Goal: Task Accomplishment & Management: Use online tool/utility

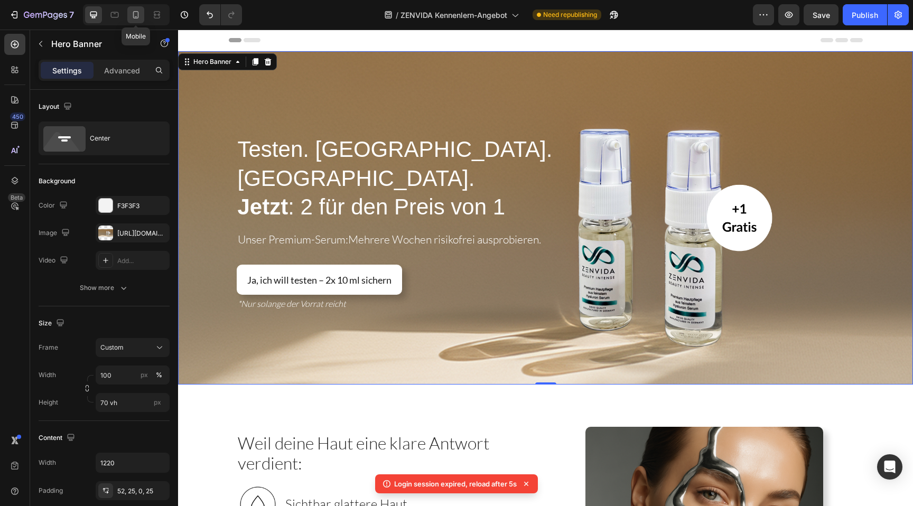
click at [137, 15] on icon at bounding box center [135, 15] width 11 height 11
type input "Auto"
type input "100%"
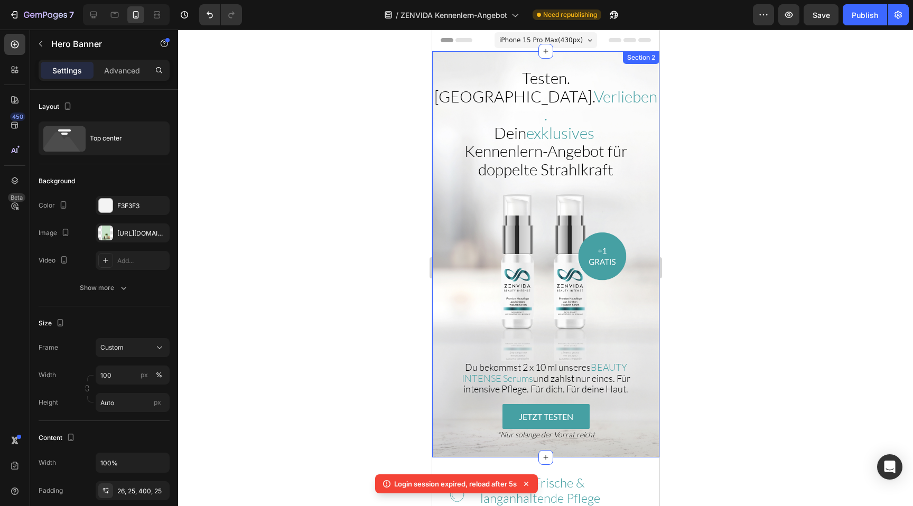
click at [503, 59] on div "Testen. Spüren. Verlieben. Dein exklusives Kennenlern-Angebot für doppelte Stra…" at bounding box center [544, 254] width 227 height 406
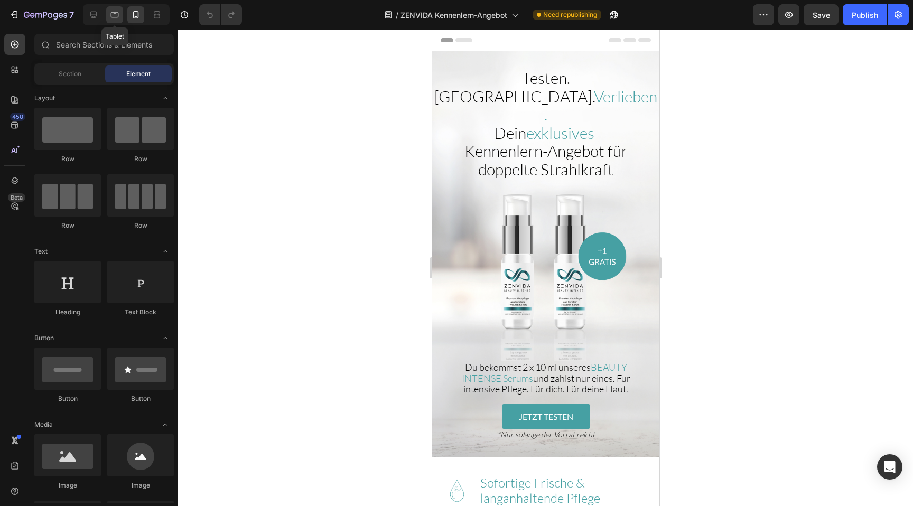
click at [111, 12] on icon at bounding box center [115, 15] width 8 height 6
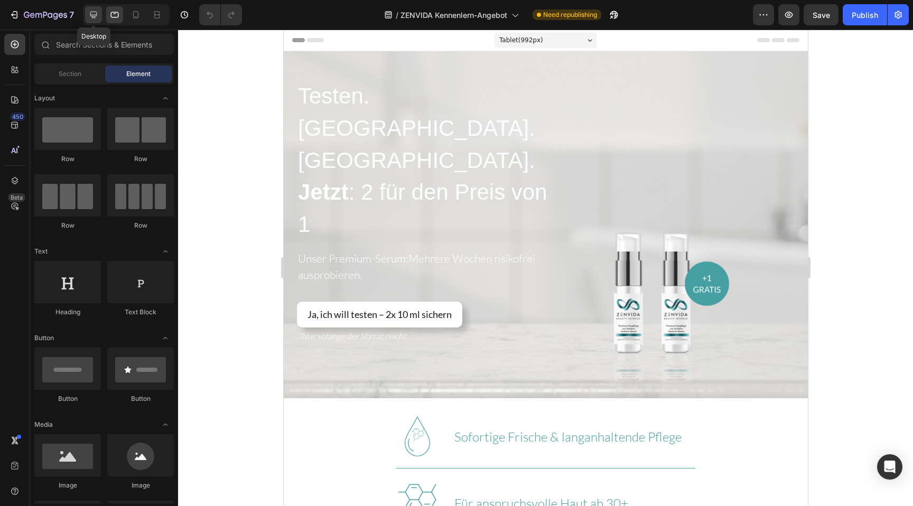
click at [95, 12] on icon at bounding box center [93, 15] width 11 height 11
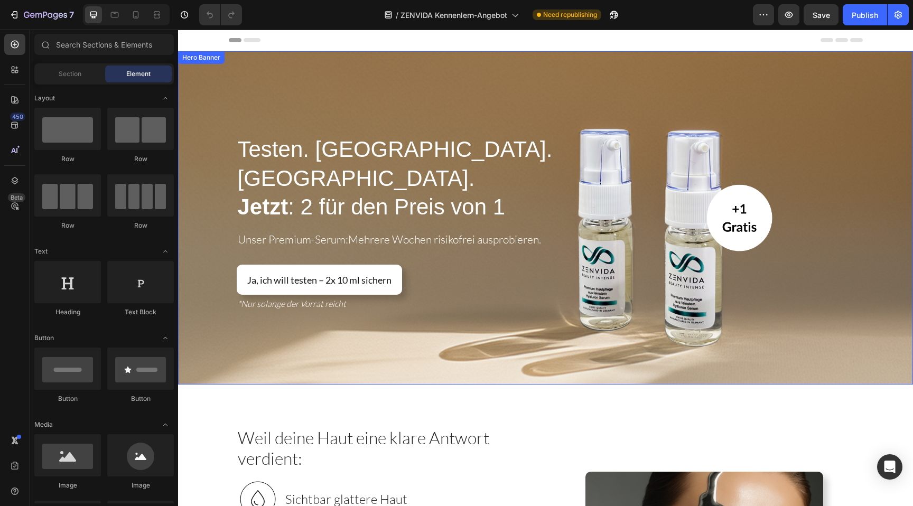
click at [398, 115] on div "Overlay" at bounding box center [545, 217] width 735 height 333
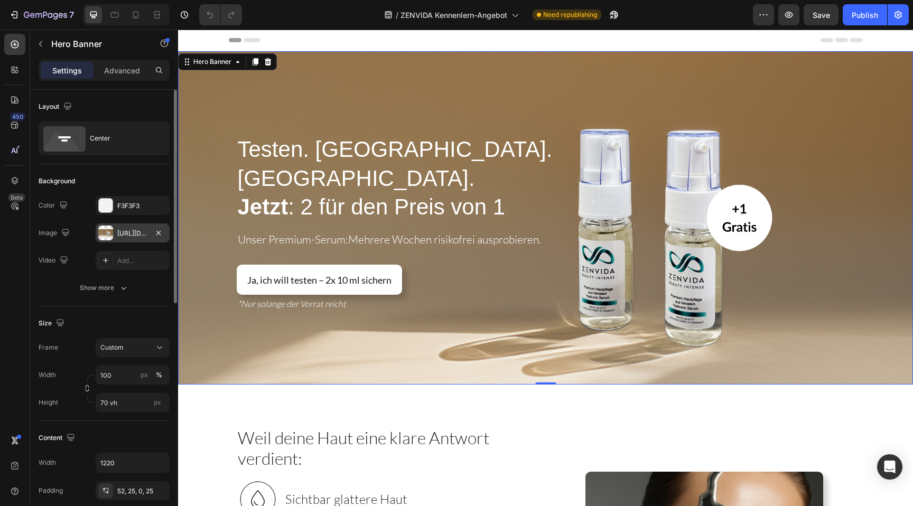
click at [127, 229] on div "https://cdn.shopify.com/s/files/1/0881/3137/1274/files/gempages_550046199009248…" at bounding box center [132, 234] width 31 height 10
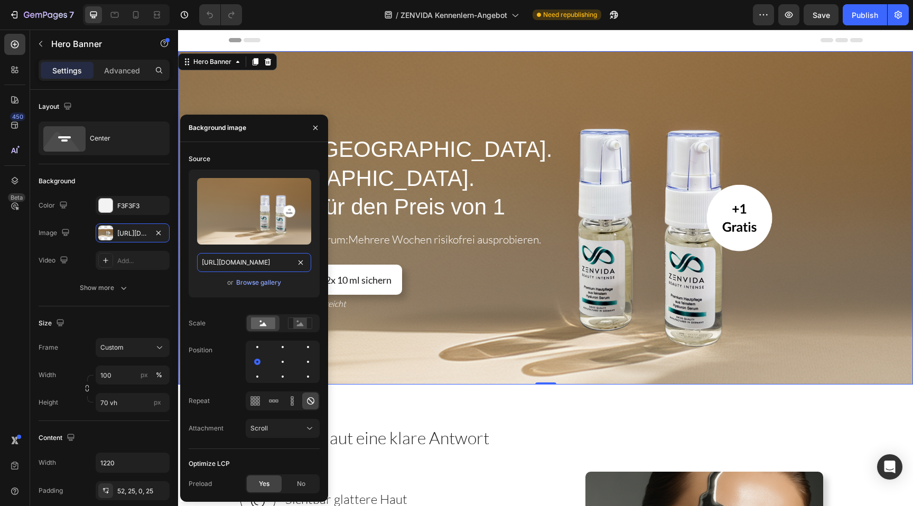
click at [241, 258] on input "https://cdn.shopify.com/s/files/1/0881/3137/1274/files/gempages_550046199009248…" at bounding box center [254, 262] width 114 height 19
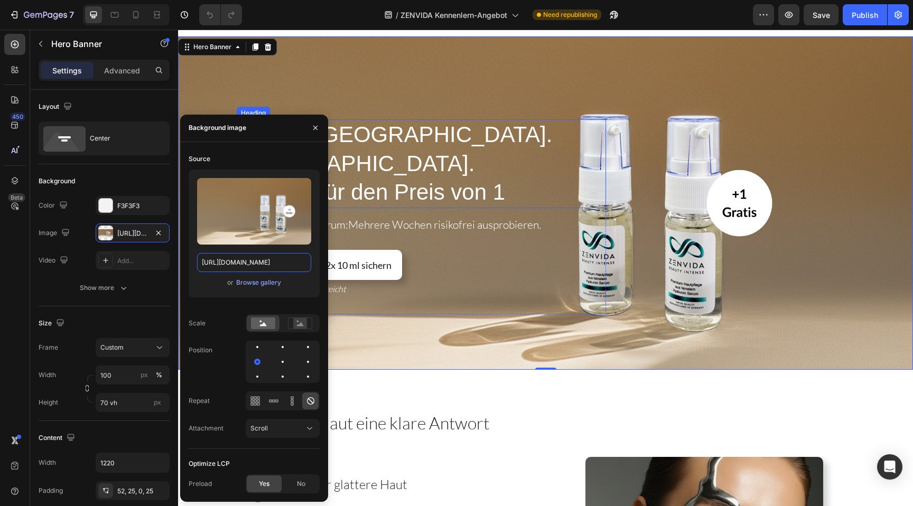
scroll to position [15, 0]
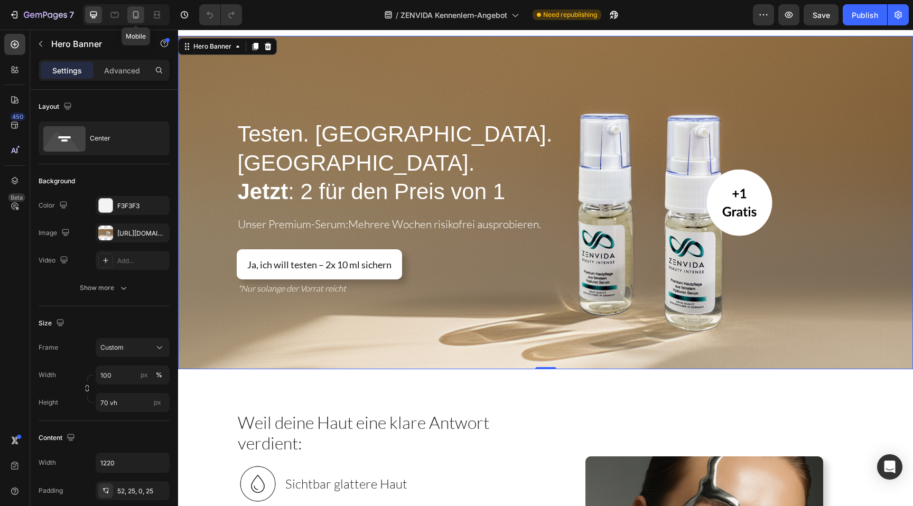
click at [139, 16] on icon at bounding box center [135, 15] width 11 height 11
type input "Auto"
type input "100%"
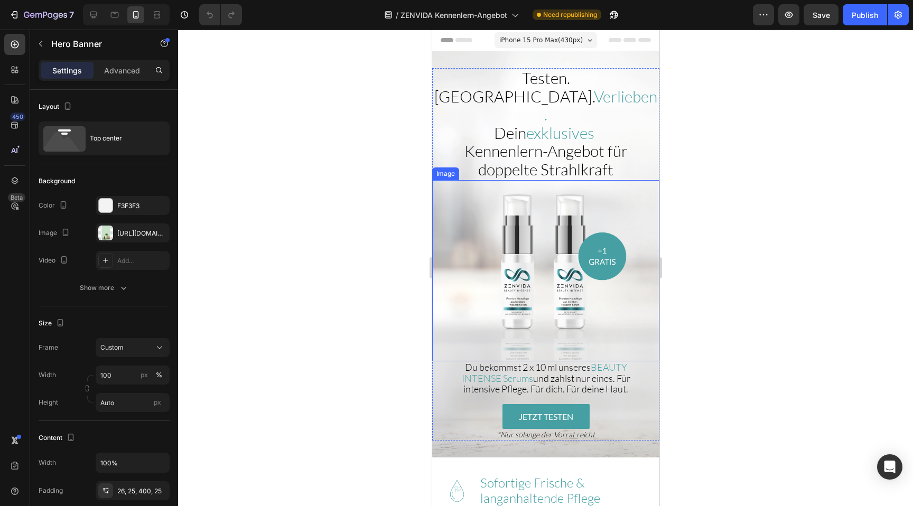
click at [463, 180] on img at bounding box center [544, 271] width 227 height 182
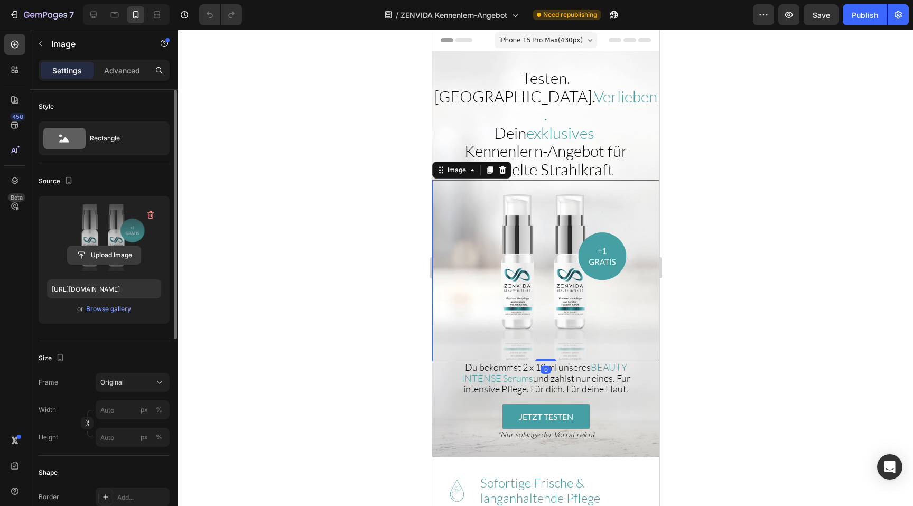
click at [129, 246] on input "file" at bounding box center [104, 255] width 73 height 18
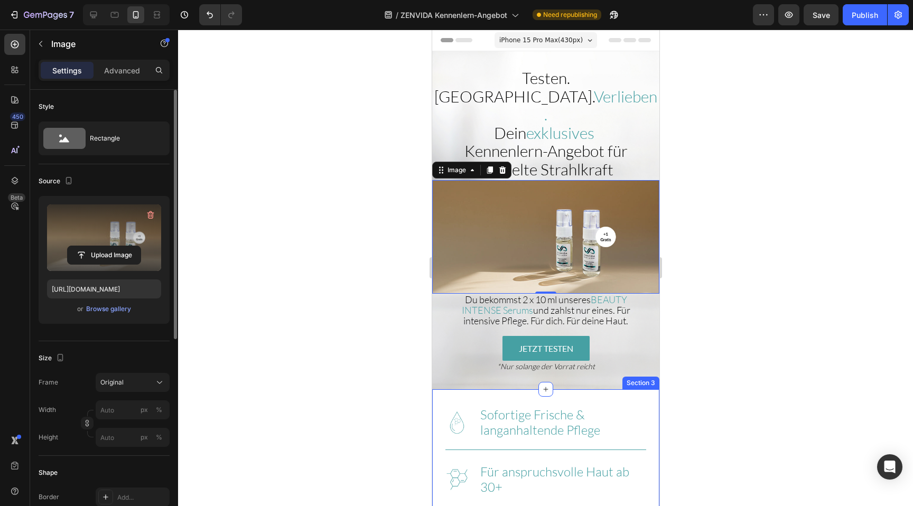
click at [129, 229] on label at bounding box center [104, 237] width 114 height 67
click at [129, 246] on input "file" at bounding box center [104, 255] width 73 height 18
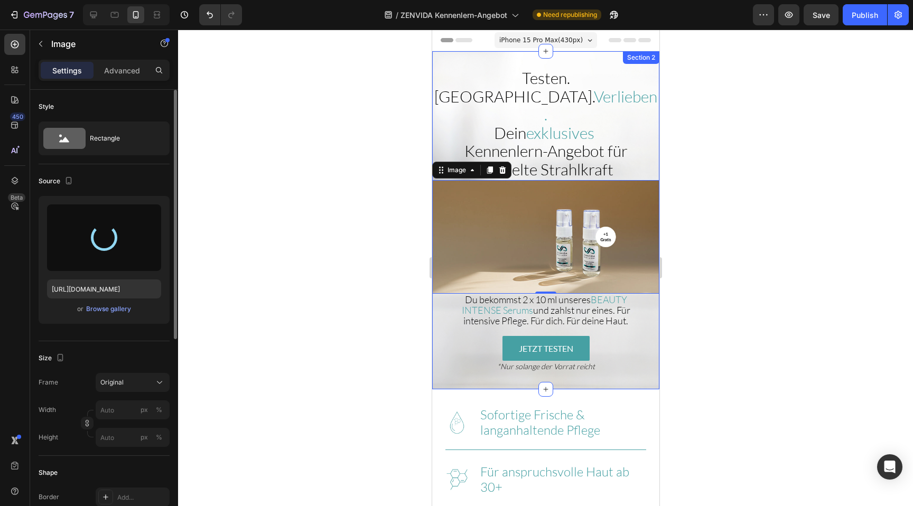
type input "https://cdn.shopify.com/s/files/1/0881/3137/1274/files/gempages_550046199009248…"
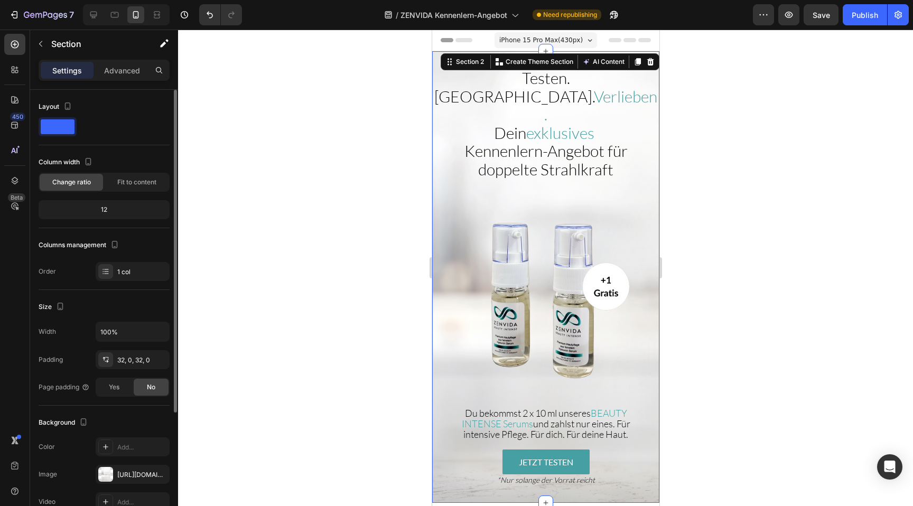
click at [448, 59] on div "Testen. Spüren. Verlieben. Dein exklusives Kennenlern-Angebot für doppelte Stra…" at bounding box center [544, 277] width 227 height 452
click at [444, 204] on img at bounding box center [544, 293] width 227 height 227
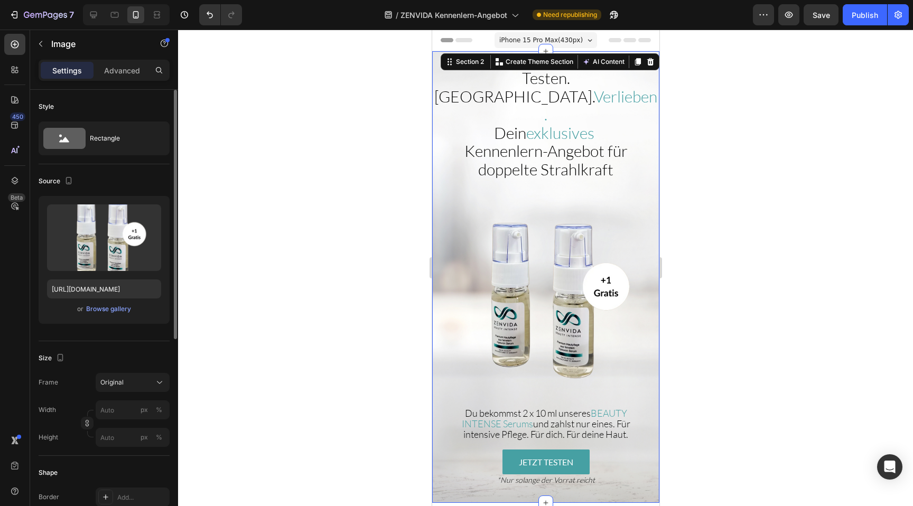
click at [476, 60] on div "Testen. Spüren. Verlieben. Dein exklusives Kennenlern-Angebot für doppelte Stra…" at bounding box center [544, 277] width 227 height 452
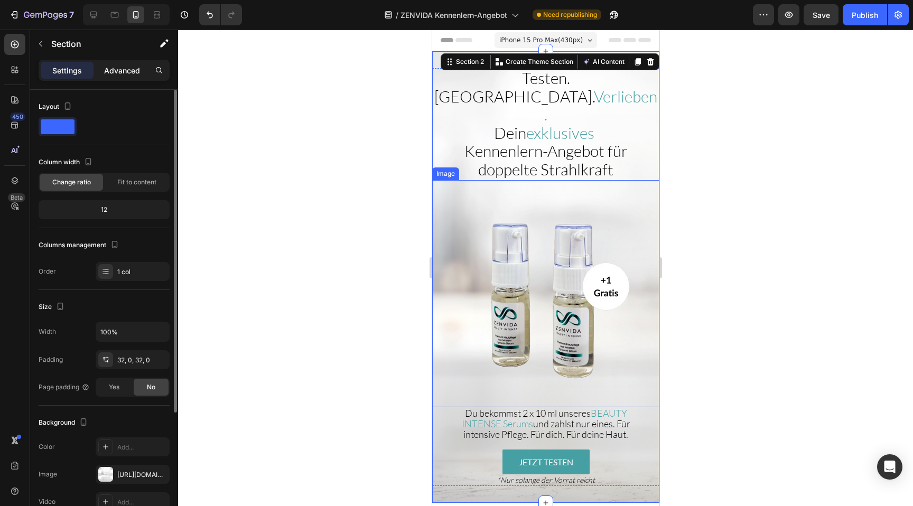
click at [126, 69] on p "Advanced" at bounding box center [122, 70] width 36 height 11
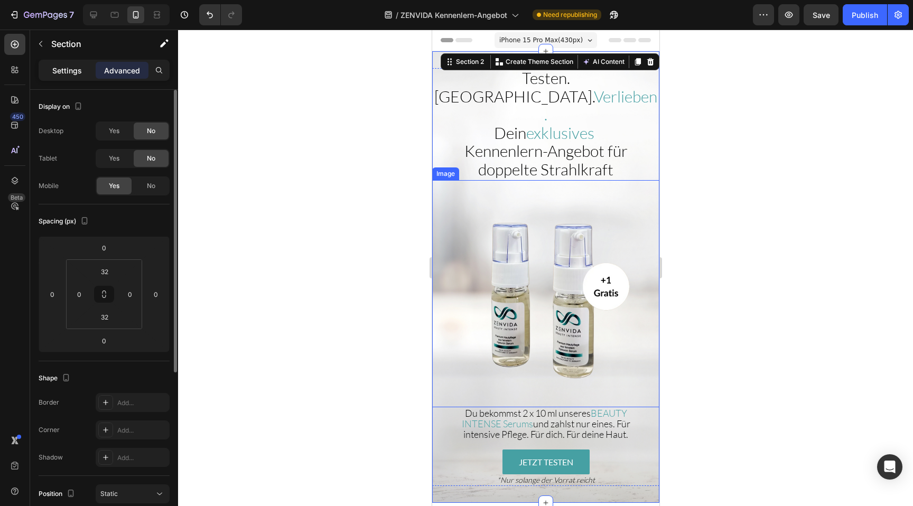
click at [80, 69] on p "Settings" at bounding box center [67, 70] width 30 height 11
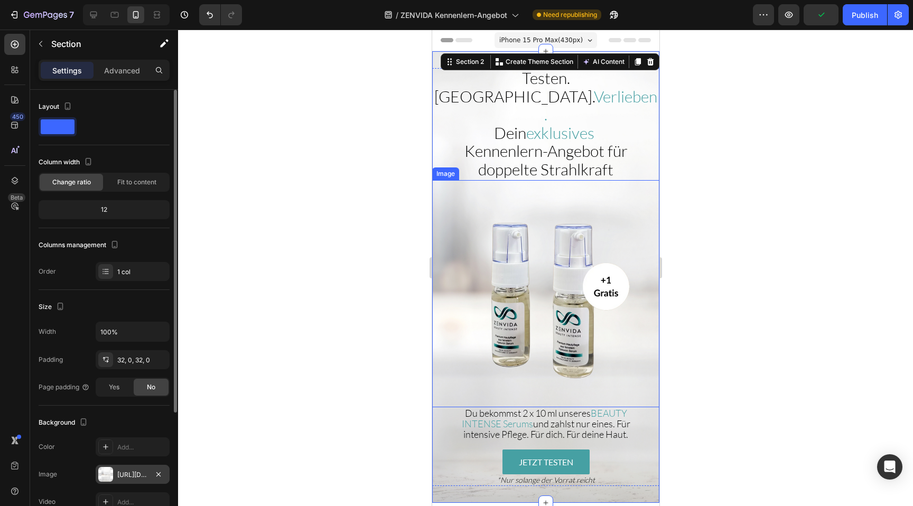
click at [125, 471] on div "https://cdn.shopify.com/s/files/1/0881/3137/1274/files/gempages_550046199009248…" at bounding box center [132, 475] width 31 height 10
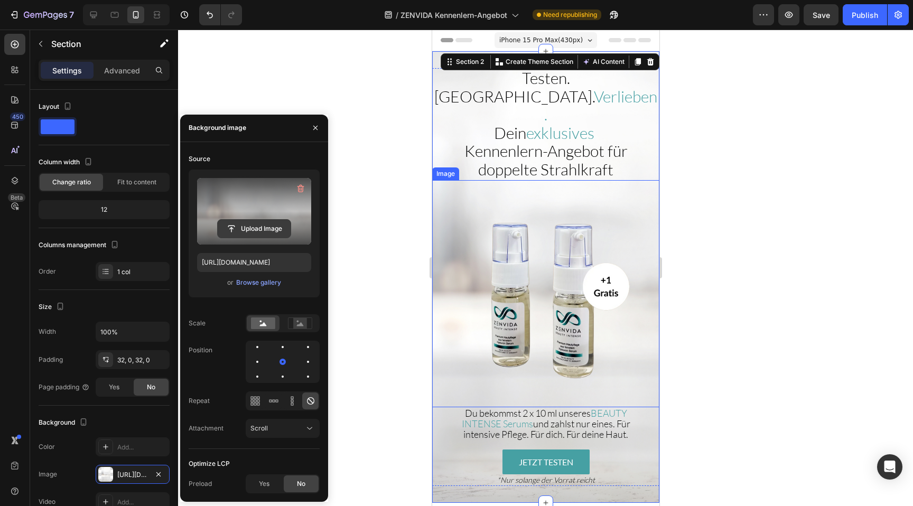
click at [247, 227] on input "file" at bounding box center [254, 229] width 73 height 18
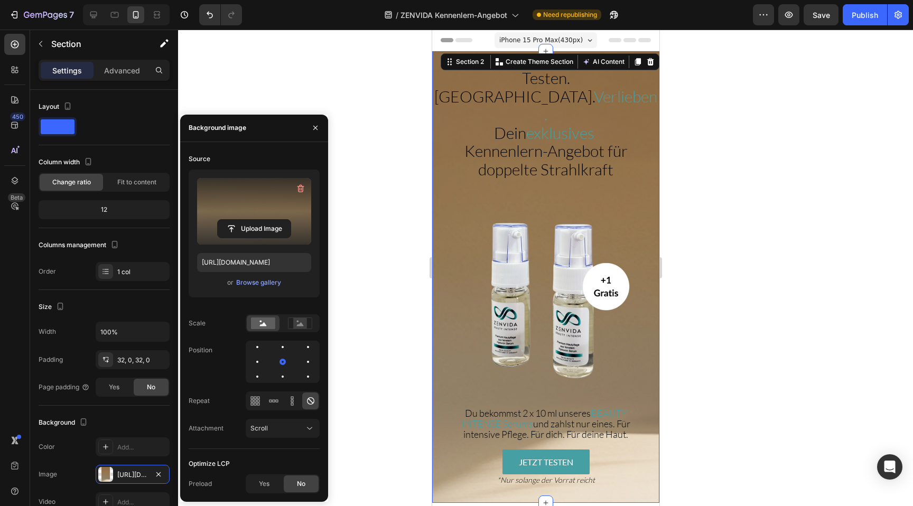
click at [250, 199] on label at bounding box center [254, 211] width 114 height 67
click at [250, 220] on input "file" at bounding box center [254, 229] width 73 height 18
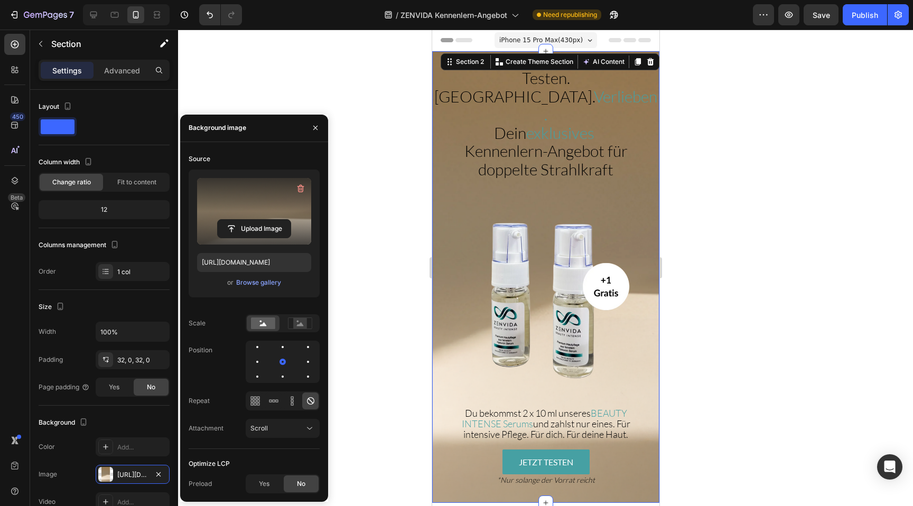
click at [234, 194] on label at bounding box center [254, 211] width 114 height 67
click at [234, 220] on input "file" at bounding box center [254, 229] width 73 height 18
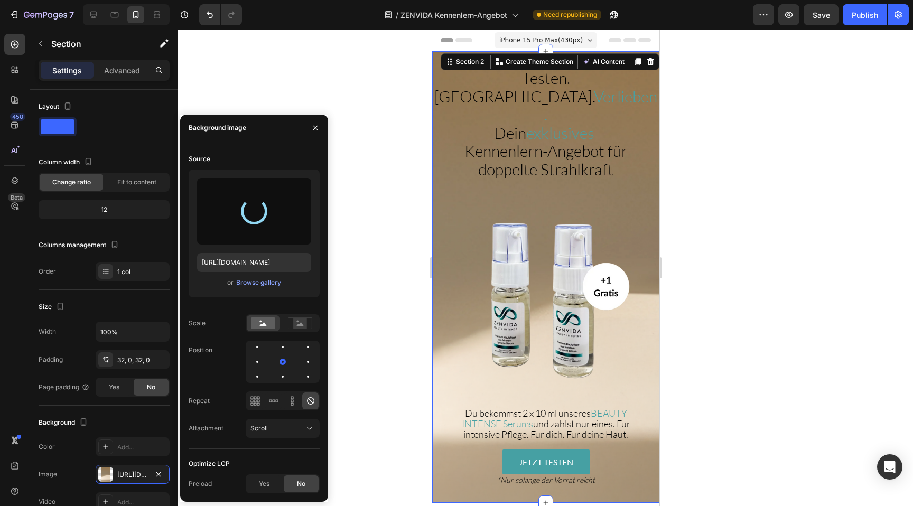
type input "https://cdn.shopify.com/s/files/1/0881/3137/1274/files/gempages_550046199009248…"
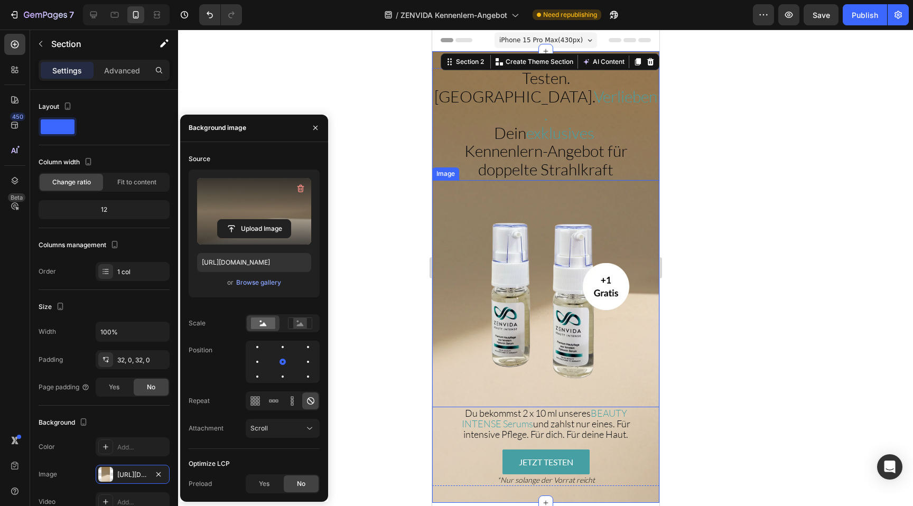
click at [508, 207] on img at bounding box center [544, 293] width 227 height 227
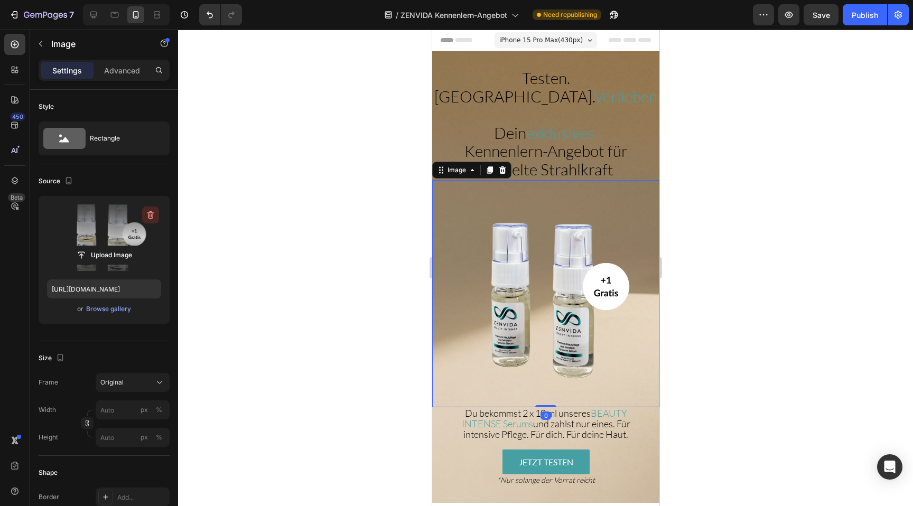
click at [152, 211] on icon "button" at bounding box center [150, 215] width 11 height 11
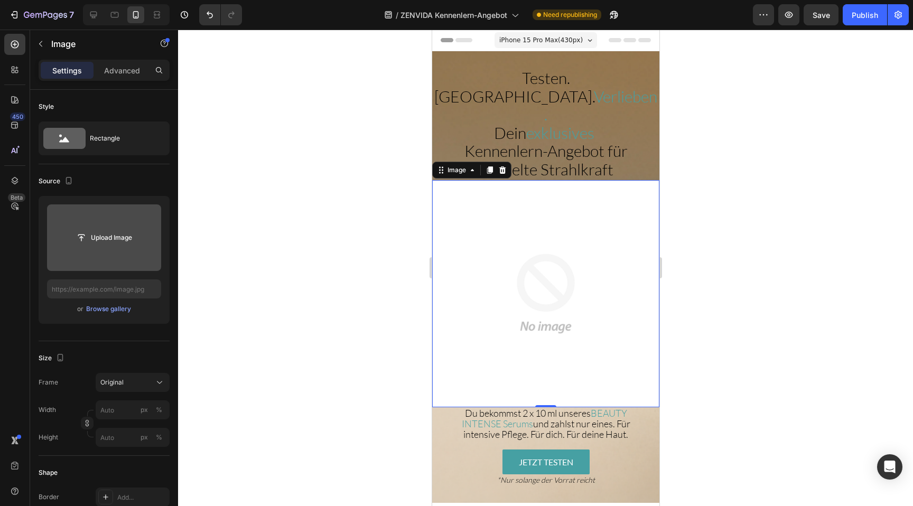
click at [518, 213] on img at bounding box center [544, 293] width 227 height 227
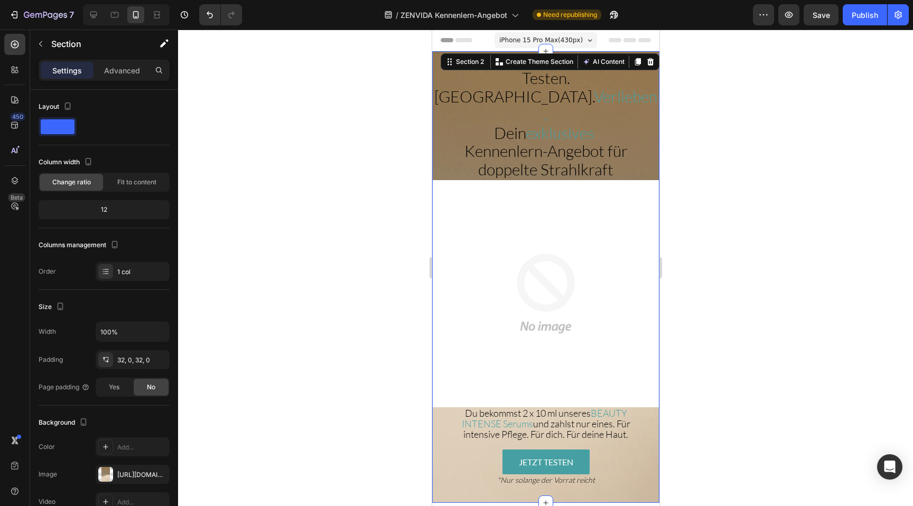
click at [488, 62] on div "Testen. Spüren. Verlieben. Dein exklusives Kennenlern-Angebot für doppelte Stra…" at bounding box center [544, 277] width 227 height 452
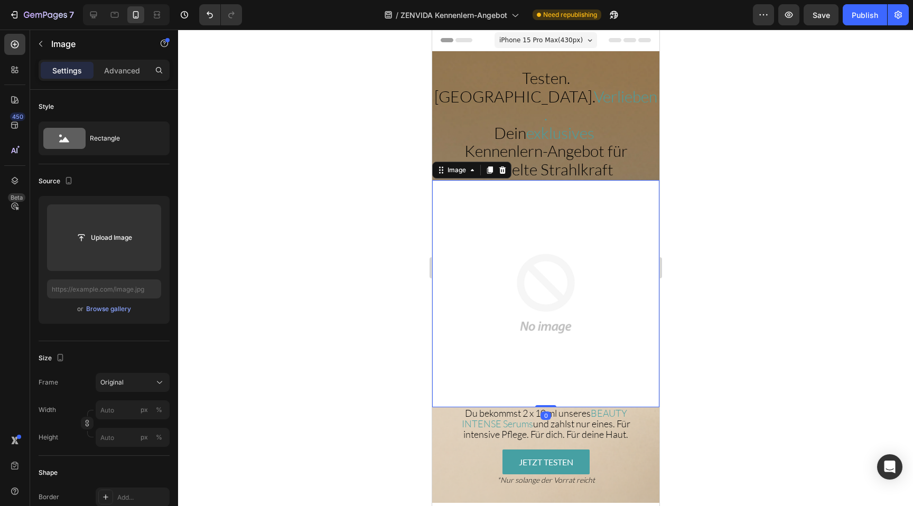
click at [463, 192] on img at bounding box center [544, 293] width 227 height 227
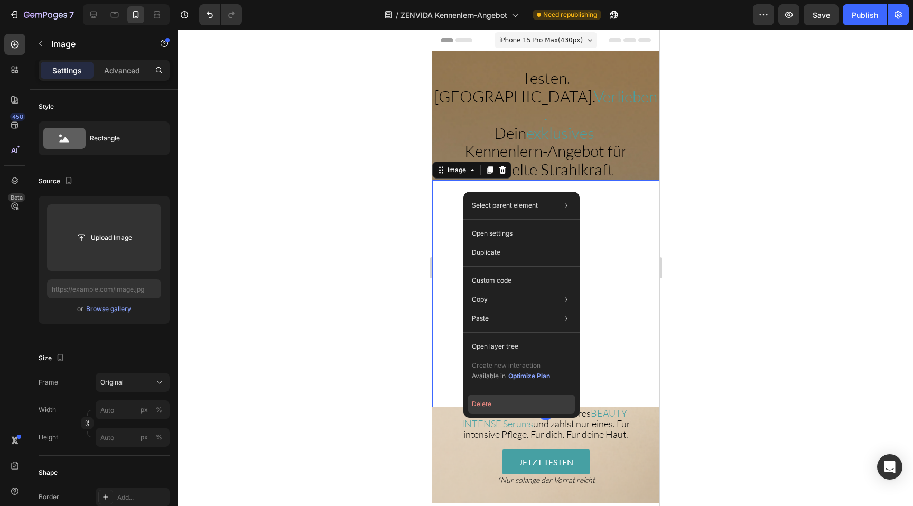
click at [506, 400] on button "Delete" at bounding box center [521, 404] width 108 height 19
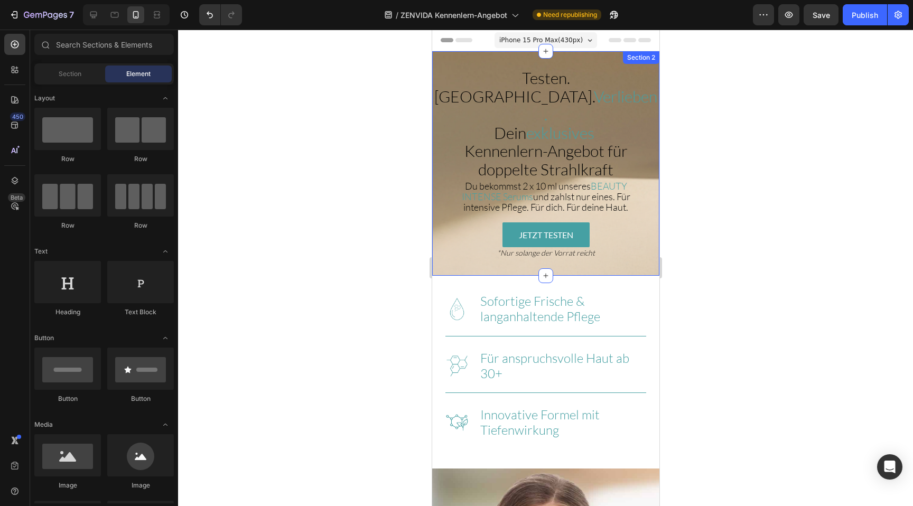
click at [478, 60] on div "Testen. Spüren. Verlieben. Dein exklusives Kennenlern-Angebot für doppelte Stra…" at bounding box center [544, 163] width 227 height 224
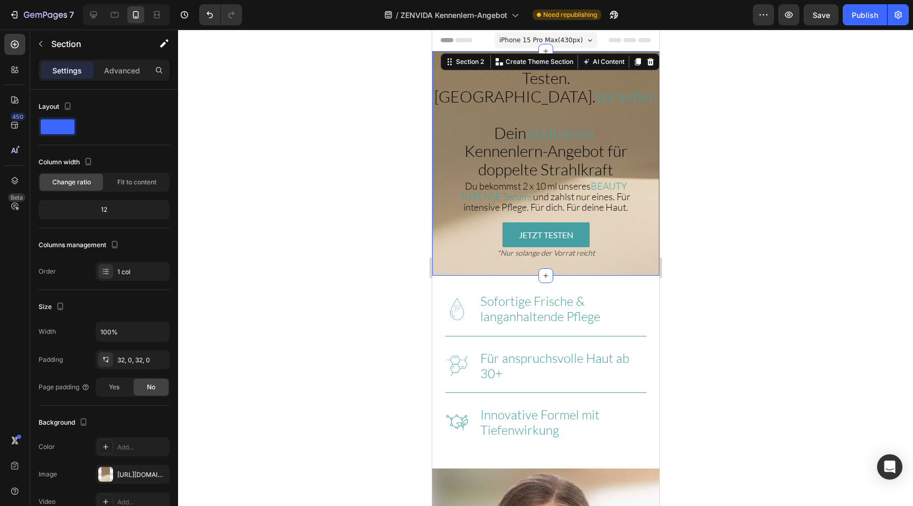
click at [135, 79] on div "Settings Advanced" at bounding box center [104, 70] width 131 height 21
click at [130, 73] on p "Advanced" at bounding box center [122, 70] width 36 height 11
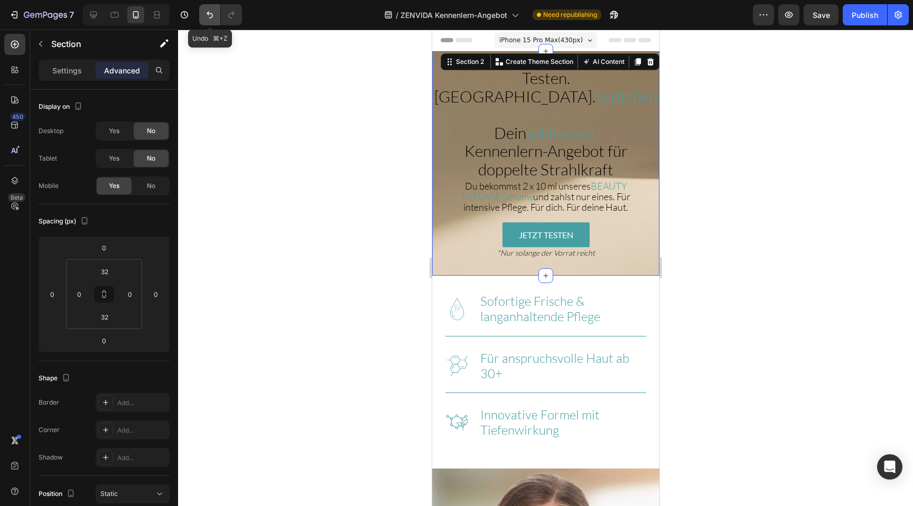
click at [207, 18] on icon "Undo/Redo" at bounding box center [209, 15] width 11 height 11
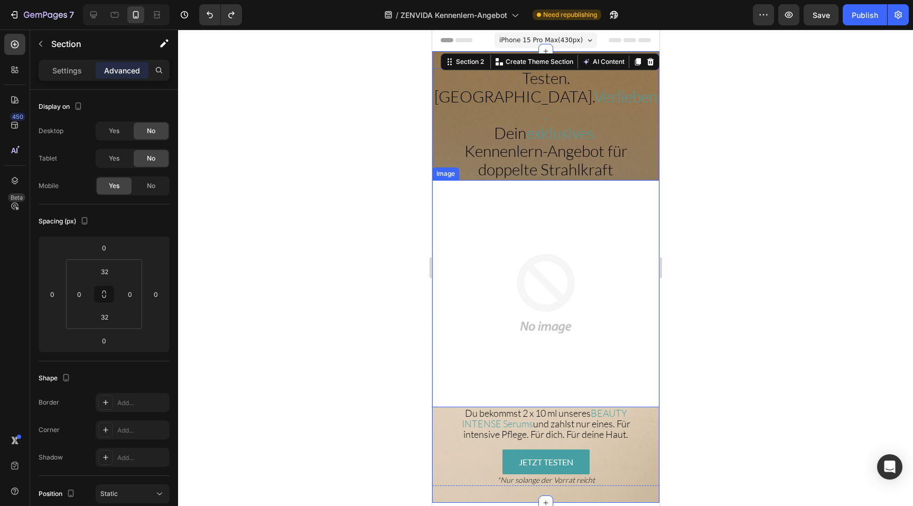
click at [500, 199] on img at bounding box center [544, 293] width 227 height 227
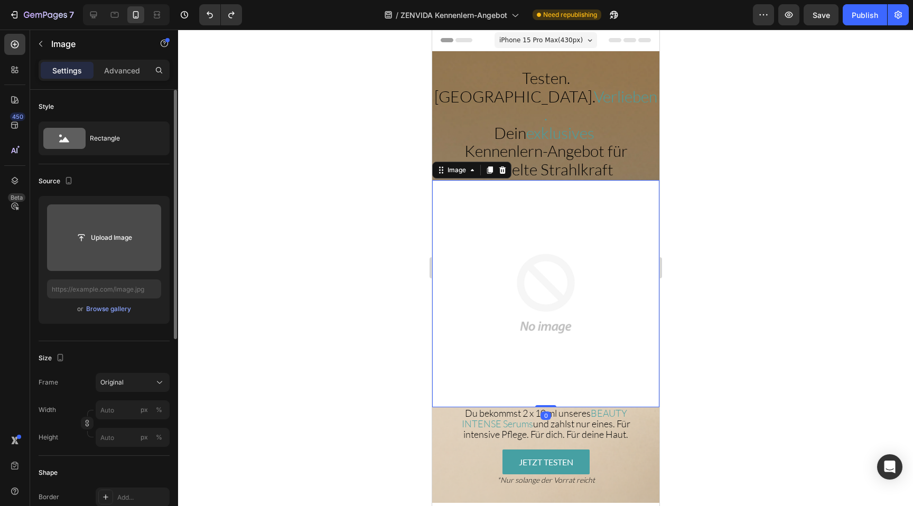
click at [99, 224] on input "file" at bounding box center [104, 237] width 114 height 67
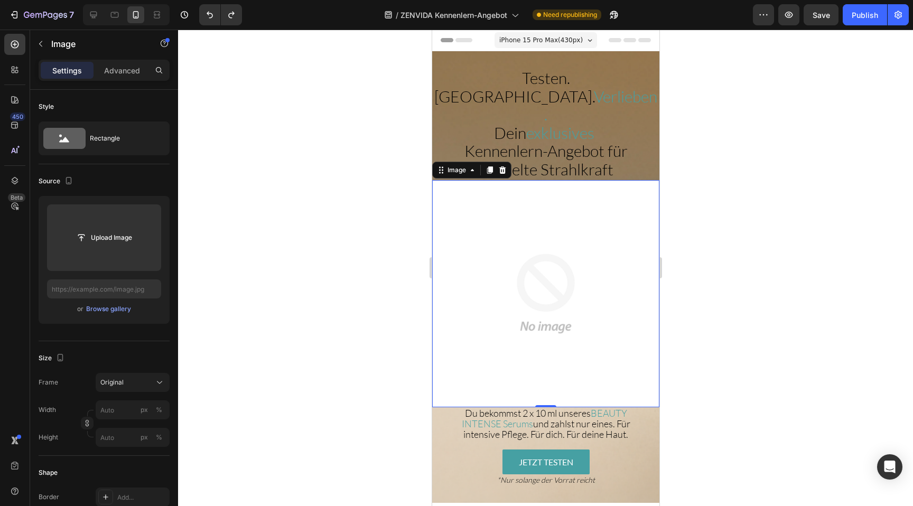
click at [532, 257] on img at bounding box center [544, 293] width 227 height 227
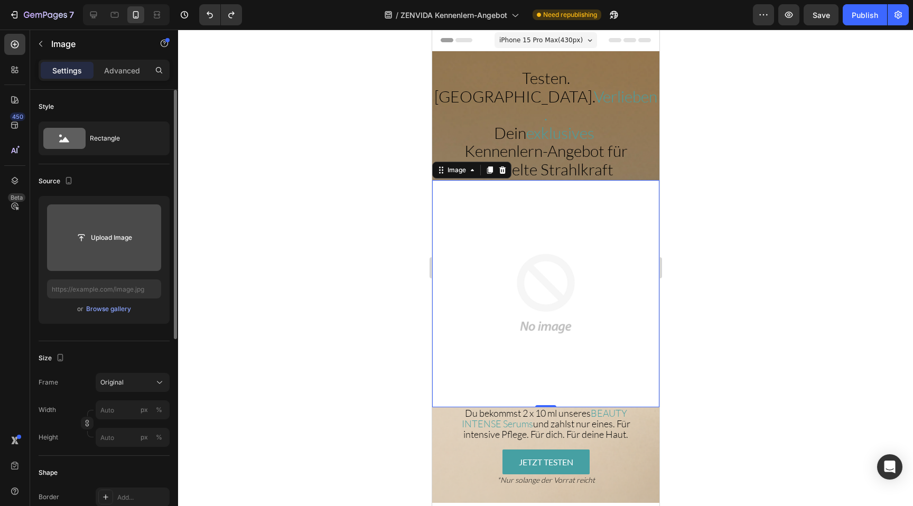
click at [94, 216] on input "file" at bounding box center [104, 237] width 114 height 67
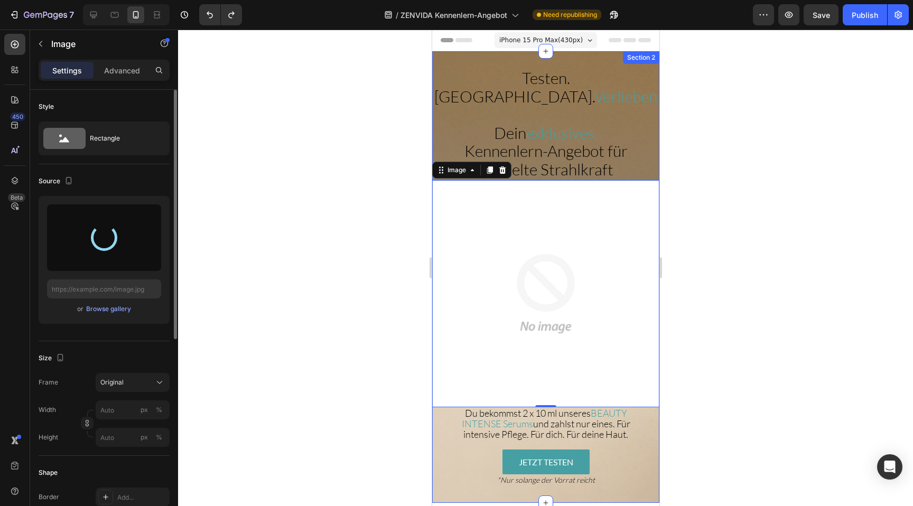
type input "[URL][DOMAIN_NAME]"
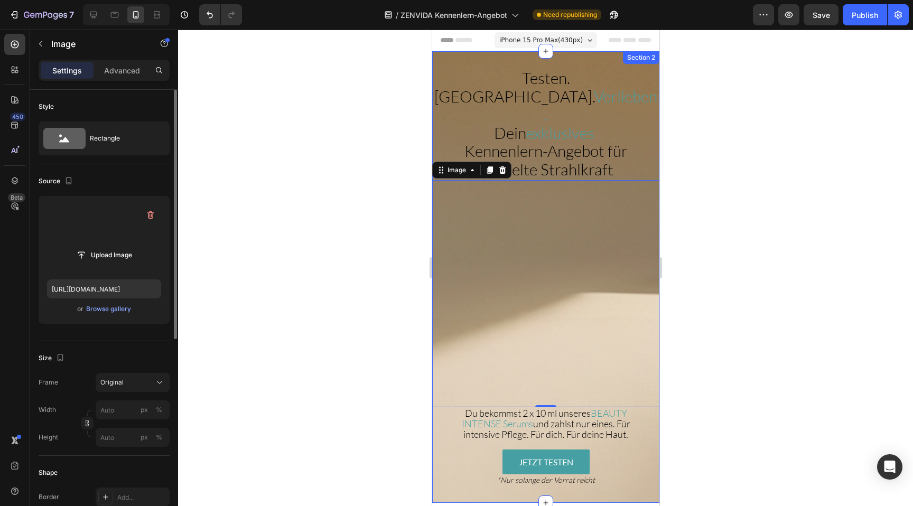
click at [499, 53] on div "Testen. Spüren. Verlieben. Dein exklusives Kennenlern-Angebot für doppelte Stra…" at bounding box center [544, 277] width 227 height 452
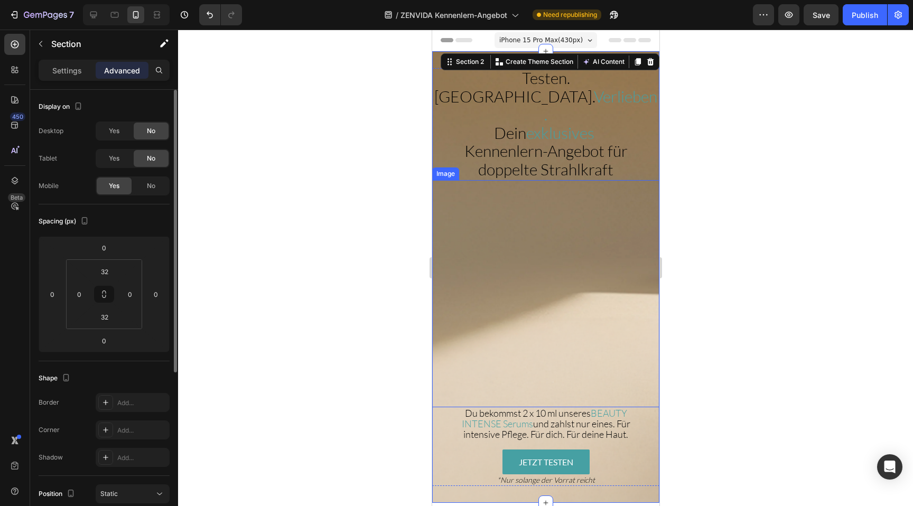
click at [447, 202] on img at bounding box center [544, 293] width 227 height 227
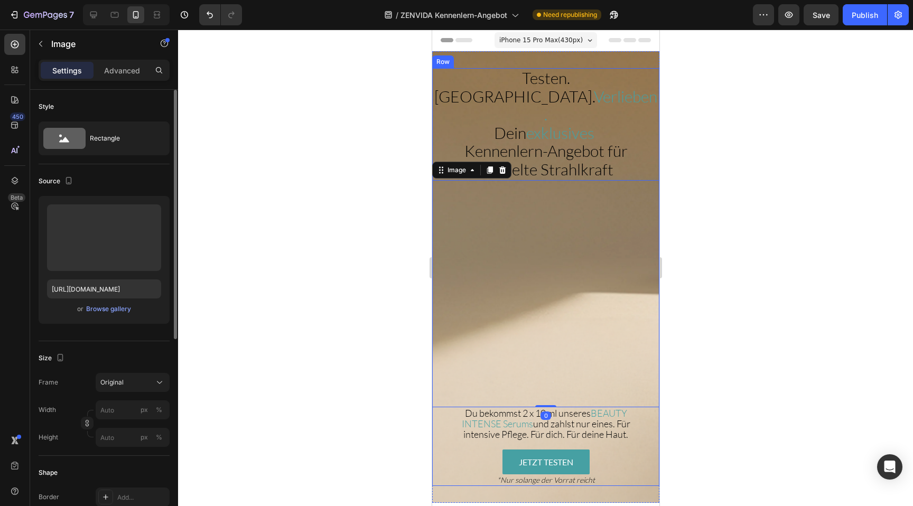
click at [443, 405] on div "Testen. Spüren. Verlieben. Dein exklusives Kennenlern-Angebot für doppelte Stra…" at bounding box center [544, 277] width 227 height 418
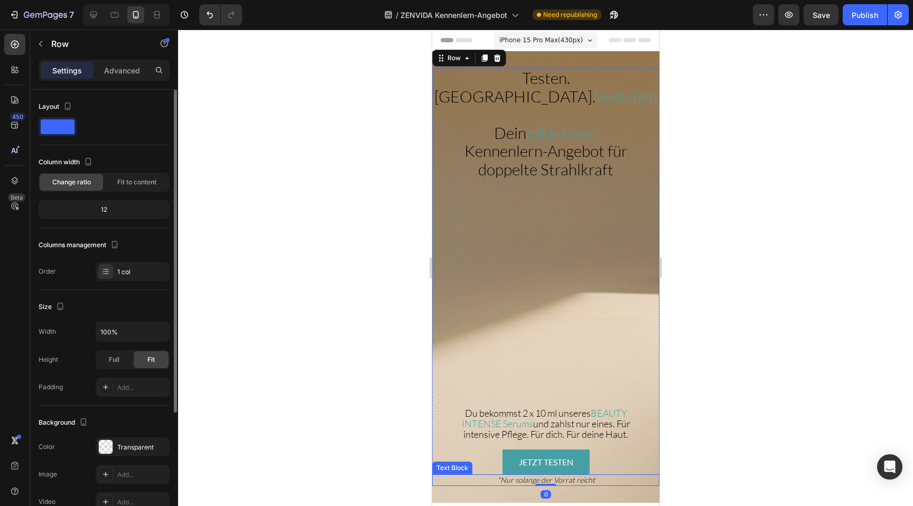
click at [450, 474] on div "*Nur solange der Vorrat reicht" at bounding box center [544, 480] width 227 height 12
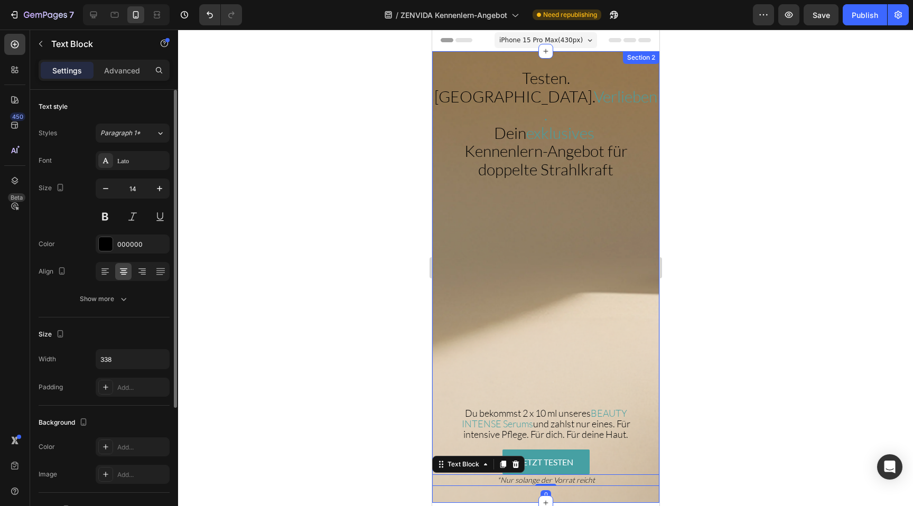
click at [452, 458] on div "Testen. Spüren. Verlieben. Dein exklusives Kennenlern-Angebot für doppelte Stra…" at bounding box center [544, 277] width 227 height 452
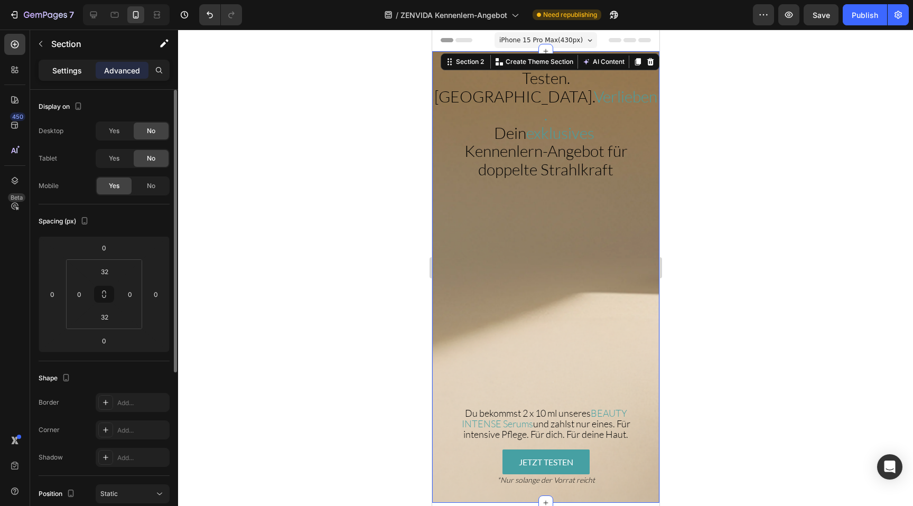
click at [80, 63] on div "Settings" at bounding box center [67, 70] width 53 height 17
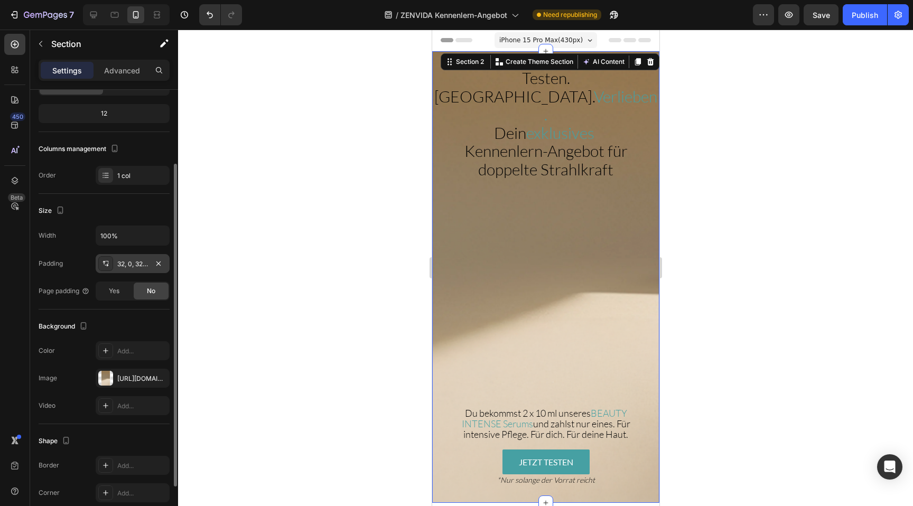
scroll to position [99, 0]
click at [123, 381] on div "https://cdn.shopify.com/s/files/1/0881/3137/1274/files/gempages_550046199009248…" at bounding box center [133, 375] width 74 height 19
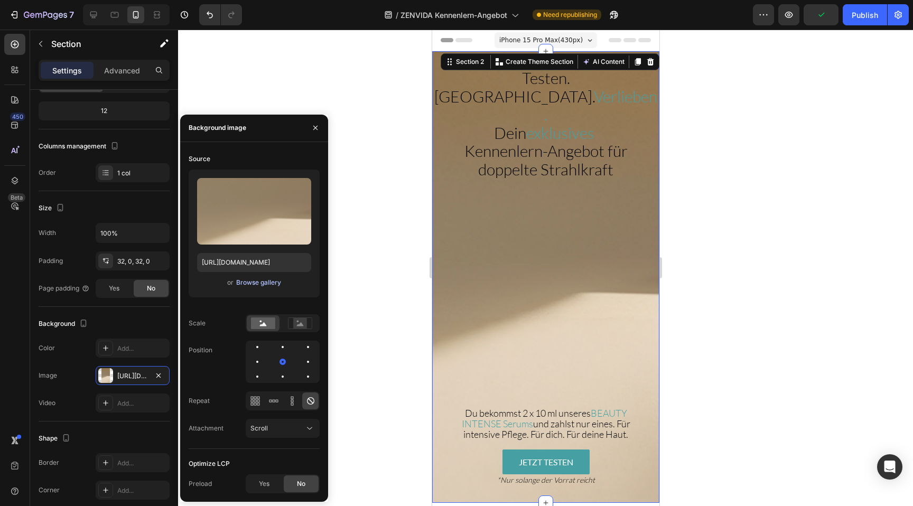
click at [256, 286] on div "Browse gallery" at bounding box center [258, 283] width 45 height 10
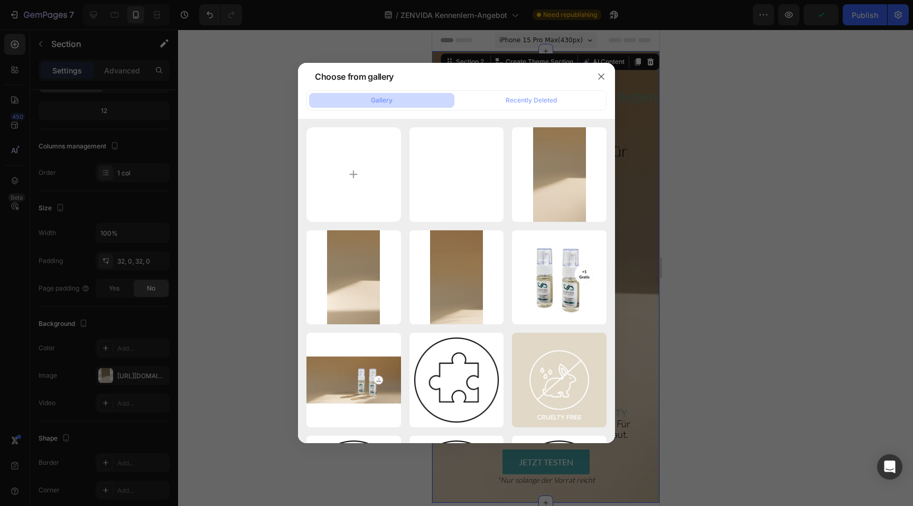
click at [254, 267] on div at bounding box center [456, 253] width 913 height 506
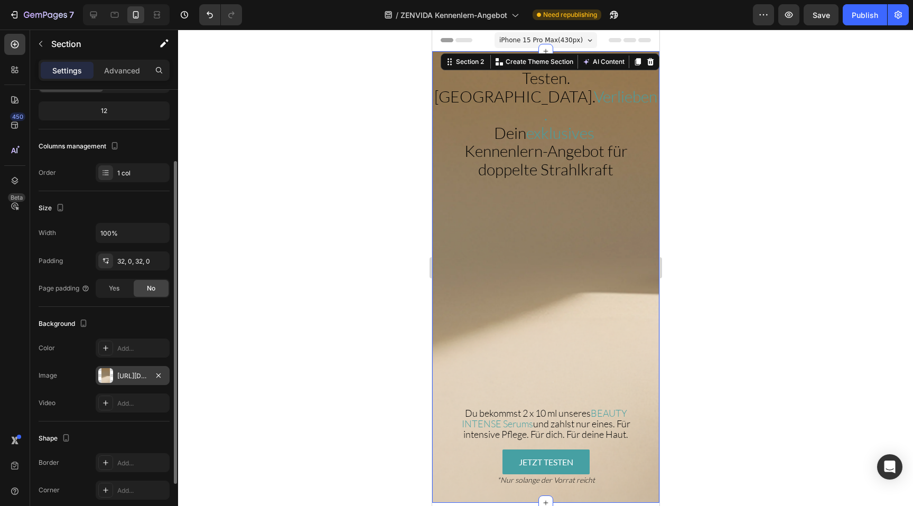
click at [124, 382] on div "https://cdn.shopify.com/s/files/1/0881/3137/1274/files/gempages_550046199009248…" at bounding box center [133, 375] width 74 height 19
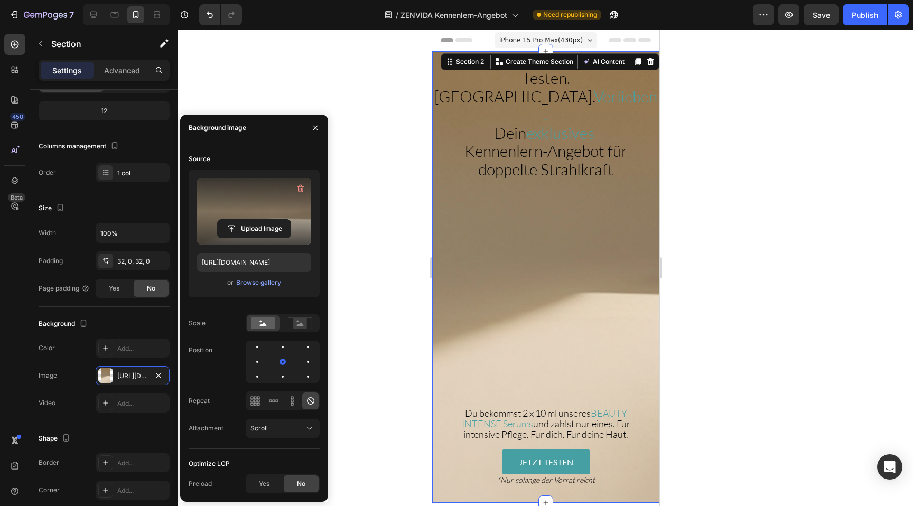
click at [298, 220] on div "Upload Image" at bounding box center [254, 228] width 114 height 19
click at [236, 207] on label at bounding box center [254, 211] width 114 height 67
click at [236, 220] on input "file" at bounding box center [254, 229] width 73 height 18
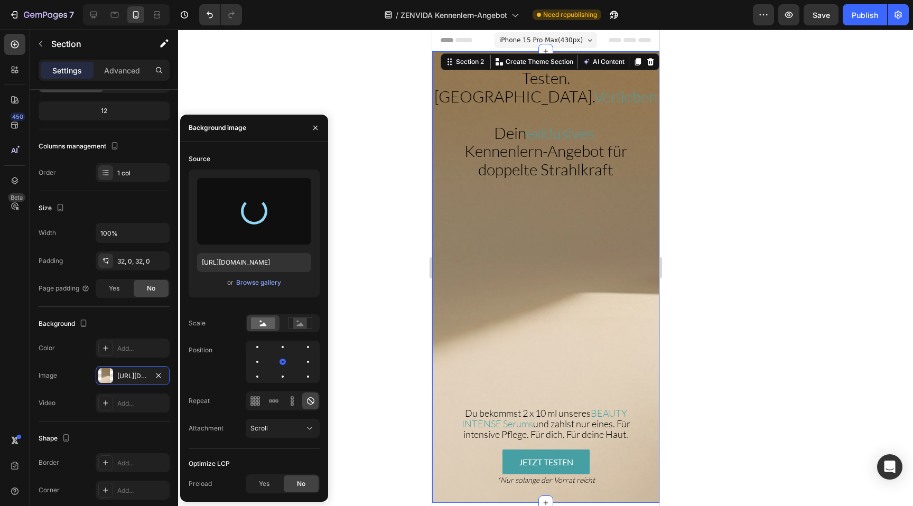
type input "[URL][DOMAIN_NAME]"
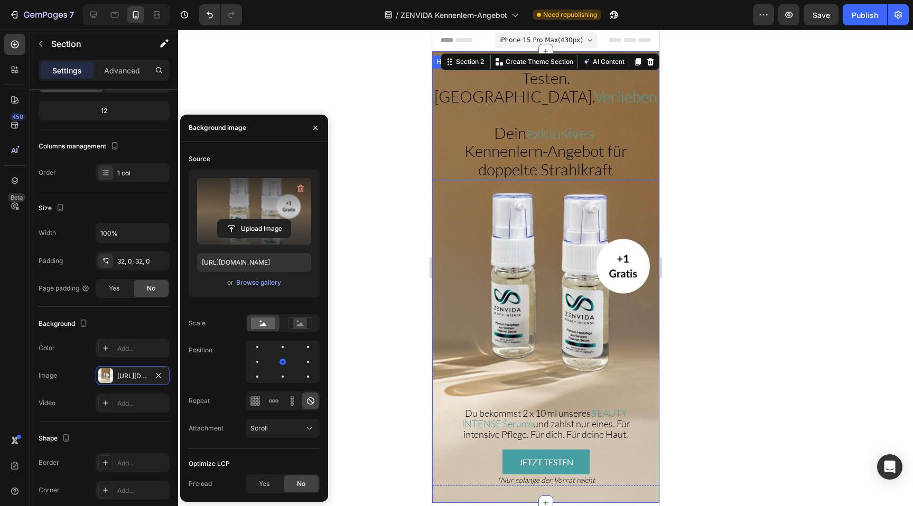
click at [546, 123] on span "exklusives" at bounding box center [560, 133] width 68 height 20
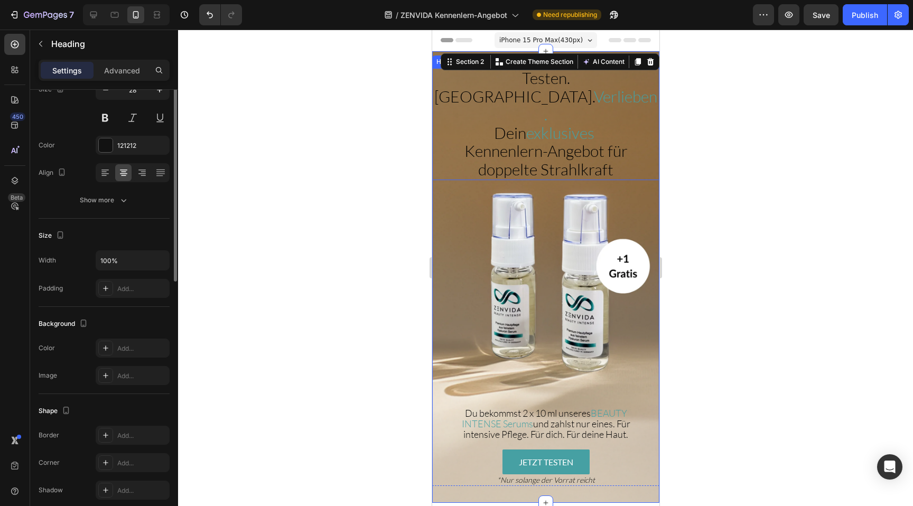
scroll to position [0, 0]
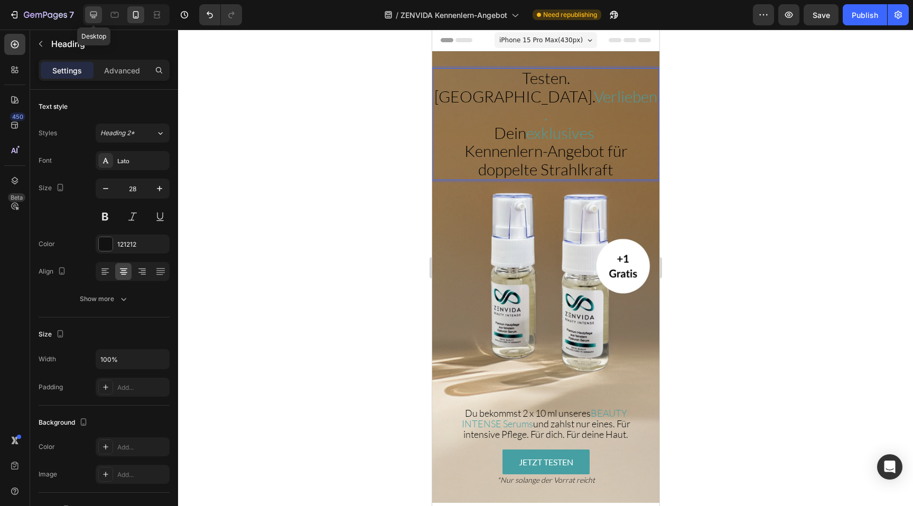
click at [100, 11] on div at bounding box center [93, 14] width 17 height 17
type input "46"
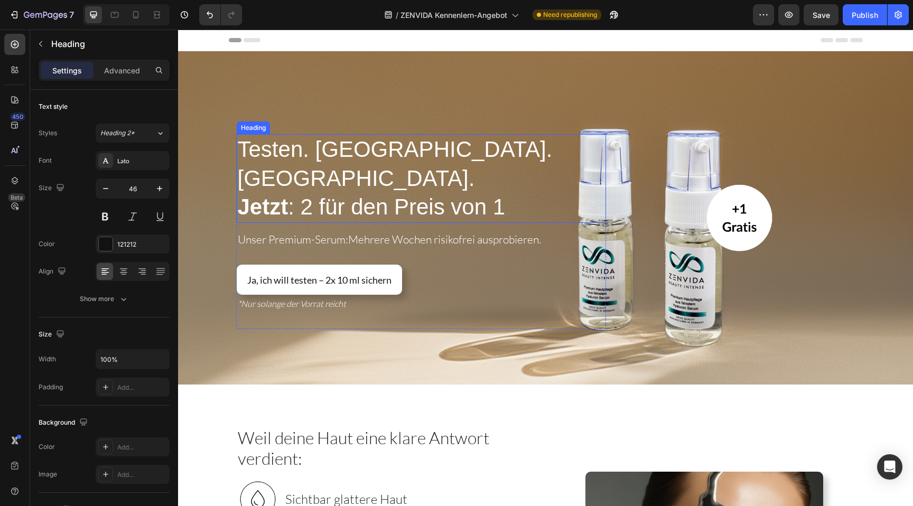
click at [409, 174] on span "Testen. [GEOGRAPHIC_DATA]. [GEOGRAPHIC_DATA]." at bounding box center [395, 164] width 315 height 54
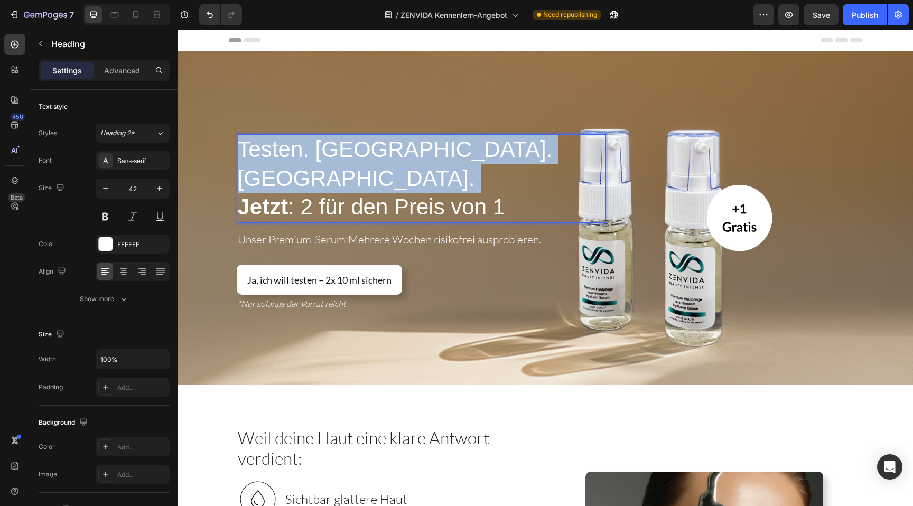
click at [409, 174] on span "Testen. [GEOGRAPHIC_DATA]. [GEOGRAPHIC_DATA]." at bounding box center [395, 164] width 315 height 54
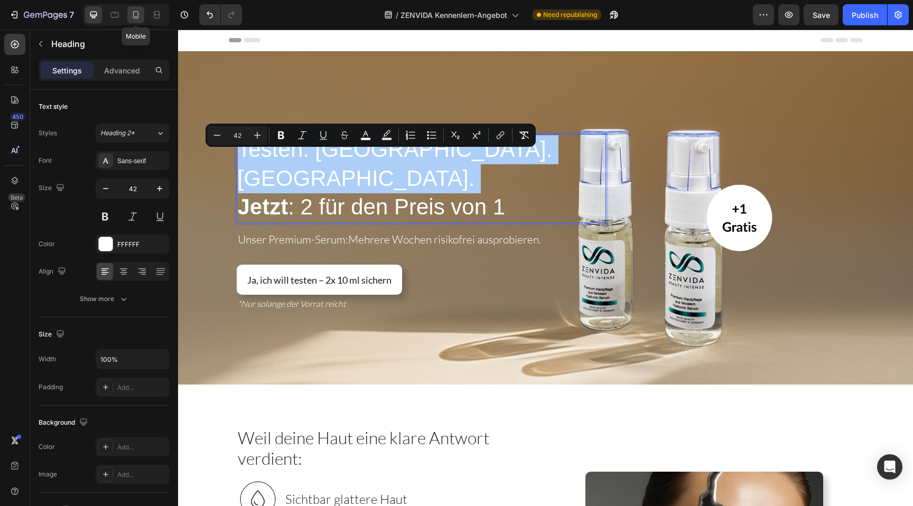
click at [137, 12] on icon at bounding box center [135, 15] width 11 height 11
type input "41"
type input "274"
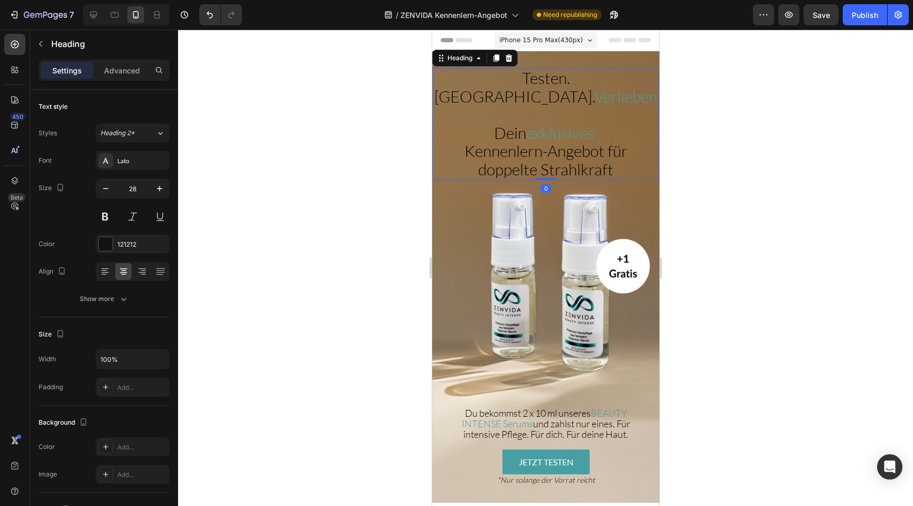
click at [506, 123] on span "Dein" at bounding box center [509, 133] width 32 height 20
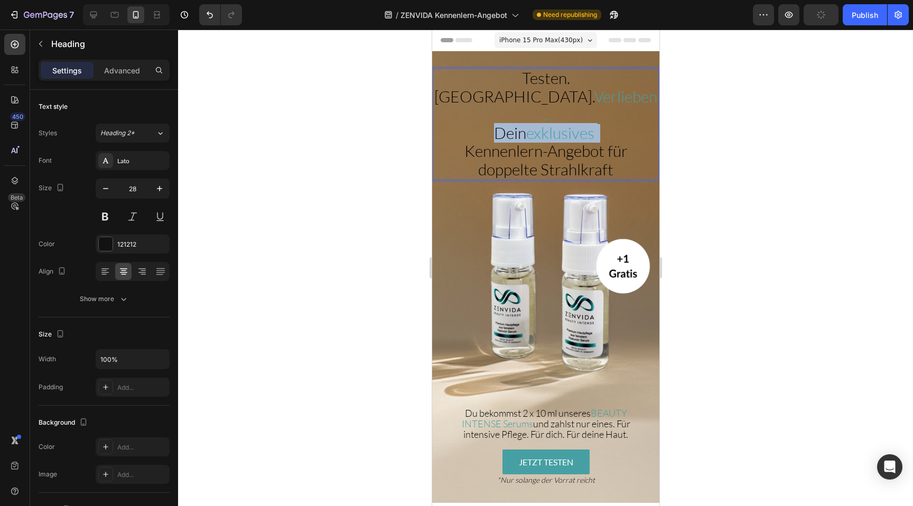
click at [506, 123] on span "Dein" at bounding box center [509, 133] width 32 height 20
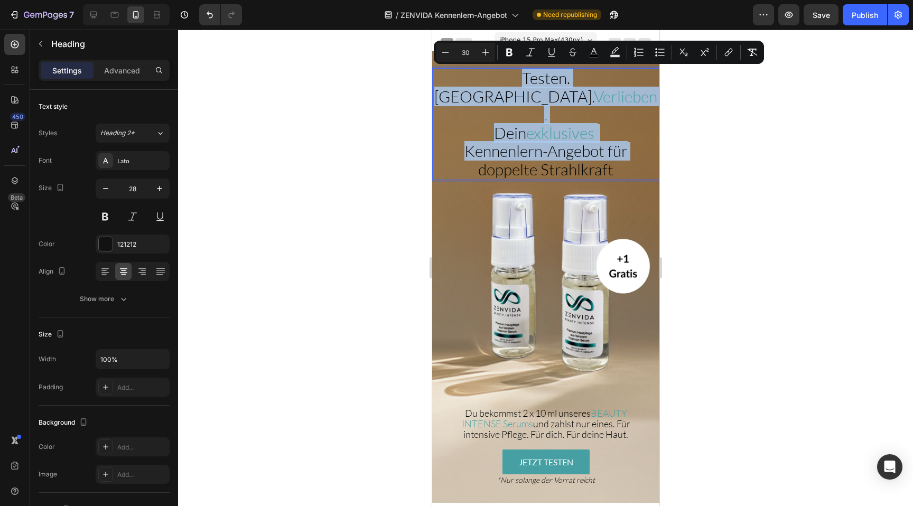
type input "42"
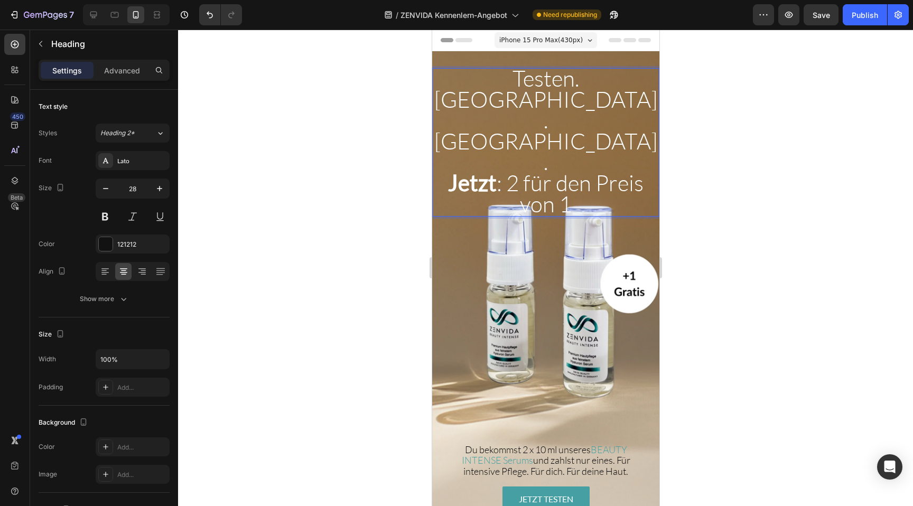
scroll to position [1, 0]
click at [498, 96] on span "Testen. [GEOGRAPHIC_DATA]. [GEOGRAPHIC_DATA]." at bounding box center [545, 119] width 223 height 110
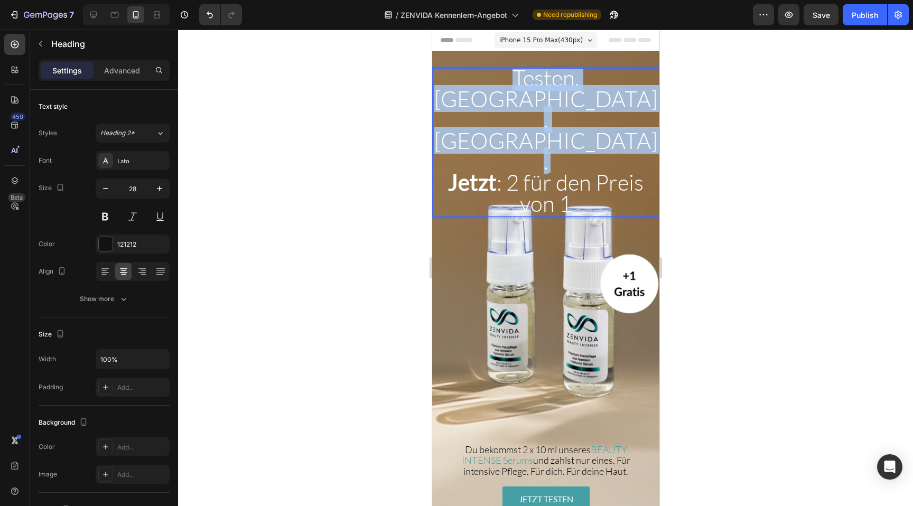
click at [498, 96] on span "Testen. [GEOGRAPHIC_DATA]. [GEOGRAPHIC_DATA]." at bounding box center [545, 119] width 223 height 110
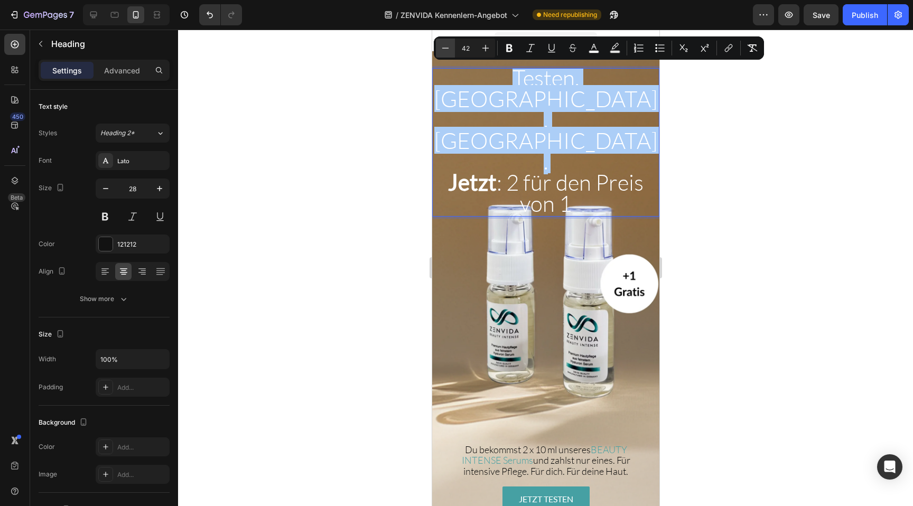
click at [444, 53] on icon "Editor contextual toolbar" at bounding box center [445, 48] width 11 height 11
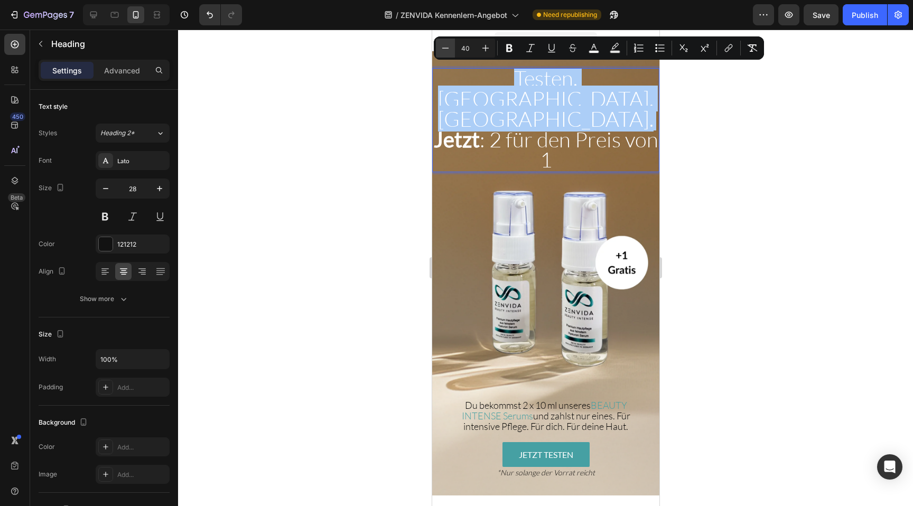
click at [444, 53] on icon "Editor contextual toolbar" at bounding box center [445, 48] width 11 height 11
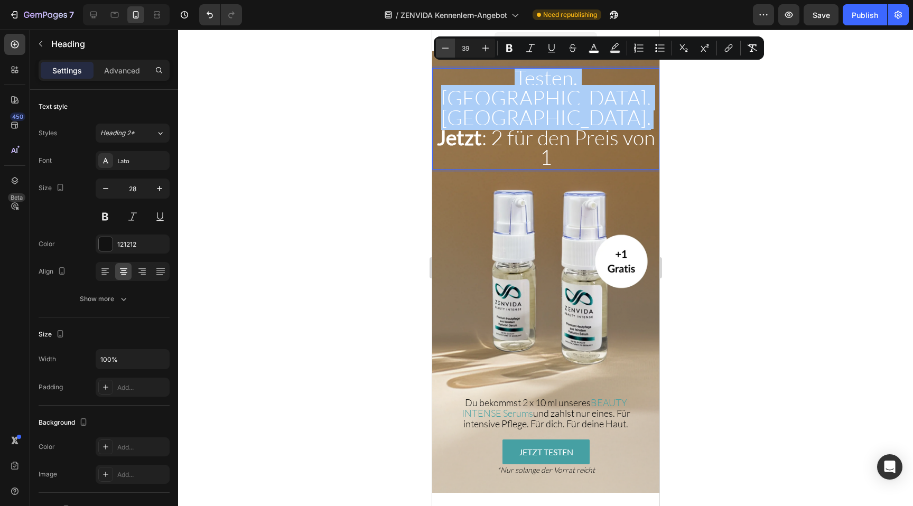
click at [444, 53] on icon "Editor contextual toolbar" at bounding box center [445, 48] width 11 height 11
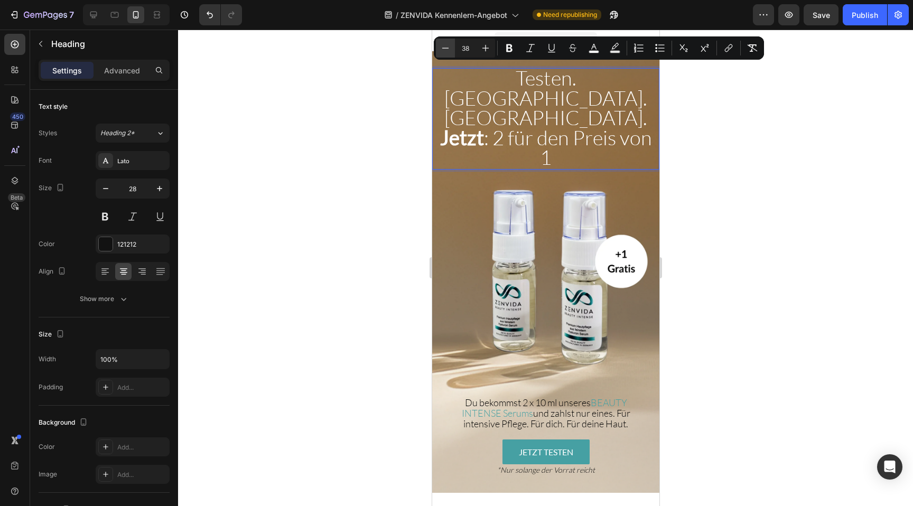
click at [444, 53] on icon "Editor contextual toolbar" at bounding box center [445, 48] width 11 height 11
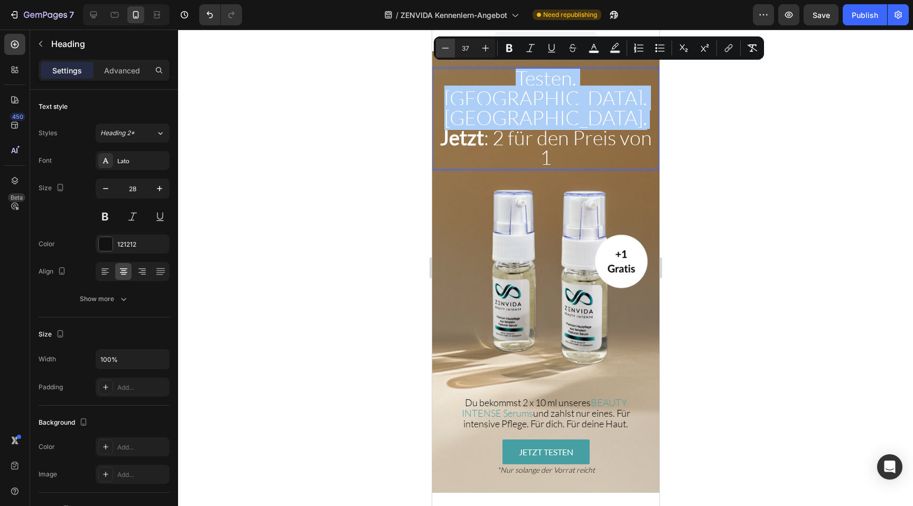
click at [444, 53] on icon "Editor contextual toolbar" at bounding box center [445, 48] width 11 height 11
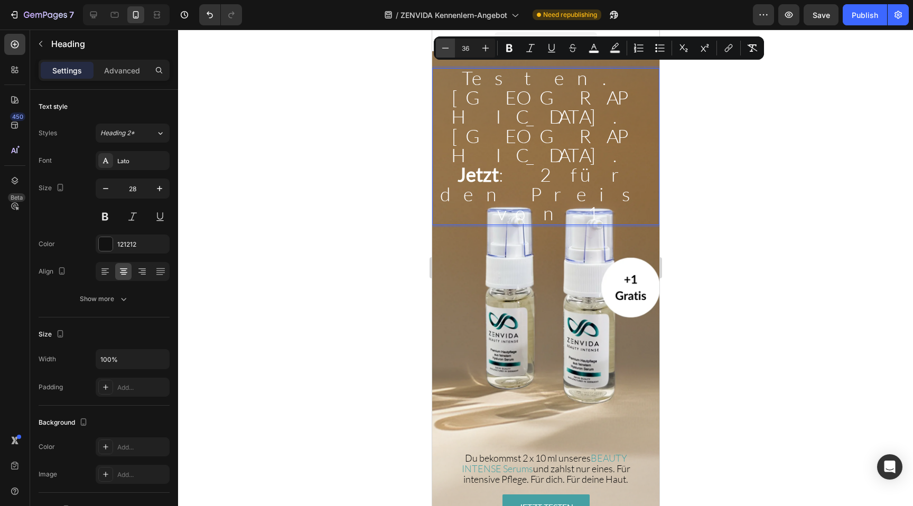
click at [444, 53] on icon "Editor contextual toolbar" at bounding box center [445, 48] width 11 height 11
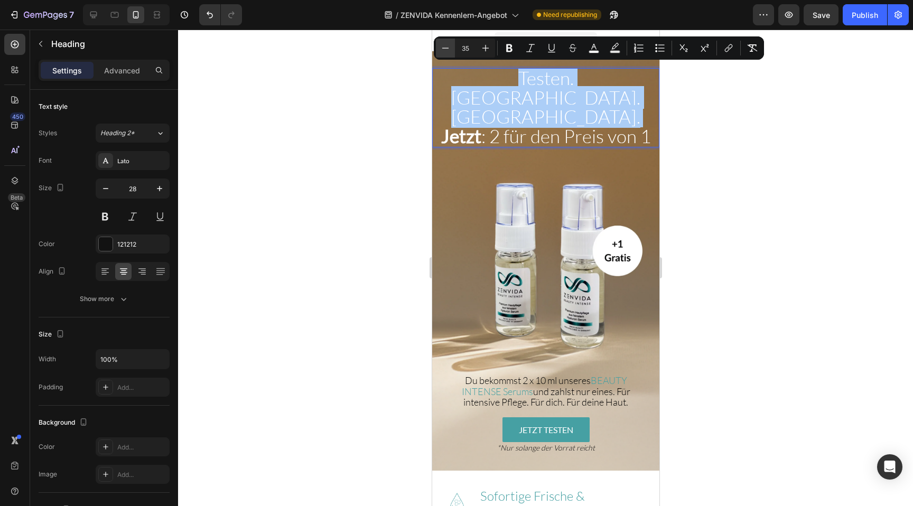
click at [444, 53] on icon "Editor contextual toolbar" at bounding box center [445, 48] width 11 height 11
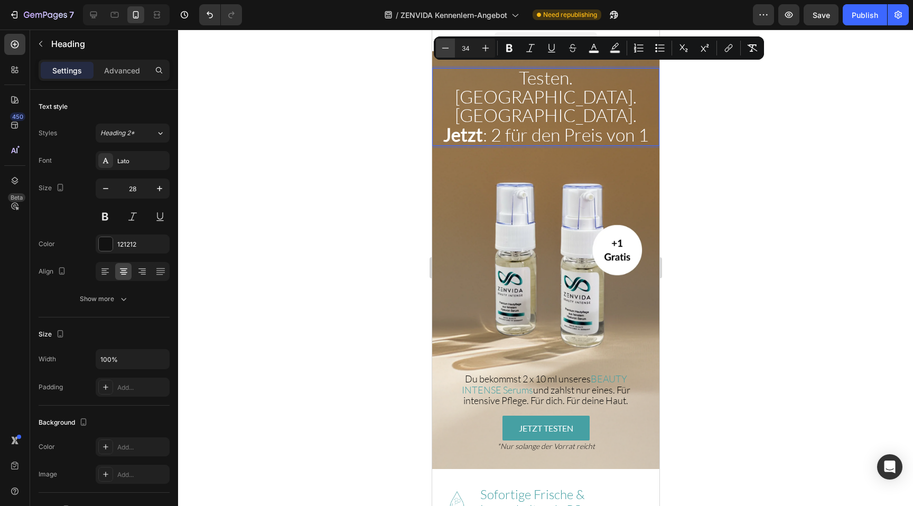
click at [444, 53] on icon "Editor contextual toolbar" at bounding box center [445, 48] width 11 height 11
click at [478, 48] on button "Plus" at bounding box center [485, 48] width 19 height 19
click at [450, 49] on icon "Editor contextual toolbar" at bounding box center [445, 48] width 11 height 11
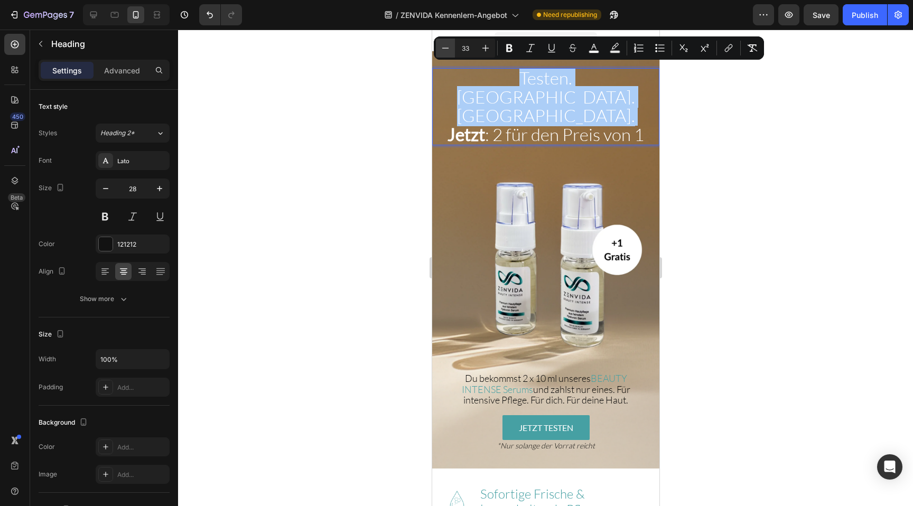
click at [450, 49] on icon "Editor contextual toolbar" at bounding box center [445, 48] width 11 height 11
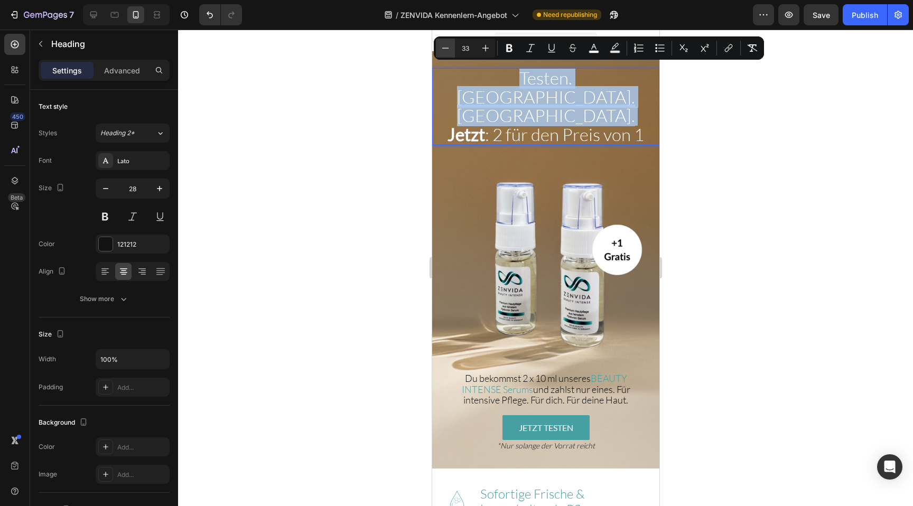
type input "32"
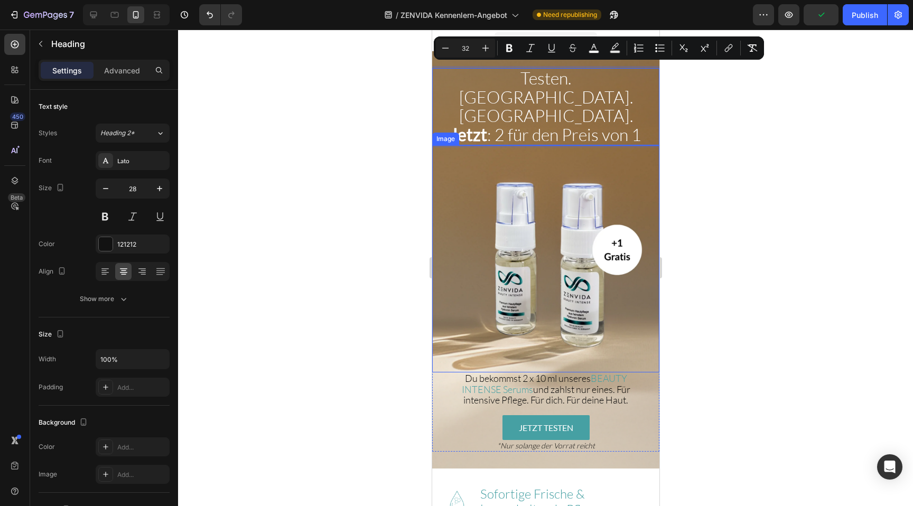
click at [383, 265] on div at bounding box center [545, 268] width 735 height 476
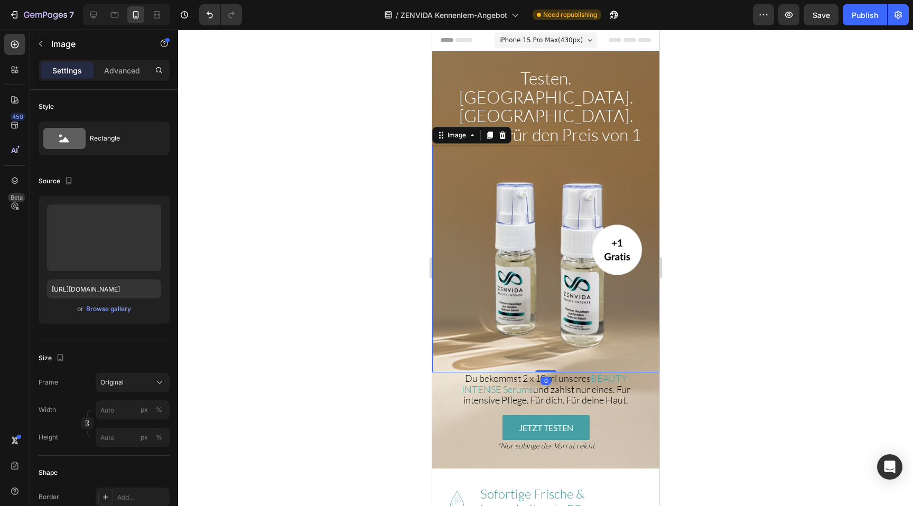
click at [554, 145] on img at bounding box center [544, 258] width 227 height 227
click at [539, 86] on span "Testen. [GEOGRAPHIC_DATA]. [GEOGRAPHIC_DATA]." at bounding box center [545, 97] width 174 height 58
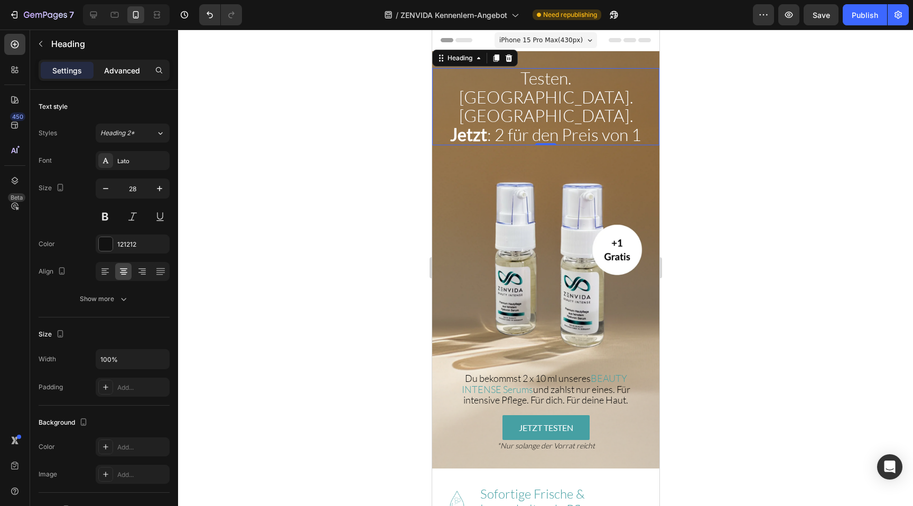
click at [114, 65] on p "Advanced" at bounding box center [122, 70] width 36 height 11
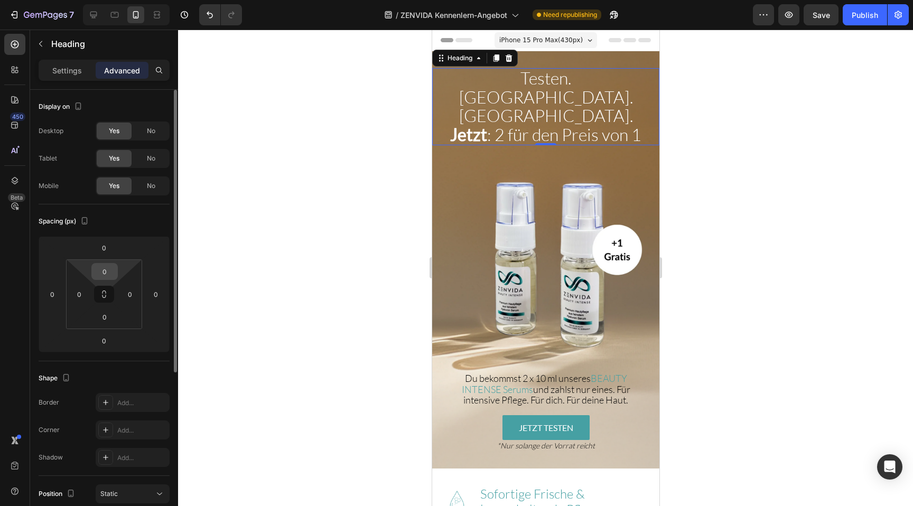
click at [102, 274] on input "0" at bounding box center [104, 272] width 21 height 16
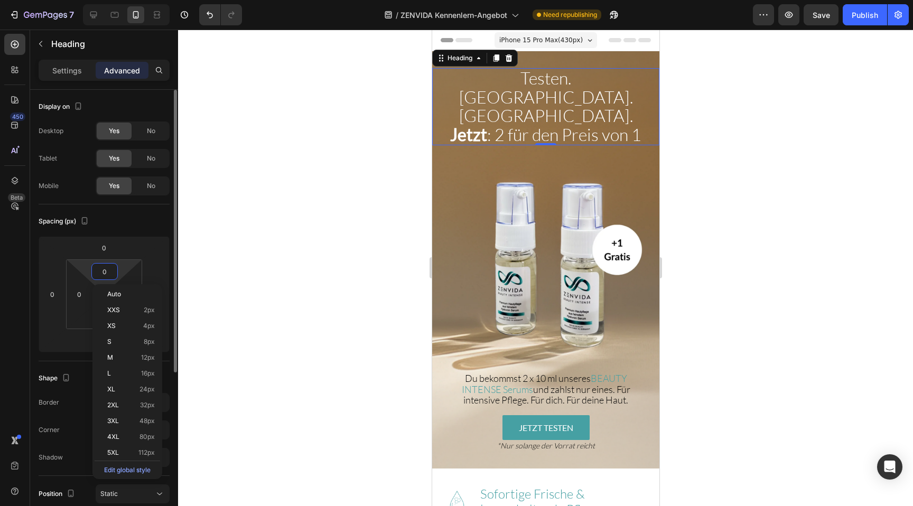
click at [102, 274] on input "0" at bounding box center [104, 272] width 21 height 16
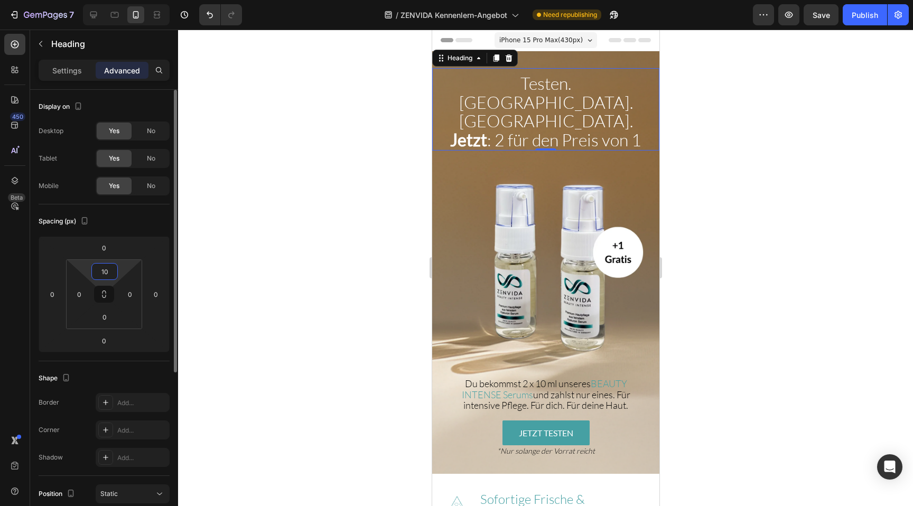
type input "1"
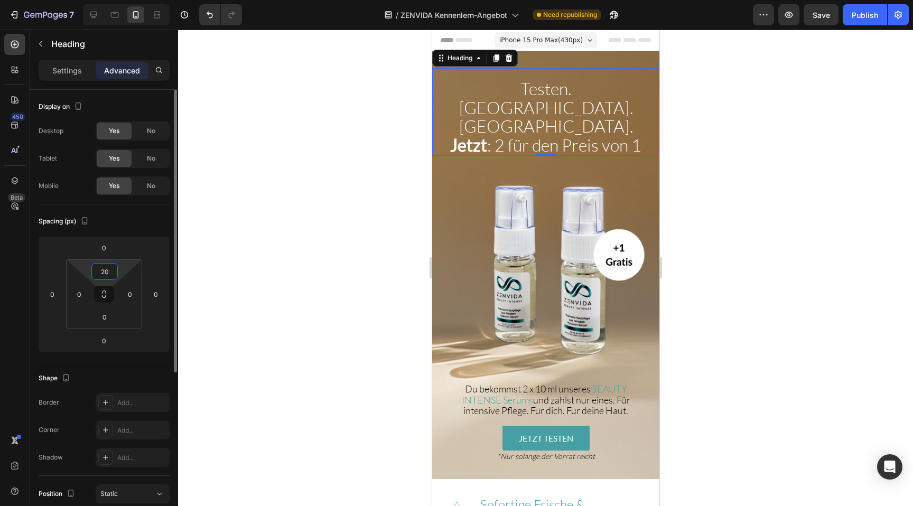
type input "2"
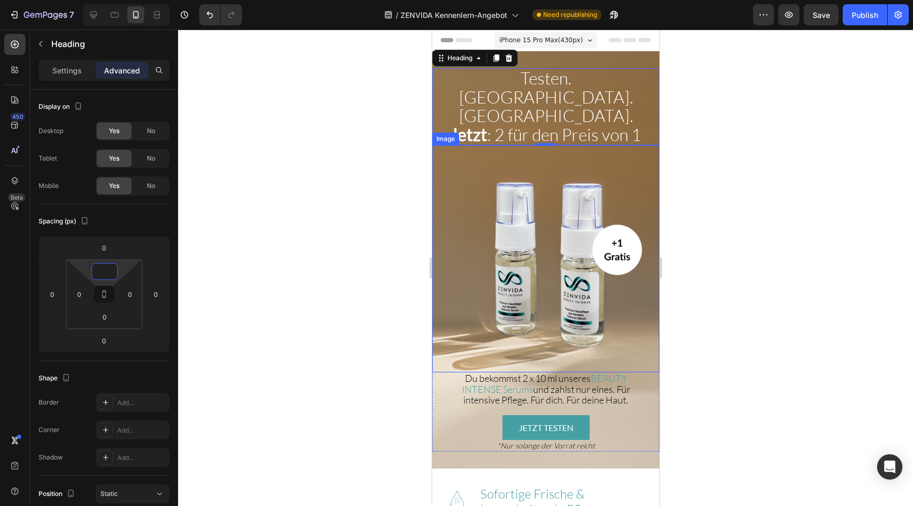
click at [499, 145] on img at bounding box center [544, 258] width 227 height 227
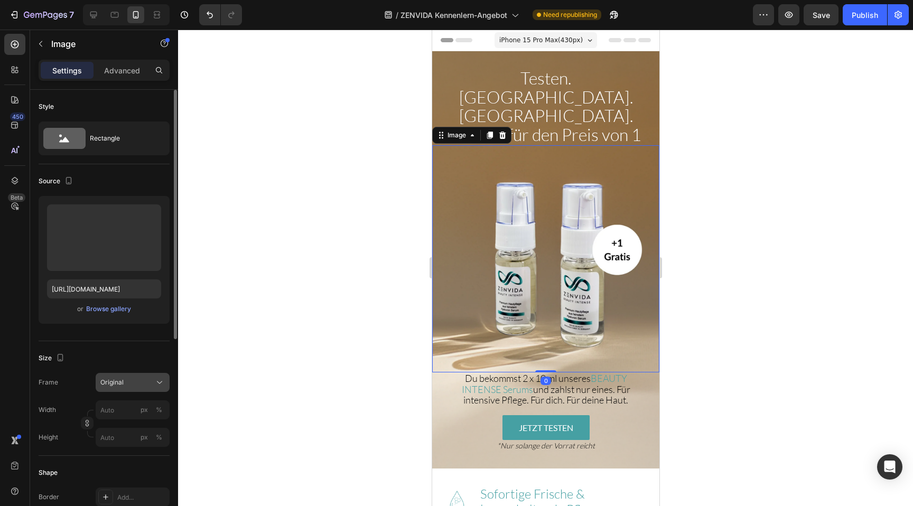
click at [115, 387] on div "Original" at bounding box center [132, 382] width 64 height 11
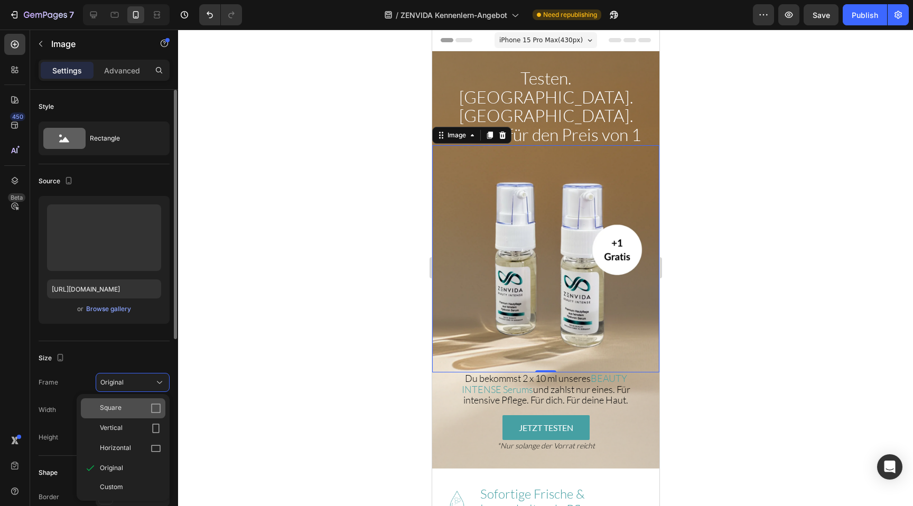
click at [117, 415] on div "Square" at bounding box center [123, 408] width 85 height 20
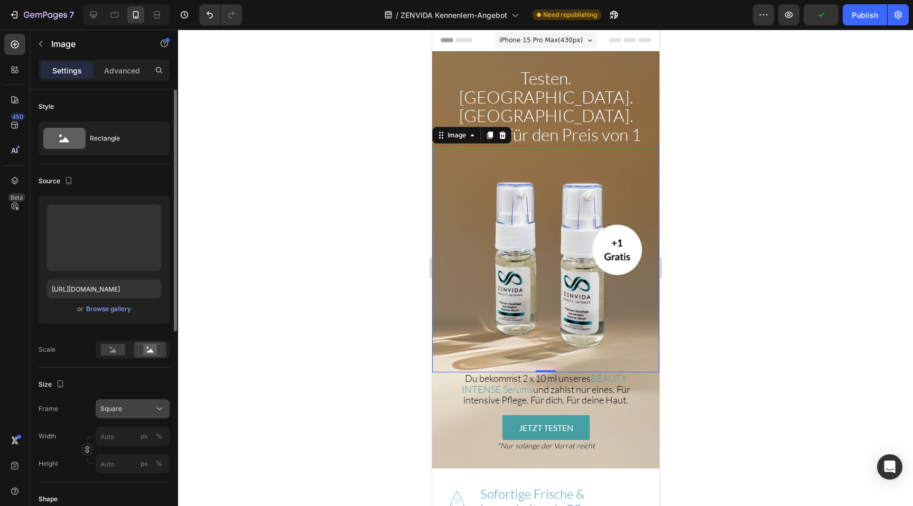
click at [121, 409] on span "Square" at bounding box center [111, 409] width 22 height 10
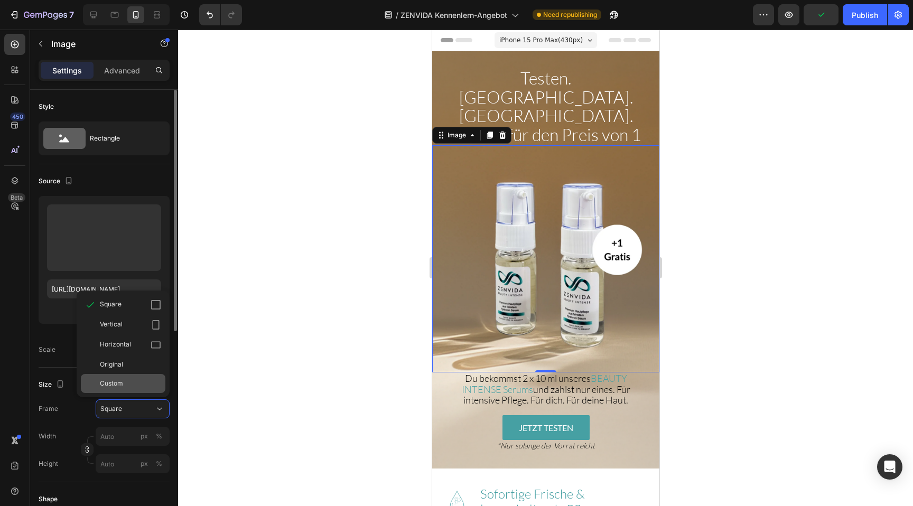
click at [120, 383] on span "Custom" at bounding box center [111, 384] width 23 height 10
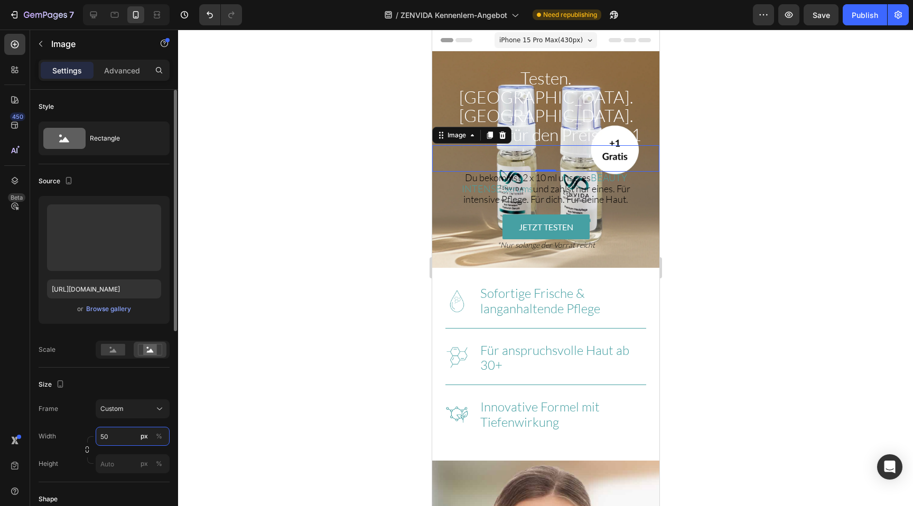
type input "5"
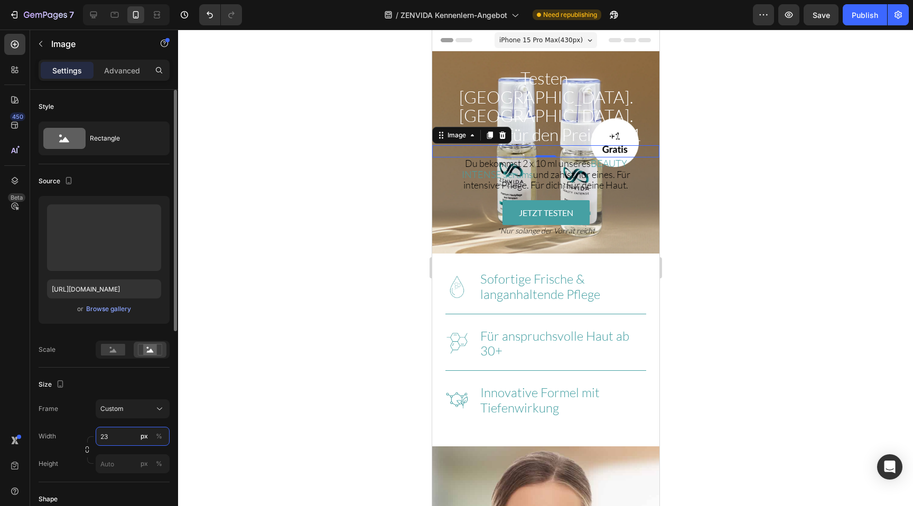
type input "2"
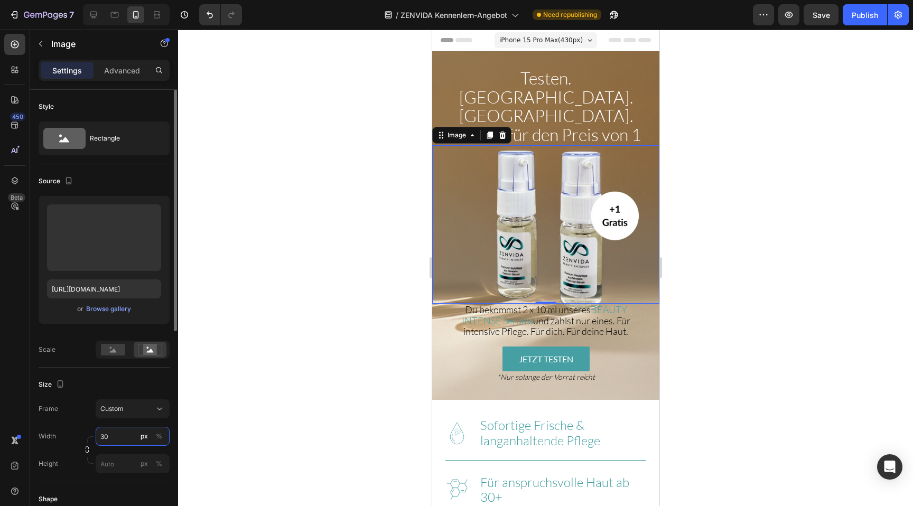
type input "3"
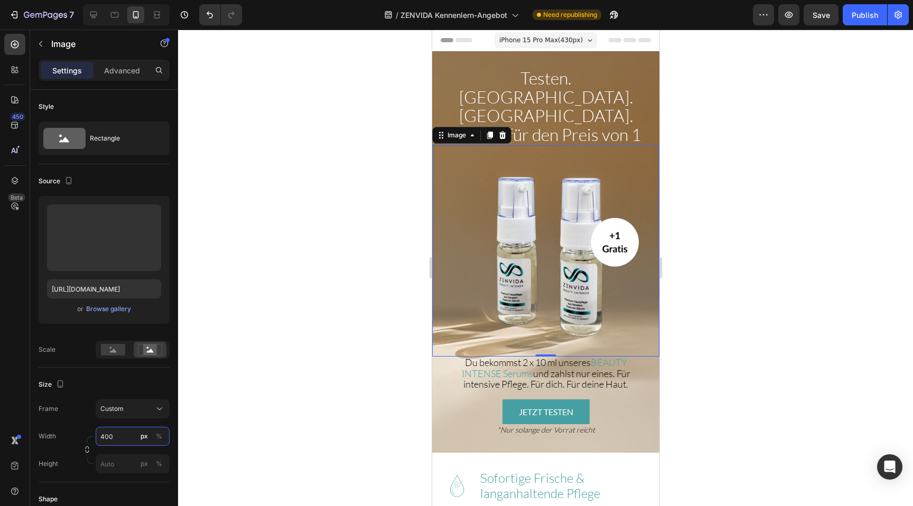
type input "400"
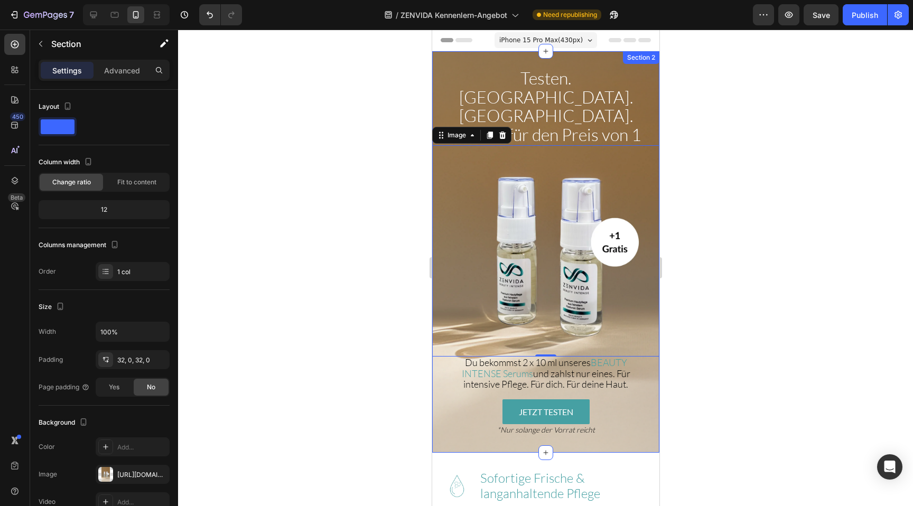
click at [447, 65] on div "⁠⁠⁠⁠⁠⁠⁠ Testen. Spüren. Verlieben. Jetzt : 2 für den Preis von 1 Heading Image …" at bounding box center [544, 251] width 227 height 401
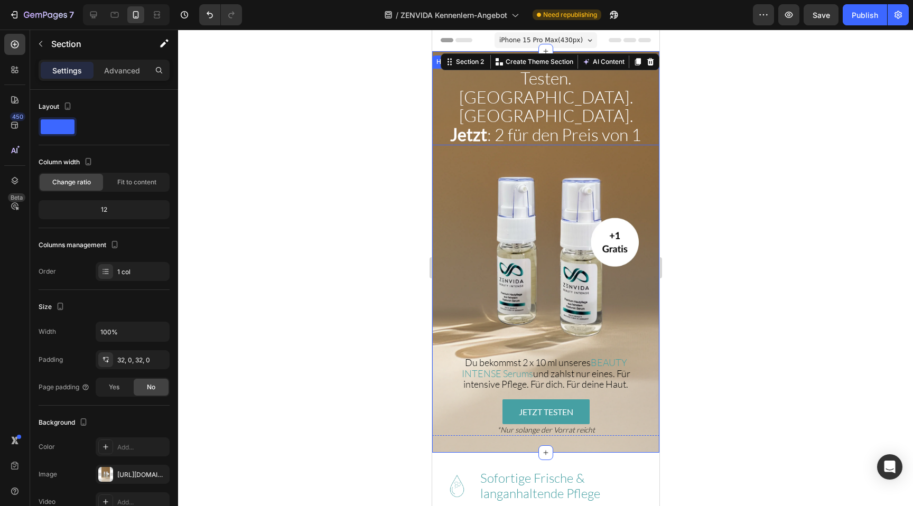
click at [443, 86] on p "⁠⁠⁠⁠⁠⁠⁠ Testen. [GEOGRAPHIC_DATA]. [GEOGRAPHIC_DATA]. Jetzt : 2 für den Preis v…" at bounding box center [545, 106] width 225 height 75
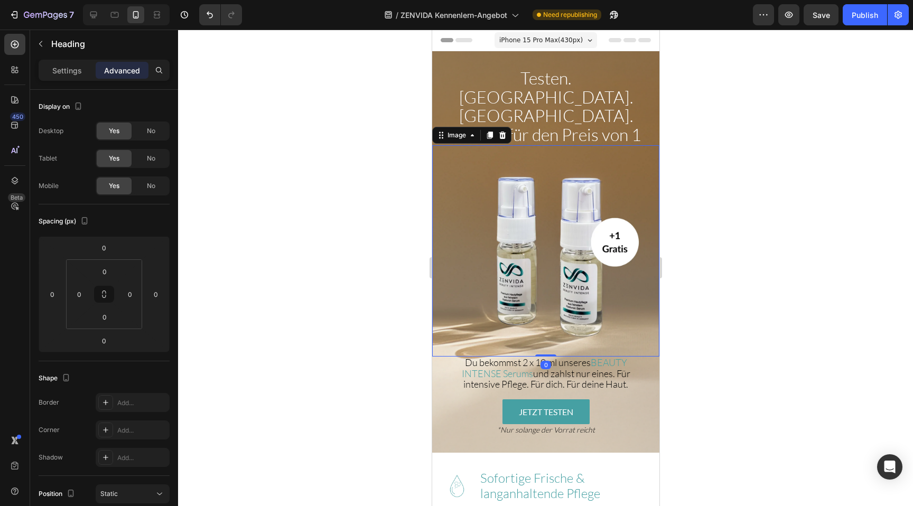
click at [451, 145] on img at bounding box center [544, 250] width 211 height 211
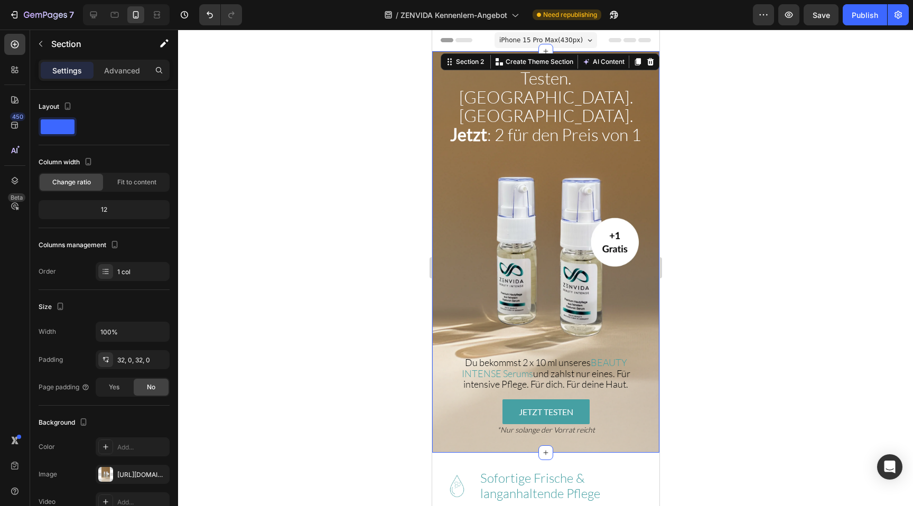
click at [459, 401] on div "⁠⁠⁠⁠⁠⁠⁠ Testen. Spüren. Verlieben. Jetzt : 2 für den Preis von 1 Heading Image …" at bounding box center [544, 251] width 227 height 401
click at [120, 360] on div "32, 0, 32, 0" at bounding box center [132, 360] width 31 height 10
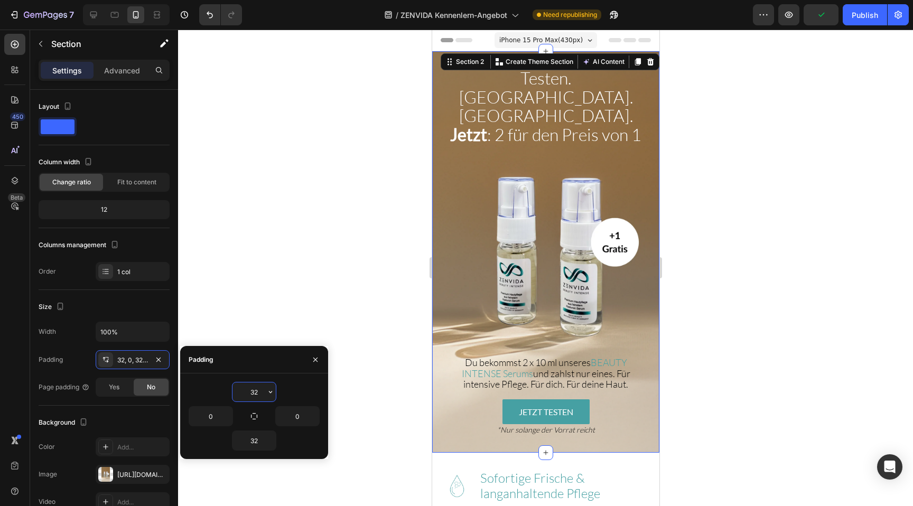
click at [260, 391] on input "32" at bounding box center [253, 391] width 43 height 19
type input "0"
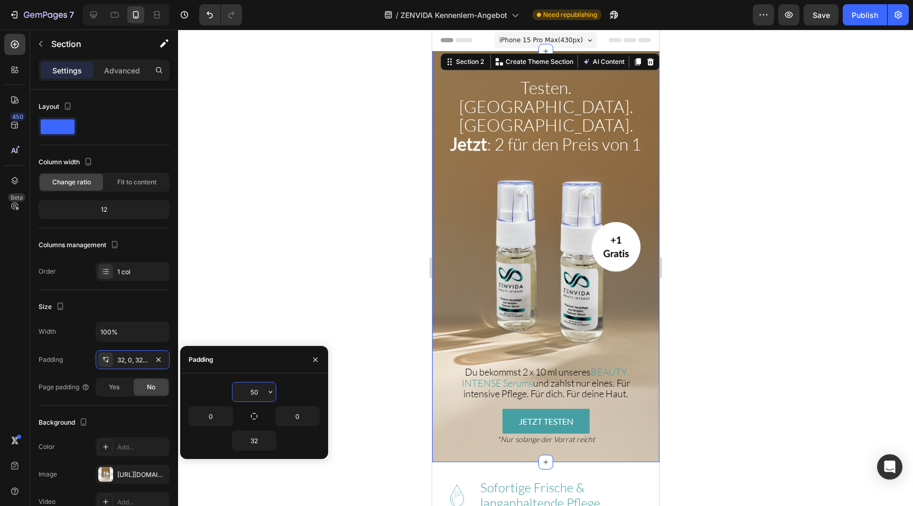
type input "5"
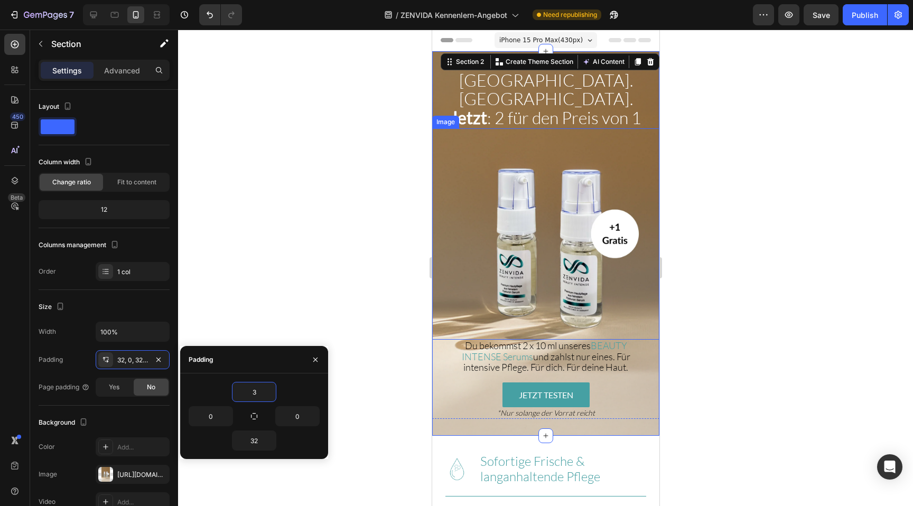
type input "32"
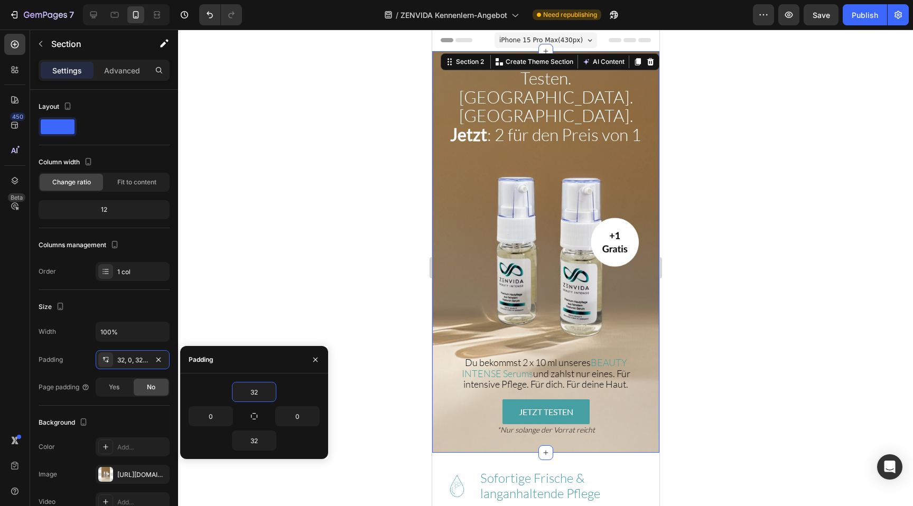
click at [444, 406] on div "⁠⁠⁠⁠⁠⁠⁠ Testen. Spüren. Verlieben. Jetzt : 2 für den Preis von 1 Heading Image …" at bounding box center [544, 251] width 227 height 401
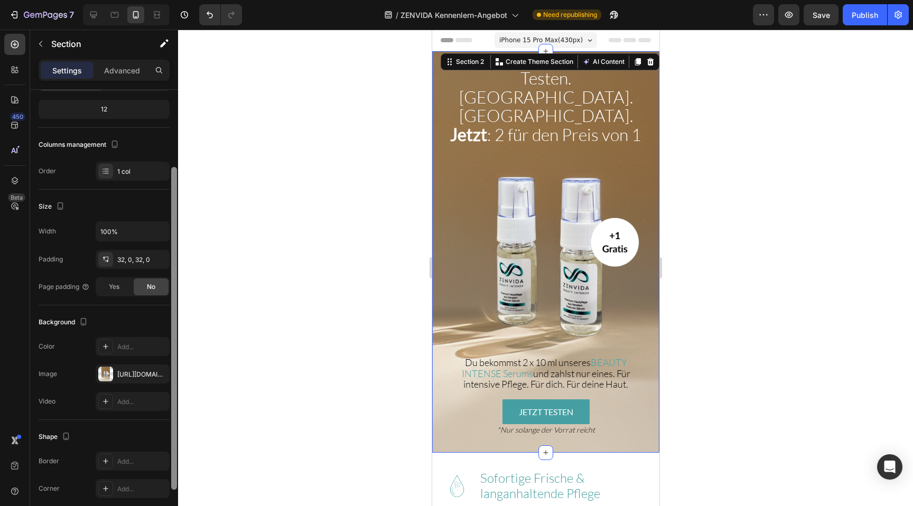
scroll to position [103, 0]
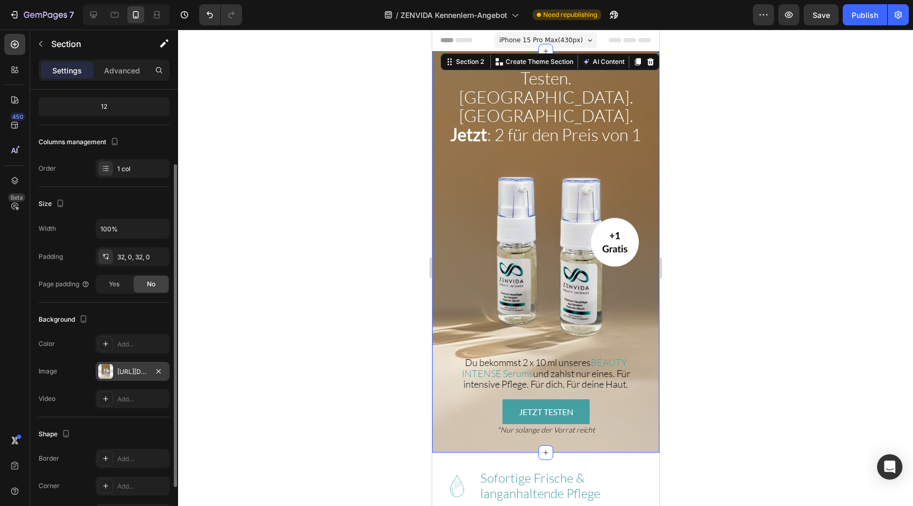
click at [140, 369] on div "[URL][DOMAIN_NAME]" at bounding box center [132, 372] width 31 height 10
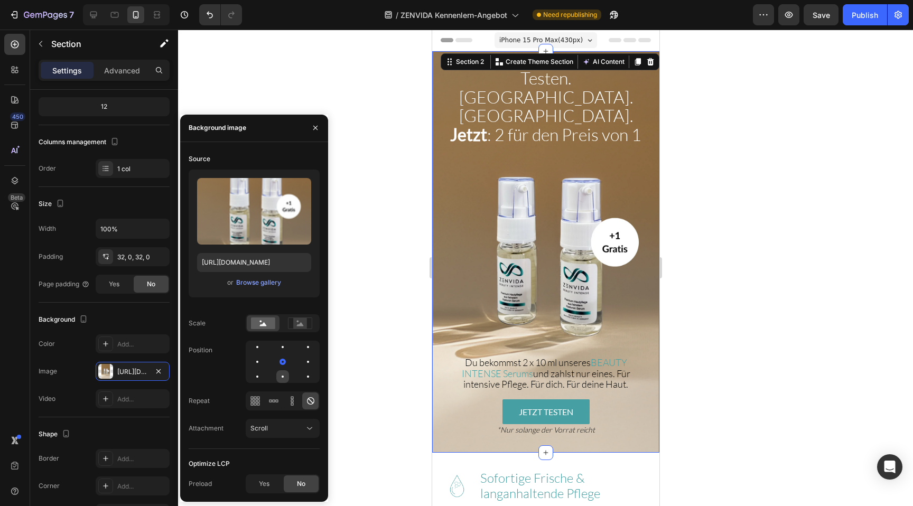
click at [302, 374] on div at bounding box center [308, 376] width 13 height 13
click at [392, 290] on div at bounding box center [545, 268] width 735 height 476
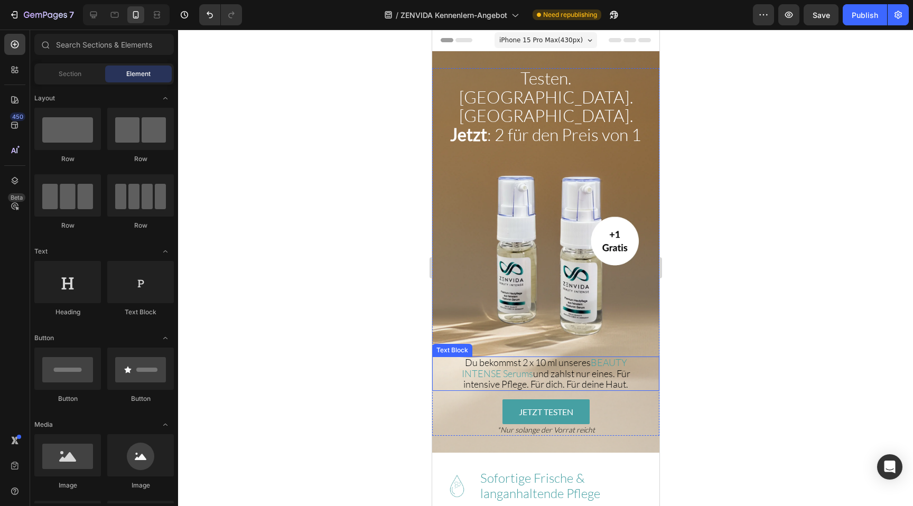
click at [474, 368] on span "und zahlst nur eines. Für intensive Pflege. Für dich. Für deine Haut." at bounding box center [546, 379] width 167 height 22
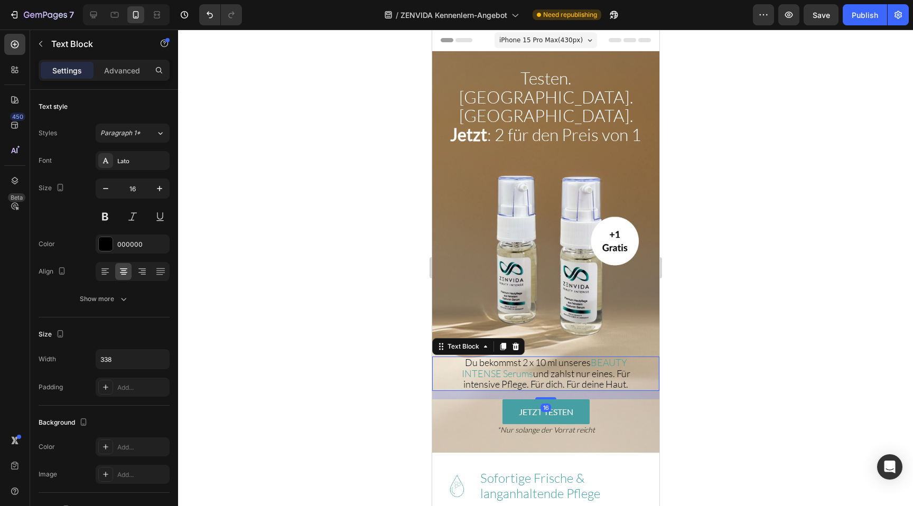
click at [474, 368] on span "und zahlst nur eines. Für intensive Pflege. Für dich. Für deine Haut." at bounding box center [546, 379] width 167 height 22
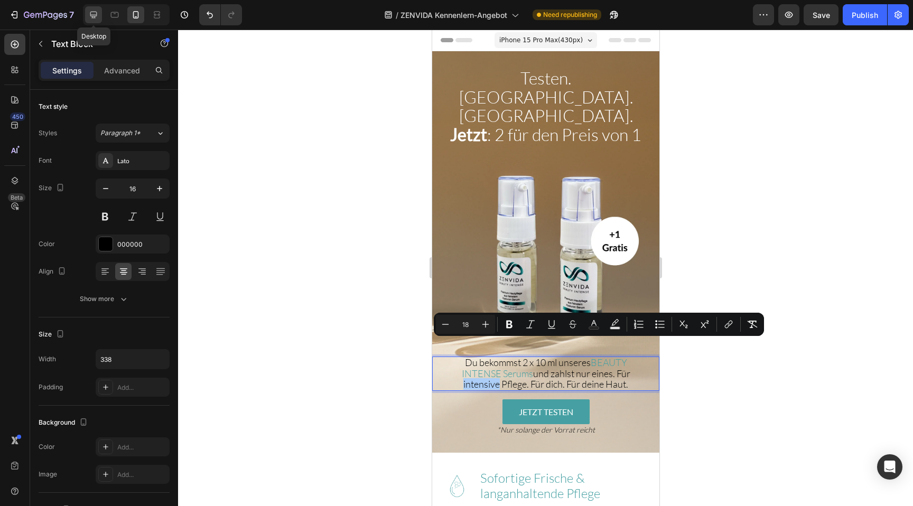
click at [97, 10] on icon at bounding box center [93, 15] width 11 height 11
type input "20"
type input "100%"
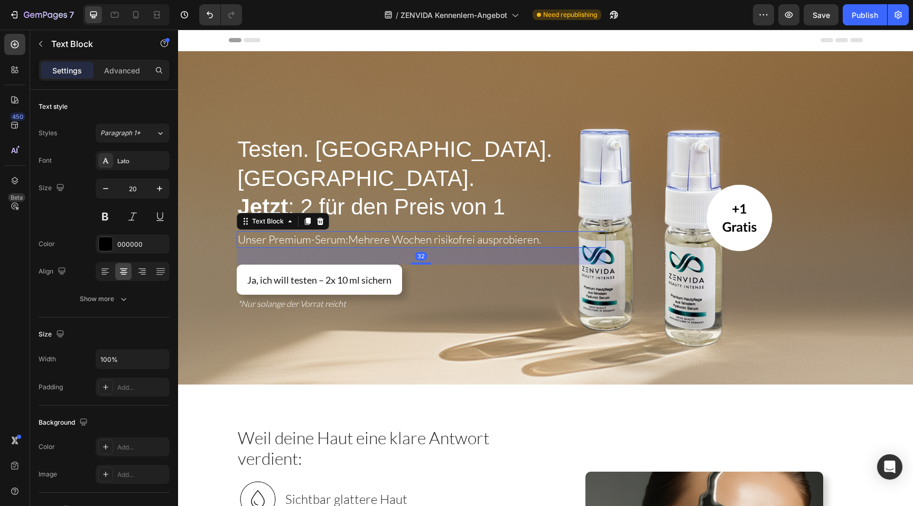
click at [314, 232] on span "Unser Premium-Serum:" at bounding box center [293, 239] width 110 height 14
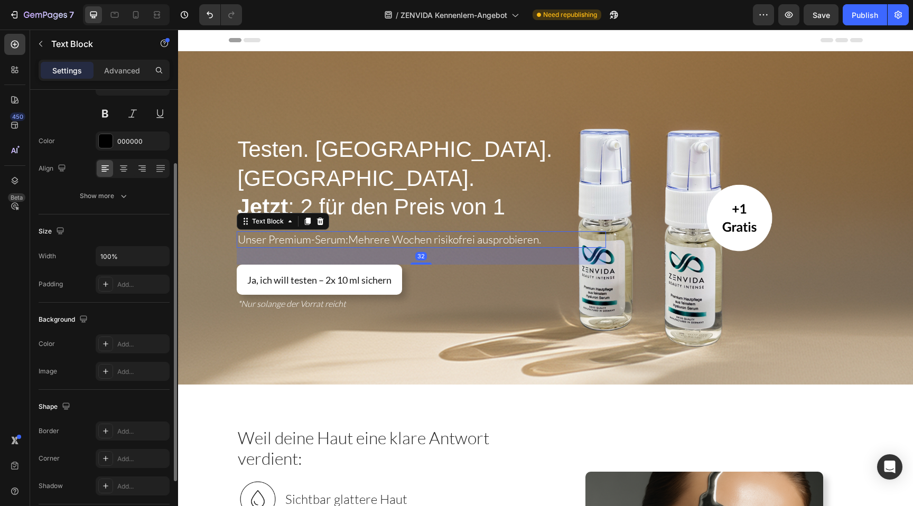
click at [314, 232] on span "Unser Premium-Serum:" at bounding box center [293, 239] width 110 height 14
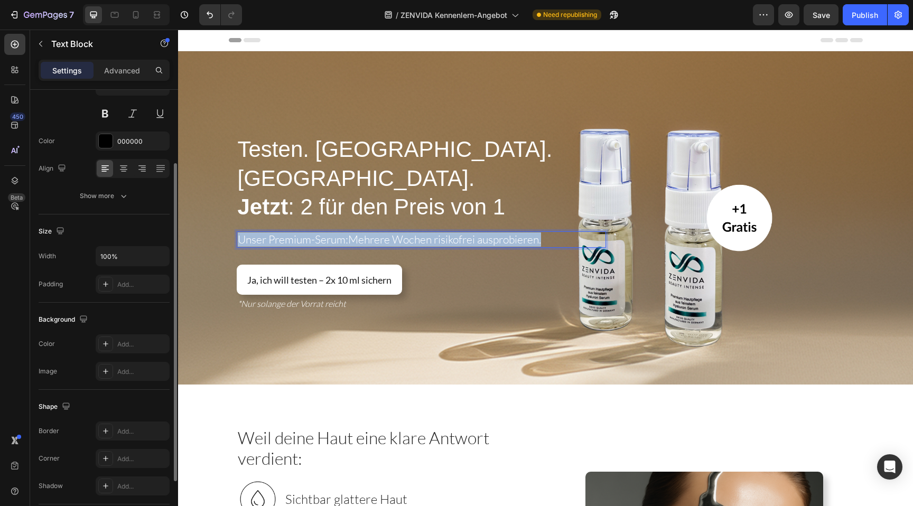
click at [314, 232] on span "Unser Premium-Serum:" at bounding box center [293, 239] width 110 height 14
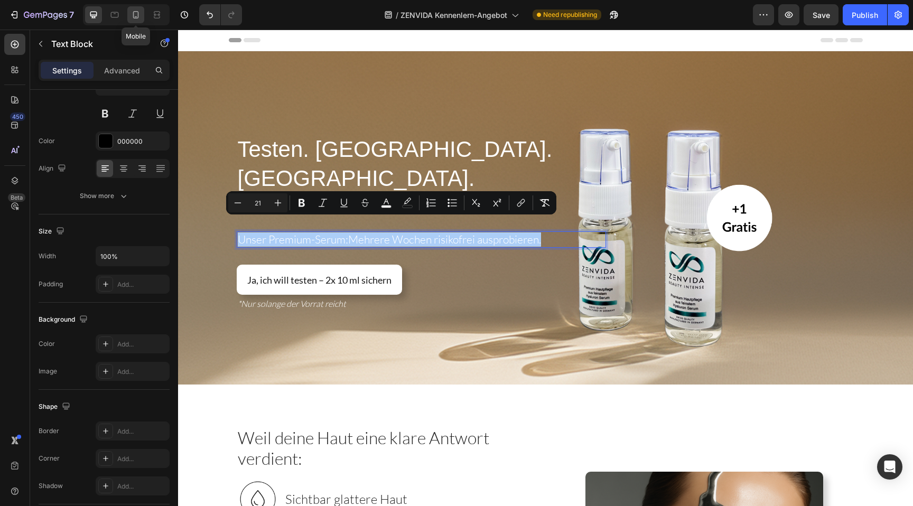
click at [138, 10] on icon at bounding box center [135, 15] width 11 height 11
type input "14"
type input "338"
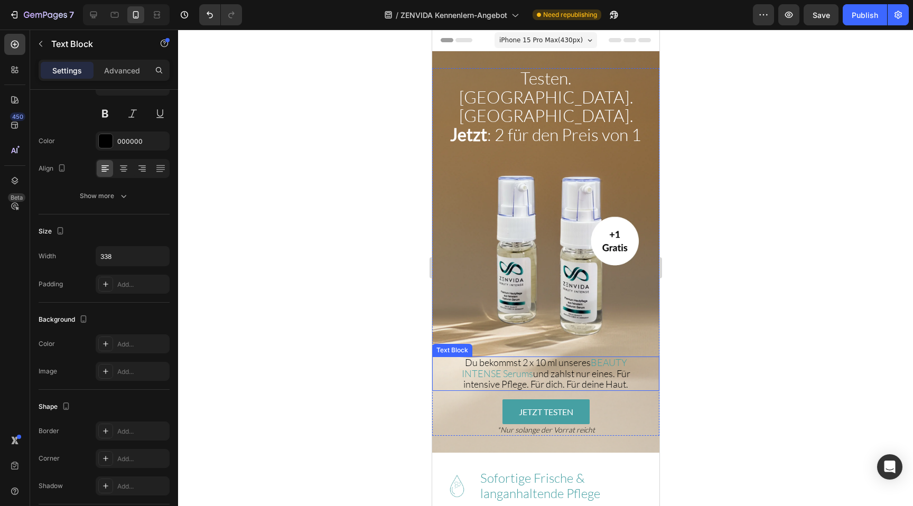
click at [507, 357] on span "Du bekommst 2 x 10 ml unseres" at bounding box center [527, 363] width 126 height 12
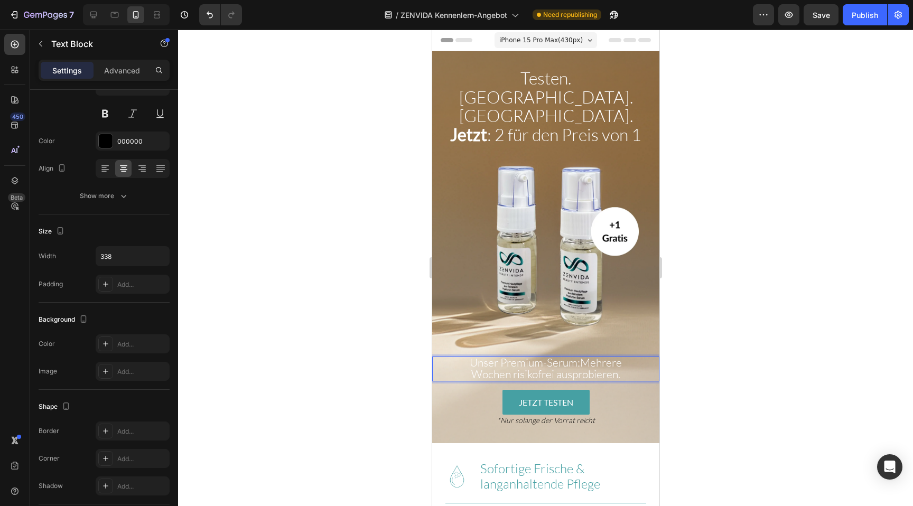
click at [507, 355] on span "Unser Premium-Serum:" at bounding box center [524, 362] width 110 height 14
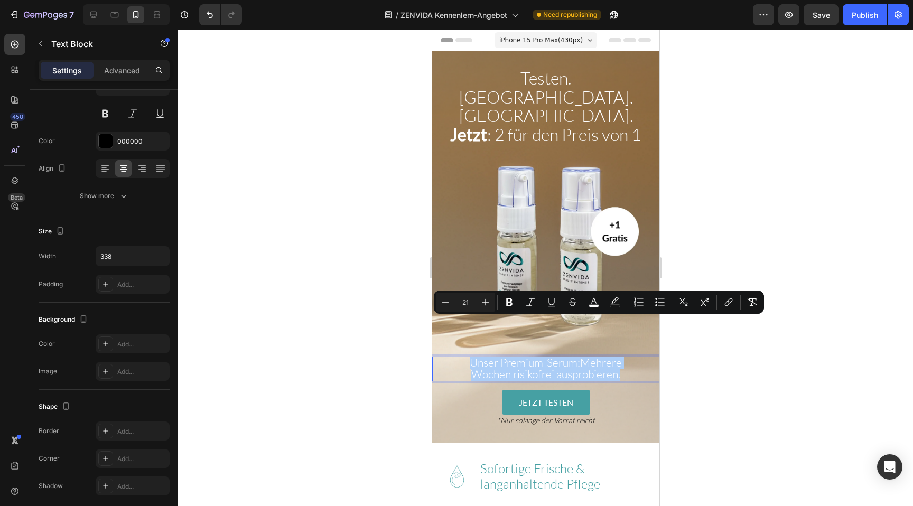
click at [354, 350] on div at bounding box center [545, 268] width 735 height 476
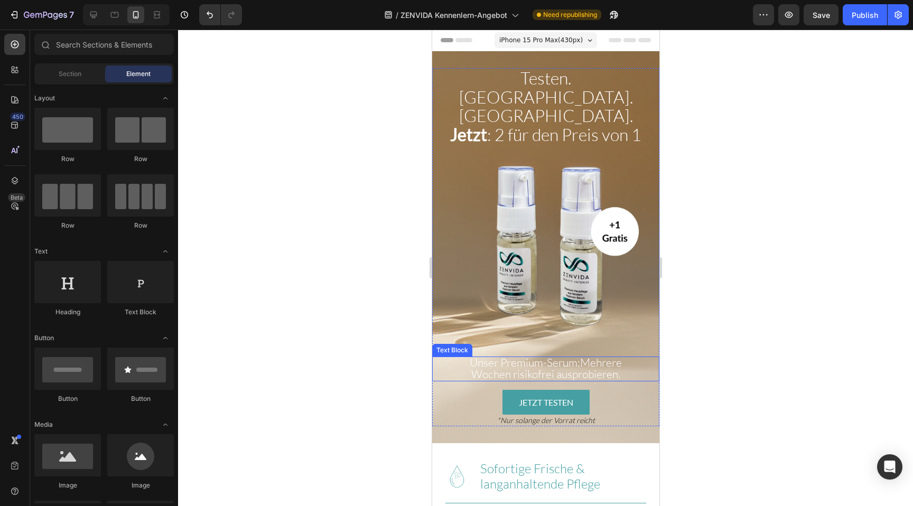
click at [511, 355] on span "Unser Premium-Serum:" at bounding box center [524, 362] width 110 height 14
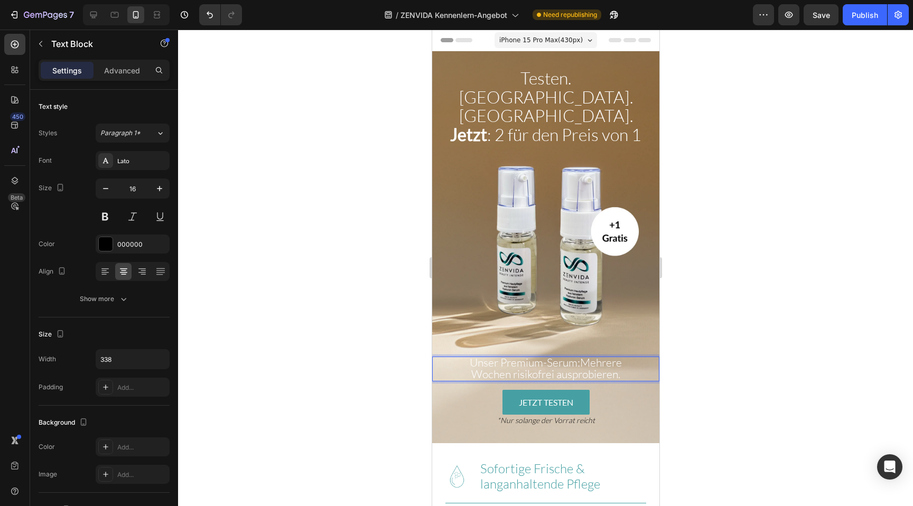
click at [511, 355] on span "Unser Premium-Serum:" at bounding box center [524, 362] width 110 height 14
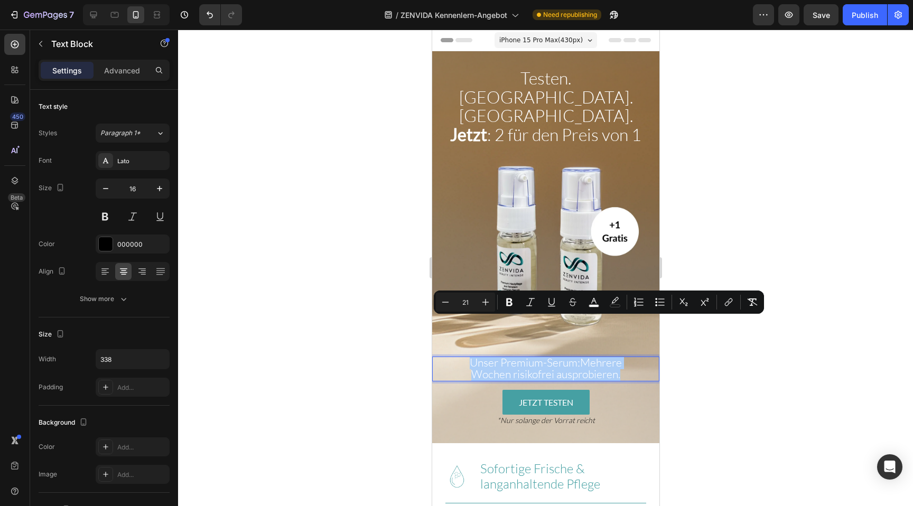
click at [376, 318] on div at bounding box center [545, 268] width 735 height 476
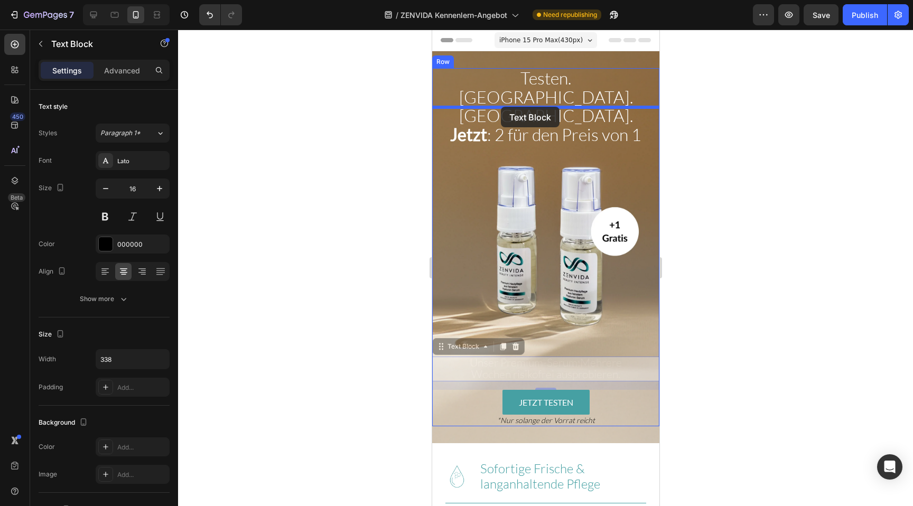
drag, startPoint x: 496, startPoint y: 329, endPoint x: 500, endPoint y: 107, distance: 222.4
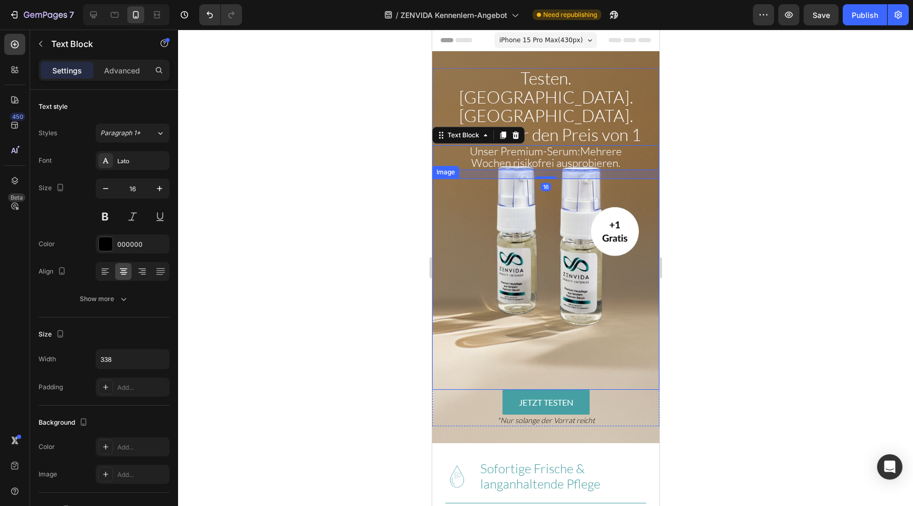
click at [381, 166] on div at bounding box center [545, 268] width 735 height 476
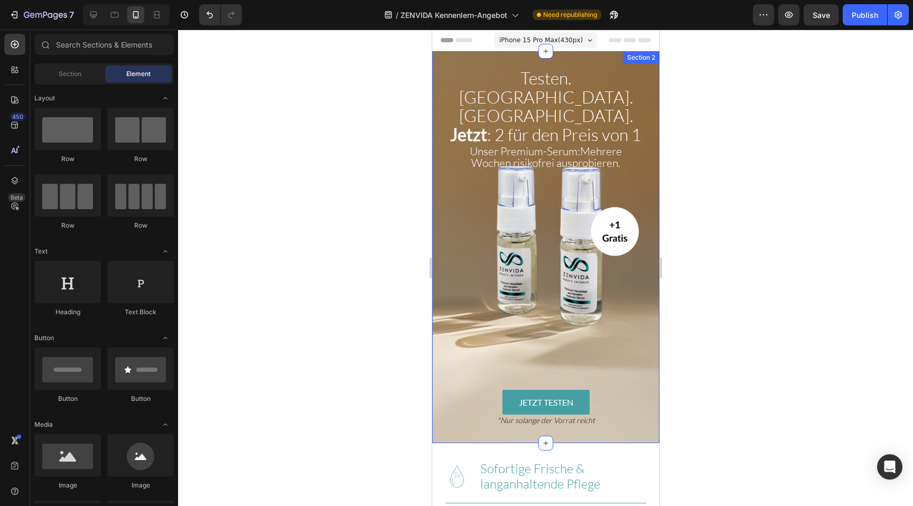
click at [446, 60] on div "⁠⁠⁠⁠⁠⁠⁠ Testen. Spüren. Verlieben. Jetzt : 2 für den Preis von 1 Heading Unser …" at bounding box center [544, 247] width 227 height 392
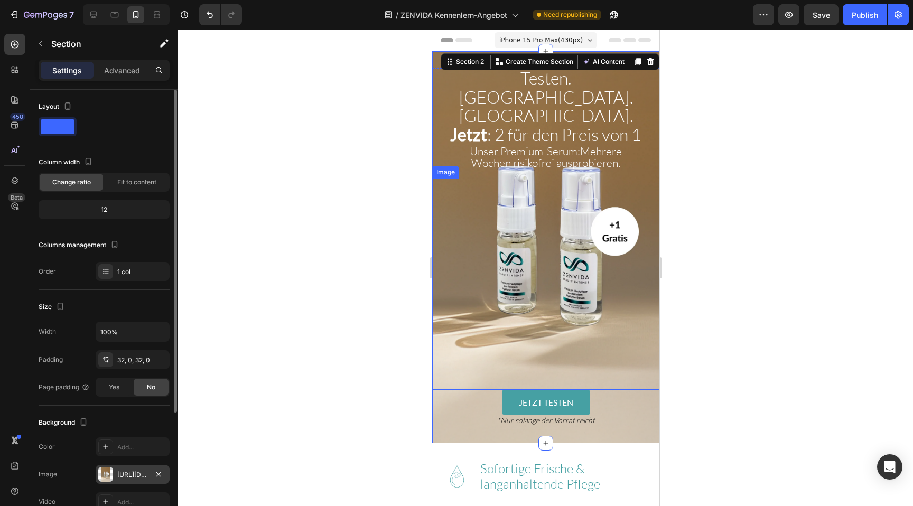
click at [125, 477] on div "[URL][DOMAIN_NAME]" at bounding box center [132, 475] width 31 height 10
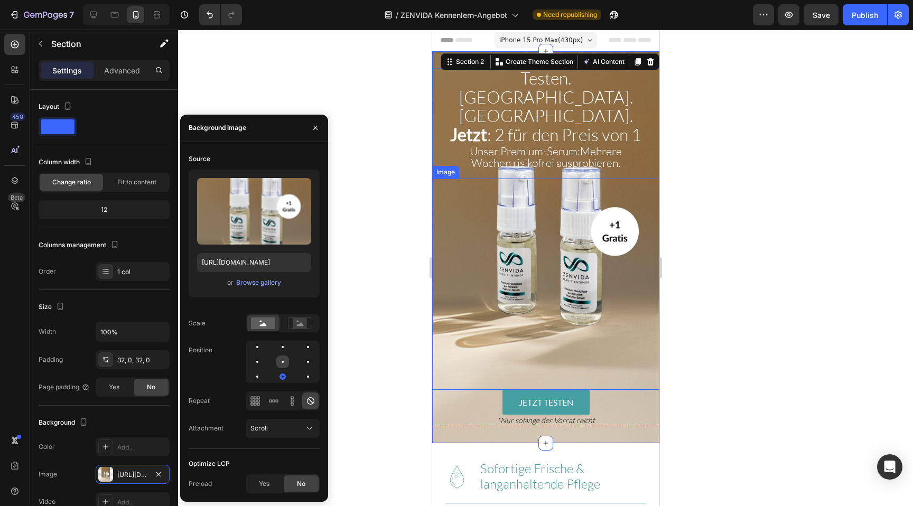
click at [302, 361] on div at bounding box center [308, 361] width 13 height 13
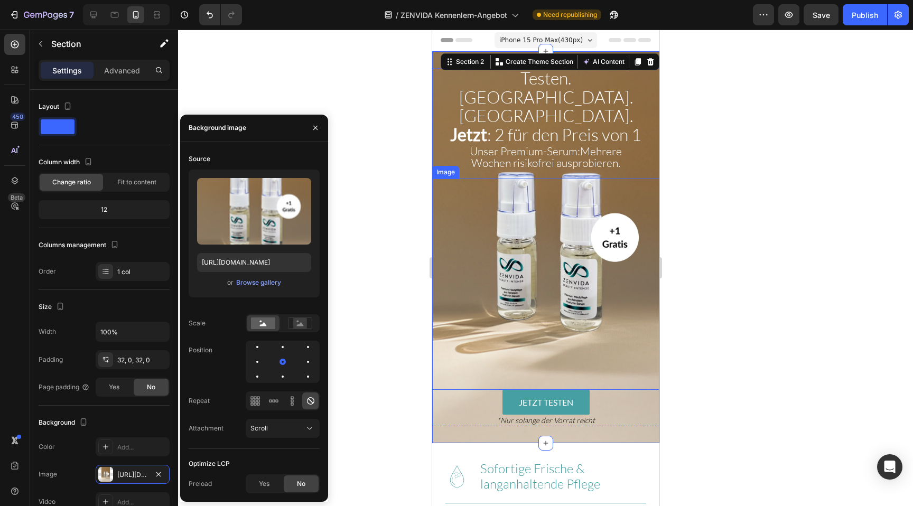
click at [411, 304] on div at bounding box center [545, 268] width 735 height 476
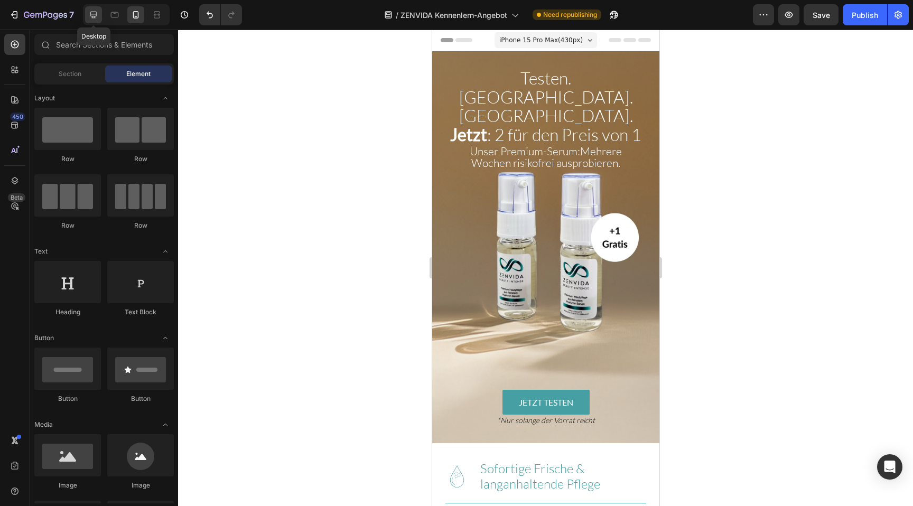
click at [98, 11] on icon at bounding box center [93, 15] width 11 height 11
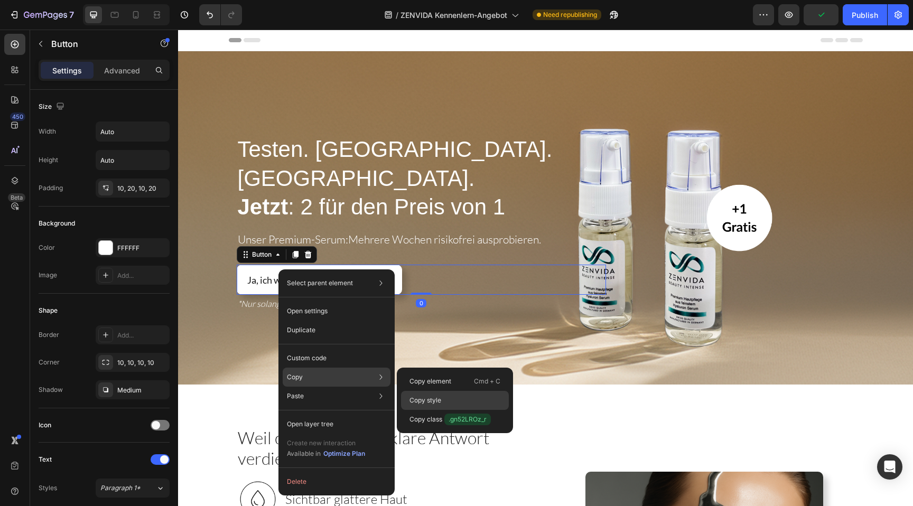
click at [450, 410] on div "Copy style" at bounding box center [455, 419] width 108 height 19
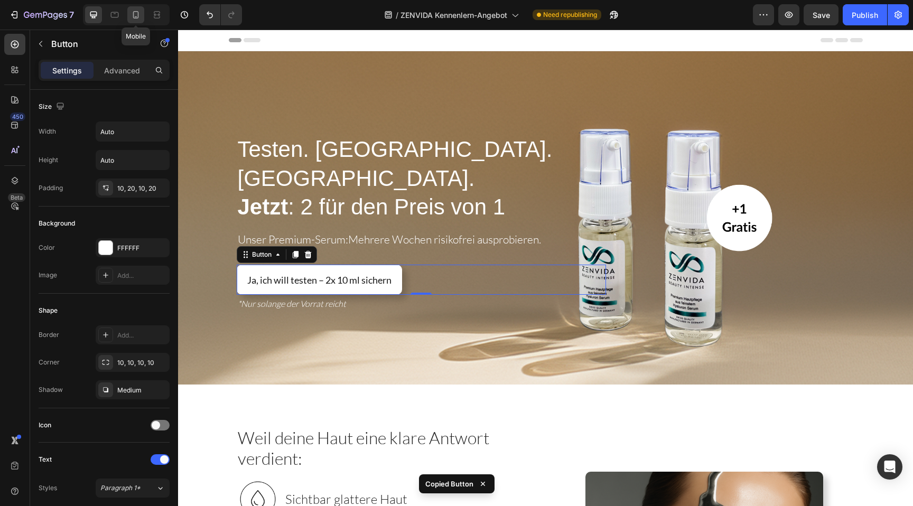
click at [135, 10] on icon at bounding box center [135, 15] width 11 height 11
type input "16"
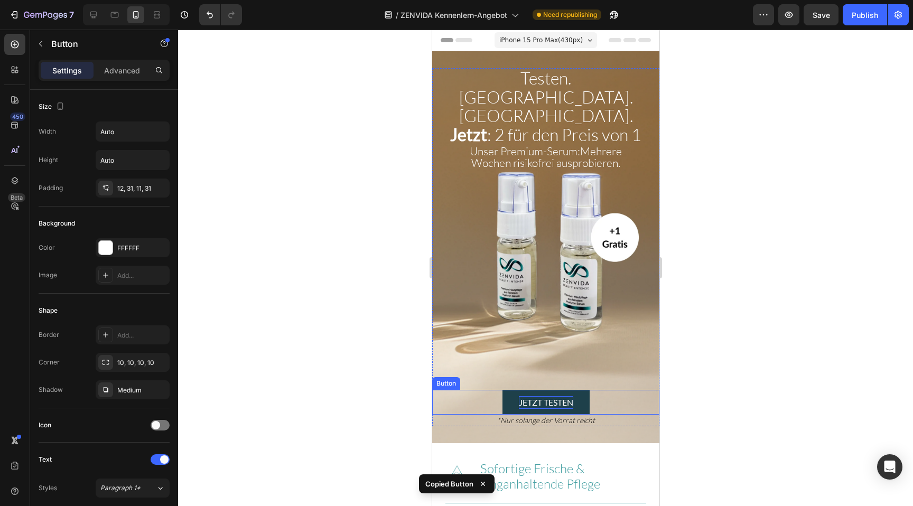
scroll to position [103, 0]
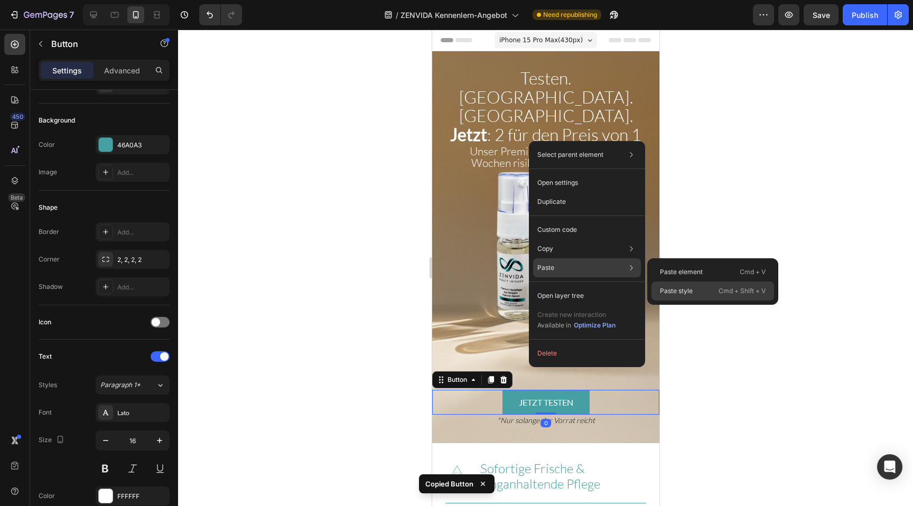
click at [682, 288] on p "Paste style" at bounding box center [676, 291] width 33 height 10
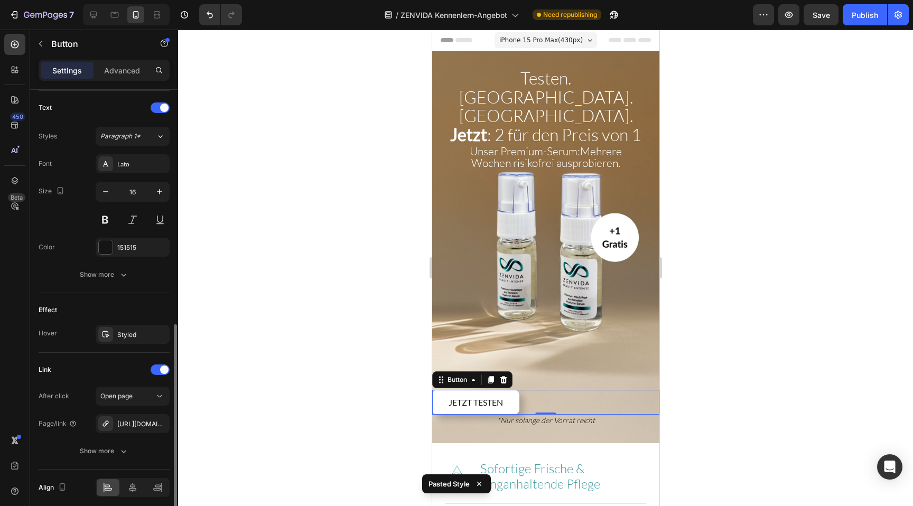
scroll to position [393, 0]
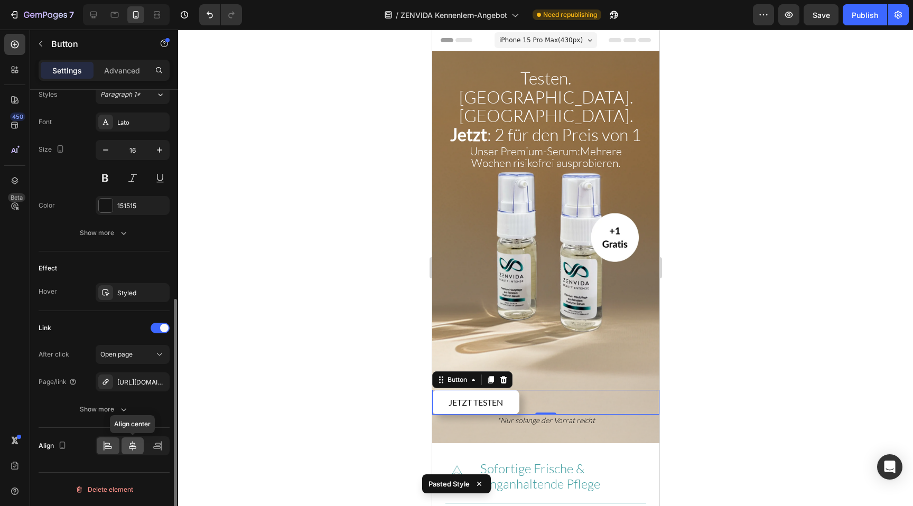
click at [130, 442] on icon at bounding box center [132, 445] width 11 height 11
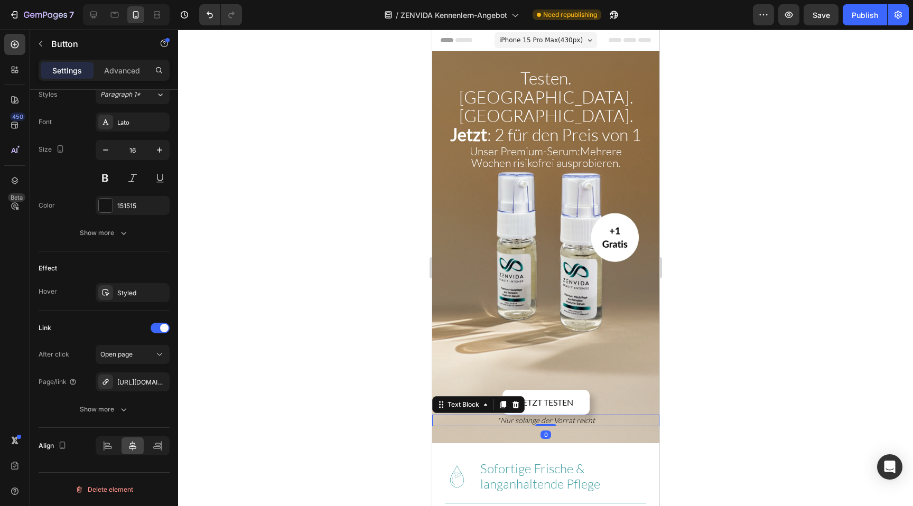
click at [506, 416] on icon "*Nur solange der Vorrat reicht" at bounding box center [545, 420] width 98 height 9
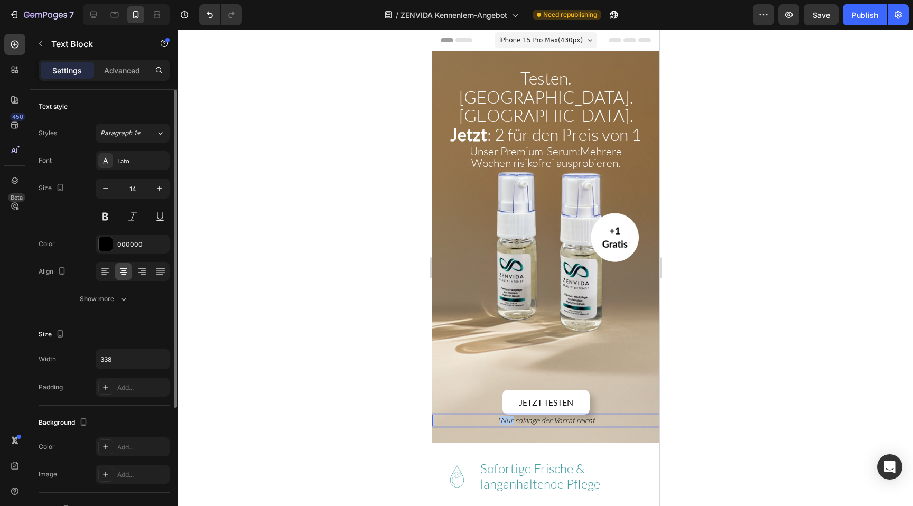
click at [506, 416] on icon "*Nur solange der Vorrat reicht" at bounding box center [545, 420] width 98 height 9
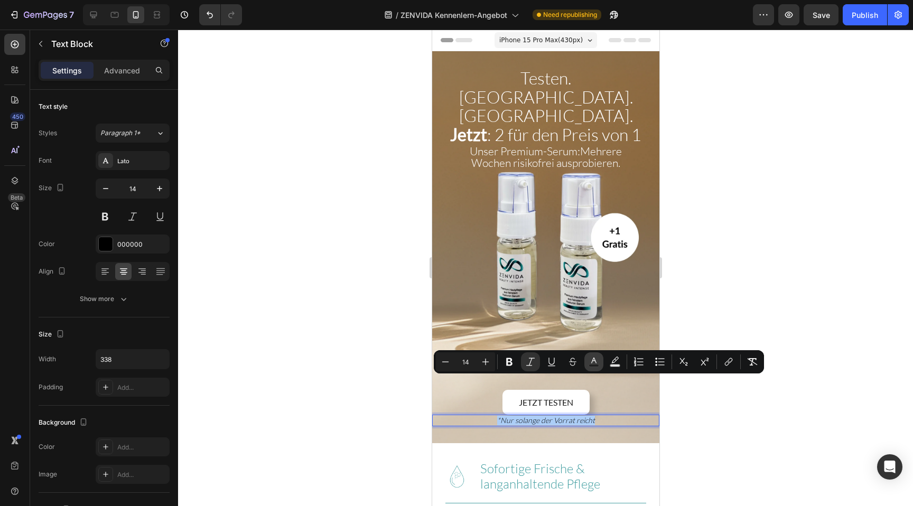
click at [599, 366] on button "Text Color" at bounding box center [593, 361] width 19 height 19
type input "000000"
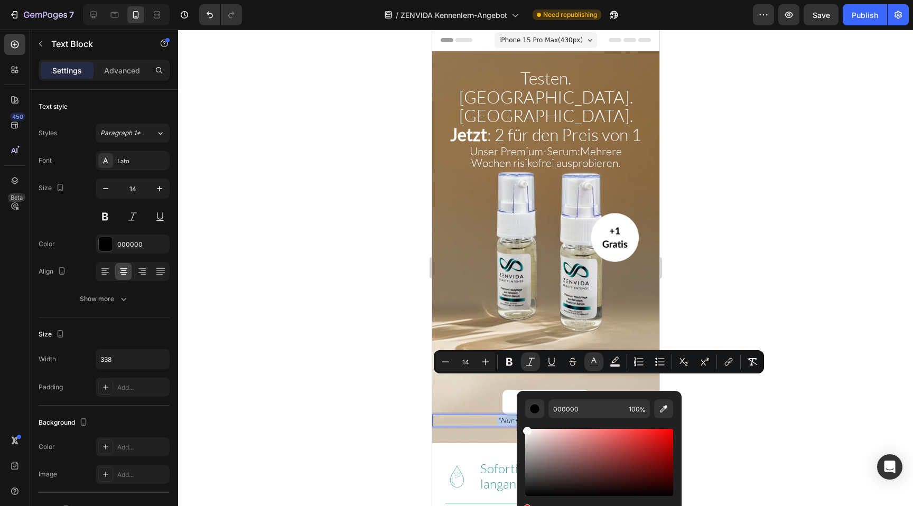
type input "FFFFFF"
drag, startPoint x: 546, startPoint y: 443, endPoint x: 521, endPoint y: 416, distance: 37.0
click at [521, 416] on div "FFFFFF 100 %" at bounding box center [599, 458] width 165 height 135
click at [508, 362] on icon "Editor contextual toolbar" at bounding box center [509, 362] width 6 height 8
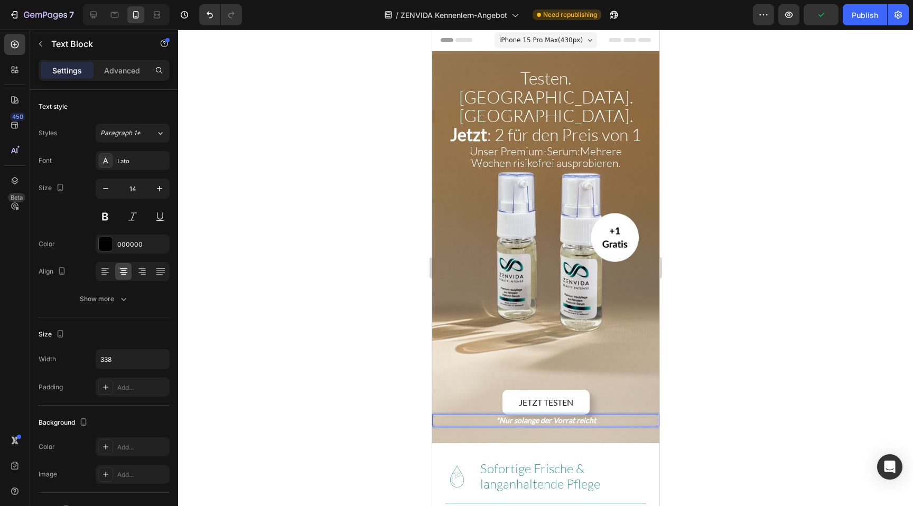
click at [327, 289] on div at bounding box center [545, 268] width 735 height 476
click at [502, 144] on span "Unser Premium-Serum:" at bounding box center [524, 151] width 110 height 14
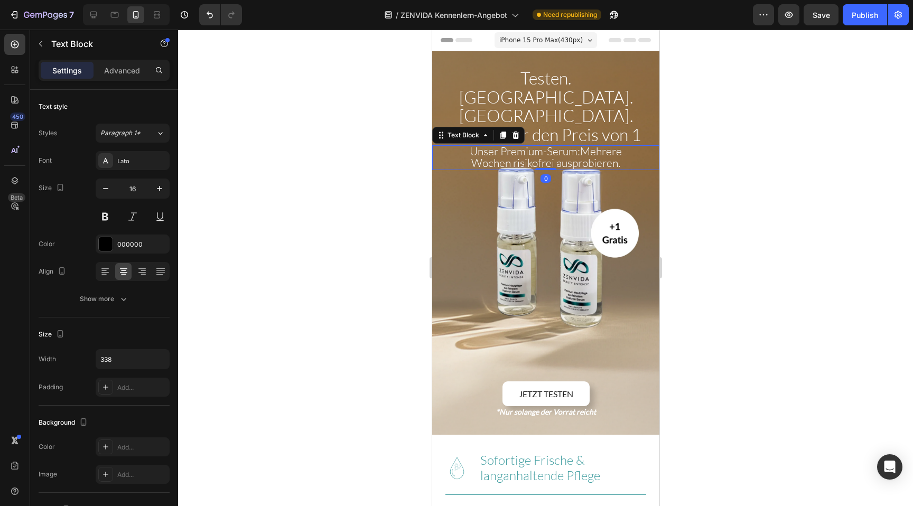
drag, startPoint x: 548, startPoint y: 139, endPoint x: 548, endPoint y: 119, distance: 20.1
click at [548, 145] on div "Unser Premium-Serum: Mehrere Wochen risikofrei ausprobieren. Text Block 0" at bounding box center [544, 157] width 227 height 24
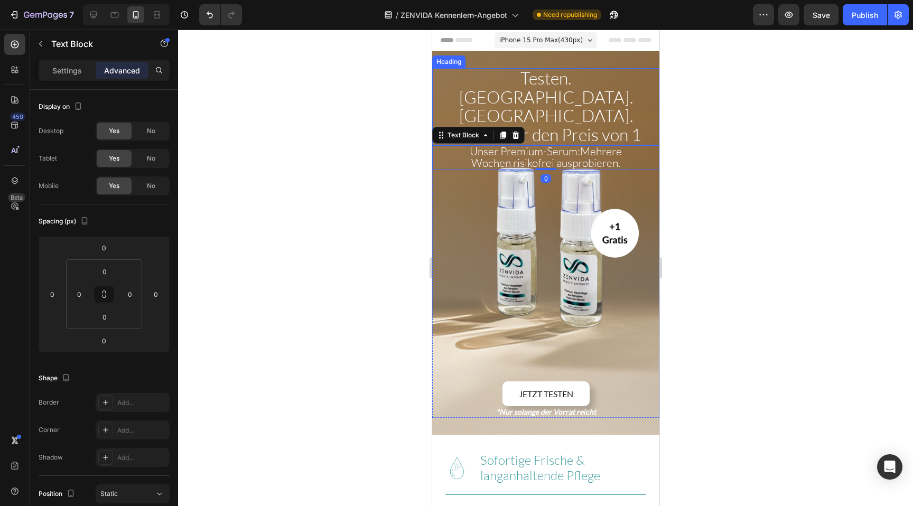
click at [554, 124] on span "Jetzt : 2 für den Preis von 1" at bounding box center [544, 134] width 191 height 21
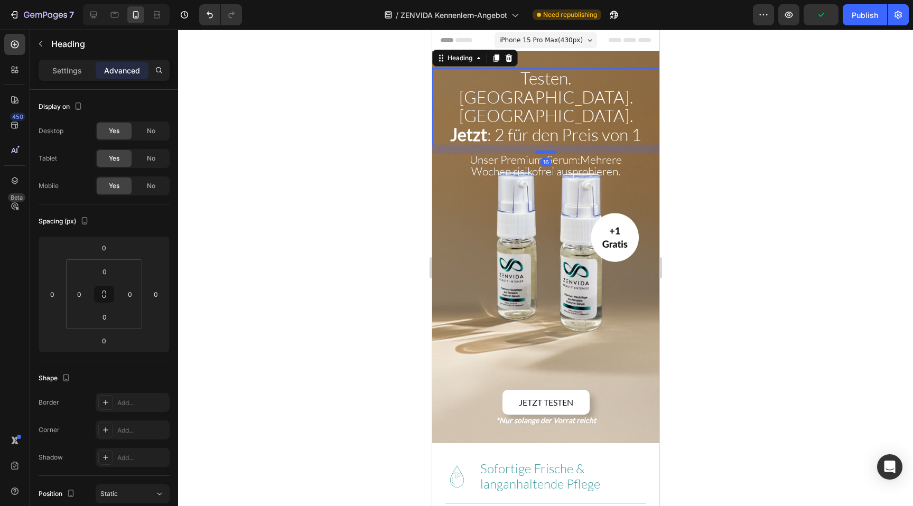
drag, startPoint x: 549, startPoint y: 106, endPoint x: 549, endPoint y: 114, distance: 8.5
click at [549, 151] on div at bounding box center [544, 152] width 21 height 3
type input "16"
click at [513, 153] on span "Mehrere Wochen risikofrei ausprobieren." at bounding box center [546, 165] width 151 height 25
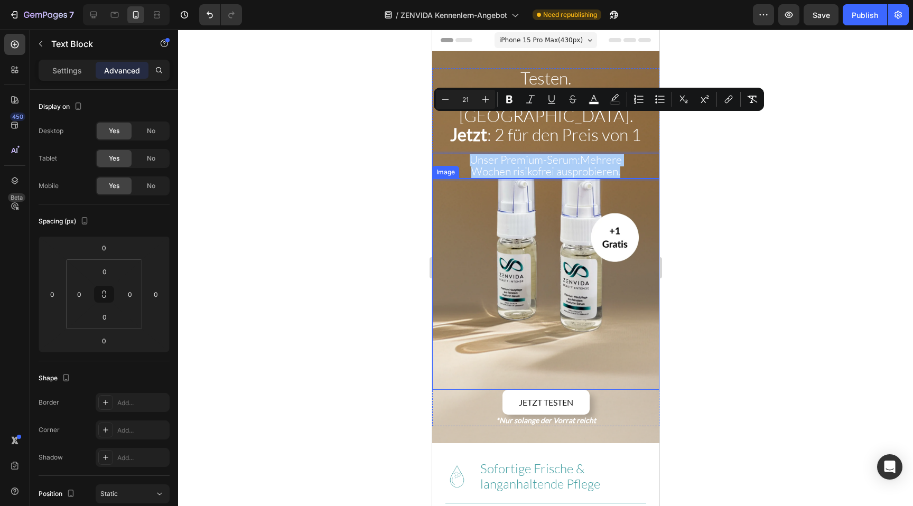
click at [355, 184] on div at bounding box center [545, 268] width 735 height 476
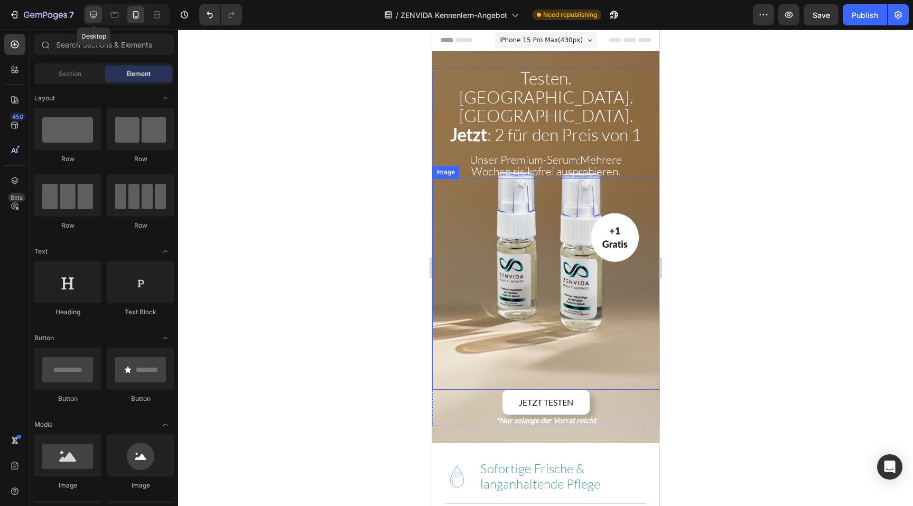
click at [91, 15] on icon at bounding box center [93, 15] width 7 height 7
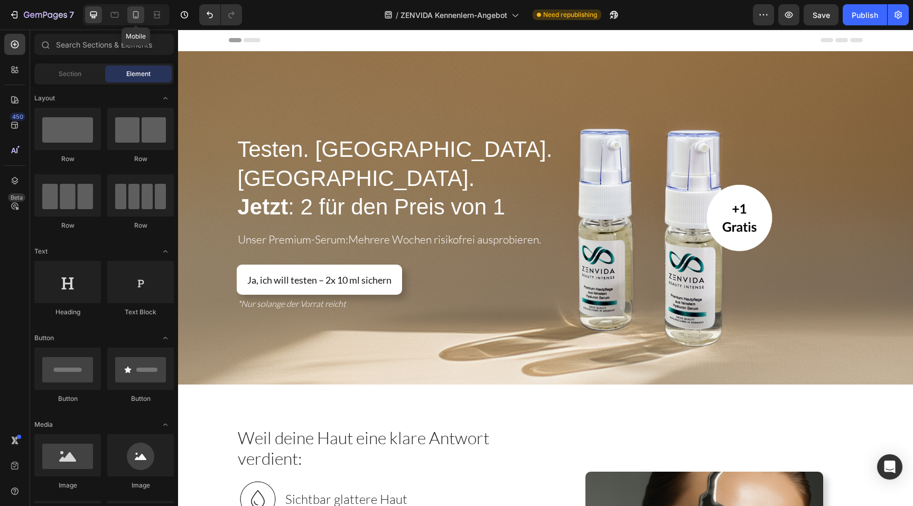
click at [141, 12] on div at bounding box center [135, 14] width 17 height 17
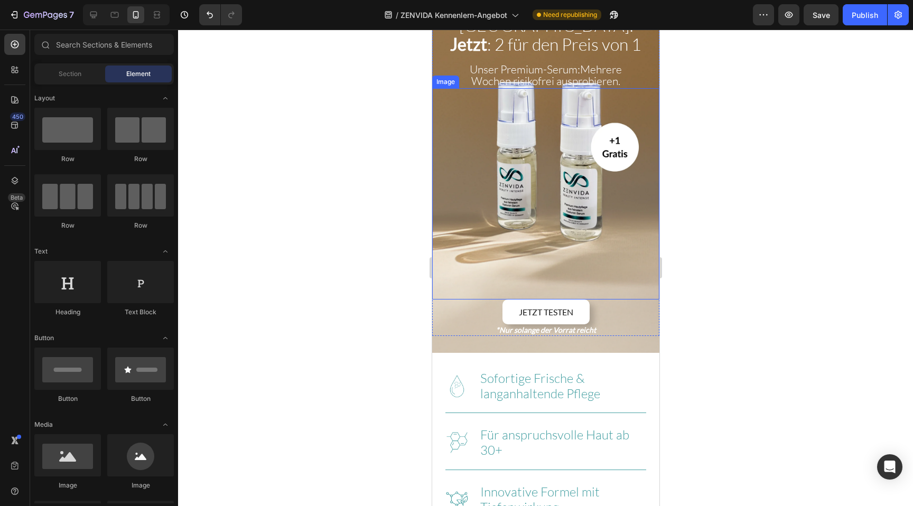
scroll to position [92, 0]
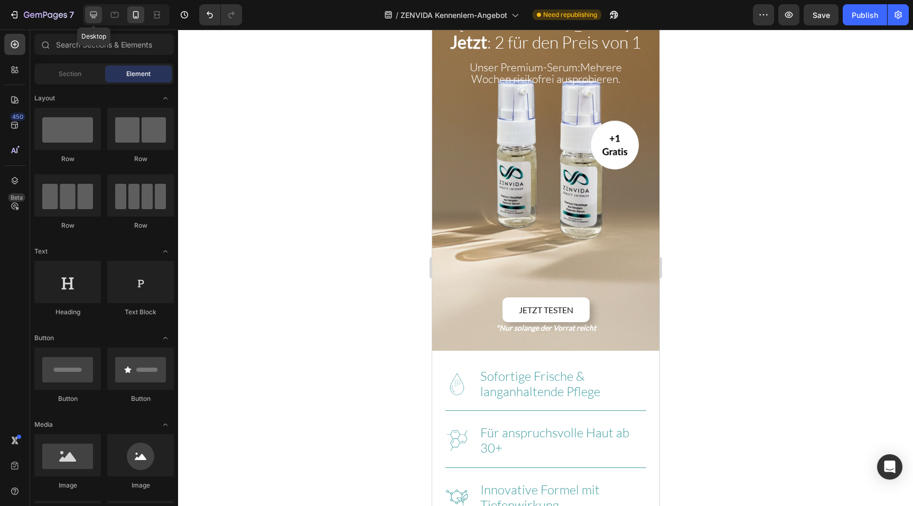
click at [100, 17] on div at bounding box center [93, 14] width 17 height 17
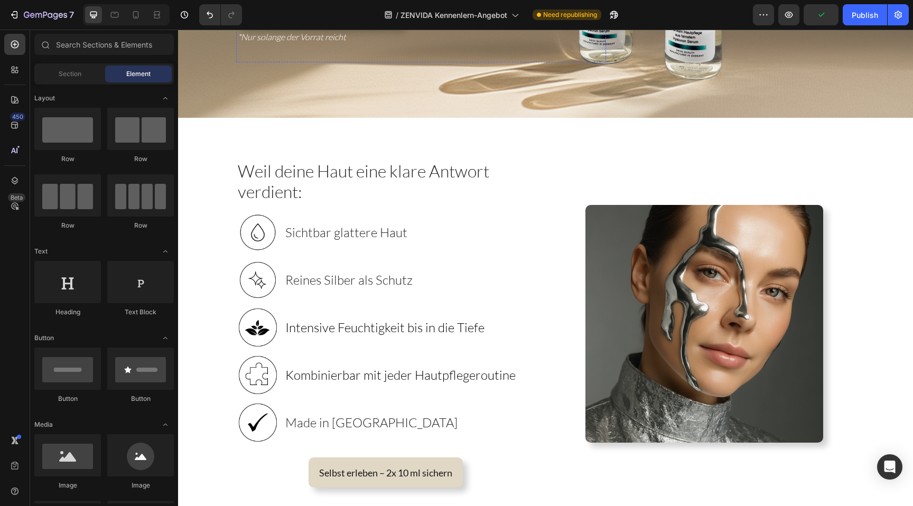
scroll to position [257, 0]
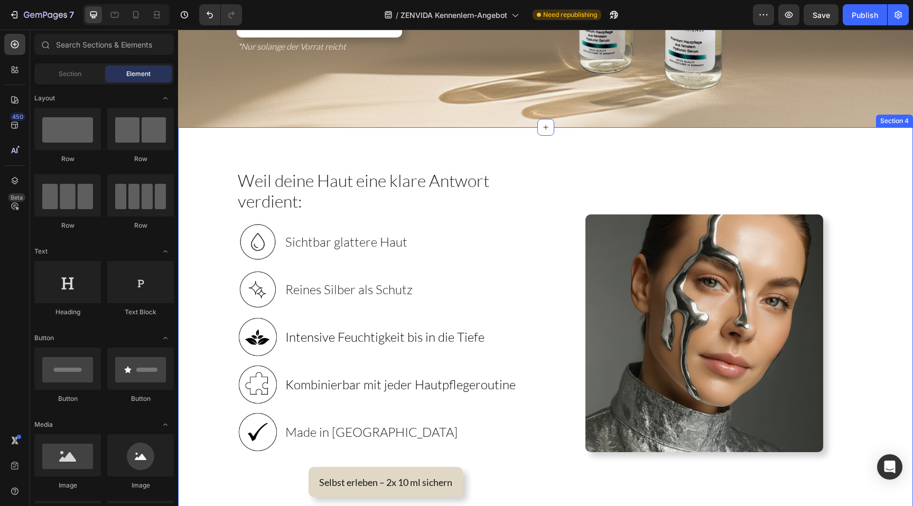
click at [299, 147] on div "Weil deine Haut eine klare Antwort verdient: Heading Image Sichtbar glattere Ha…" at bounding box center [545, 349] width 735 height 444
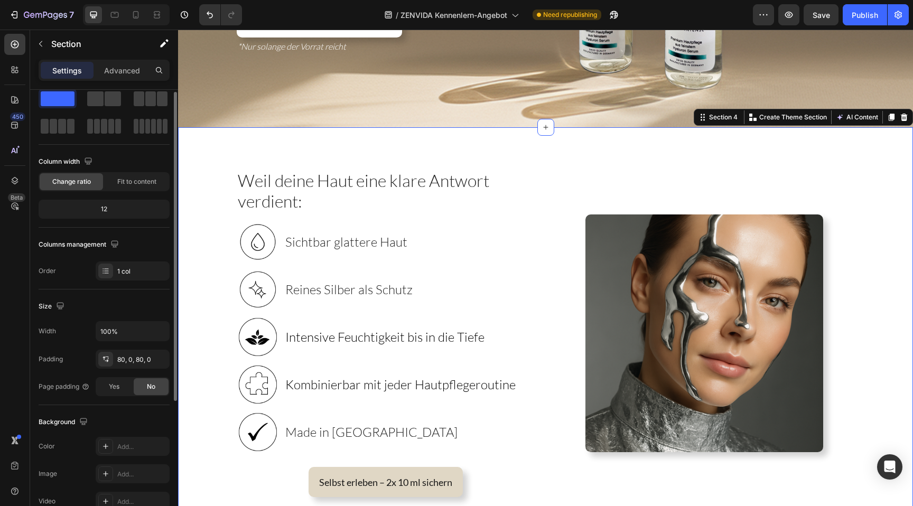
scroll to position [0, 0]
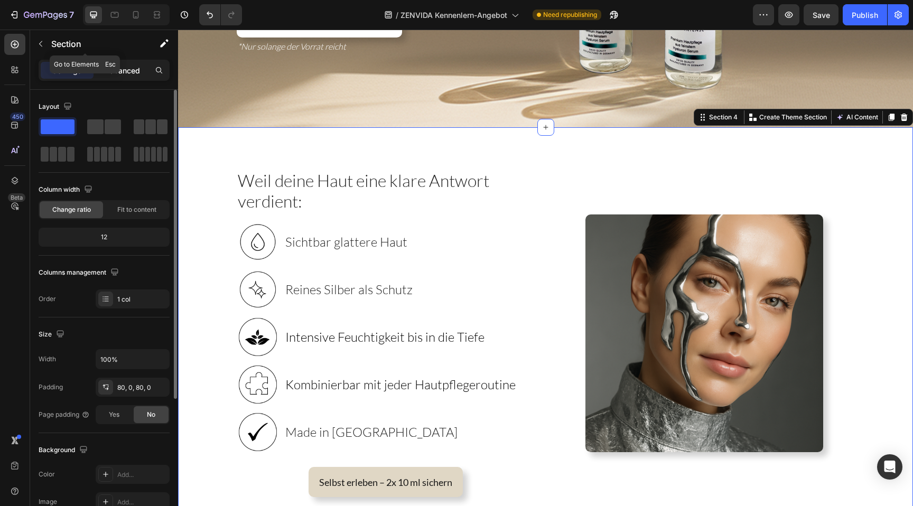
click at [112, 71] on p "Advanced" at bounding box center [122, 70] width 36 height 11
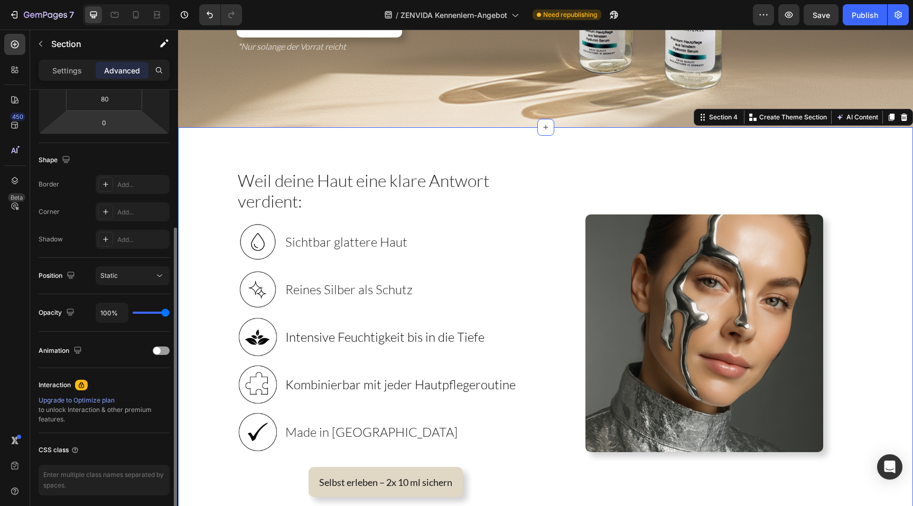
scroll to position [258, 0]
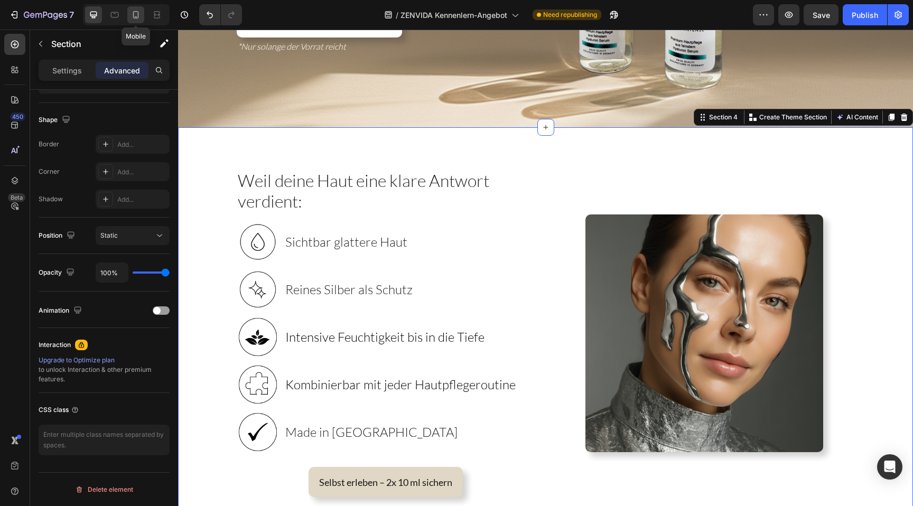
click at [133, 13] on icon at bounding box center [135, 15] width 11 height 11
type input "0"
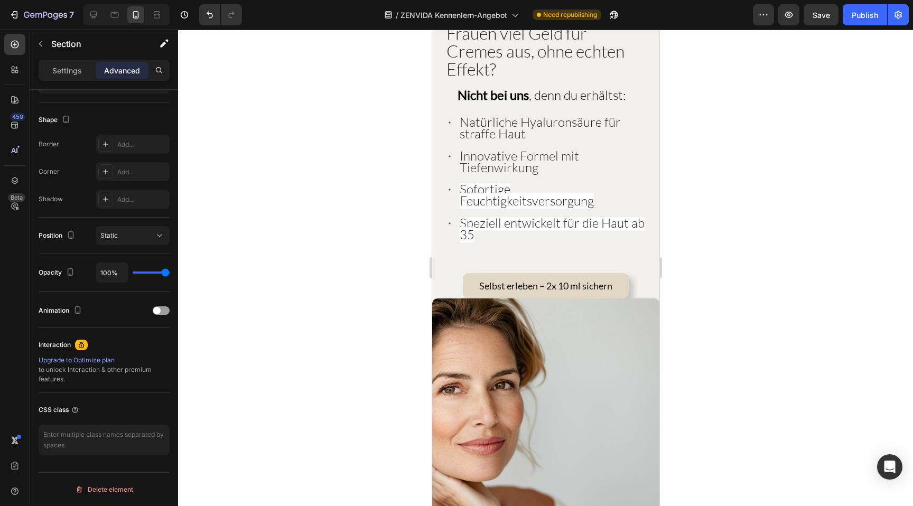
scroll to position [1771, 0]
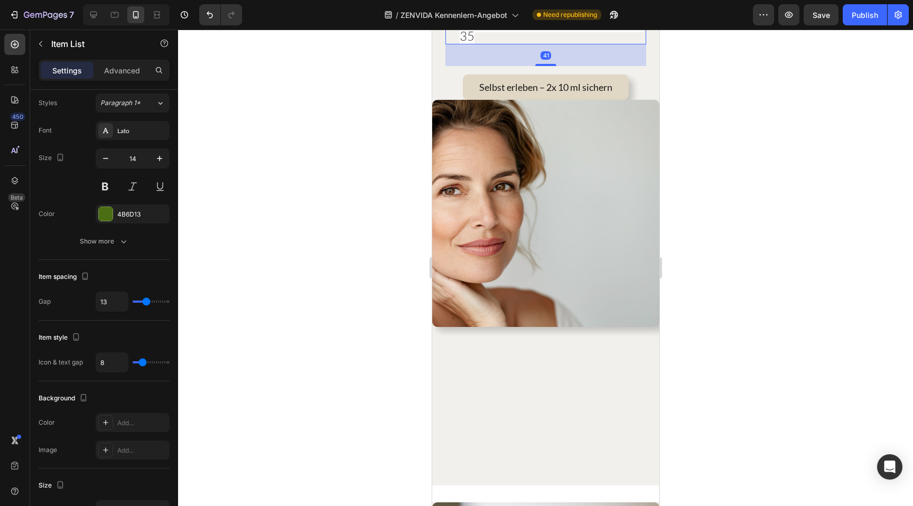
scroll to position [0, 0]
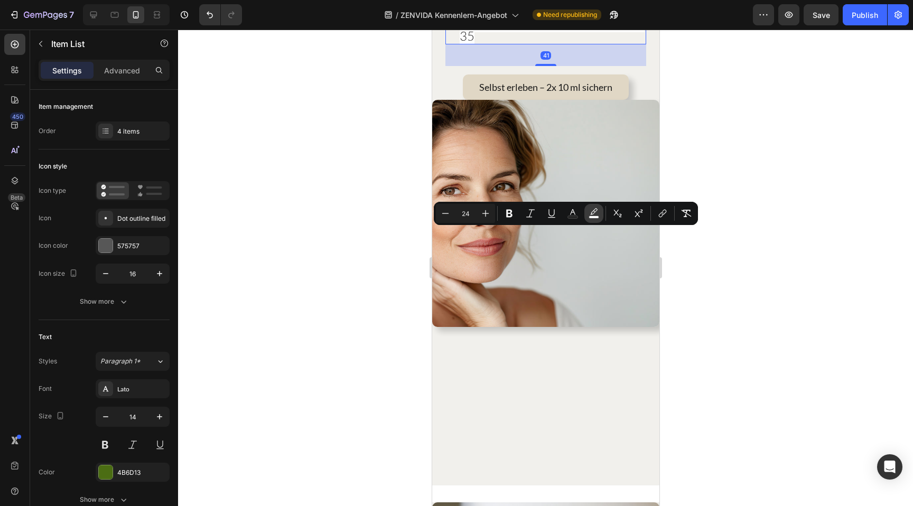
click at [592, 216] on rect "Editor contextual toolbar" at bounding box center [594, 217] width 10 height 3
type input "FFFFFF"
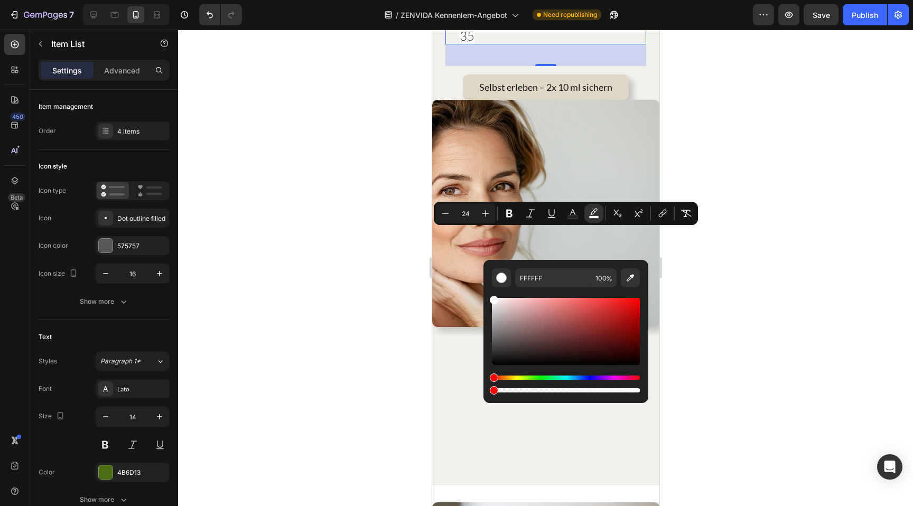
drag, startPoint x: 635, startPoint y: 393, endPoint x: 487, endPoint y: 377, distance: 148.7
click at [487, 377] on div "FFFFFF 100 %" at bounding box center [565, 327] width 165 height 135
type input "0"
click at [405, 312] on div at bounding box center [545, 268] width 735 height 476
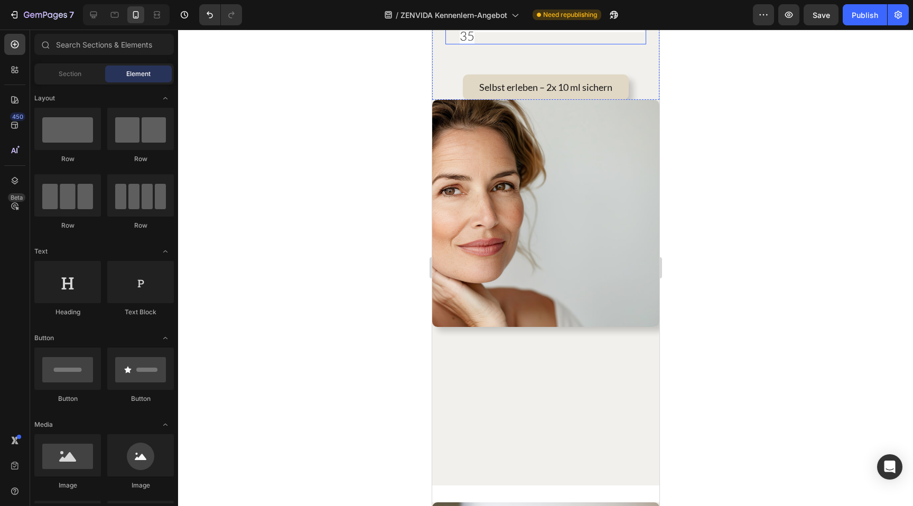
click at [494, 44] on span "Speziell entwickelt für die Haut ab 35" at bounding box center [551, 29] width 185 height 27
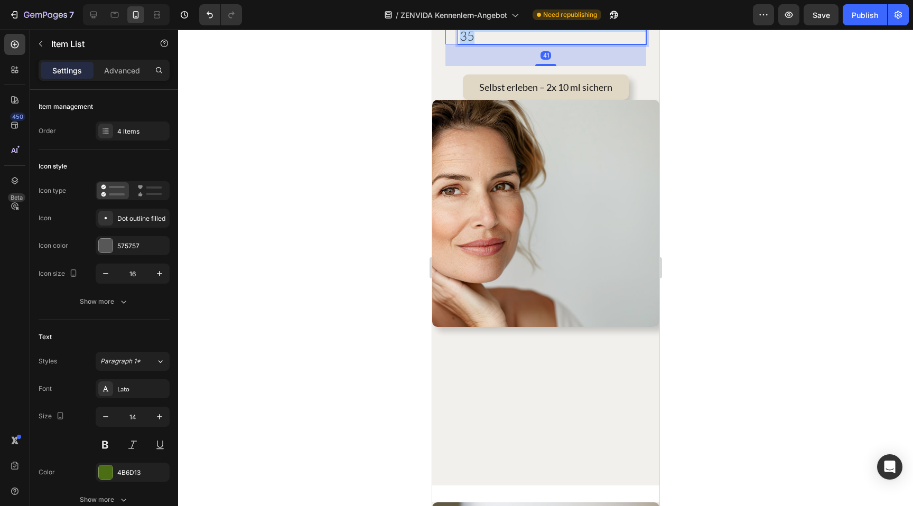
click at [494, 44] on span "Speziell entwickelt für die Haut ab 35" at bounding box center [551, 29] width 185 height 27
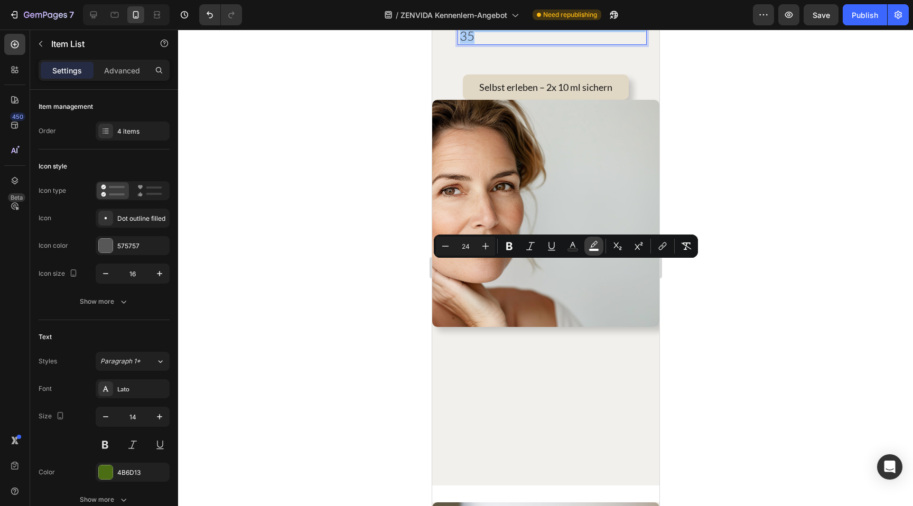
click at [591, 245] on icon "Editor contextual toolbar" at bounding box center [593, 244] width 7 height 6
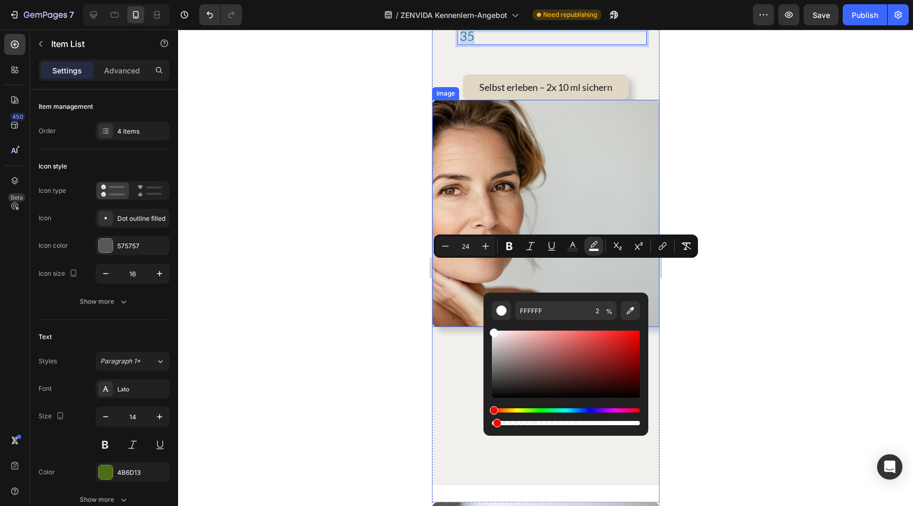
drag, startPoint x: 1068, startPoint y: 452, endPoint x: 442, endPoint y: 406, distance: 628.6
drag, startPoint x: 929, startPoint y: 453, endPoint x: 472, endPoint y: 423, distance: 458.3
type input "0"
click at [356, 339] on div at bounding box center [545, 268] width 735 height 476
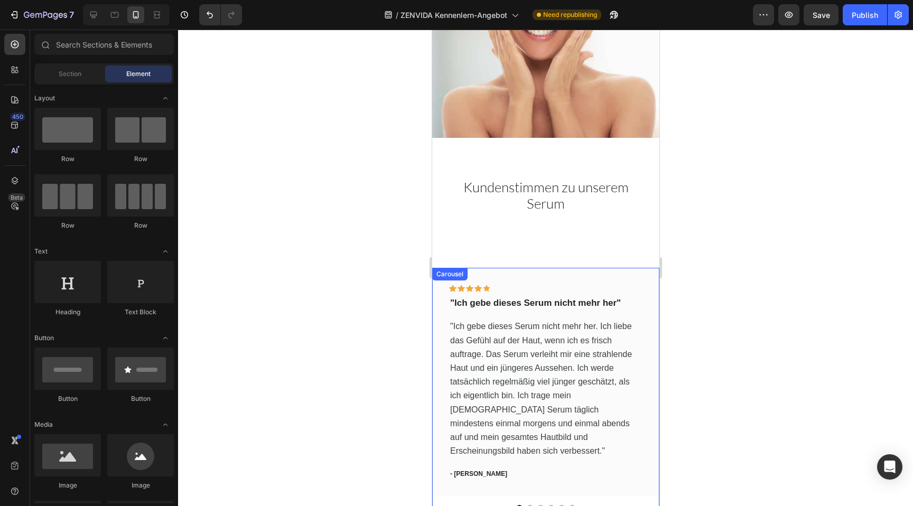
scroll to position [688, 0]
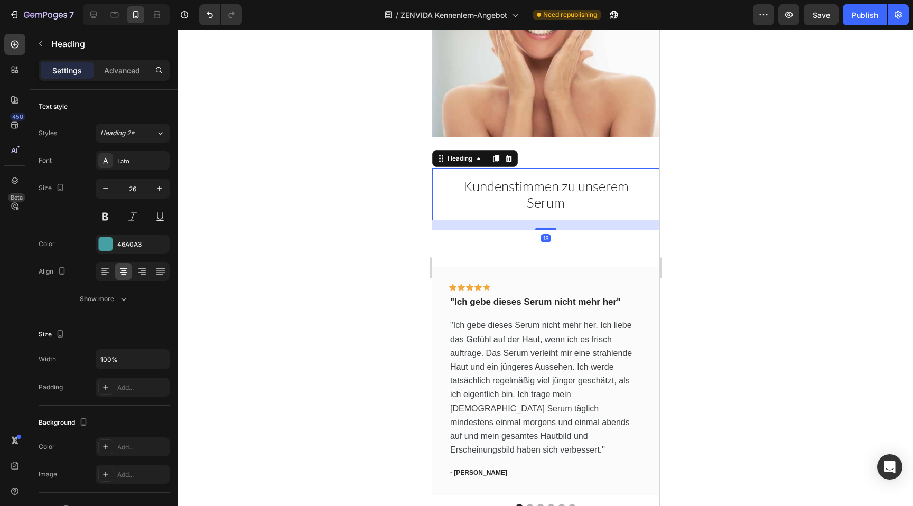
click at [512, 202] on h2 "Kundenstimmen zu unserem Serum" at bounding box center [545, 194] width 201 height 35
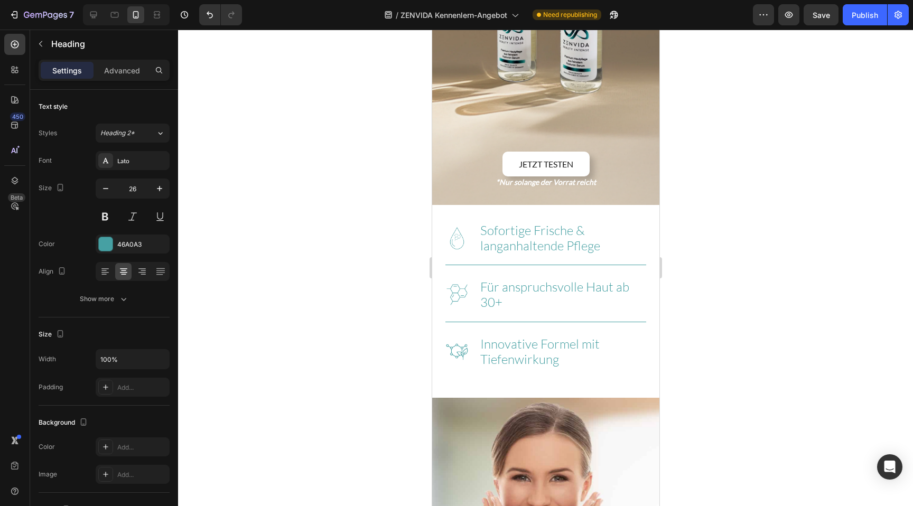
scroll to position [238, 0]
click at [548, 205] on div "Image Sofortige Frische & langanhaltende Pflege Heading Row Image Für anspruchs…" at bounding box center [544, 420] width 227 height 430
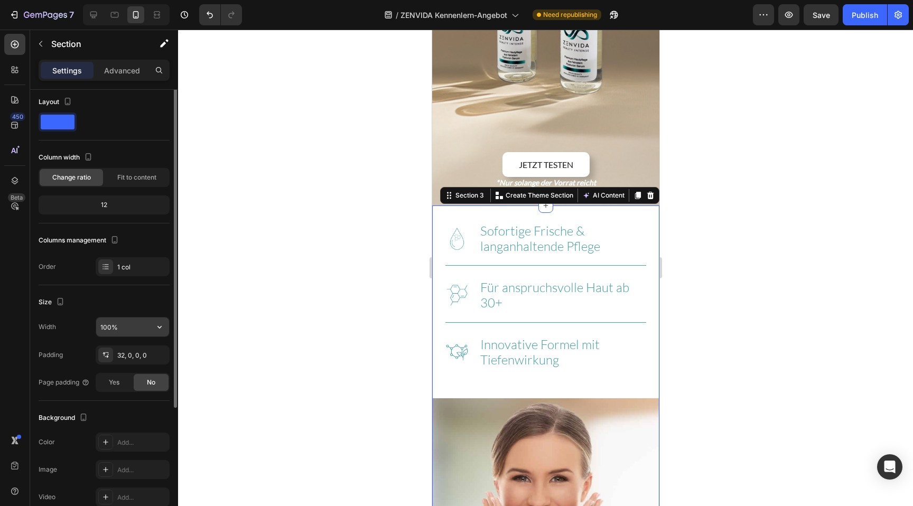
scroll to position [0, 0]
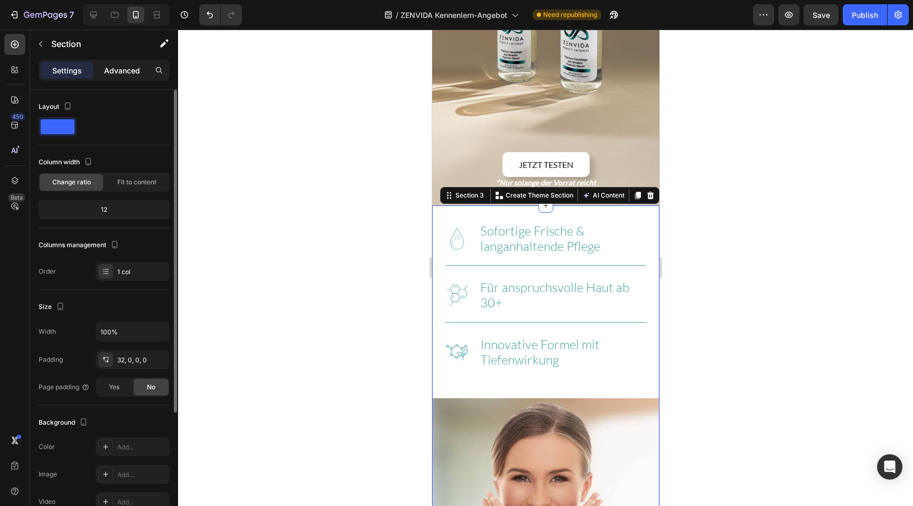
click at [114, 70] on p "Advanced" at bounding box center [122, 70] width 36 height 11
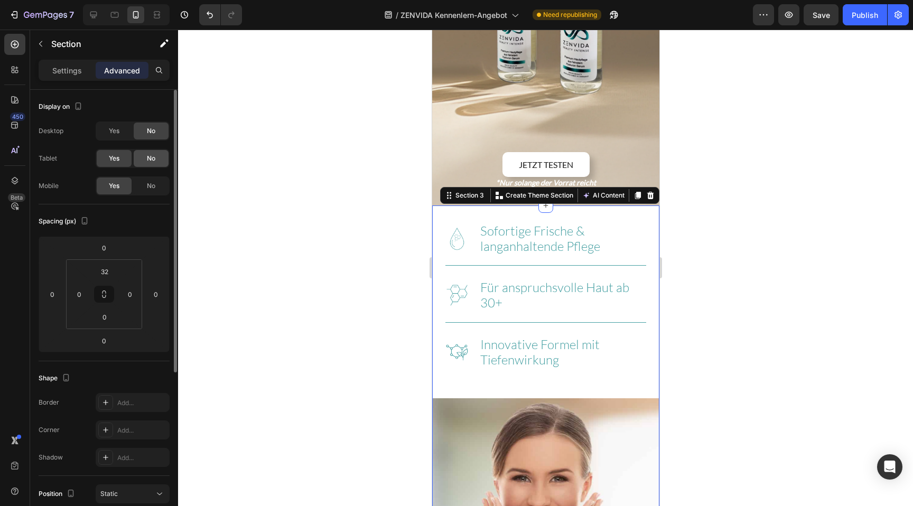
click at [138, 160] on div "No" at bounding box center [151, 158] width 35 height 17
click at [143, 190] on div "No" at bounding box center [151, 185] width 35 height 17
click at [110, 130] on span "Yes" at bounding box center [114, 131] width 11 height 10
click at [150, 189] on span "No" at bounding box center [151, 186] width 8 height 10
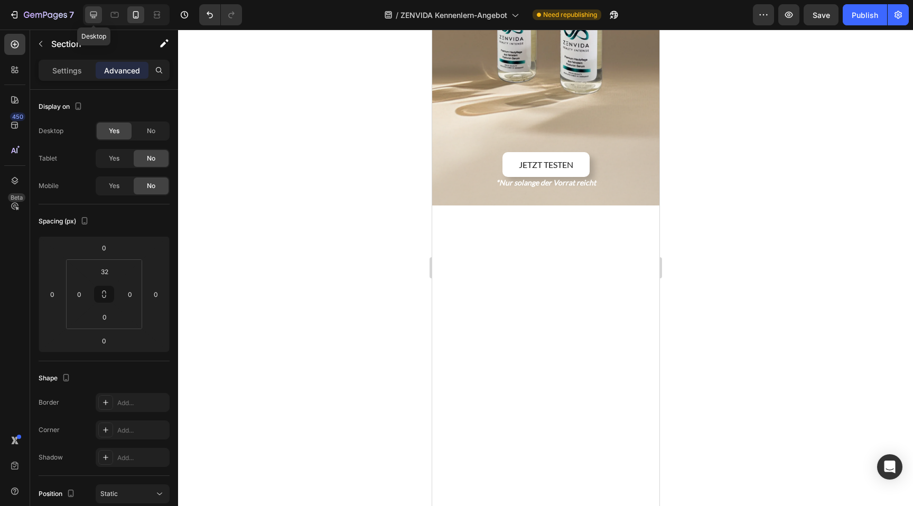
click at [97, 15] on icon at bounding box center [93, 15] width 11 height 11
type input "32"
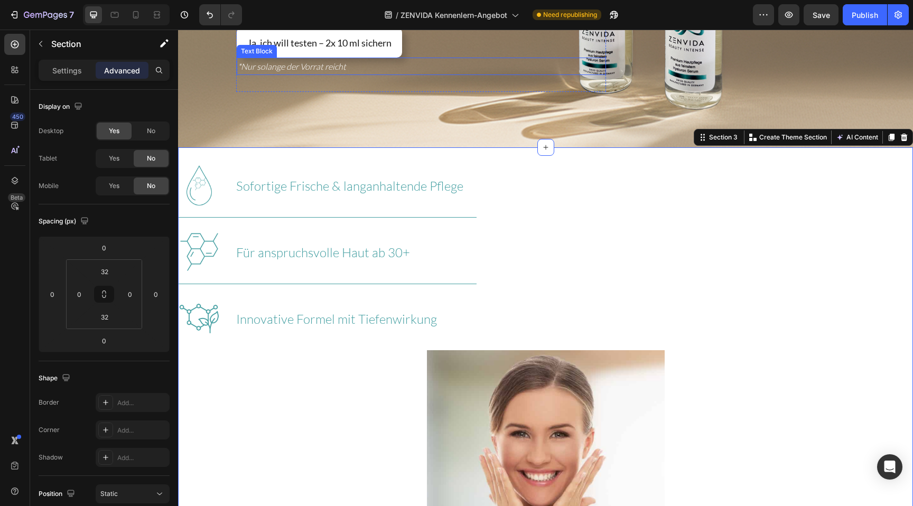
scroll to position [151, 0]
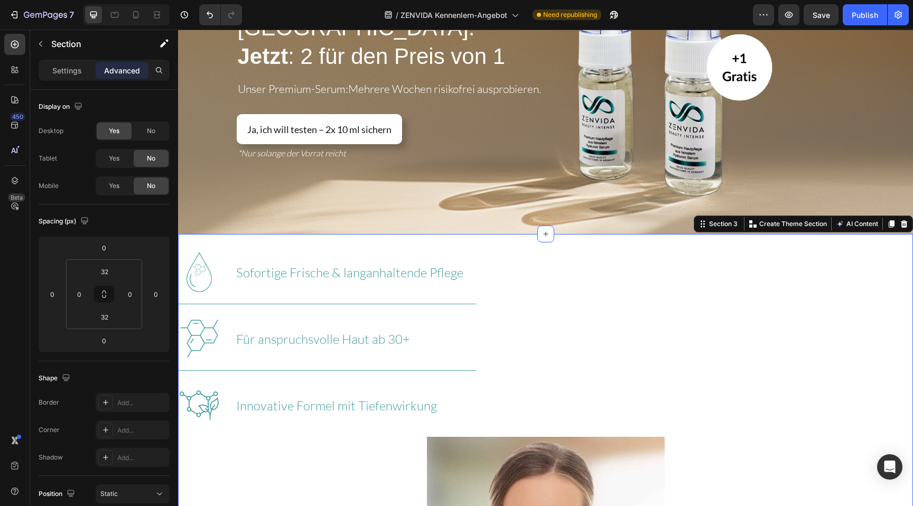
click at [560, 258] on div "Image Sofortige Frische & langanhaltende Pflege Heading Row Image Für anspruchs…" at bounding box center [545, 463] width 735 height 424
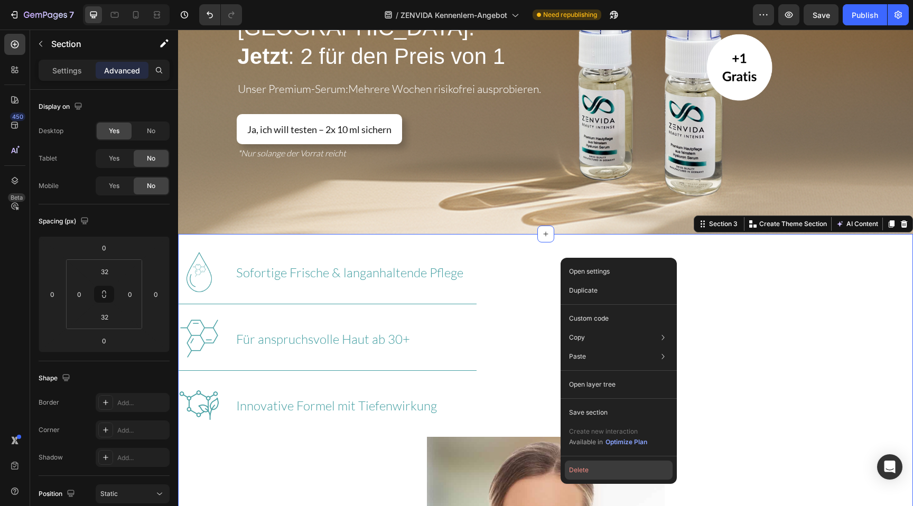
click at [583, 472] on button "Delete" at bounding box center [619, 470] width 108 height 19
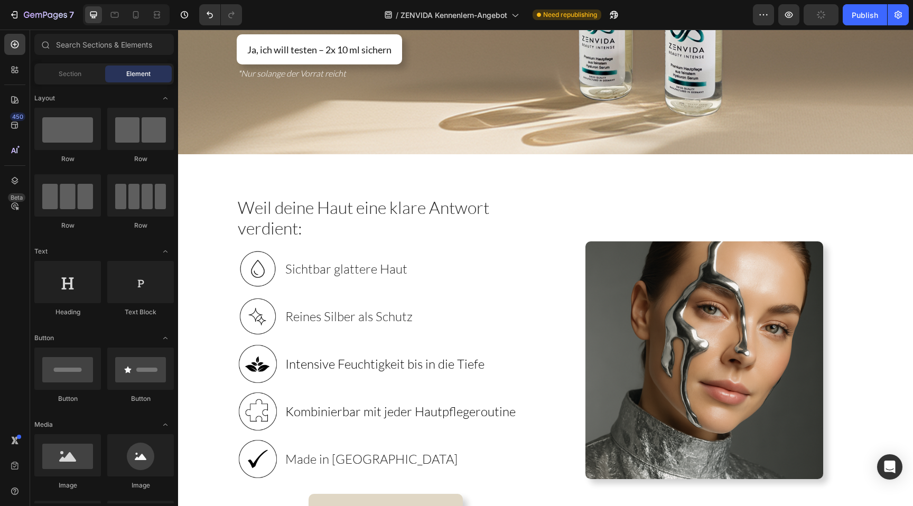
scroll to position [193, 0]
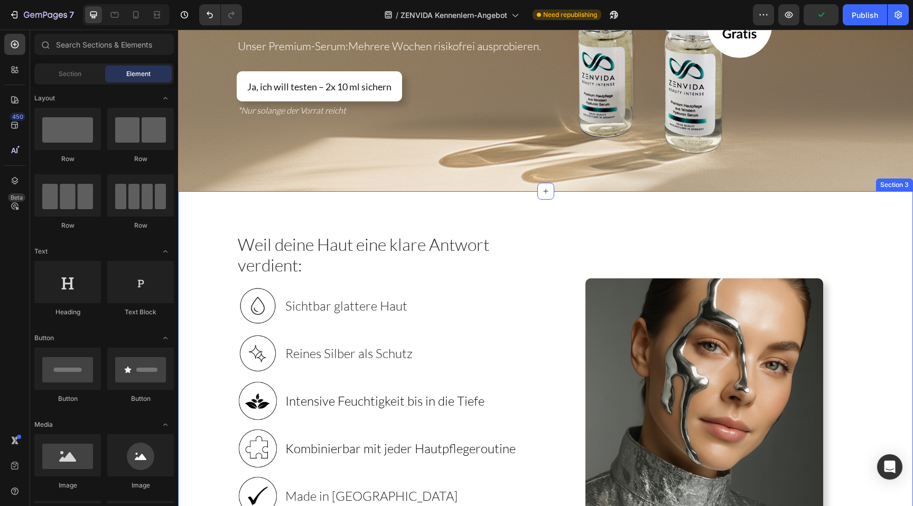
click at [547, 211] on div "Weil deine Haut eine klare Antwort verdient: Heading Image Sichtbar glattere Ha…" at bounding box center [545, 413] width 735 height 444
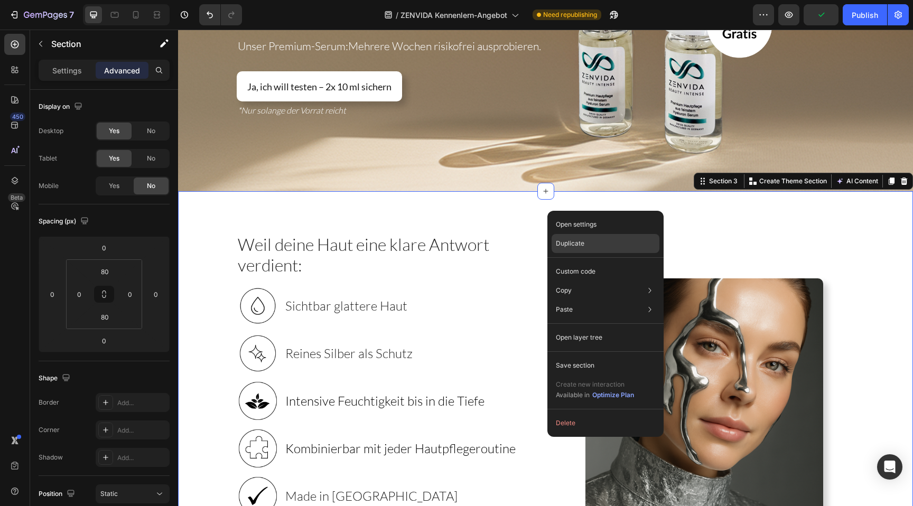
click at [566, 240] on p "Duplicate" at bounding box center [570, 244] width 29 height 10
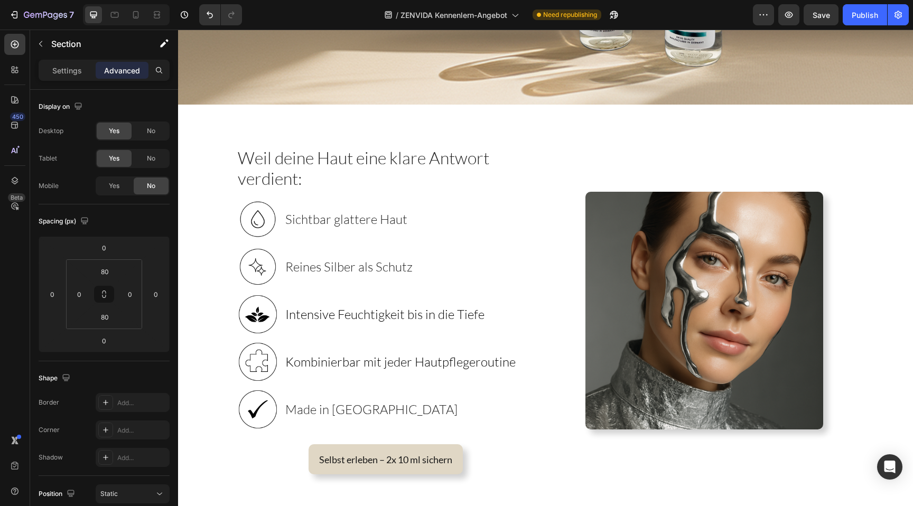
scroll to position [268, 0]
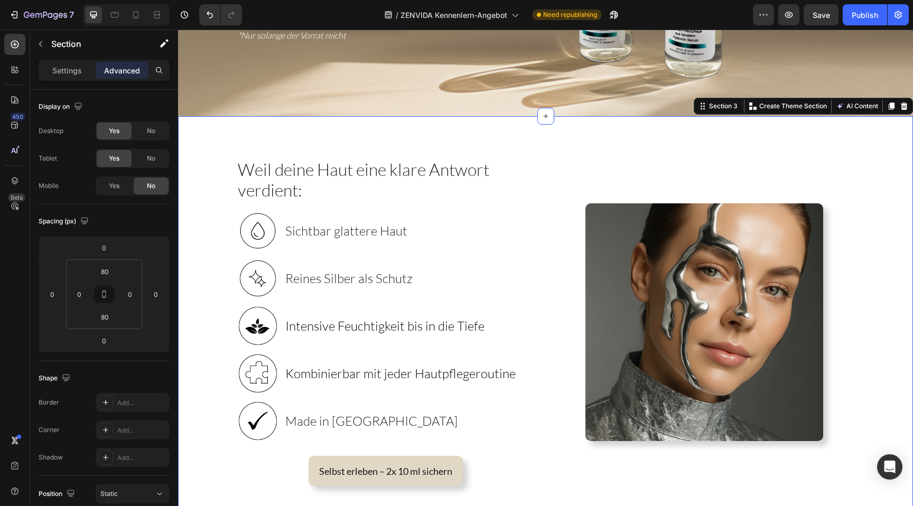
click at [568, 145] on div "Weil deine Haut eine klare Antwort verdient: Heading Image Sichtbar glattere Ha…" at bounding box center [545, 338] width 735 height 444
click at [78, 73] on p "Settings" at bounding box center [67, 70] width 30 height 11
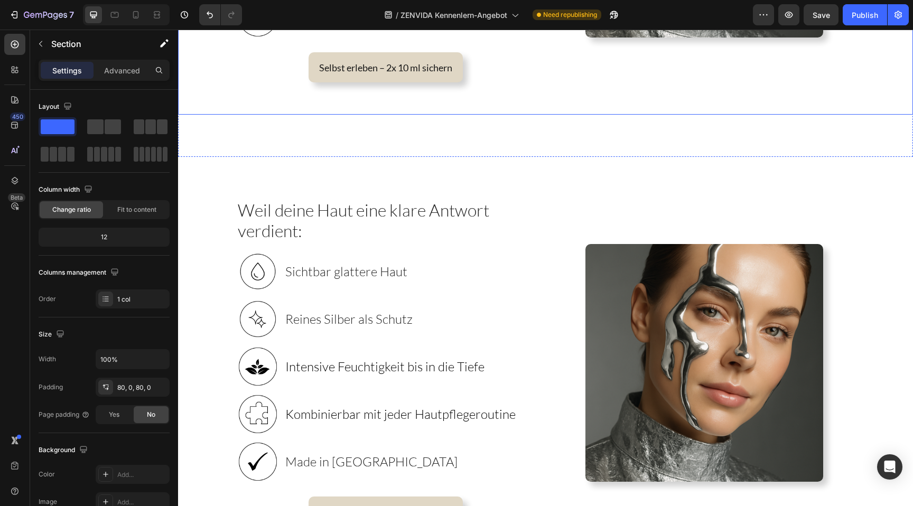
scroll to position [656, 0]
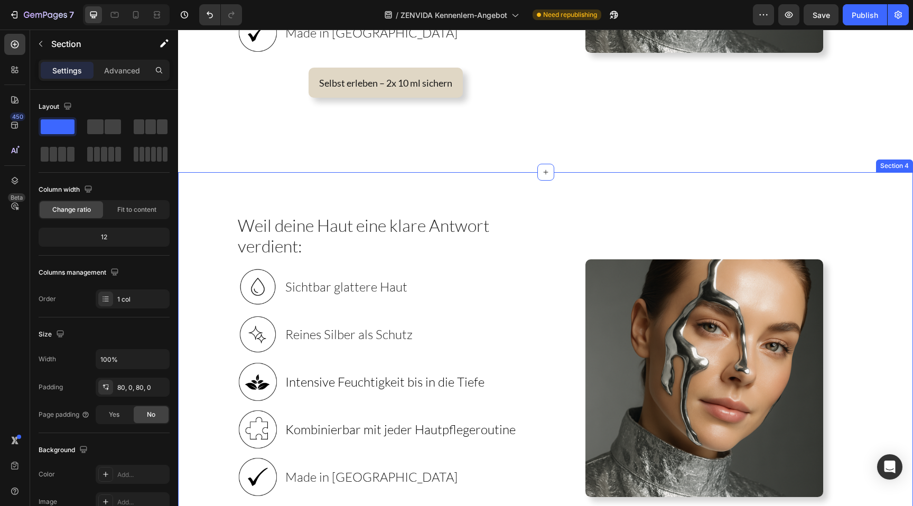
click at [528, 192] on div "Weil deine Haut eine klare Antwort verdient: Heading Image Sichtbar glattere Ha…" at bounding box center [545, 394] width 735 height 444
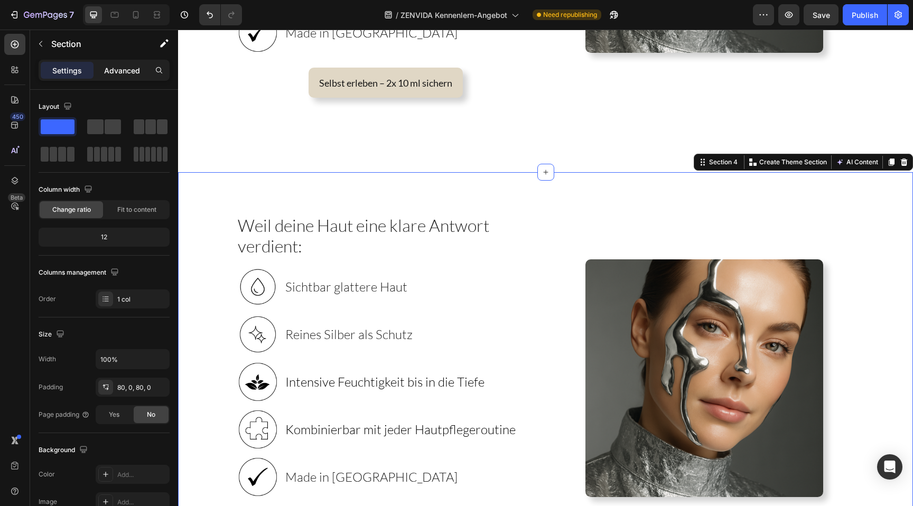
click at [116, 78] on div "Advanced" at bounding box center [122, 70] width 53 height 17
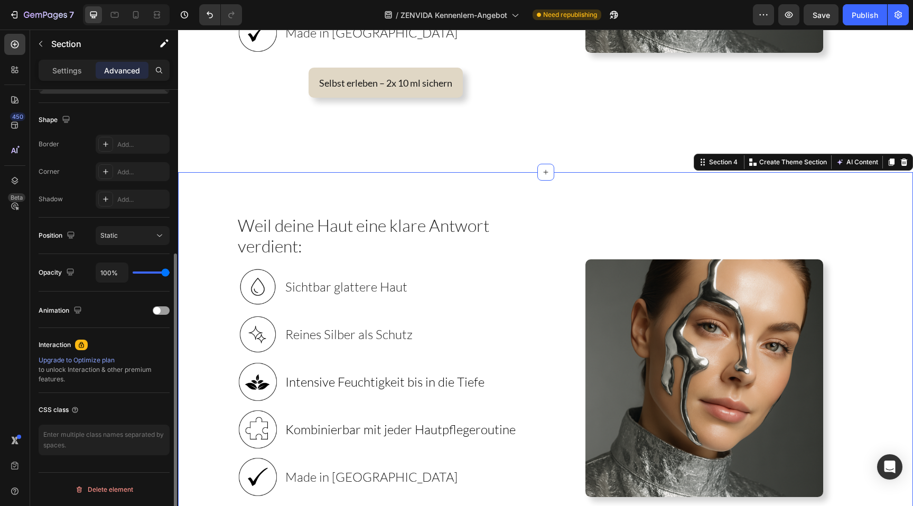
scroll to position [0, 0]
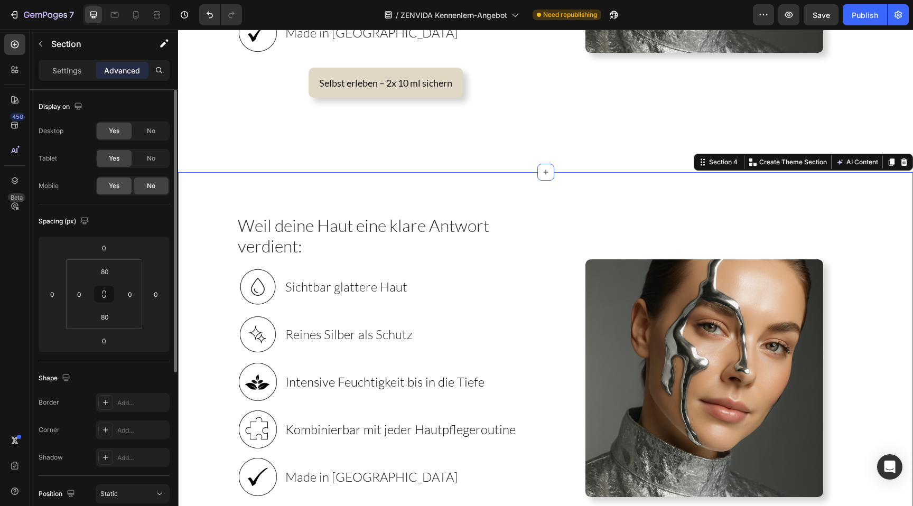
click at [102, 192] on div "Yes" at bounding box center [114, 185] width 35 height 17
click at [143, 151] on div "No" at bounding box center [151, 158] width 35 height 17
click at [143, 134] on div "No" at bounding box center [151, 131] width 35 height 17
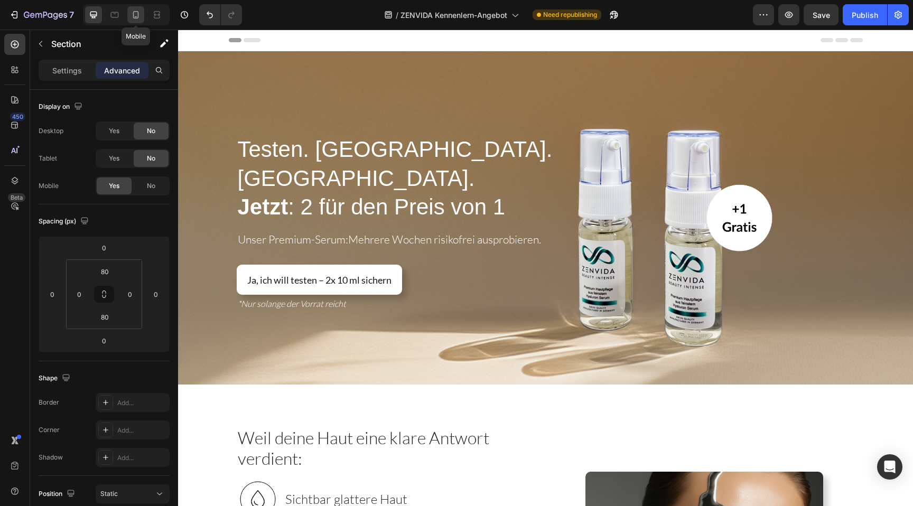
click at [130, 10] on div at bounding box center [135, 14] width 17 height 17
type input "0"
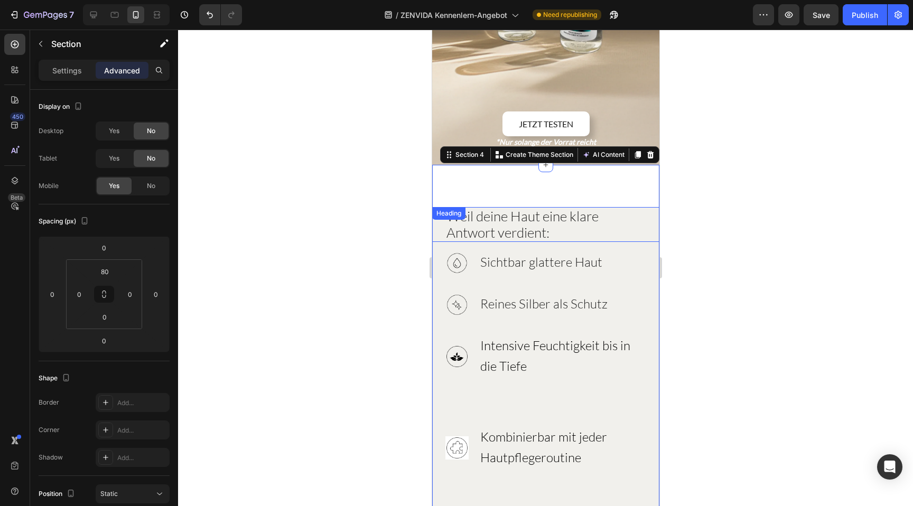
scroll to position [248, 0]
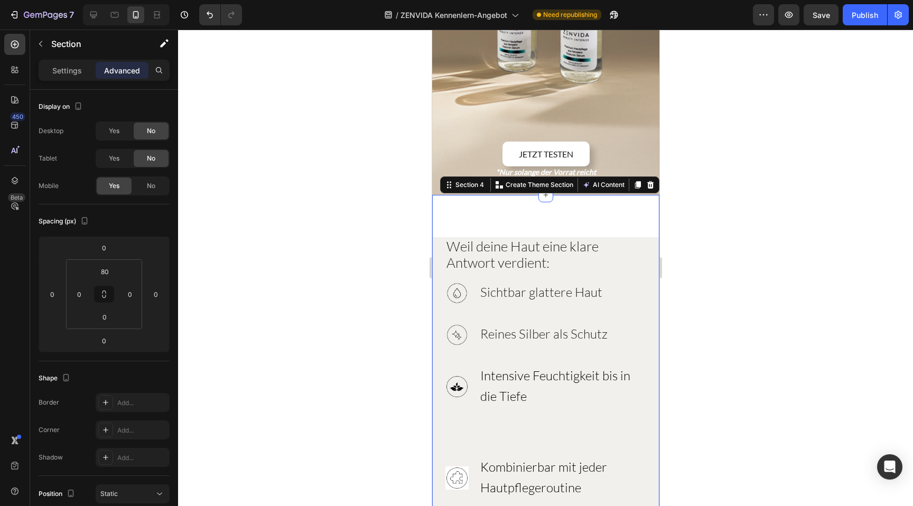
click at [101, 270] on input "80" at bounding box center [104, 272] width 21 height 16
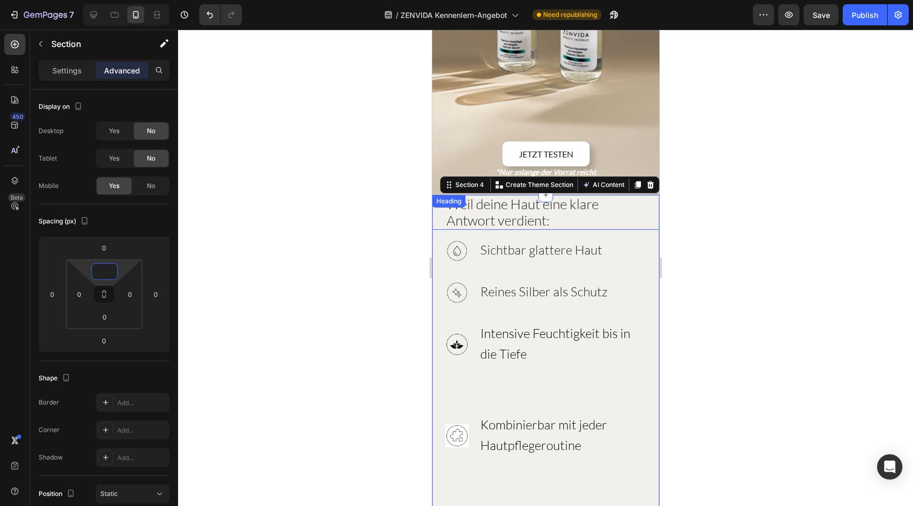
click at [468, 195] on span "Weil deine Haut eine klare Antwort verdient:" at bounding box center [522, 211] width 152 height 33
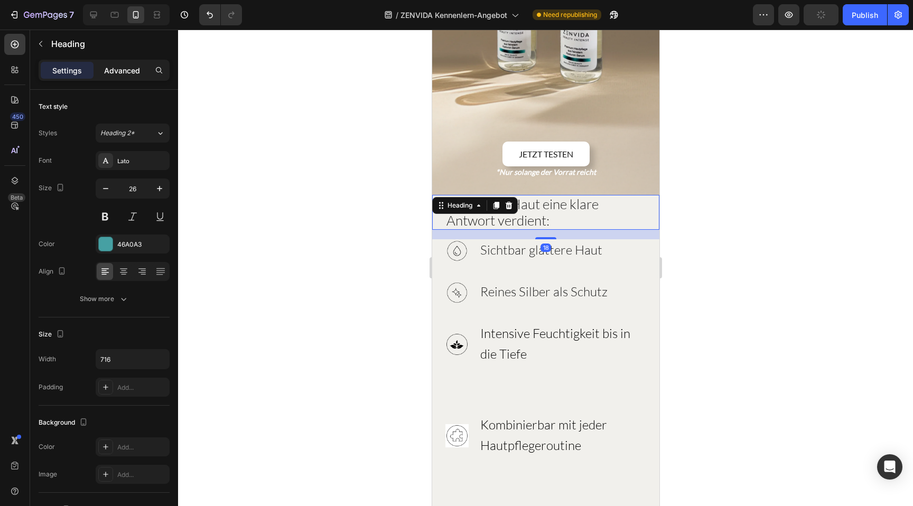
click at [122, 70] on p "Advanced" at bounding box center [122, 70] width 36 height 11
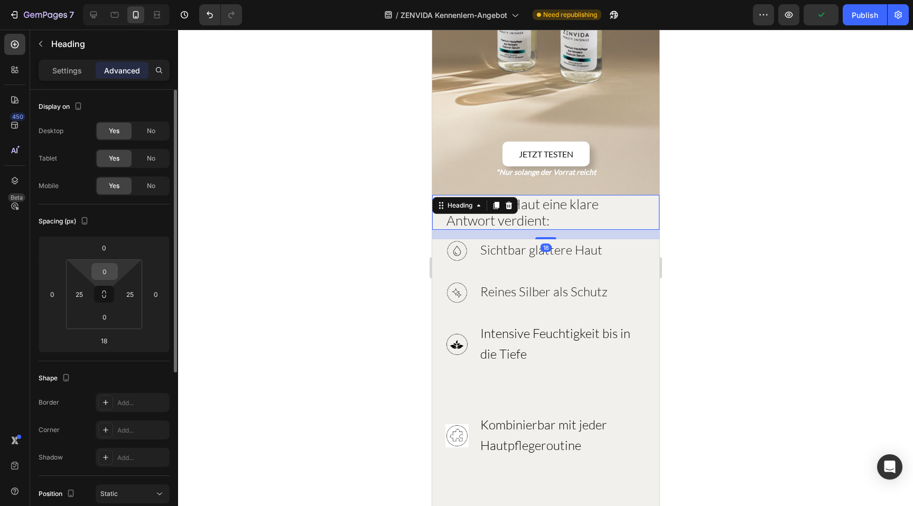
click at [99, 272] on input "0" at bounding box center [104, 272] width 21 height 16
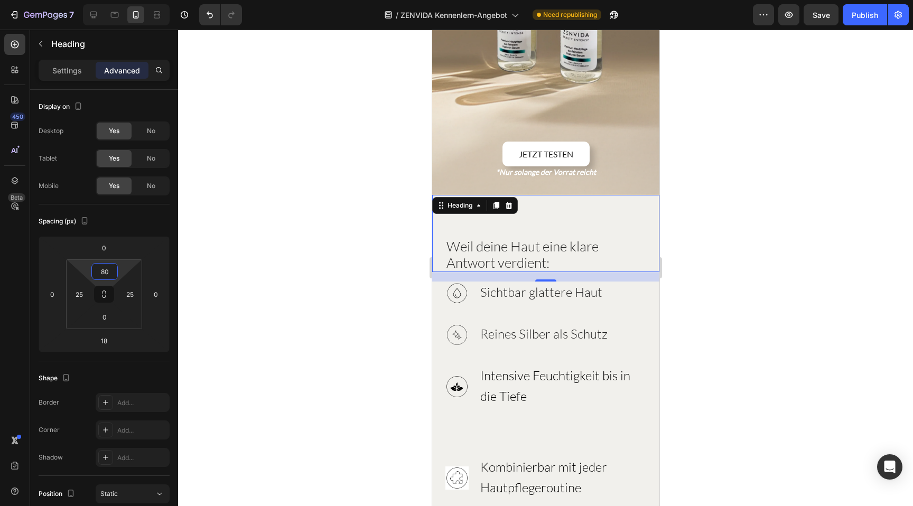
type input "8"
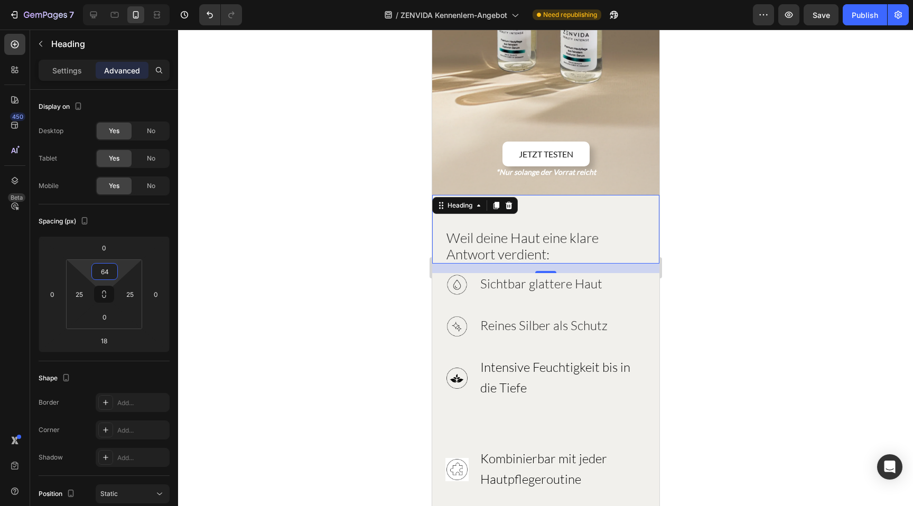
type input "6"
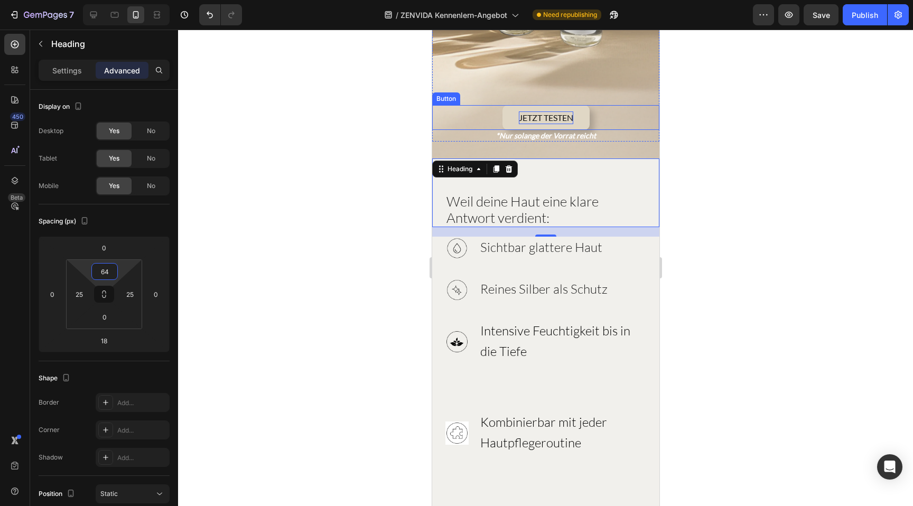
scroll to position [282, 0]
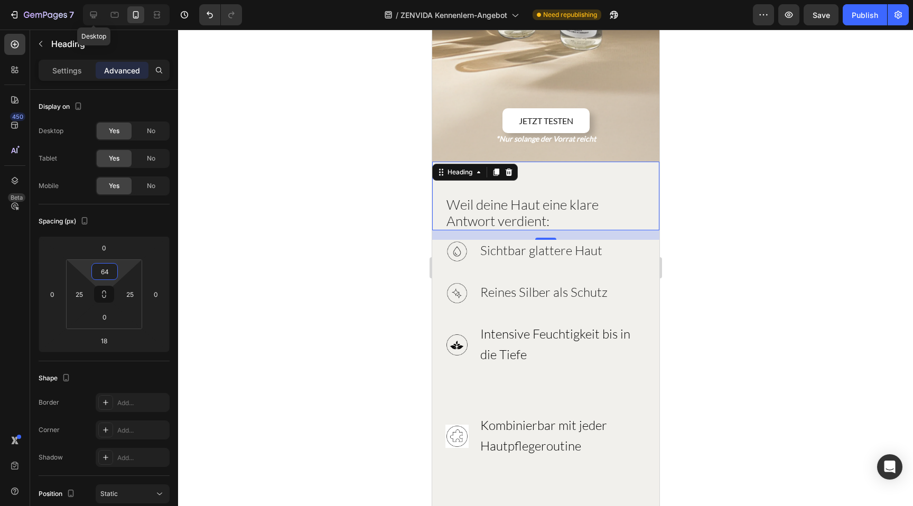
type input "64"
click at [83, 11] on div "Desktop" at bounding box center [126, 14] width 87 height 21
click at [88, 11] on div at bounding box center [93, 14] width 17 height 17
type input "16"
type input "0"
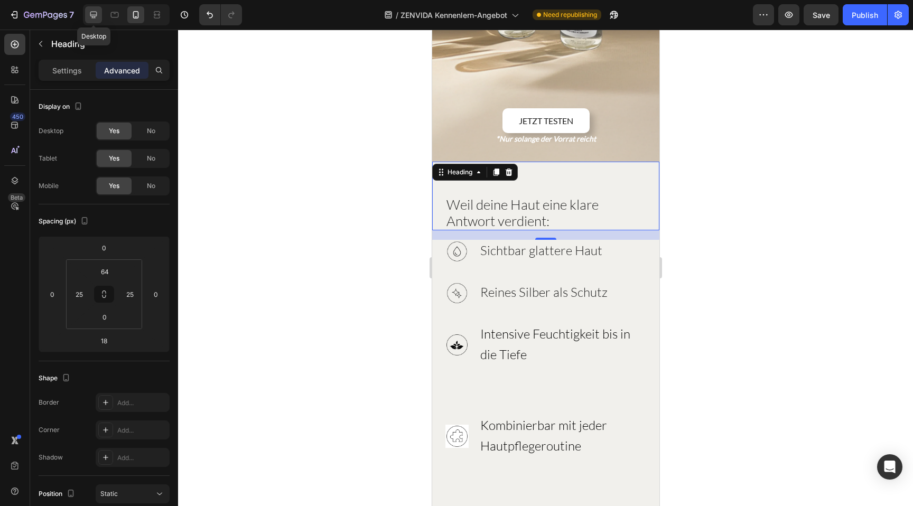
type input "0"
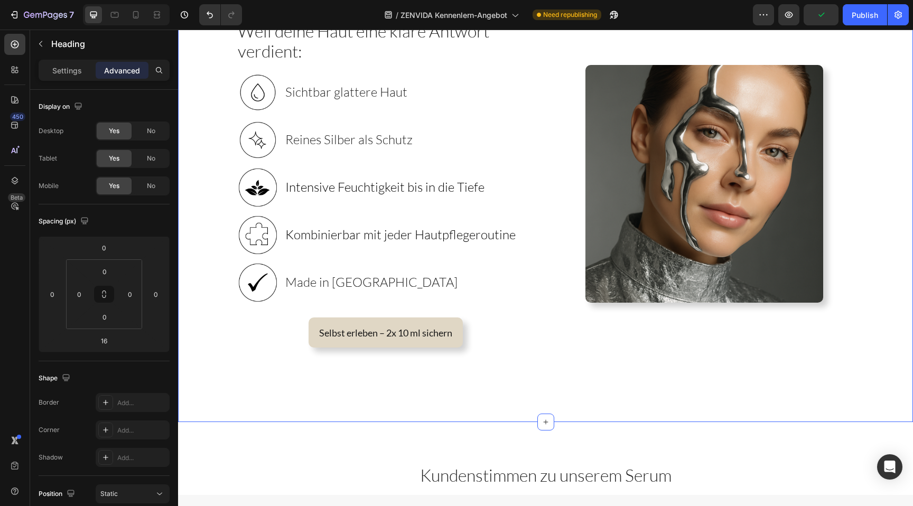
scroll to position [52, 0]
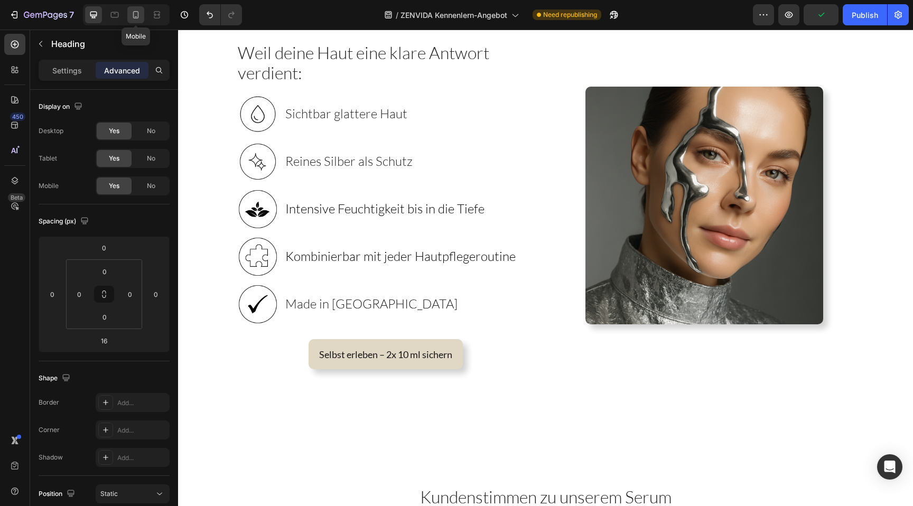
click at [138, 13] on icon at bounding box center [136, 14] width 6 height 7
type input "18"
type input "64"
type input "25"
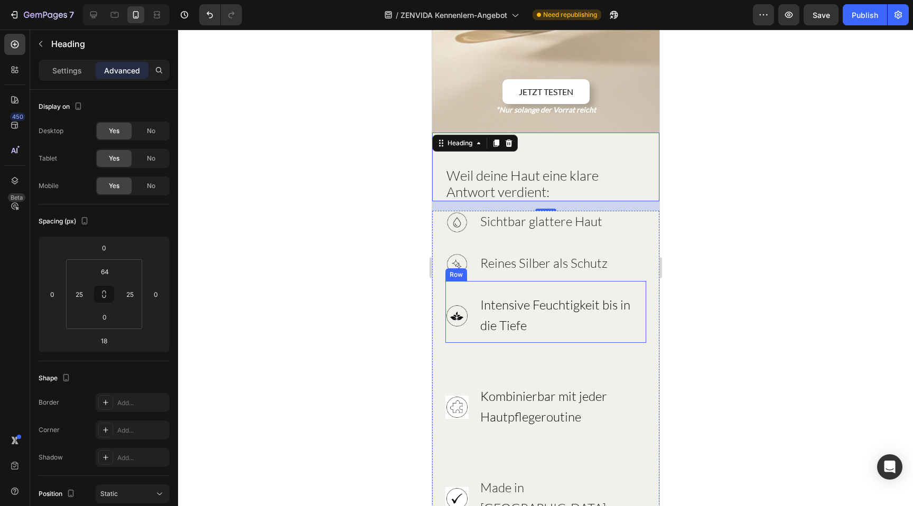
scroll to position [282, 0]
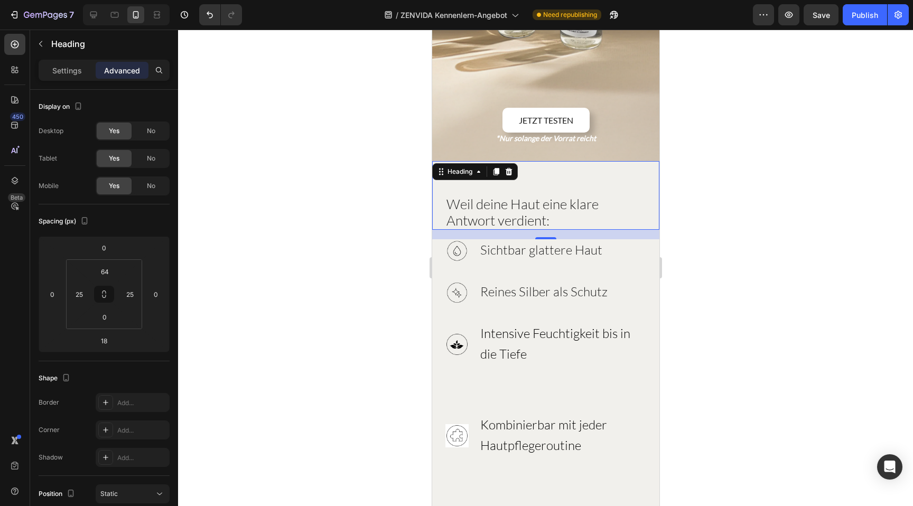
click at [561, 161] on div "Weil deine Haut eine klare Antwort verdient: Heading 18" at bounding box center [544, 195] width 227 height 69
click at [64, 78] on div "Settings" at bounding box center [67, 70] width 53 height 17
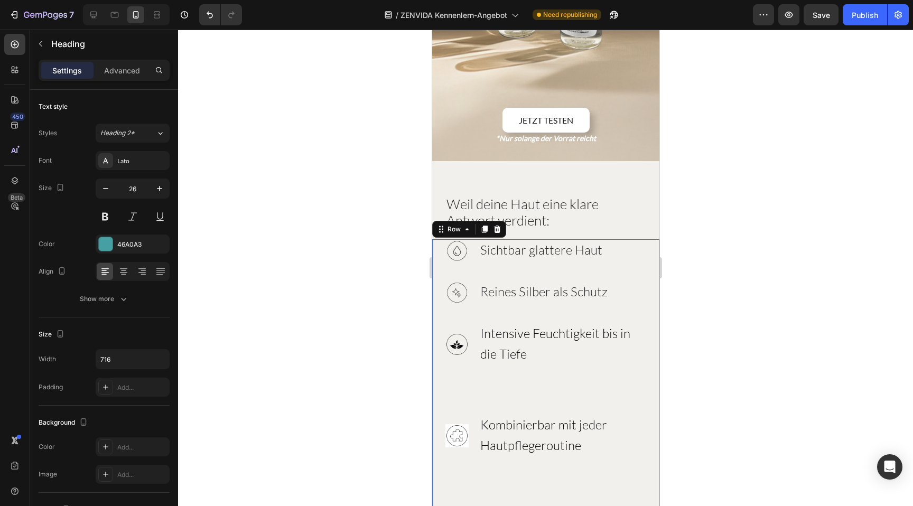
click at [648, 251] on div "Image Sichtbar glattere Haut Heading Row Image Reines Silber als Schutz Heading…" at bounding box center [544, 428] width 227 height 378
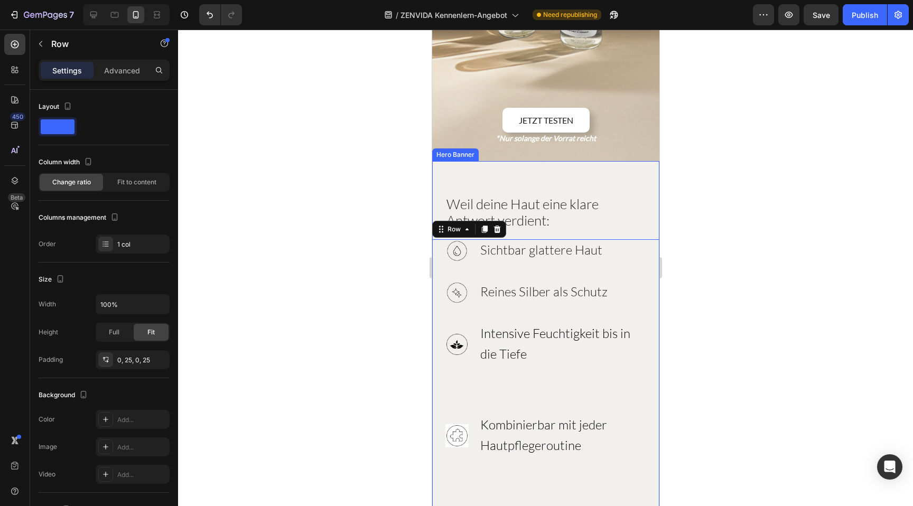
click at [629, 199] on div "Weil deine Haut eine klare Antwort verdient: Heading Image Sichtbar glattere Ha…" at bounding box center [544, 389] width 227 height 456
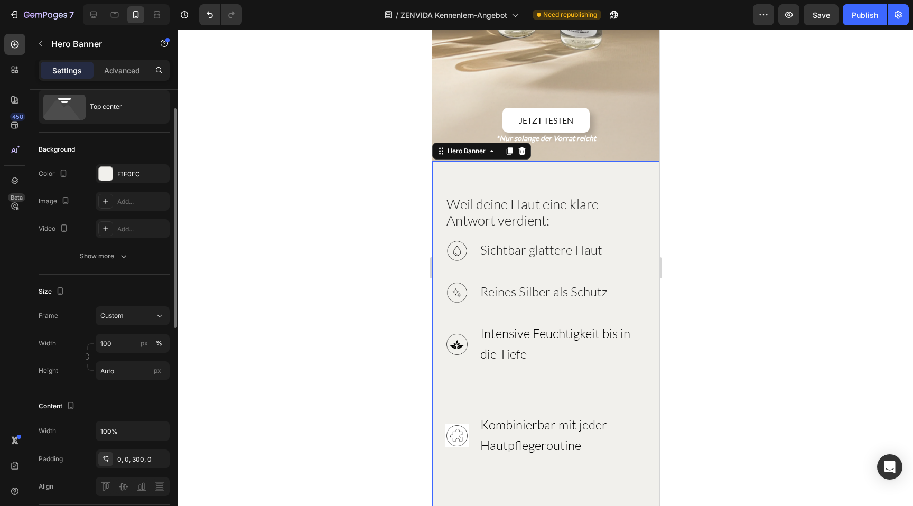
scroll to position [5, 0]
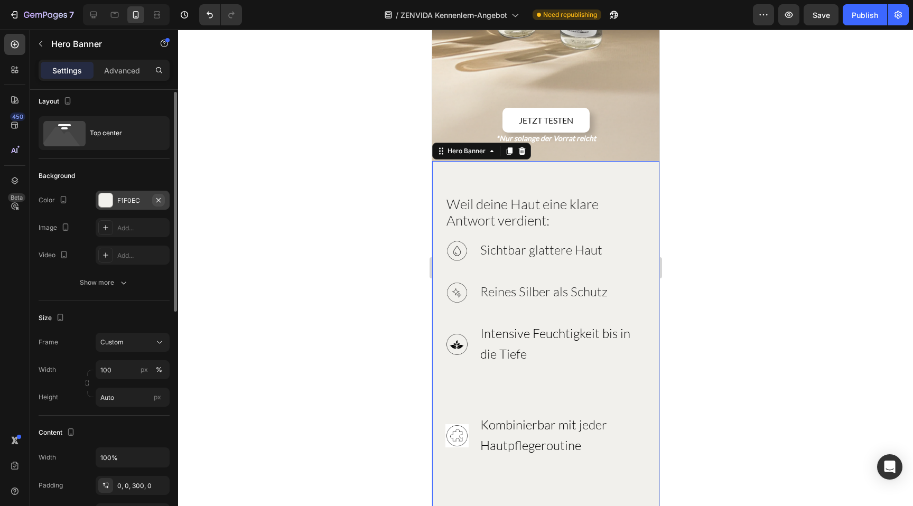
click at [161, 199] on icon "button" at bounding box center [158, 200] width 8 height 8
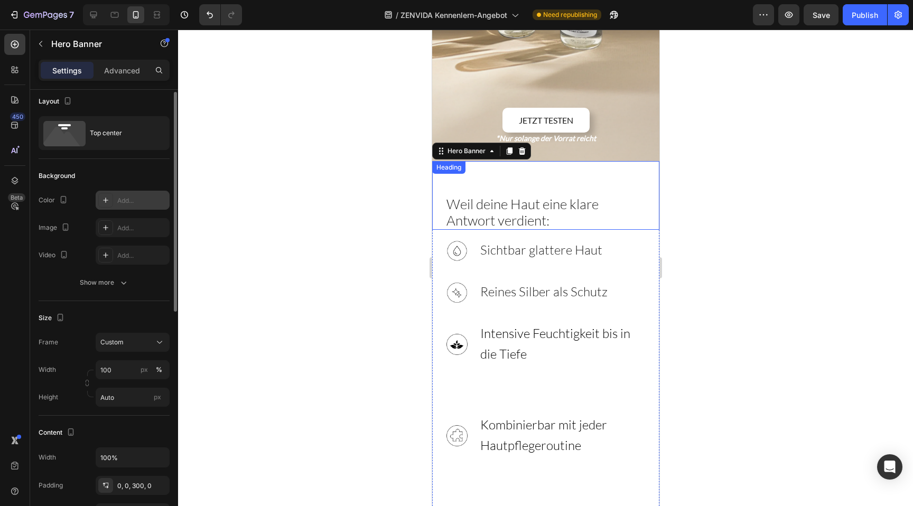
click at [576, 195] on span "Weil deine Haut eine klare Antwort verdient:" at bounding box center [522, 211] width 152 height 33
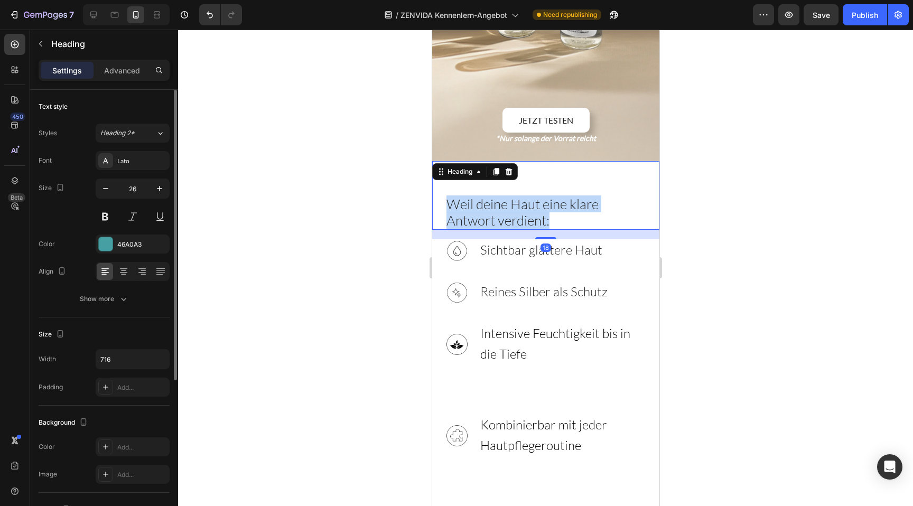
click at [576, 195] on span "Weil deine Haut eine klare Antwort verdient:" at bounding box center [522, 211] width 152 height 33
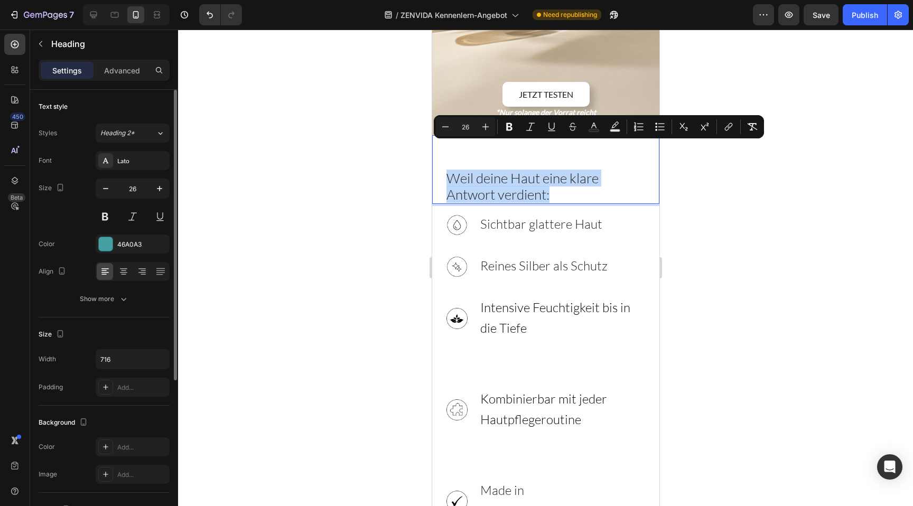
scroll to position [309, 0]
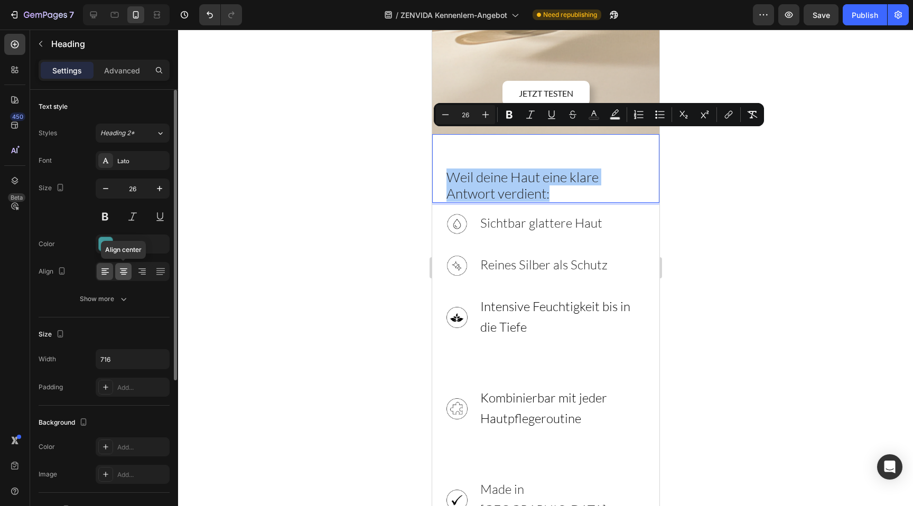
click at [126, 270] on icon at bounding box center [123, 271] width 11 height 11
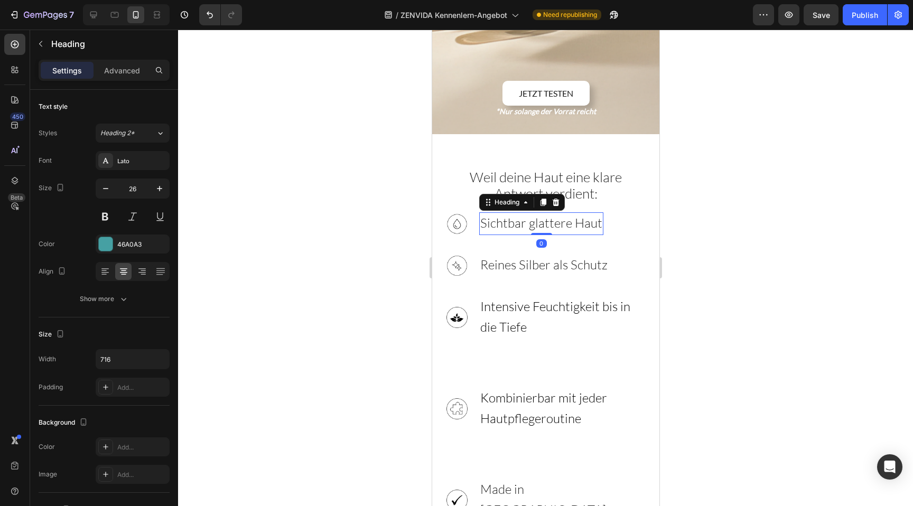
click at [541, 215] on span "Sichtbar glattere Haut" at bounding box center [541, 223] width 122 height 16
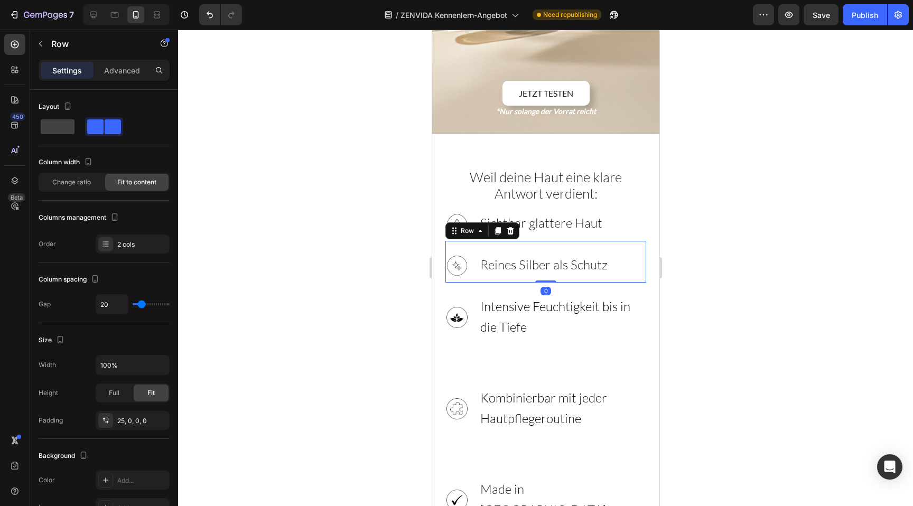
click at [524, 241] on div "Image Reines Silber als Schutz Heading Row 0" at bounding box center [545, 262] width 201 height 42
click at [624, 212] on div "Image Sichtbar glattere Haut Heading Row" at bounding box center [545, 226] width 201 height 29
click at [593, 241] on div "Image Reines Silber als Schutz Heading Row 0" at bounding box center [545, 262] width 201 height 42
click at [617, 212] on div "Image Sichtbar glattere Haut Heading Row" at bounding box center [545, 226] width 201 height 29
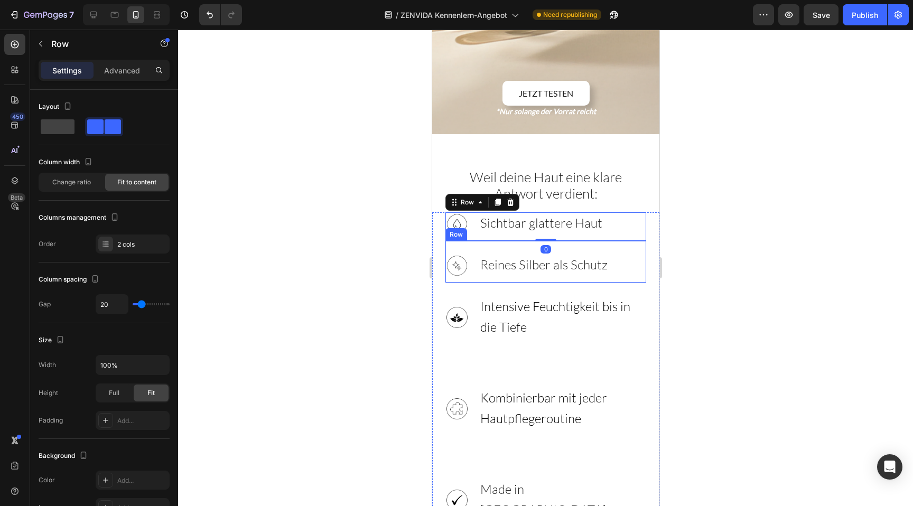
click at [612, 241] on div "Image Reines Silber als Schutz Heading Row" at bounding box center [545, 262] width 201 height 42
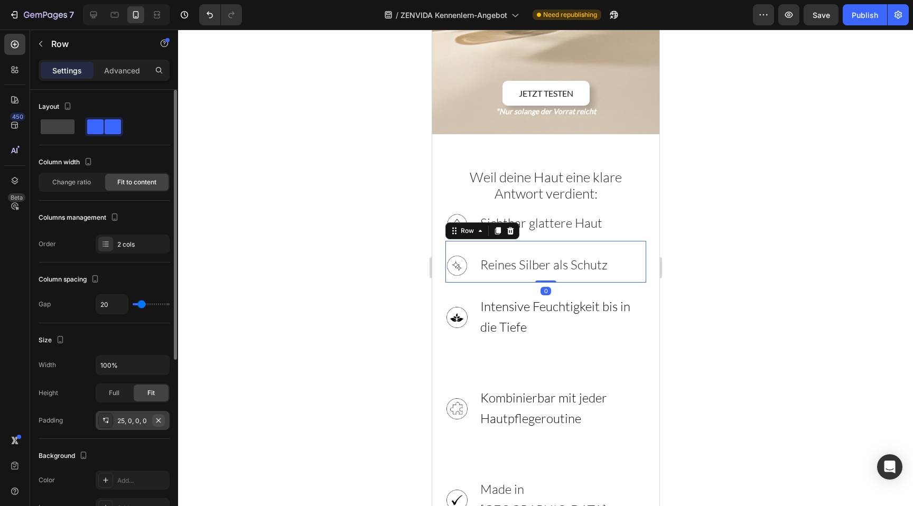
click at [160, 421] on icon "button" at bounding box center [158, 420] width 4 height 4
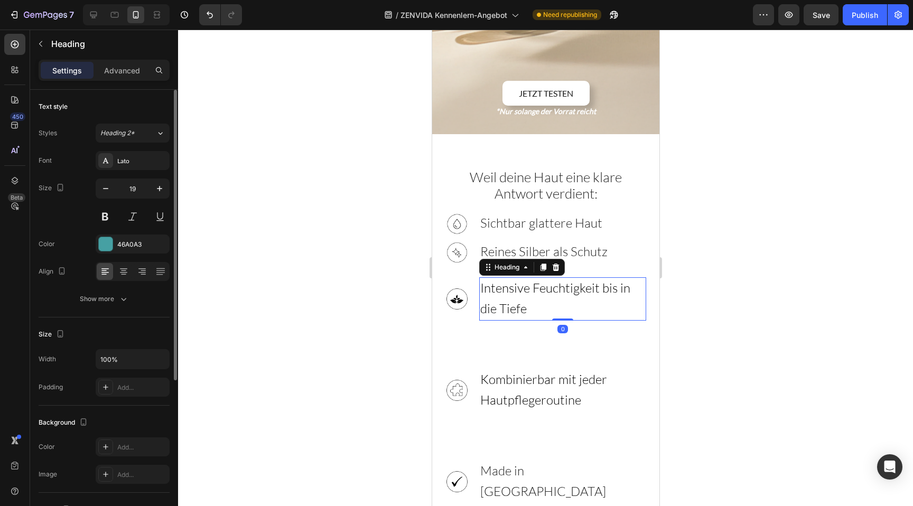
click at [593, 277] on h3 "Intensive Feuchtigkeit bis in die Tiefe" at bounding box center [562, 298] width 167 height 43
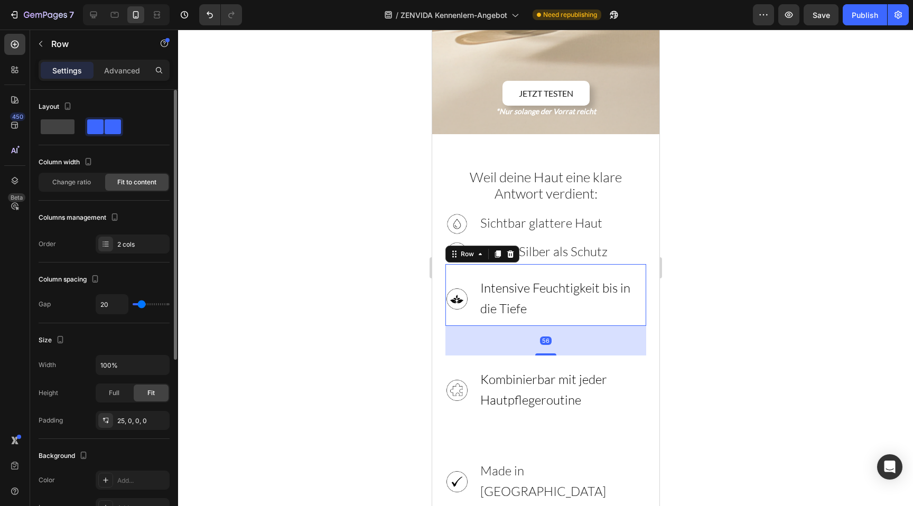
click at [580, 284] on div "Image Intensive Feuchtigkeit bis in die Tiefe Heading Row 56" at bounding box center [545, 295] width 201 height 62
click at [158, 422] on icon "button" at bounding box center [158, 420] width 8 height 8
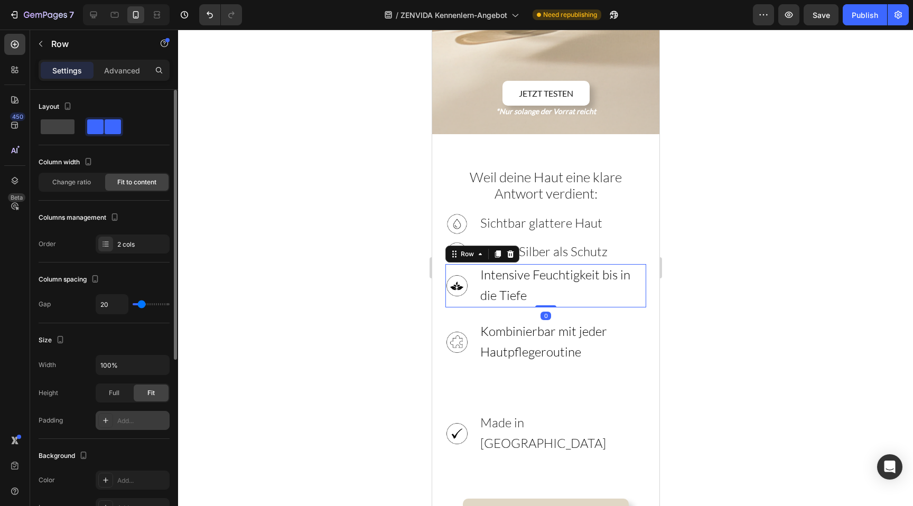
drag, startPoint x: 540, startPoint y: 295, endPoint x: 542, endPoint y: 250, distance: 44.9
click at [542, 264] on div "Image Intensive Feuchtigkeit bis in die Tiefe Heading Row 0" at bounding box center [545, 285] width 201 height 43
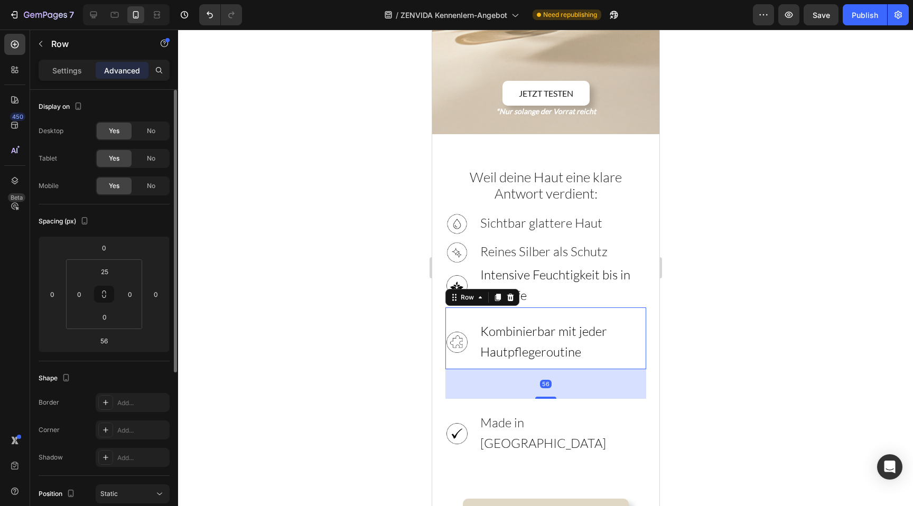
click at [620, 307] on div "Image Kombinierbar mit jeder Hautpflegeroutine Heading Row 56" at bounding box center [545, 338] width 201 height 62
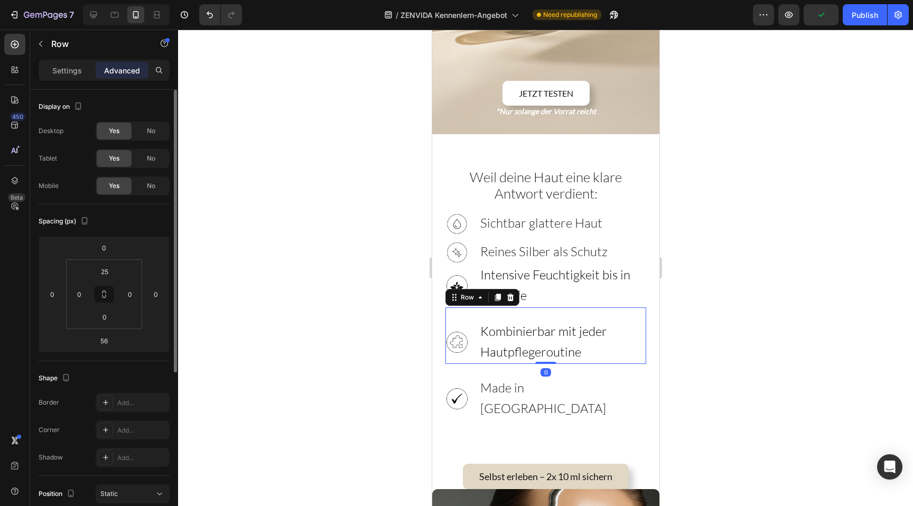
drag, startPoint x: 540, startPoint y: 358, endPoint x: 540, endPoint y: 299, distance: 58.6
click at [540, 307] on div "Image Kombinierbar mit jeder Hautpflegeroutine Heading Row 0" at bounding box center [545, 335] width 201 height 57
type input "0"
click at [507, 307] on div "Image Kombinierbar mit jeder Hautpflegeroutine Heading Row 0" at bounding box center [545, 335] width 201 height 57
click at [507, 323] on span "Kombinierbar mit jeder Hautpflegeroutine" at bounding box center [543, 341] width 127 height 36
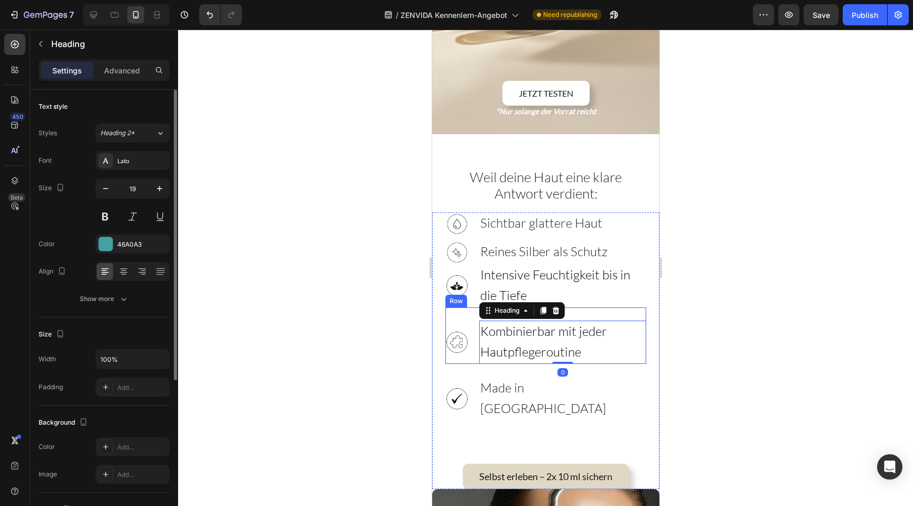
click at [597, 307] on div "Image Kombinierbar mit jeder Hautpflegeroutine Heading 0 Row" at bounding box center [545, 335] width 201 height 57
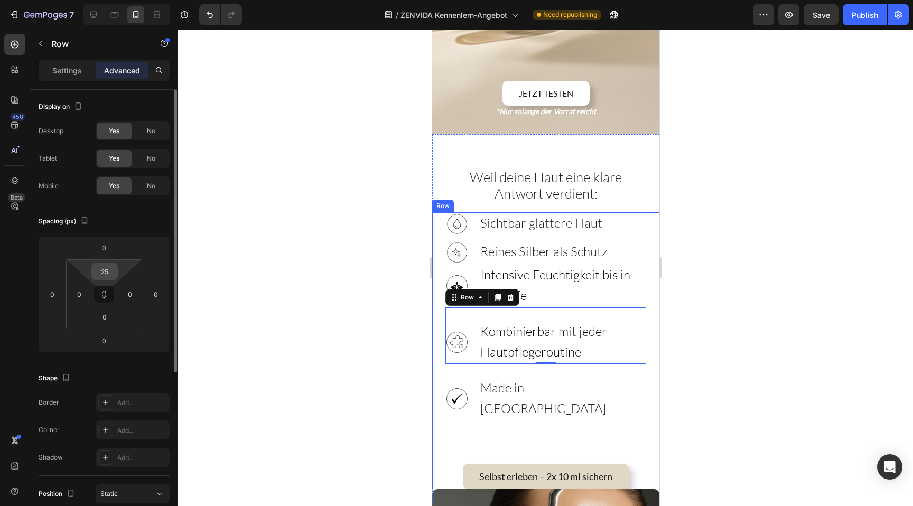
click at [106, 270] on input "25" at bounding box center [104, 272] width 21 height 16
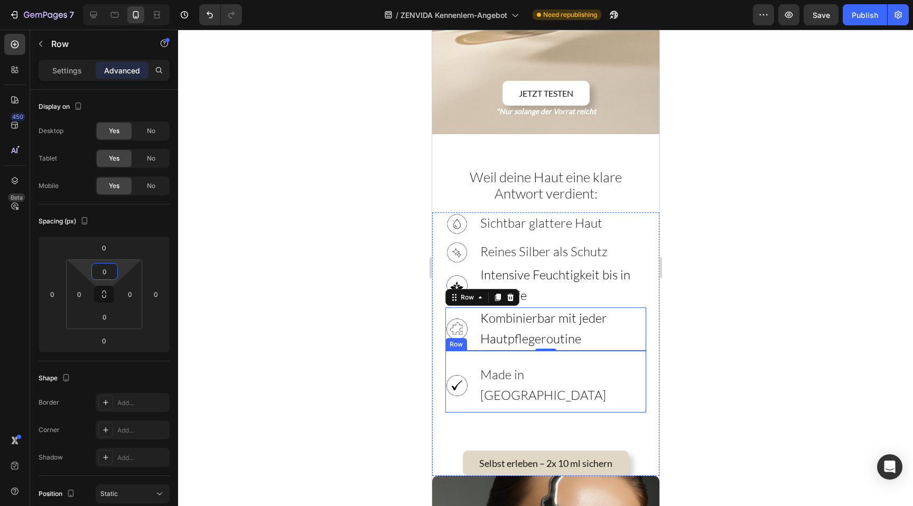
type input "0"
click at [548, 355] on div "0" at bounding box center [545, 359] width 11 height 8
click at [547, 355] on div "0" at bounding box center [545, 359] width 11 height 8
click at [545, 367] on span "Made in [GEOGRAPHIC_DATA]" at bounding box center [543, 385] width 126 height 36
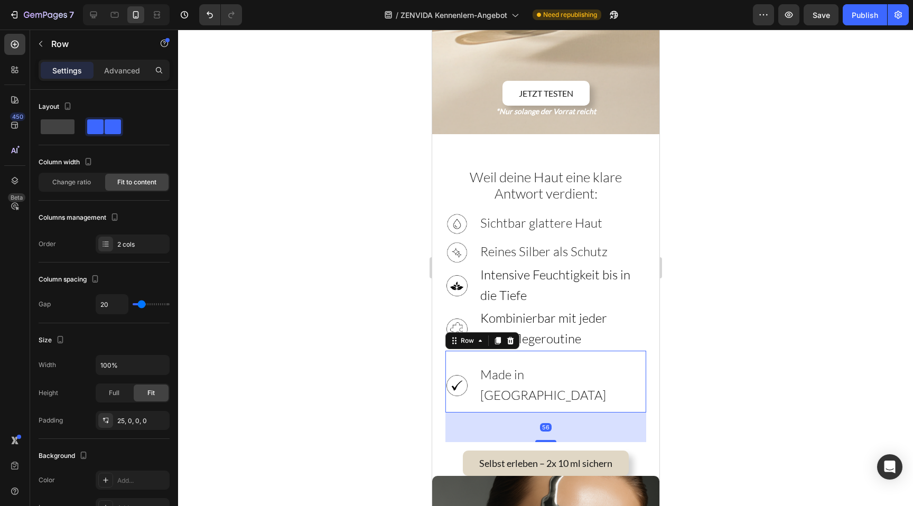
click at [471, 351] on div "Image Made in Germany Heading Row 56" at bounding box center [545, 382] width 201 height 62
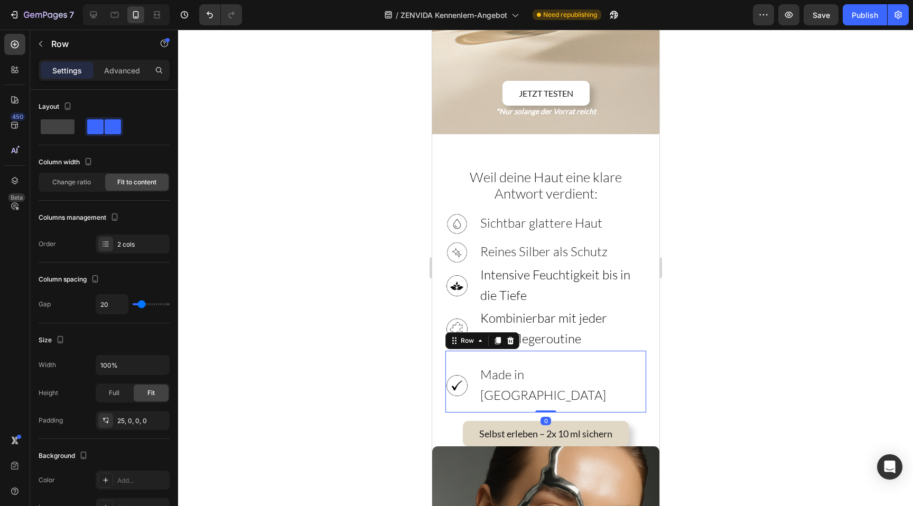
drag, startPoint x: 544, startPoint y: 380, endPoint x: 547, endPoint y: 332, distance: 48.2
click at [547, 351] on div "Image Made in Germany Heading Row 0" at bounding box center [545, 382] width 201 height 62
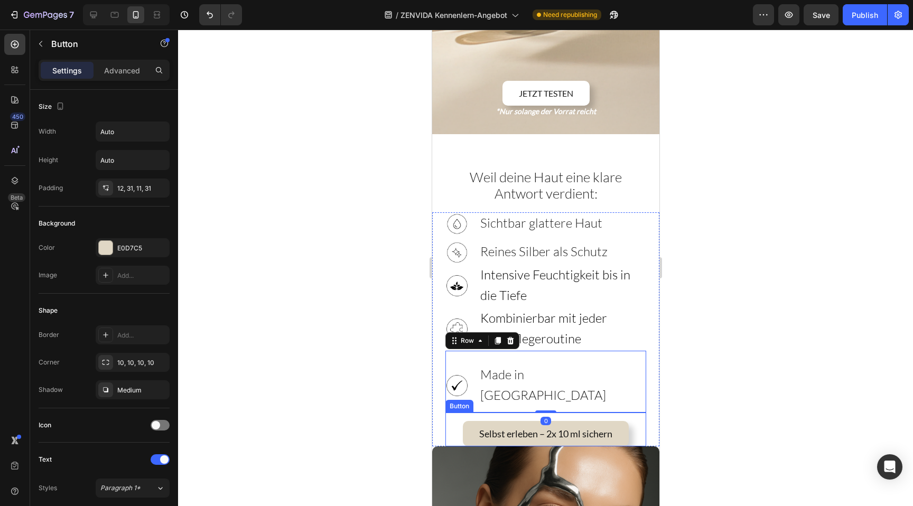
click at [540, 412] on div "Selbst erleben – 2x 10 ml sichern Button" at bounding box center [545, 429] width 201 height 34
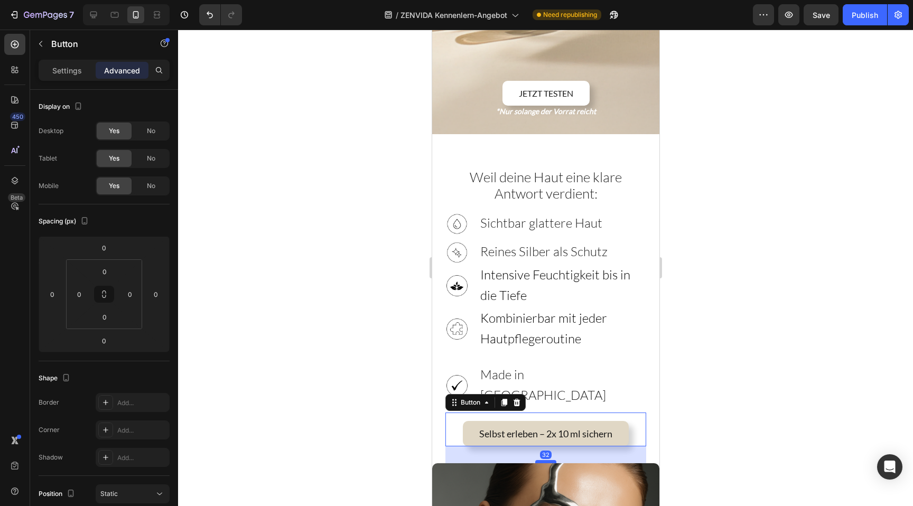
drag, startPoint x: 541, startPoint y: 384, endPoint x: 539, endPoint y: 401, distance: 17.0
click at [539, 460] on div at bounding box center [544, 461] width 21 height 3
type input "32"
click at [553, 364] on h3 "Made in [GEOGRAPHIC_DATA]" at bounding box center [562, 385] width 167 height 43
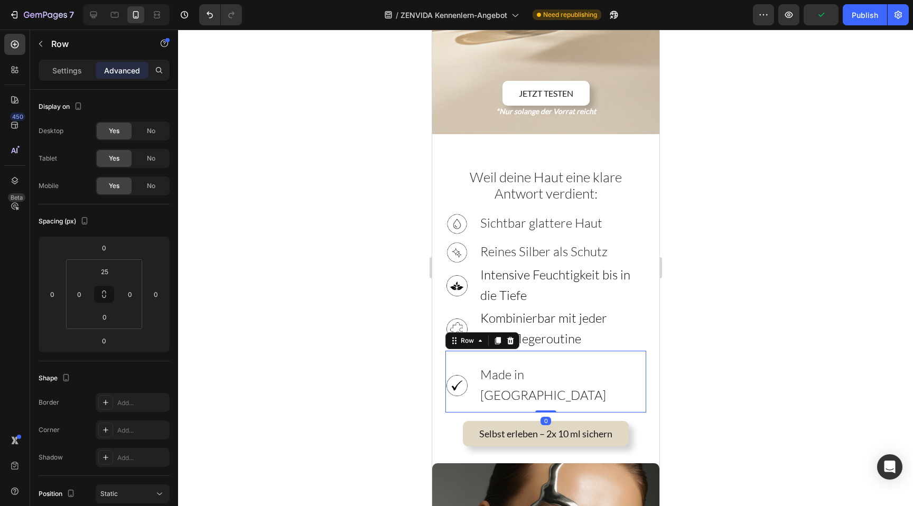
click at [476, 351] on div "Image Made in Germany Heading Row 0" at bounding box center [545, 382] width 201 height 62
click at [99, 266] on input "25" at bounding box center [104, 272] width 21 height 16
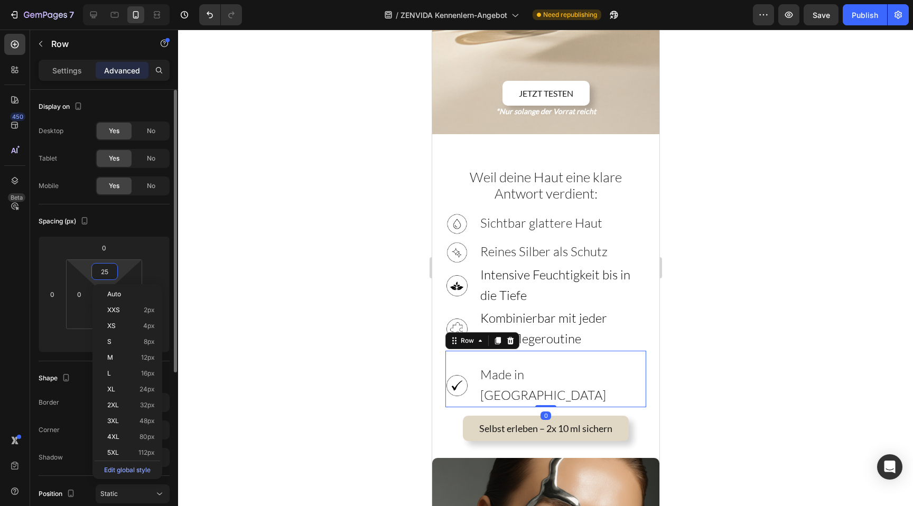
type input "0"
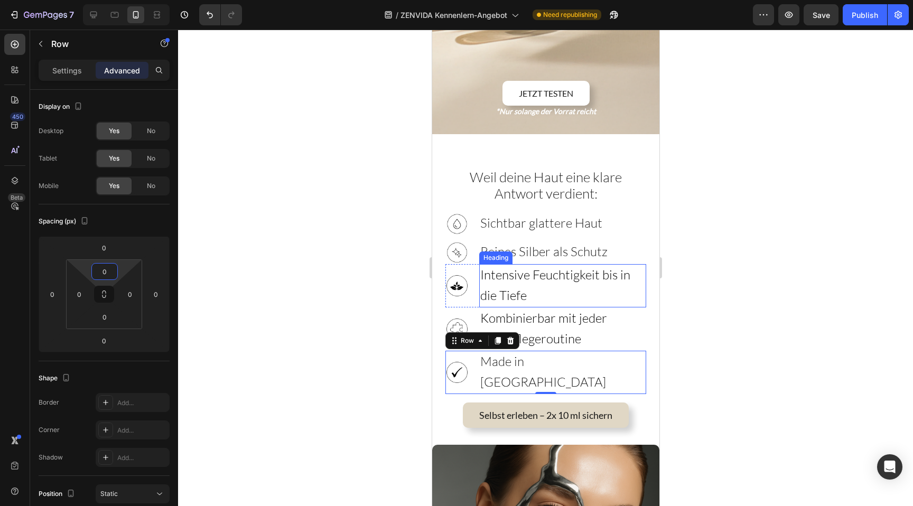
click at [515, 267] on span "Intensive Feuchtigkeit bis in die Tiefe" at bounding box center [555, 285] width 150 height 36
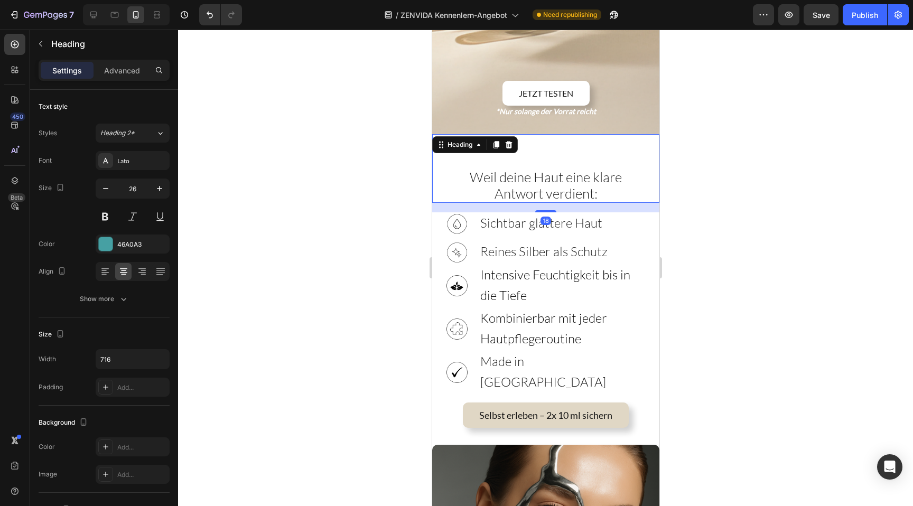
click at [522, 168] on span "Weil deine Haut eine klare Antwort verdient:" at bounding box center [545, 184] width 152 height 33
click at [106, 270] on icon at bounding box center [103, 270] width 5 height 1
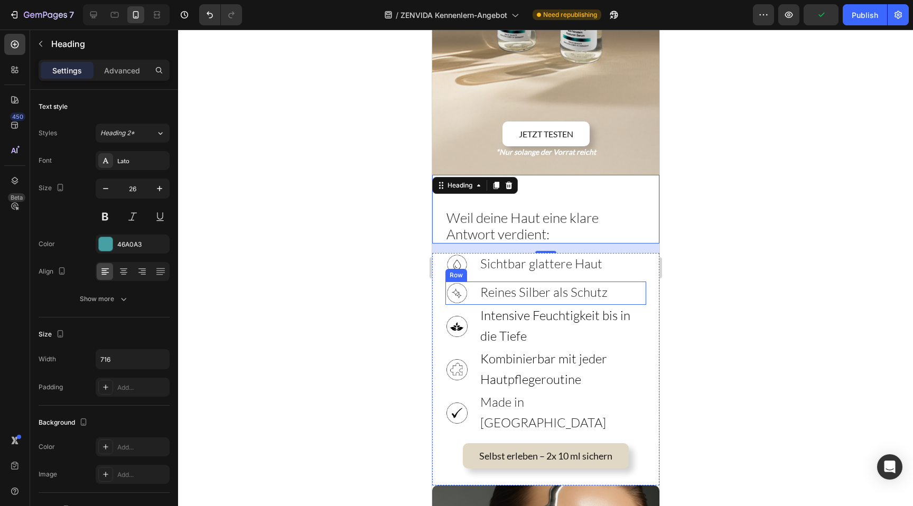
scroll to position [255, 0]
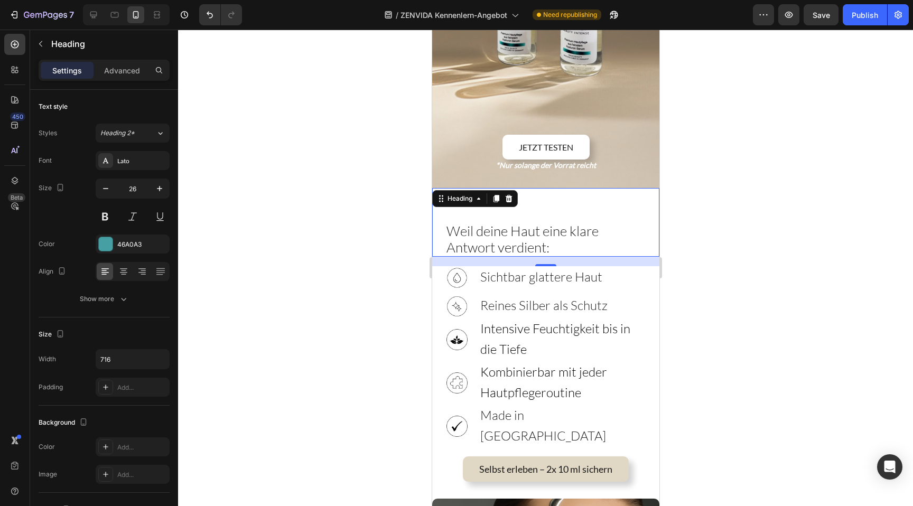
click at [565, 188] on div "⁠⁠⁠⁠⁠⁠⁠ Weil deine Haut eine klare Antwort verdient: Heading 18" at bounding box center [544, 222] width 227 height 69
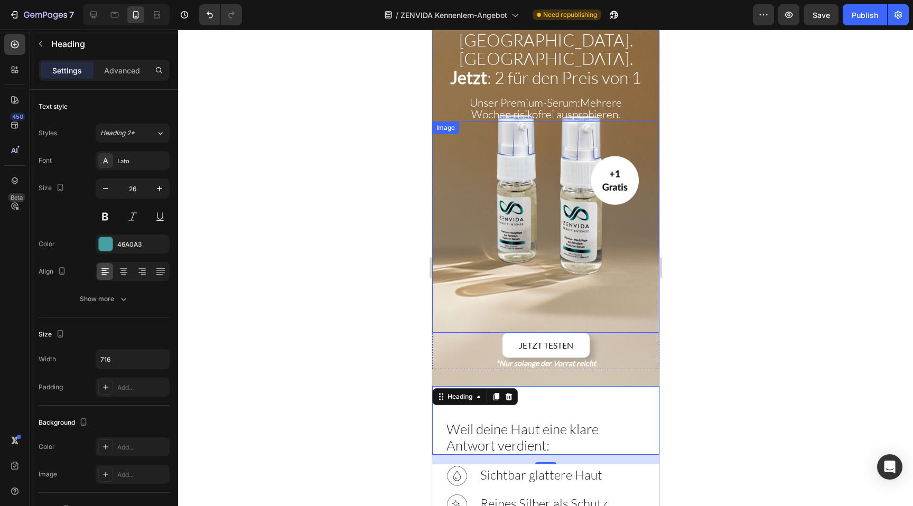
scroll to position [0, 0]
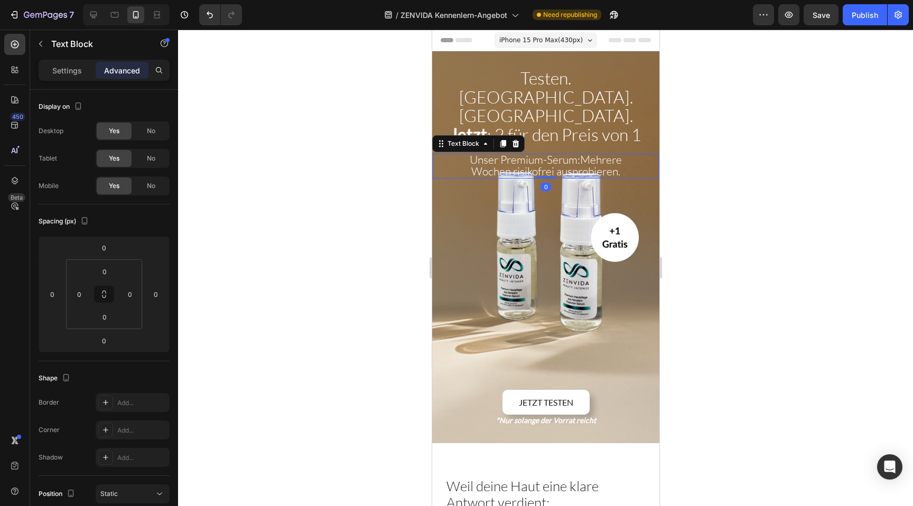
click at [580, 153] on span "Mehrere Wochen risikofrei ausprobieren." at bounding box center [546, 165] width 151 height 25
click at [576, 153] on span "Unser Premium-Serum:" at bounding box center [524, 160] width 110 height 14
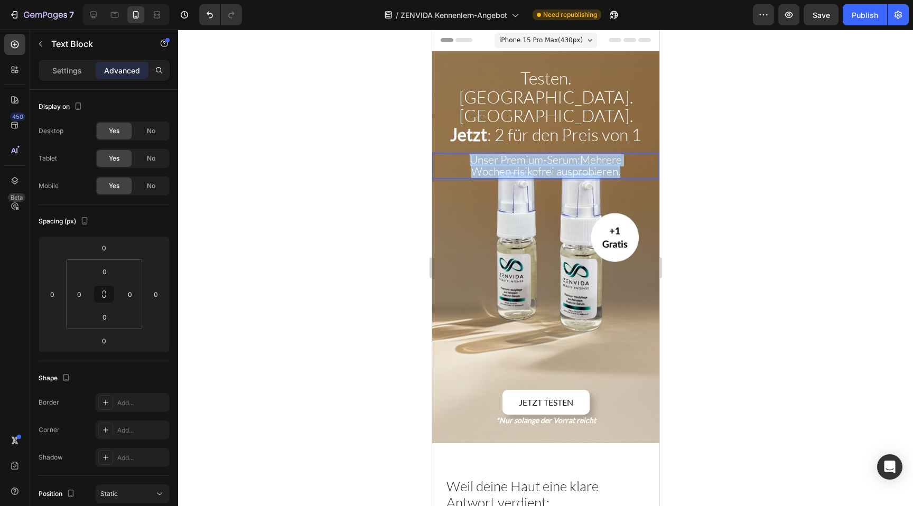
click at [576, 153] on span "Unser Premium-Serum:" at bounding box center [524, 160] width 110 height 14
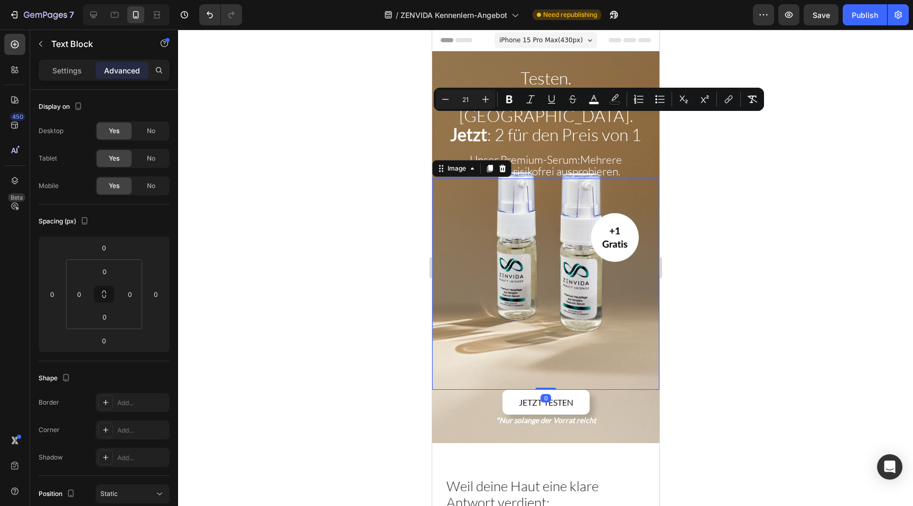
click at [522, 217] on img at bounding box center [544, 284] width 211 height 211
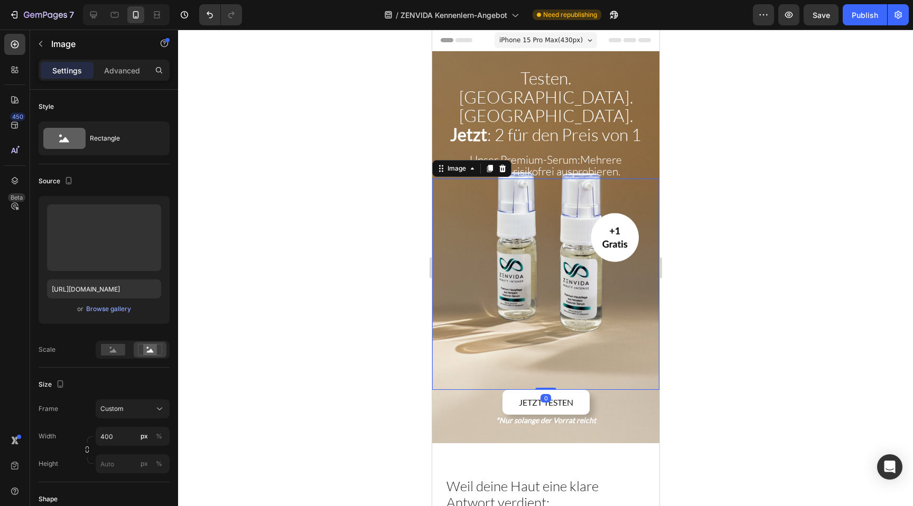
click at [699, 214] on div at bounding box center [545, 268] width 735 height 476
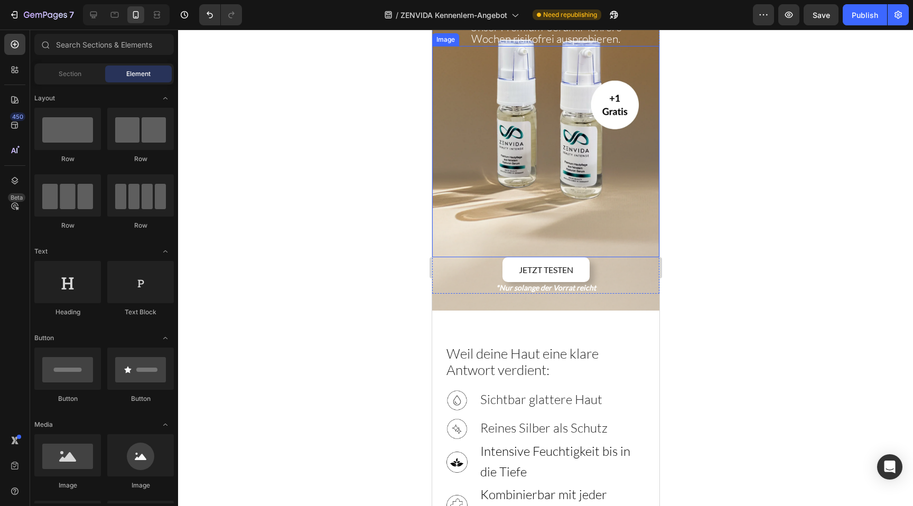
scroll to position [133, 0]
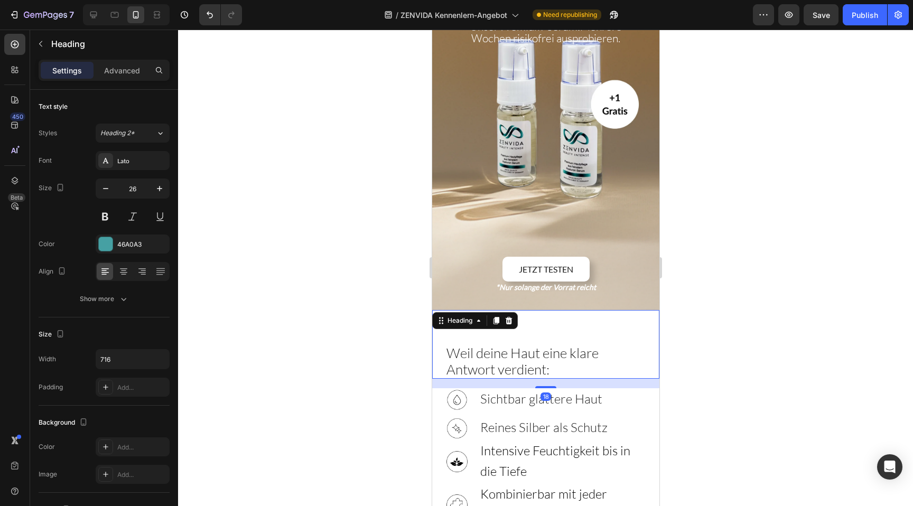
click at [536, 310] on div "⁠⁠⁠⁠⁠⁠⁠ Weil deine Haut eine klare Antwort verdient: Heading 18" at bounding box center [544, 344] width 227 height 69
click at [119, 76] on div "Advanced" at bounding box center [122, 70] width 53 height 17
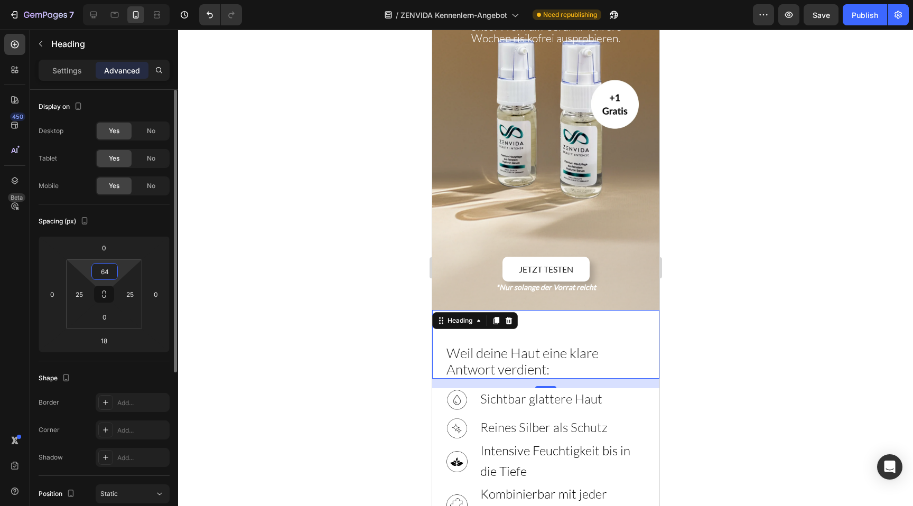
click at [105, 272] on input "64" at bounding box center [104, 272] width 21 height 16
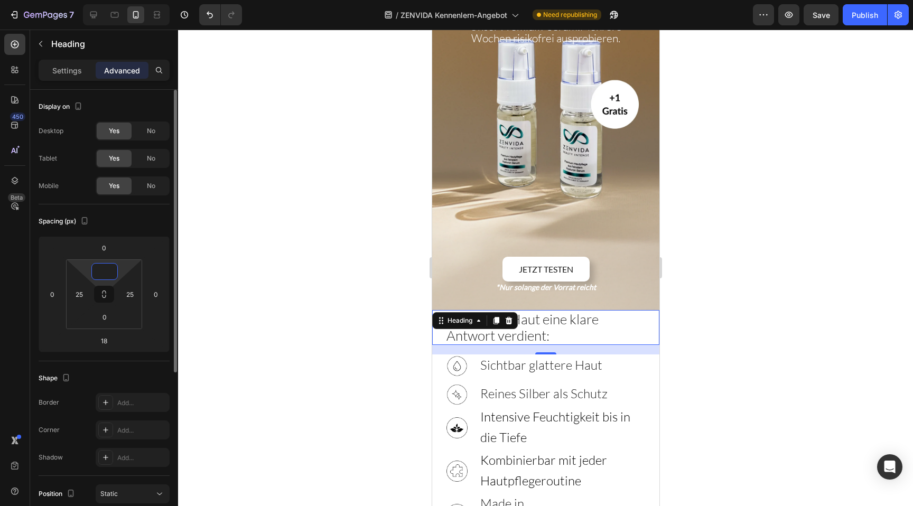
click at [100, 273] on input at bounding box center [104, 272] width 21 height 16
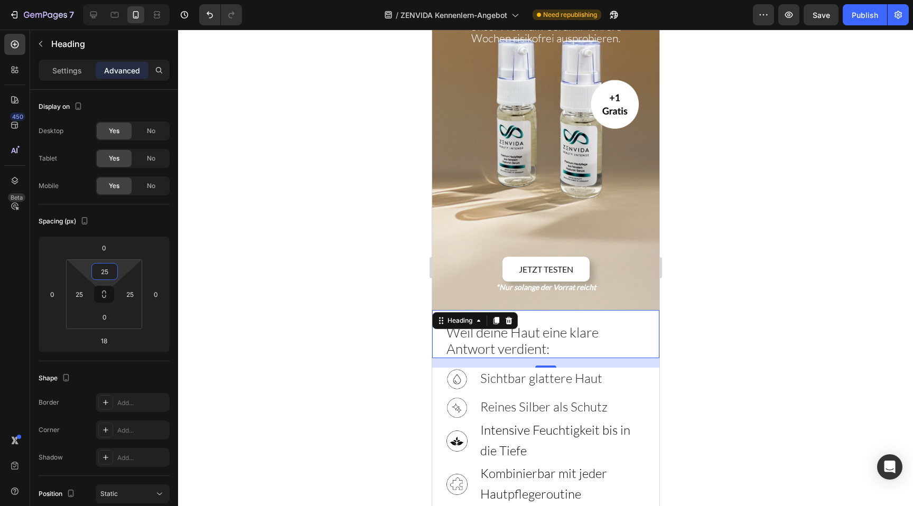
type input "2"
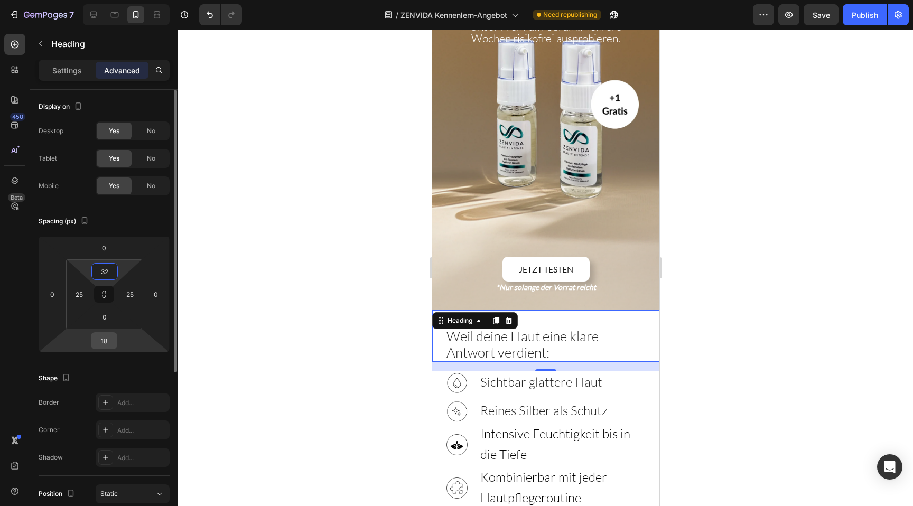
type input "32"
click at [95, 341] on input "18" at bounding box center [103, 341] width 21 height 16
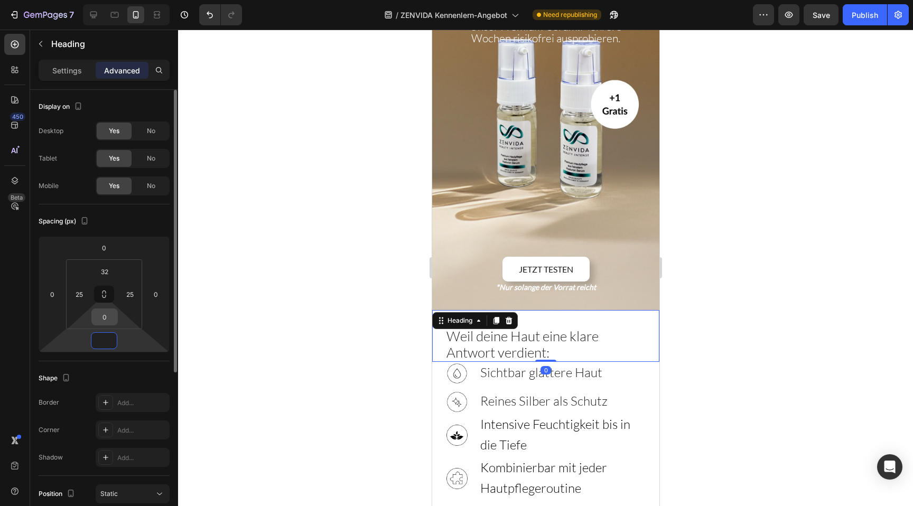
type input "0"
click at [107, 321] on input "0" at bounding box center [104, 317] width 21 height 16
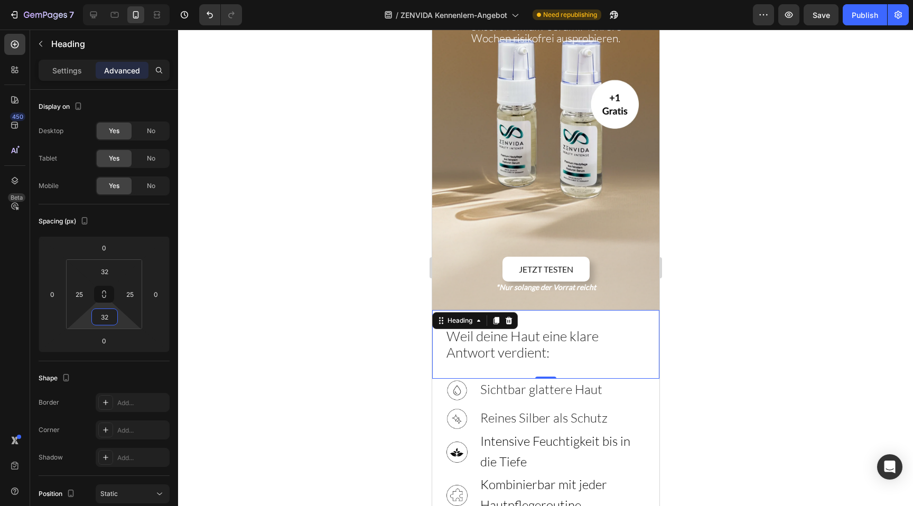
type input "32"
click at [424, 342] on div at bounding box center [545, 268] width 735 height 476
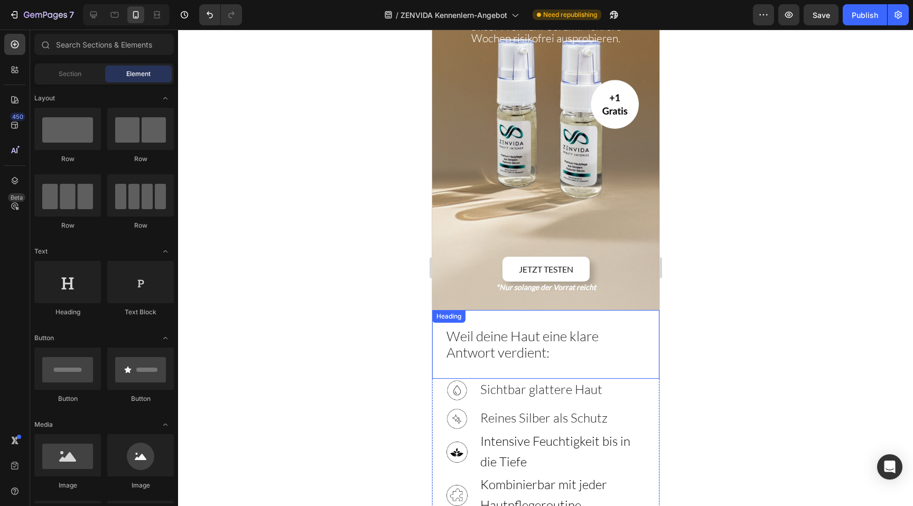
click at [532, 327] on span "Weil deine Haut eine klare Antwort verdient:" at bounding box center [522, 343] width 152 height 33
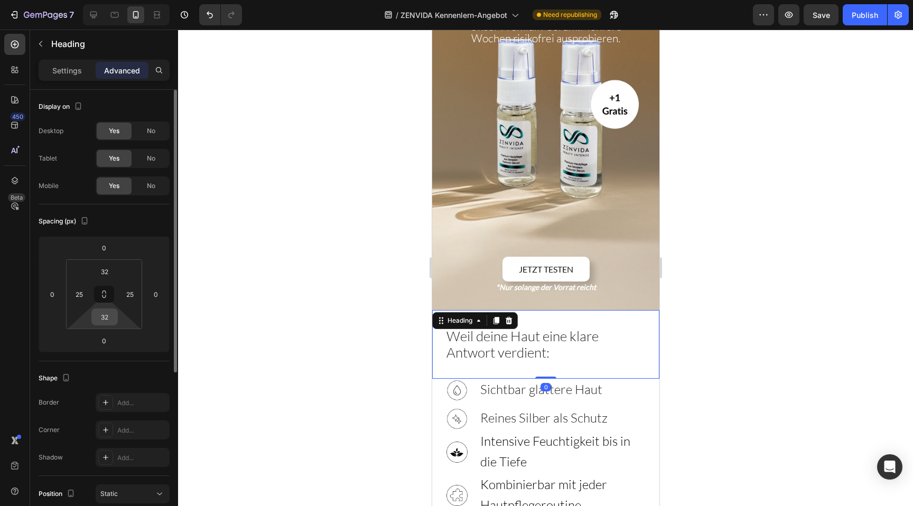
click at [92, 314] on div "32" at bounding box center [104, 316] width 26 height 17
click at [100, 315] on input "32" at bounding box center [104, 317] width 21 height 16
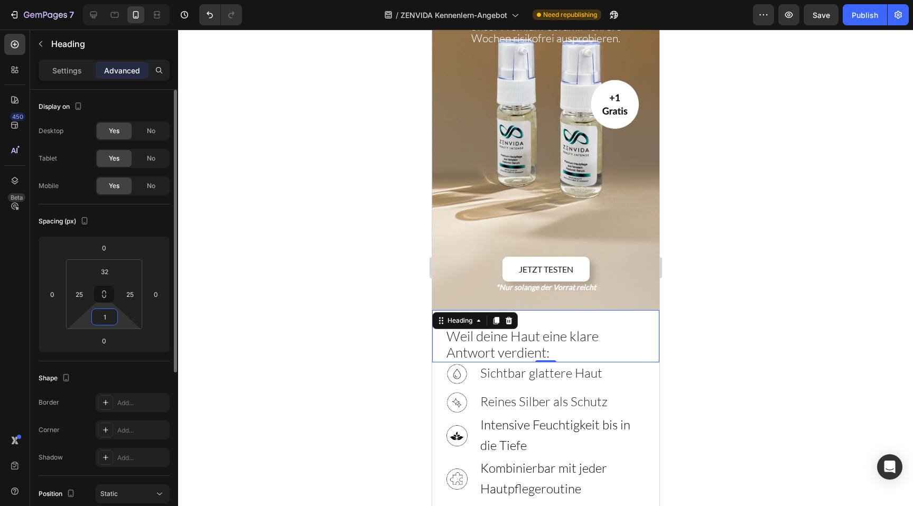
type input "16"
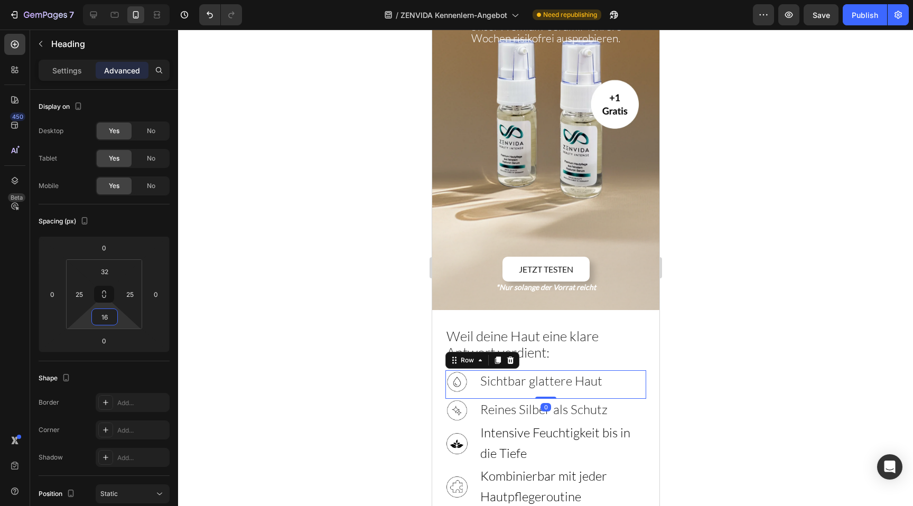
click at [603, 370] on div "Image Sichtbar glattere Haut Heading Row 0" at bounding box center [545, 384] width 201 height 29
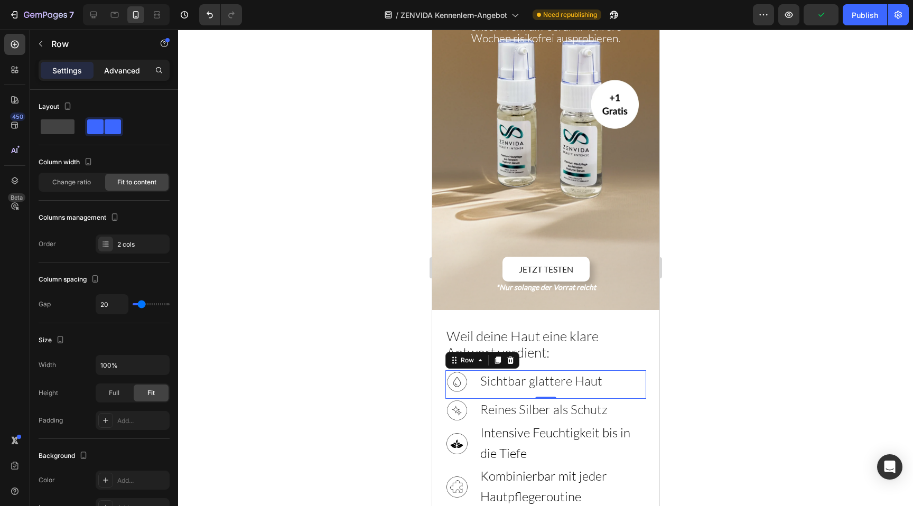
click at [122, 68] on p "Advanced" at bounding box center [122, 70] width 36 height 11
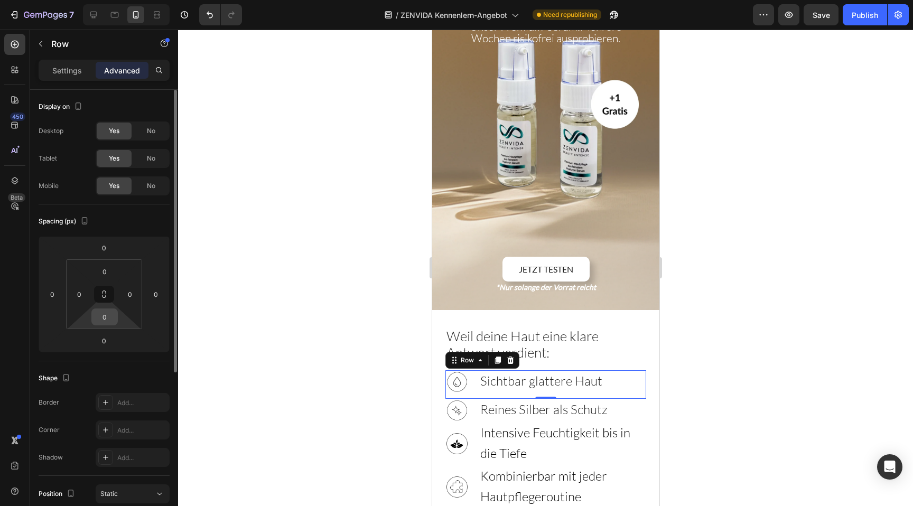
click at [104, 317] on input "0" at bounding box center [104, 317] width 21 height 16
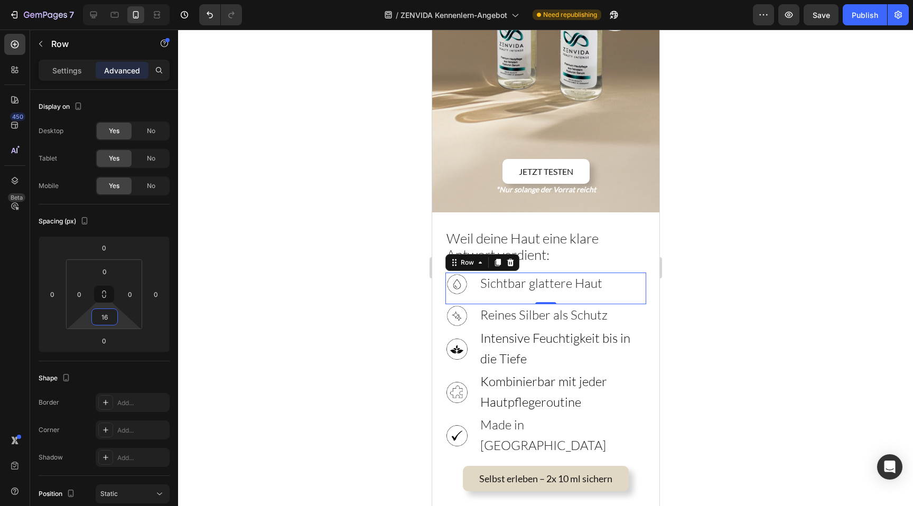
scroll to position [234, 0]
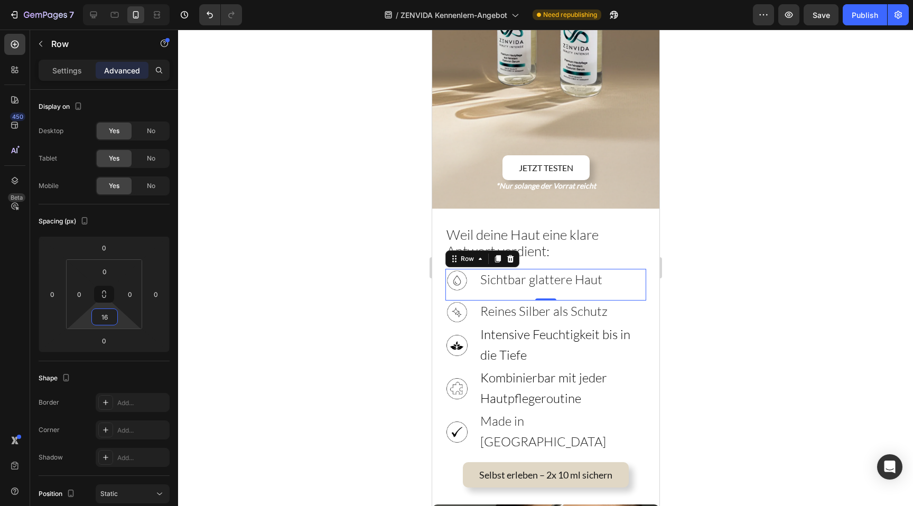
type input "16"
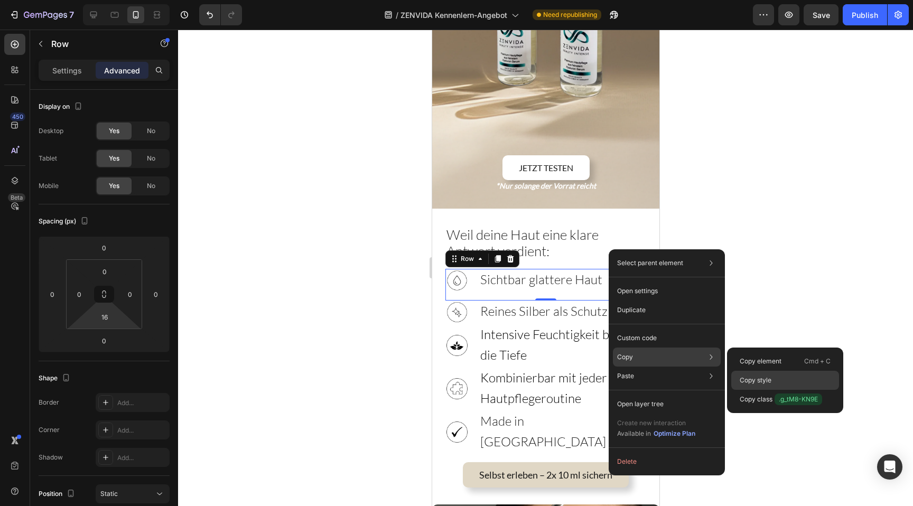
click at [791, 390] on div "Copy style" at bounding box center [785, 399] width 108 height 19
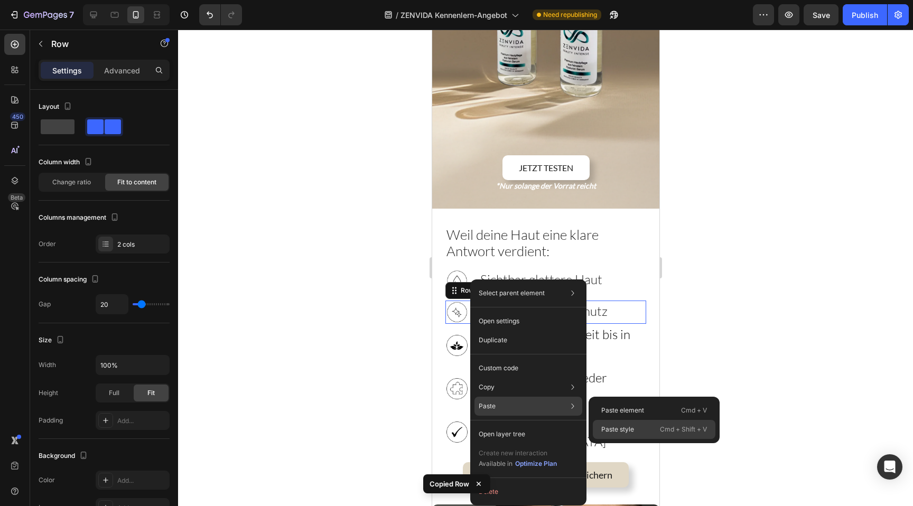
click at [615, 427] on p "Paste style" at bounding box center [617, 430] width 33 height 10
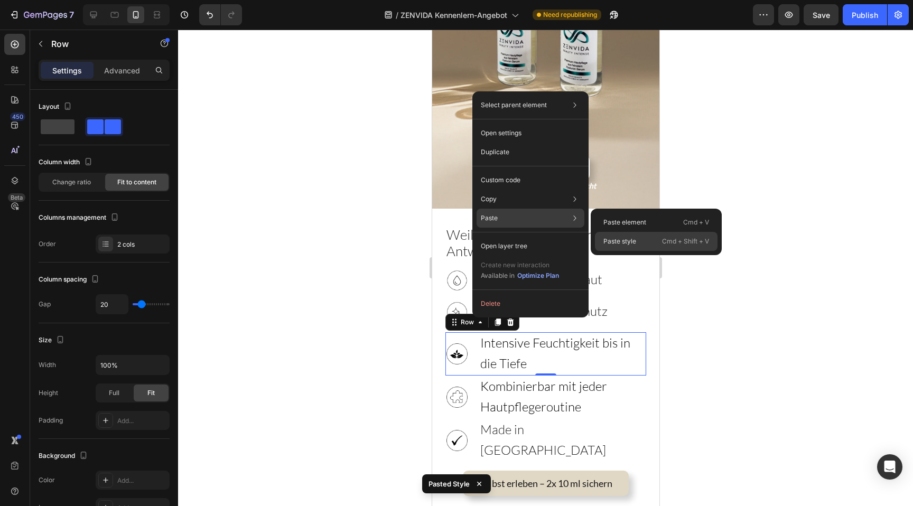
click at [621, 238] on p "Paste style" at bounding box center [619, 242] width 33 height 10
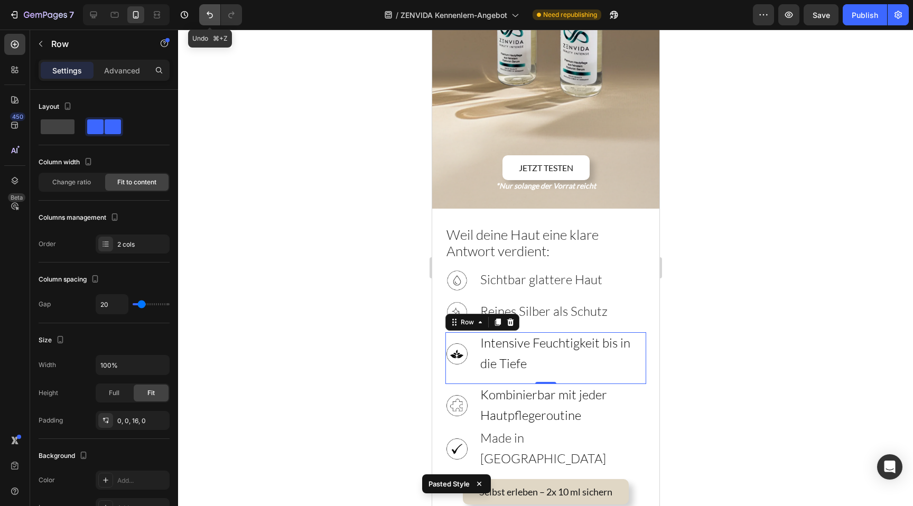
click at [207, 11] on icon "Undo/Redo" at bounding box center [209, 15] width 11 height 11
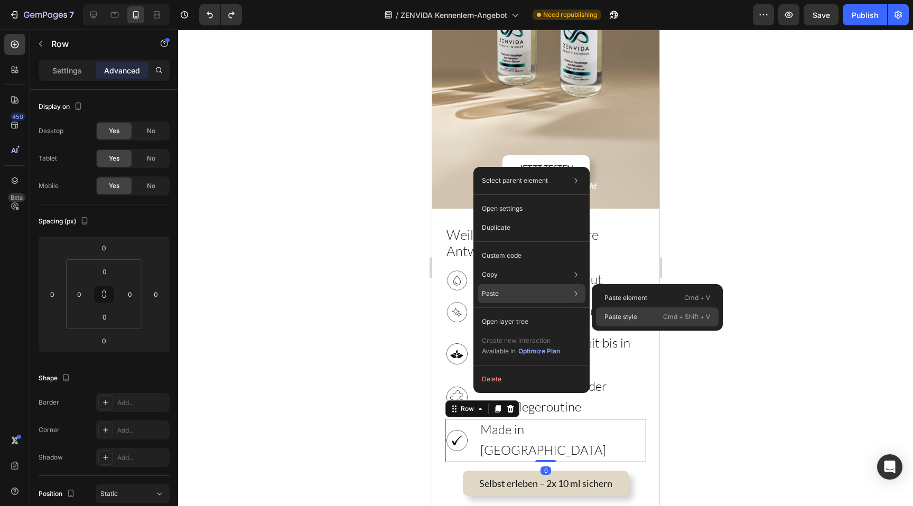
click at [627, 314] on p "Paste style" at bounding box center [620, 317] width 33 height 10
type input "16"
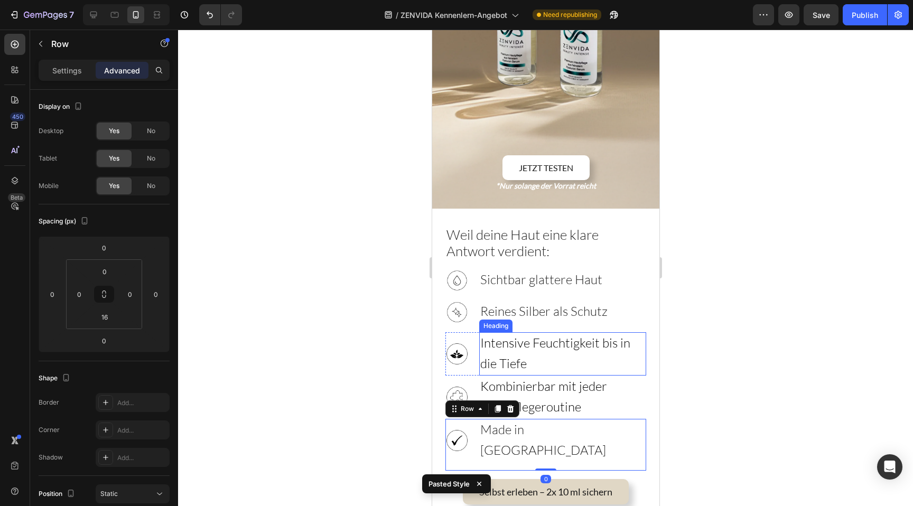
click at [673, 311] on div at bounding box center [545, 268] width 735 height 476
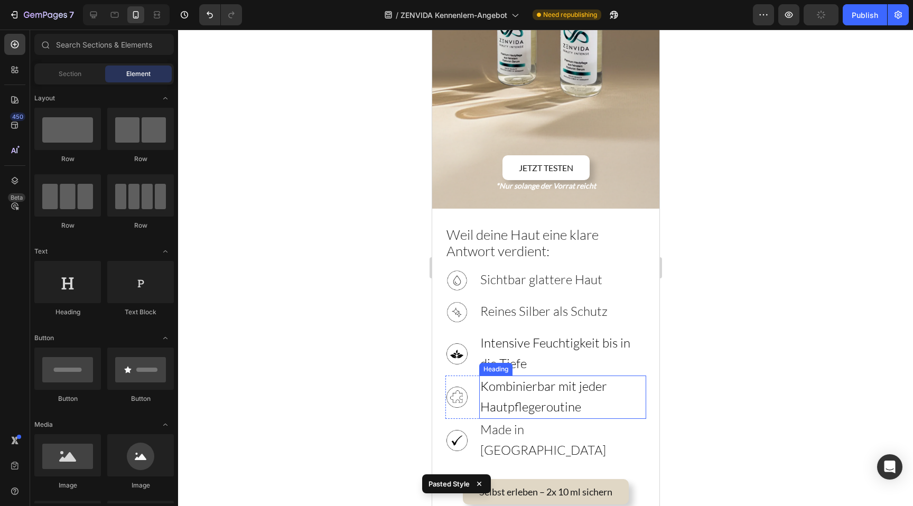
click at [533, 376] on h3 "Kombinierbar mit jeder Hautpflegeroutine" at bounding box center [562, 397] width 167 height 43
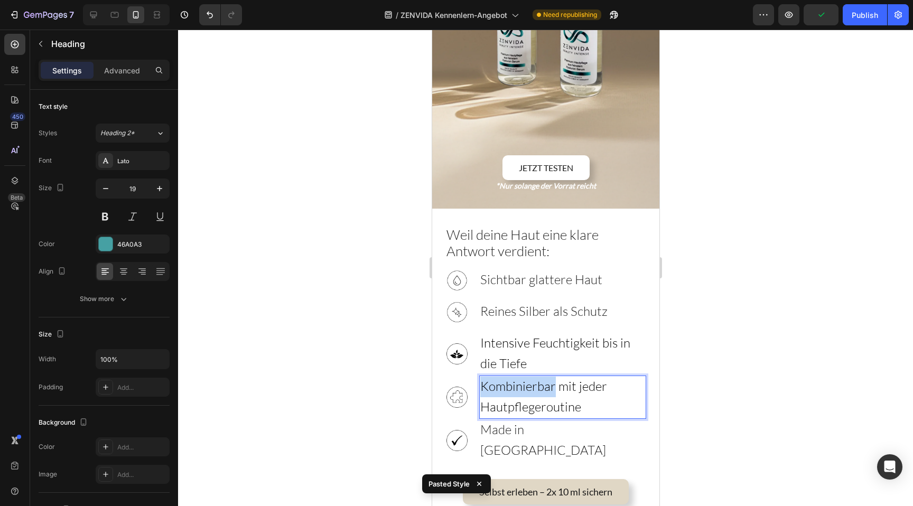
click at [492, 378] on span "Kombinierbar mit jeder Hautpflegeroutine" at bounding box center [543, 396] width 127 height 36
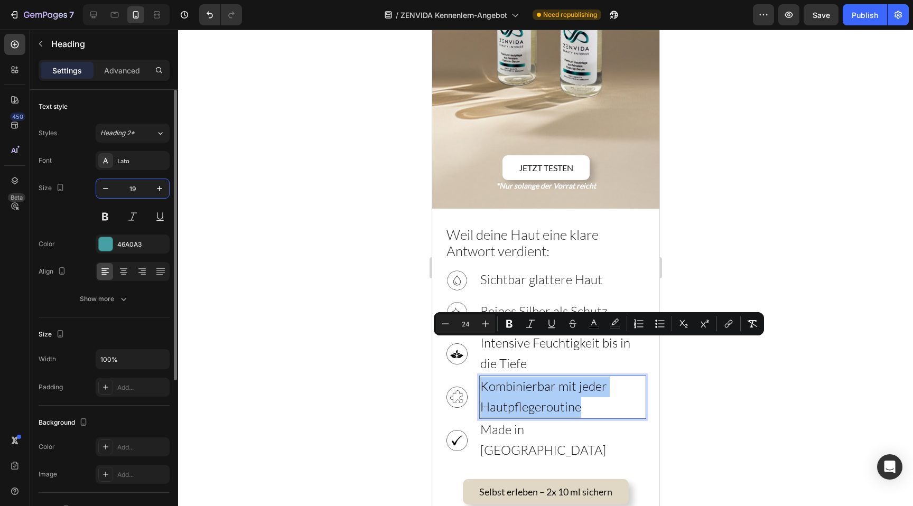
click at [125, 190] on input "19" at bounding box center [132, 188] width 35 height 19
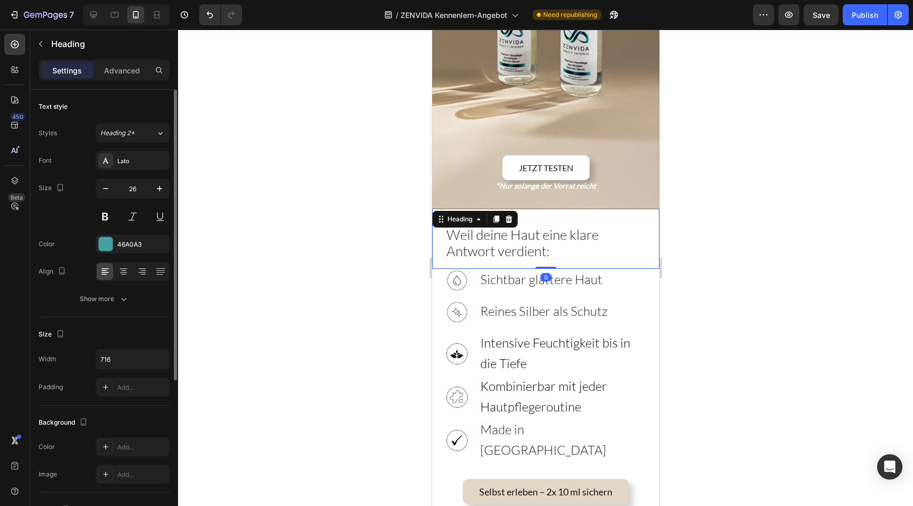
click at [477, 226] on span "Weil deine Haut eine klare Antwort verdient:" at bounding box center [522, 242] width 152 height 33
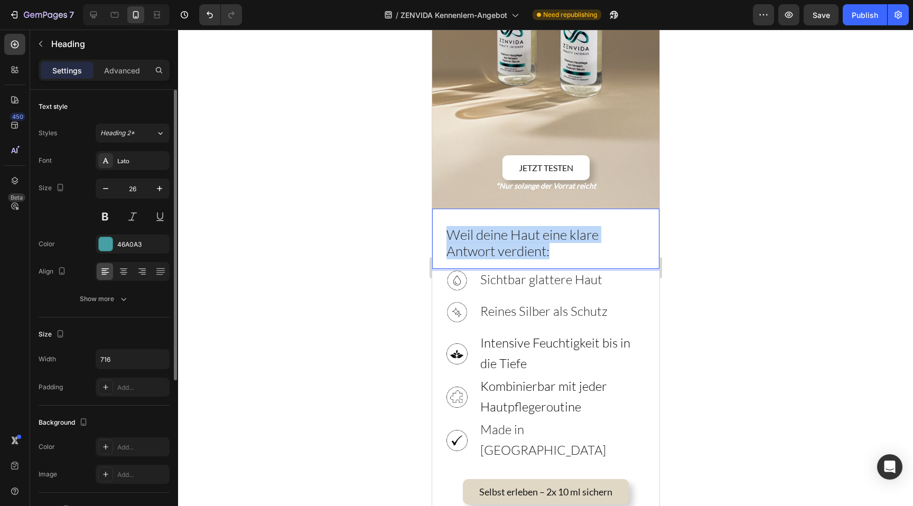
click at [477, 226] on span "Weil deine Haut eine klare Antwort verdient:" at bounding box center [522, 242] width 152 height 33
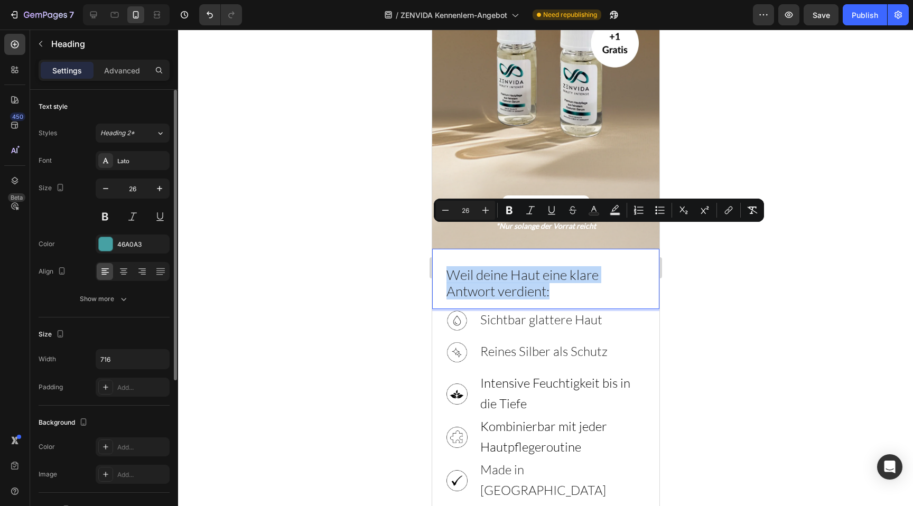
scroll to position [186, 0]
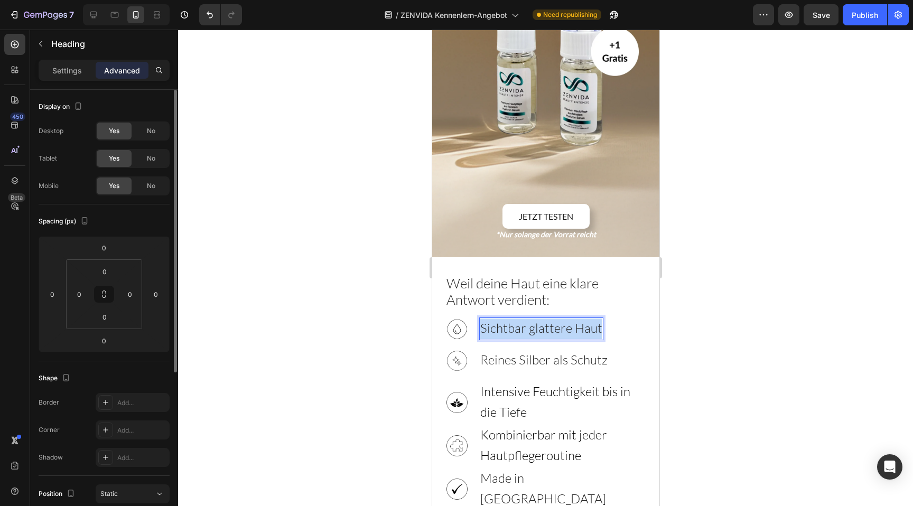
click at [501, 320] on span "Sichtbar glattere Haut" at bounding box center [541, 328] width 122 height 16
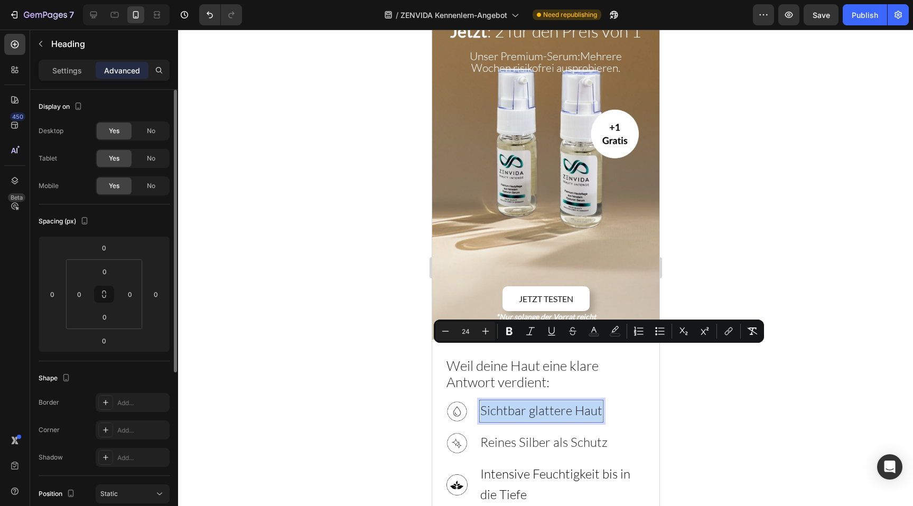
scroll to position [84, 0]
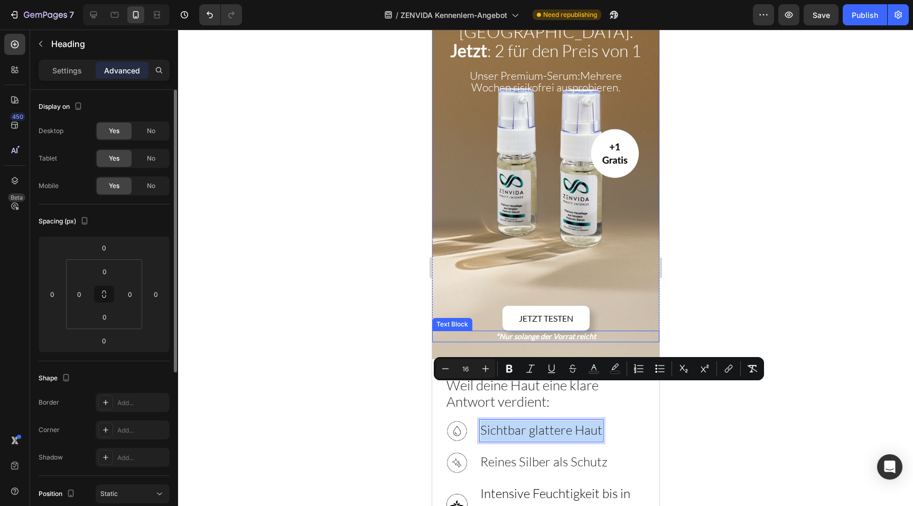
click at [528, 332] on strong "*Nur solange der Vorrat reicht" at bounding box center [545, 336] width 100 height 9
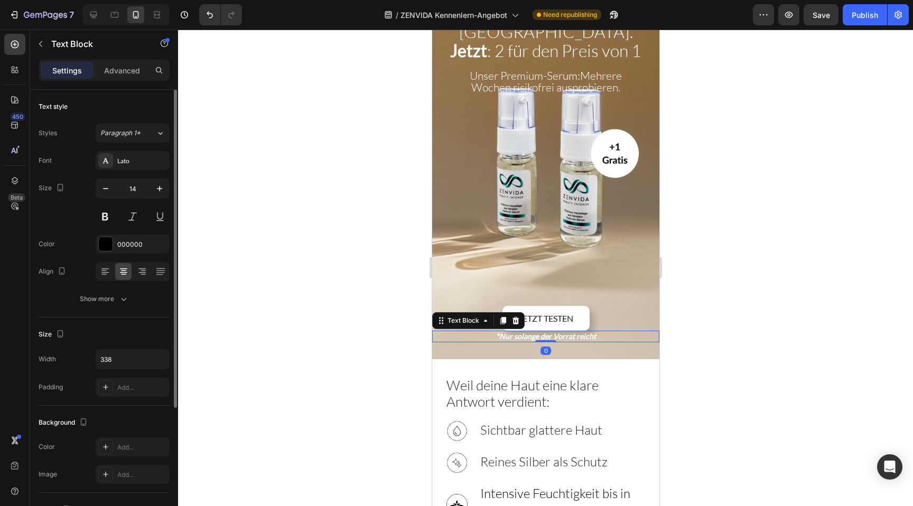
click at [528, 332] on strong "*Nur solange der Vorrat reicht" at bounding box center [545, 336] width 100 height 9
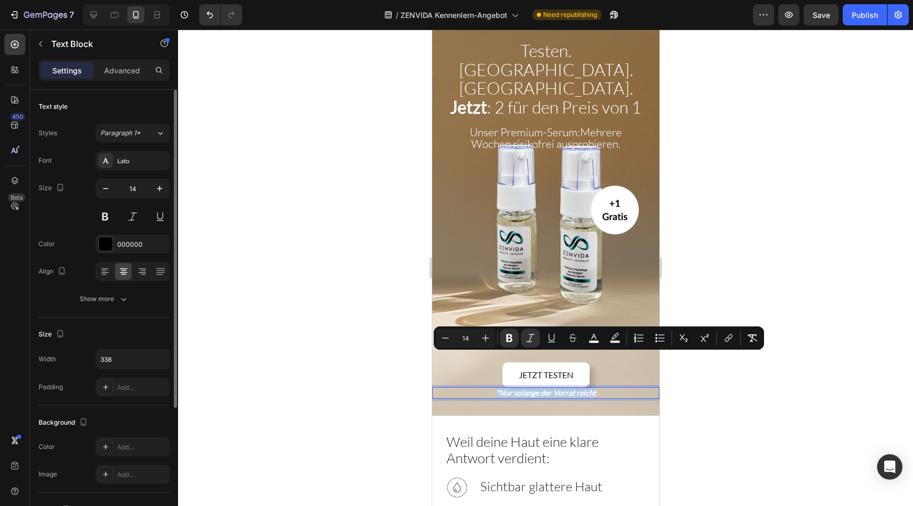
scroll to position [12, 0]
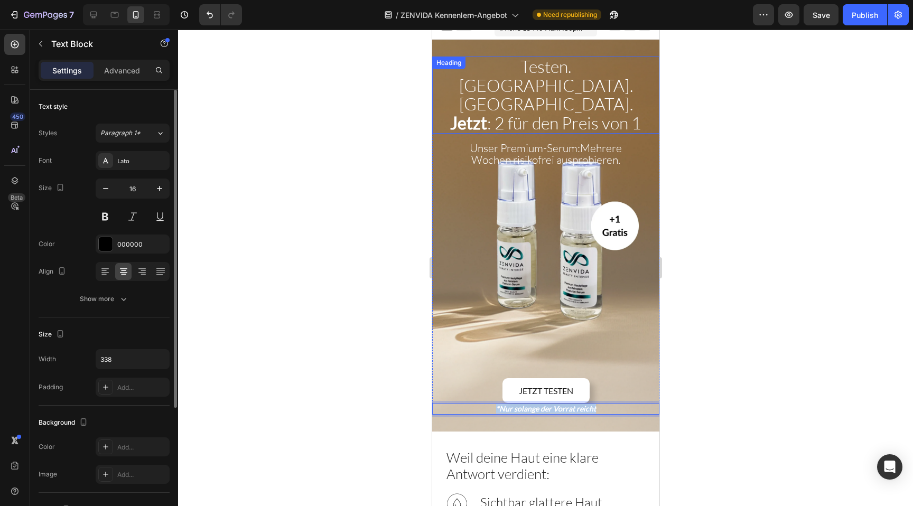
click at [501, 141] on span "Unser Premium-Serum:" at bounding box center [524, 148] width 110 height 14
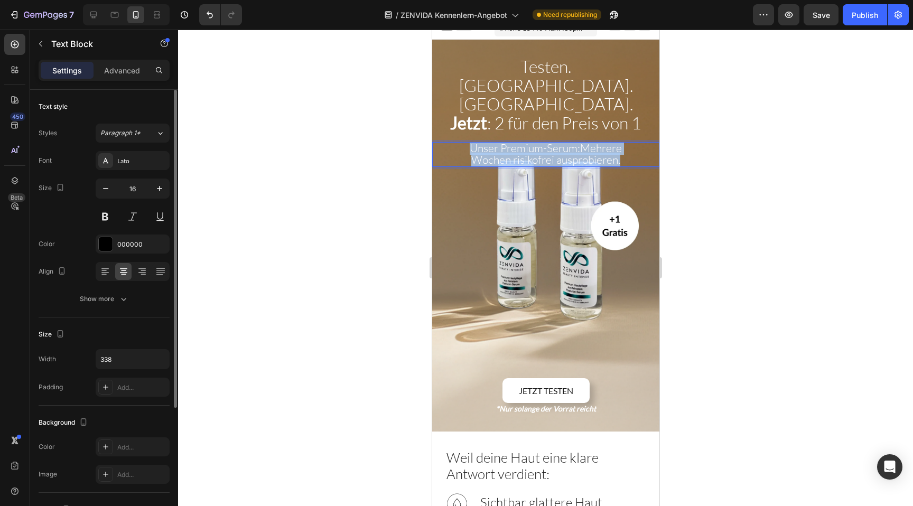
click at [501, 141] on span "Unser Premium-Serum:" at bounding box center [524, 148] width 110 height 14
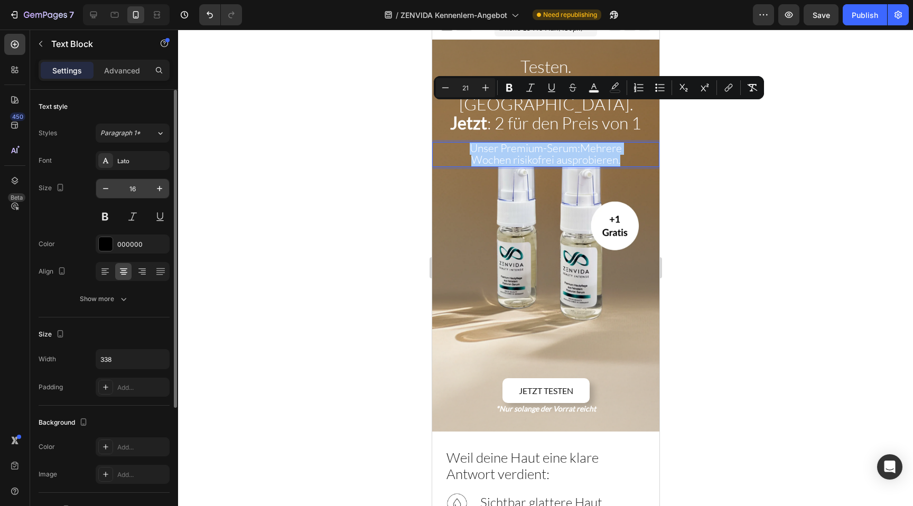
click at [132, 187] on input "16" at bounding box center [132, 188] width 35 height 19
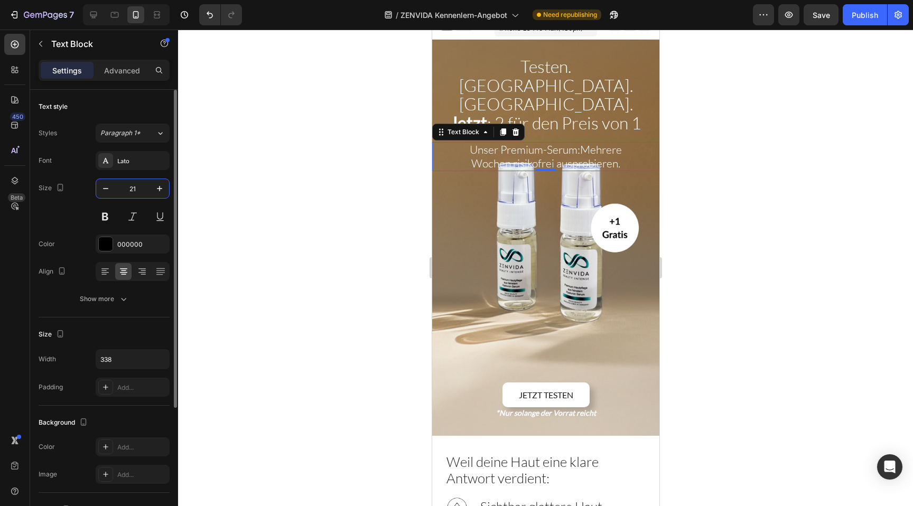
type input "21"
click at [542, 72] on span "Testen. [GEOGRAPHIC_DATA]. [GEOGRAPHIC_DATA]." at bounding box center [545, 85] width 174 height 58
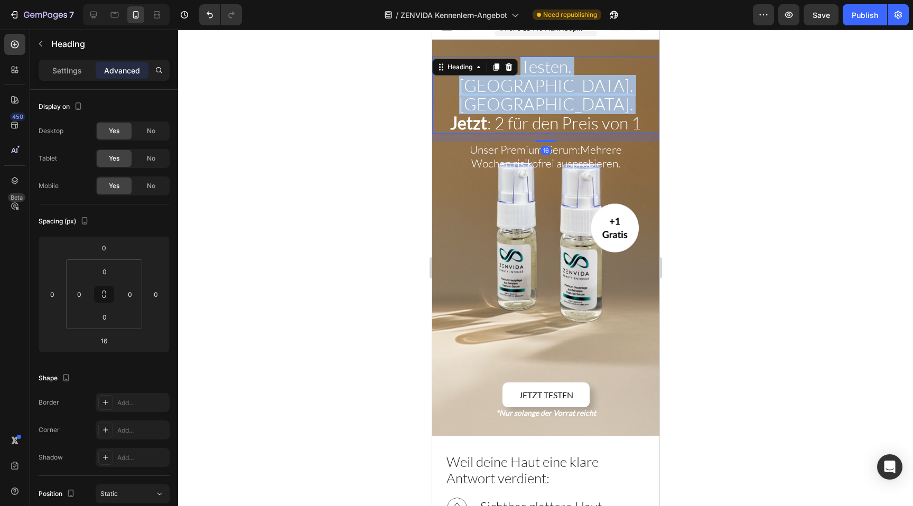
click at [542, 72] on span "Testen. [GEOGRAPHIC_DATA]. [GEOGRAPHIC_DATA]." at bounding box center [545, 85] width 174 height 58
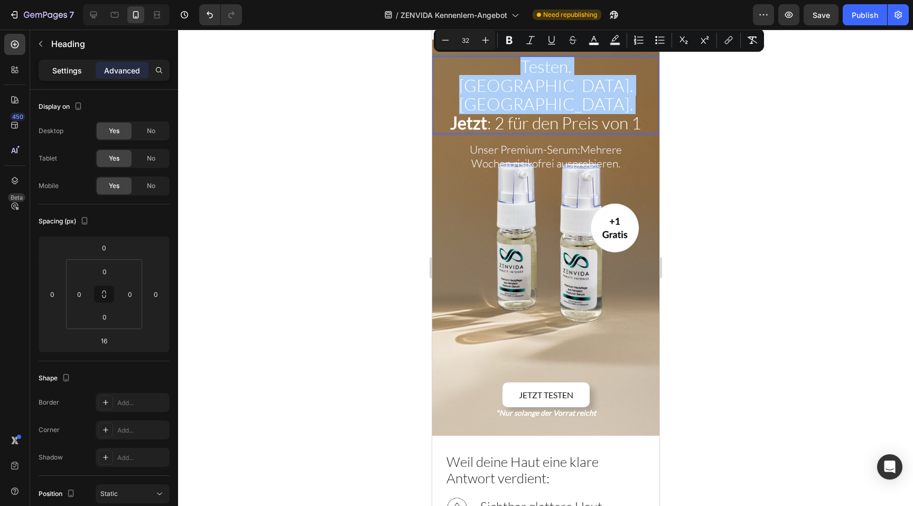
click at [74, 68] on p "Settings" at bounding box center [67, 70] width 30 height 11
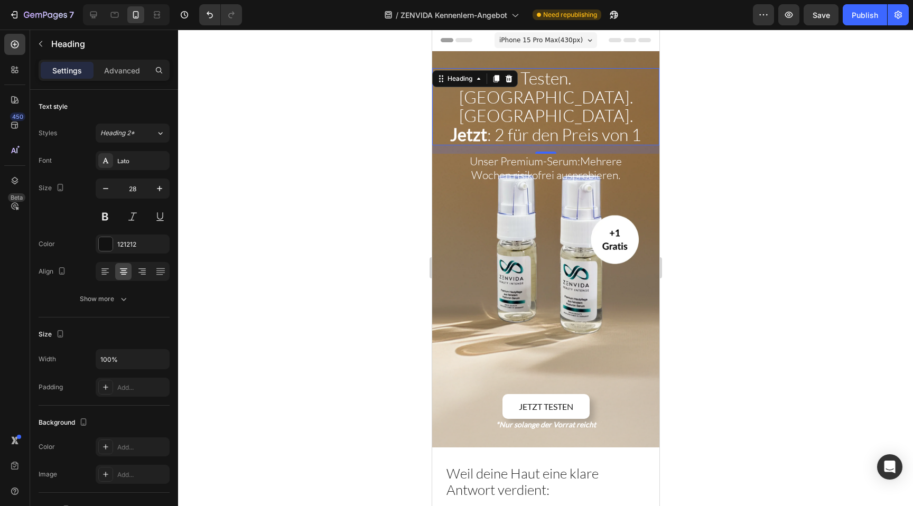
scroll to position [12, 0]
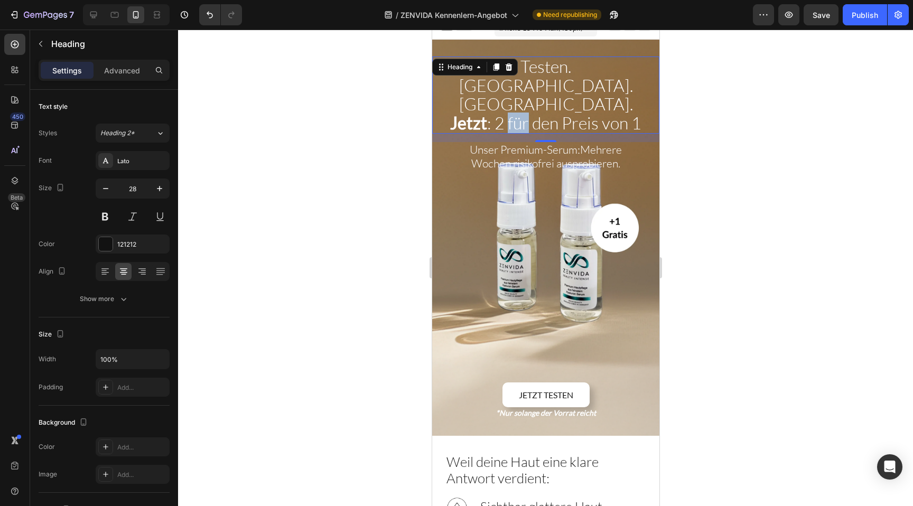
click at [511, 112] on span "Jetzt : 2 für den Preis von 1" at bounding box center [544, 122] width 191 height 21
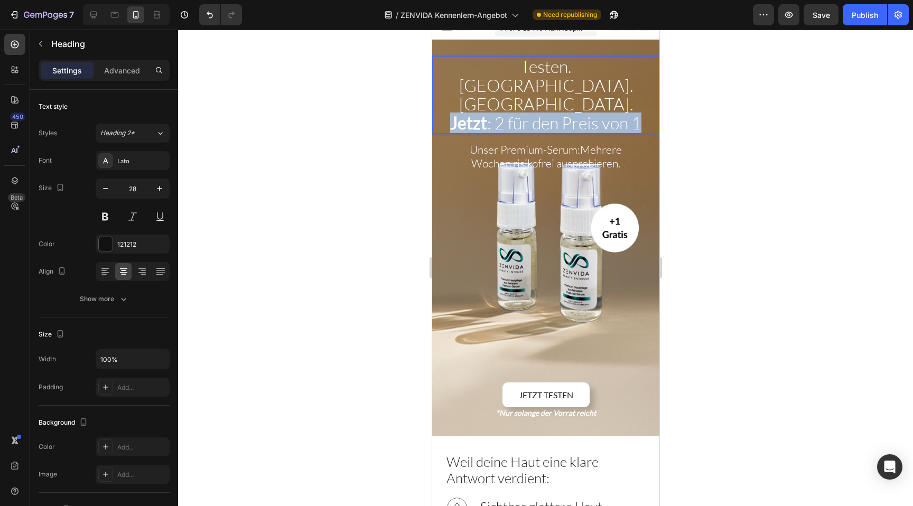
click at [511, 112] on span "Jetzt : 2 für den Preis von 1" at bounding box center [544, 122] width 191 height 21
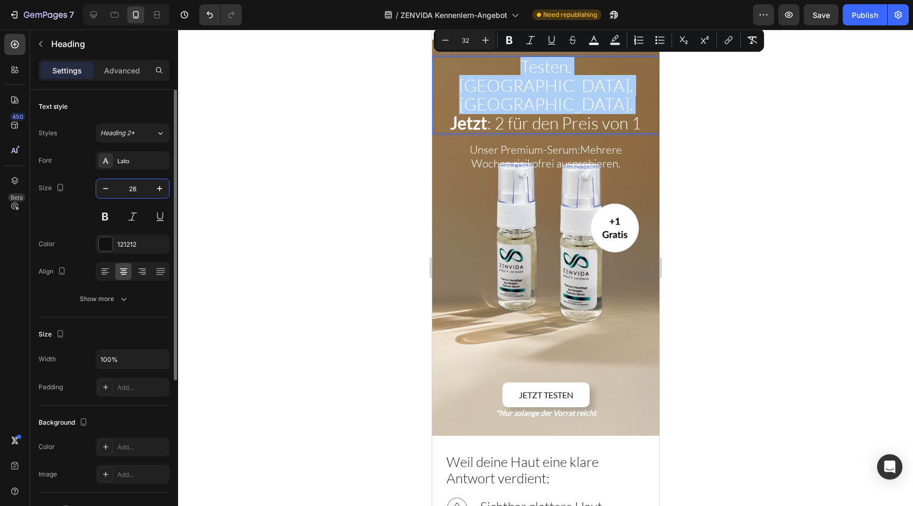
click at [136, 190] on input "28" at bounding box center [132, 188] width 35 height 19
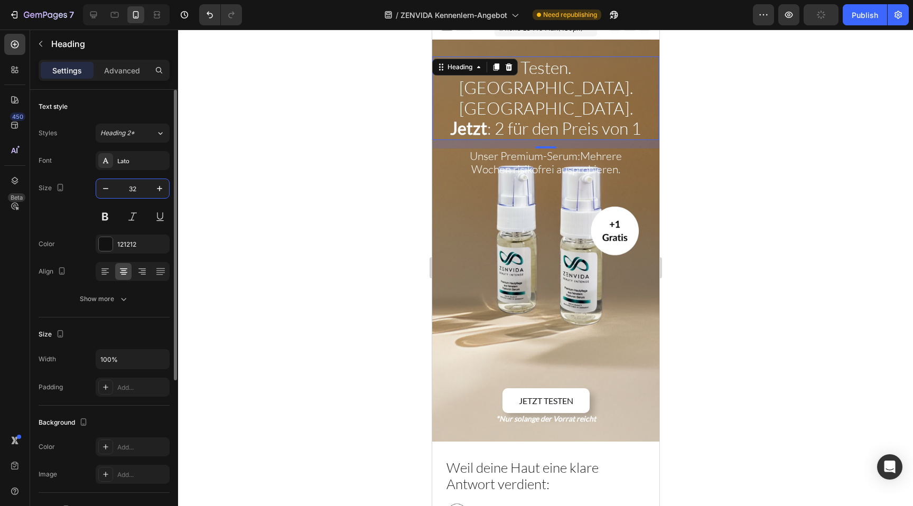
type input "32"
click at [525, 149] on span "Unser Premium-Serum:" at bounding box center [524, 156] width 110 height 14
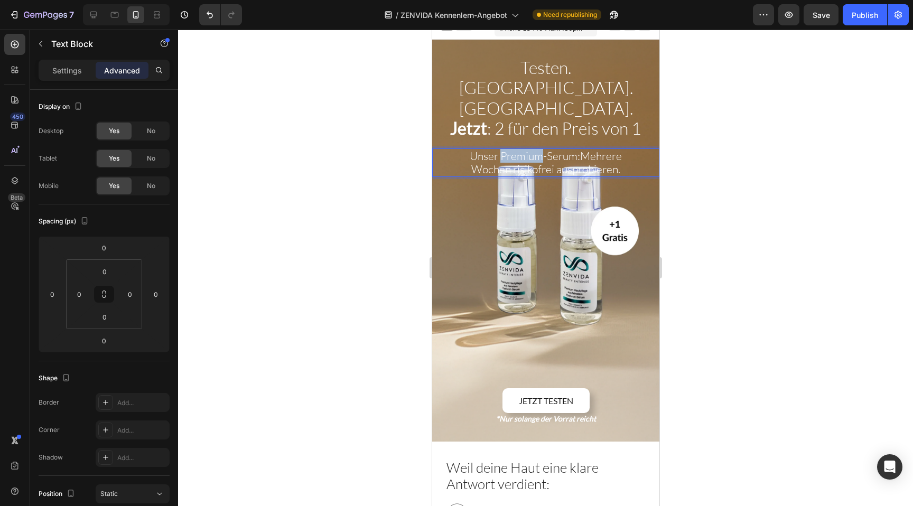
click at [523, 149] on span "Unser Premium-Serum:" at bounding box center [524, 156] width 110 height 14
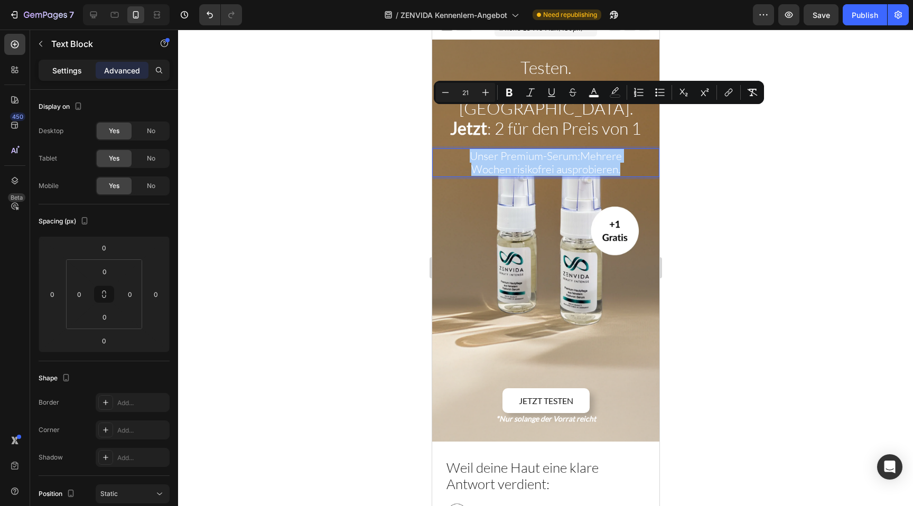
click at [73, 78] on div "Settings" at bounding box center [67, 70] width 53 height 17
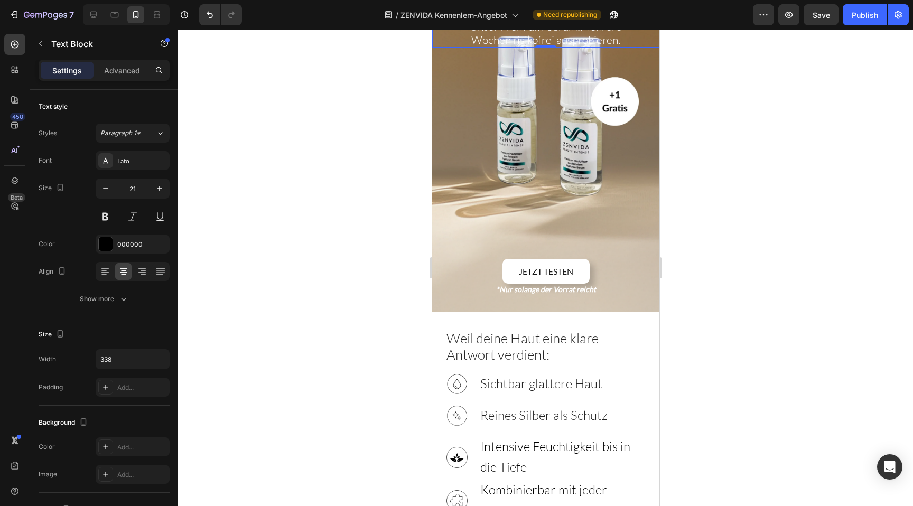
scroll to position [199, 0]
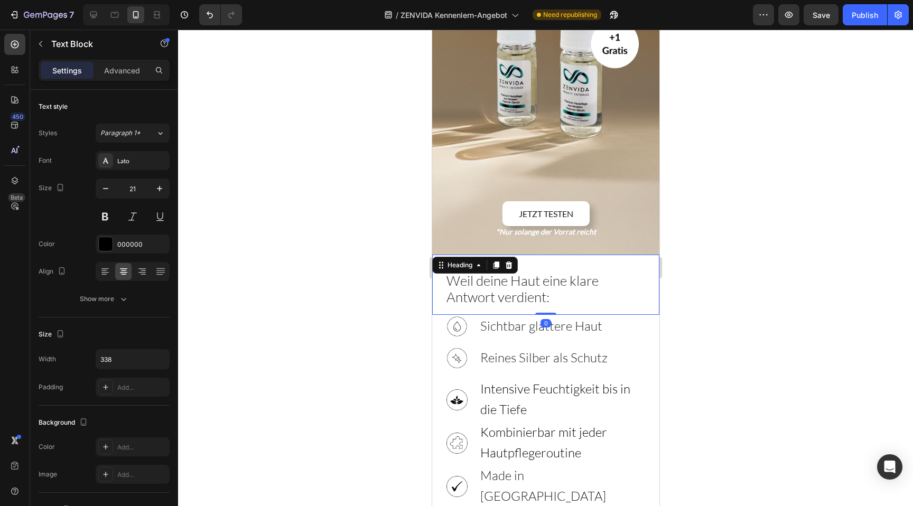
click at [491, 272] on span "Weil deine Haut eine klare Antwort verdient:" at bounding box center [522, 288] width 152 height 33
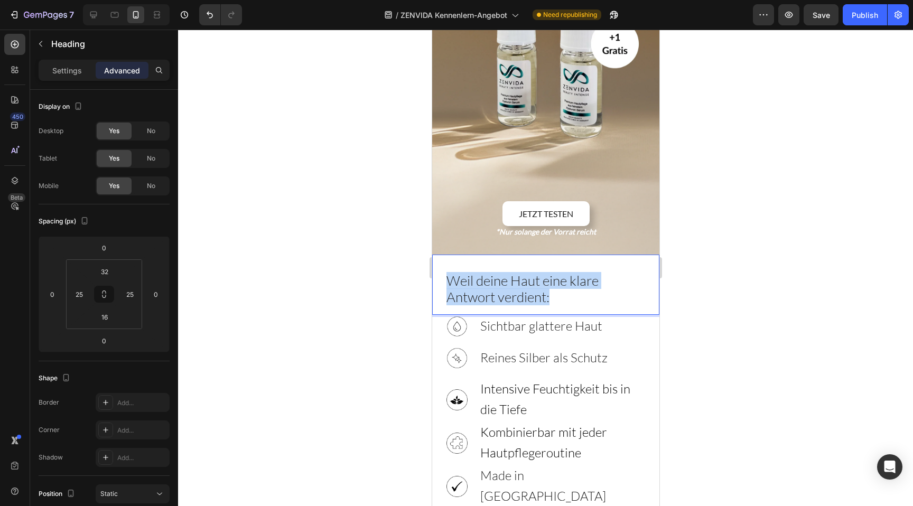
click at [491, 272] on span "Weil deine Haut eine klare Antwort verdient:" at bounding box center [522, 288] width 152 height 33
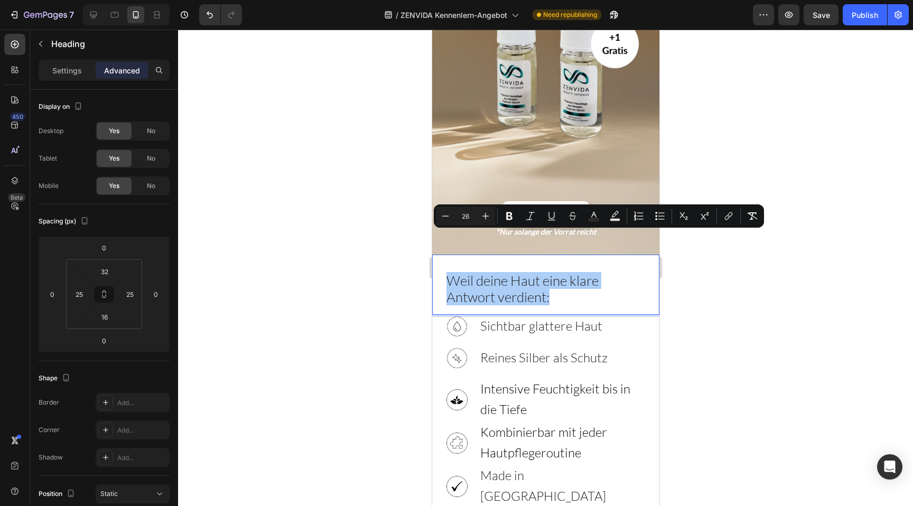
click at [468, 216] on input "26" at bounding box center [465, 216] width 21 height 13
type input "21"
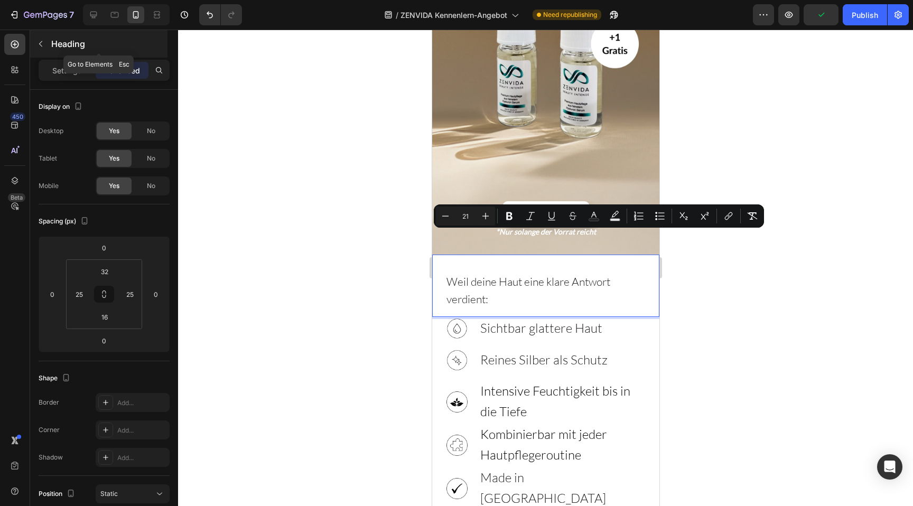
click at [64, 53] on div "Heading" at bounding box center [98, 43] width 137 height 27
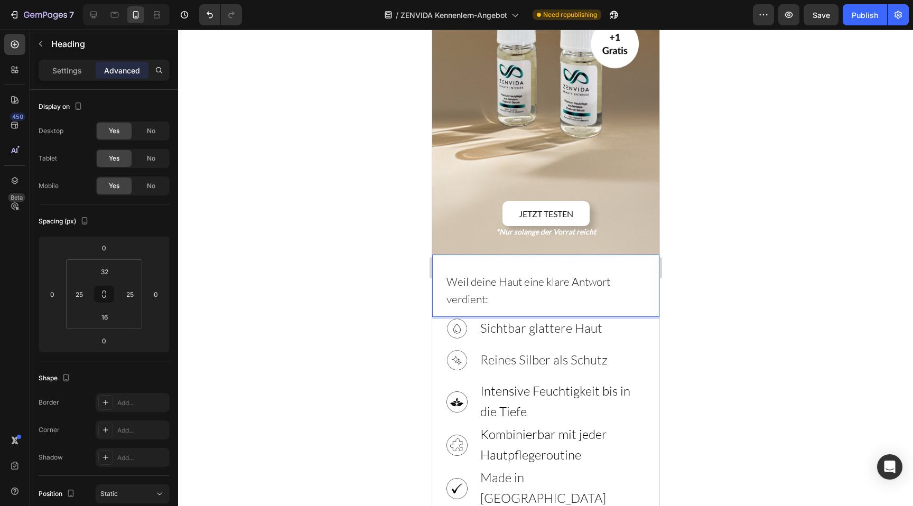
click at [521, 273] on p "Weil deine Haut eine klare Antwort verdient:" at bounding box center [545, 290] width 199 height 35
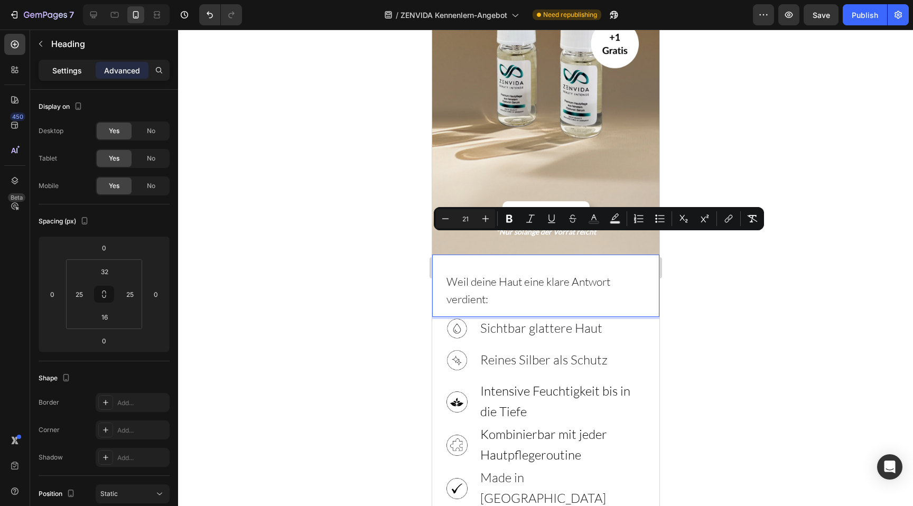
click at [77, 71] on p "Settings" at bounding box center [67, 70] width 30 height 11
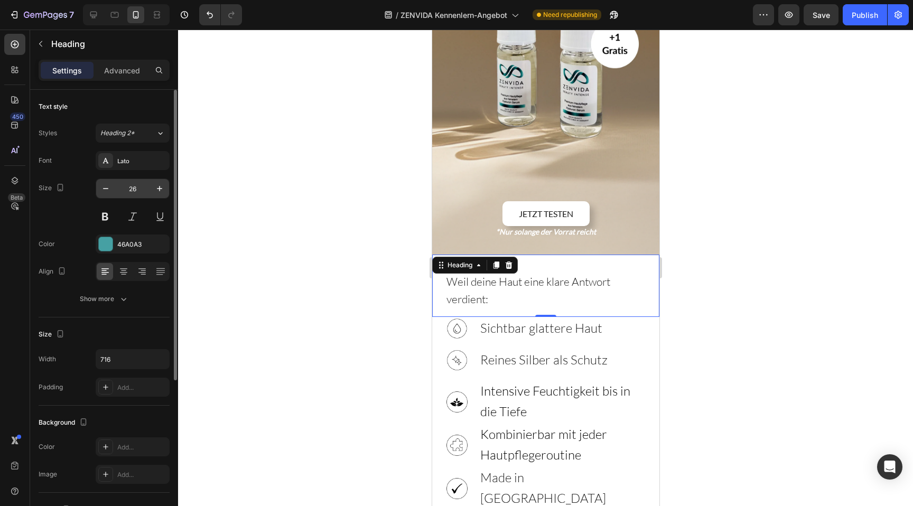
click at [135, 185] on input "26" at bounding box center [132, 188] width 35 height 19
type input "21"
click at [125, 271] on icon at bounding box center [123, 271] width 11 height 11
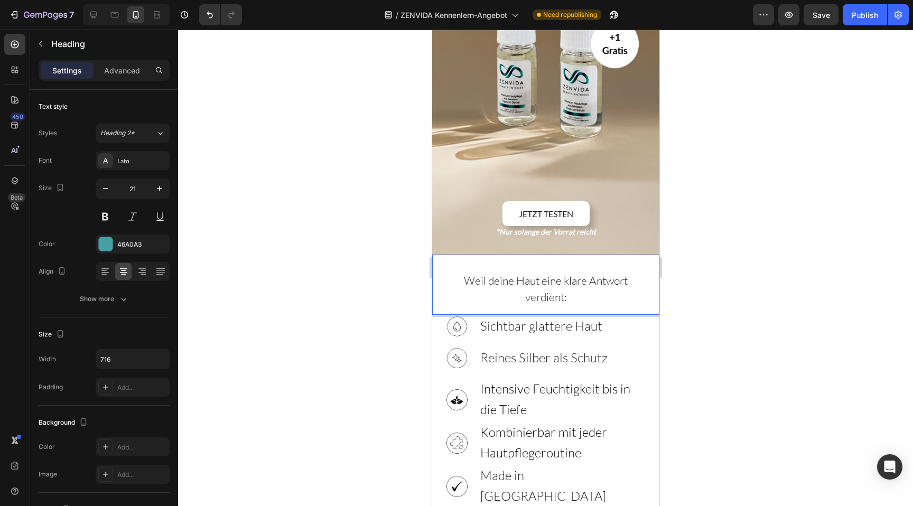
click at [542, 274] on span "Weil deine Haut eine klare Antwort verdient:" at bounding box center [545, 289] width 164 height 30
click at [565, 274] on span "Weil deine Haut eine klare Antwort verdient:" at bounding box center [545, 289] width 164 height 30
click at [366, 243] on div at bounding box center [545, 268] width 735 height 476
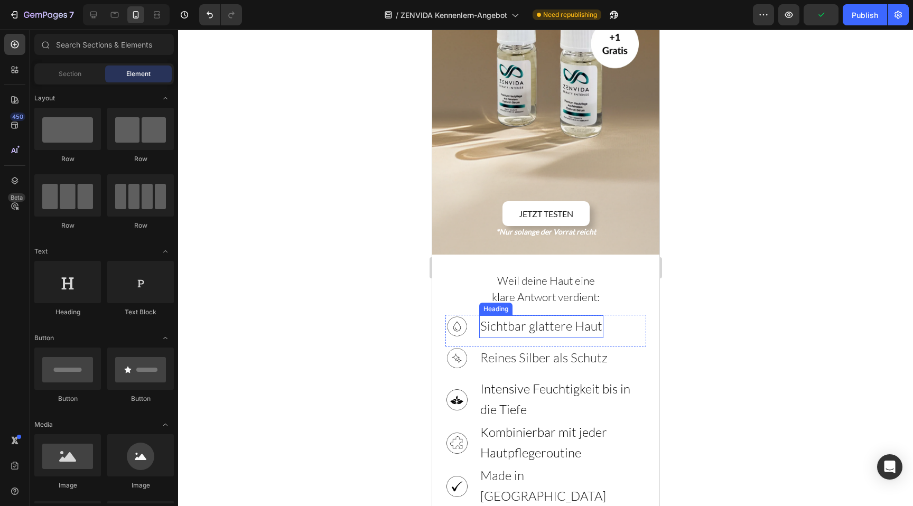
click at [493, 318] on span "Sichtbar glattere Haut" at bounding box center [541, 326] width 122 height 16
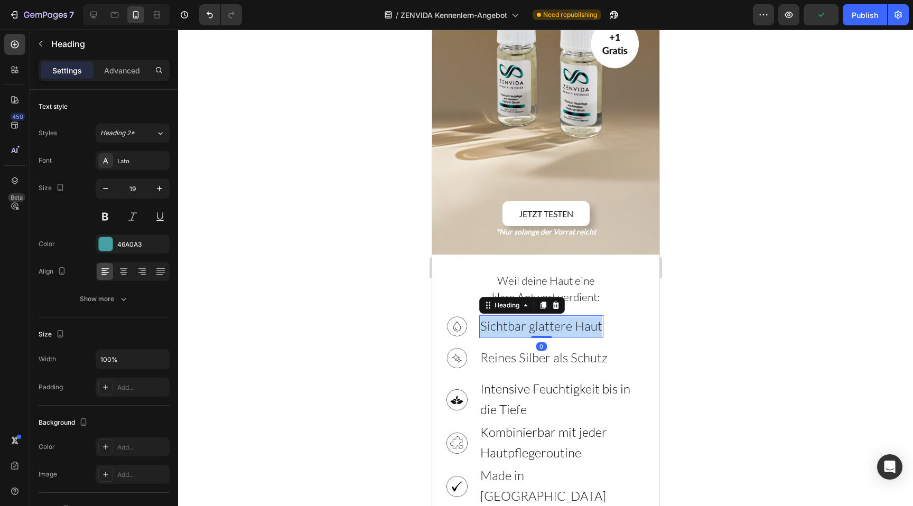
click at [493, 318] on span "Sichtbar glattere Haut" at bounding box center [541, 326] width 122 height 16
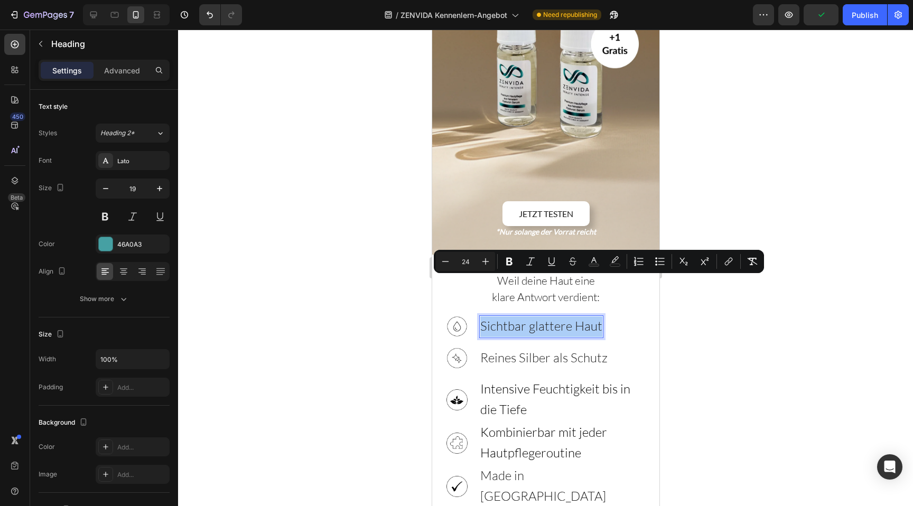
click at [466, 261] on input "24" at bounding box center [465, 261] width 21 height 13
type input "21"
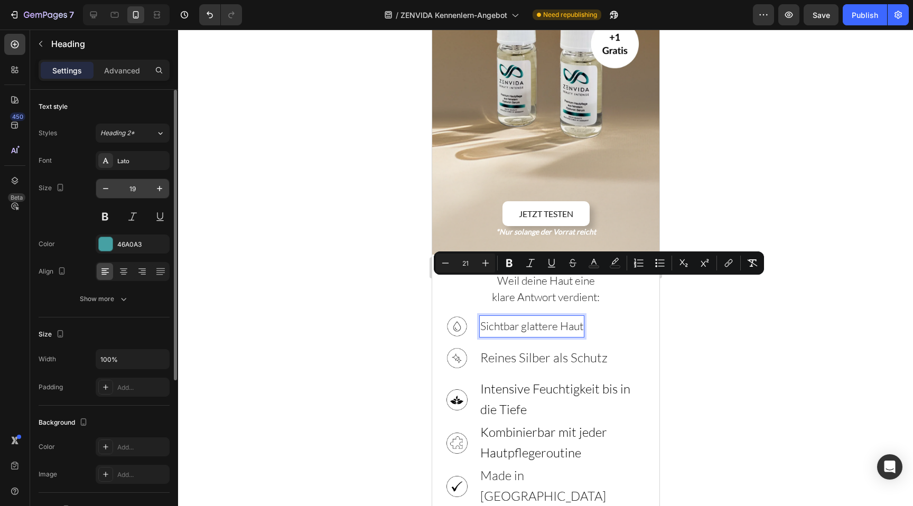
click at [132, 184] on input "19" at bounding box center [132, 188] width 35 height 19
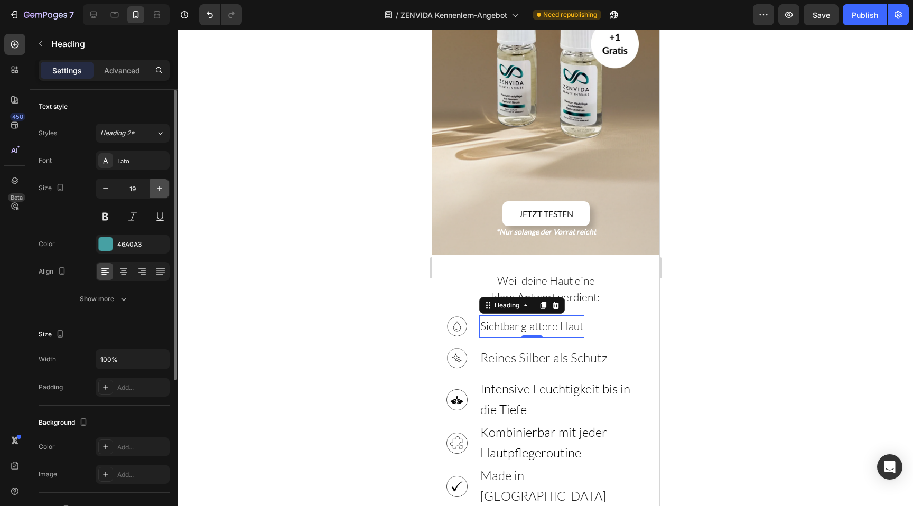
click at [157, 186] on icon "button" at bounding box center [159, 188] width 11 height 11
type input "21"
click at [492, 320] on span "Sichtbar glattere Haut" at bounding box center [531, 327] width 103 height 14
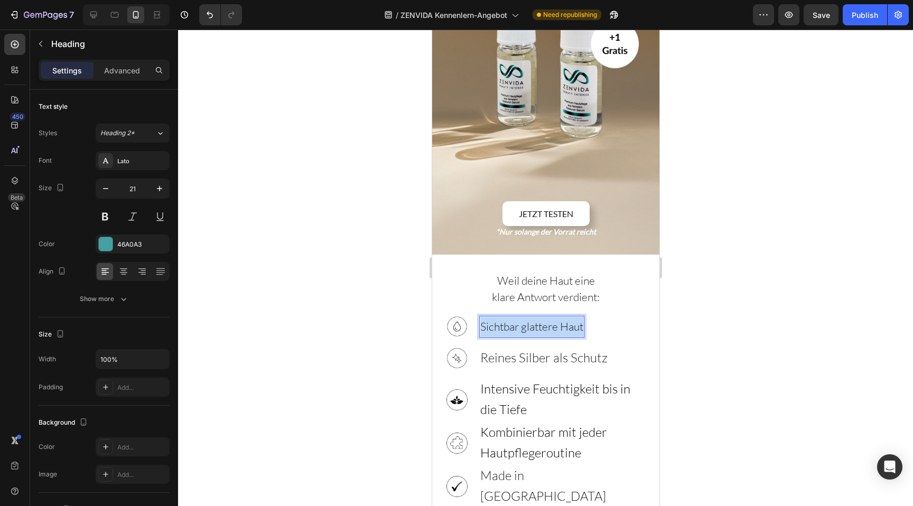
click at [492, 320] on span "Sichtbar glattere Haut" at bounding box center [531, 327] width 103 height 14
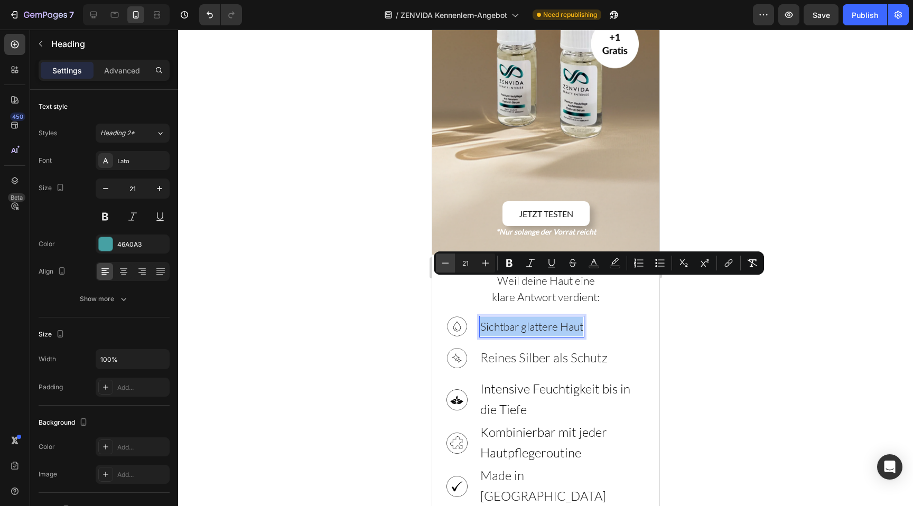
click at [440, 263] on icon "Editor contextual toolbar" at bounding box center [445, 263] width 11 height 11
type input "20"
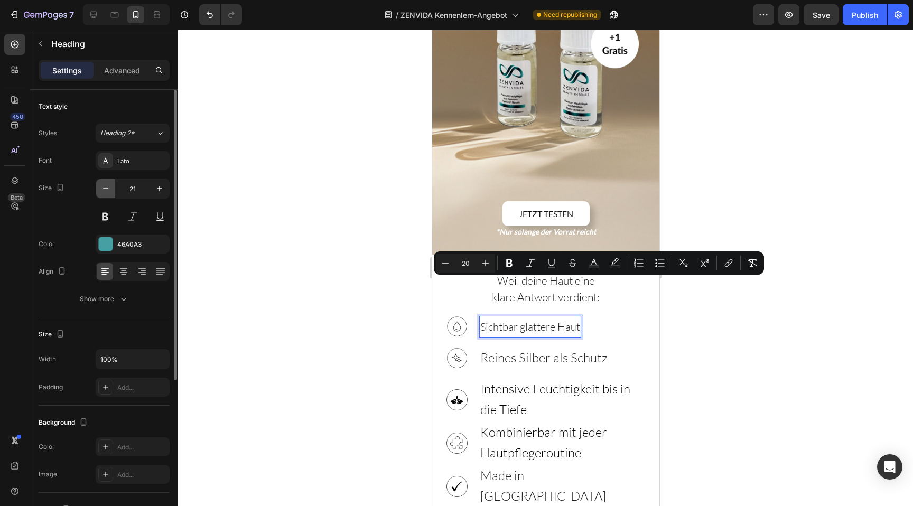
click at [112, 190] on button "button" at bounding box center [105, 188] width 19 height 19
type input "20"
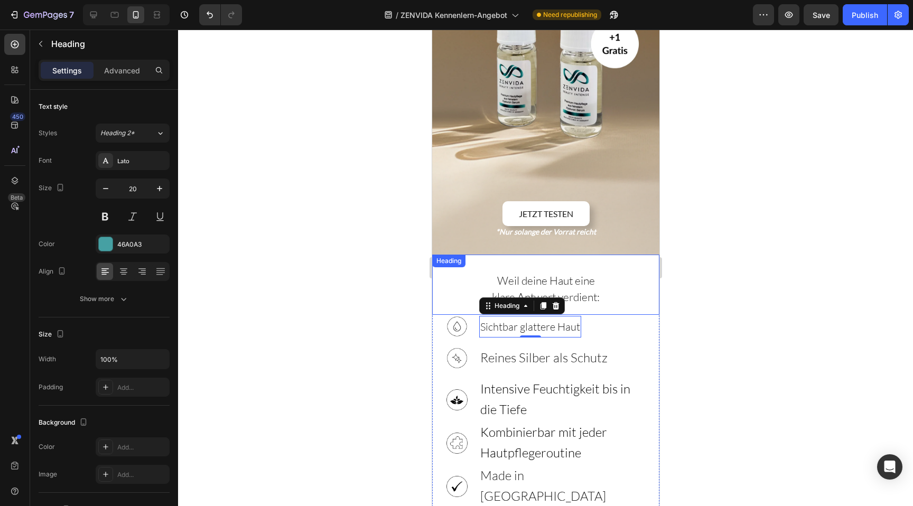
click at [498, 274] on span "Weil deine Haut eine" at bounding box center [545, 281] width 98 height 14
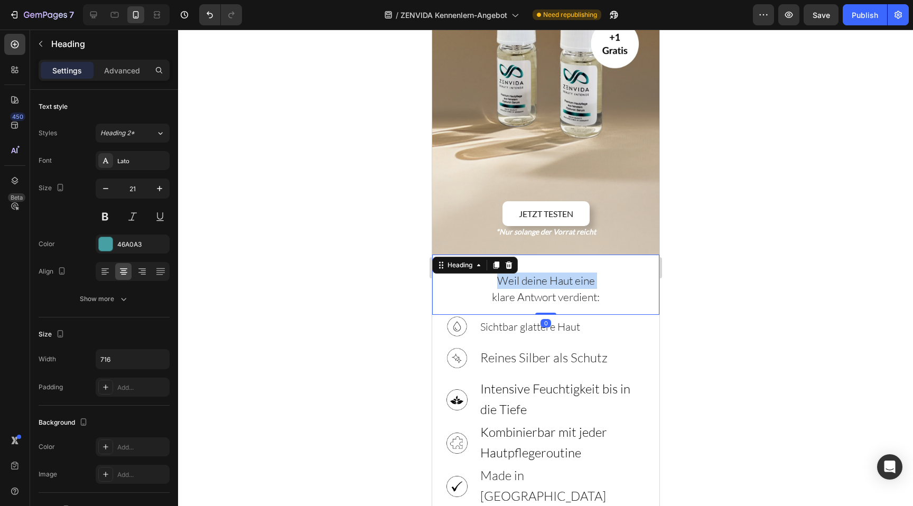
click at [498, 274] on span "Weil deine Haut eine" at bounding box center [545, 281] width 98 height 14
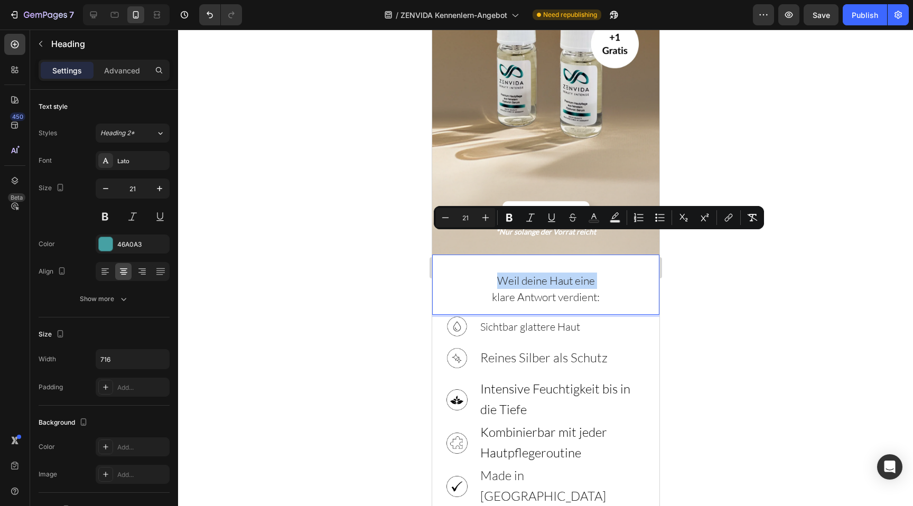
scroll to position [54, 0]
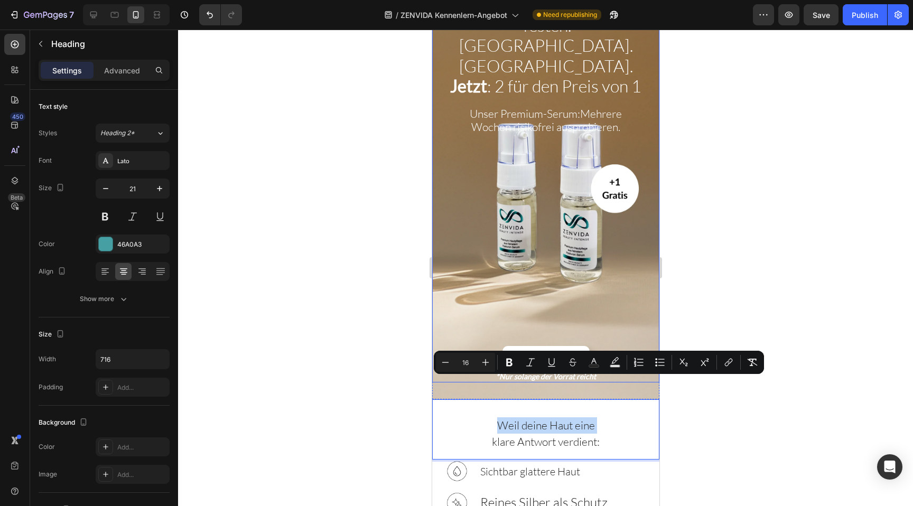
click at [492, 107] on span "Unser Premium-Serum:" at bounding box center [524, 114] width 110 height 14
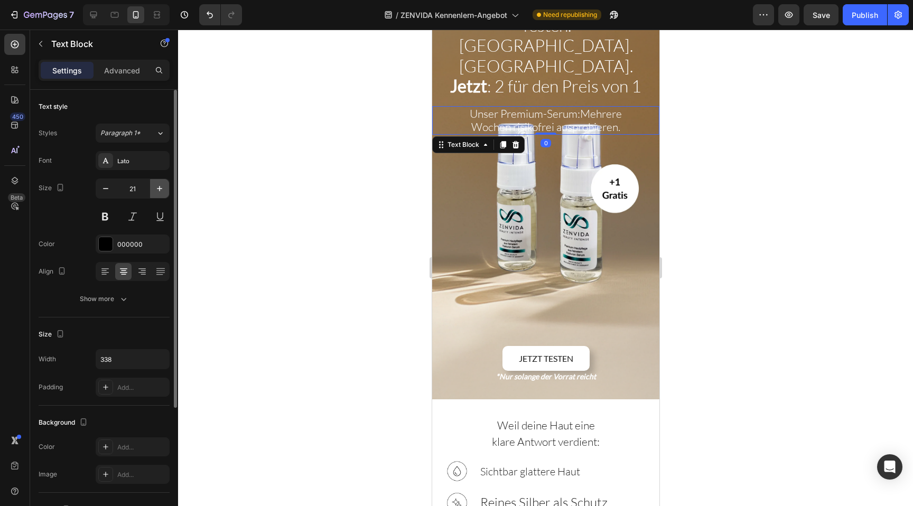
click at [162, 184] on icon "button" at bounding box center [159, 188] width 11 height 11
type input "22"
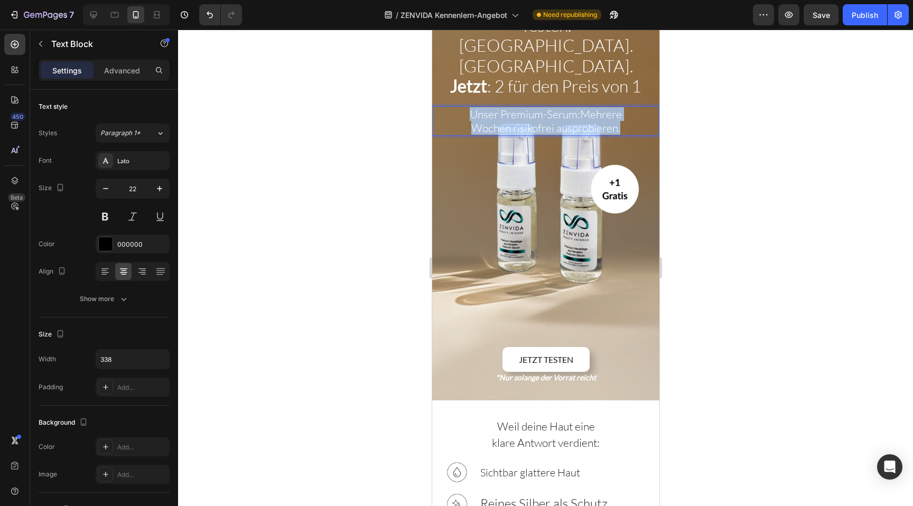
click at [497, 107] on span "Mehrere Wochen risikofrei ausprobieren." at bounding box center [546, 120] width 151 height 27
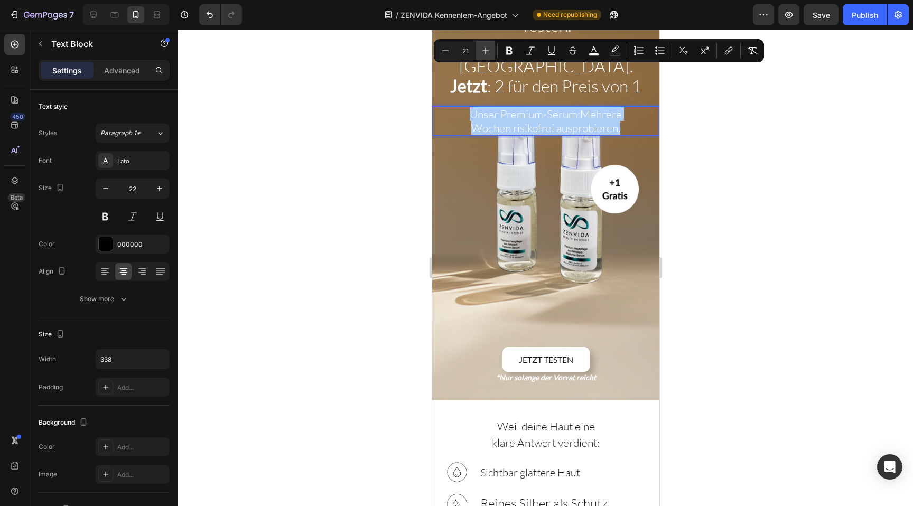
click at [489, 55] on icon "Editor contextual toolbar" at bounding box center [485, 50] width 11 height 11
type input "22"
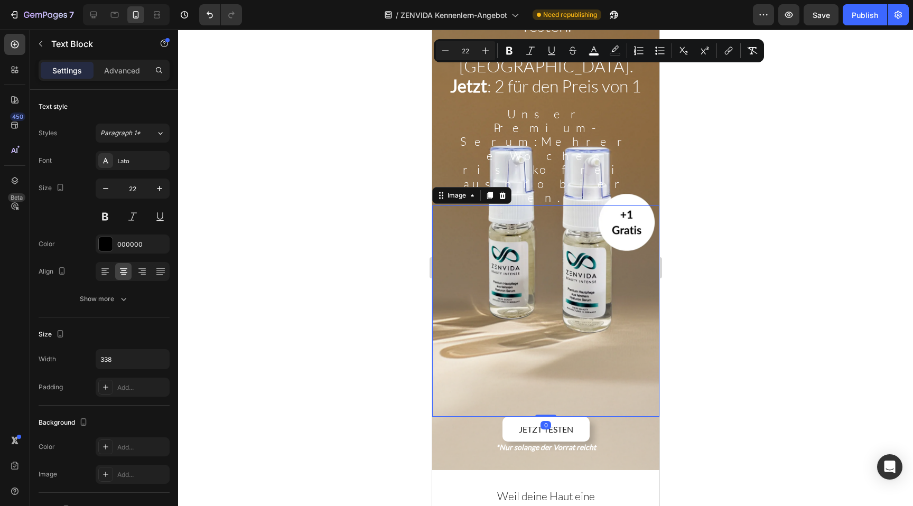
click at [495, 205] on img at bounding box center [544, 310] width 211 height 211
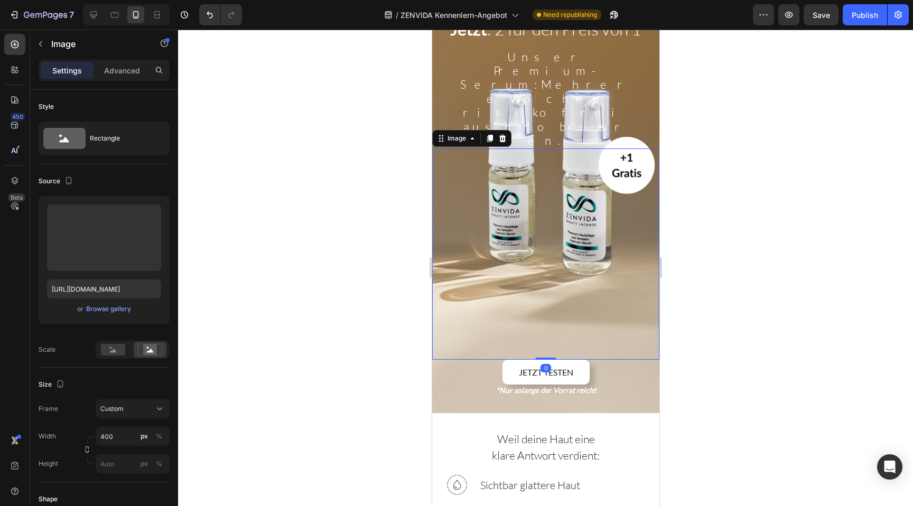
scroll to position [119, 0]
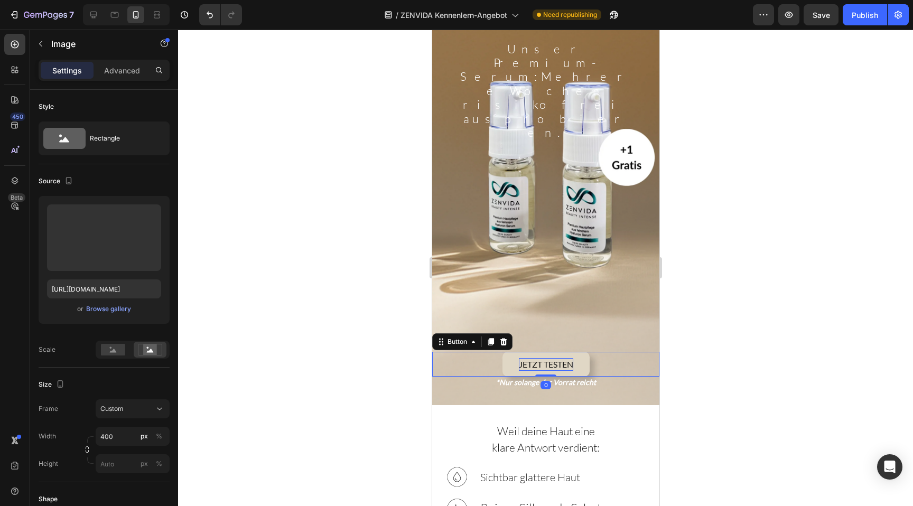
click at [523, 359] on span "JETZT TESTEN" at bounding box center [545, 364] width 54 height 10
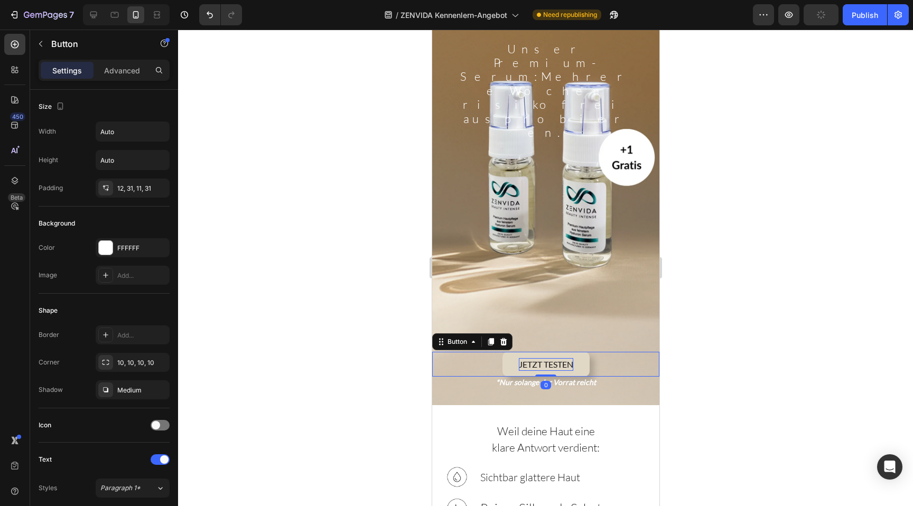
click at [523, 359] on span "JETZT TESTEN" at bounding box center [545, 364] width 54 height 10
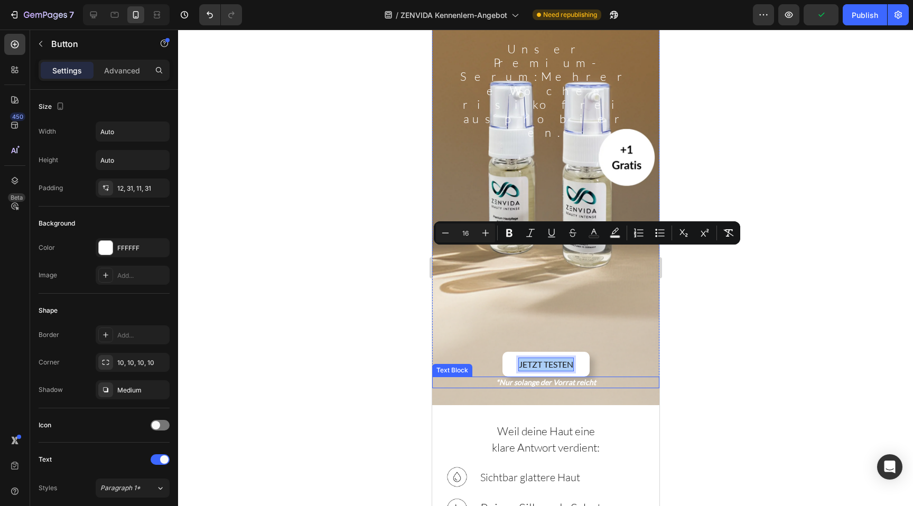
click at [341, 284] on div at bounding box center [545, 268] width 735 height 476
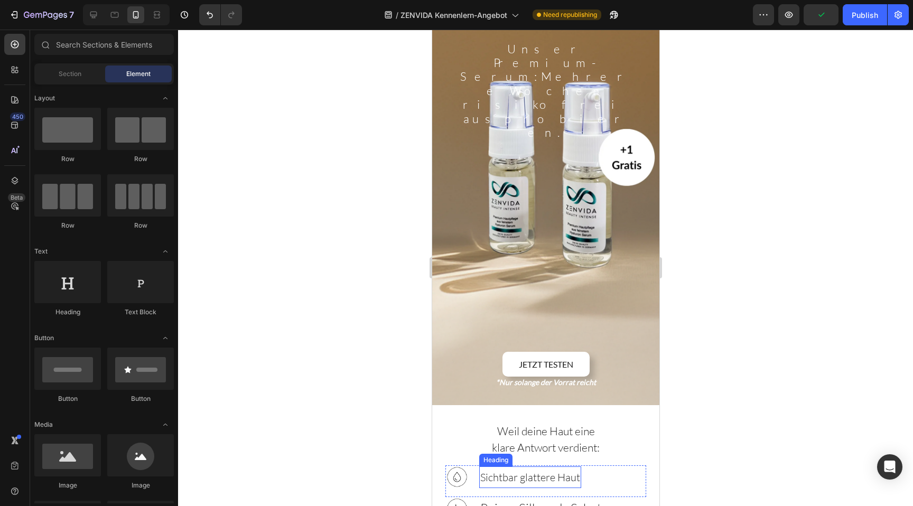
scroll to position [130, 0]
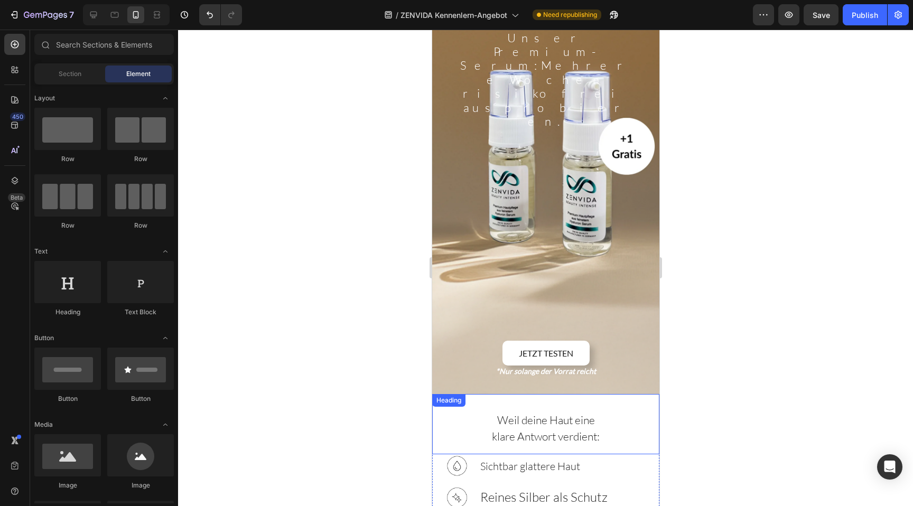
click at [521, 429] on span "klare Antwort verdient:" at bounding box center [545, 436] width 108 height 14
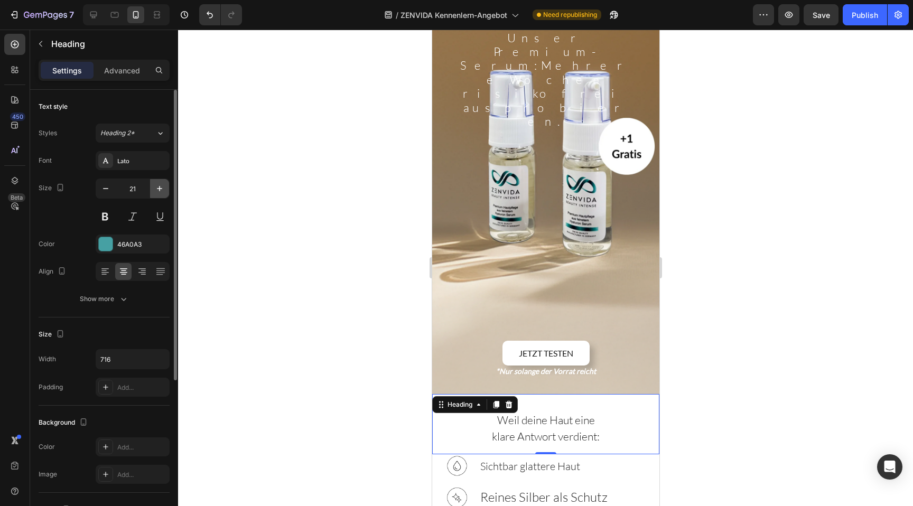
click at [164, 191] on icon "button" at bounding box center [159, 188] width 11 height 11
click at [94, 182] on div "Size 22" at bounding box center [104, 203] width 131 height 48
click at [96, 182] on button "button" at bounding box center [105, 188] width 19 height 19
type input "20"
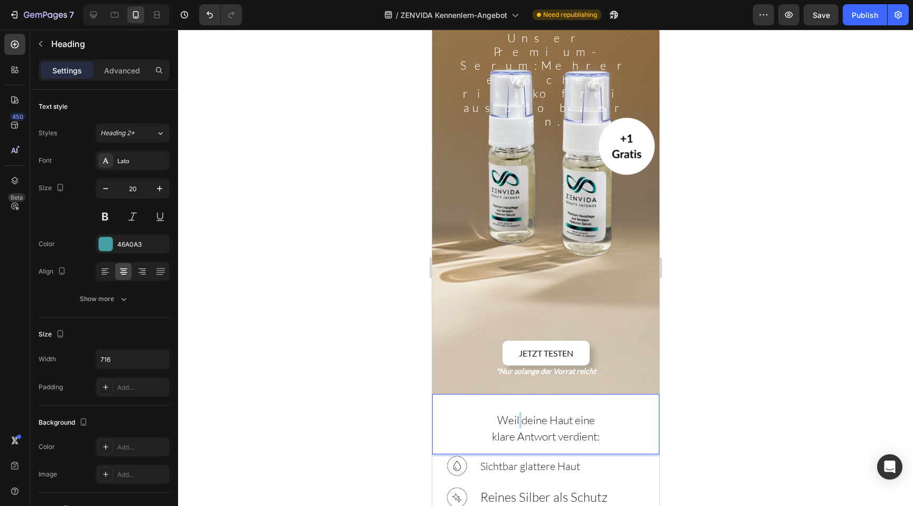
click at [517, 412] on p "Weil deine Haut eine klare Antwort verdient:" at bounding box center [545, 428] width 199 height 33
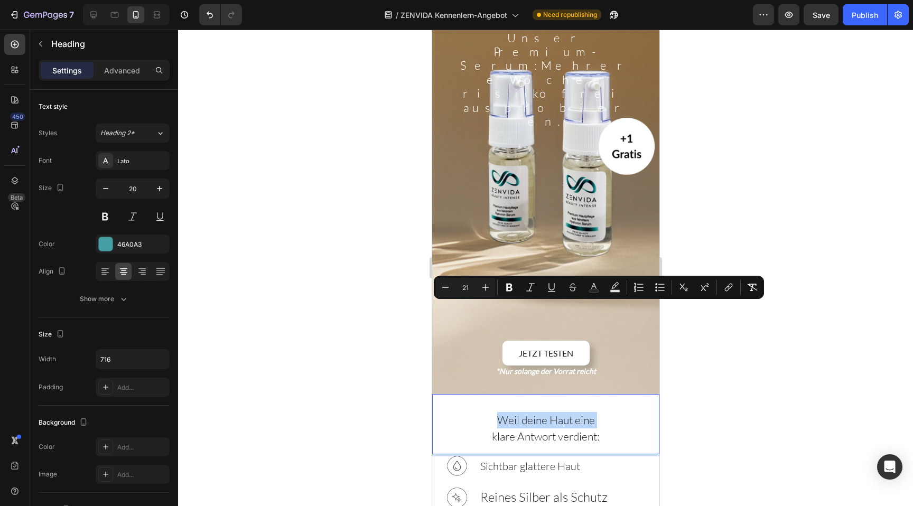
click at [517, 412] on p "Weil deine Haut eine klare Antwort verdient:" at bounding box center [545, 428] width 199 height 33
click at [451, 288] on button "Minus" at bounding box center [445, 287] width 19 height 19
click at [484, 287] on icon "Editor contextual toolbar" at bounding box center [485, 287] width 11 height 11
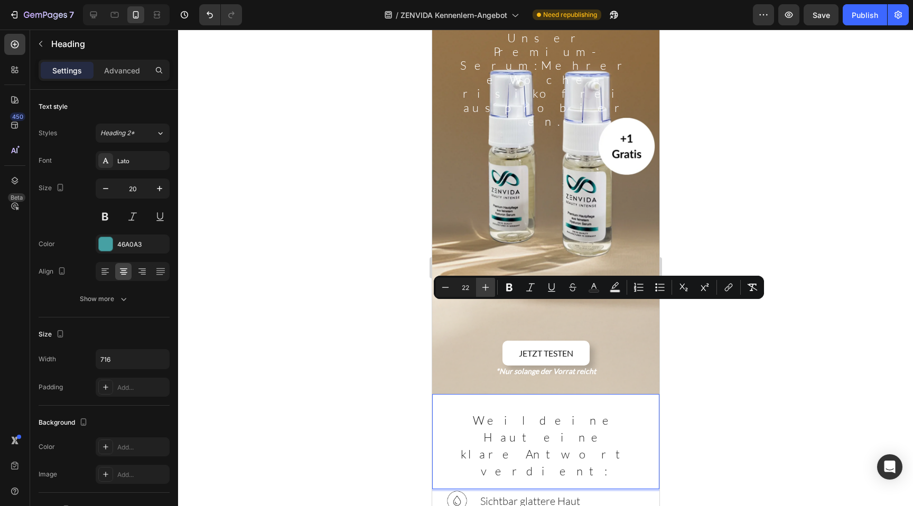
click at [484, 287] on icon "Editor contextual toolbar" at bounding box center [485, 287] width 11 height 11
type input "24"
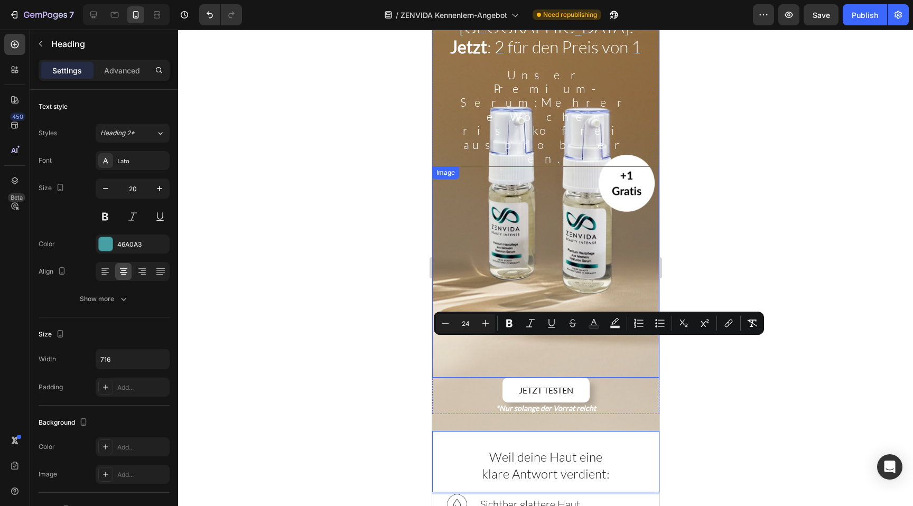
scroll to position [41, 0]
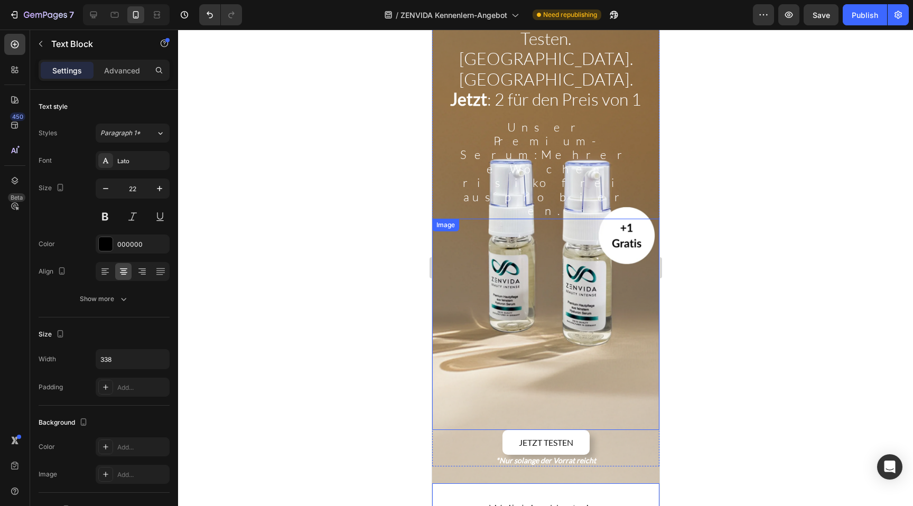
click at [498, 147] on span "Mehrere Wochen risikofrei ausprobieren." at bounding box center [546, 182] width 169 height 70
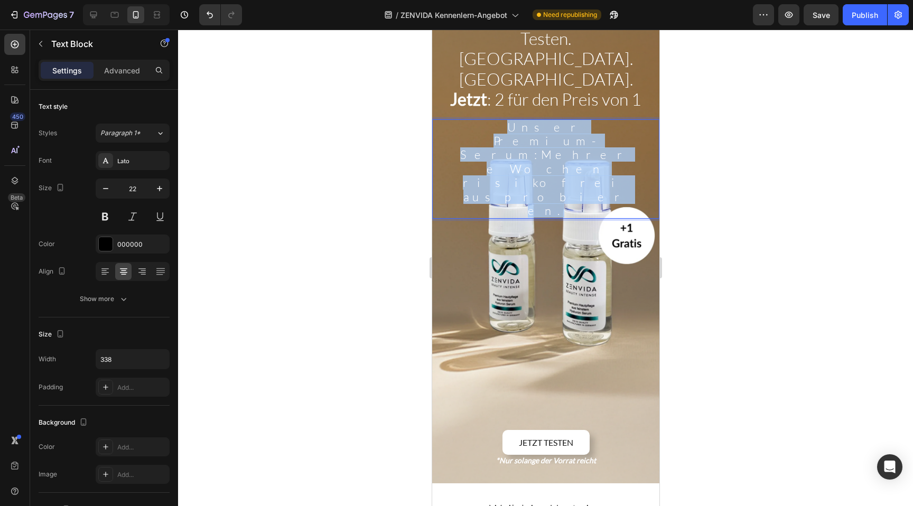
click at [498, 147] on span "Mehrere Wochen risikofrei ausprobieren." at bounding box center [546, 182] width 169 height 70
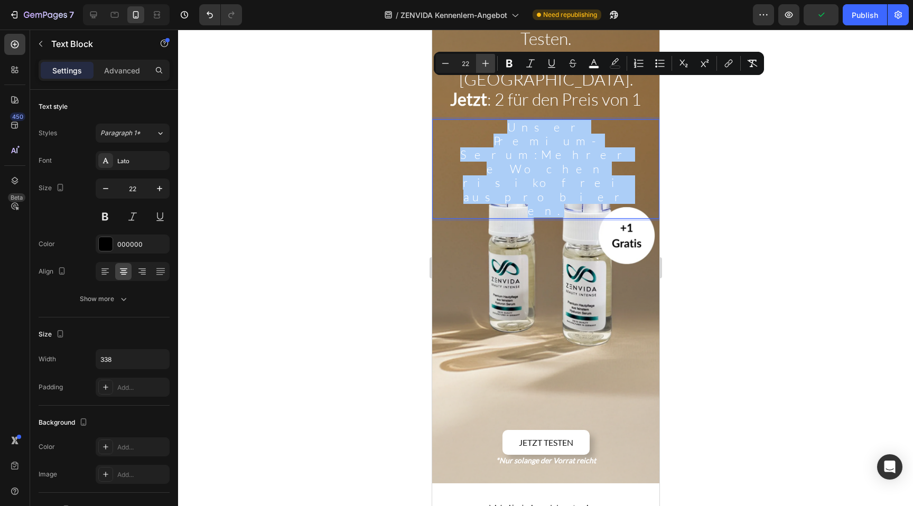
click at [485, 62] on icon "Editor contextual toolbar" at bounding box center [485, 63] width 11 height 11
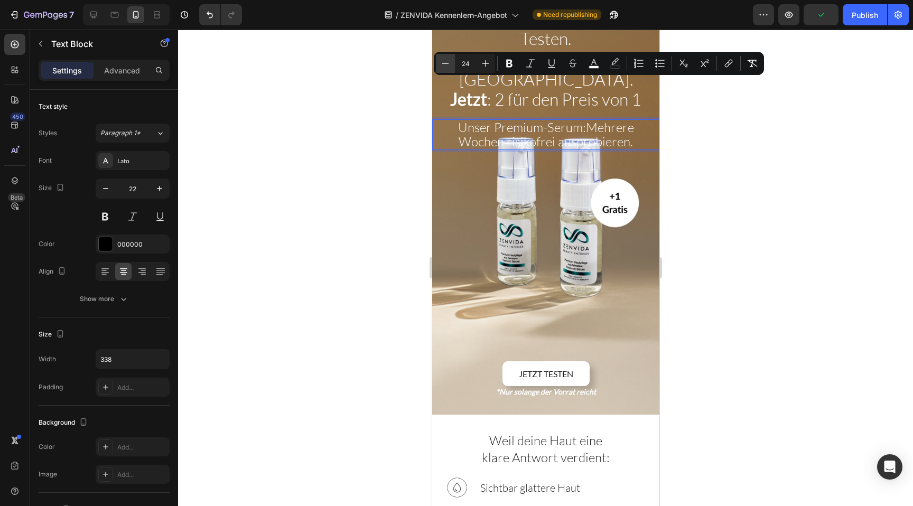
click at [447, 62] on icon "Editor contextual toolbar" at bounding box center [445, 63] width 11 height 11
type input "22"
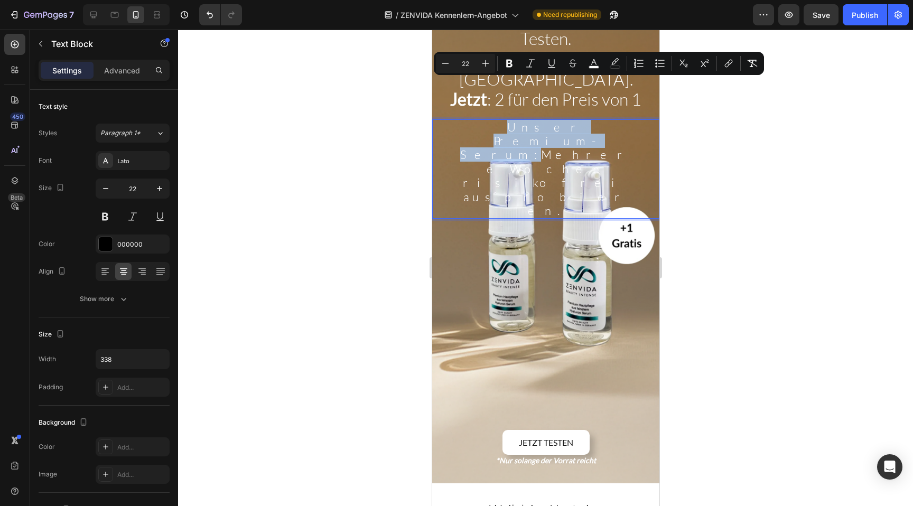
click at [493, 147] on span "Mehrere Wochen risikofrei ausprobieren." at bounding box center [546, 182] width 169 height 70
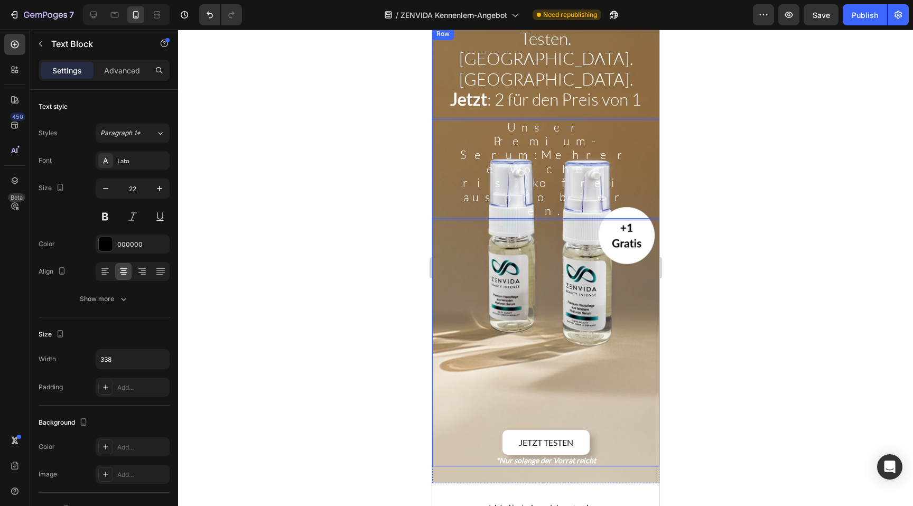
click at [491, 89] on span "Jetzt : 2 für den Preis von 1" at bounding box center [544, 99] width 191 height 21
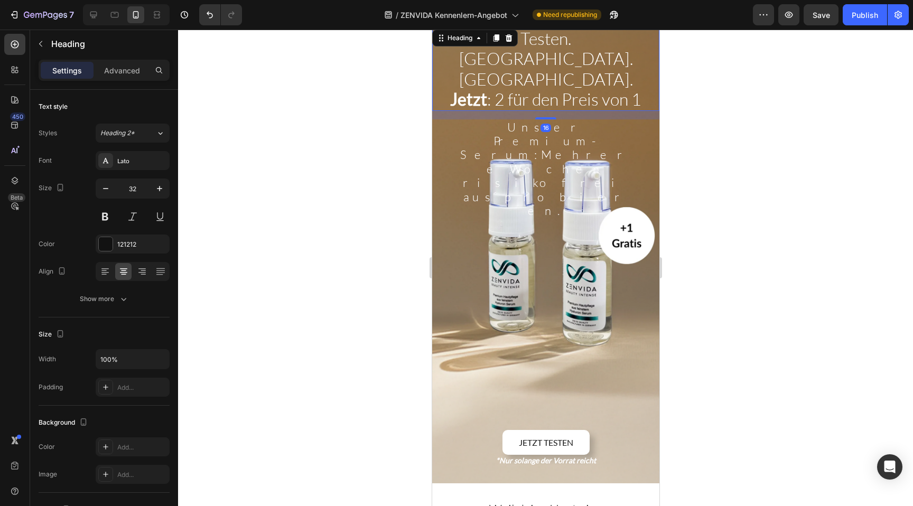
scroll to position [39, 0]
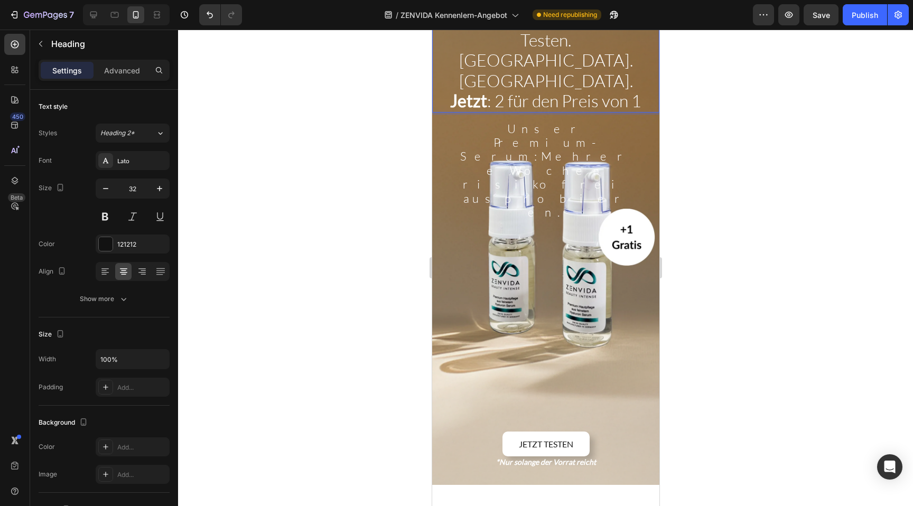
click at [491, 90] on span "Jetzt : 2 für den Preis von 1" at bounding box center [544, 100] width 191 height 21
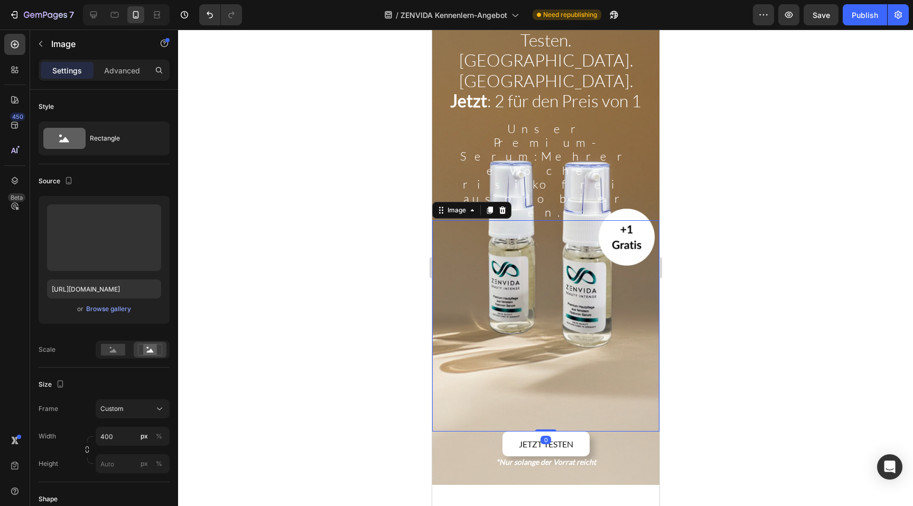
click at [497, 220] on img at bounding box center [544, 325] width 211 height 211
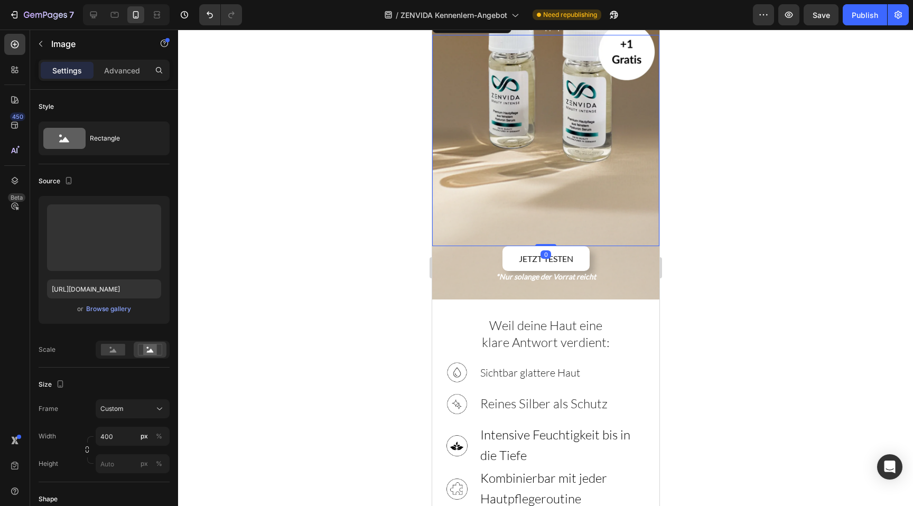
scroll to position [301, 0]
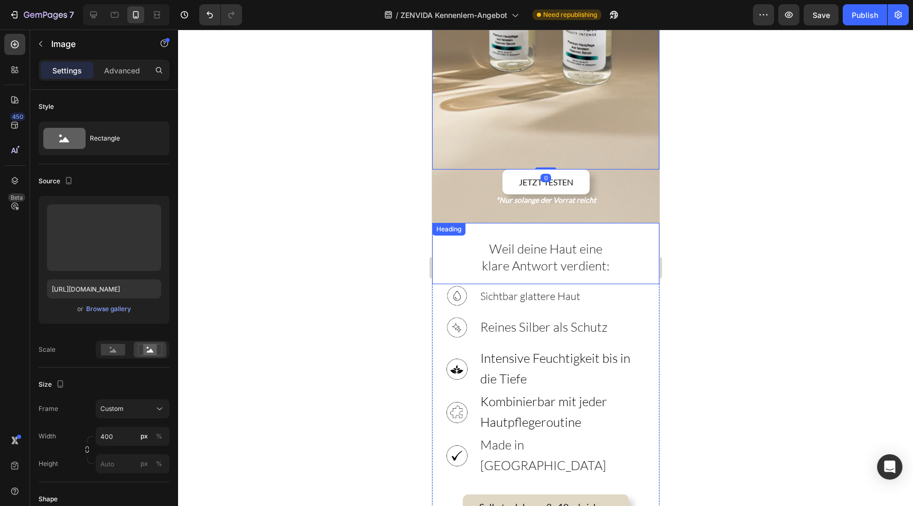
click at [513, 258] on span "klare Antwort verdient:" at bounding box center [545, 266] width 128 height 16
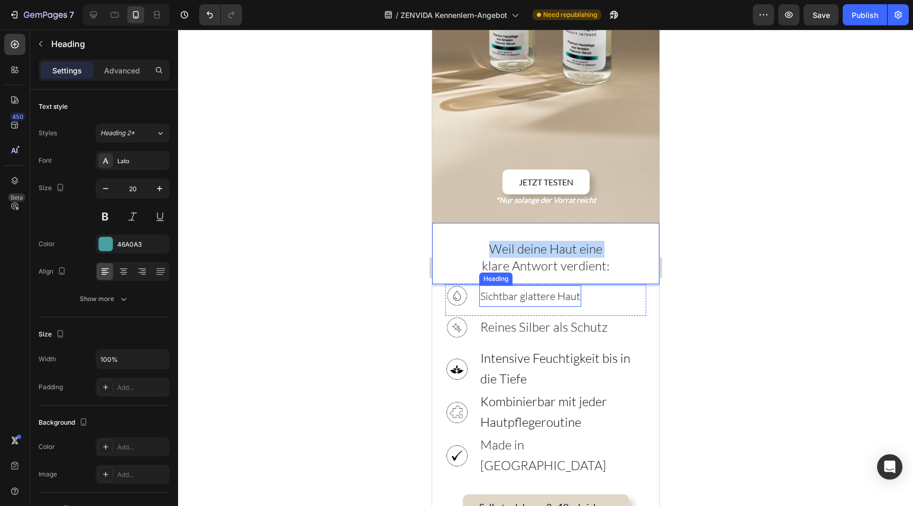
click at [514, 289] on span "Sichtbar glattere Haut" at bounding box center [530, 295] width 100 height 13
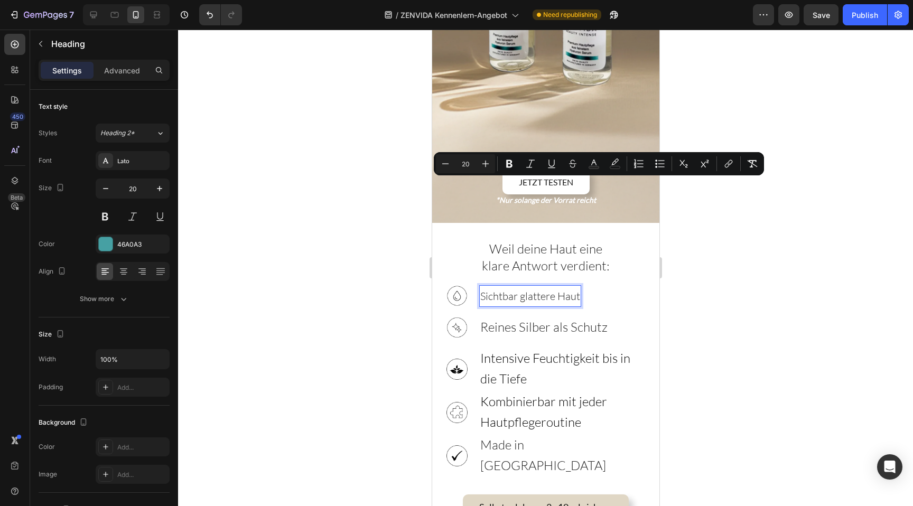
click at [468, 162] on input "20" at bounding box center [465, 163] width 21 height 13
type input "24"
click at [134, 185] on input "20" at bounding box center [132, 188] width 35 height 19
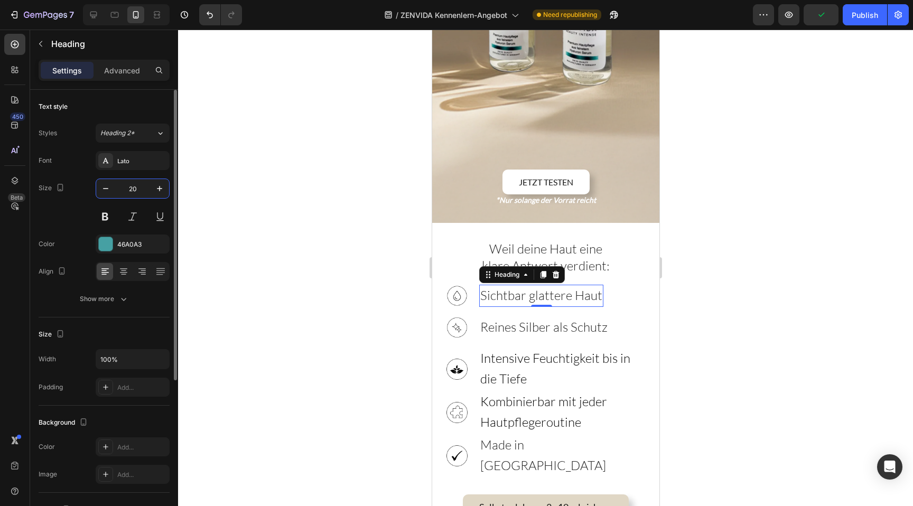
click at [134, 185] on input "20" at bounding box center [132, 188] width 35 height 19
click at [566, 241] on span "Weil deine Haut eine" at bounding box center [545, 249] width 113 height 16
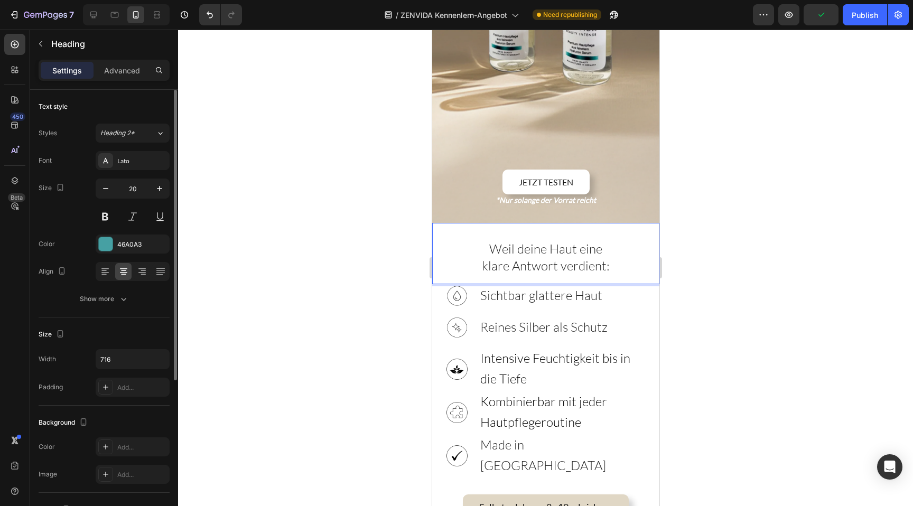
click at [566, 241] on span "Weil deine Haut eine" at bounding box center [545, 249] width 113 height 16
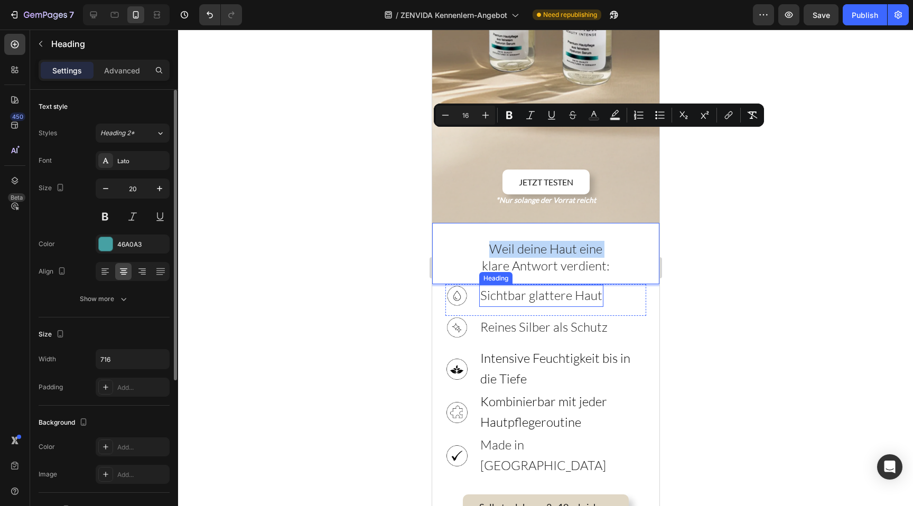
click at [510, 287] on span "Sichtbar glattere Haut" at bounding box center [541, 295] width 122 height 16
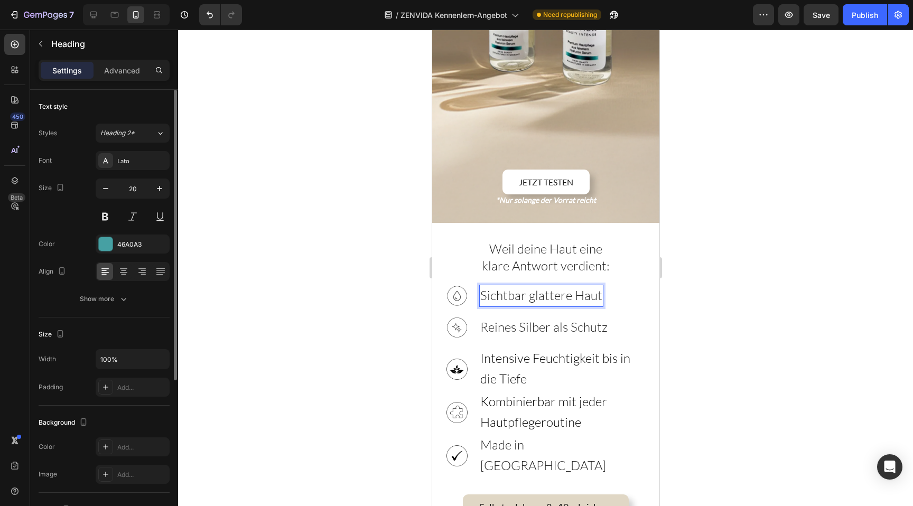
click at [510, 287] on span "Sichtbar glattere Haut" at bounding box center [541, 295] width 122 height 16
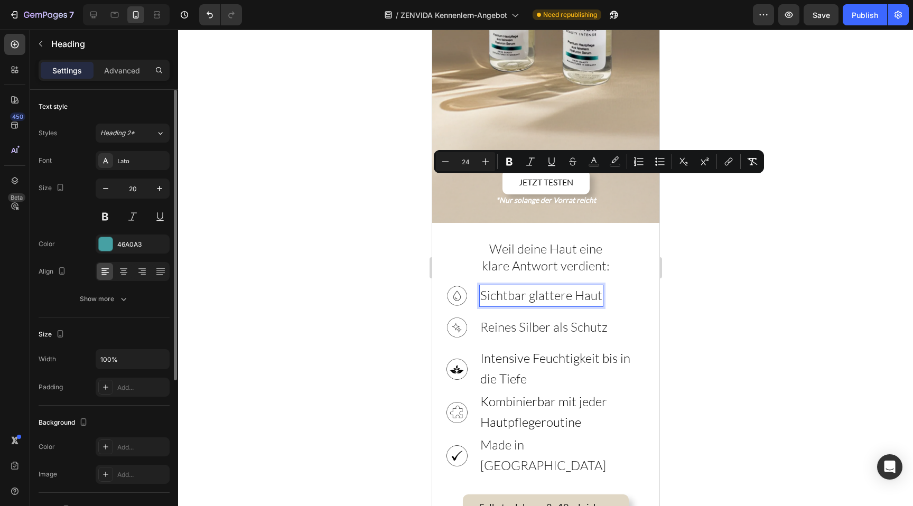
click at [468, 162] on input "24" at bounding box center [465, 161] width 21 height 13
type input "20"
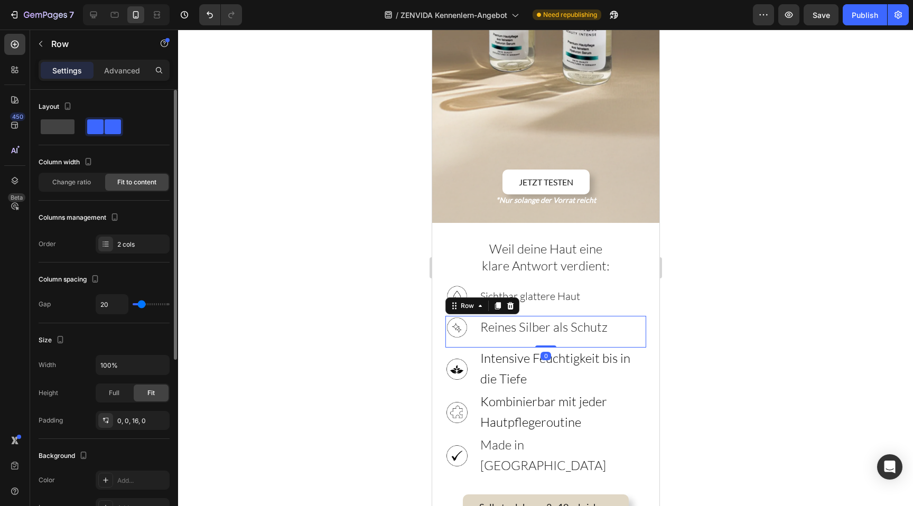
click at [490, 316] on div "Reines Silber als Schutz Heading" at bounding box center [543, 327] width 129 height 23
click at [490, 319] on span "Reines Silber als Schutz" at bounding box center [543, 327] width 127 height 16
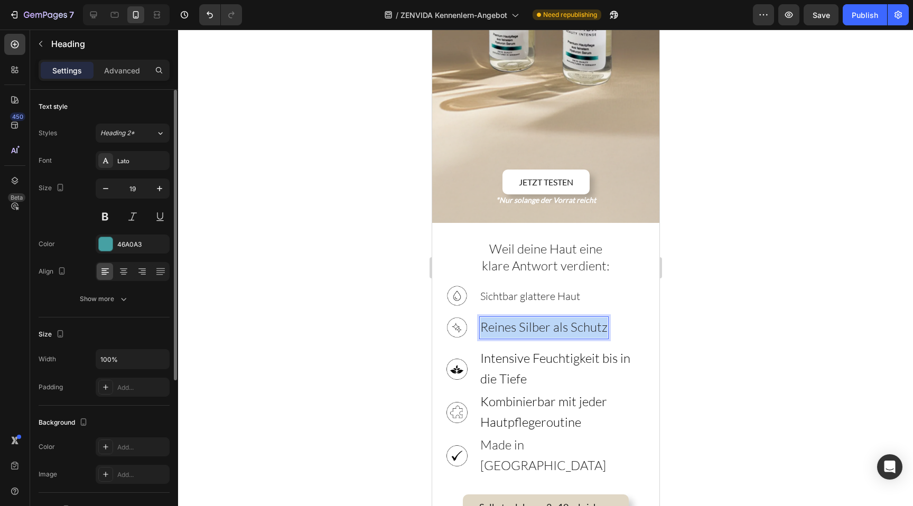
click at [490, 319] on span "Reines Silber als Schutz" at bounding box center [543, 327] width 127 height 16
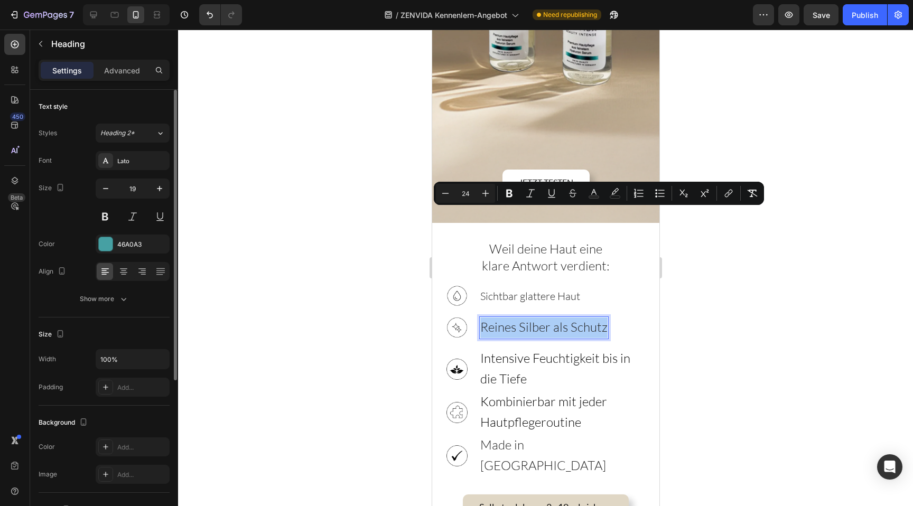
click at [464, 194] on input "24" at bounding box center [465, 193] width 21 height 13
type input "20"
click at [521, 348] on h3 "Intensive Feuchtigkeit bis in die Tiefe" at bounding box center [562, 369] width 167 height 43
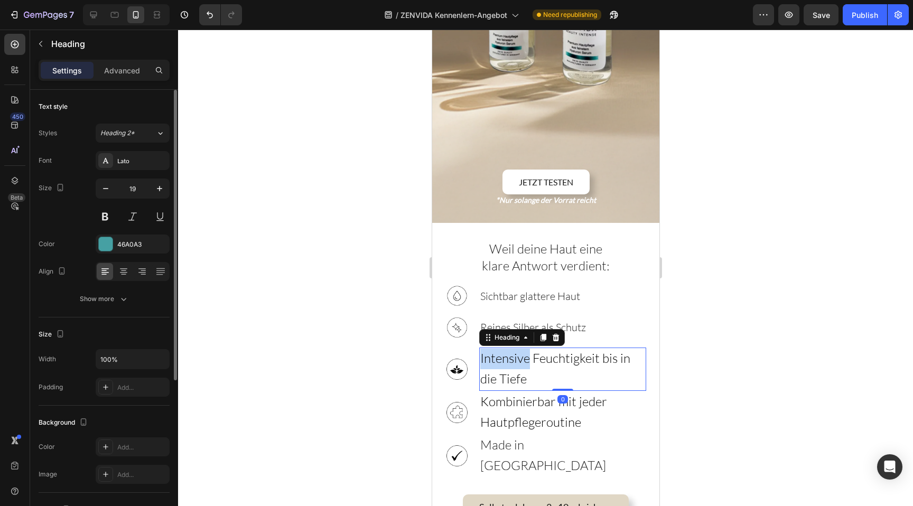
click at [521, 348] on h3 "Intensive Feuchtigkeit bis in die Tiefe" at bounding box center [562, 369] width 167 height 43
click at [521, 349] on p "Intensive Feuchtigkeit bis in die Tiefe" at bounding box center [562, 369] width 165 height 41
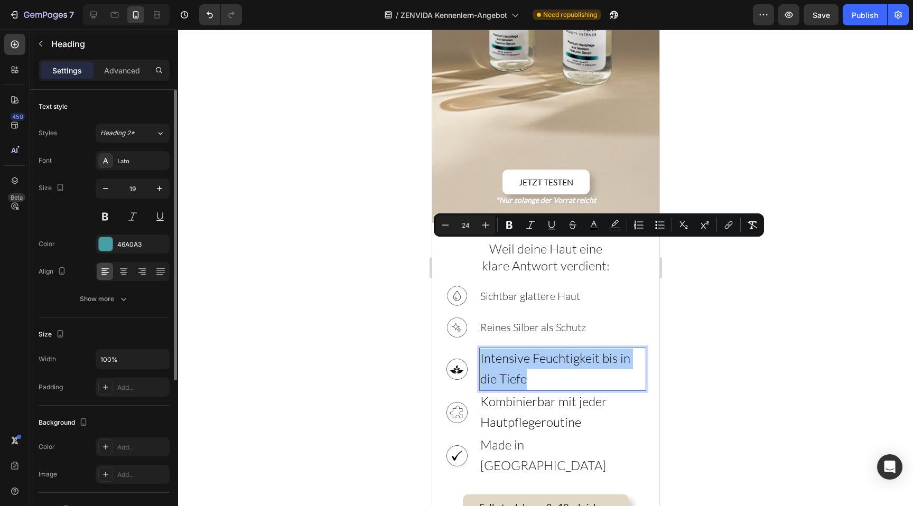
click at [466, 230] on input "24" at bounding box center [465, 225] width 21 height 13
type input "20"
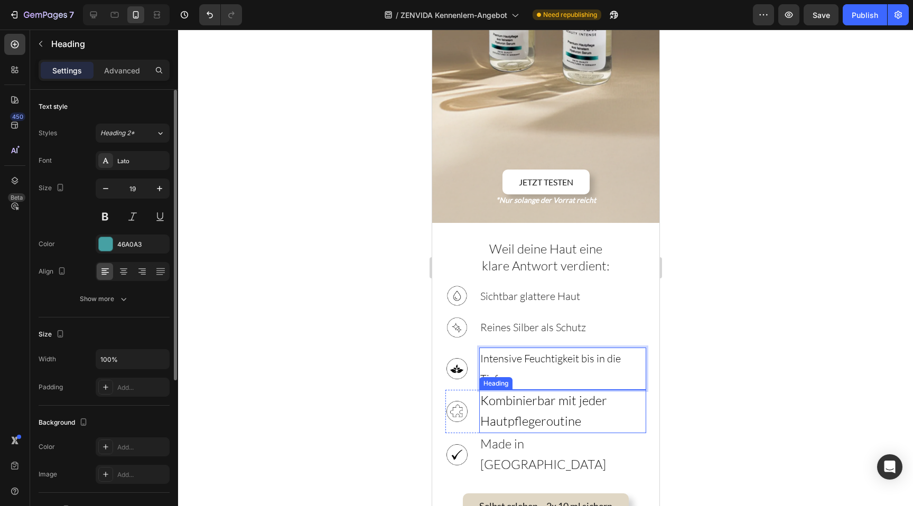
click at [496, 392] on span "Kombinierbar mit jeder Hautpflegeroutine" at bounding box center [543, 410] width 127 height 36
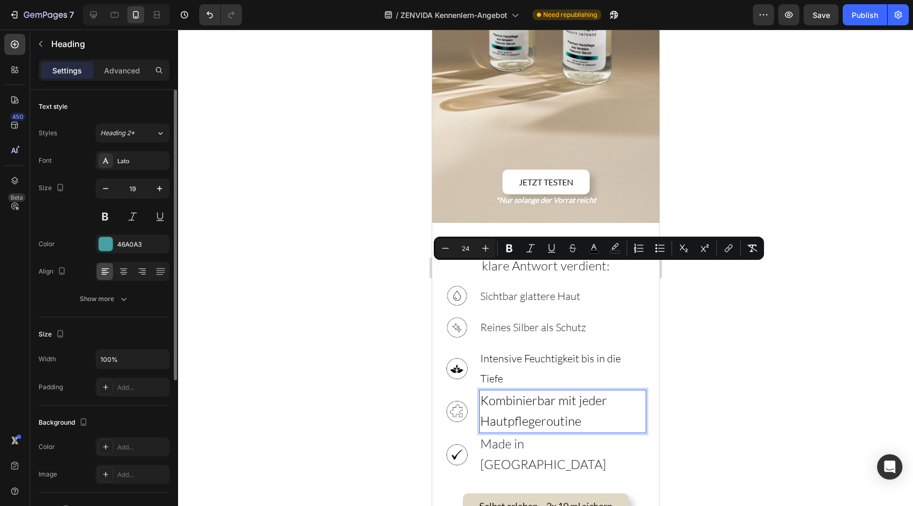
click at [470, 244] on input "24" at bounding box center [465, 248] width 21 height 13
type input "20"
click at [167, 189] on button "button" at bounding box center [159, 188] width 19 height 19
type input "20"
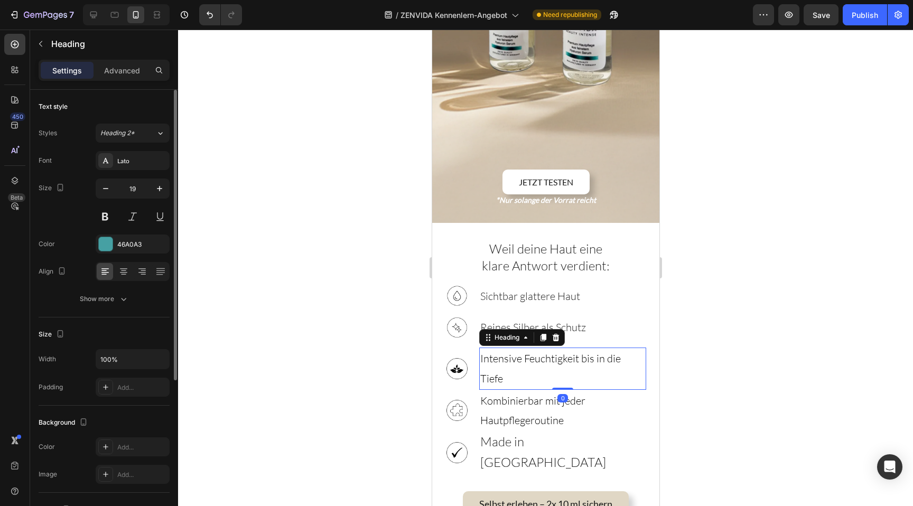
click at [586, 352] on span "Intensive Feuchtigkeit bis in die Tiefe" at bounding box center [550, 368] width 140 height 33
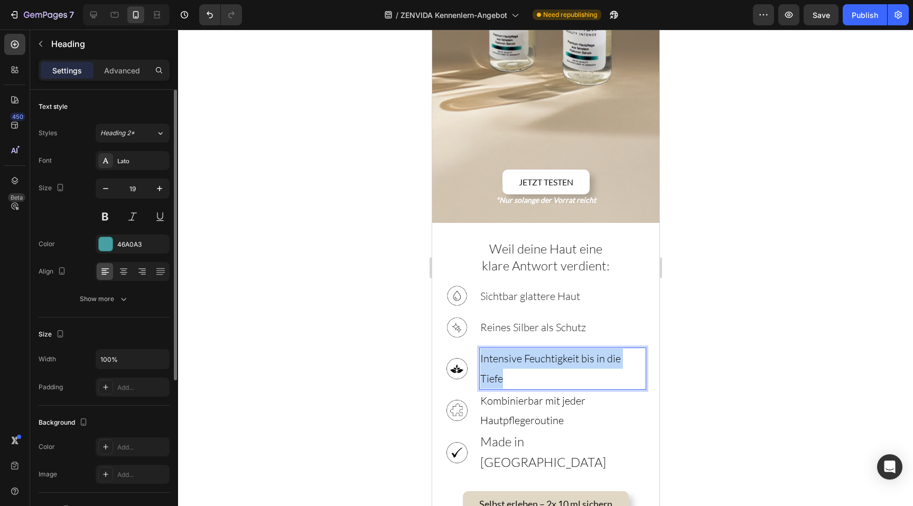
click at [586, 352] on span "Intensive Feuchtigkeit bis in die Tiefe" at bounding box center [550, 368] width 140 height 33
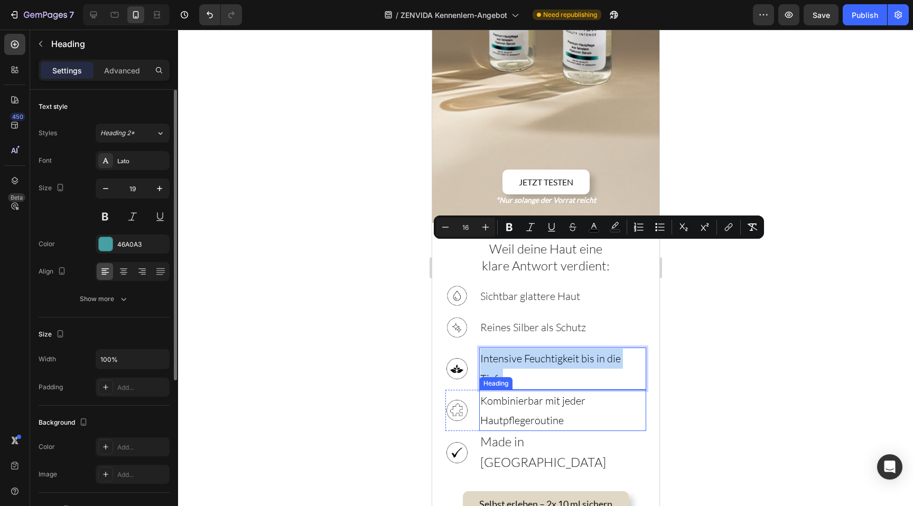
click at [522, 394] on span "Kombinierbar mit jeder Hautpflegeroutine" at bounding box center [532, 410] width 105 height 33
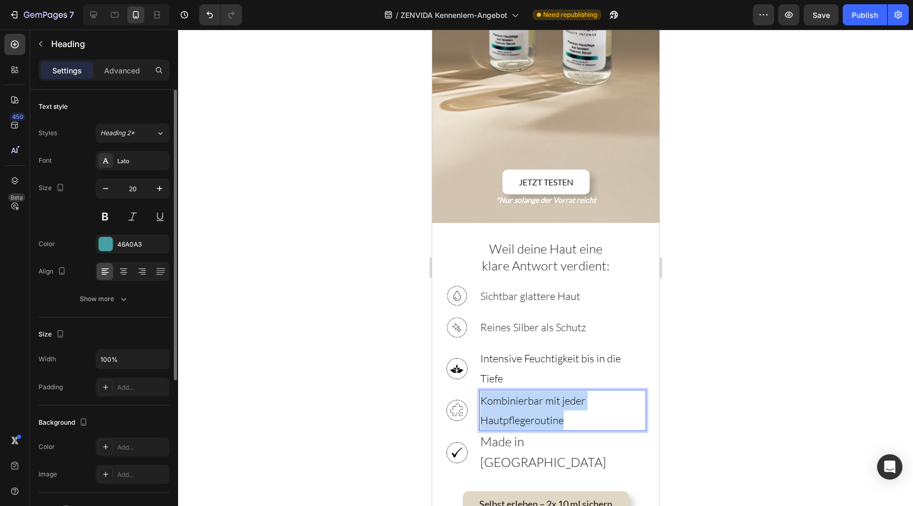
click at [522, 394] on span "Kombinierbar mit jeder Hautpflegeroutine" at bounding box center [532, 410] width 105 height 33
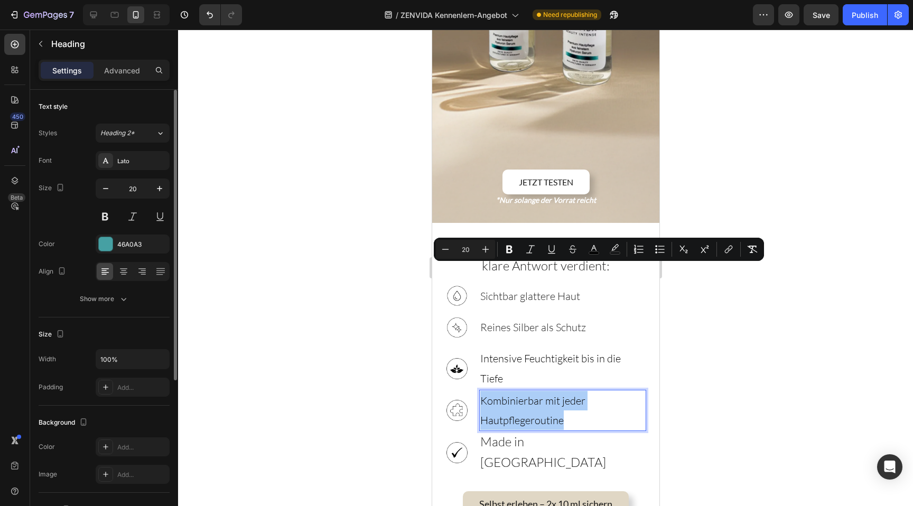
click at [462, 251] on input "20" at bounding box center [465, 249] width 21 height 13
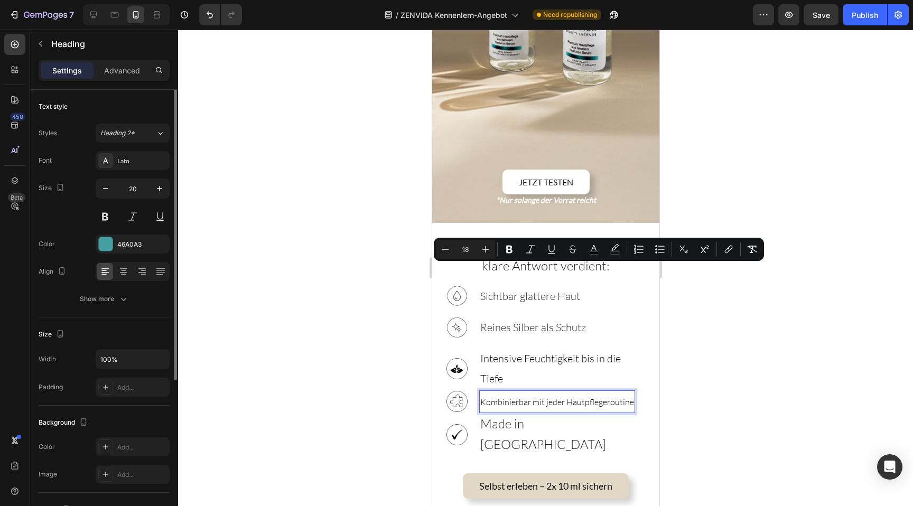
type input "18"
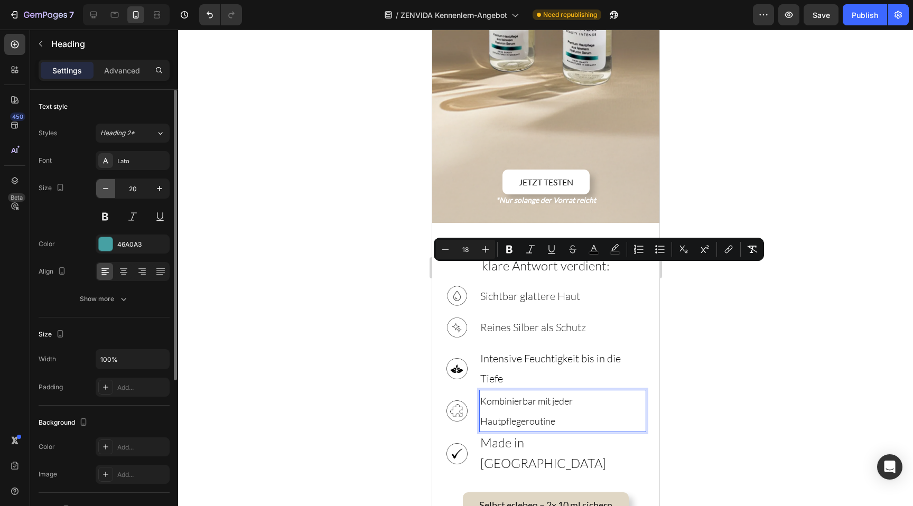
click at [105, 187] on icon "button" at bounding box center [105, 188] width 11 height 11
type input "18"
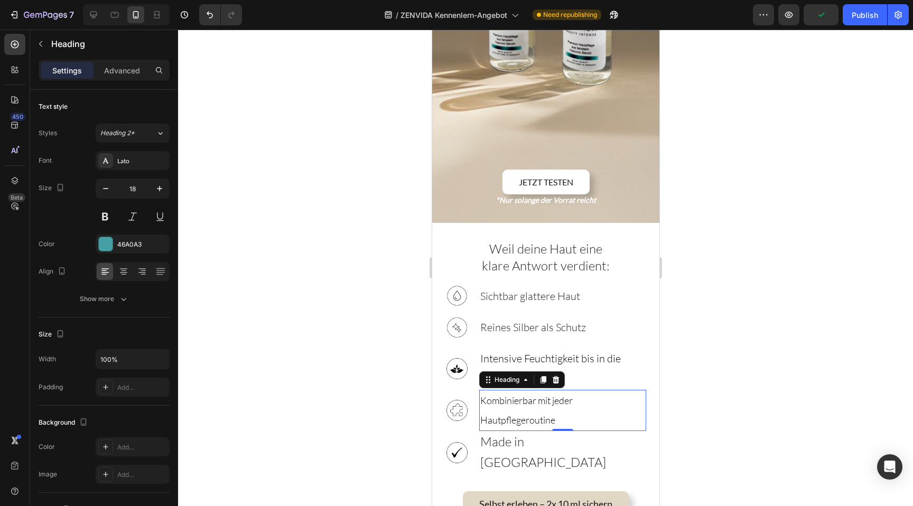
click at [538, 395] on span "Kombinierbar mit jeder Hautpflegeroutine" at bounding box center [526, 410] width 92 height 31
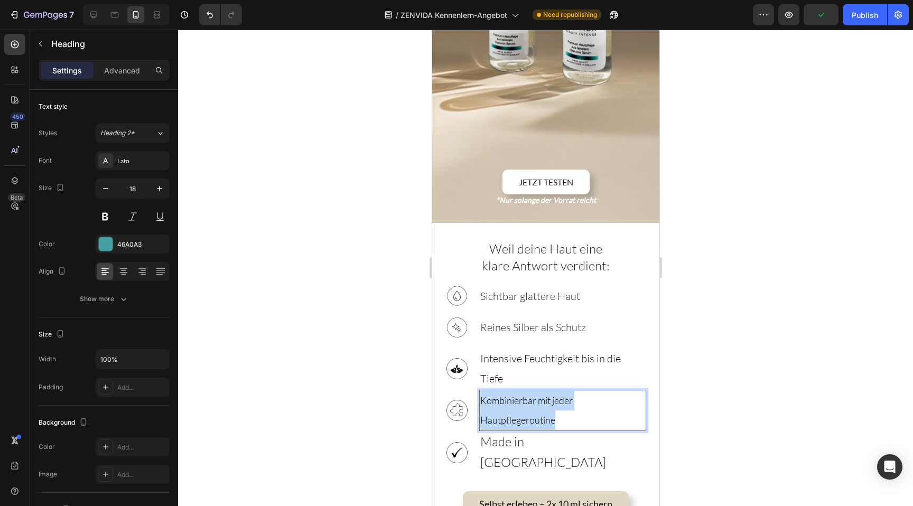
click at [538, 395] on span "Kombinierbar mit jeder Hautpflegeroutine" at bounding box center [526, 410] width 92 height 31
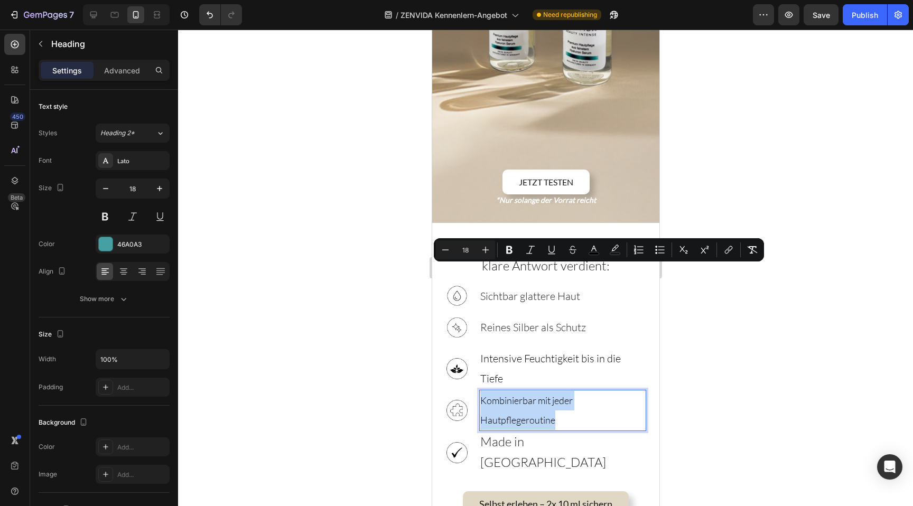
click at [523, 395] on span "Kombinierbar mit jeder Hautpflegeroutine" at bounding box center [526, 410] width 92 height 31
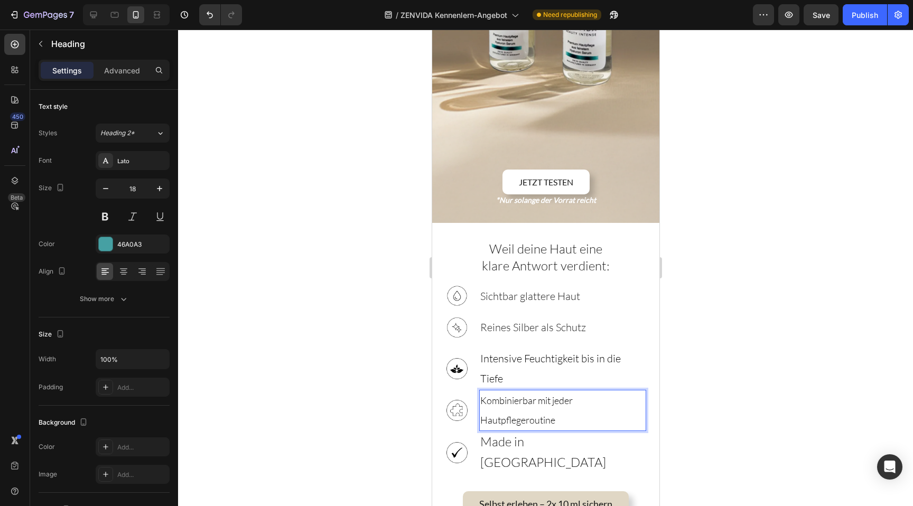
click at [547, 395] on span "Kombinierbar mit jeder Hautpflegeroutine" at bounding box center [526, 410] width 92 height 31
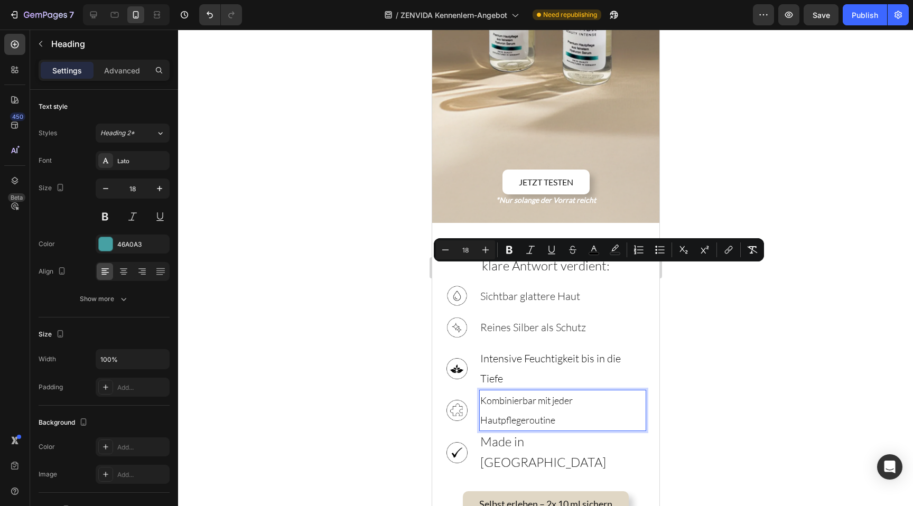
click at [566, 395] on span "Kombinierbar mit jeder Hautpflegeroutine" at bounding box center [526, 410] width 92 height 31
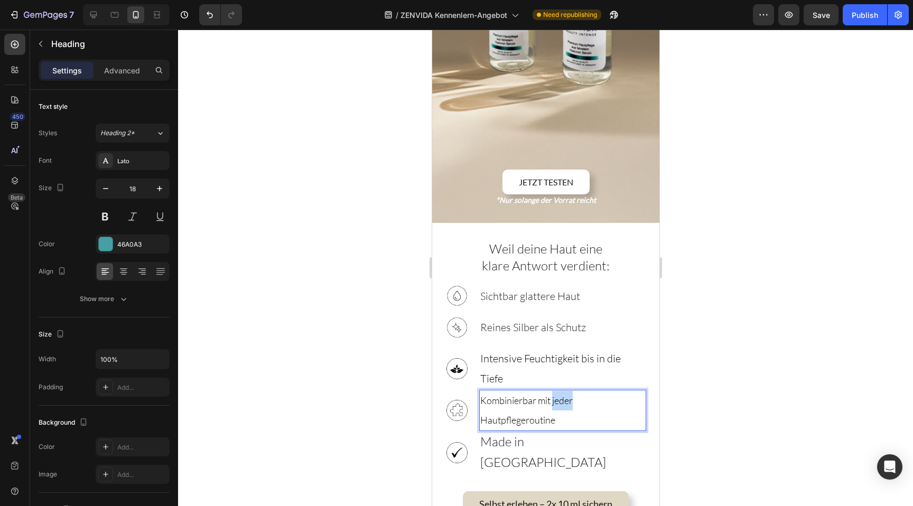
click at [566, 395] on span "Kombinierbar mit jeder Hautpflegeroutine" at bounding box center [526, 410] width 92 height 31
click at [541, 395] on span "Kombinierbar mit jeder Hautpflegeroutine" at bounding box center [526, 410] width 92 height 31
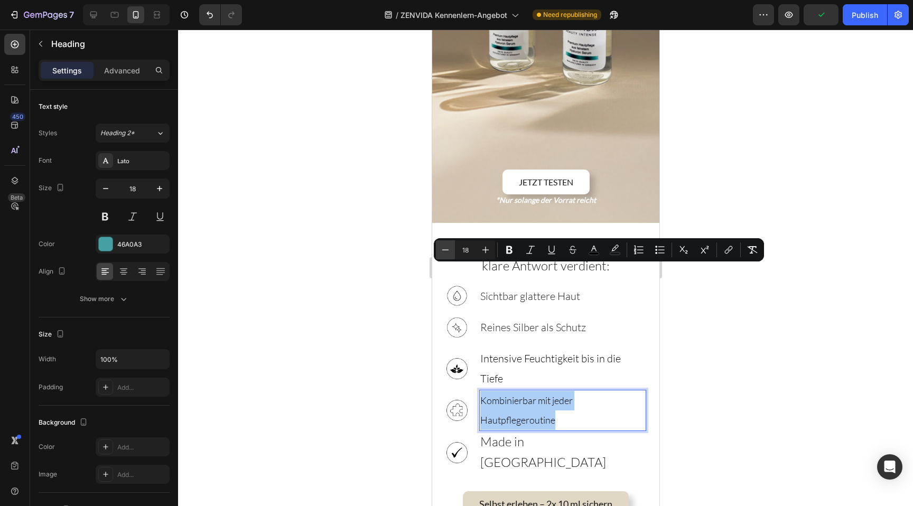
click at [446, 250] on icon "Editor contextual toolbar" at bounding box center [445, 250] width 11 height 11
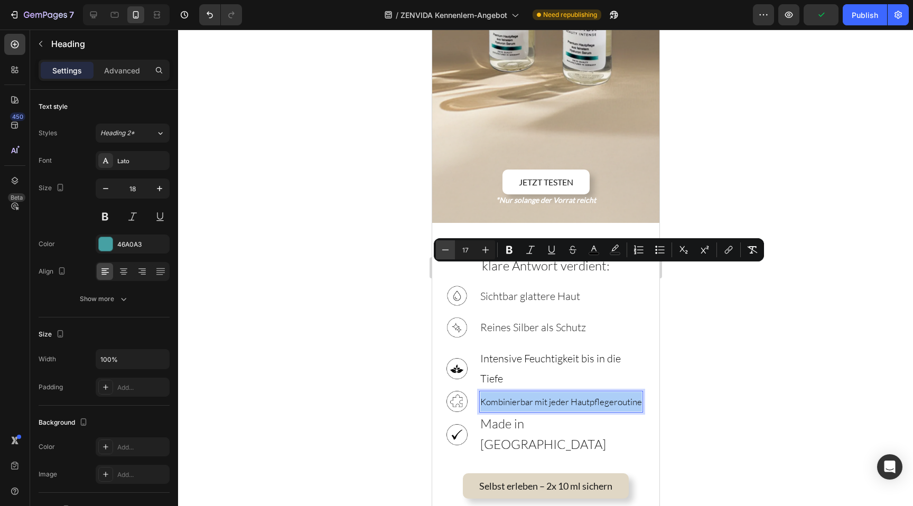
click at [446, 250] on icon "Editor contextual toolbar" at bounding box center [445, 250] width 11 height 11
click at [486, 250] on icon "Editor contextual toolbar" at bounding box center [485, 250] width 11 height 11
type input "17"
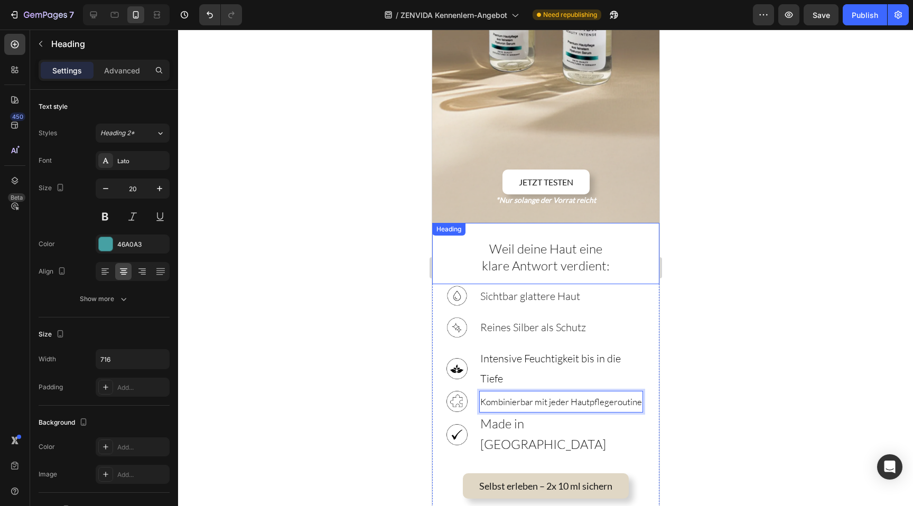
click at [511, 258] on span "klare Antwort verdient:" at bounding box center [545, 266] width 128 height 16
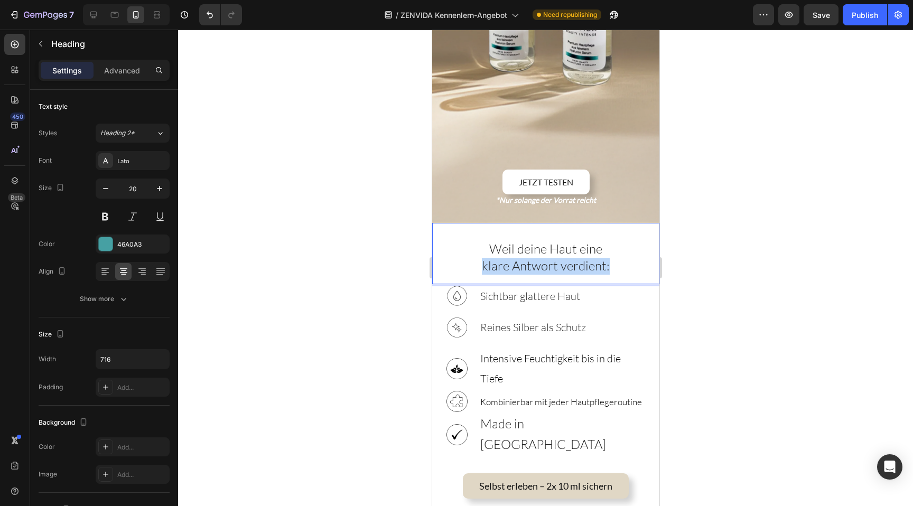
click at [511, 258] on span "klare Antwort verdient:" at bounding box center [545, 266] width 128 height 16
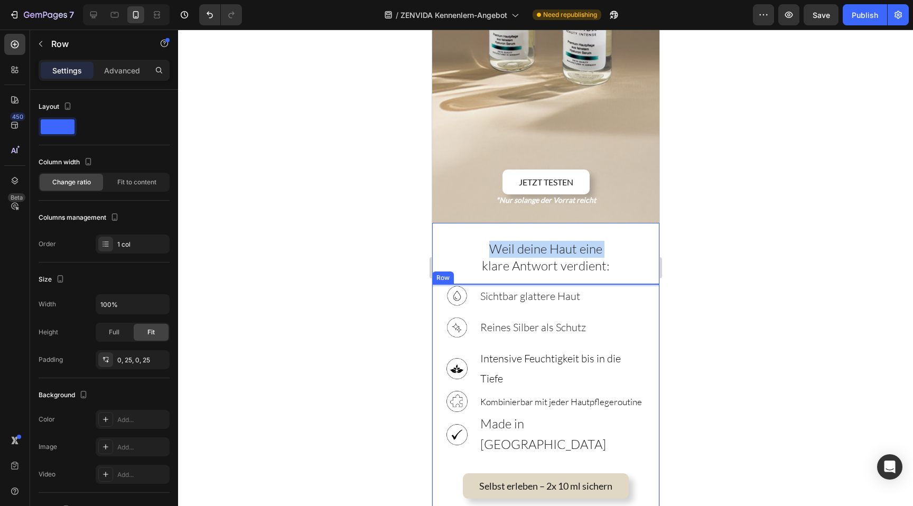
click at [652, 284] on div "Image ⁠⁠⁠⁠⁠⁠⁠ Sichtbar glattere Haut Heading Row Image ⁠⁠⁠⁠⁠⁠⁠ Reines Silber al…" at bounding box center [544, 399] width 227 height 231
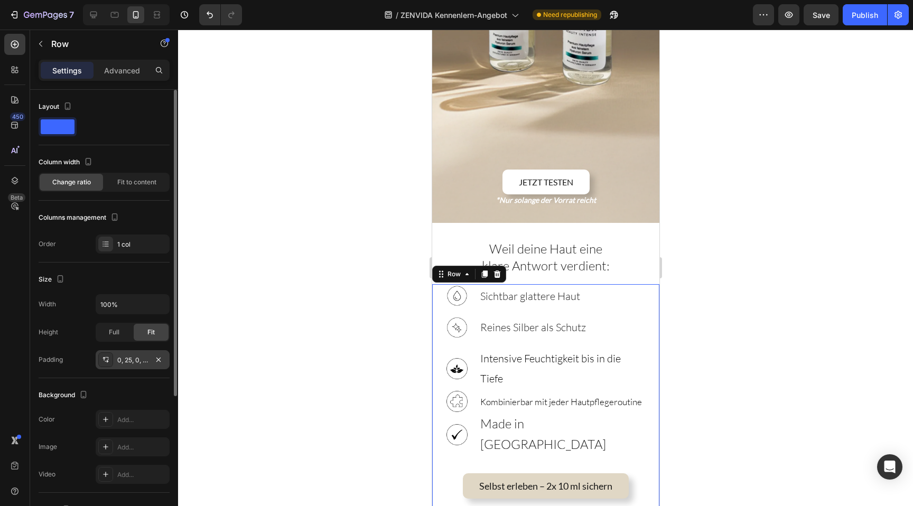
click at [139, 362] on div "0, 25, 0, 25" at bounding box center [132, 360] width 31 height 10
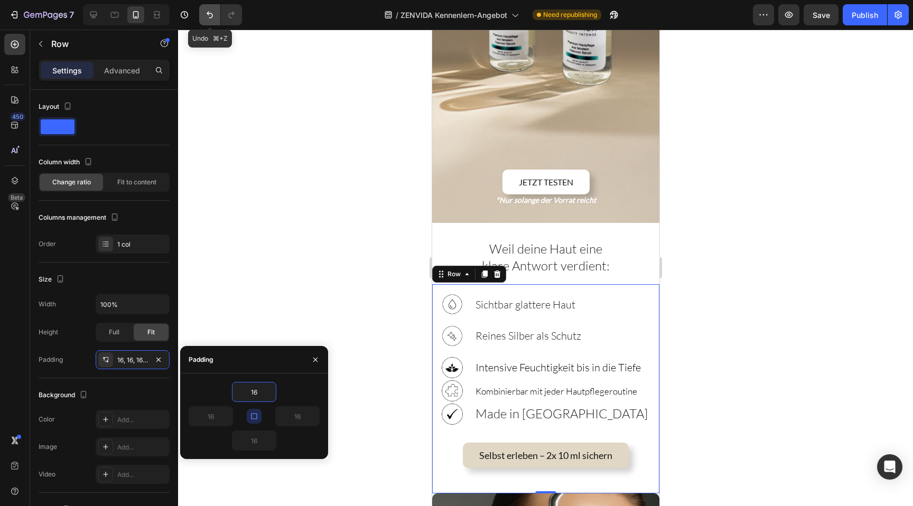
click at [217, 14] on button "Undo/Redo" at bounding box center [209, 14] width 21 height 21
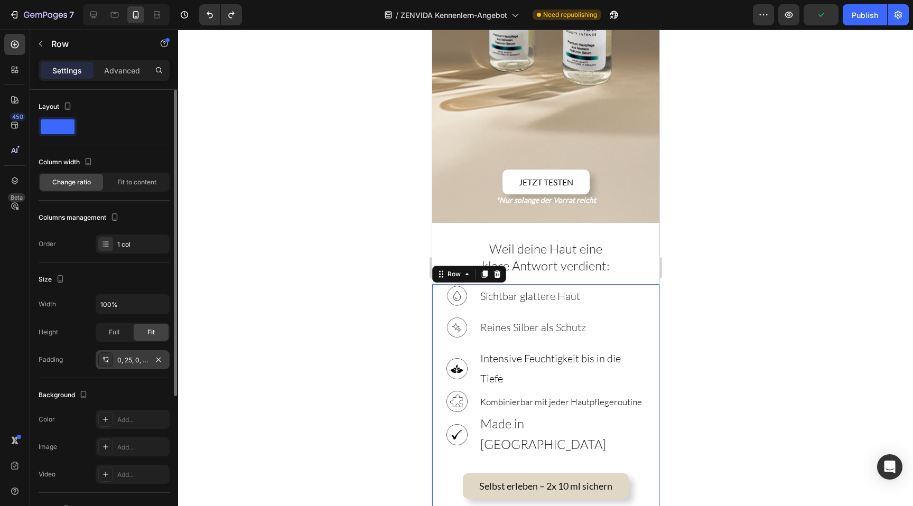
click at [104, 360] on icon at bounding box center [105, 359] width 8 height 8
type input "16"
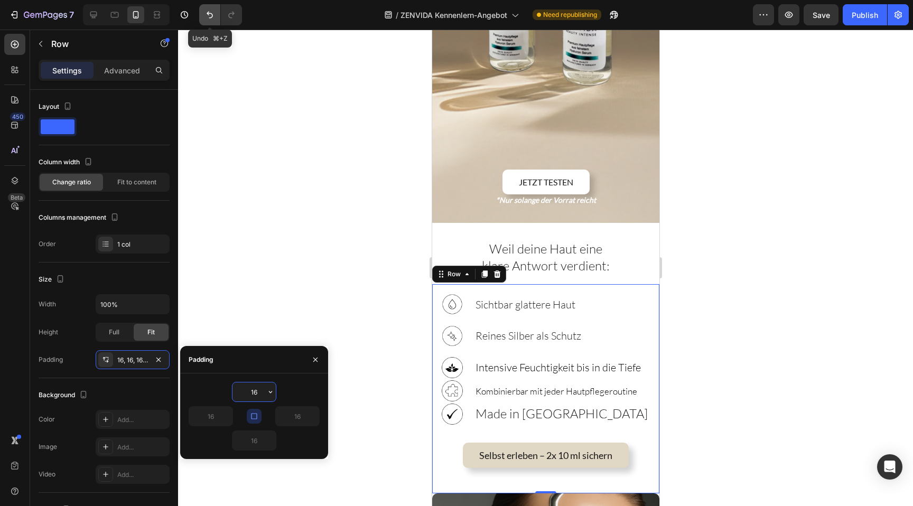
click at [199, 20] on button "Undo/Redo" at bounding box center [209, 14] width 21 height 21
type input "0"
type input "25"
type input "0"
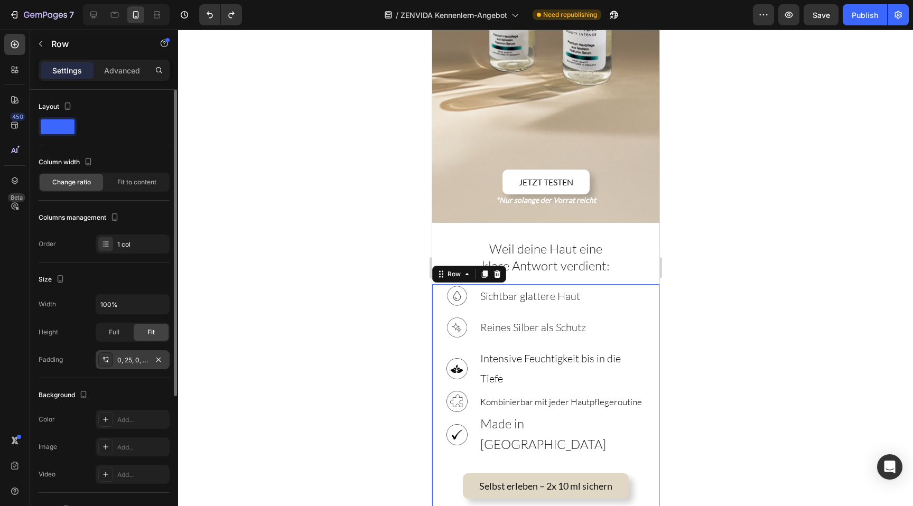
click at [134, 364] on div "0, 25, 0, 25" at bounding box center [132, 360] width 31 height 10
type input "16"
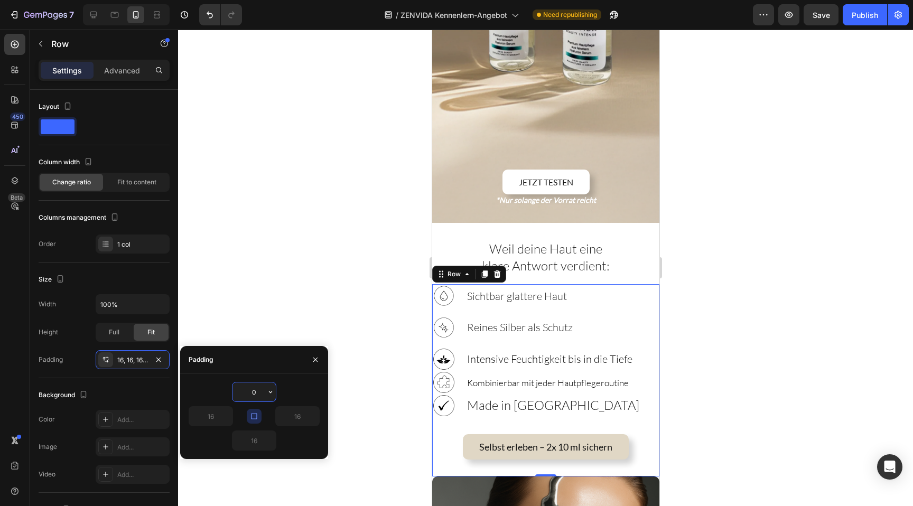
type input "0"
click at [247, 411] on button "button" at bounding box center [254, 416] width 15 height 15
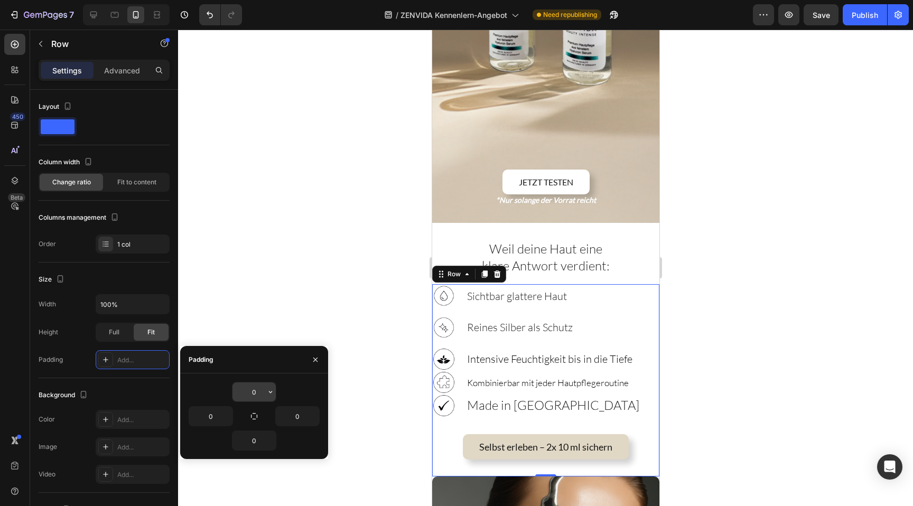
click at [244, 390] on input "0" at bounding box center [253, 391] width 43 height 19
click at [212, 411] on input "0" at bounding box center [210, 416] width 43 height 19
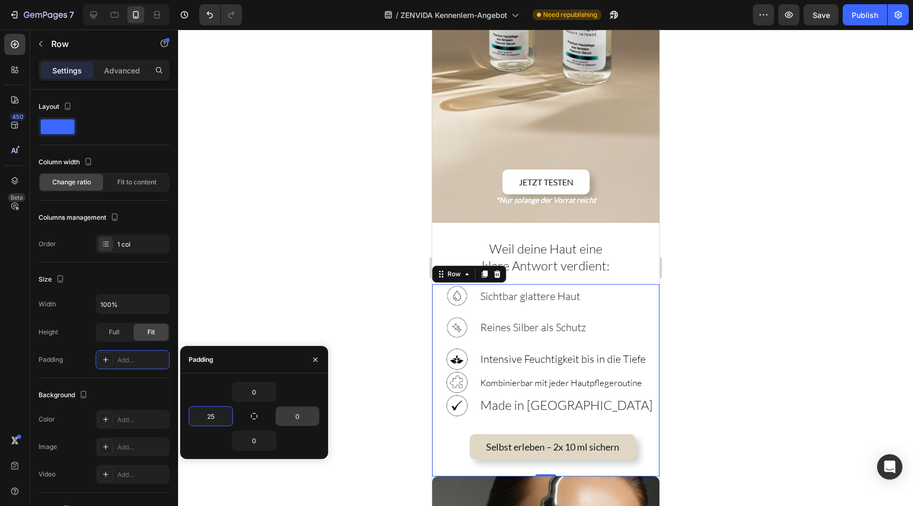
type input "25"
click at [296, 412] on input "0" at bounding box center [297, 416] width 43 height 19
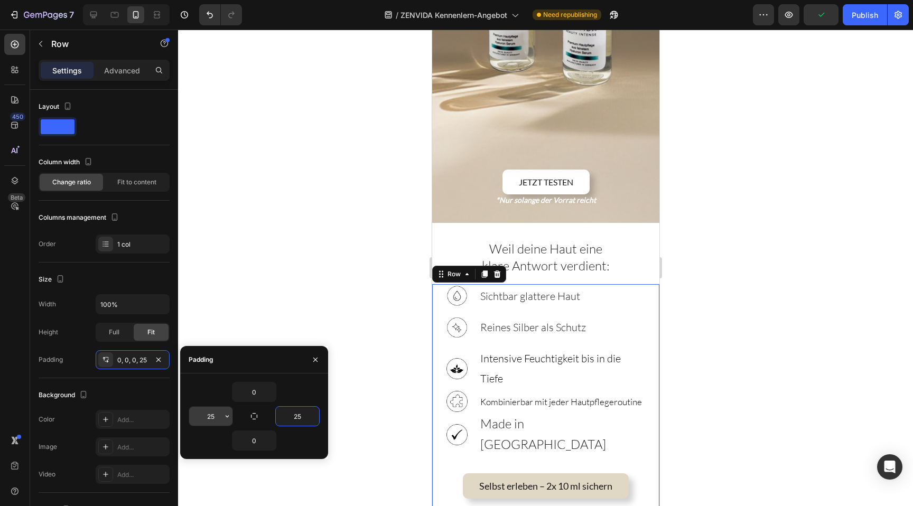
type input "25"
click at [208, 420] on input "25" at bounding box center [210, 416] width 43 height 19
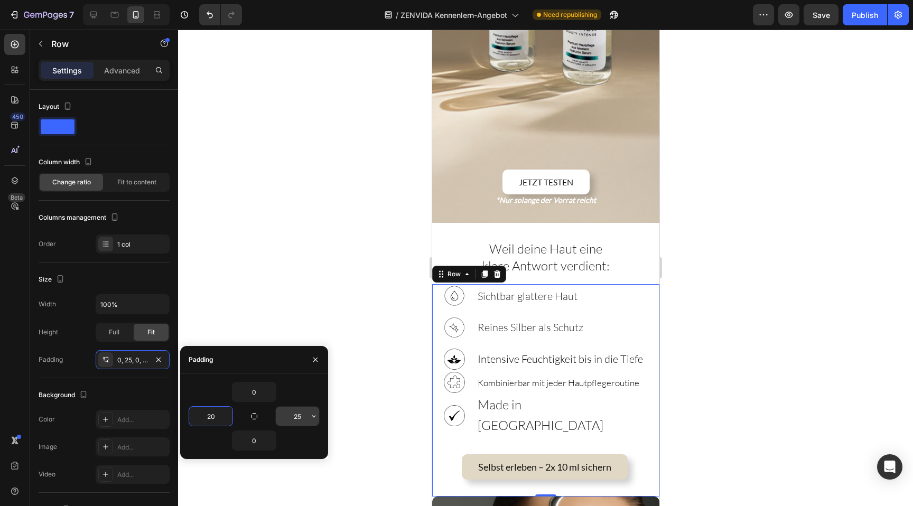
type input "20"
click at [285, 414] on input "25" at bounding box center [297, 416] width 43 height 19
type input "20"
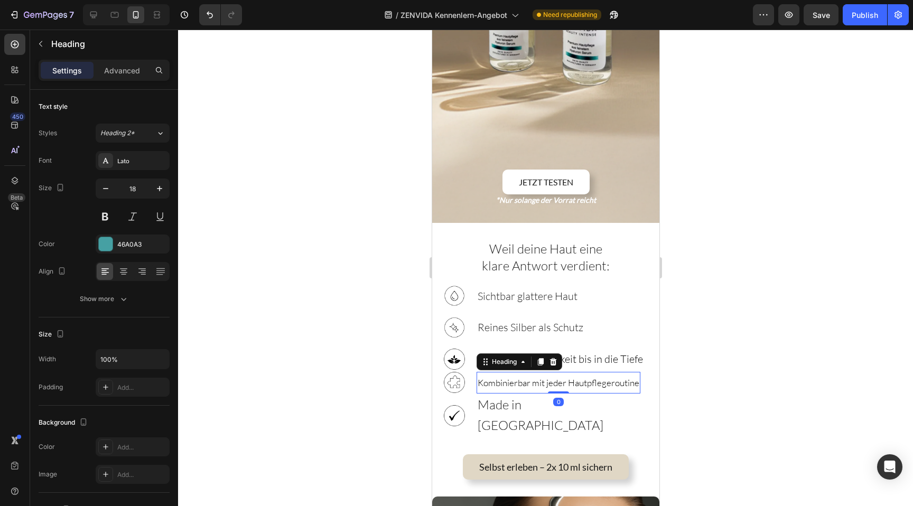
click at [557, 377] on span "Kombinierbar mit jeder Hautpflegeroutine" at bounding box center [558, 382] width 162 height 11
click at [508, 377] on span "Kombinierbar mit jeder Hautpflegeroutine" at bounding box center [558, 382] width 162 height 11
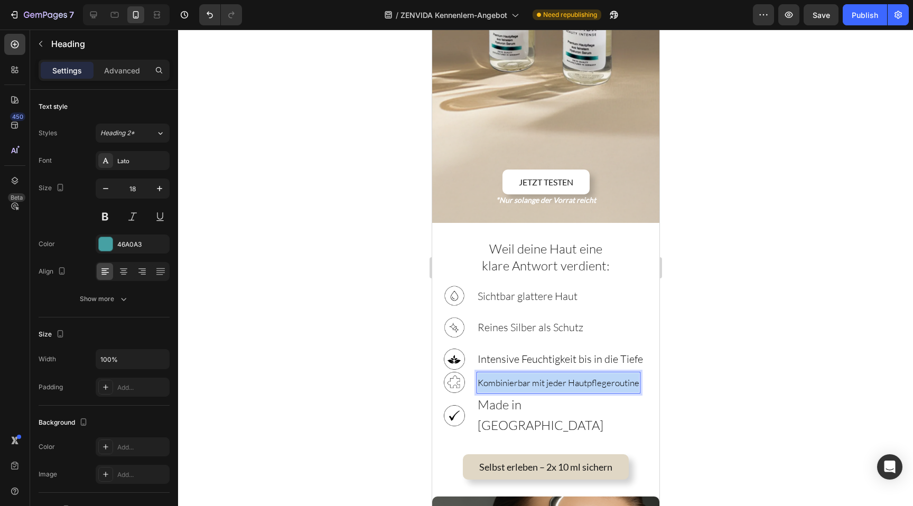
click at [508, 377] on span "Kombinierbar mit jeder Hautpflegeroutine" at bounding box center [558, 382] width 162 height 11
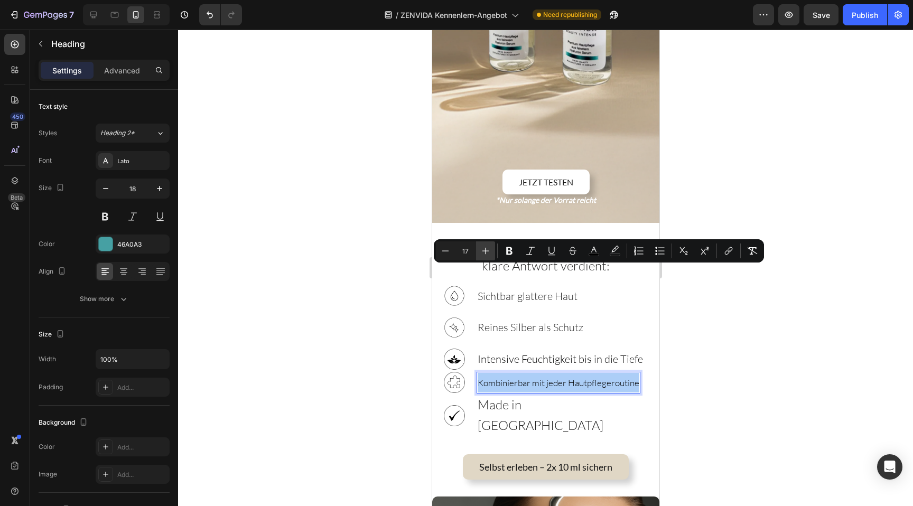
click at [488, 249] on icon "Editor contextual toolbar" at bounding box center [485, 251] width 11 height 11
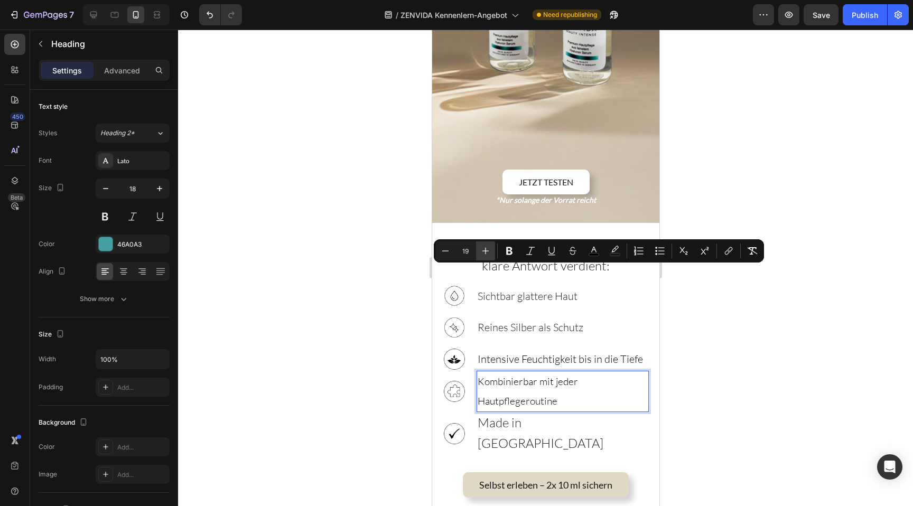
click at [488, 249] on icon "Editor contextual toolbar" at bounding box center [485, 251] width 11 height 11
type input "20"
click at [157, 184] on icon "button" at bounding box center [159, 188] width 11 height 11
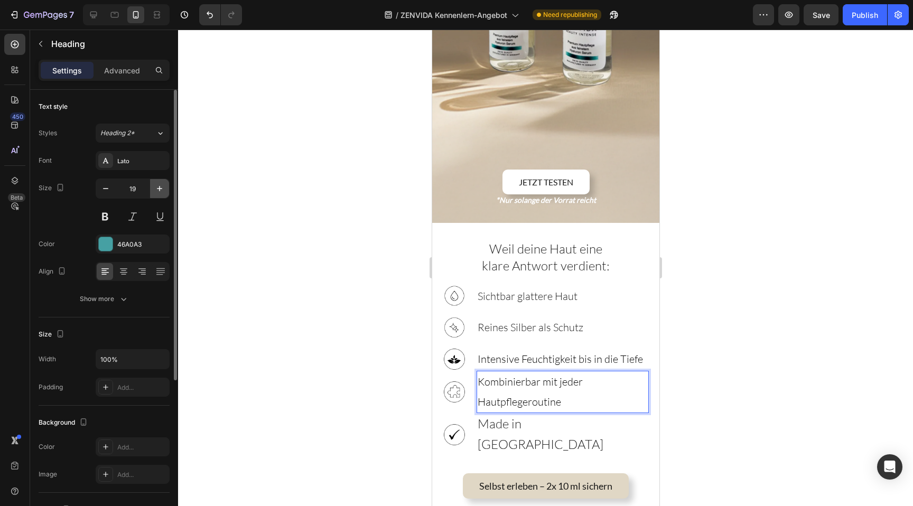
type input "20"
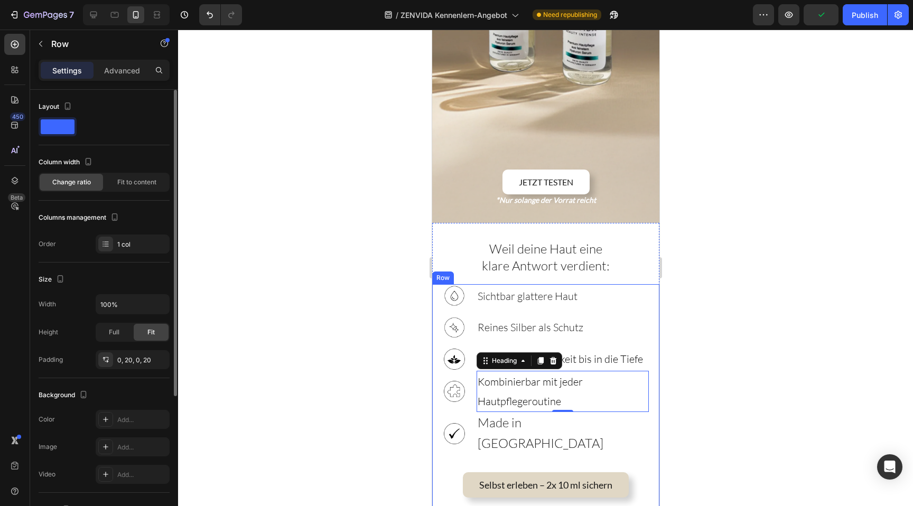
click at [651, 284] on div "Image ⁠⁠⁠⁠⁠⁠⁠ Sichtbar glattere Haut Heading Row Image ⁠⁠⁠⁠⁠⁠⁠ Reines Silber al…" at bounding box center [544, 399] width 227 height 230
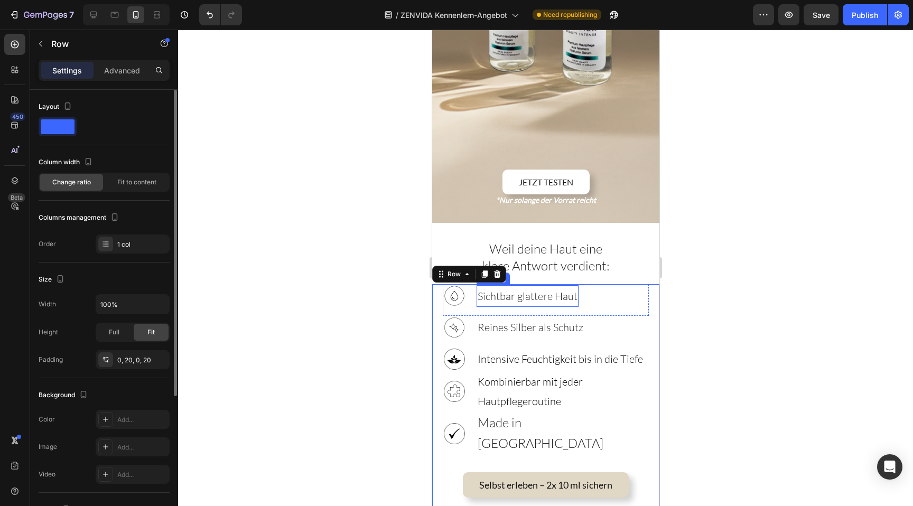
click at [538, 289] on span "Sichtbar glattere Haut" at bounding box center [527, 295] width 100 height 13
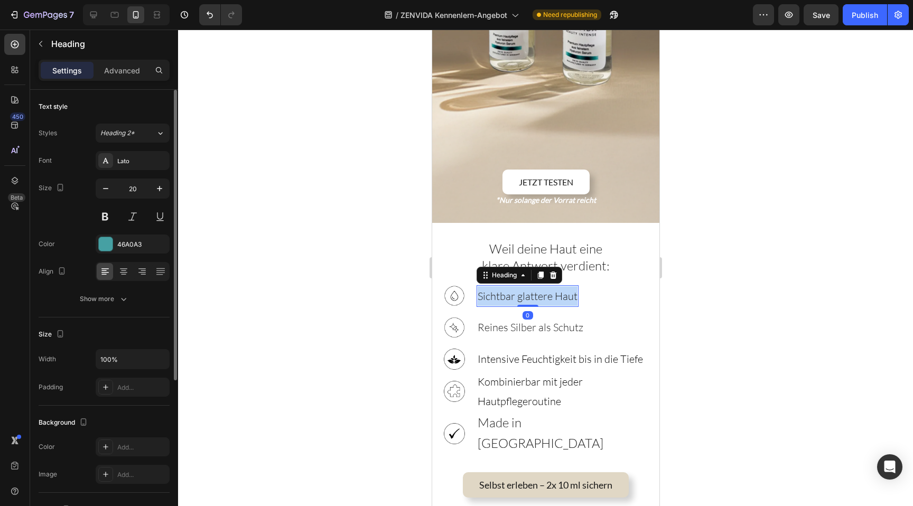
click at [538, 289] on span "Sichtbar glattere Haut" at bounding box center [527, 295] width 100 height 13
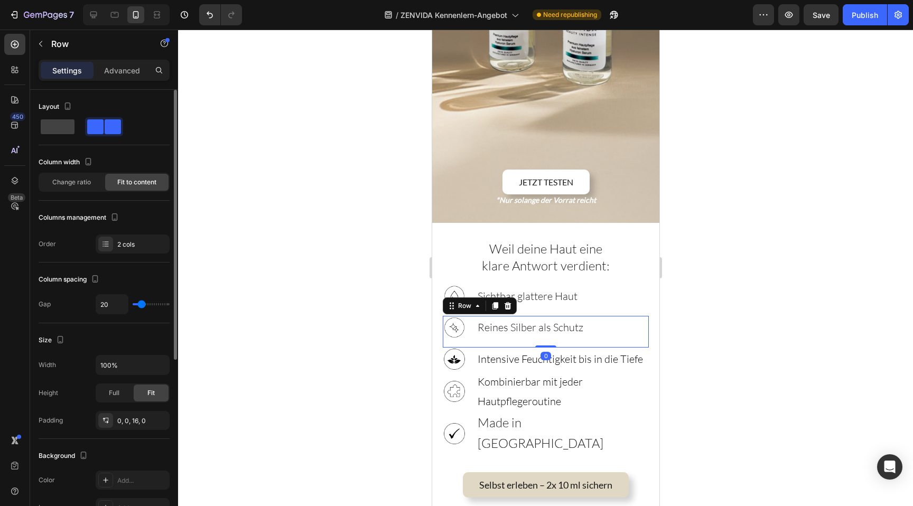
click at [519, 316] on div "Image ⁠⁠⁠⁠⁠⁠⁠ Reines Silber als Schutz Heading Row 0" at bounding box center [545, 332] width 206 height 32
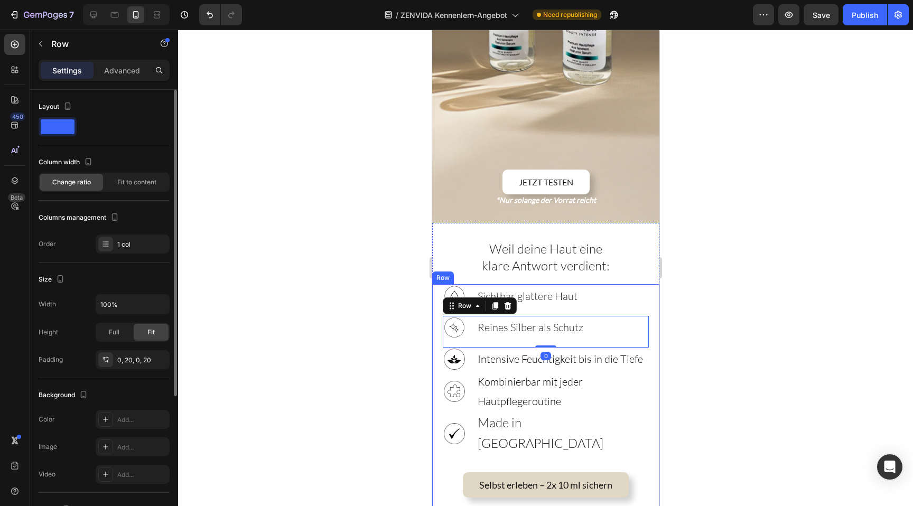
click at [652, 284] on div "Image ⁠⁠⁠⁠⁠⁠⁠ Sichtbar glattere Haut Heading Row Image ⁠⁠⁠⁠⁠⁠⁠ Reines Silber al…" at bounding box center [544, 399] width 227 height 230
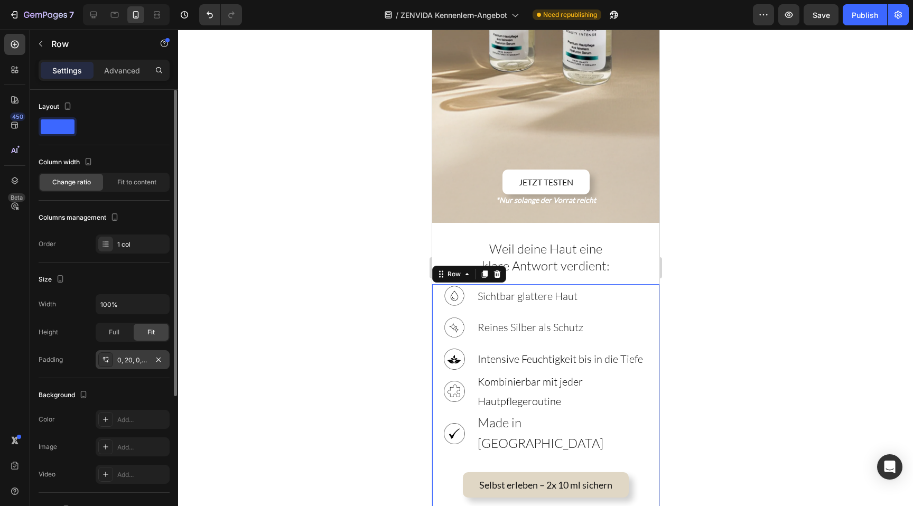
click at [127, 358] on div "0, 20, 0, 20" at bounding box center [132, 360] width 31 height 10
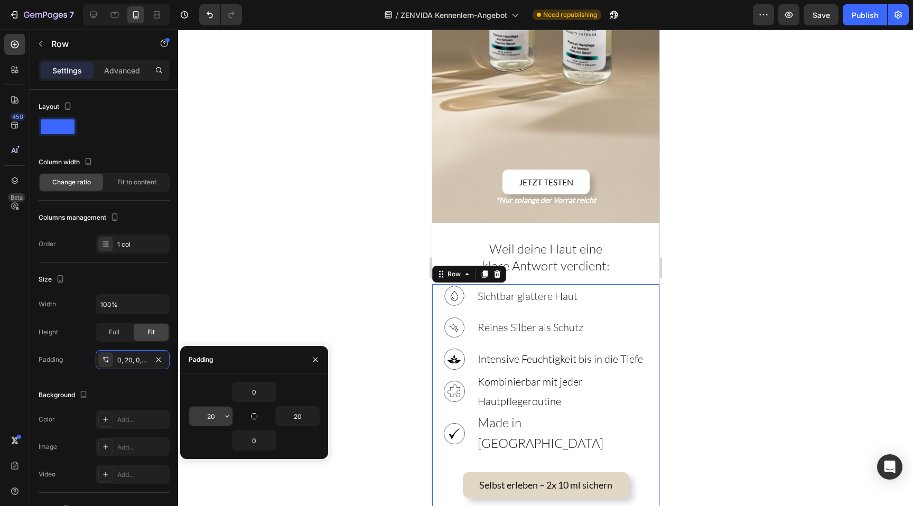
click at [214, 414] on input "20" at bounding box center [210, 416] width 43 height 19
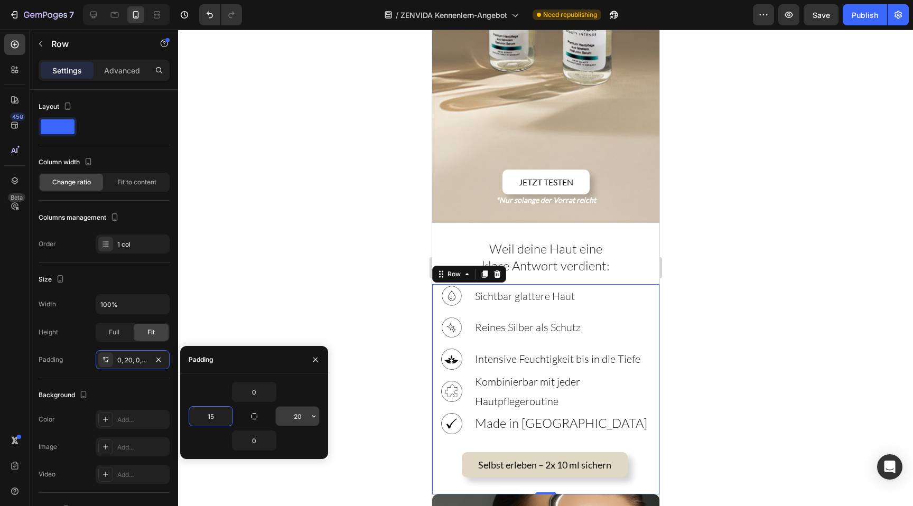
type input "15"
click at [292, 419] on input "20" at bounding box center [297, 416] width 43 height 19
type input "1"
type input "0"
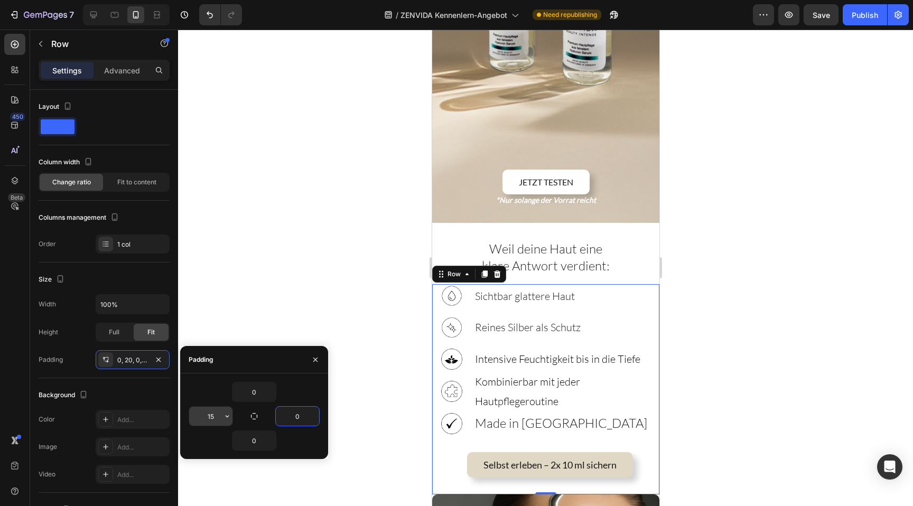
click at [210, 411] on input "15" at bounding box center [210, 416] width 43 height 19
type input "10"
type input "12"
click at [217, 419] on input "10" at bounding box center [210, 416] width 43 height 19
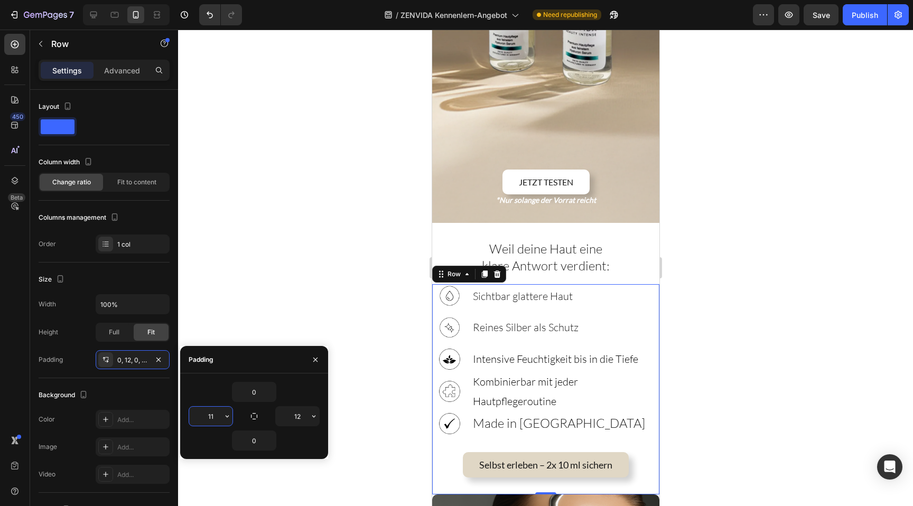
type input "10"
click at [283, 411] on input "12" at bounding box center [297, 416] width 43 height 19
type input "0"
click at [209, 417] on input "10" at bounding box center [210, 416] width 43 height 19
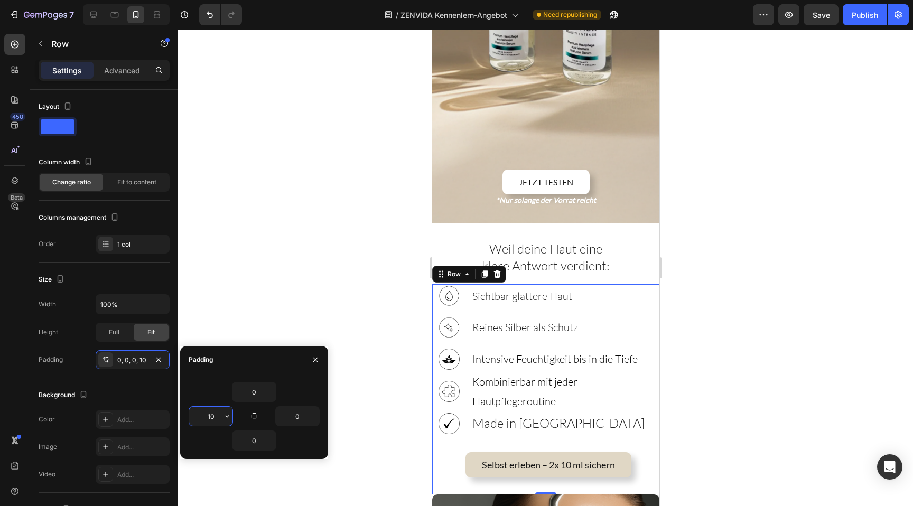
click at [209, 417] on input "10" at bounding box center [210, 416] width 43 height 19
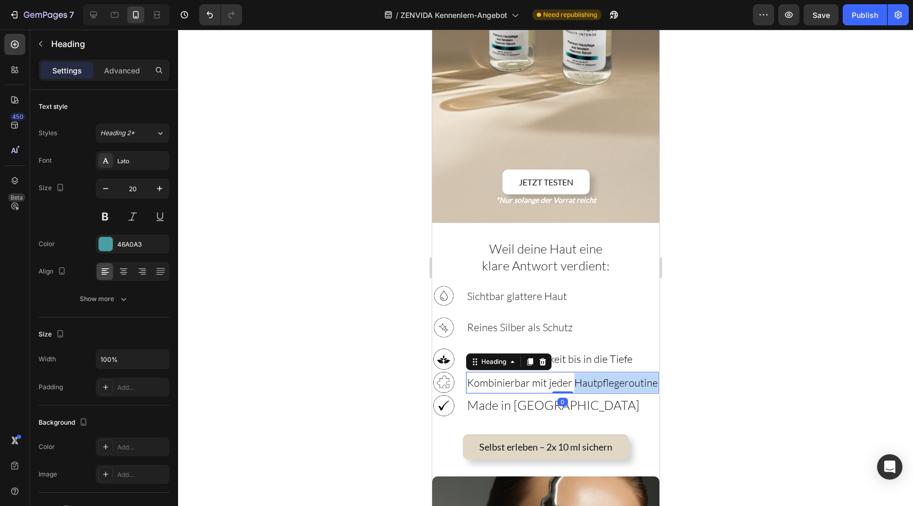
click at [575, 376] on span "Kombinierbar mit jeder Hautpflegeroutine" at bounding box center [561, 382] width 191 height 13
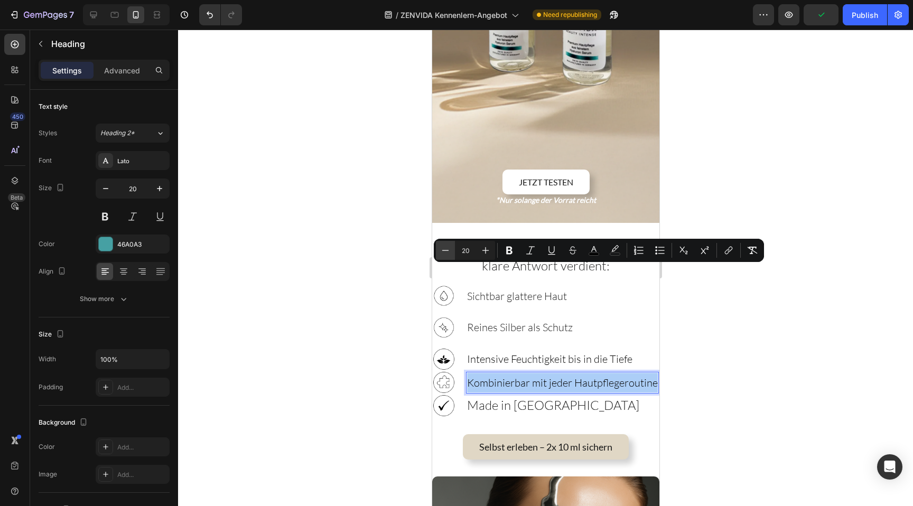
click at [444, 250] on icon "Editor contextual toolbar" at bounding box center [445, 250] width 11 height 11
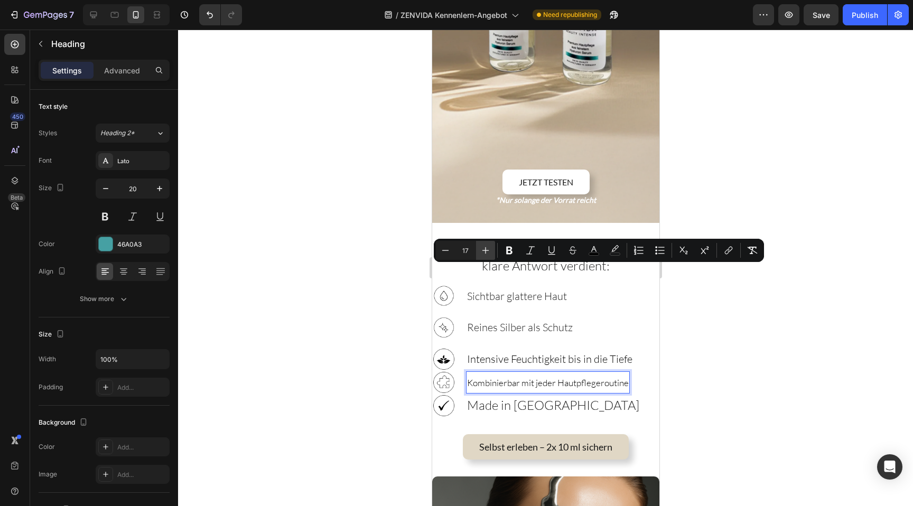
click at [490, 246] on icon "Editor contextual toolbar" at bounding box center [485, 250] width 11 height 11
type input "18"
click at [652, 394] on div "Image Made in [GEOGRAPHIC_DATA] Heading Row" at bounding box center [544, 410] width 227 height 32
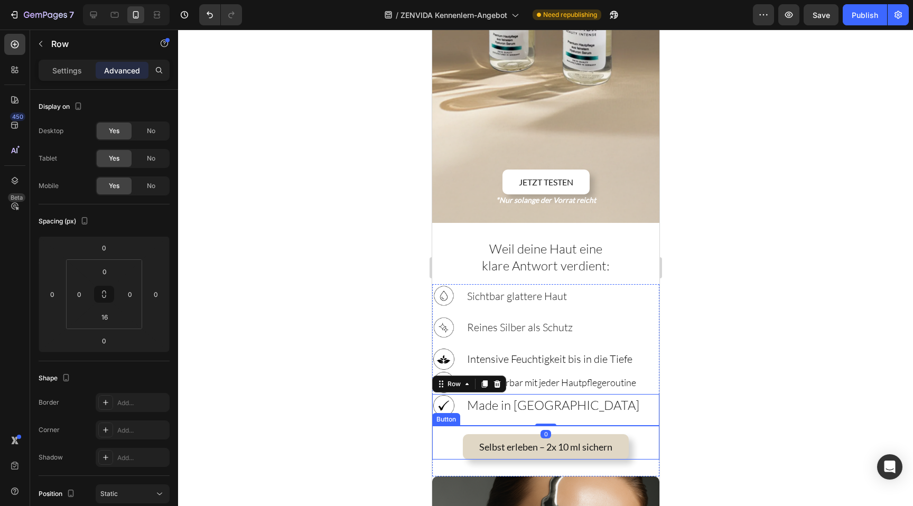
click at [652, 426] on div "Selbst erleben – 2x 10 ml sichern Button" at bounding box center [544, 443] width 227 height 34
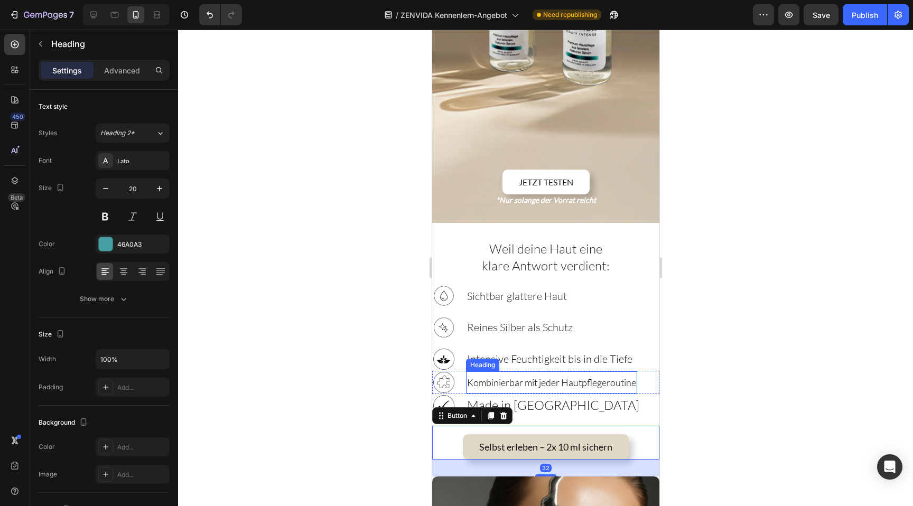
click at [562, 377] on span "Kombinierbar mit jeder Hautpflegeroutine" at bounding box center [550, 383] width 169 height 12
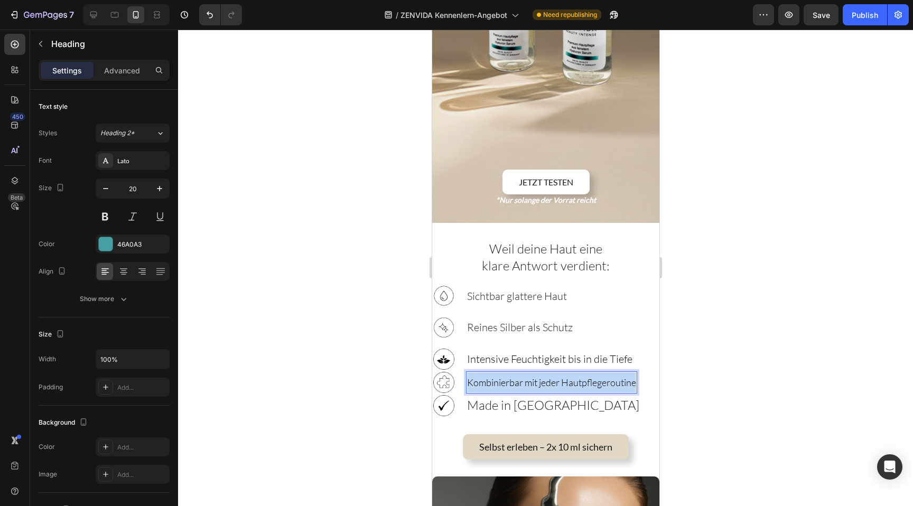
click at [562, 377] on span "Kombinierbar mit jeder Hautpflegeroutine" at bounding box center [550, 383] width 169 height 12
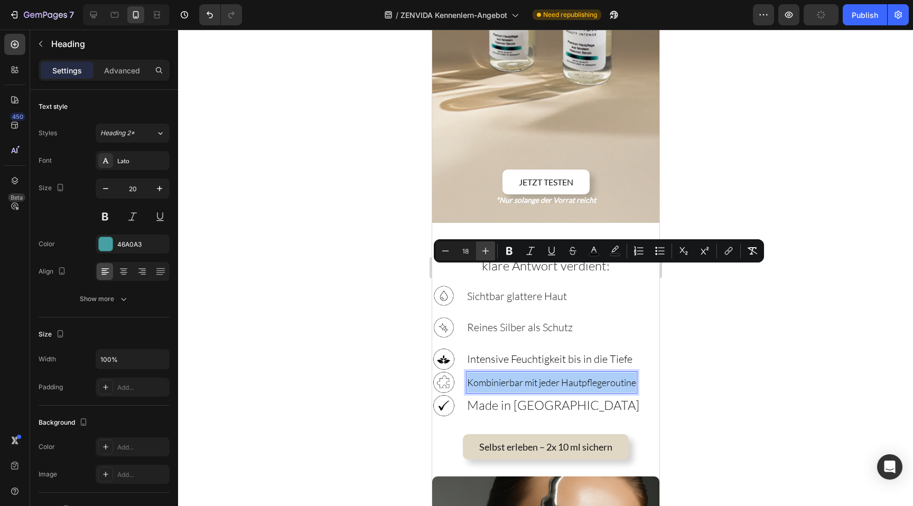
click at [481, 242] on button "Plus" at bounding box center [485, 250] width 19 height 19
type input "20"
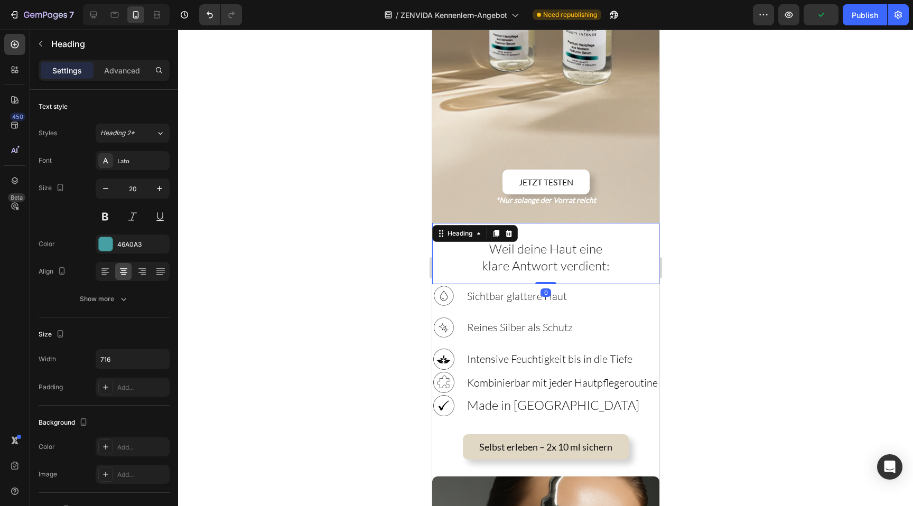
click at [646, 223] on div "⁠⁠⁠⁠⁠⁠⁠ Weil deine Haut eine klare Antwort verdient: Heading 0" at bounding box center [544, 253] width 227 height 61
click at [643, 426] on div "Selbst erleben – 2x 10 ml sichern Button" at bounding box center [544, 451] width 227 height 51
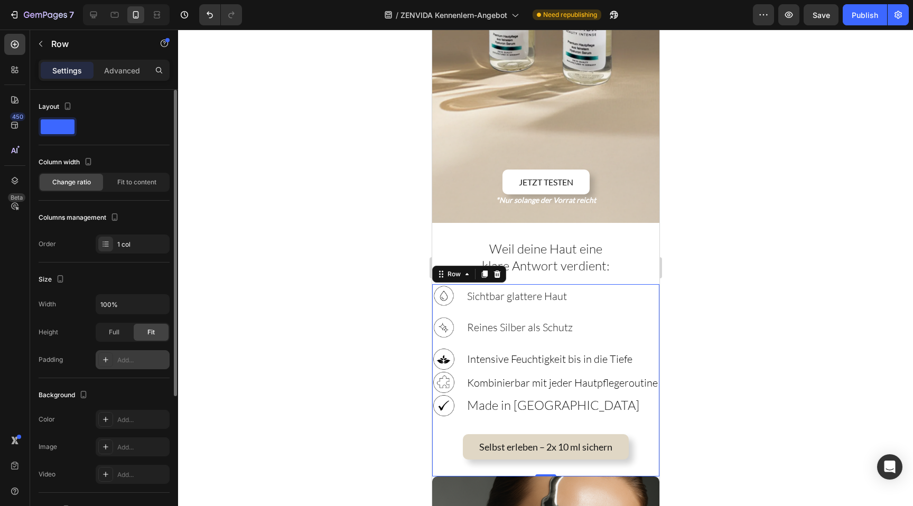
click at [127, 357] on div "Add..." at bounding box center [142, 360] width 50 height 10
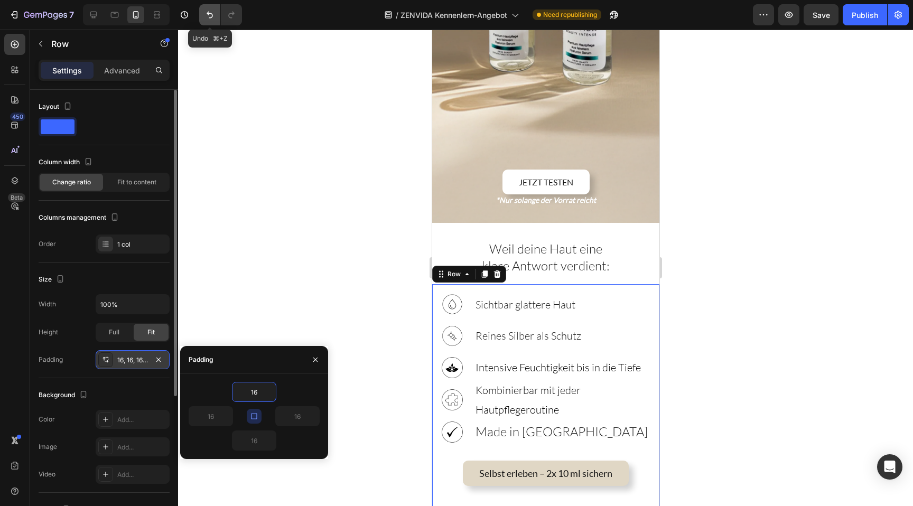
click at [211, 12] on icon "Undo/Redo" at bounding box center [209, 15] width 11 height 11
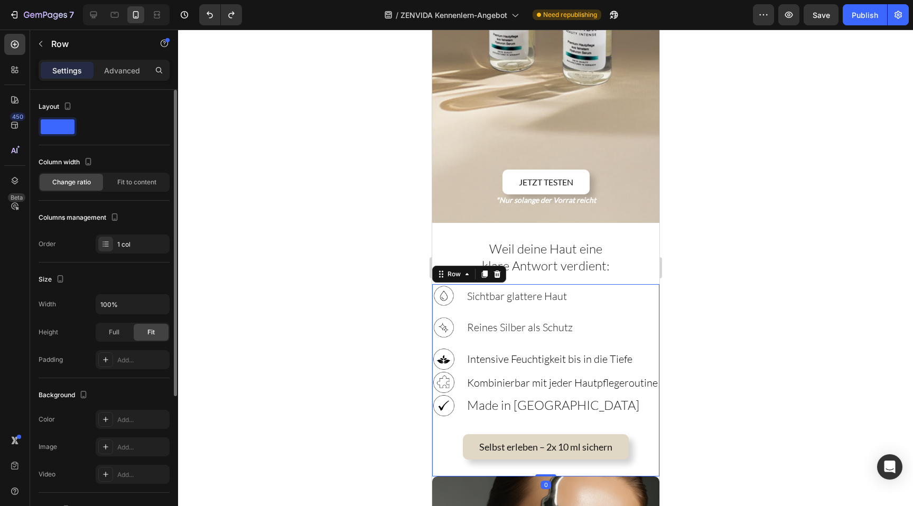
click at [642, 426] on div "Selbst erleben – 2x 10 ml sichern Button" at bounding box center [544, 451] width 227 height 51
click at [132, 366] on div "Add..." at bounding box center [133, 359] width 74 height 19
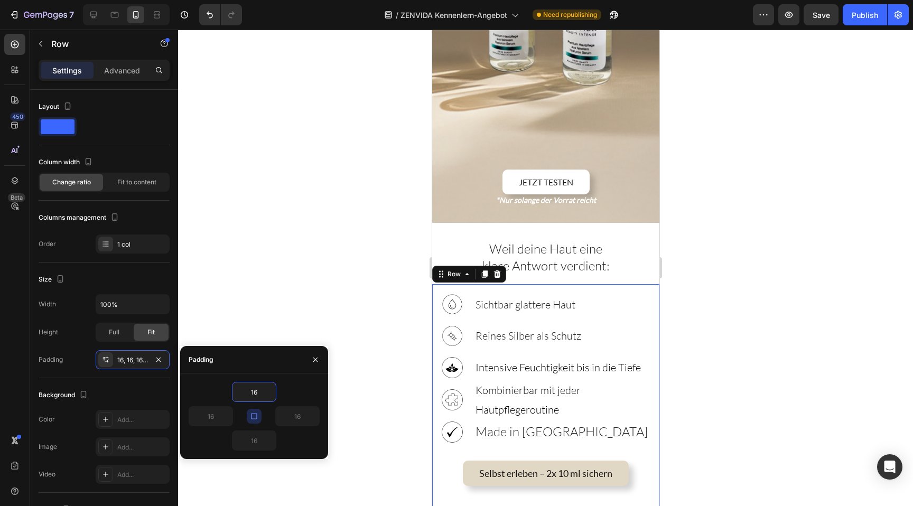
click at [254, 405] on div "16 16 16 16" at bounding box center [254, 416] width 131 height 69
click at [254, 409] on button "button" at bounding box center [254, 416] width 15 height 15
click at [206, 423] on input "16" at bounding box center [210, 416] width 43 height 19
click at [247, 418] on button "button" at bounding box center [254, 416] width 15 height 15
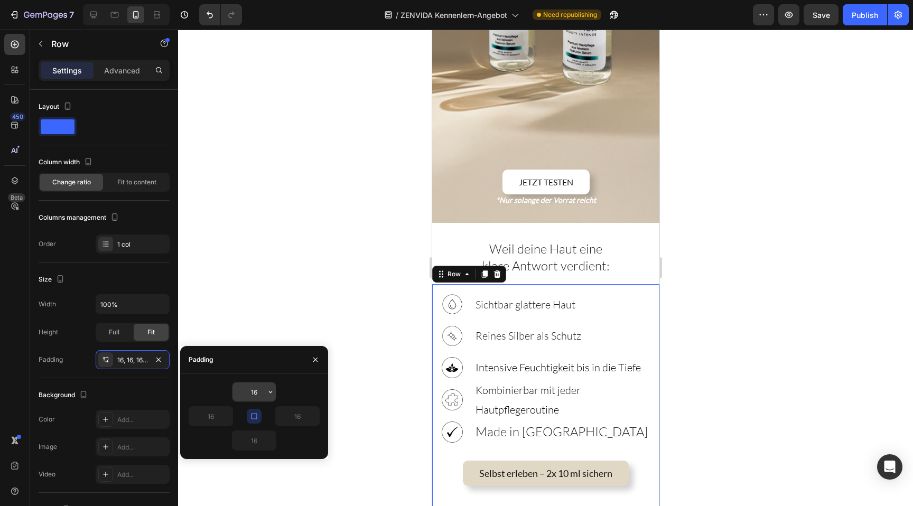
click at [248, 389] on input "16" at bounding box center [253, 391] width 43 height 19
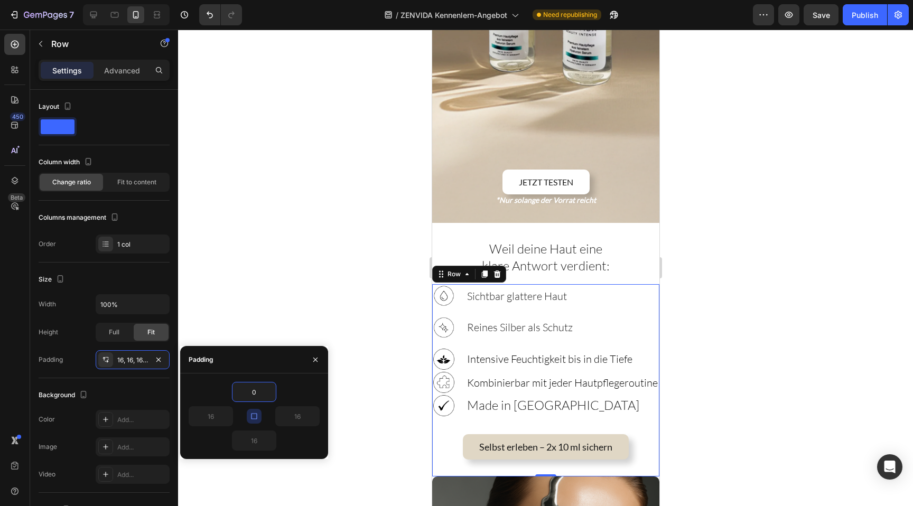
type input "0"
click at [255, 418] on icon "button" at bounding box center [254, 416] width 8 height 8
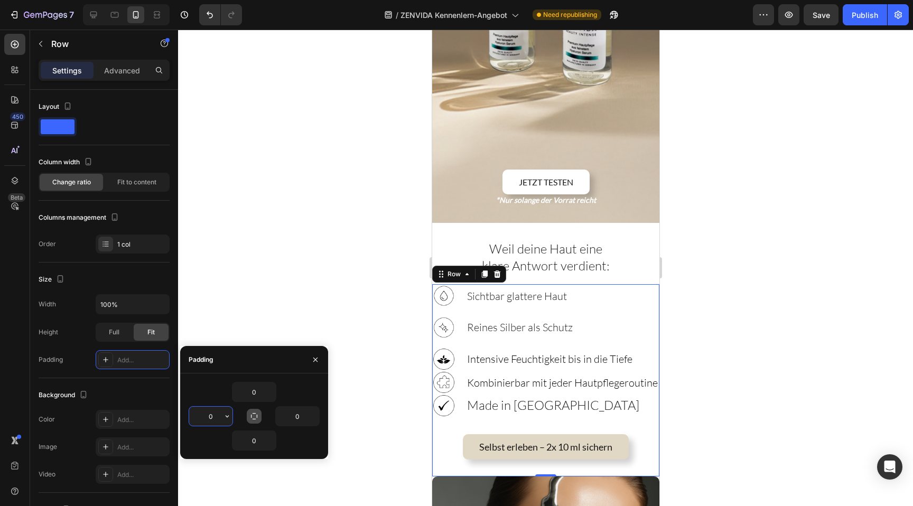
click at [214, 418] on input "0" at bounding box center [210, 416] width 43 height 19
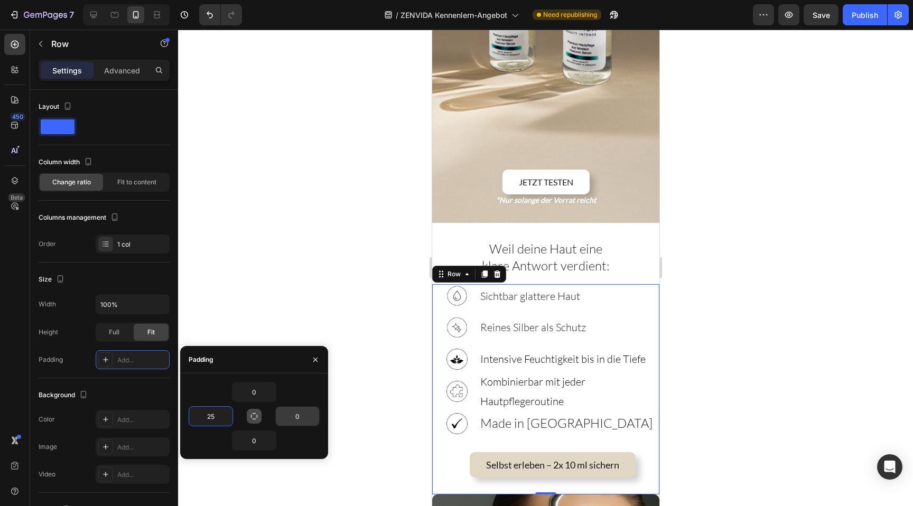
type input "25"
click at [292, 417] on input "0" at bounding box center [297, 416] width 43 height 19
type input "25"
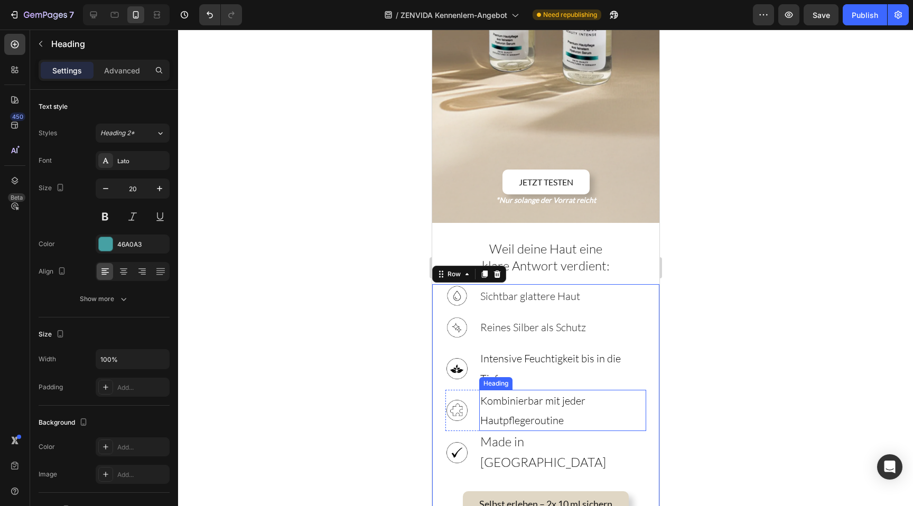
click at [552, 394] on span "Kombinierbar mit jeder Hautpflegeroutine" at bounding box center [532, 410] width 105 height 33
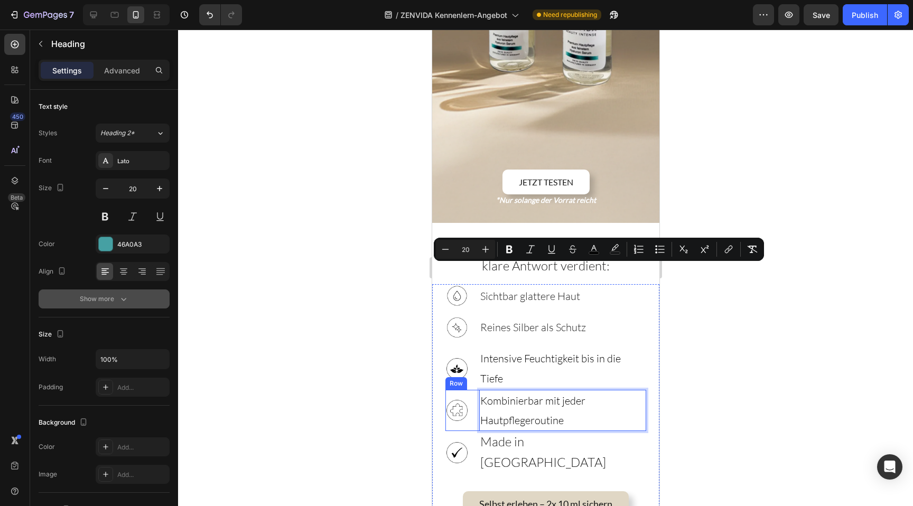
click at [108, 302] on div "Show more" at bounding box center [104, 299] width 49 height 11
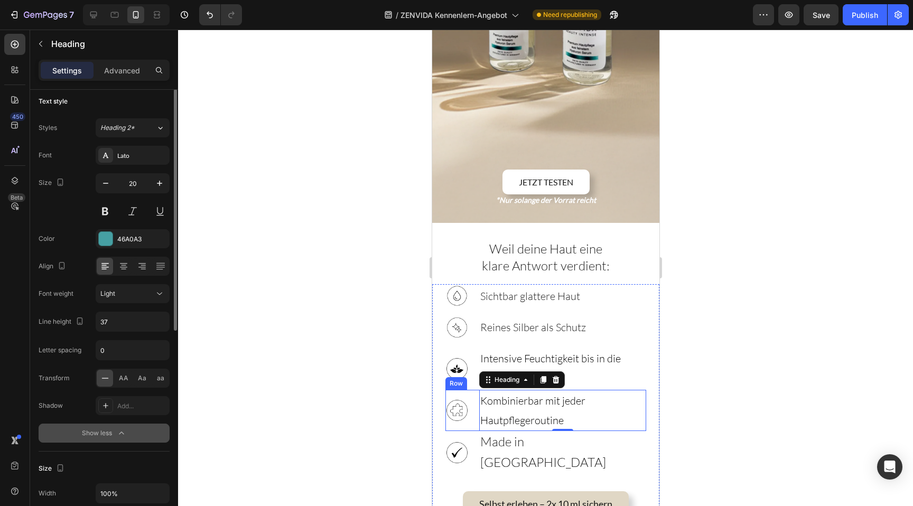
scroll to position [9, 0]
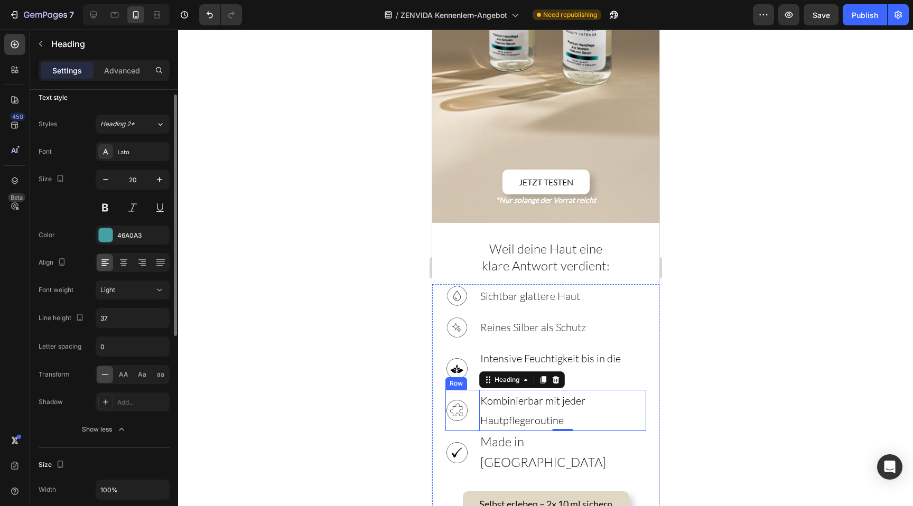
click at [141, 223] on div "Font Lato Size 20 Color 46A0A3 Align Font weight Light Line height 37 Letter sp…" at bounding box center [104, 290] width 131 height 297
click at [141, 232] on div "46A0A3" at bounding box center [132, 236] width 31 height 10
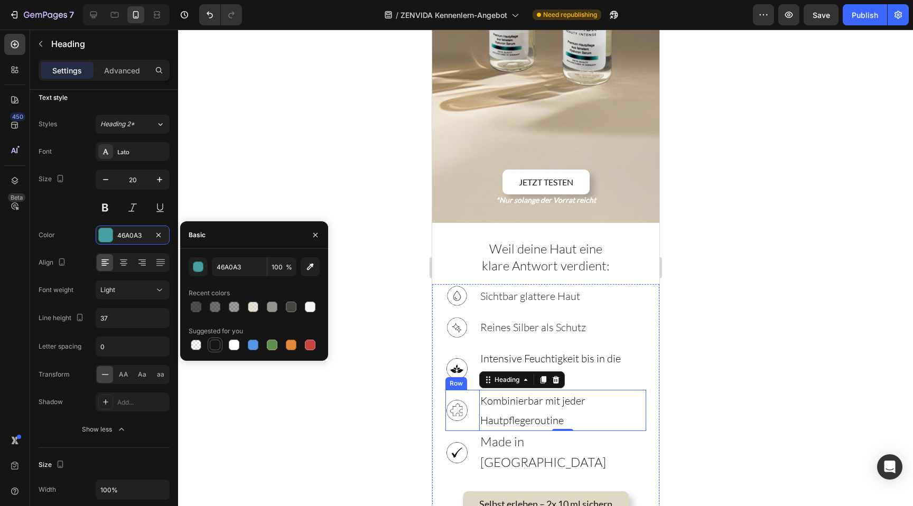
click at [211, 344] on div at bounding box center [215, 345] width 11 height 11
type input "151515"
click at [372, 254] on div at bounding box center [545, 268] width 735 height 476
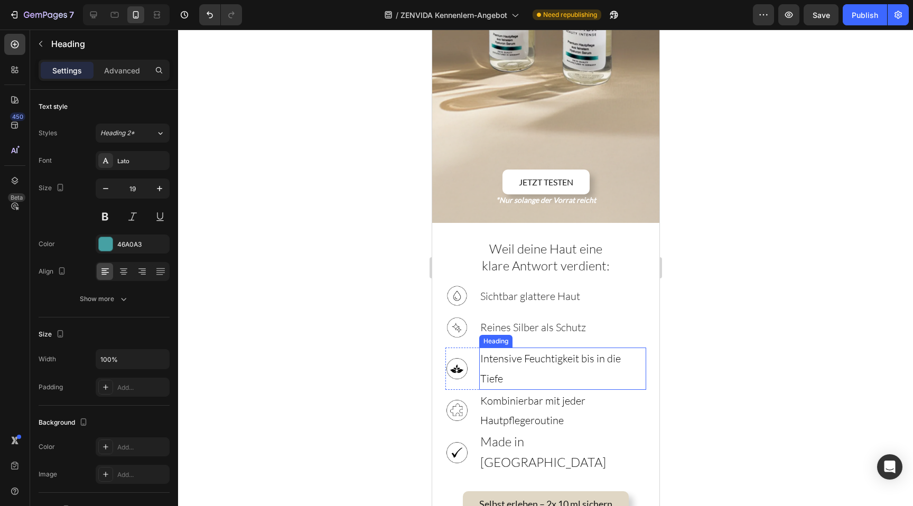
click at [562, 352] on span "Intensive Feuchtigkeit bis in die Tiefe" at bounding box center [550, 368] width 140 height 33
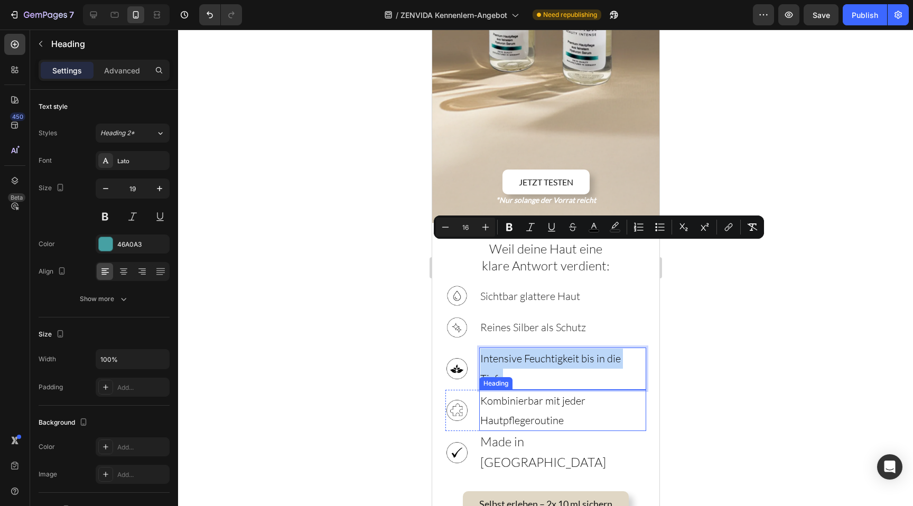
click at [503, 394] on span "Kombinierbar mit jeder Hautpflegeroutine" at bounding box center [532, 410] width 105 height 33
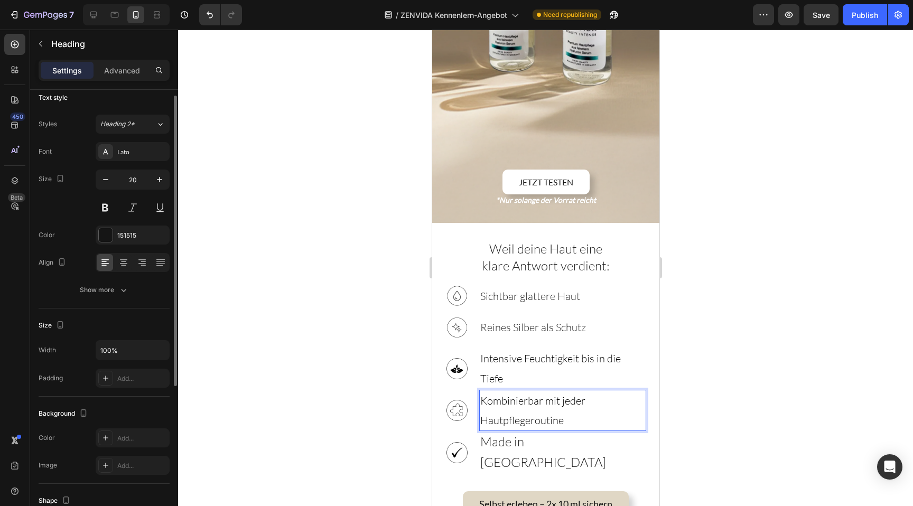
click at [503, 394] on span "Kombinierbar mit jeder Hautpflegeroutine" at bounding box center [532, 410] width 105 height 33
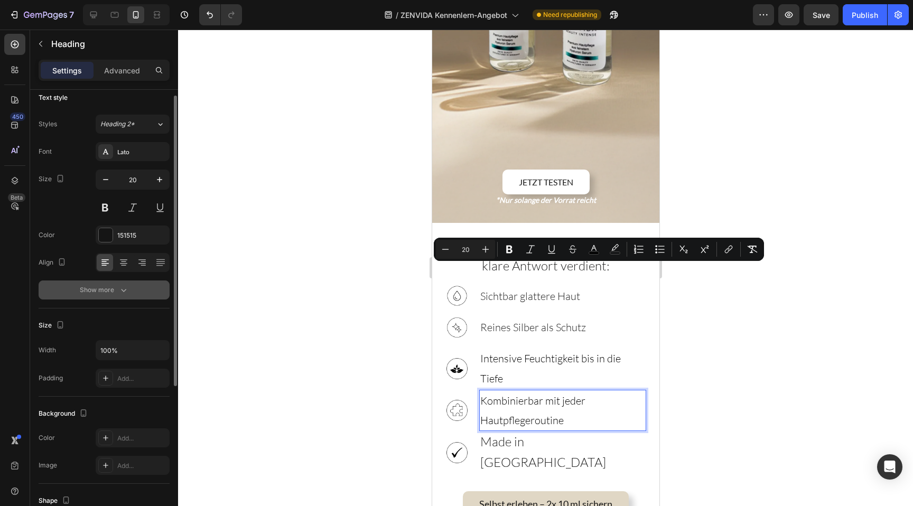
click at [115, 292] on div "Show more" at bounding box center [104, 290] width 49 height 11
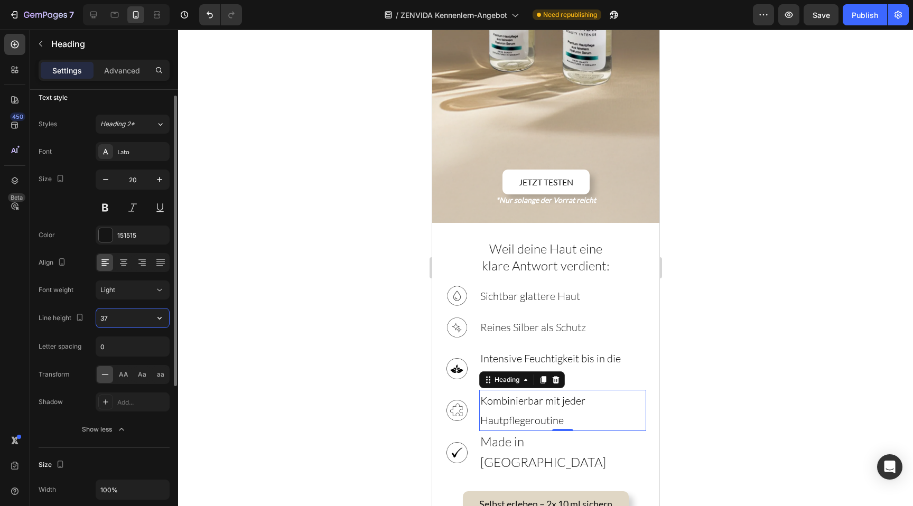
click at [117, 318] on input "37" at bounding box center [132, 317] width 73 height 19
click at [153, 315] on button "button" at bounding box center [159, 317] width 19 height 19
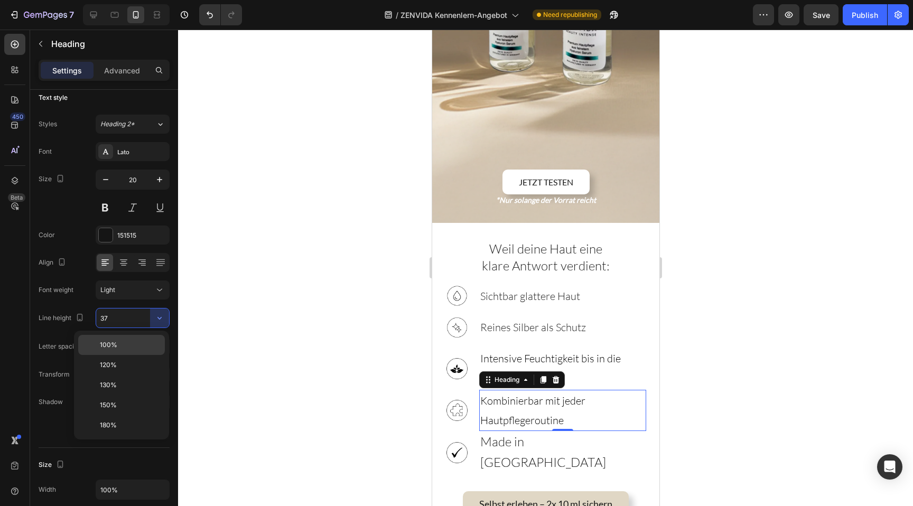
click at [119, 348] on p "100%" at bounding box center [130, 345] width 60 height 10
type input "100%"
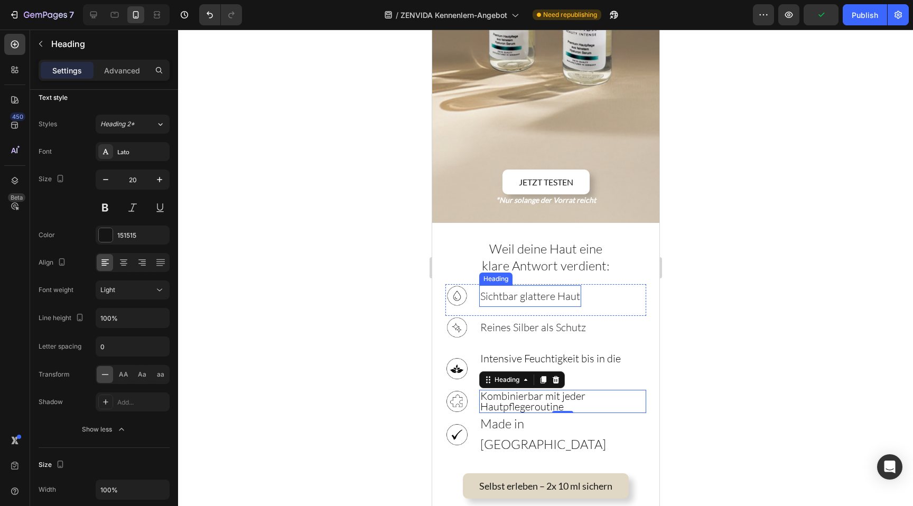
click at [503, 289] on span "Sichtbar glattere Haut" at bounding box center [530, 295] width 100 height 13
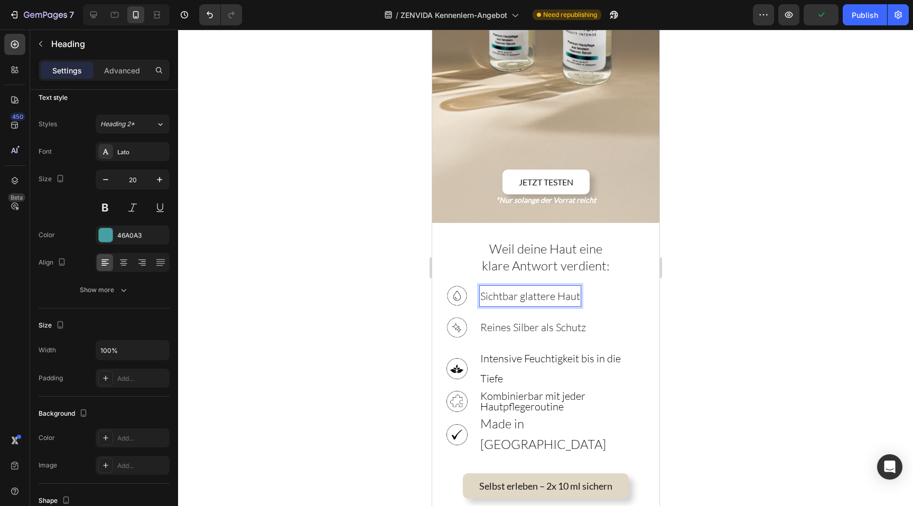
click at [503, 289] on span "Sichtbar glattere Haut" at bounding box center [530, 295] width 100 height 13
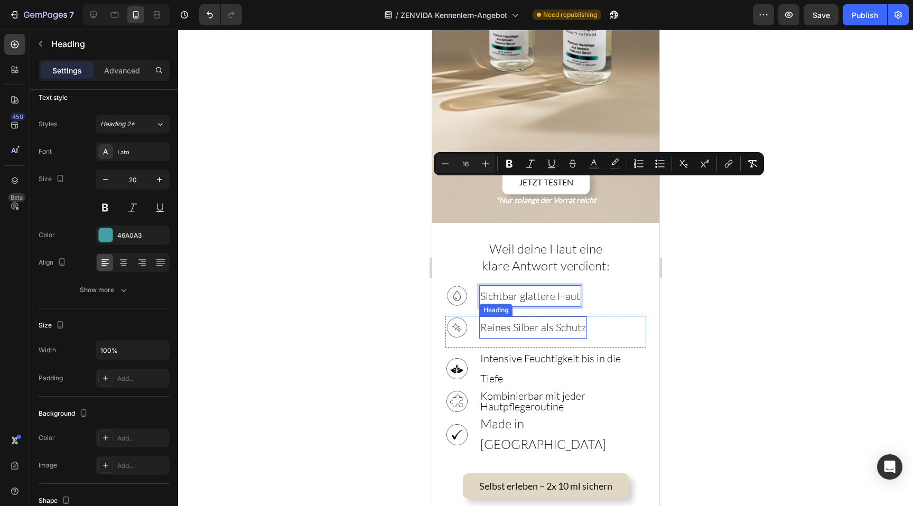
click at [492, 321] on span "Reines Silber als Schutz" at bounding box center [533, 327] width 106 height 13
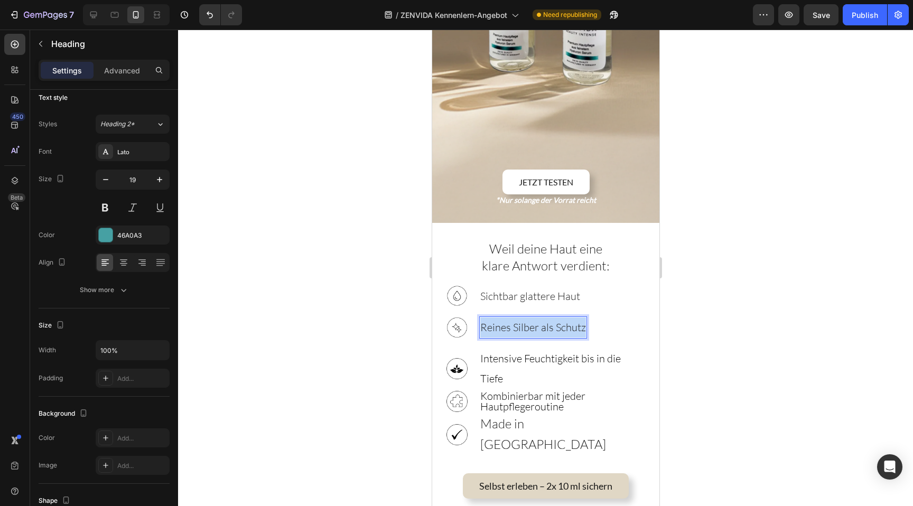
click at [492, 321] on span "Reines Silber als Schutz" at bounding box center [533, 327] width 106 height 13
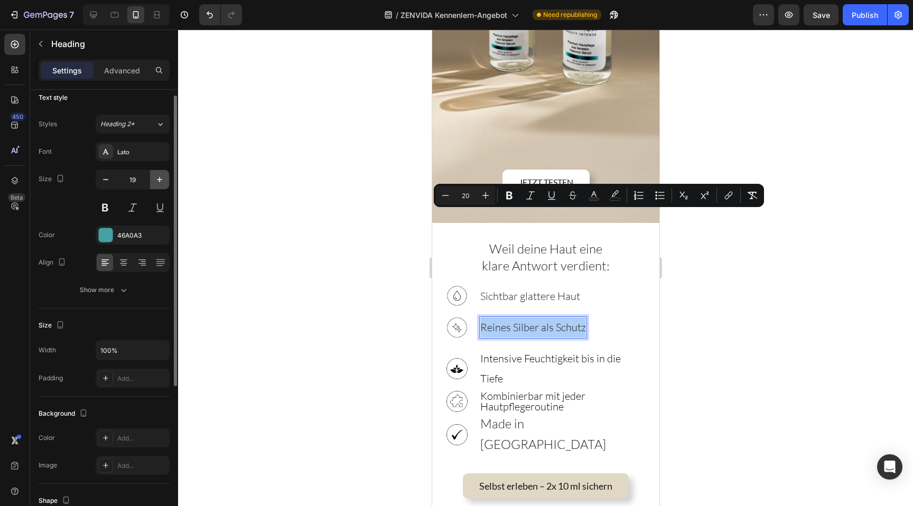
click at [153, 179] on button "button" at bounding box center [159, 179] width 19 height 19
type input "20"
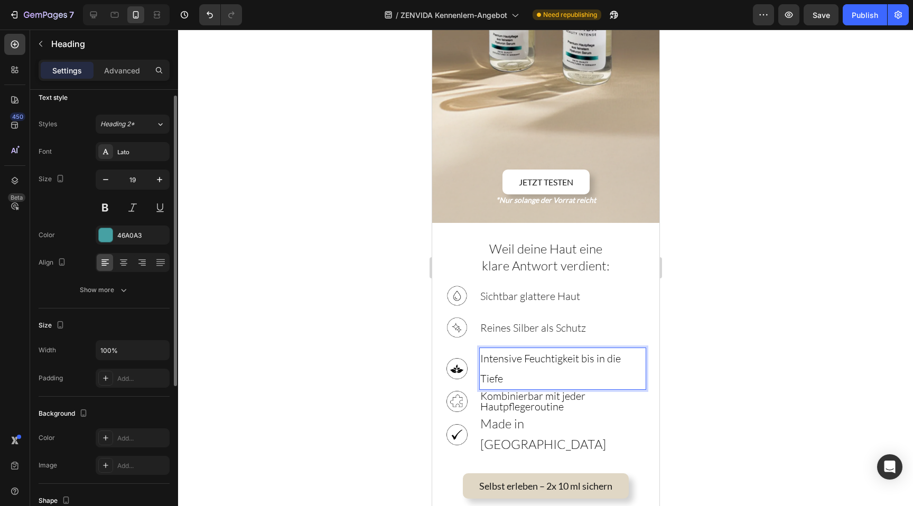
click at [502, 352] on span "Intensive Feuchtigkeit bis in die Tiefe" at bounding box center [550, 368] width 140 height 33
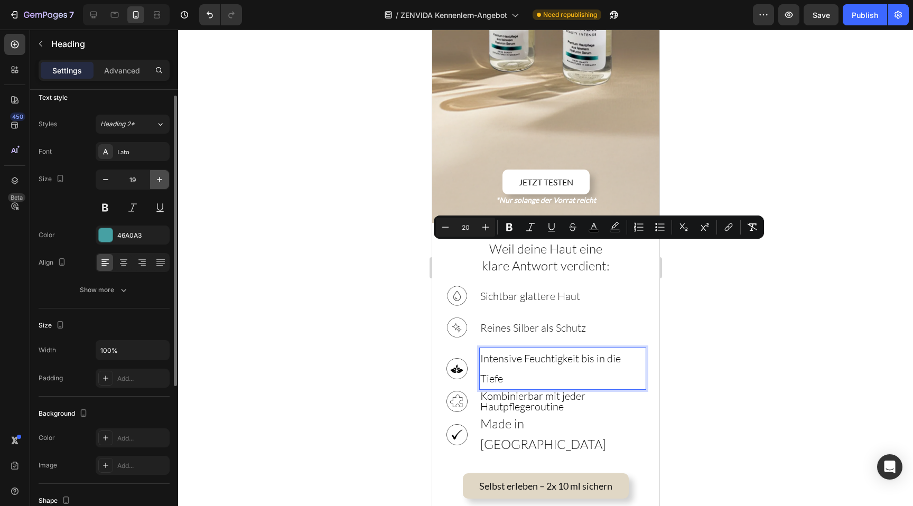
click at [158, 179] on icon "button" at bounding box center [159, 179] width 11 height 11
type input "20"
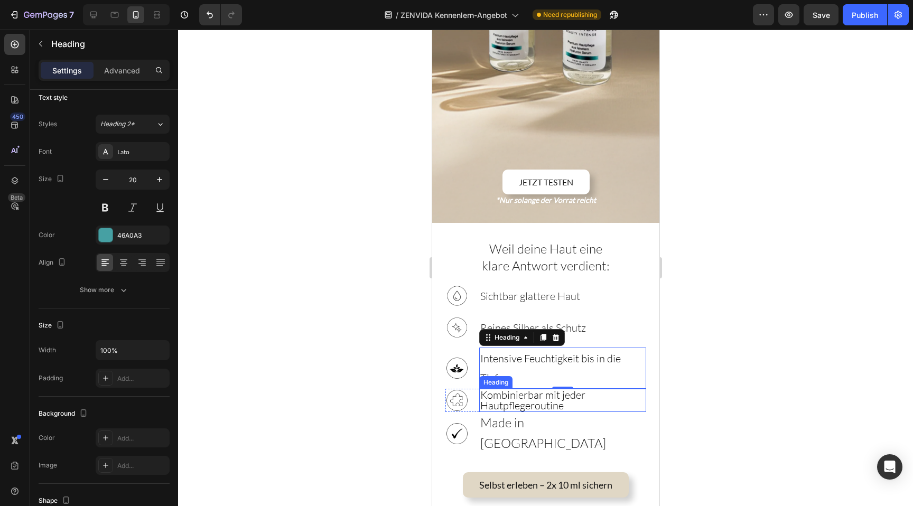
click at [533, 388] on span "Kombinierbar mit jeder Hautpflegeroutine" at bounding box center [532, 400] width 105 height 24
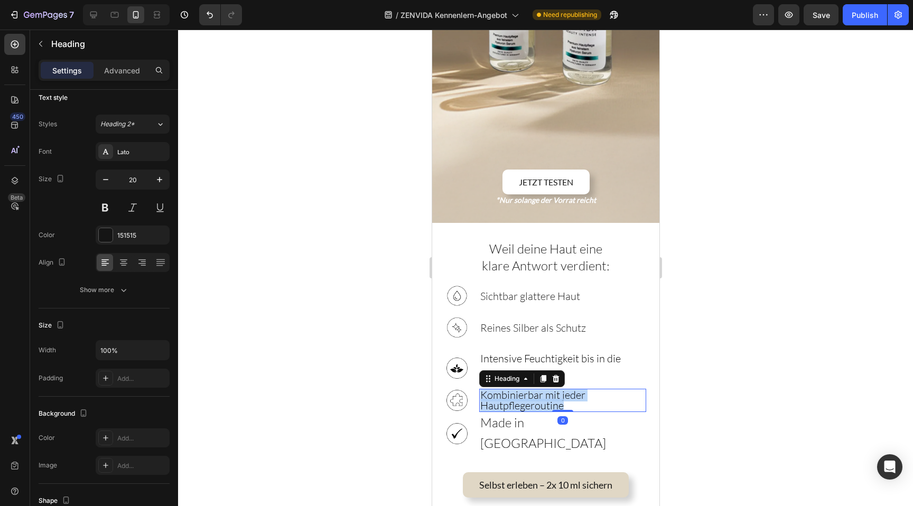
click at [533, 388] on span "Kombinierbar mit jeder Hautpflegeroutine" at bounding box center [532, 400] width 105 height 24
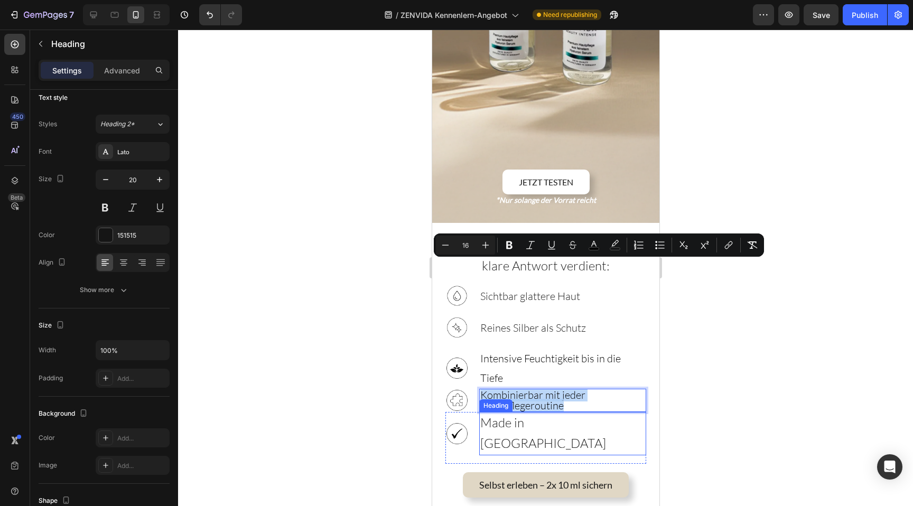
click at [490, 415] on span "Made in [GEOGRAPHIC_DATA]" at bounding box center [543, 433] width 126 height 36
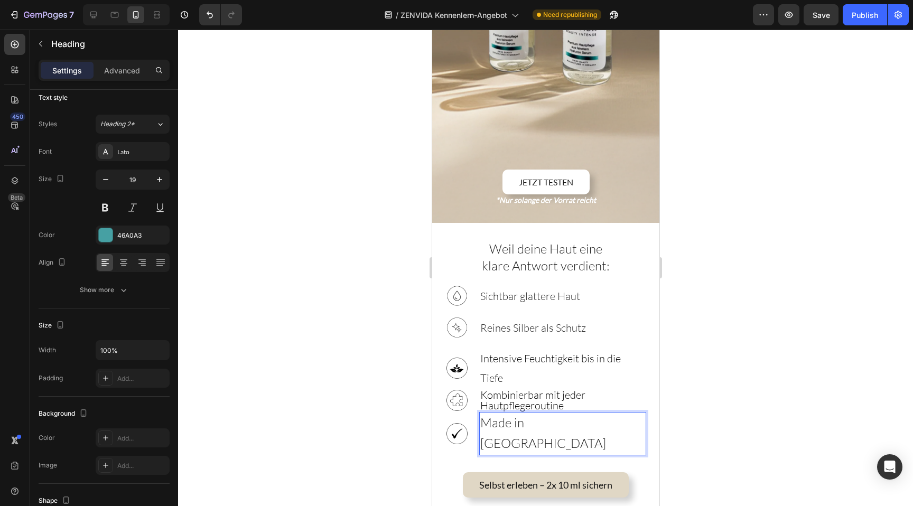
click at [490, 415] on span "Made in [GEOGRAPHIC_DATA]" at bounding box center [543, 433] width 126 height 36
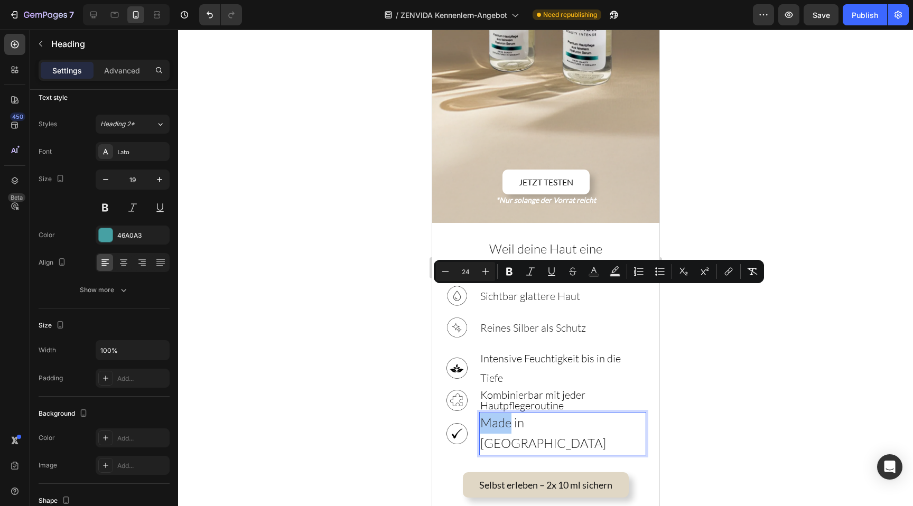
click at [461, 270] on input "24" at bounding box center [465, 271] width 21 height 13
click at [442, 272] on icon "Editor contextual toolbar" at bounding box center [445, 271] width 11 height 11
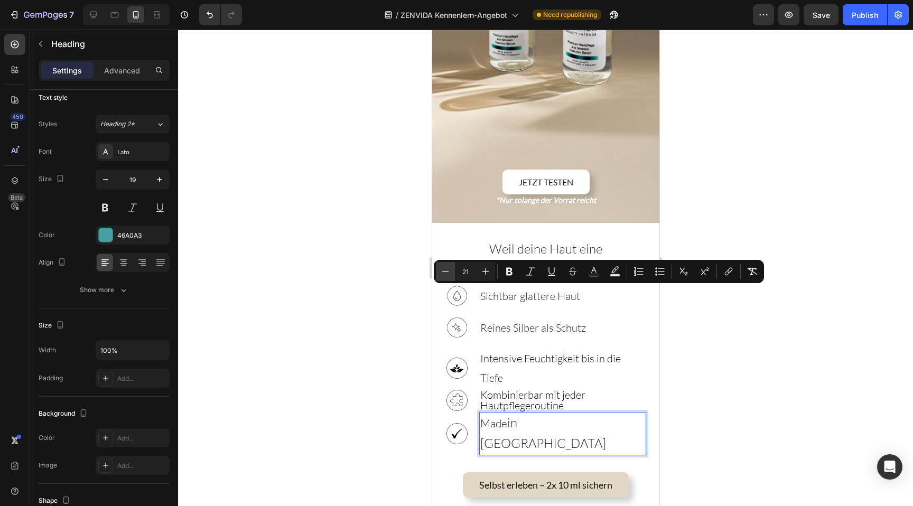
click at [442, 272] on icon "Editor contextual toolbar" at bounding box center [445, 271] width 11 height 11
type input "20"
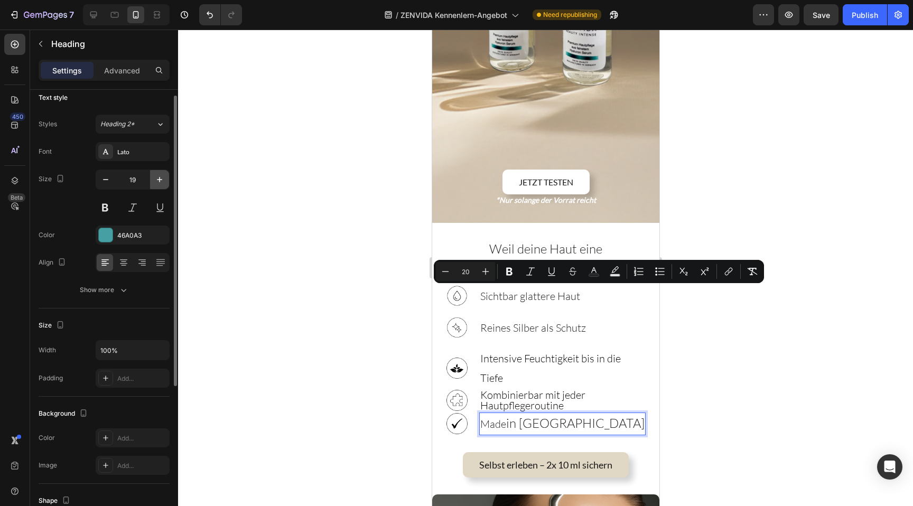
click at [155, 181] on icon "button" at bounding box center [159, 179] width 11 height 11
type input "20"
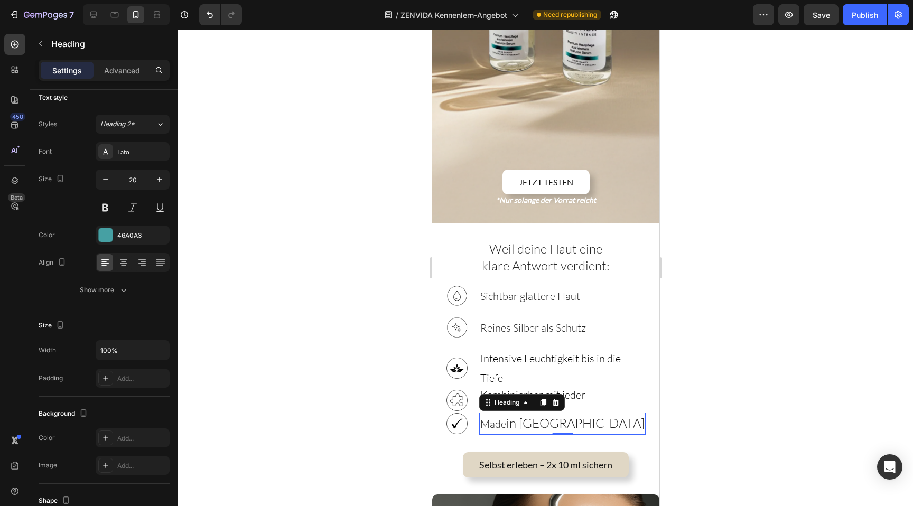
click at [523, 415] on span "in [GEOGRAPHIC_DATA]" at bounding box center [574, 423] width 138 height 16
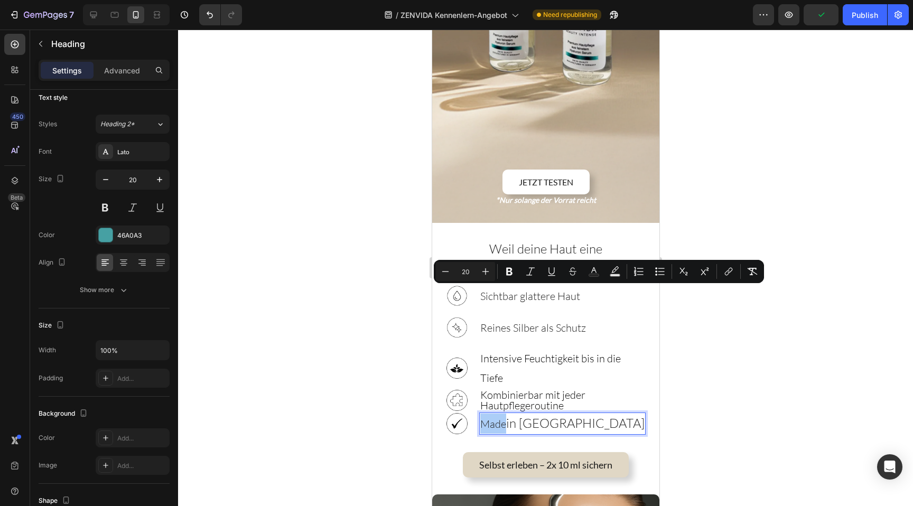
click at [459, 270] on input "20" at bounding box center [465, 271] width 21 height 13
type input "20"
click at [503, 417] on span "Made in [GEOGRAPHIC_DATA]" at bounding box center [552, 423] width 145 height 13
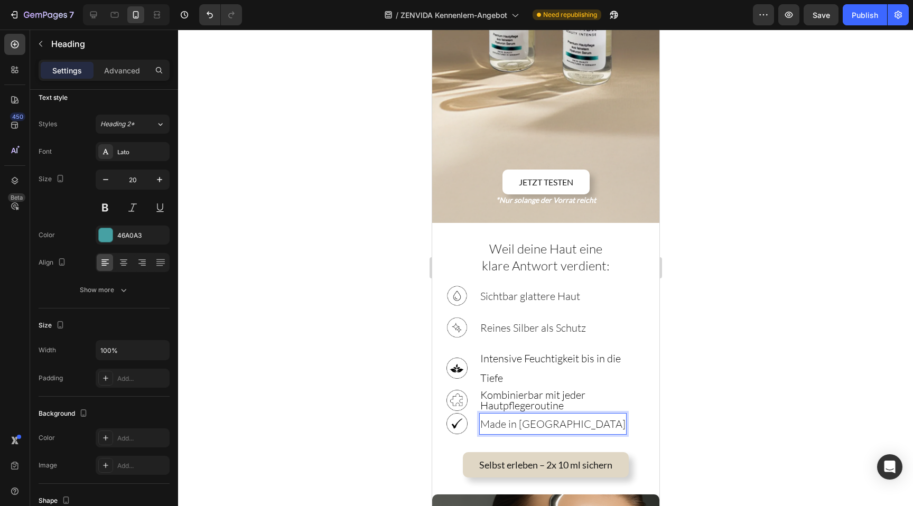
click at [511, 417] on span "Made in [GEOGRAPHIC_DATA]" at bounding box center [552, 423] width 145 height 13
click at [600, 390] on p "⁠⁠⁠⁠⁠⁠⁠ Kombinierbar mit jeder Hautpflegeroutine" at bounding box center [562, 400] width 165 height 21
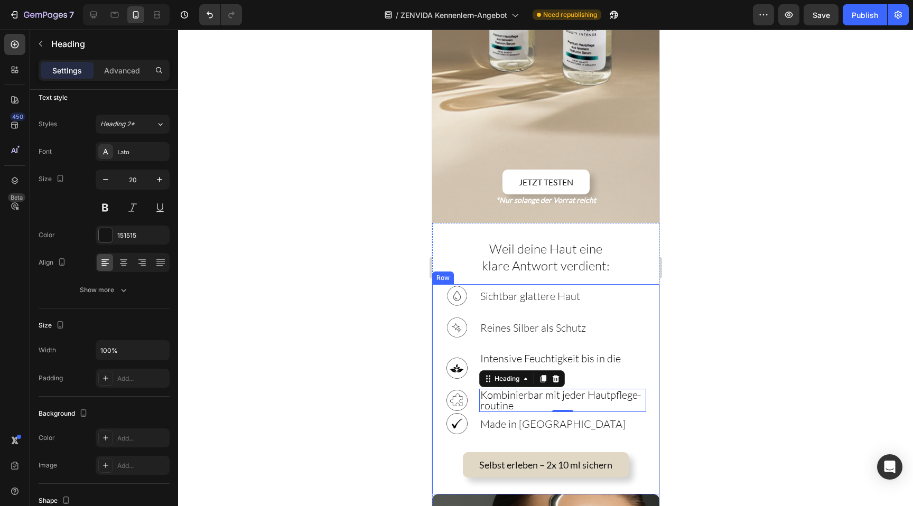
click at [727, 290] on div at bounding box center [545, 268] width 735 height 476
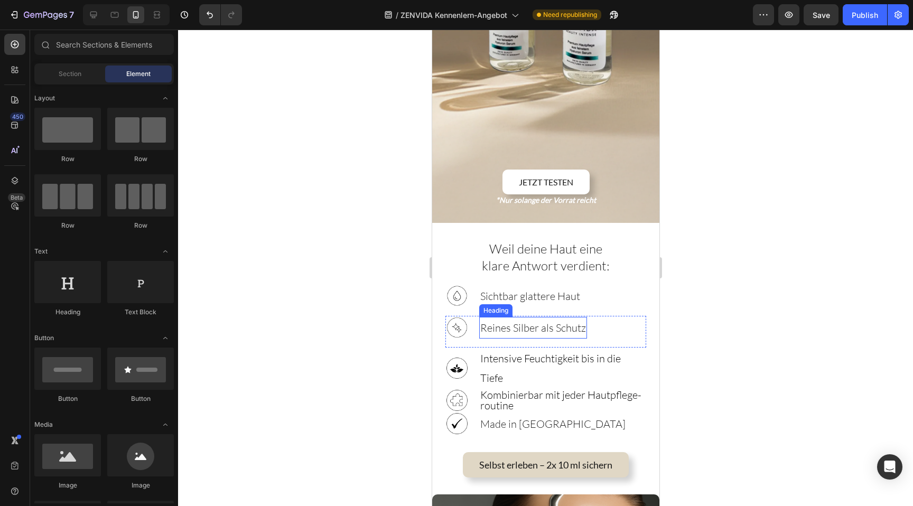
click at [584, 321] on span "Reines Silber als Schutz" at bounding box center [533, 327] width 106 height 13
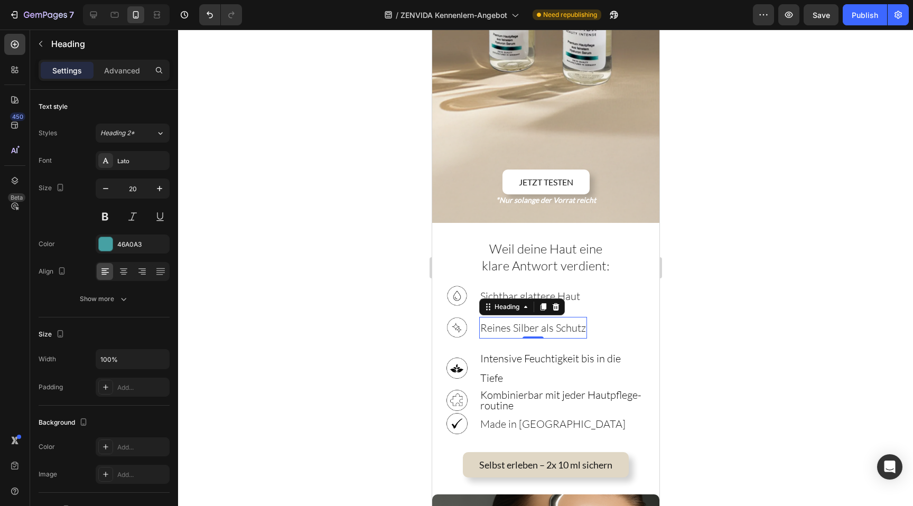
click at [585, 317] on h3 "⁠⁠⁠⁠⁠⁠⁠ Reines Silber als Schutz" at bounding box center [533, 328] width 108 height 22
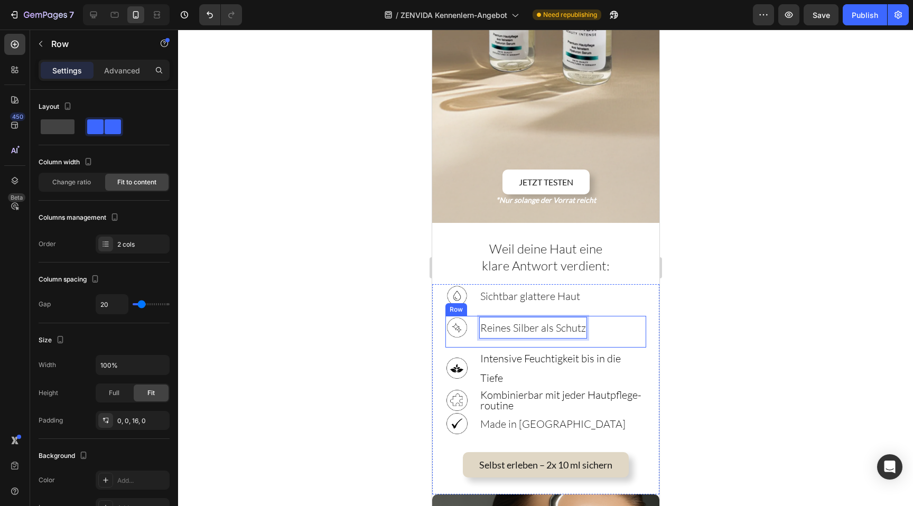
click at [584, 316] on div "Image Reines Silber als Schutz Heading 0 Row" at bounding box center [545, 332] width 201 height 32
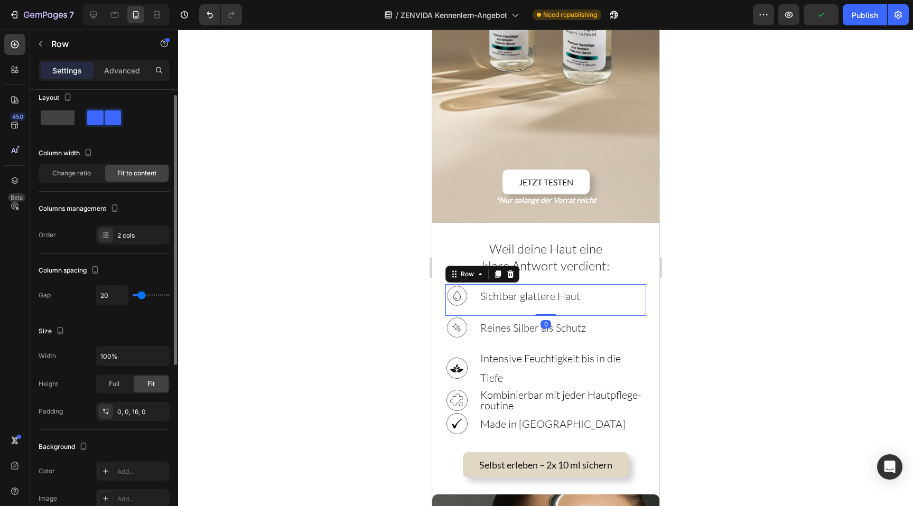
click at [569, 284] on div "Image ⁠⁠⁠⁠⁠⁠⁠ Sichtbar glattere Haut Heading Row 0" at bounding box center [545, 300] width 201 height 32
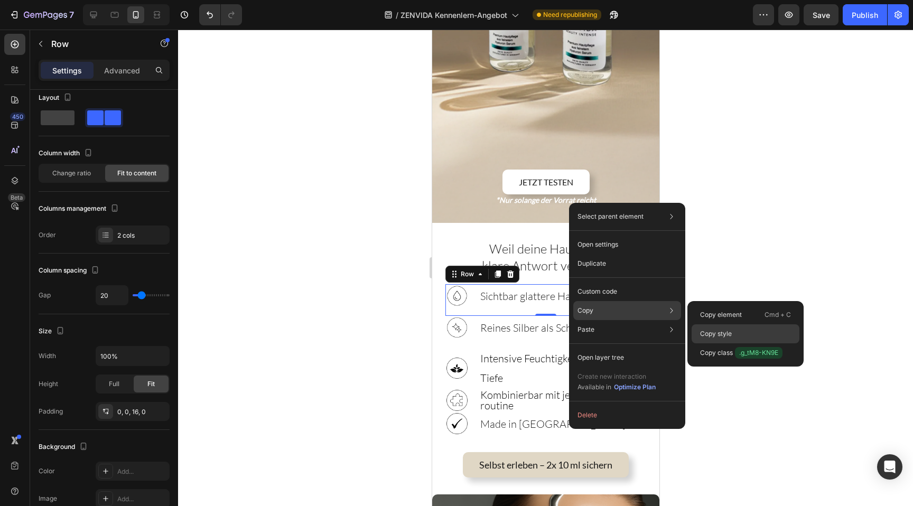
click at [724, 334] on p "Copy style" at bounding box center [716, 334] width 32 height 10
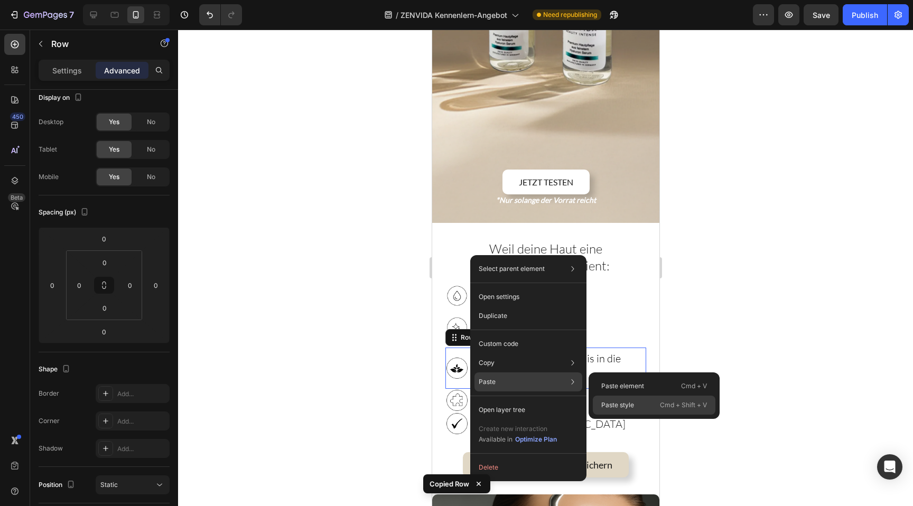
click at [651, 408] on div "Paste style Cmd + Shift + V" at bounding box center [654, 405] width 123 height 19
type input "16"
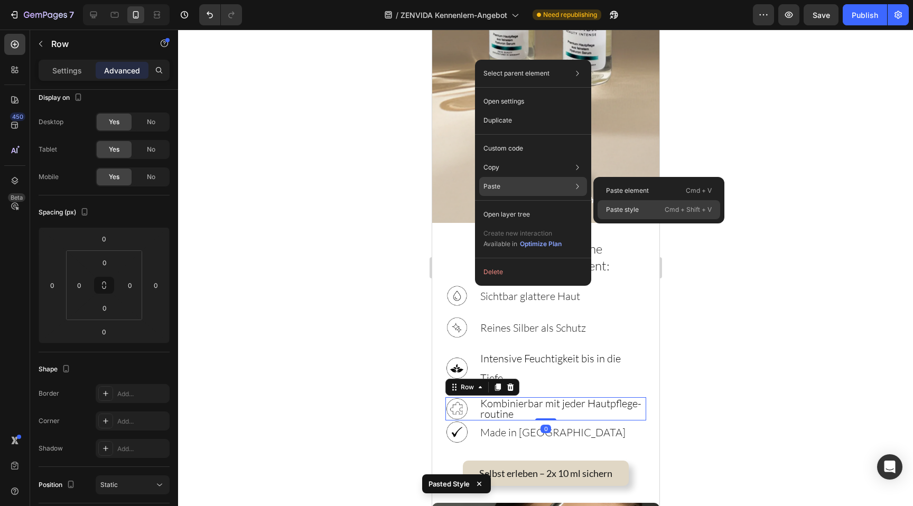
click at [621, 203] on div "Paste style Cmd + Shift + V" at bounding box center [658, 209] width 123 height 19
type input "16"
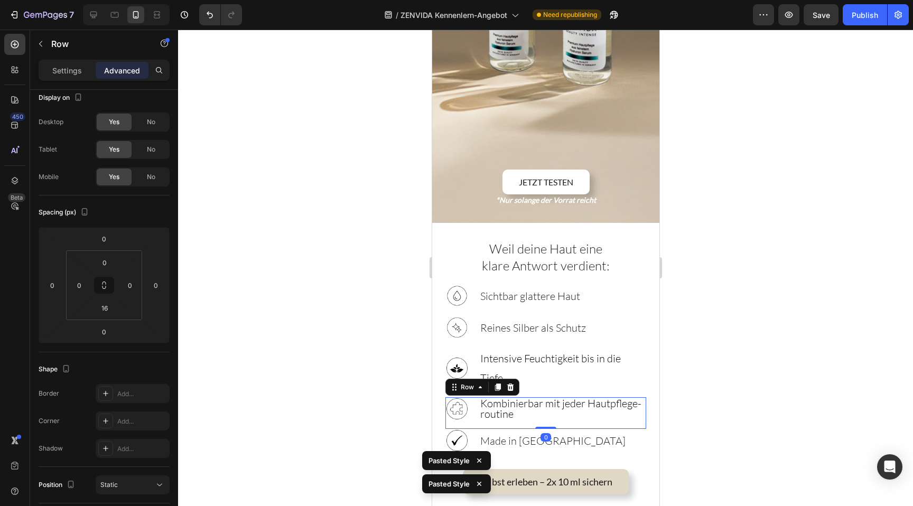
click at [378, 311] on div at bounding box center [545, 268] width 735 height 476
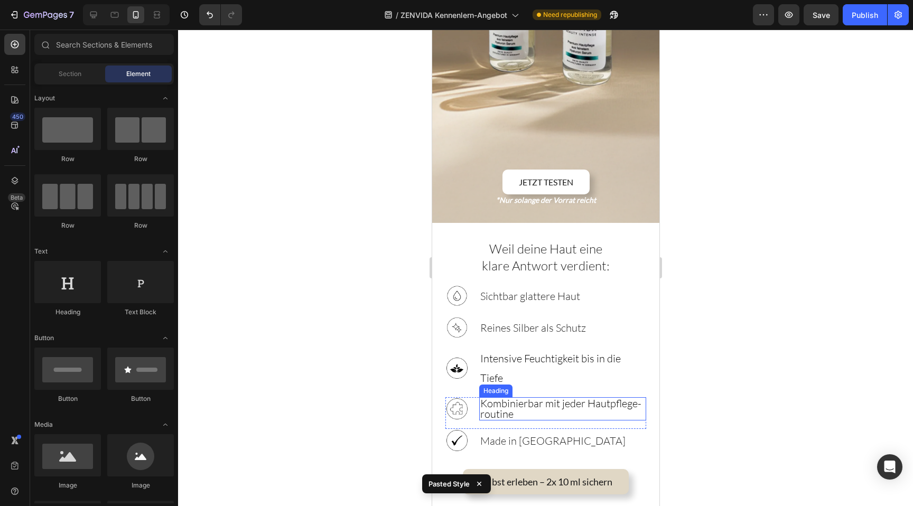
click at [632, 397] on span "Kombinierbar mit jeder Hautpflege-routine" at bounding box center [560, 409] width 161 height 24
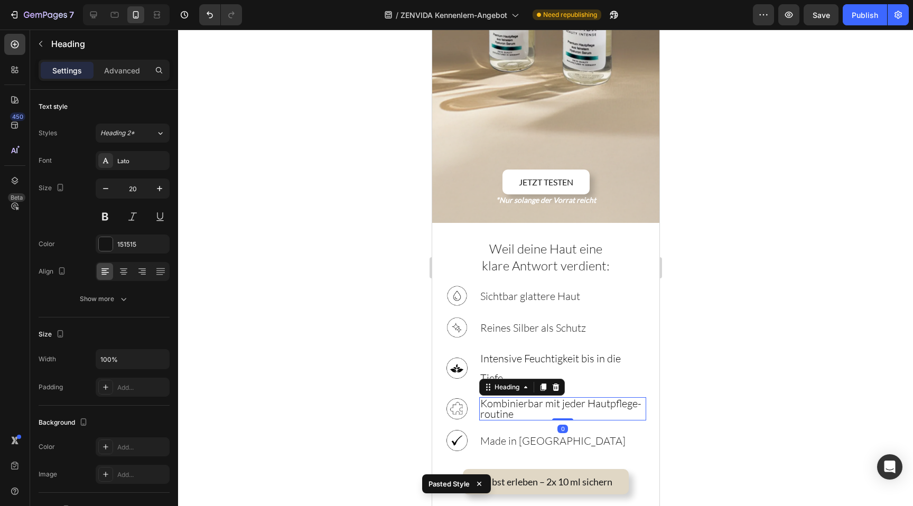
click at [699, 249] on div at bounding box center [545, 268] width 735 height 476
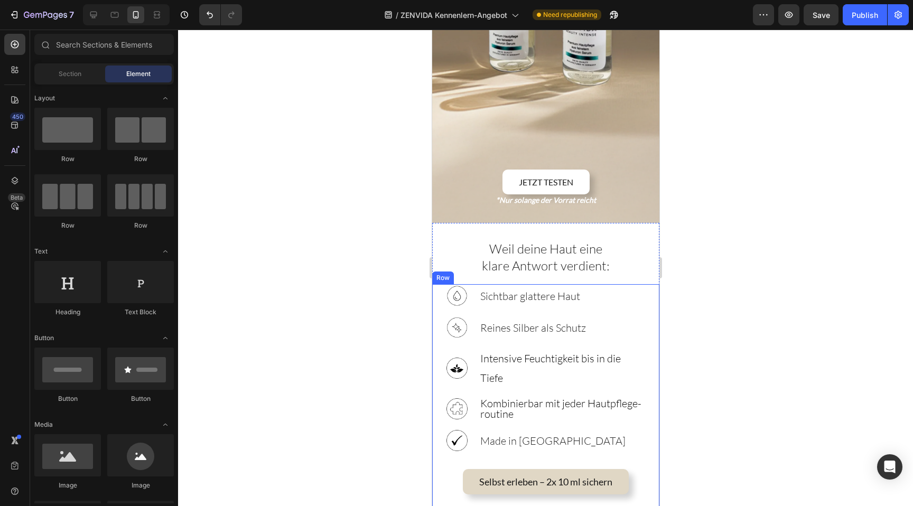
click at [654, 284] on div "Image ⁠⁠⁠⁠⁠⁠⁠ Sichtbar glattere Haut Heading Row Image ⁠⁠⁠⁠⁠⁠⁠ Reines Silber al…" at bounding box center [544, 397] width 227 height 227
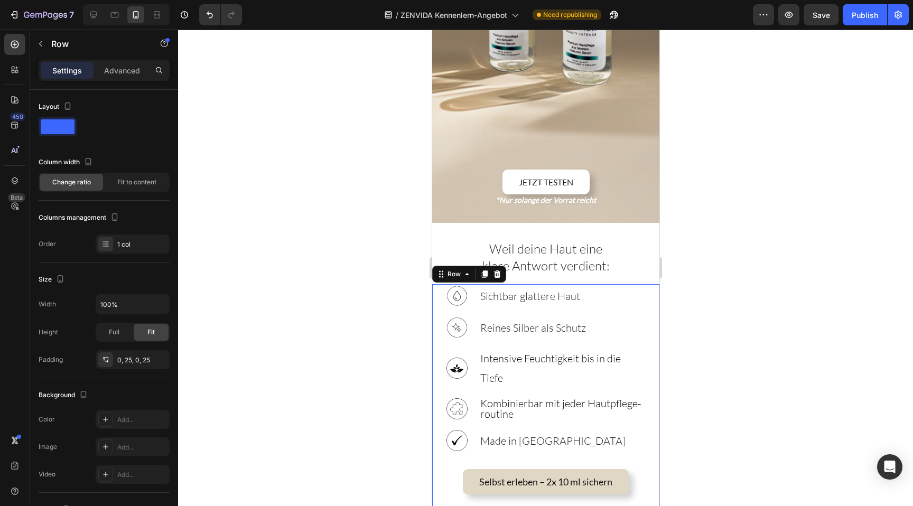
click at [649, 373] on div "Image ⁠⁠⁠⁠⁠⁠⁠ Sichtbar glattere Haut Heading Row Image ⁠⁠⁠⁠⁠⁠⁠ Reines Silber al…" at bounding box center [544, 397] width 227 height 227
click at [632, 241] on p "⁠⁠⁠⁠⁠⁠⁠ Weil deine Haut eine klare Antwort verdient:" at bounding box center [545, 258] width 199 height 34
click at [436, 284] on div "Image ⁠⁠⁠⁠⁠⁠⁠ Sichtbar glattere Haut Heading Row Image ⁠⁠⁠⁠⁠⁠⁠ Reines Silber al…" at bounding box center [544, 397] width 227 height 227
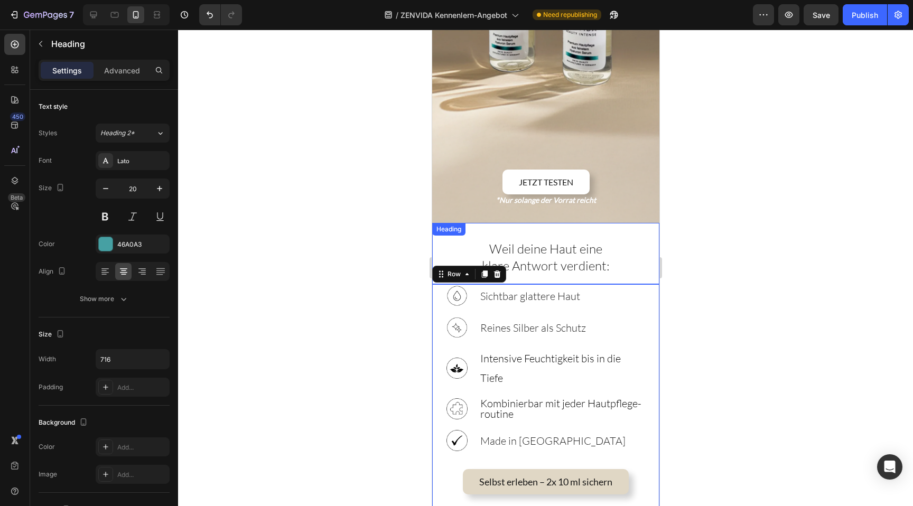
click at [435, 224] on div "Heading" at bounding box center [448, 229] width 29 height 10
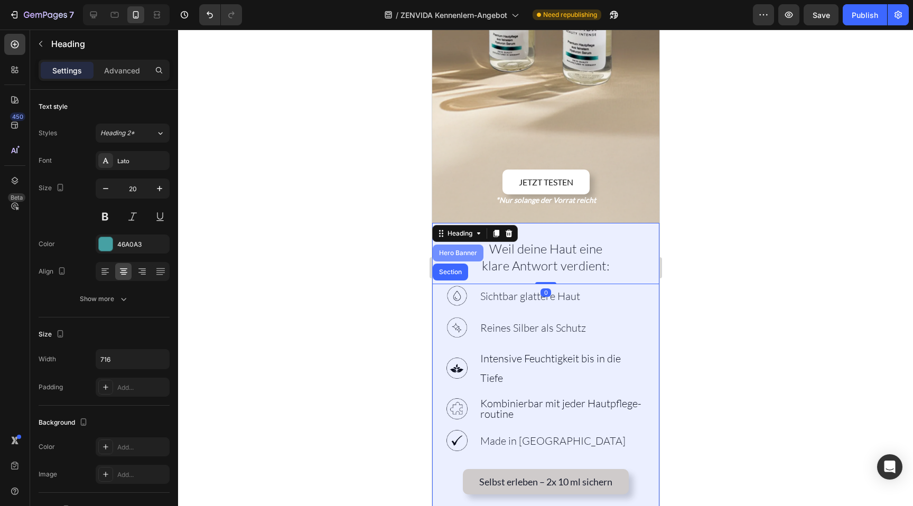
click at [447, 250] on div "Hero Banner" at bounding box center [457, 253] width 42 height 6
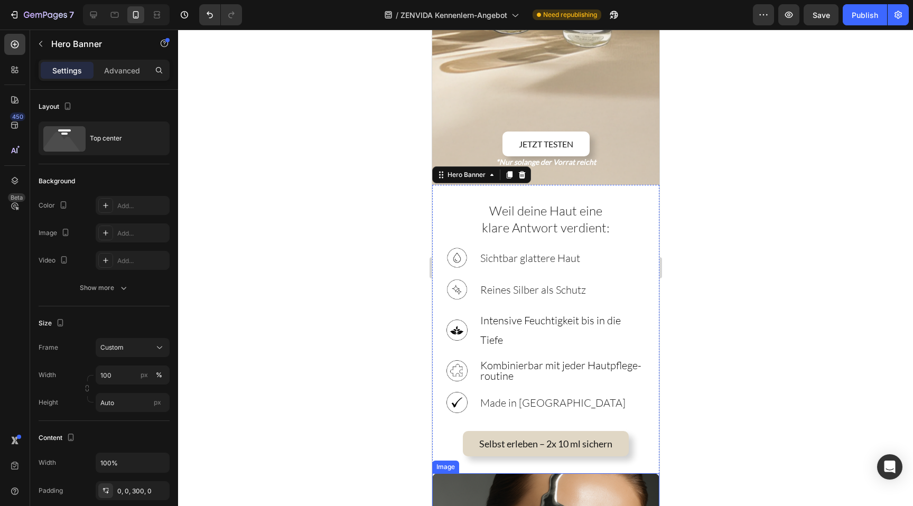
scroll to position [286, 0]
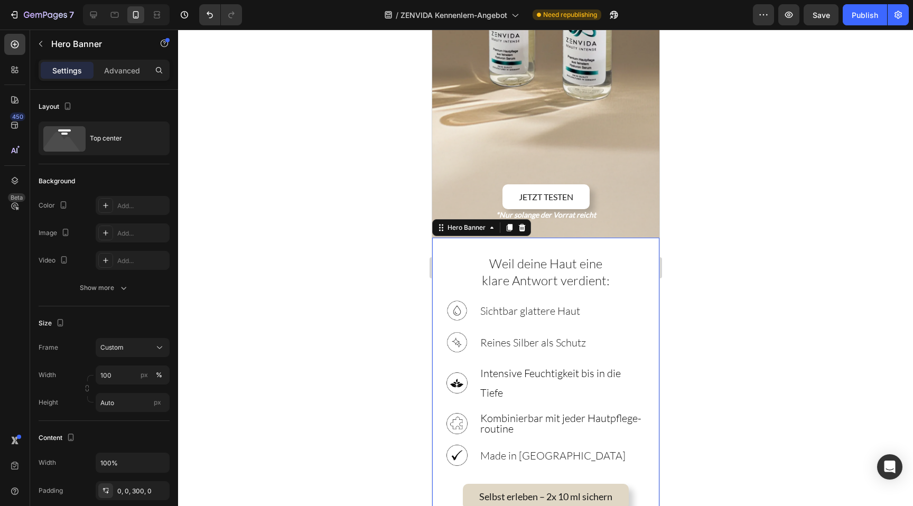
click at [766, 214] on div at bounding box center [545, 268] width 735 height 476
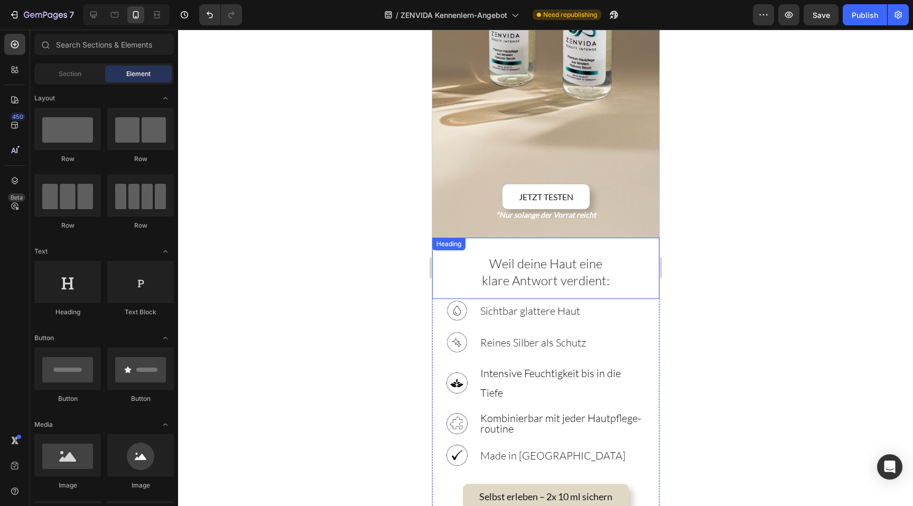
click at [498, 256] on span "Weil deine Haut eine" at bounding box center [545, 264] width 113 height 16
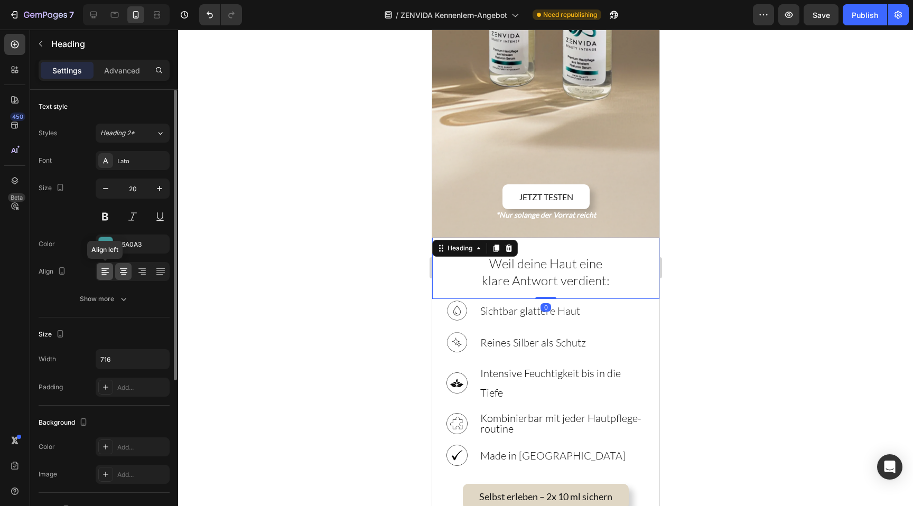
click at [107, 278] on div at bounding box center [105, 271] width 16 height 17
click at [122, 276] on icon at bounding box center [123, 271] width 11 height 11
click at [365, 186] on div at bounding box center [545, 268] width 735 height 476
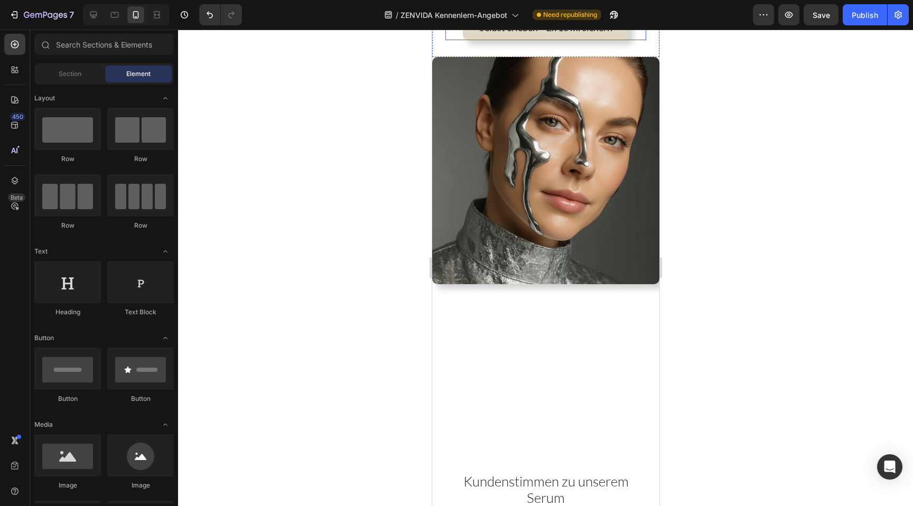
scroll to position [667, 0]
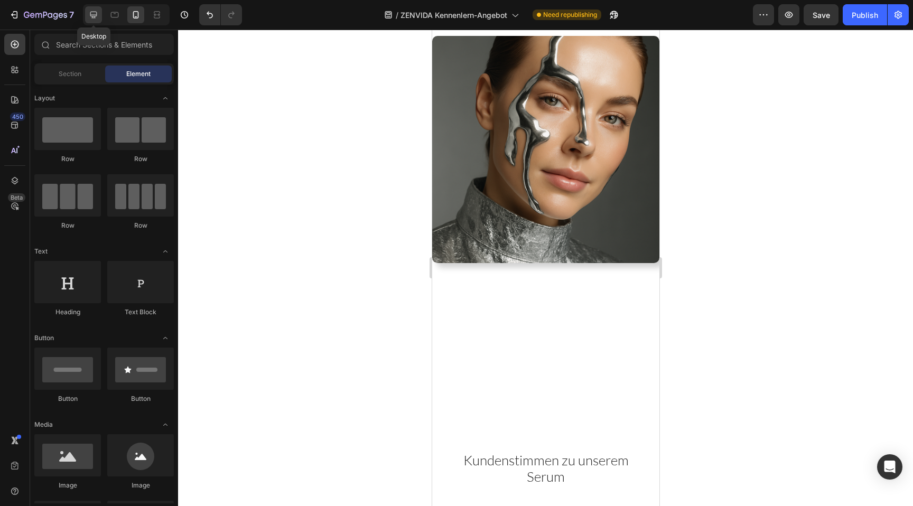
click at [92, 17] on icon at bounding box center [93, 15] width 11 height 11
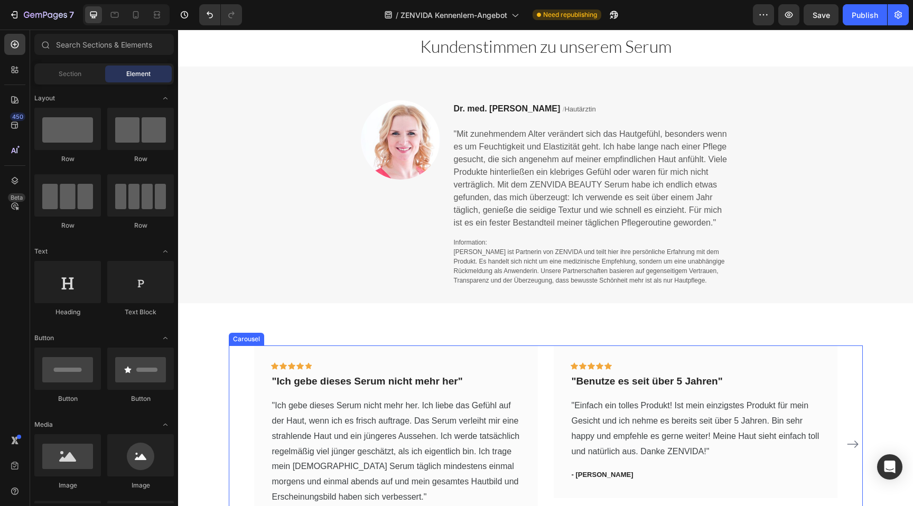
scroll to position [491, 0]
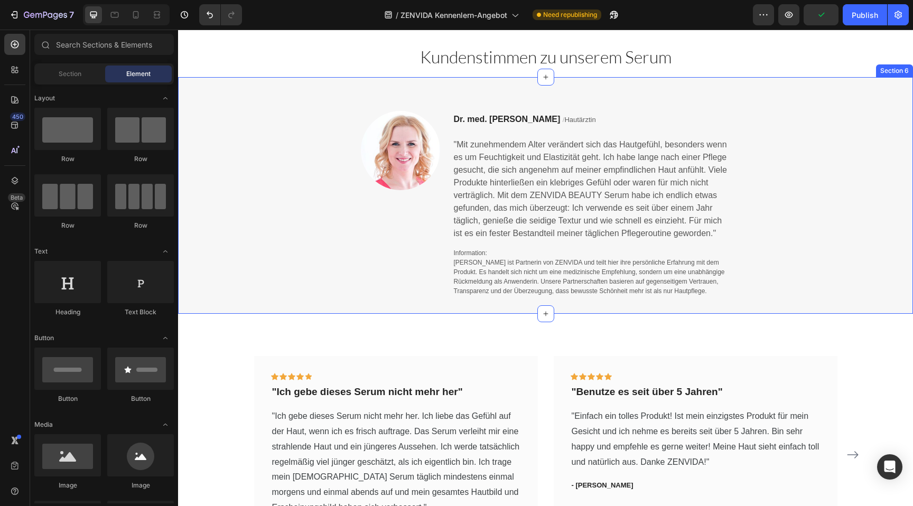
click at [556, 89] on div "Image Dr. med. [PERSON_NAME] / Hautärztin Text block "Mit zunehmendem Alter ver…" at bounding box center [545, 195] width 735 height 237
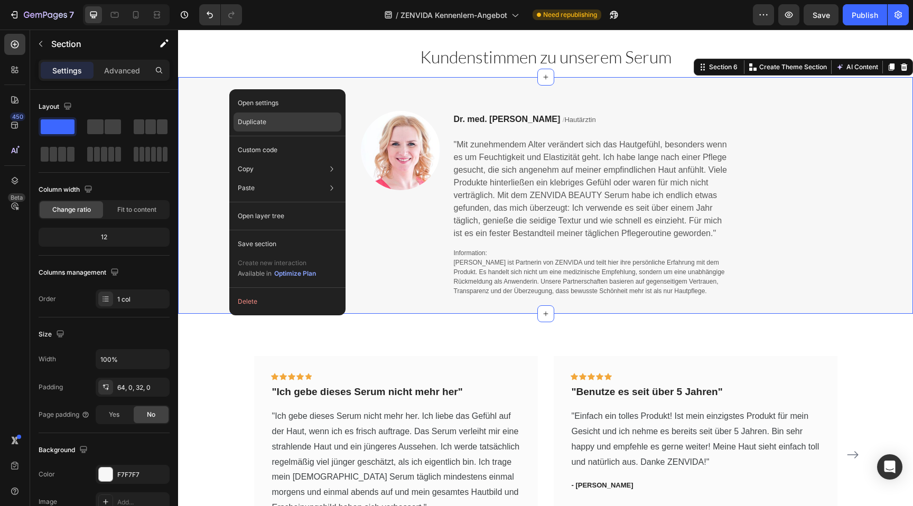
click at [249, 123] on p "Duplicate" at bounding box center [252, 122] width 29 height 10
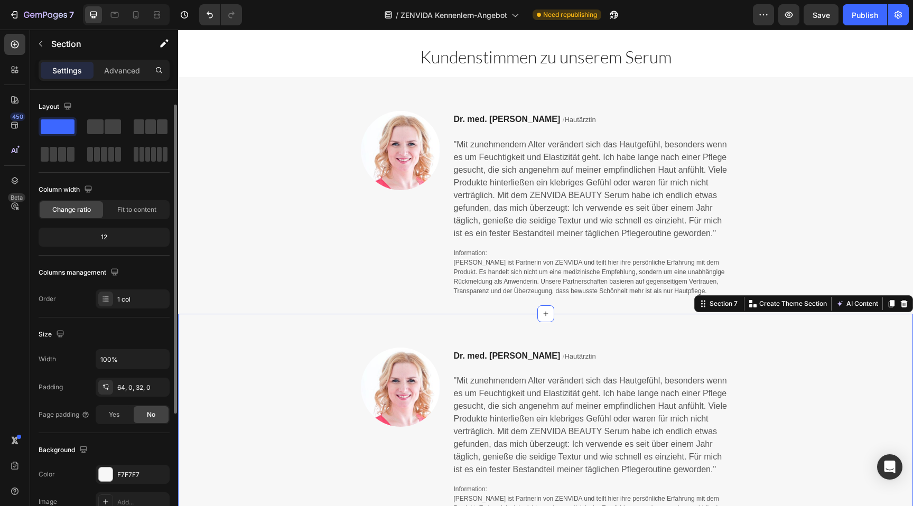
scroll to position [9, 0]
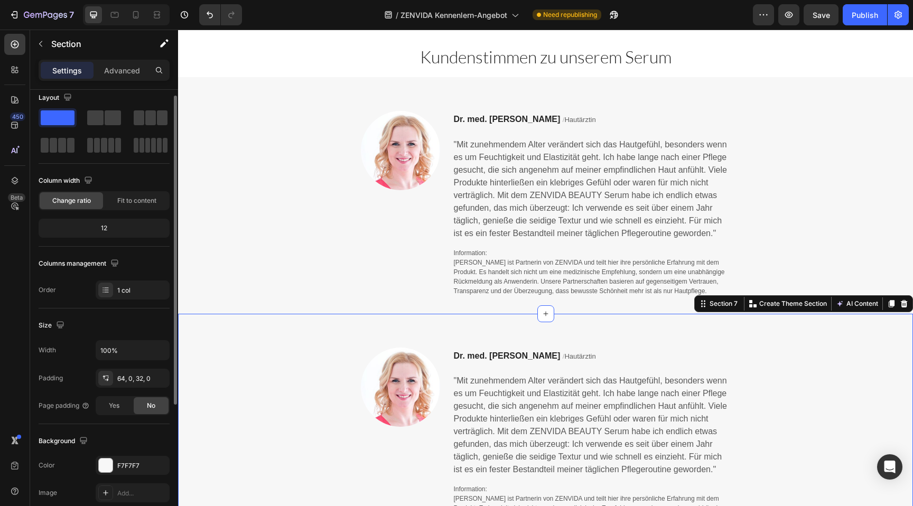
click at [474, 329] on div "Image Dr. med. [PERSON_NAME] / Hautärztin Text block "Mit zunehmendem Alter ver…" at bounding box center [545, 432] width 735 height 237
click at [112, 72] on p "Advanced" at bounding box center [122, 70] width 36 height 11
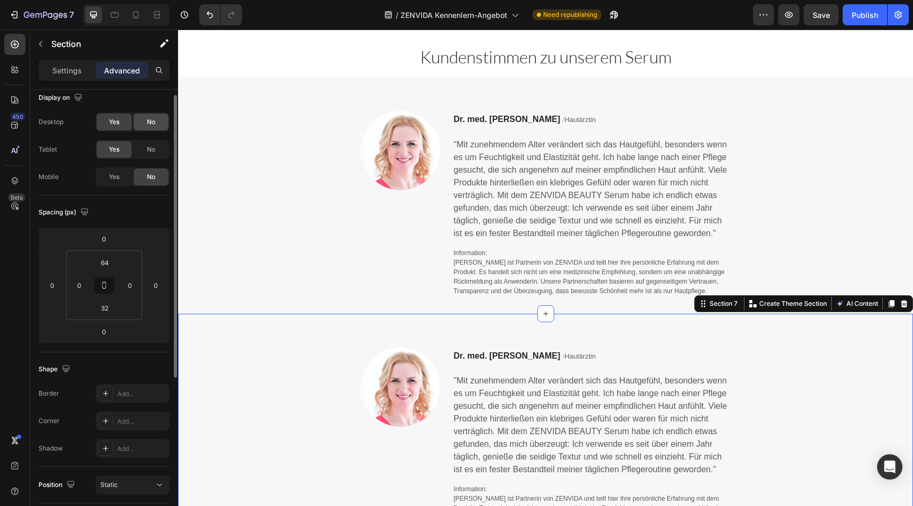
click at [143, 123] on div "No" at bounding box center [151, 122] width 35 height 17
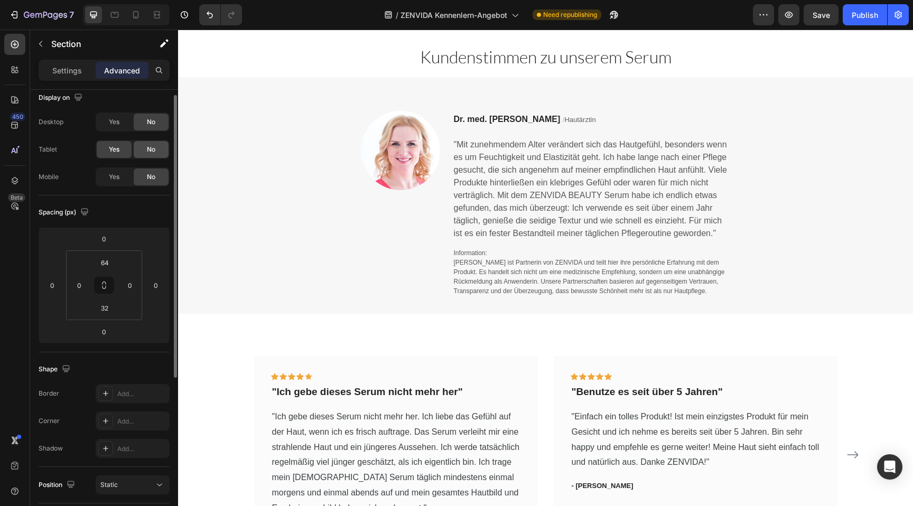
click at [143, 147] on div "No" at bounding box center [151, 149] width 35 height 17
click at [116, 172] on div "Yes" at bounding box center [114, 176] width 35 height 17
click at [144, 149] on div "No" at bounding box center [151, 149] width 35 height 17
click at [146, 12] on div "Mobile" at bounding box center [126, 14] width 87 height 21
click at [139, 13] on icon at bounding box center [135, 15] width 11 height 11
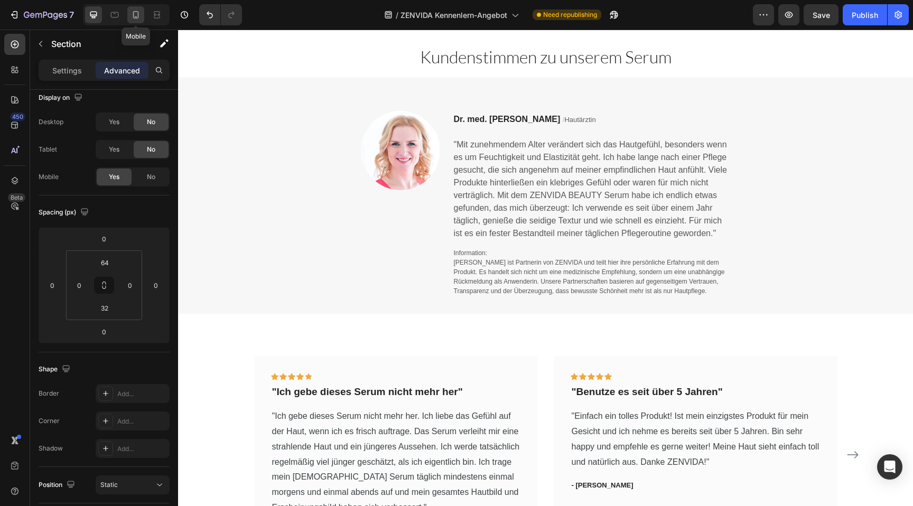
type input "0"
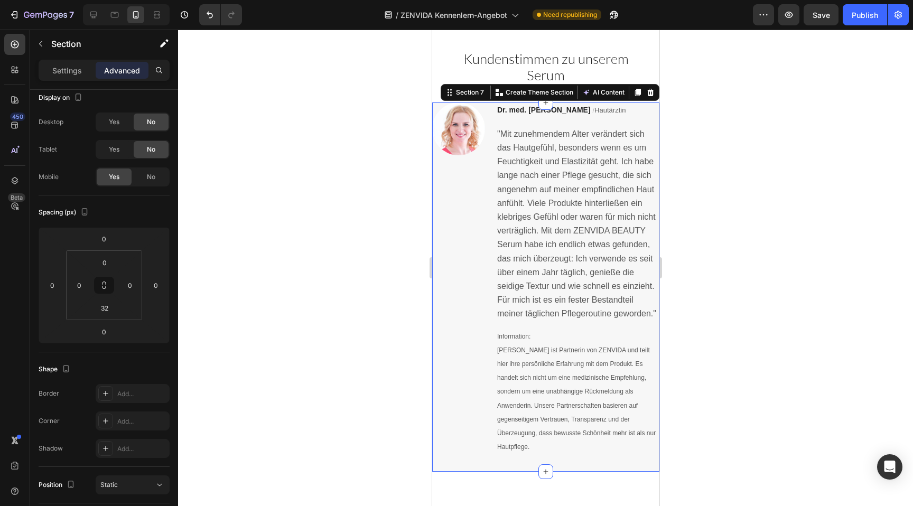
scroll to position [1086, 0]
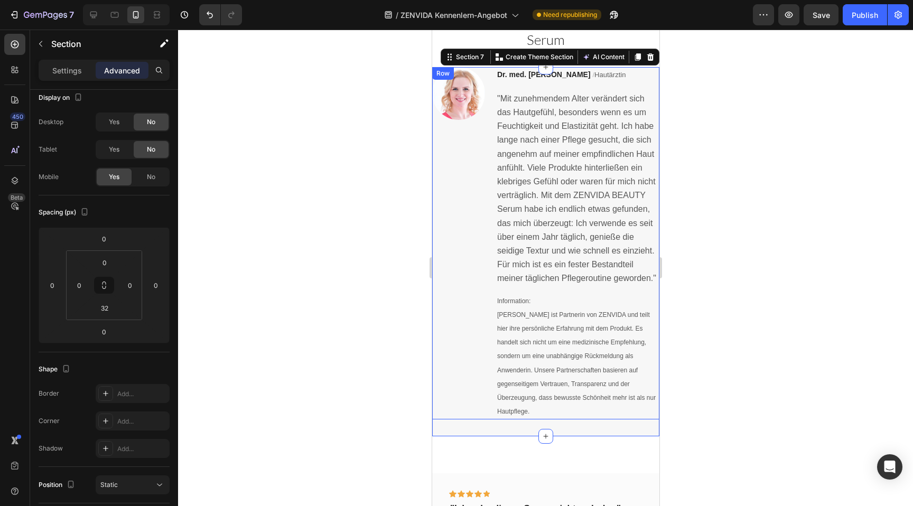
click at [443, 205] on div "Image" at bounding box center [457, 243] width 53 height 353
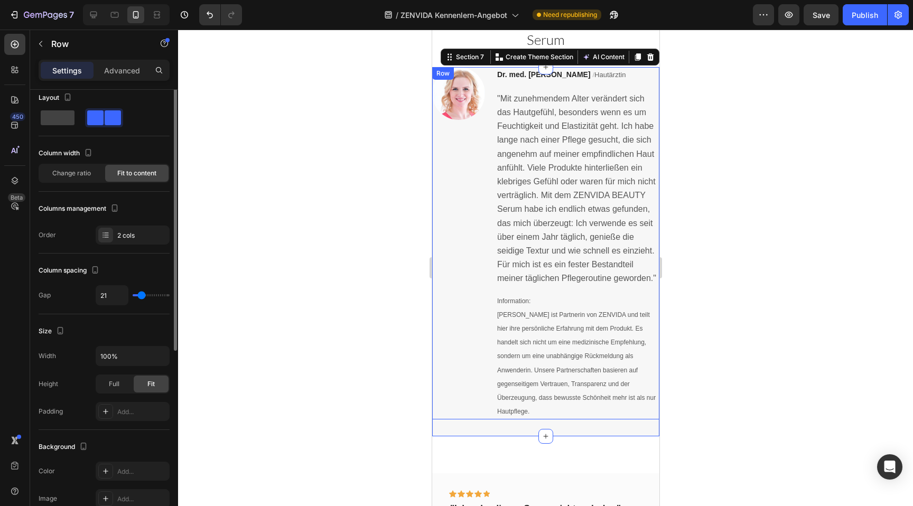
scroll to position [0, 0]
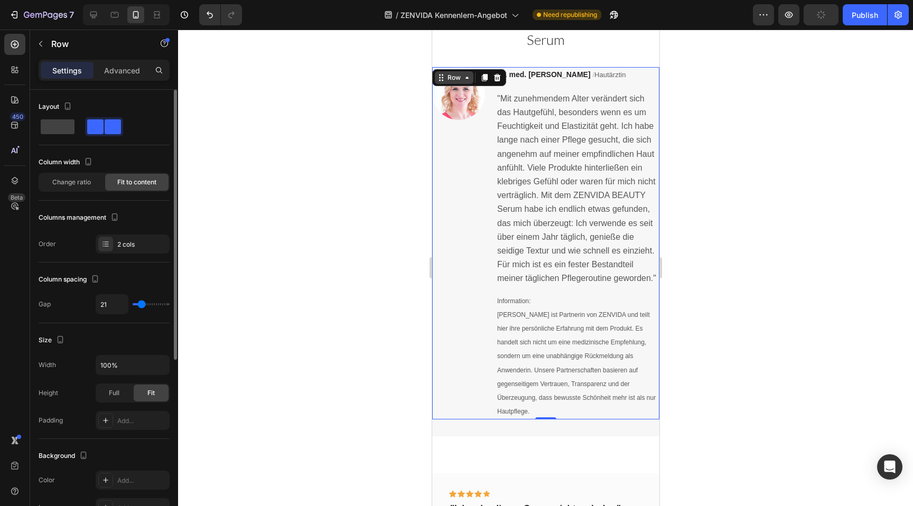
click at [461, 80] on div "Row" at bounding box center [453, 78] width 17 height 10
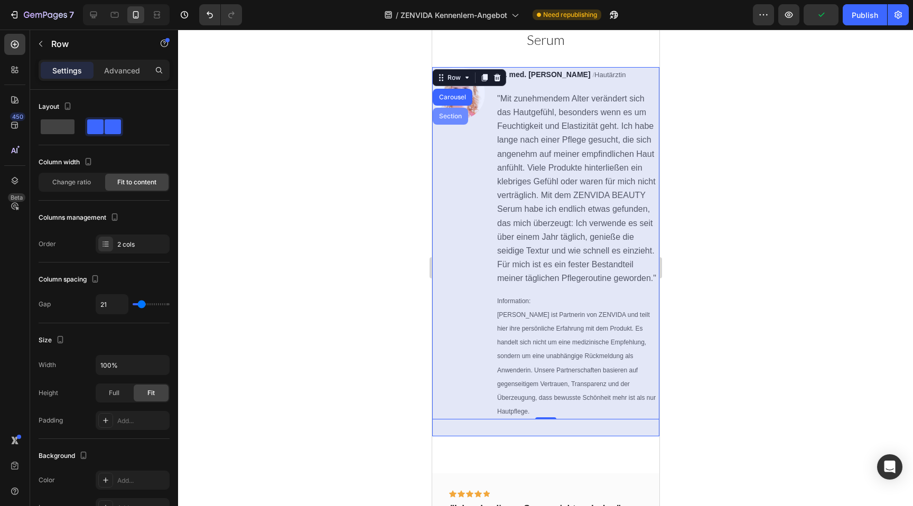
click at [457, 110] on div "Section" at bounding box center [449, 116] width 35 height 17
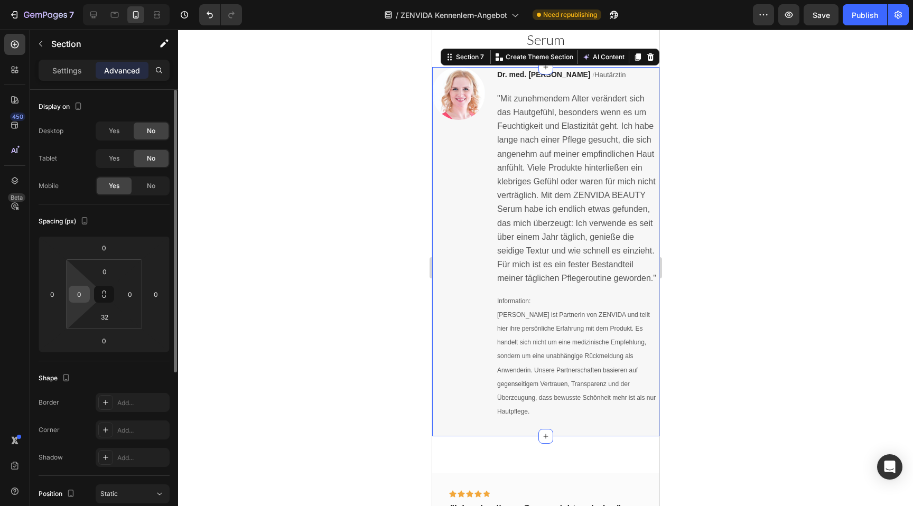
click at [78, 297] on input "0" at bounding box center [79, 294] width 16 height 16
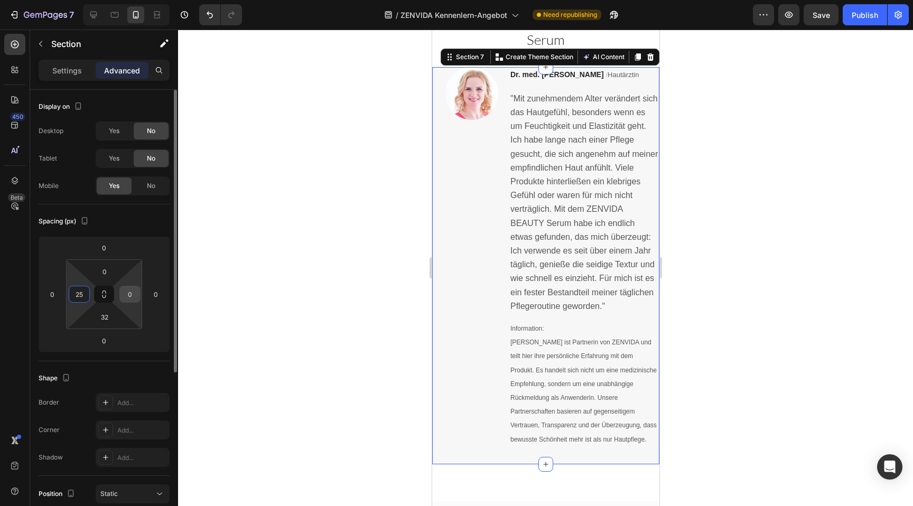
type input "25"
click at [125, 294] on input "0" at bounding box center [130, 294] width 16 height 16
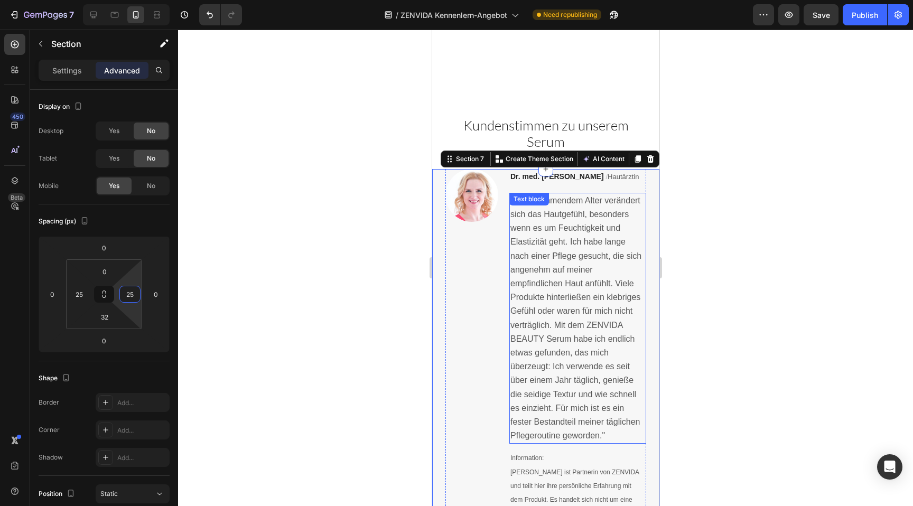
scroll to position [989, 0]
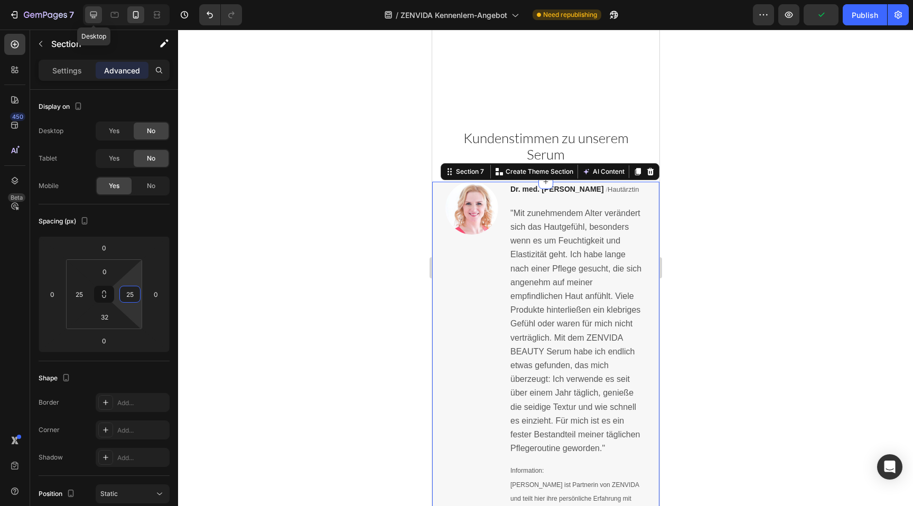
type input "25"
click at [95, 13] on icon at bounding box center [93, 15] width 11 height 11
type input "64"
type input "0"
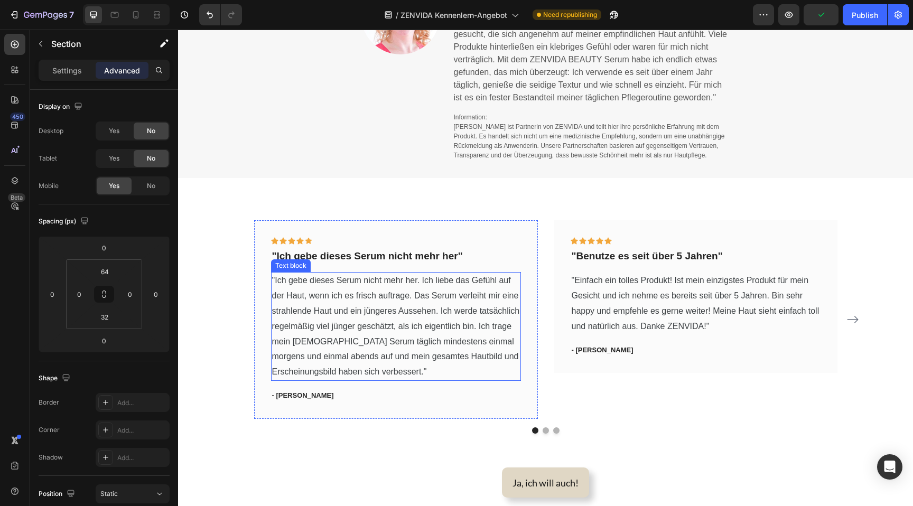
scroll to position [656, 0]
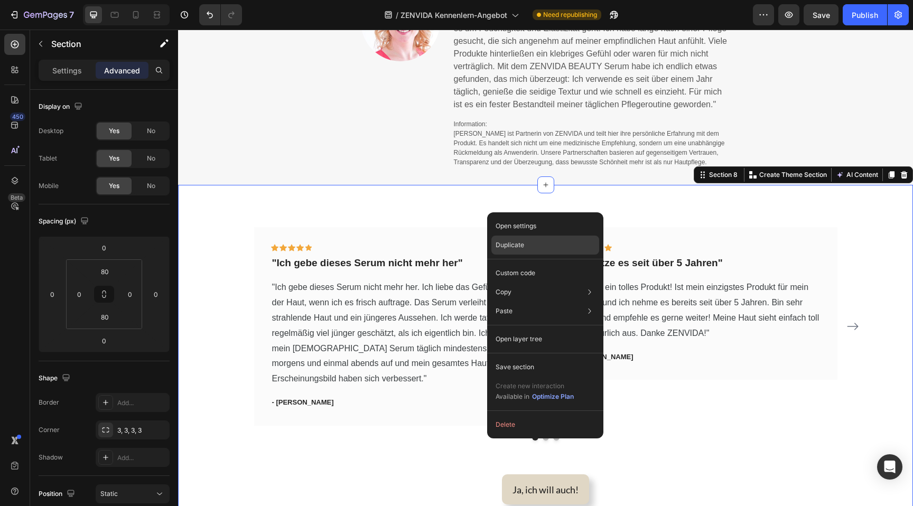
click at [513, 242] on p "Duplicate" at bounding box center [509, 245] width 29 height 10
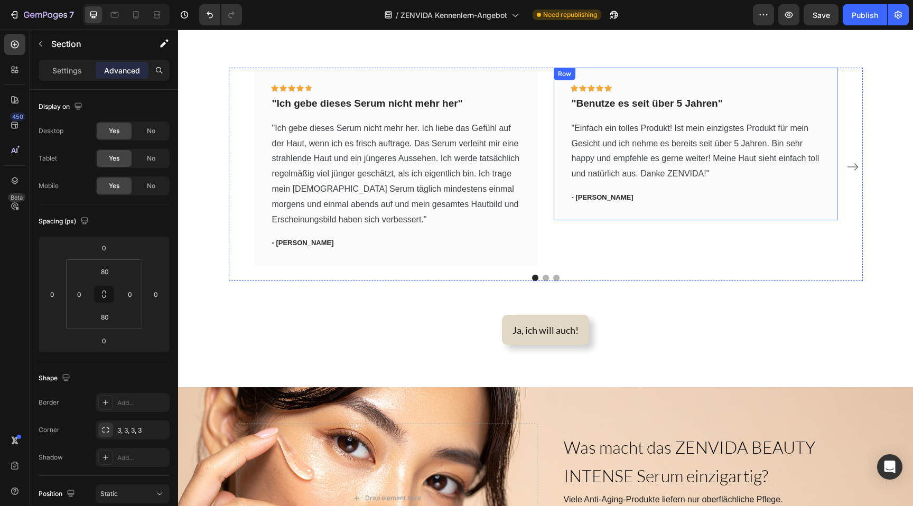
scroll to position [1020, 0]
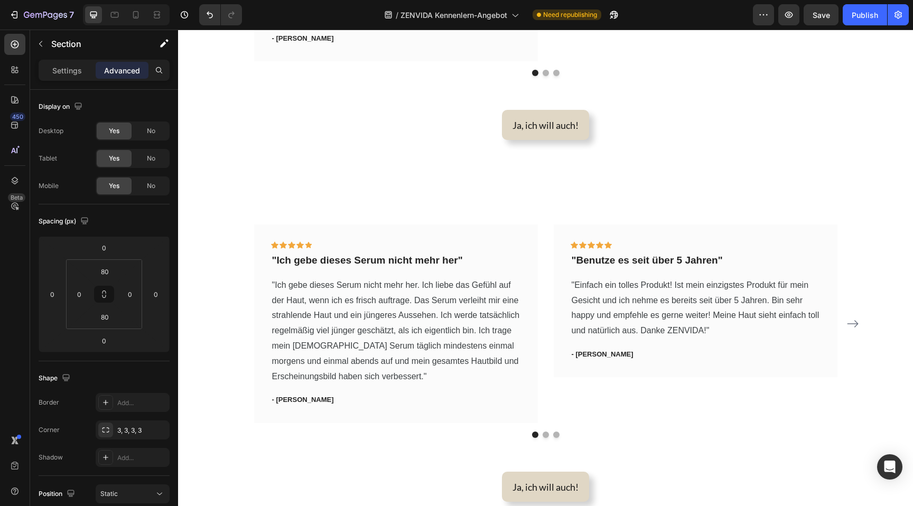
click at [466, 198] on div "Icon Icon Icon Icon Icon Row "Ich gebe dieses Serum nicht mehr her" Text block …" at bounding box center [545, 363] width 735 height 362
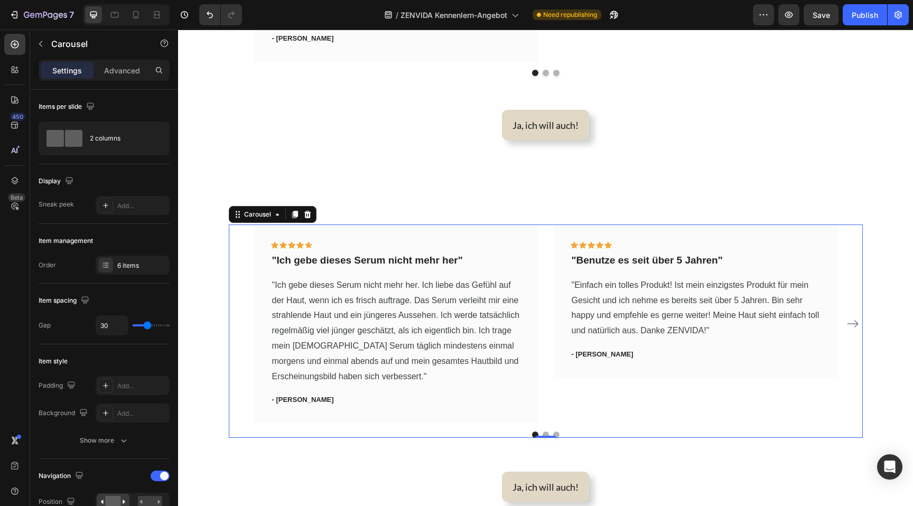
click at [232, 241] on div "Icon Icon Icon Icon Icon Row "Ich gebe dieses Serum nicht mehr her" Text block …" at bounding box center [546, 323] width 634 height 199
click at [217, 245] on div "Icon Icon Icon Icon Icon Row "Ich gebe dieses Serum nicht mehr her" Text block …" at bounding box center [545, 362] width 735 height 277
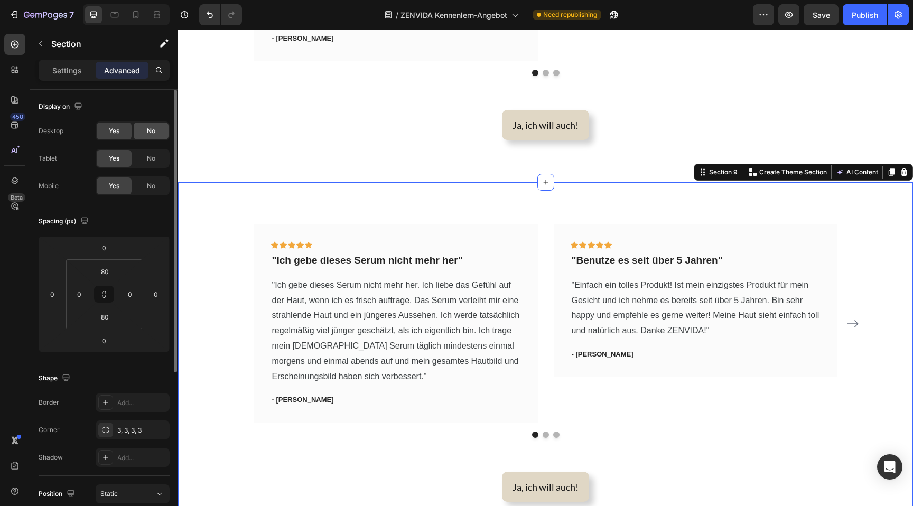
click at [148, 130] on span "No" at bounding box center [151, 131] width 8 height 10
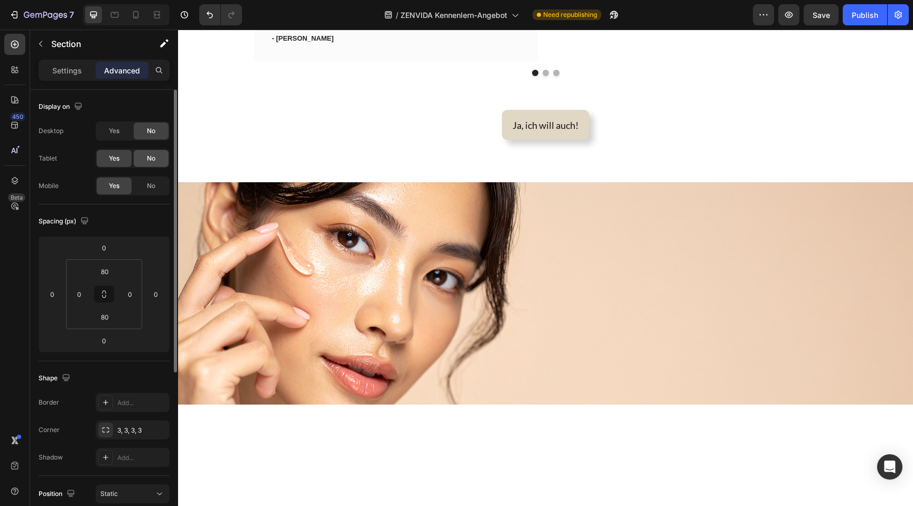
click at [147, 155] on span "No" at bounding box center [151, 159] width 8 height 10
click at [133, 18] on icon at bounding box center [135, 15] width 11 height 11
type input "70"
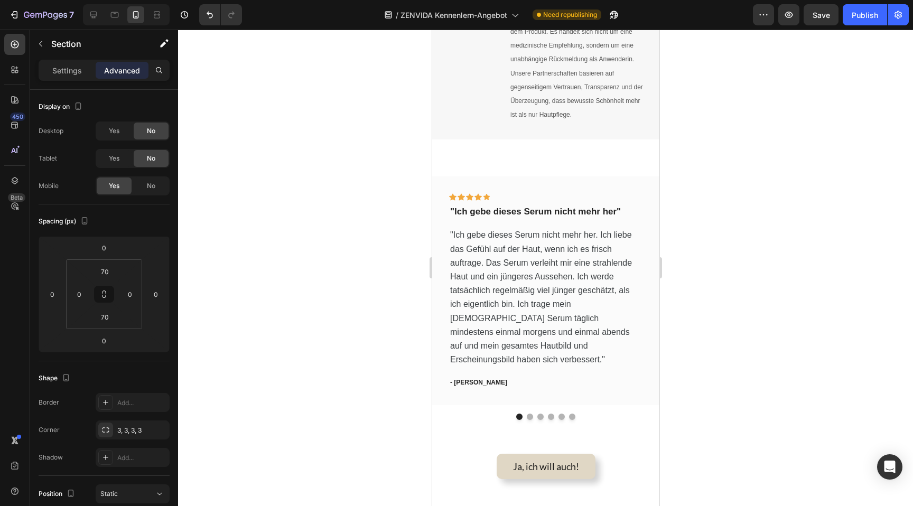
scroll to position [1559, 0]
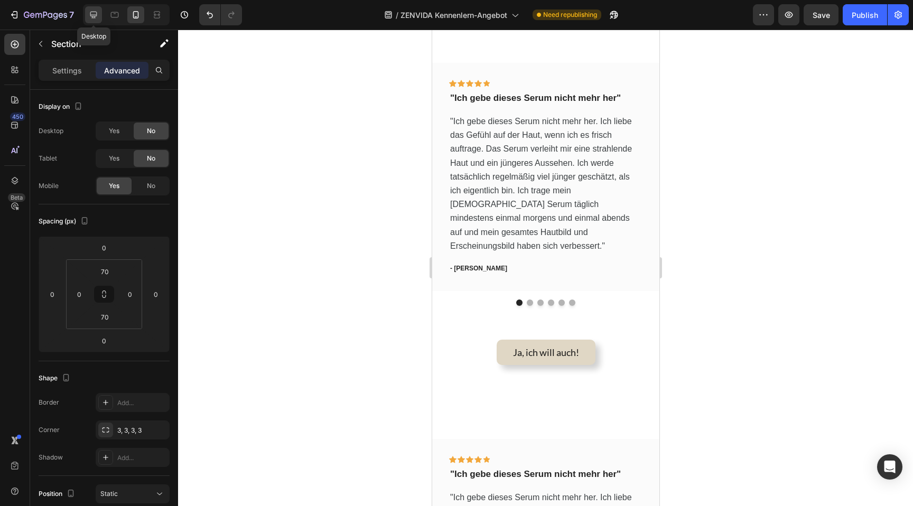
click at [93, 14] on icon at bounding box center [93, 15] width 11 height 11
type input "80"
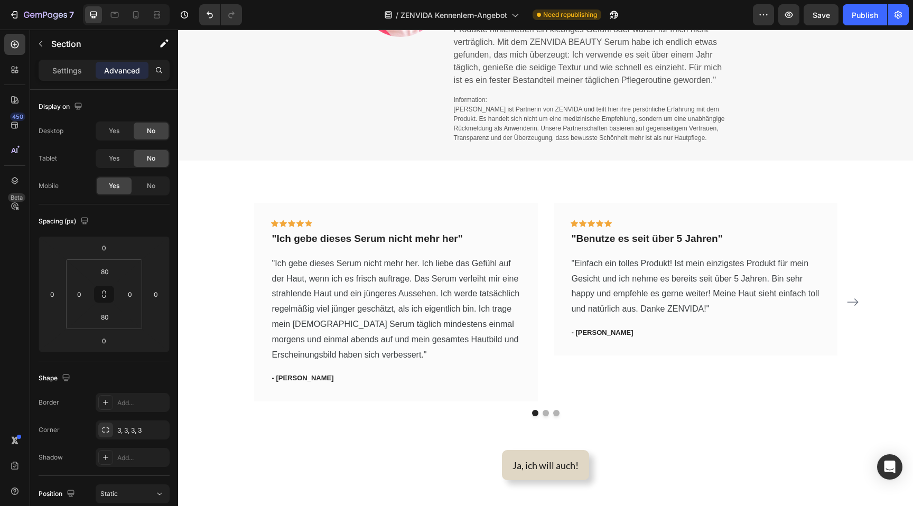
scroll to position [684, 0]
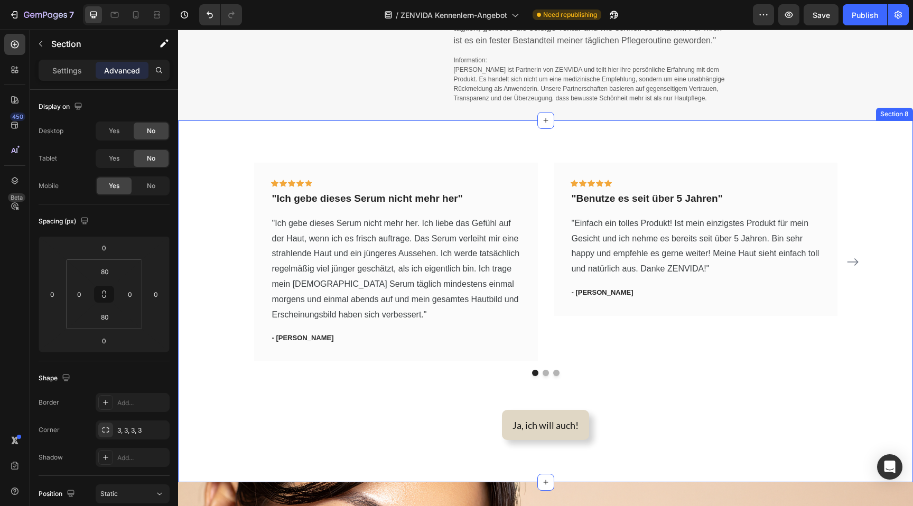
click at [578, 145] on div "Icon Icon Icon Icon Icon Row "Ich gebe dieses Serum nicht mehr her" Text block …" at bounding box center [545, 301] width 735 height 362
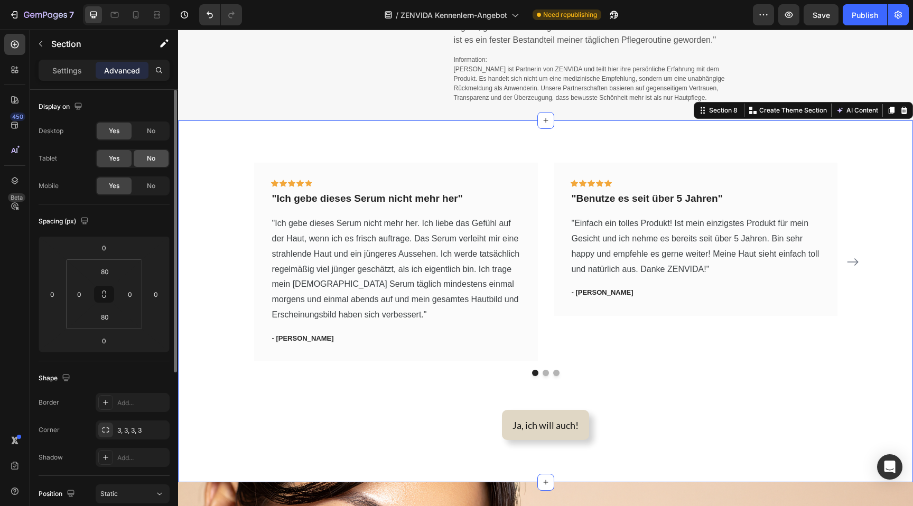
click at [146, 162] on div "No" at bounding box center [151, 158] width 35 height 17
click at [146, 193] on div "No" at bounding box center [151, 185] width 35 height 17
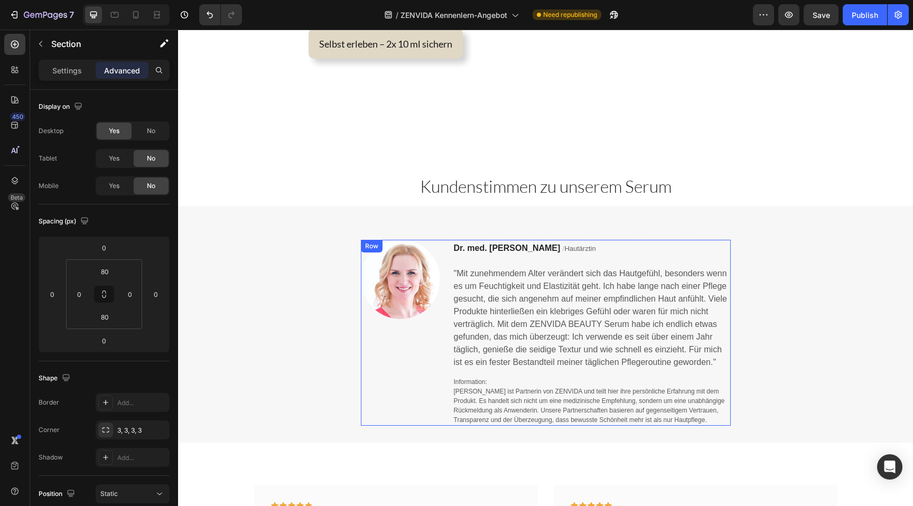
scroll to position [442, 0]
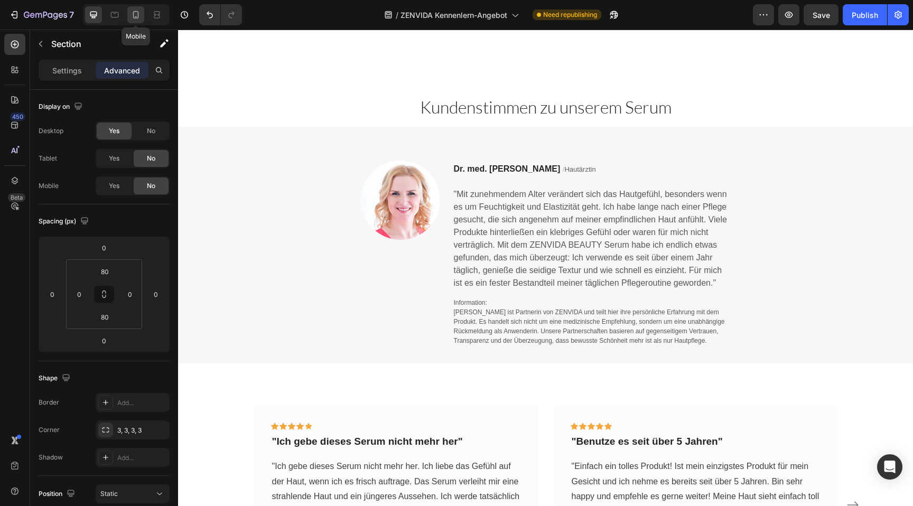
click at [138, 14] on icon at bounding box center [136, 14] width 6 height 7
type input "70"
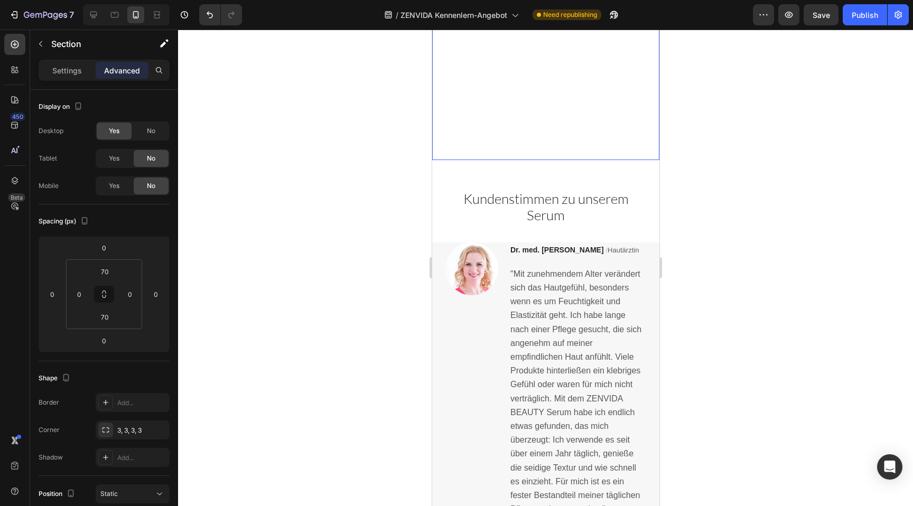
scroll to position [1008, 0]
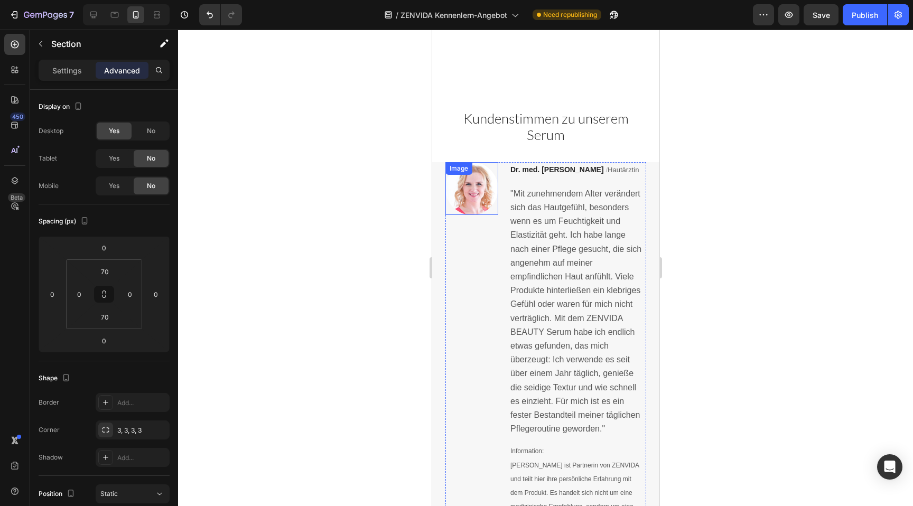
click at [475, 170] on img at bounding box center [471, 188] width 53 height 53
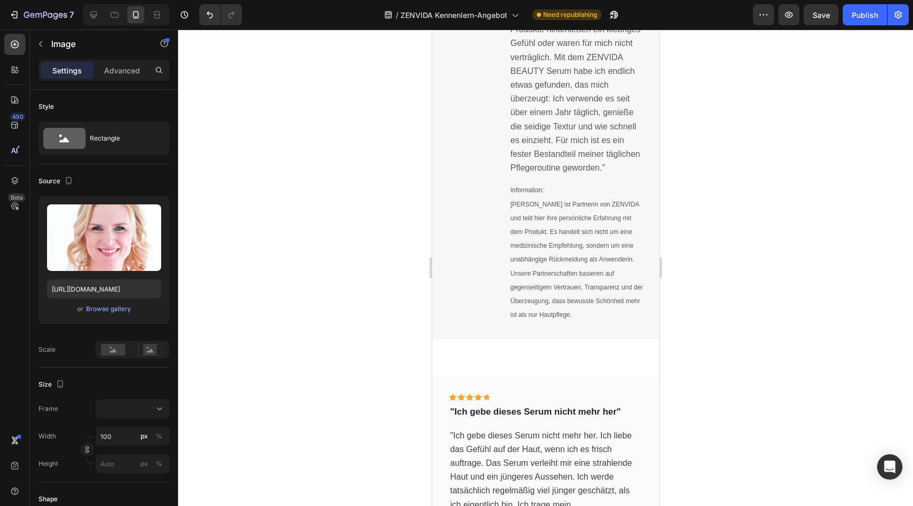
scroll to position [1328, 0]
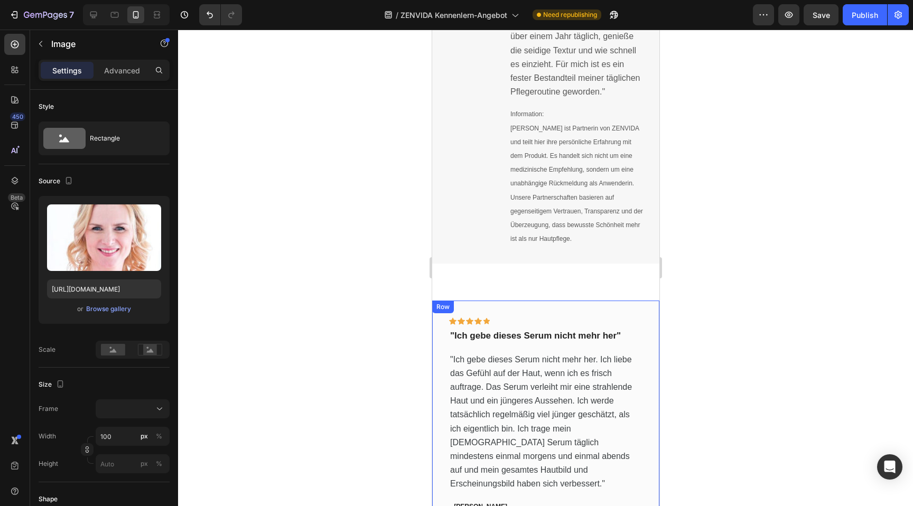
click at [507, 301] on div "Icon Icon Icon Icon Icon Row "Ich gebe dieses Serum nicht mehr her" Text block …" at bounding box center [544, 415] width 227 height 228
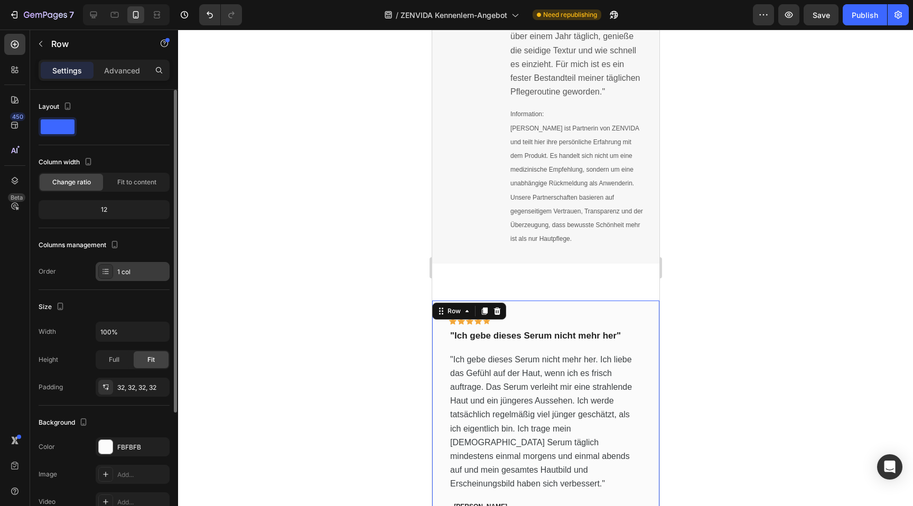
click at [136, 275] on div "1 col" at bounding box center [142, 272] width 50 height 10
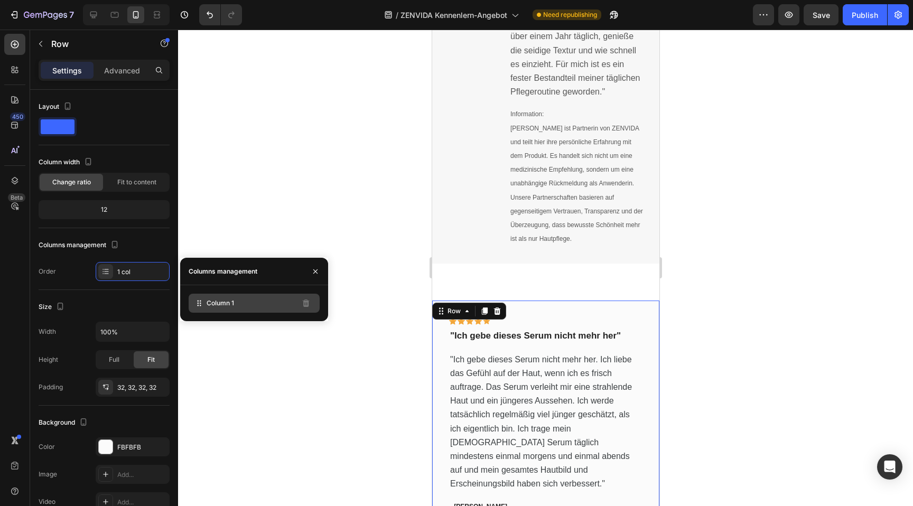
click at [214, 308] on div "Column 1" at bounding box center [254, 303] width 131 height 19
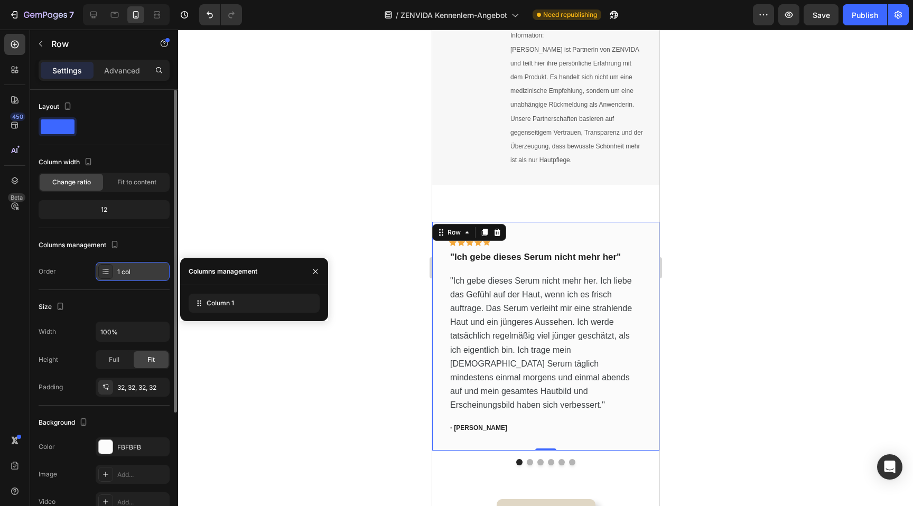
scroll to position [12, 0]
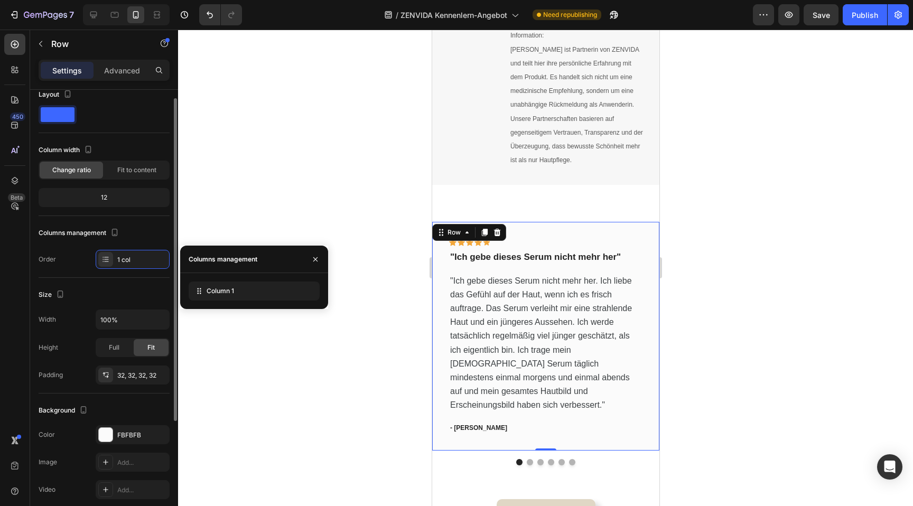
click at [648, 308] on div "Icon Icon Icon Icon Icon Row "Ich gebe dieses Serum nicht mehr her" Text block …" at bounding box center [544, 336] width 227 height 228
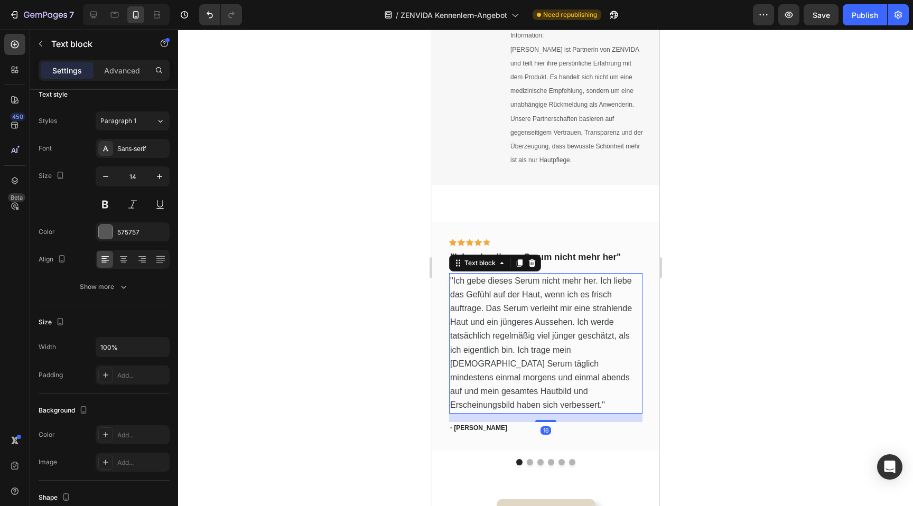
click at [593, 299] on span ""Ich gebe dieses Serum nicht mehr her. Ich liebe das Gefühl auf der Haut, wenn …" at bounding box center [540, 343] width 182 height 134
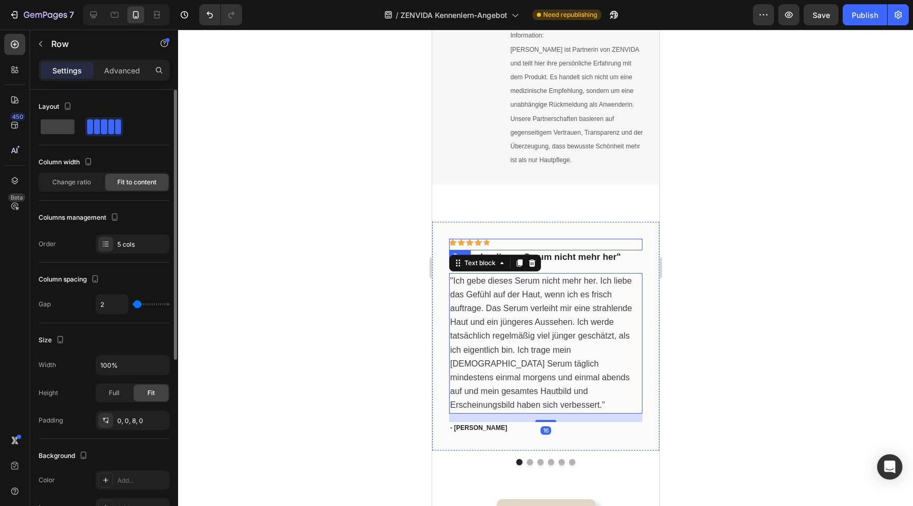
click at [601, 239] on div "Icon Icon Icon Icon Icon Row" at bounding box center [544, 245] width 193 height 12
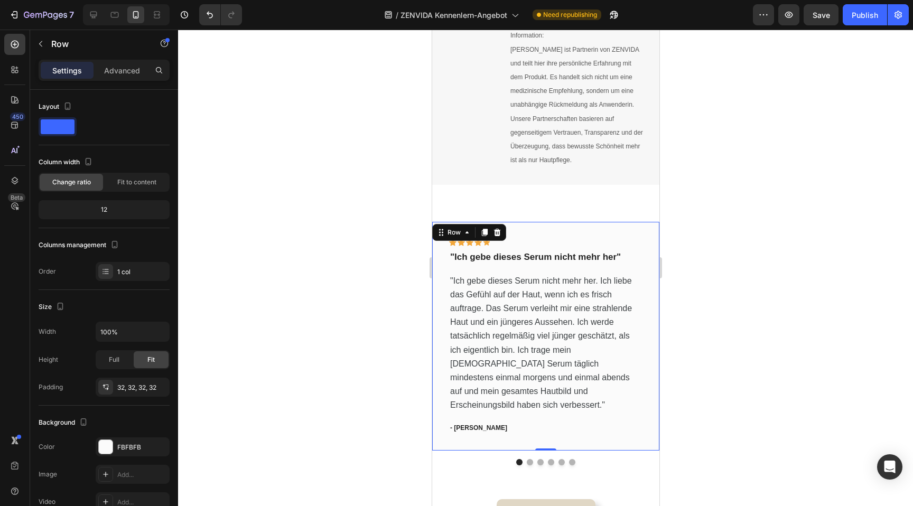
click at [596, 222] on div "Icon Icon Icon Icon Icon Row "Ich gebe dieses Serum nicht mehr her" Text block …" at bounding box center [544, 336] width 227 height 228
click at [444, 228] on div "Row" at bounding box center [453, 232] width 39 height 13
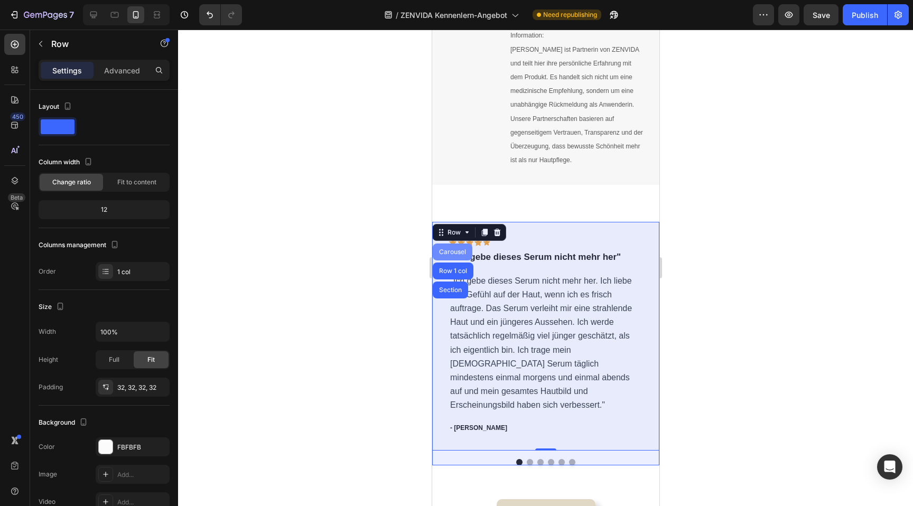
click at [452, 255] on div "Carousel" at bounding box center [452, 251] width 40 height 17
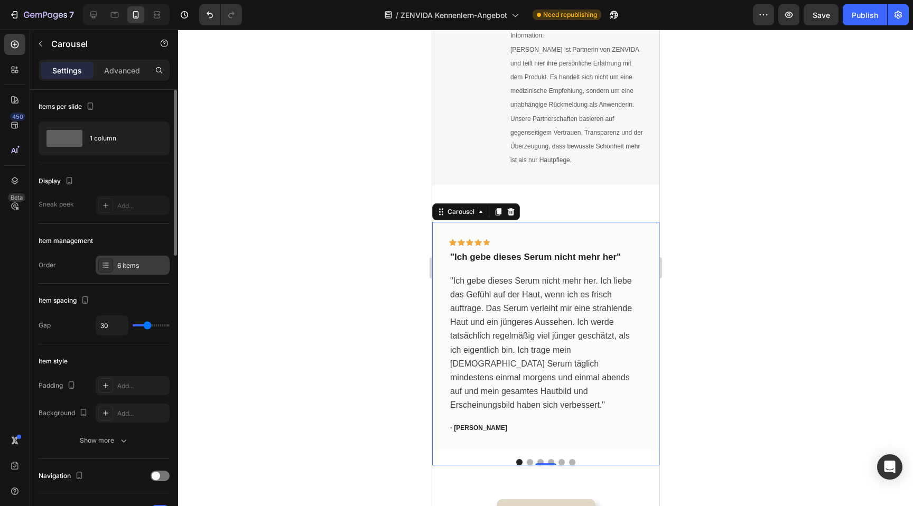
click at [126, 266] on div "6 items" at bounding box center [142, 266] width 50 height 10
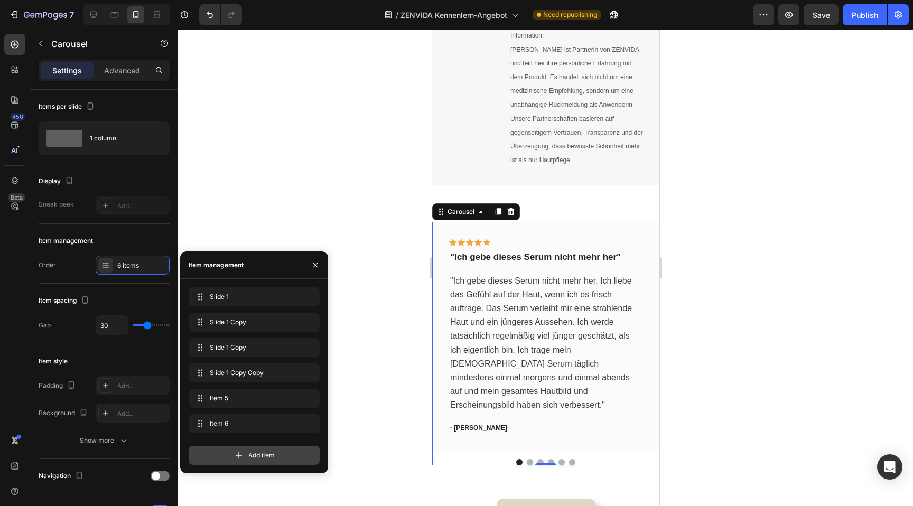
click at [257, 452] on span "Add item" at bounding box center [261, 456] width 26 height 10
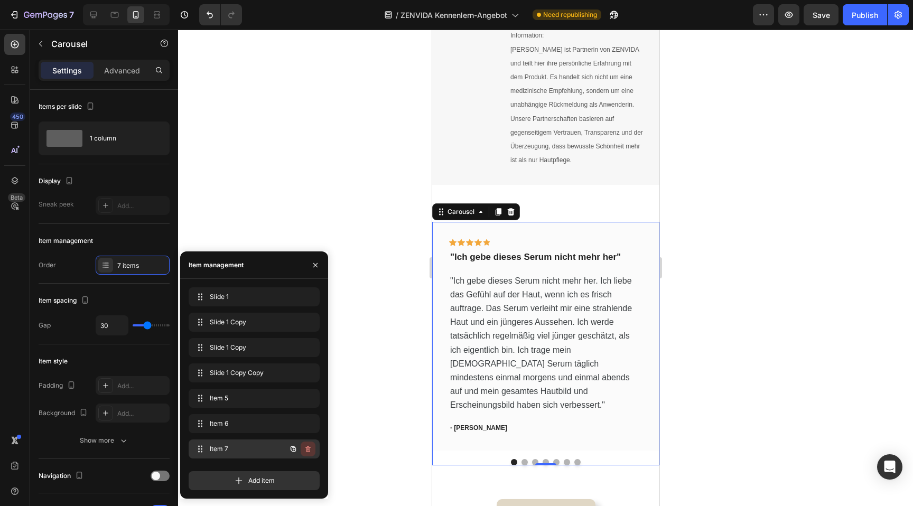
click at [305, 447] on icon "button" at bounding box center [308, 449] width 8 height 8
click at [305, 447] on div "Delete" at bounding box center [301, 449] width 20 height 10
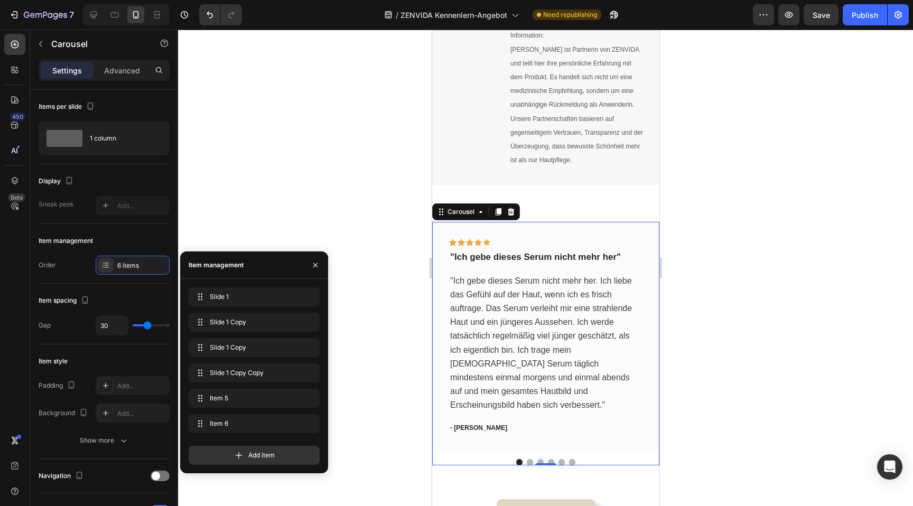
click at [305, 447] on div "Add item" at bounding box center [254, 455] width 131 height 19
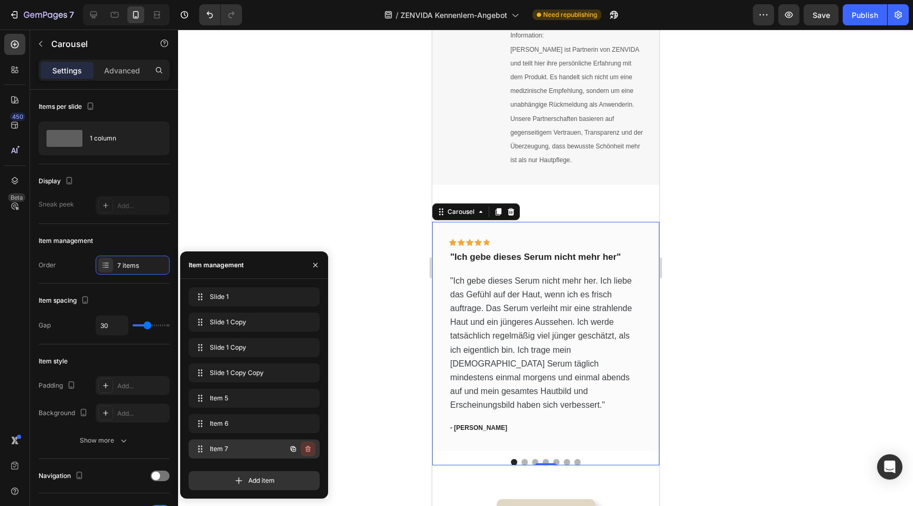
click at [309, 451] on icon "button" at bounding box center [308, 449] width 8 height 8
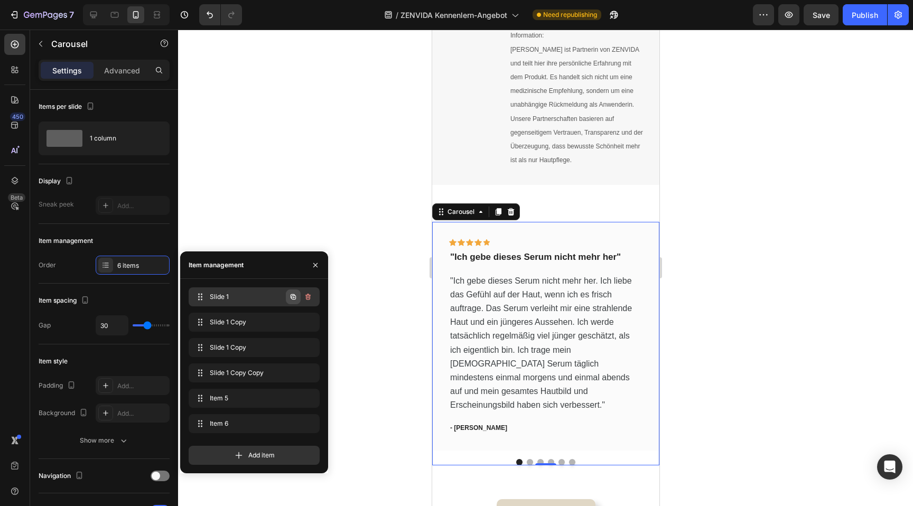
click at [296, 299] on icon "button" at bounding box center [293, 297] width 8 height 8
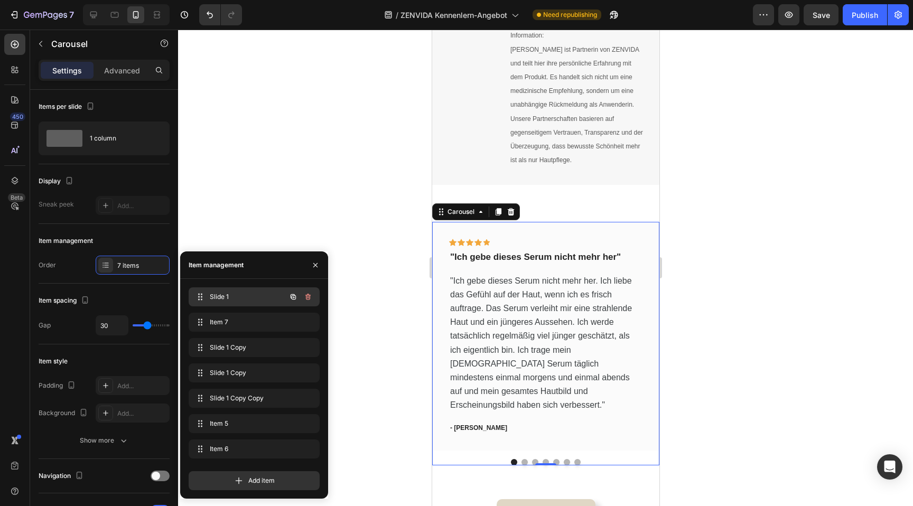
click at [243, 293] on span "Slide 1" at bounding box center [240, 297] width 60 height 10
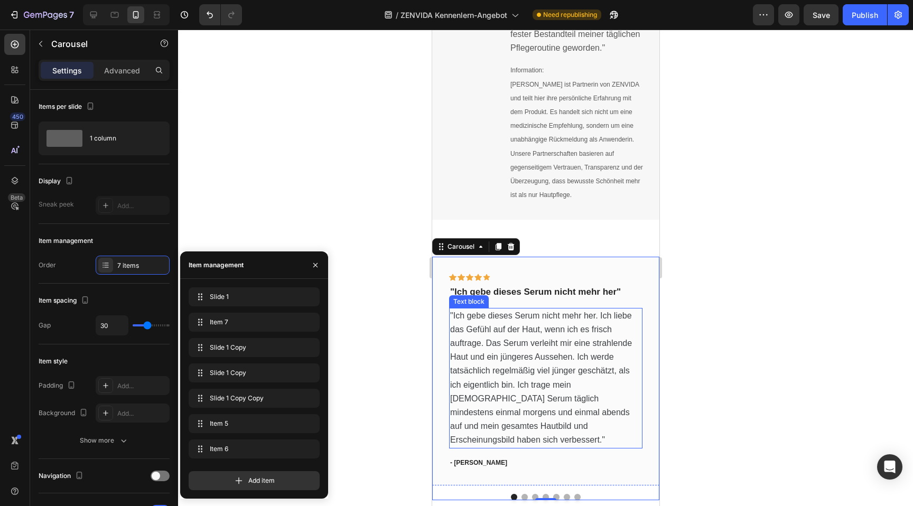
scroll to position [1364, 0]
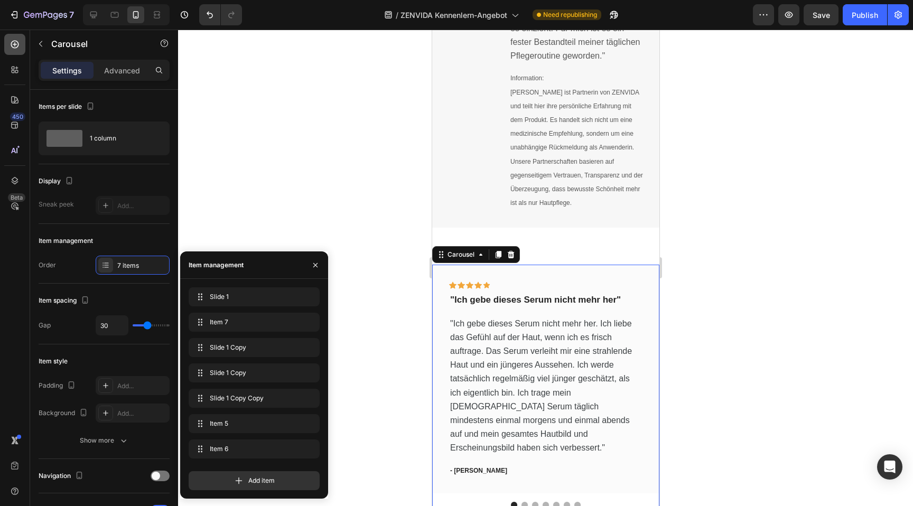
click at [12, 46] on icon at bounding box center [15, 45] width 8 height 8
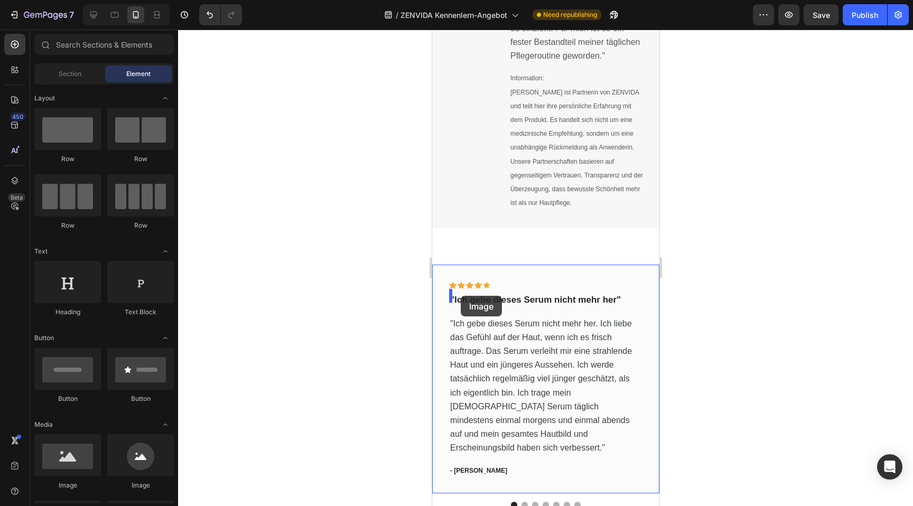
drag, startPoint x: 571, startPoint y: 500, endPoint x: 459, endPoint y: 296, distance: 232.6
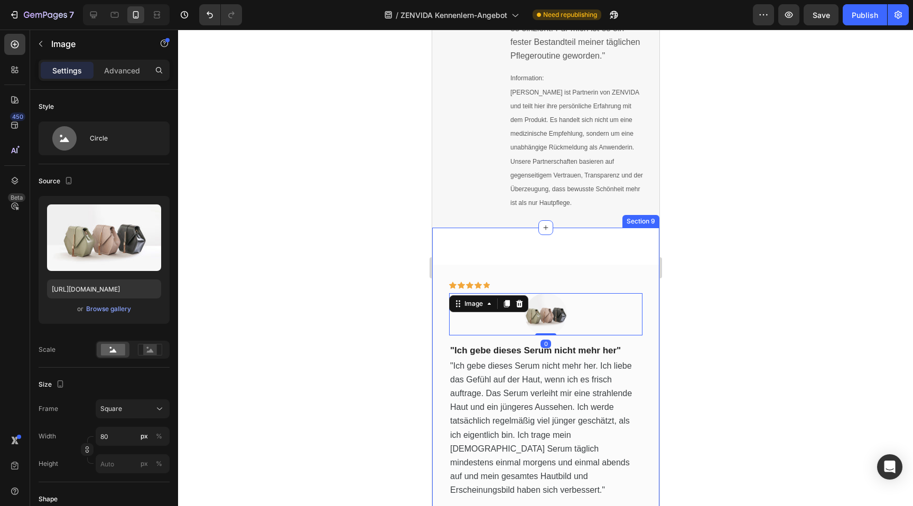
click at [567, 258] on div "Icon Icon Icon Icon Icon Row Image 0 "Ich gebe dieses Serum nicht mehr her" Tex…" at bounding box center [544, 437] width 227 height 418
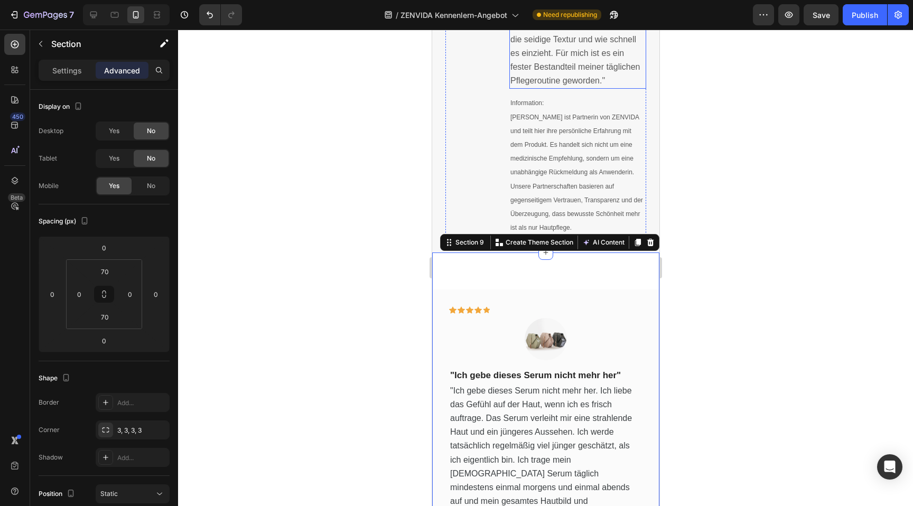
scroll to position [1343, 0]
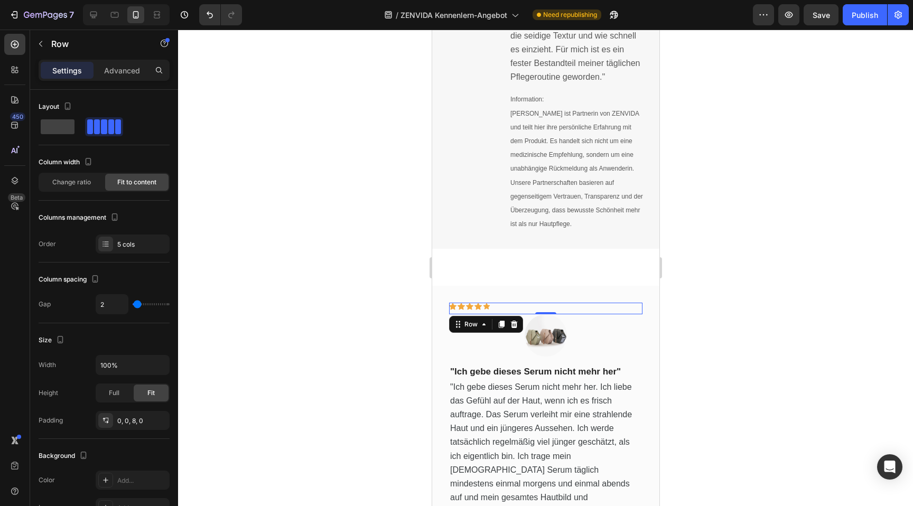
click at [514, 304] on div "Icon Icon Icon Icon Icon Row 0" at bounding box center [544, 309] width 193 height 12
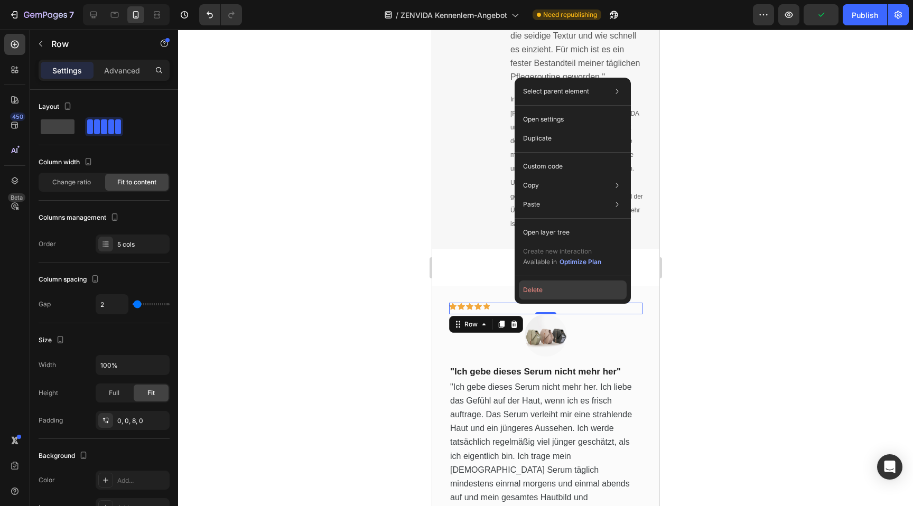
click at [537, 287] on button "Delete" at bounding box center [573, 289] width 108 height 19
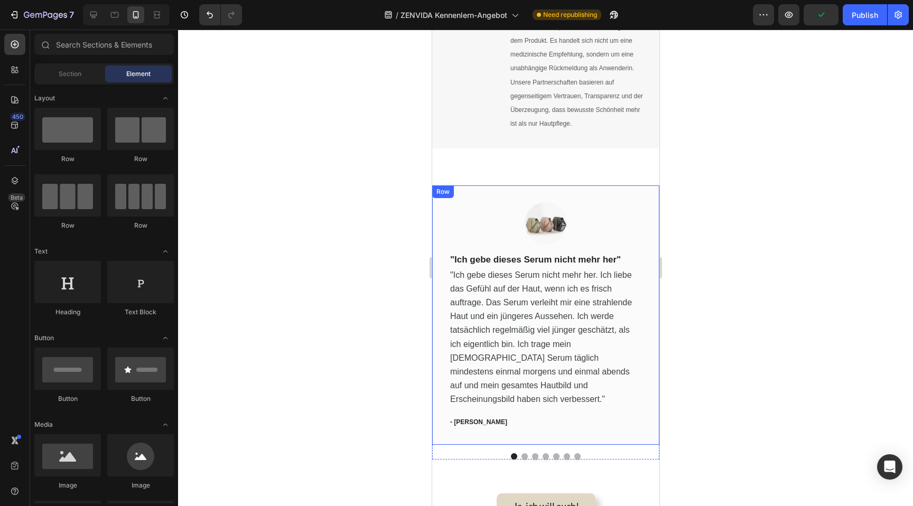
scroll to position [1450, 0]
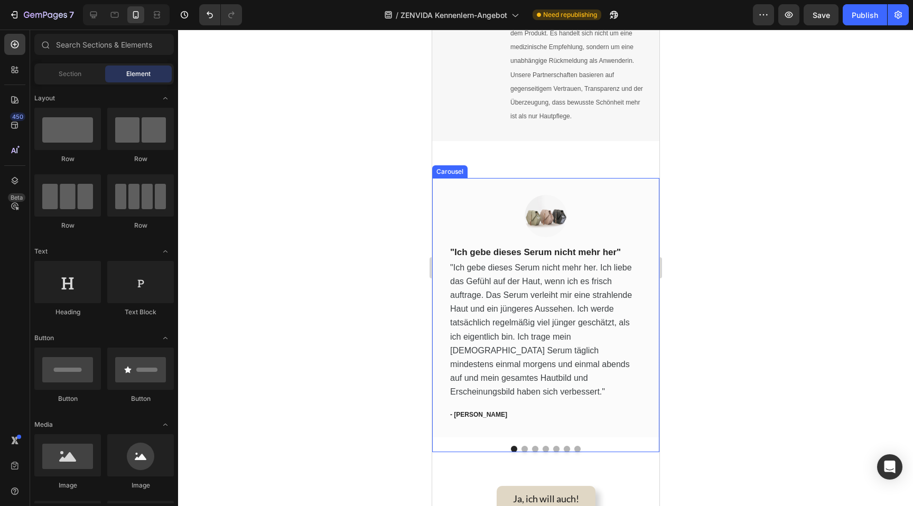
click at [526, 446] on button "Dot" at bounding box center [524, 449] width 6 height 6
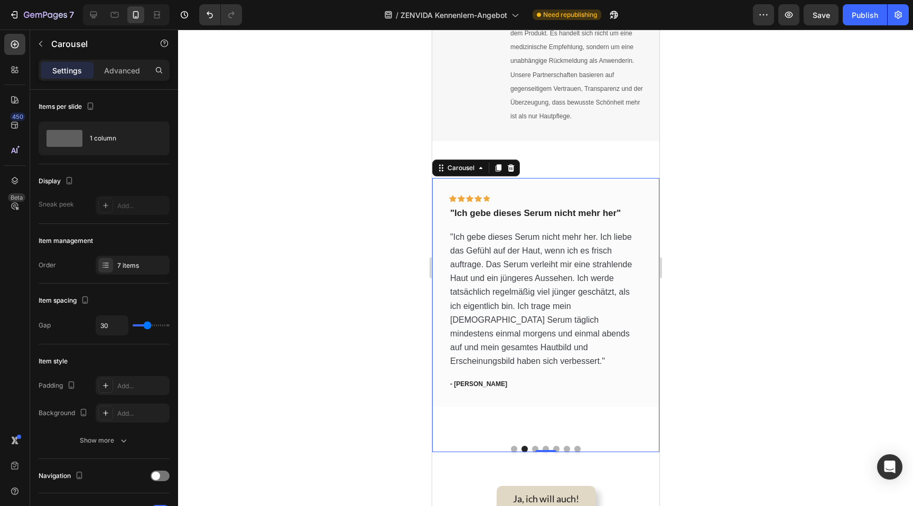
click at [515, 446] on button "Dot" at bounding box center [513, 449] width 6 height 6
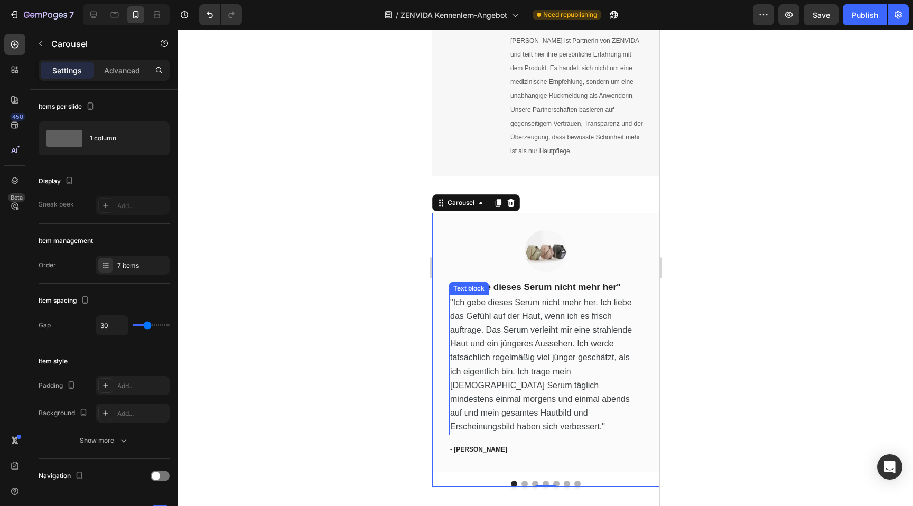
scroll to position [1414, 0]
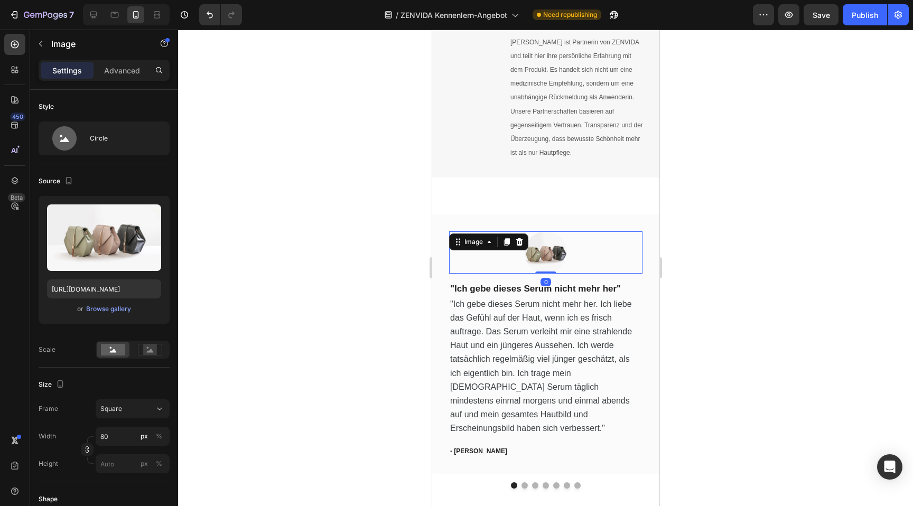
click at [545, 250] on img at bounding box center [545, 252] width 42 height 42
click at [101, 311] on div "Browse gallery" at bounding box center [108, 309] width 45 height 10
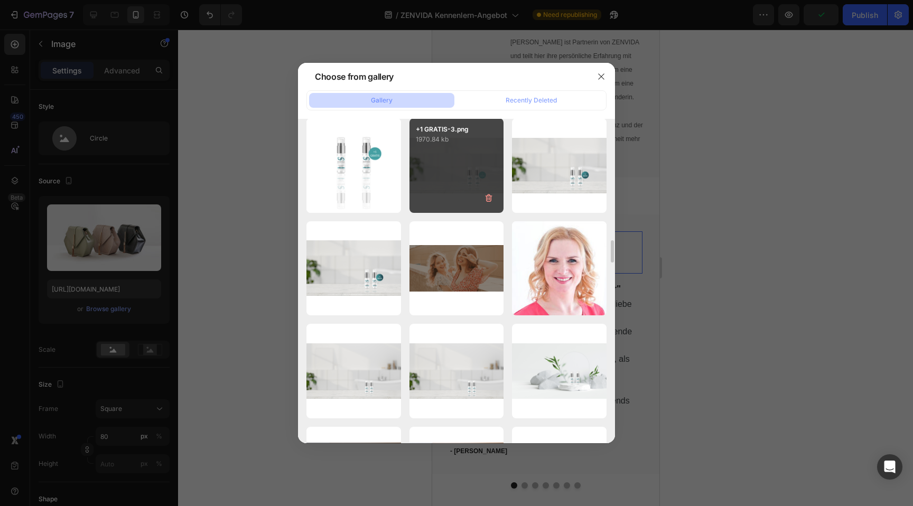
scroll to position [3550, 0]
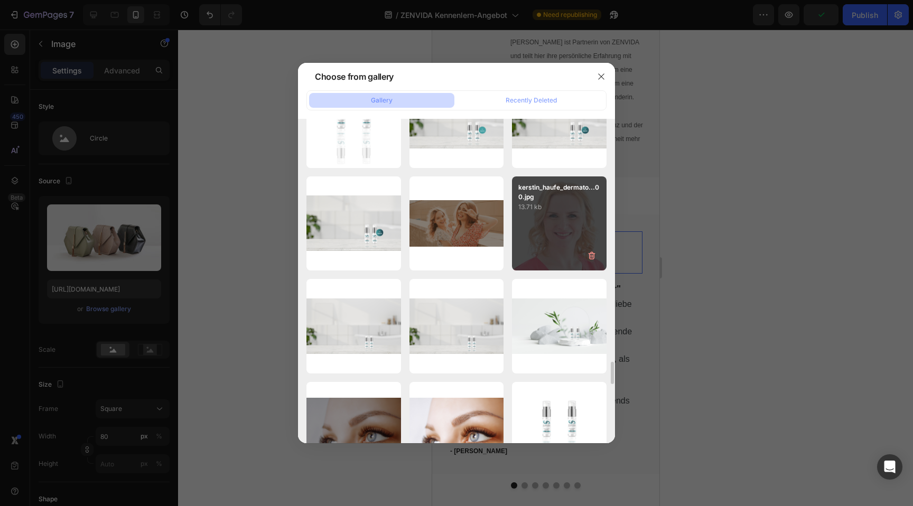
click at [571, 247] on div "kerstin_haufe_dermato...00.jpg 13.71 kb" at bounding box center [559, 223] width 95 height 95
type input "[URL][DOMAIN_NAME]"
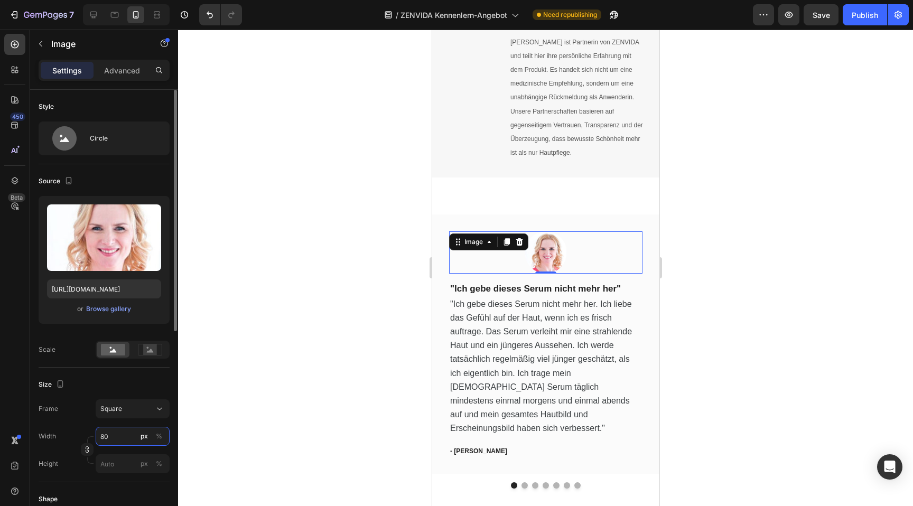
click at [106, 434] on input "80" at bounding box center [133, 436] width 74 height 19
type input "1"
type input "10"
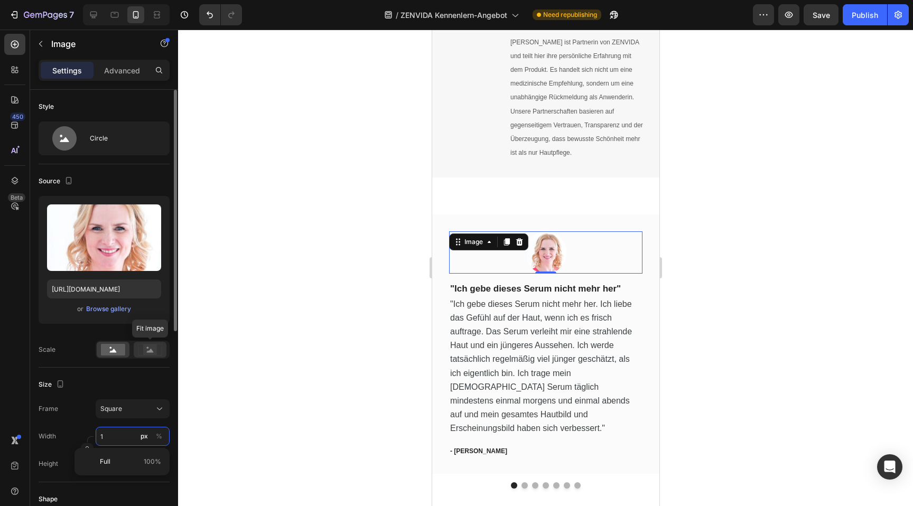
type input "10"
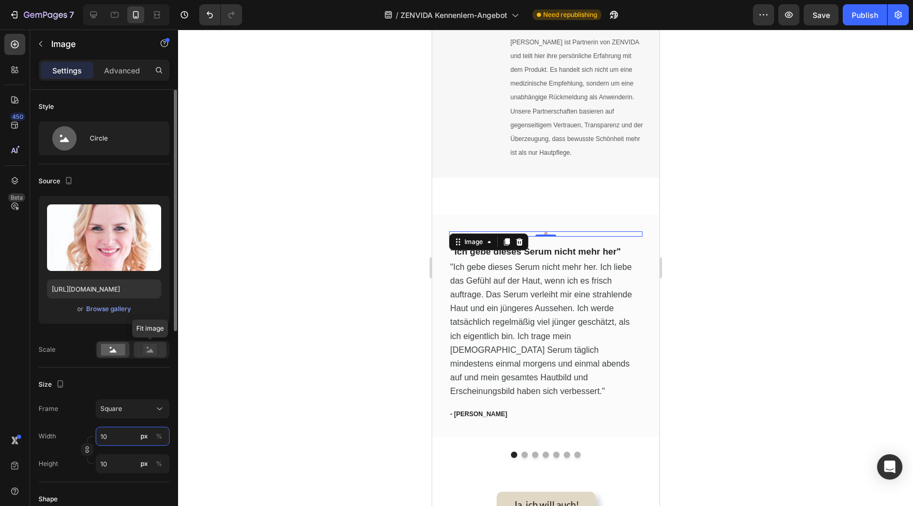
type input "100"
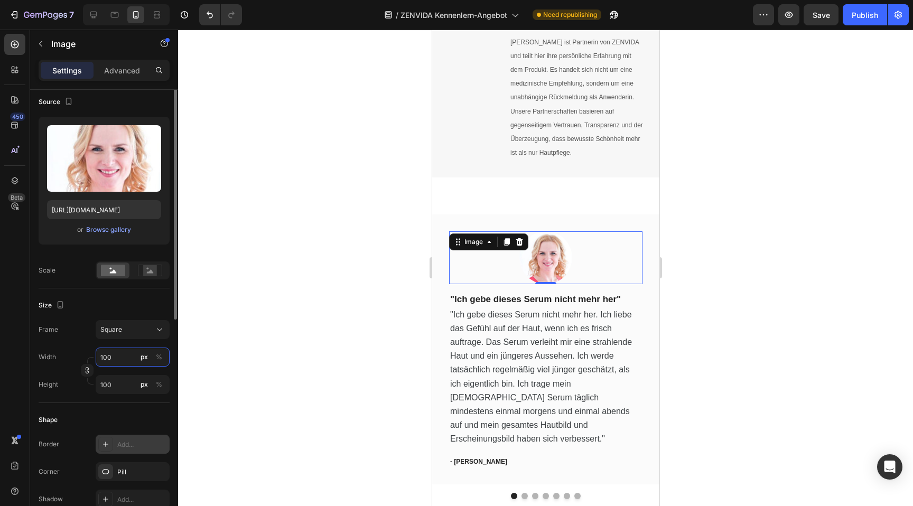
scroll to position [0, 0]
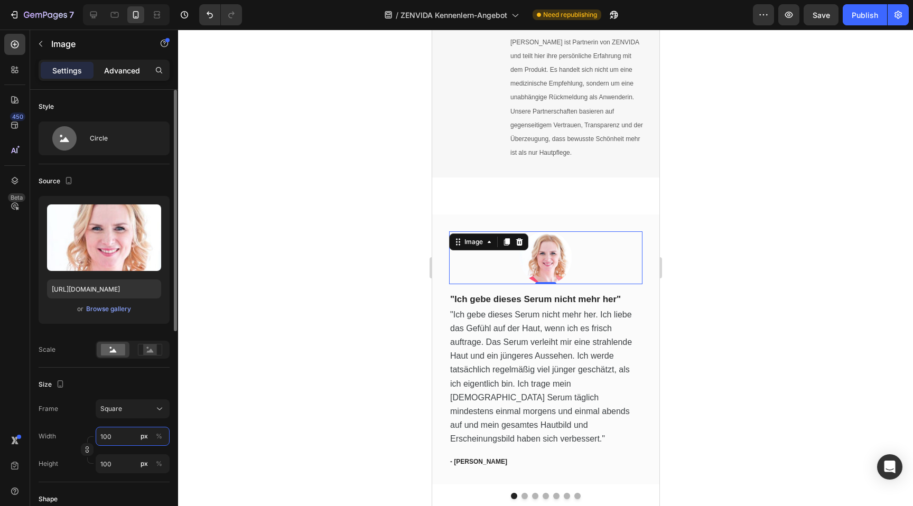
type input "100"
click at [116, 70] on p "Advanced" at bounding box center [122, 70] width 36 height 11
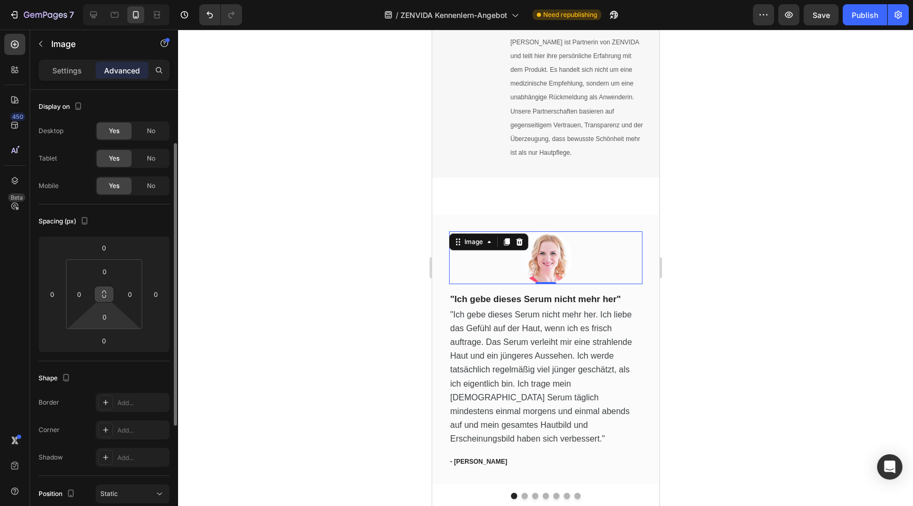
scroll to position [258, 0]
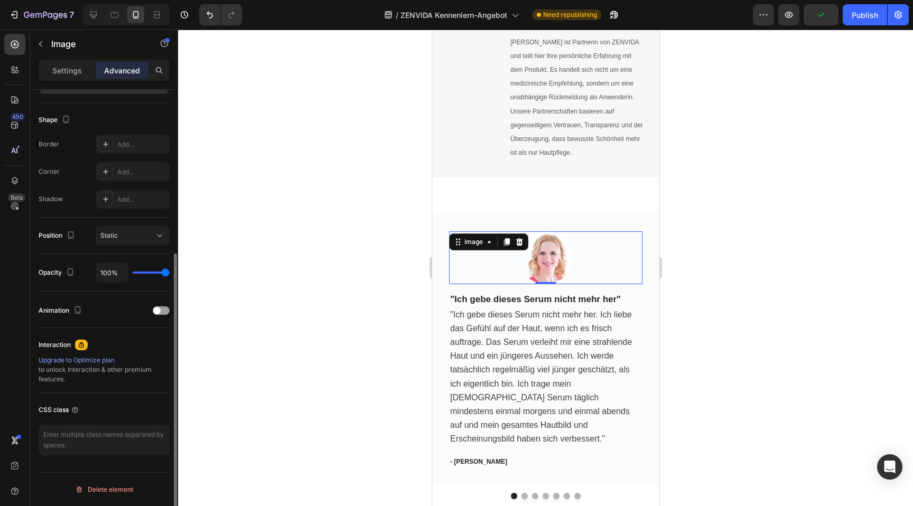
click at [461, 249] on div at bounding box center [544, 257] width 193 height 53
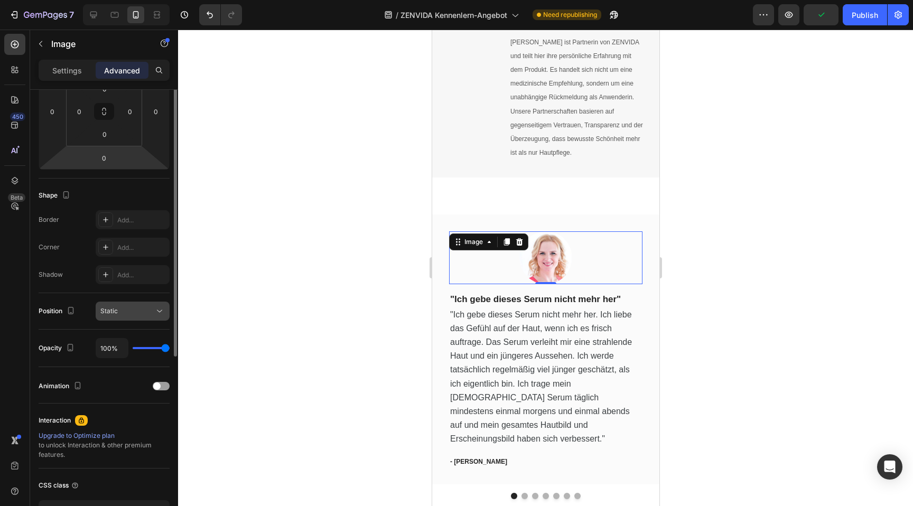
scroll to position [0, 0]
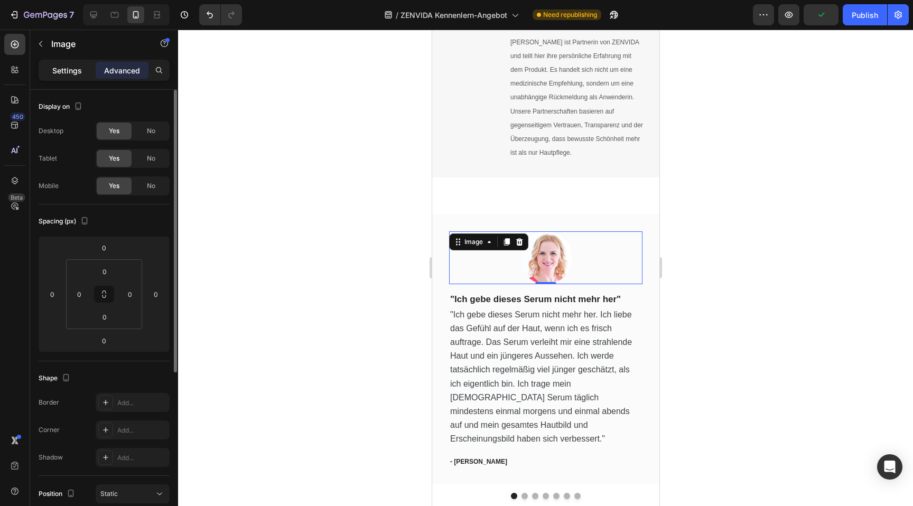
click at [71, 62] on div "Settings" at bounding box center [67, 70] width 53 height 17
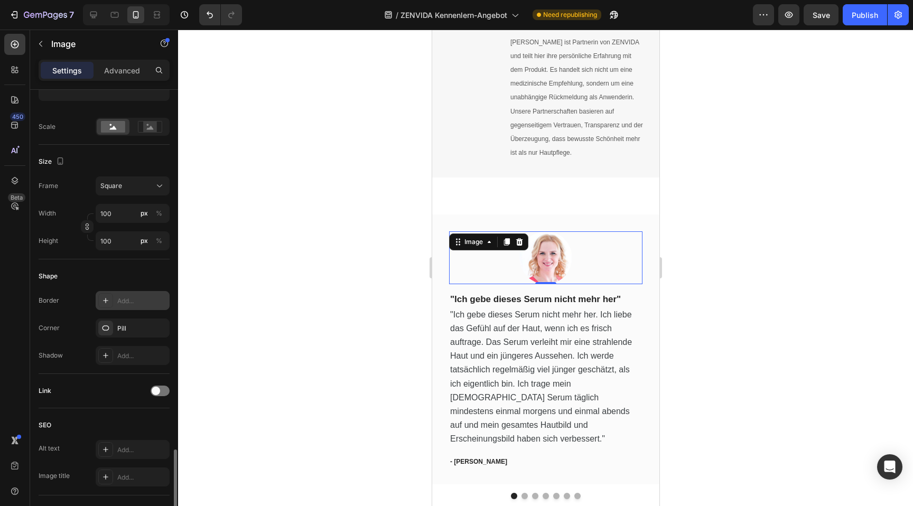
scroll to position [378, 0]
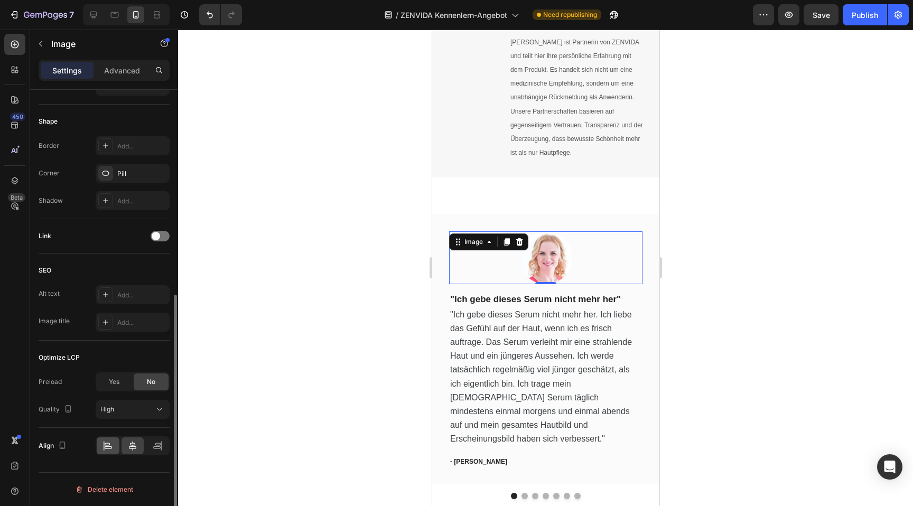
click at [110, 441] on icon at bounding box center [107, 445] width 11 height 11
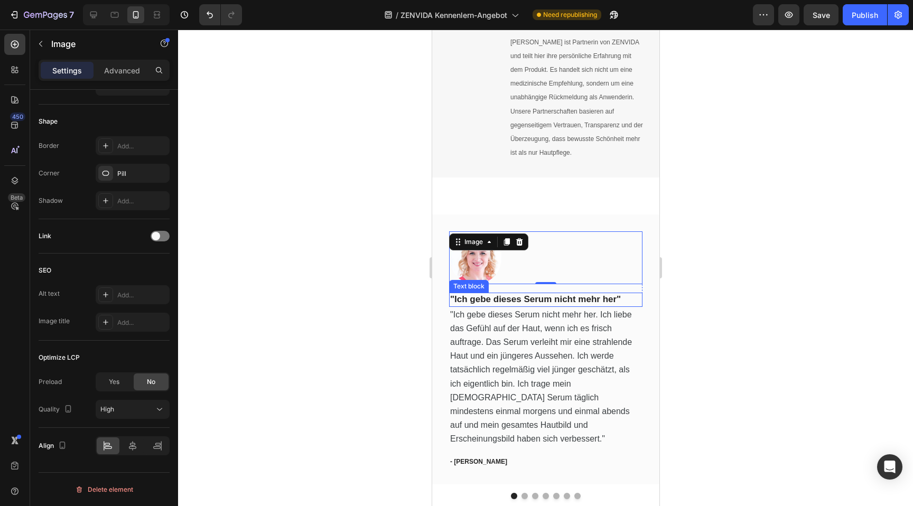
scroll to position [0, 0]
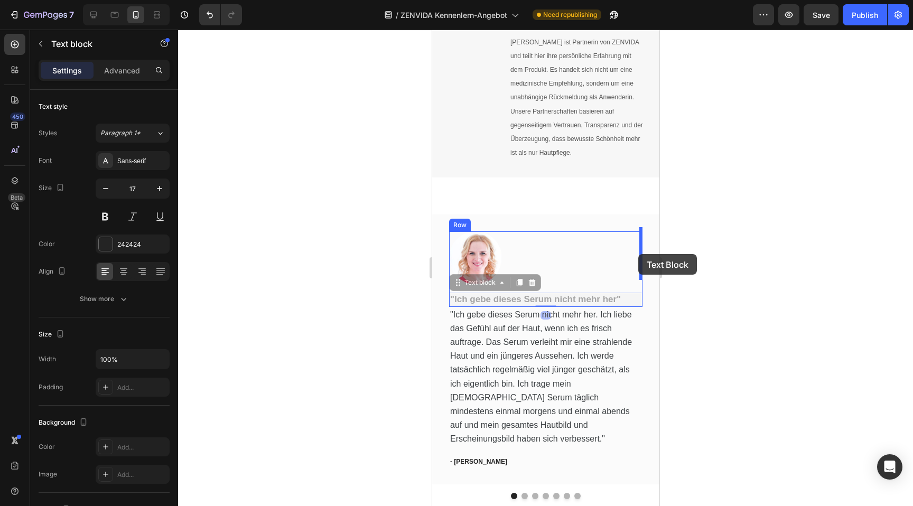
drag, startPoint x: 531, startPoint y: 295, endPoint x: 637, endPoint y: 254, distance: 114.2
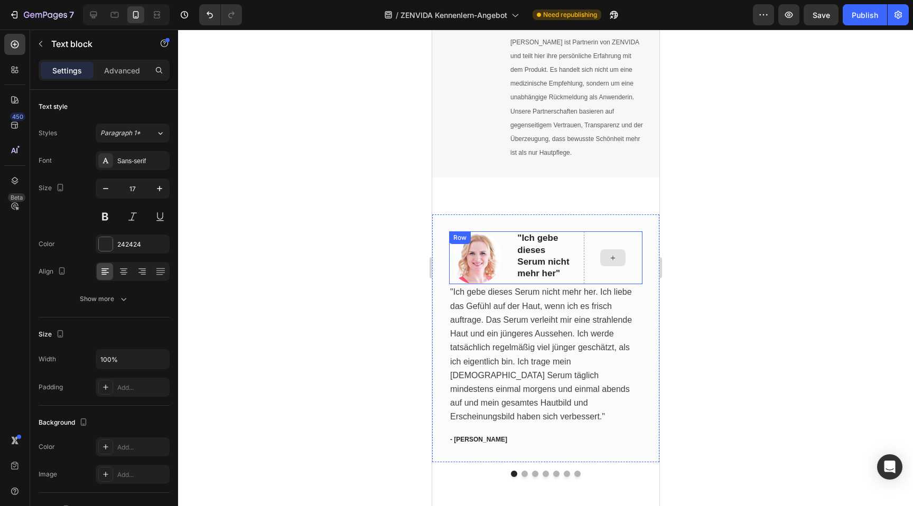
click at [613, 254] on icon at bounding box center [612, 258] width 8 height 9
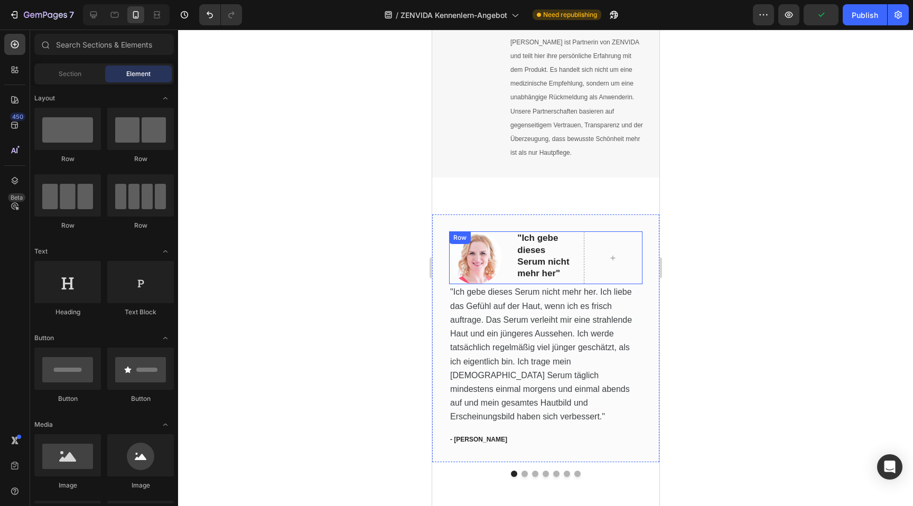
click at [508, 274] on div "Image "Ich gebe dieses Serum nicht mehr her" Text block Row" at bounding box center [544, 257] width 193 height 53
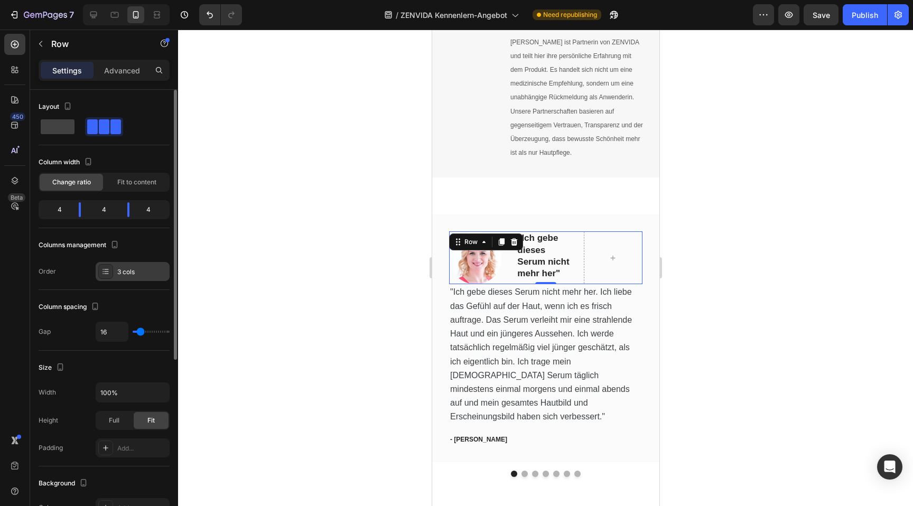
click at [130, 278] on div "3 cols" at bounding box center [133, 271] width 74 height 19
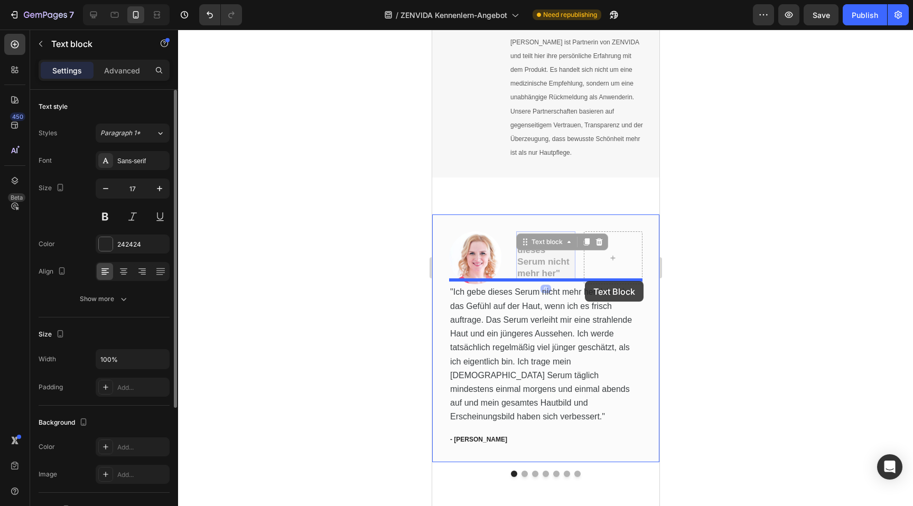
drag, startPoint x: 531, startPoint y: 260, endPoint x: 584, endPoint y: 281, distance: 57.4
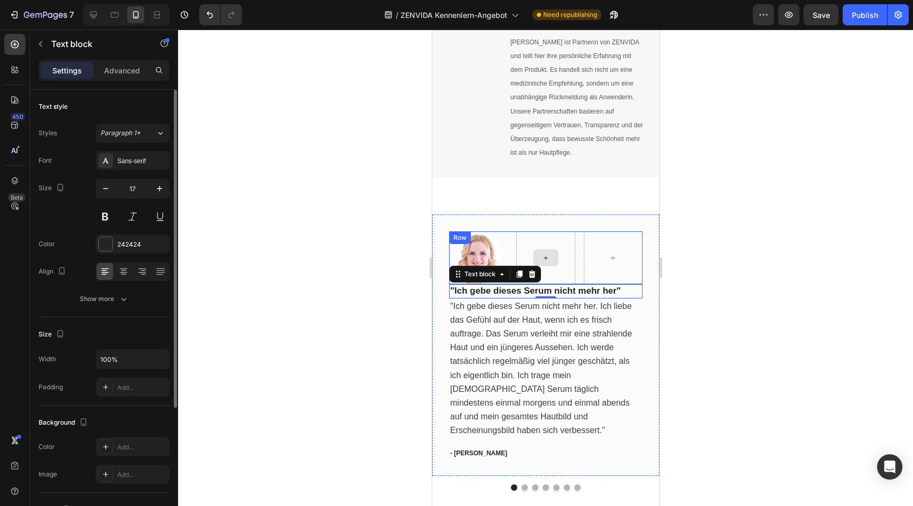
click at [548, 254] on icon at bounding box center [545, 258] width 8 height 9
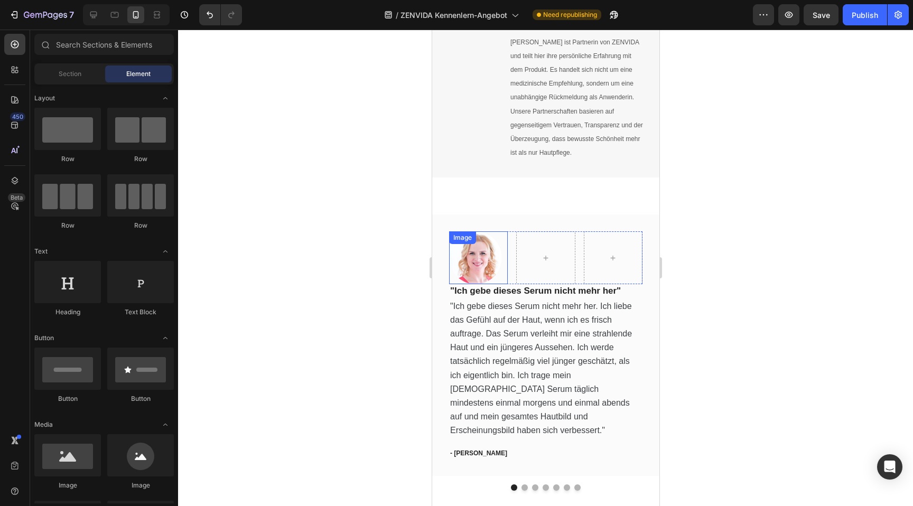
click at [484, 242] on div "Image" at bounding box center [477, 257] width 59 height 53
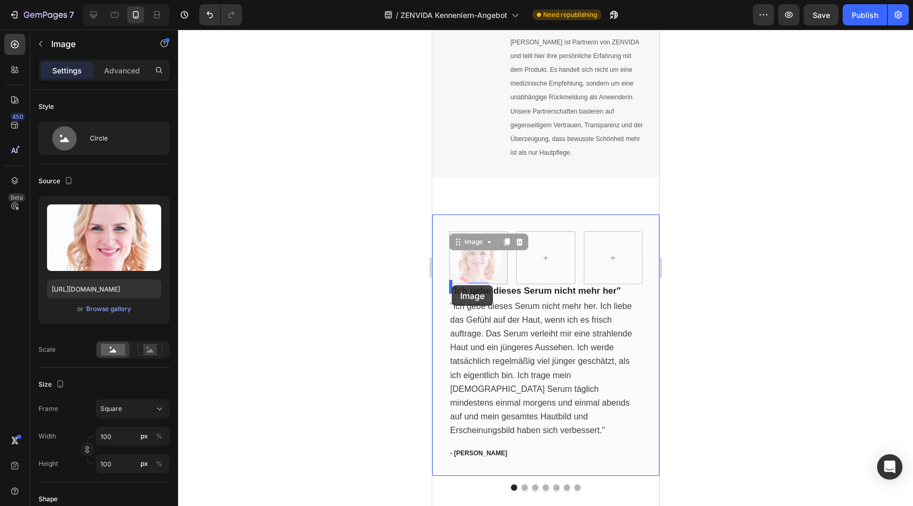
drag, startPoint x: 481, startPoint y: 260, endPoint x: 451, endPoint y: 285, distance: 39.4
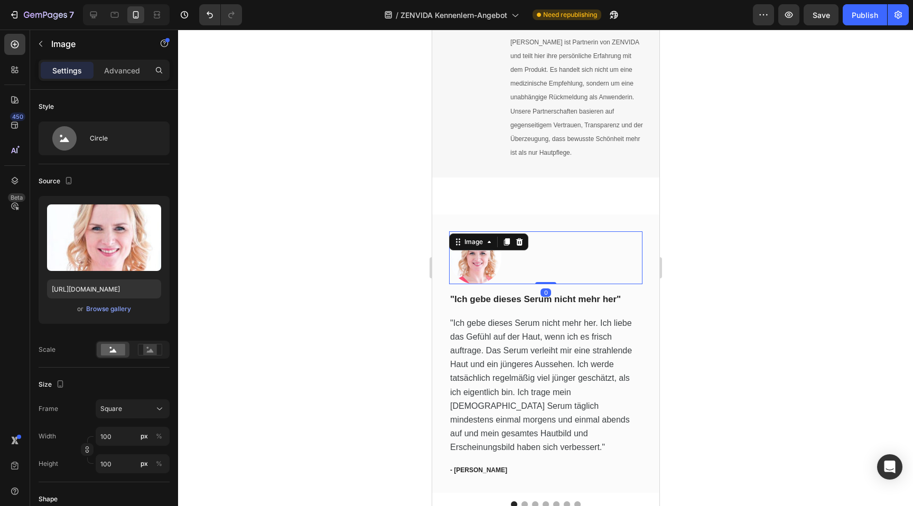
click at [559, 268] on div at bounding box center [544, 257] width 193 height 53
click at [551, 231] on div at bounding box center [544, 257] width 193 height 53
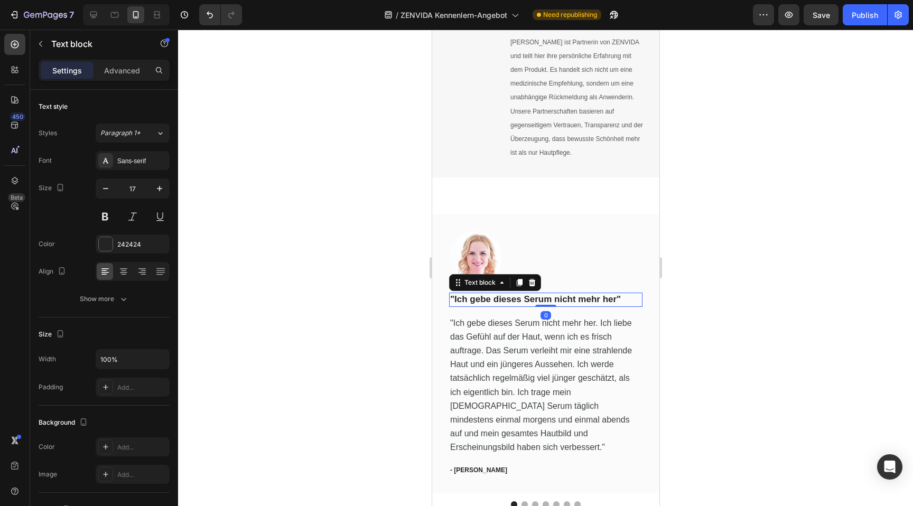
click at [539, 297] on p ""Ich gebe dieses Serum nicht mehr her"" at bounding box center [544, 300] width 191 height 12
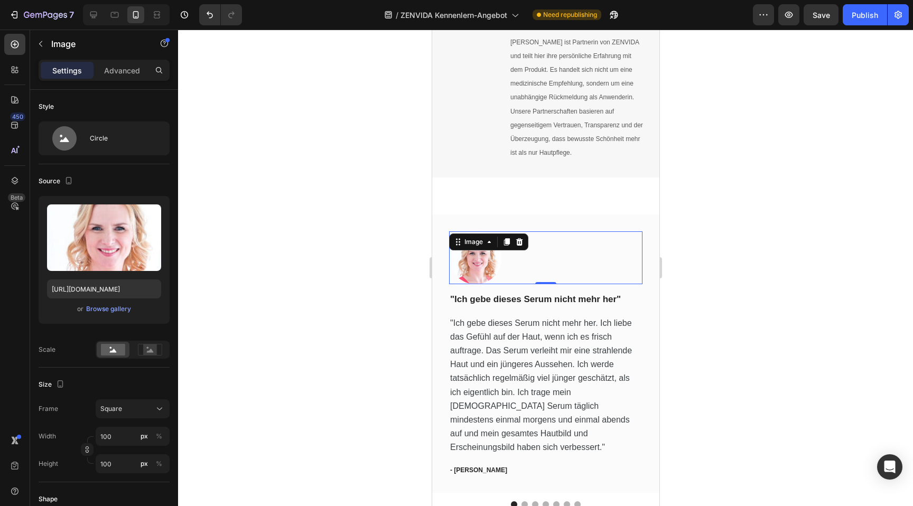
click at [582, 254] on div at bounding box center [544, 257] width 193 height 53
click at [462, 237] on div "Image" at bounding box center [473, 242] width 23 height 10
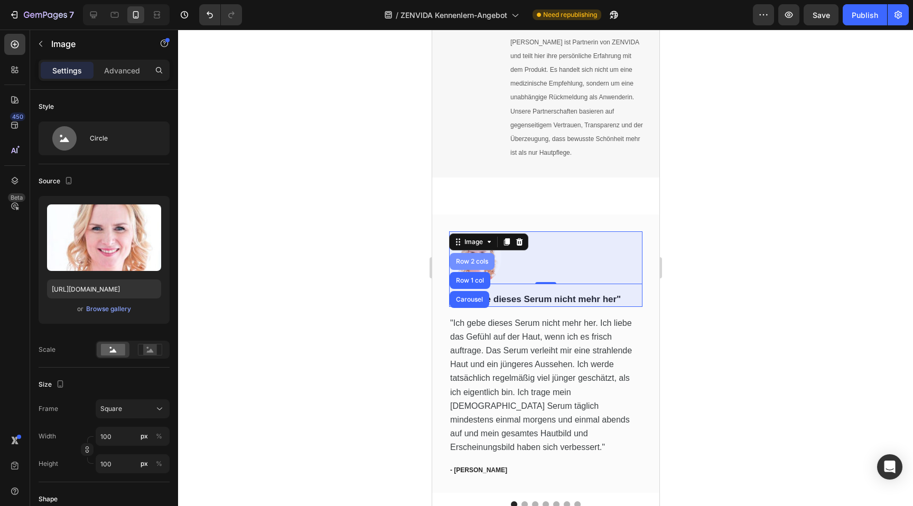
click at [475, 259] on div "Row 2 cols" at bounding box center [471, 261] width 36 height 6
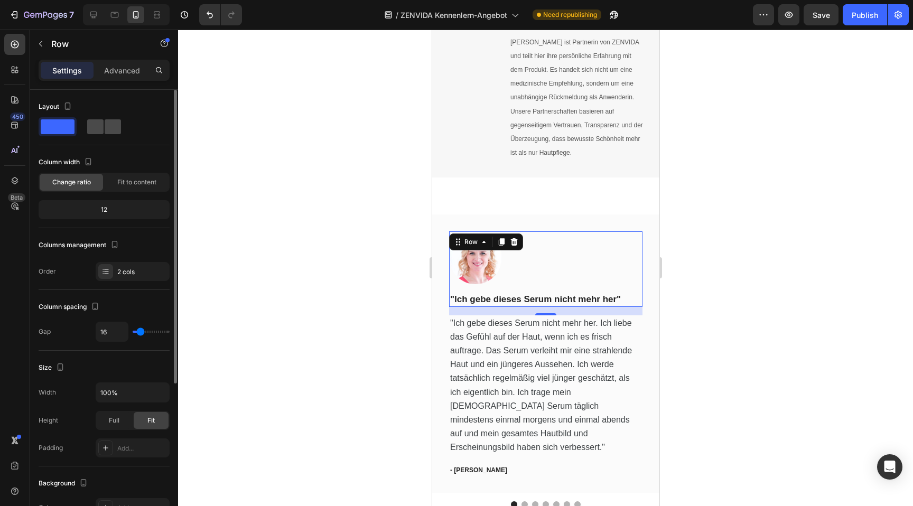
click at [105, 123] on span at bounding box center [113, 126] width 16 height 15
click at [108, 131] on span at bounding box center [113, 126] width 16 height 15
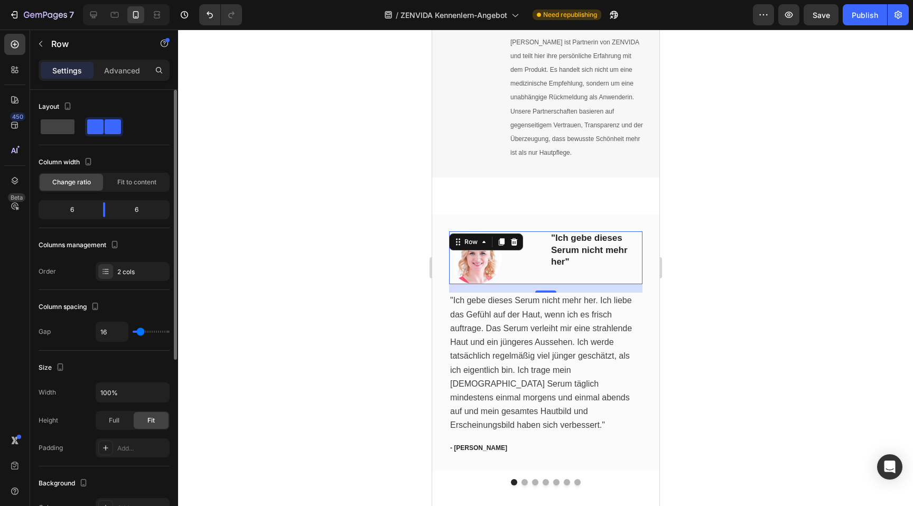
click at [108, 131] on span at bounding box center [113, 126] width 16 height 15
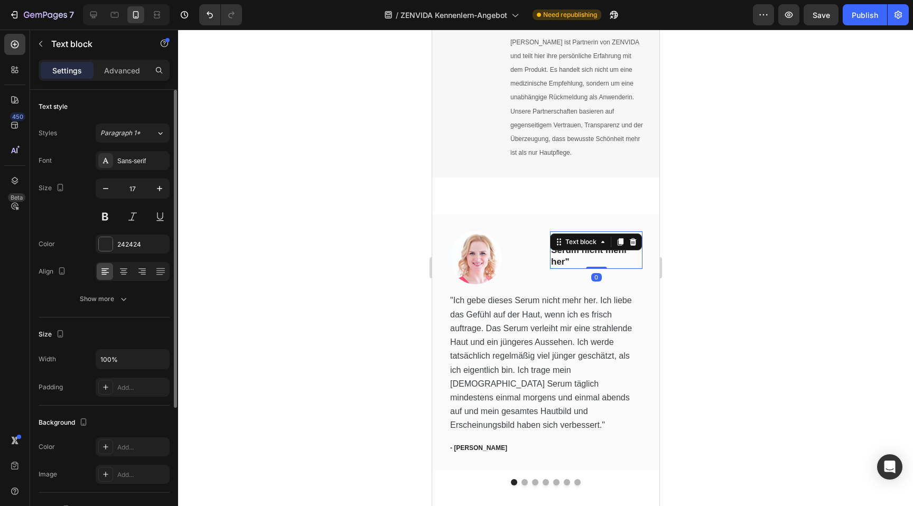
click at [574, 251] on p ""Ich gebe dieses Serum nicht mehr her"" at bounding box center [595, 249] width 90 height 35
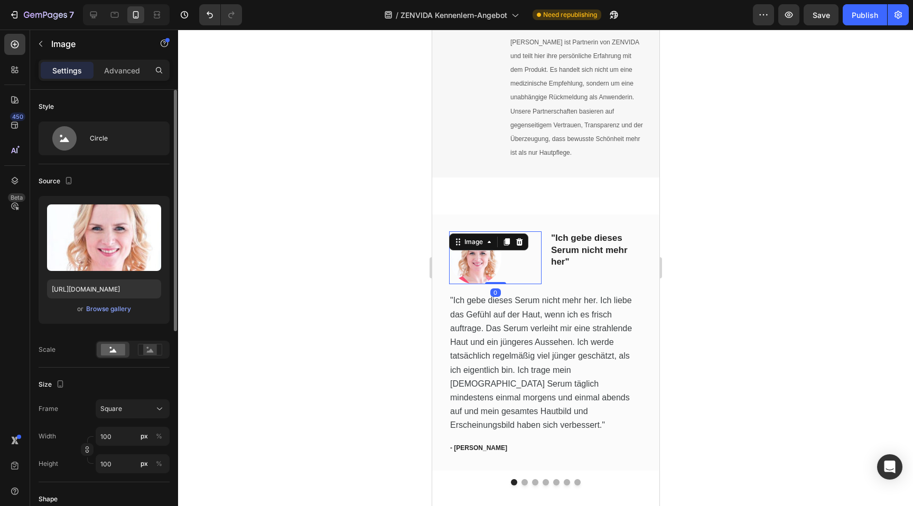
click at [527, 254] on div at bounding box center [494, 257] width 92 height 53
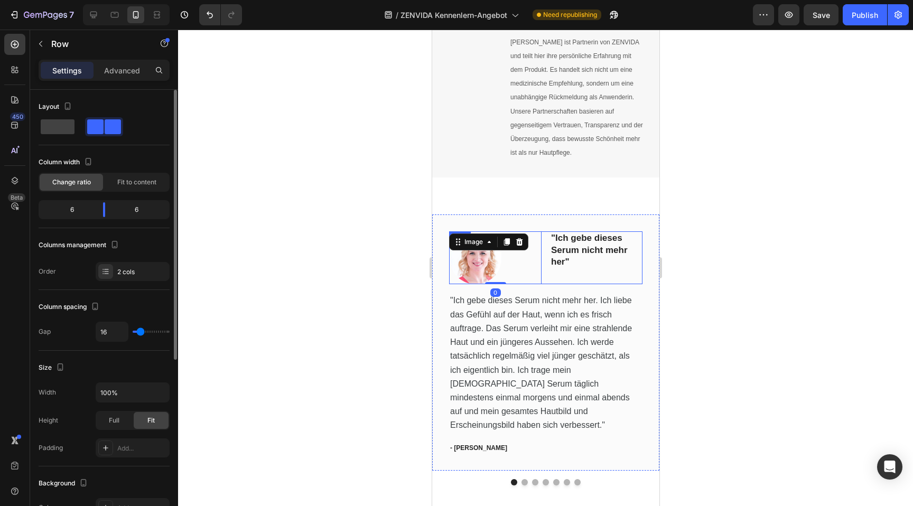
click at [546, 274] on div "Image 0 "Ich gebe dieses Serum nicht mehr her" Text block Row" at bounding box center [544, 257] width 193 height 53
drag, startPoint x: 103, startPoint y: 210, endPoint x: 86, endPoint y: 210, distance: 17.4
click at [86, 0] on body "7 Version history / ZENVIDA Kennenlern-Angebot Need republishing Preview Save P…" at bounding box center [456, 0] width 913 height 0
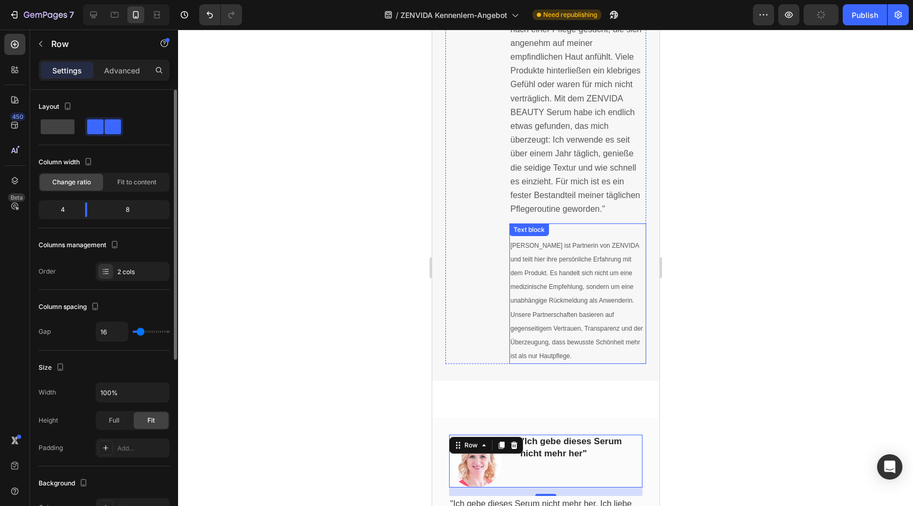
scroll to position [1196, 0]
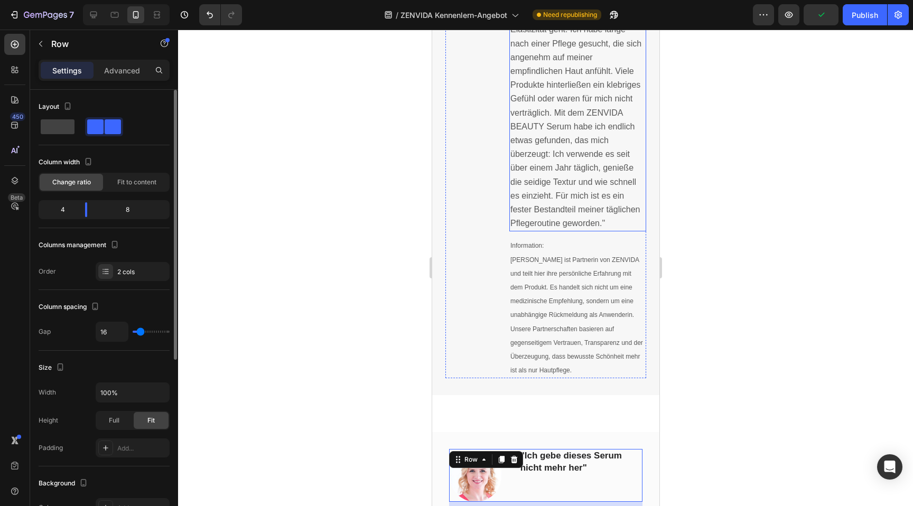
click at [542, 114] on span ""Mit zunehmendem Alter verändert sich das Hautgefühl, besonders wenn es um Feuc…" at bounding box center [575, 106] width 131 height 244
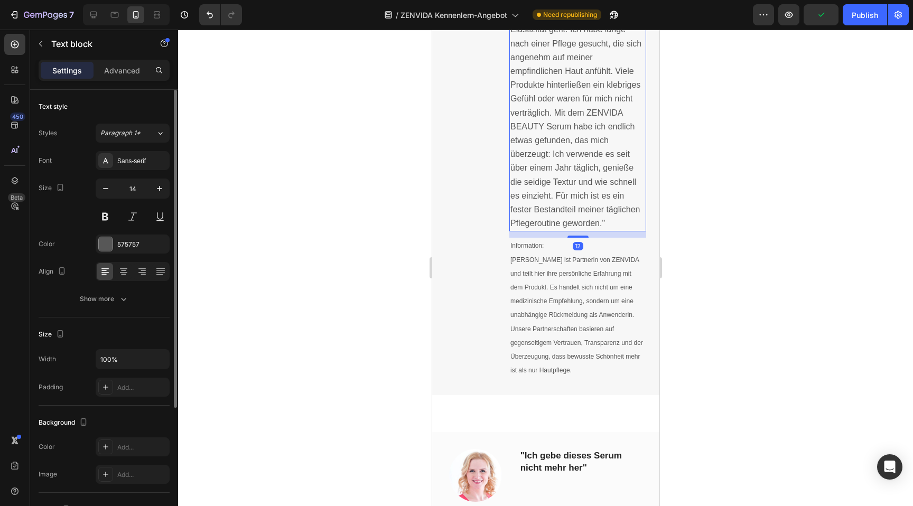
click at [542, 114] on span ""Mit zunehmendem Alter verändert sich das Hautgefühl, besonders wenn es um Feuc…" at bounding box center [575, 106] width 131 height 244
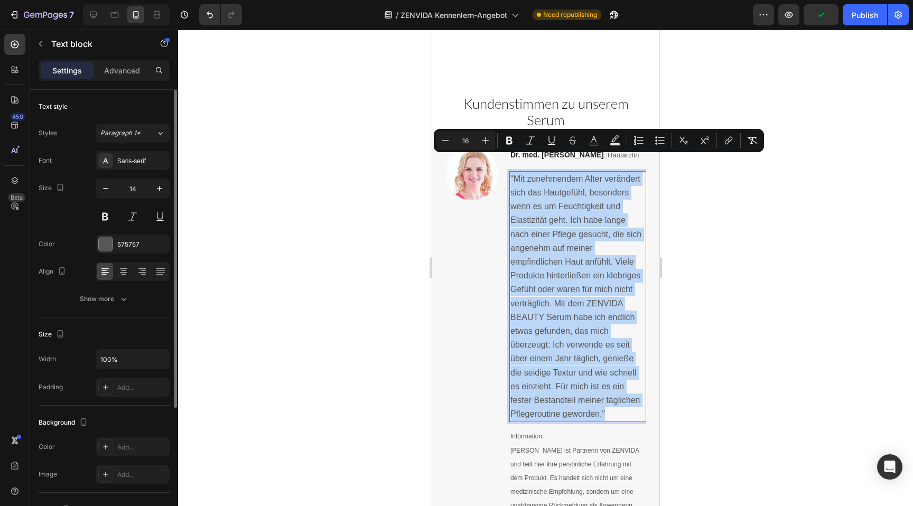
copy span ""Mit zunehmendem Alter verändert sich das Hautgefühl, besonders wenn es um Feuc…"
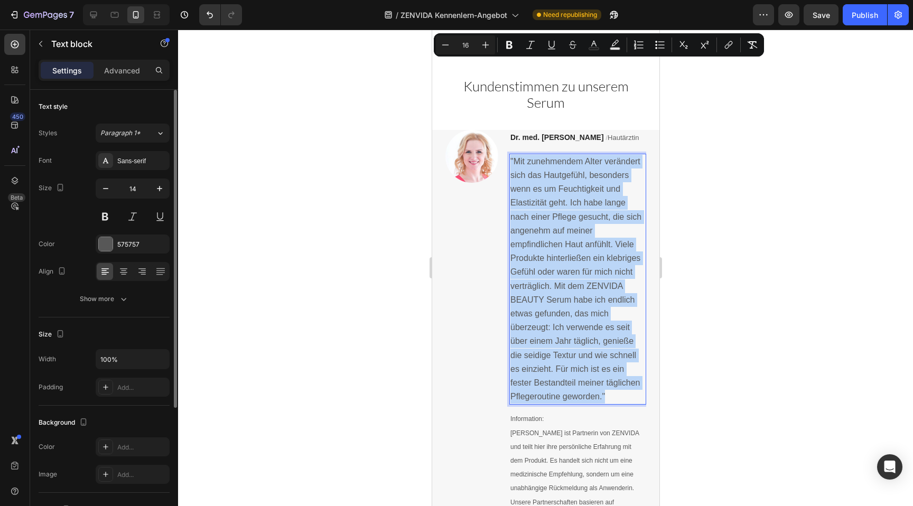
scroll to position [1511, 0]
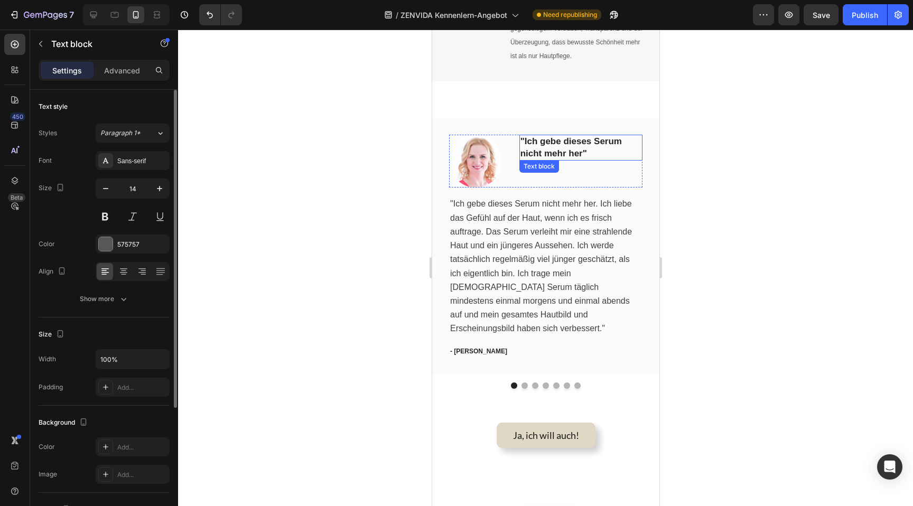
click at [556, 143] on p ""Ich gebe dieses Serum nicht mehr her"" at bounding box center [580, 147] width 121 height 23
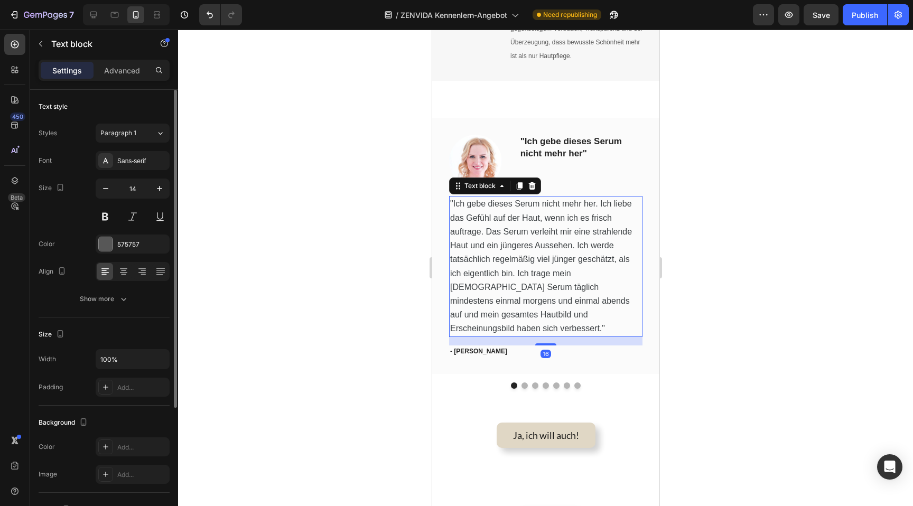
click at [526, 220] on p ""Ich gebe dieses Serum nicht mehr her. Ich liebe das Gefühl auf der Haut, wenn …" at bounding box center [544, 266] width 191 height 138
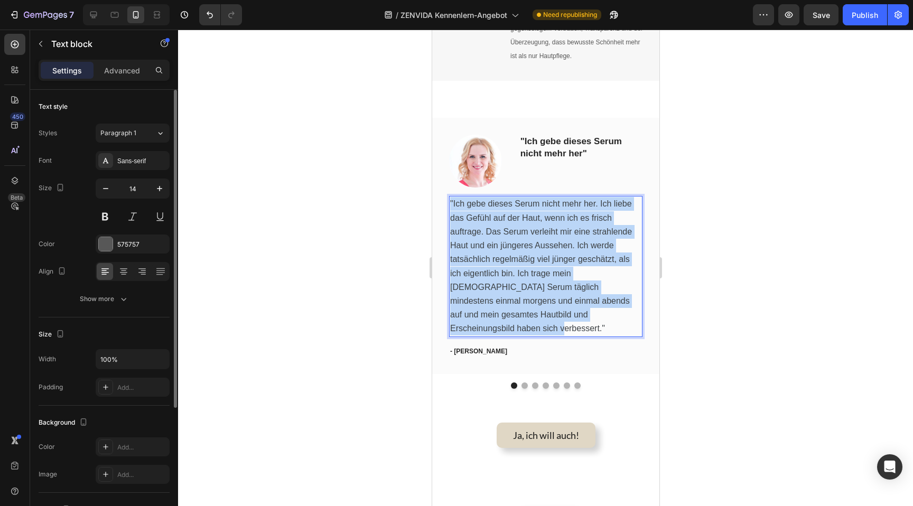
click at [526, 220] on p ""Ich gebe dieses Serum nicht mehr her. Ich liebe das Gefühl auf der Haut, wenn …" at bounding box center [544, 266] width 191 height 138
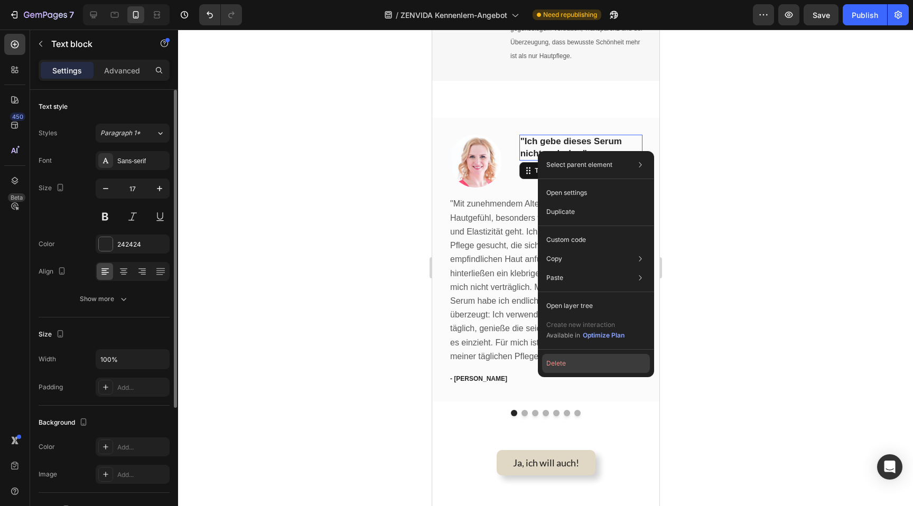
click at [567, 364] on button "Delete" at bounding box center [596, 363] width 108 height 19
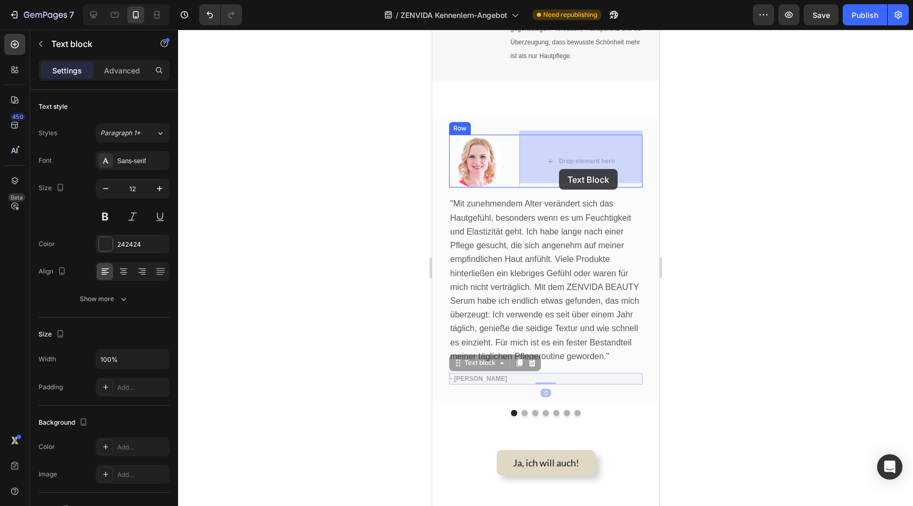
drag, startPoint x: 478, startPoint y: 368, endPoint x: 558, endPoint y: 164, distance: 219.1
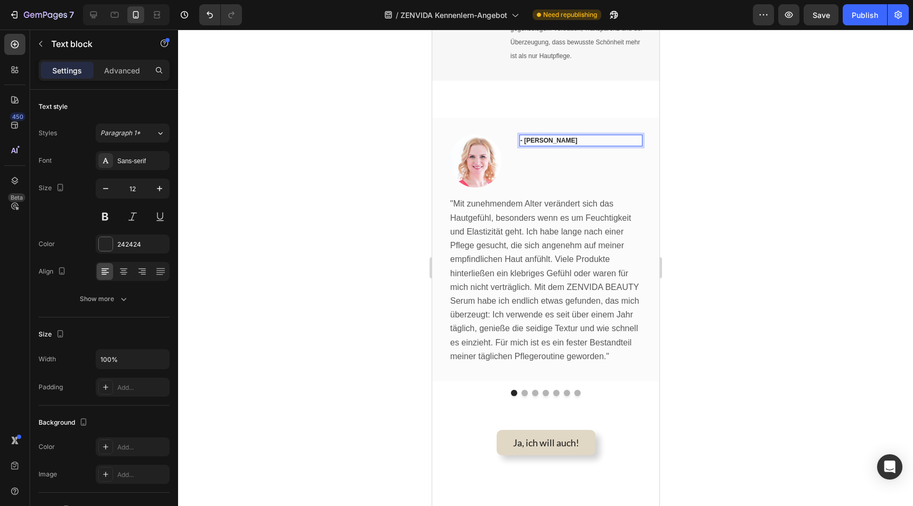
click at [543, 136] on p "- [PERSON_NAME]" at bounding box center [580, 141] width 121 height 10
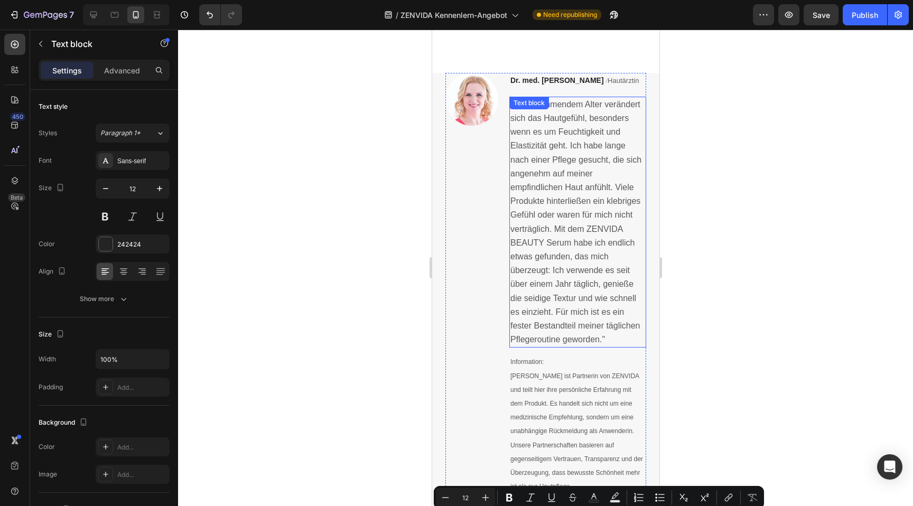
type input "16"
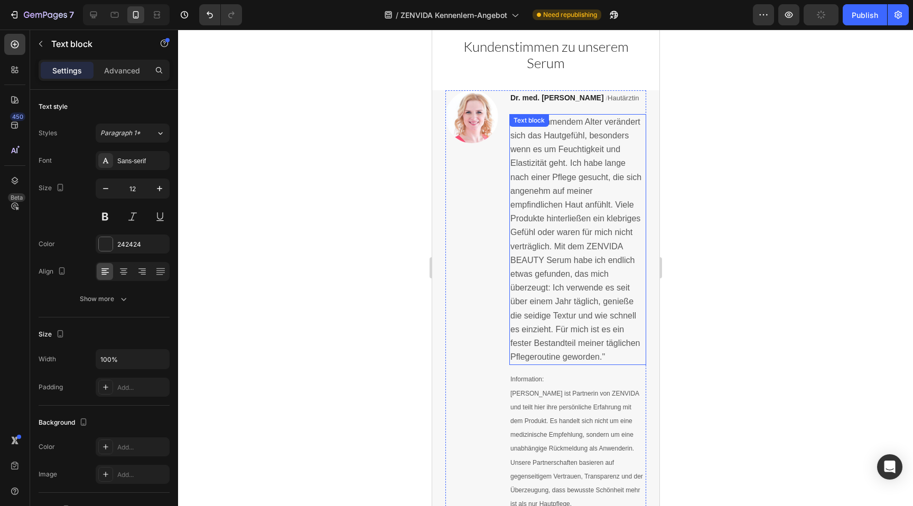
scroll to position [1013, 0]
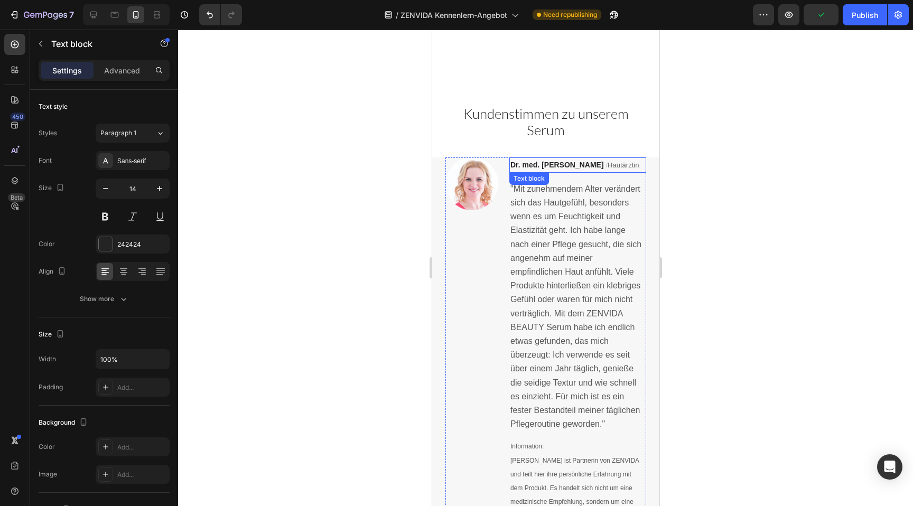
click at [533, 161] on strong "Dr. med. [PERSON_NAME]" at bounding box center [556, 165] width 93 height 8
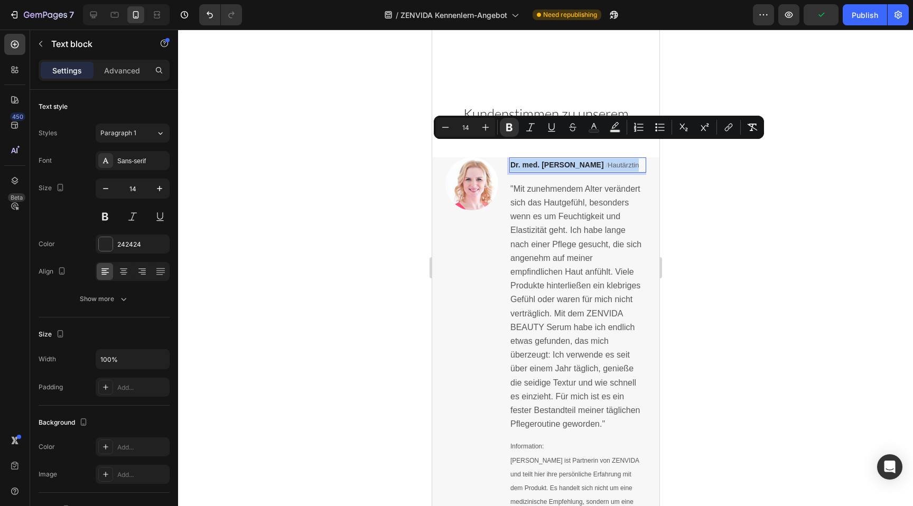
copy p "Dr. med. [PERSON_NAME] / Hautärztin"
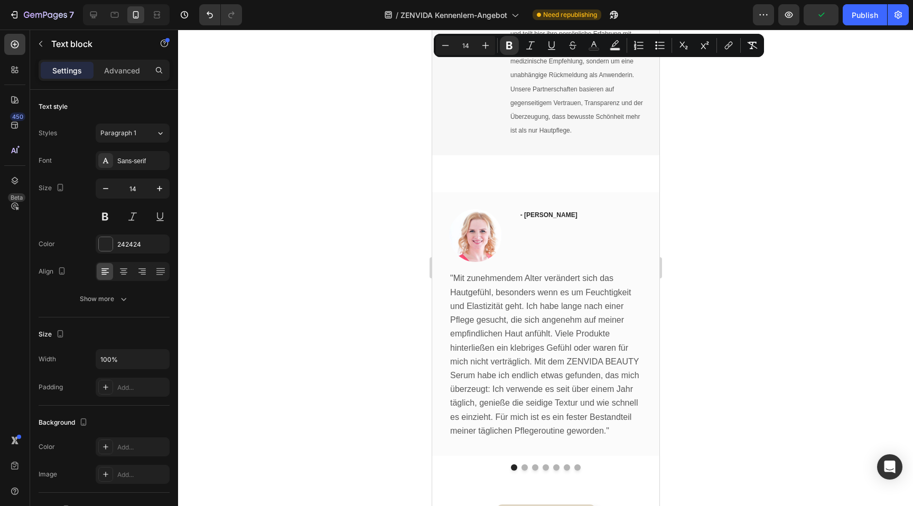
scroll to position [1450, 0]
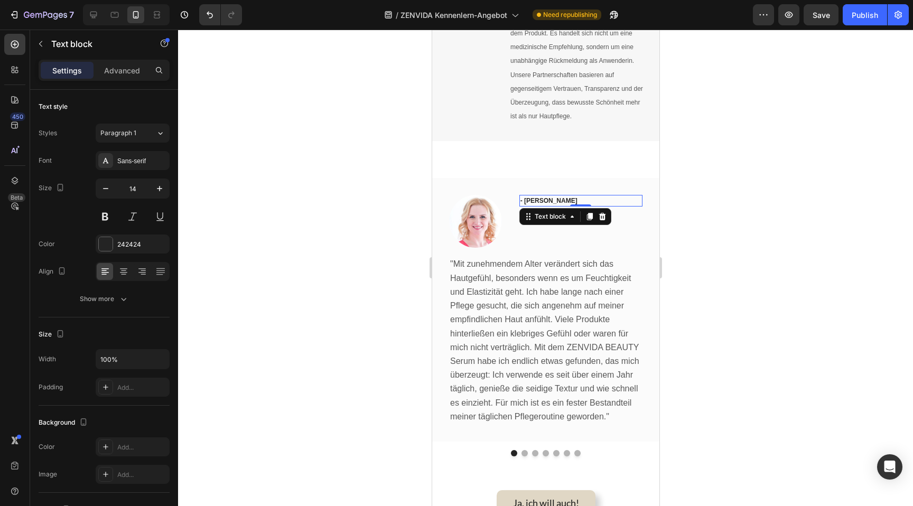
click at [543, 196] on p "- [PERSON_NAME]" at bounding box center [580, 201] width 121 height 10
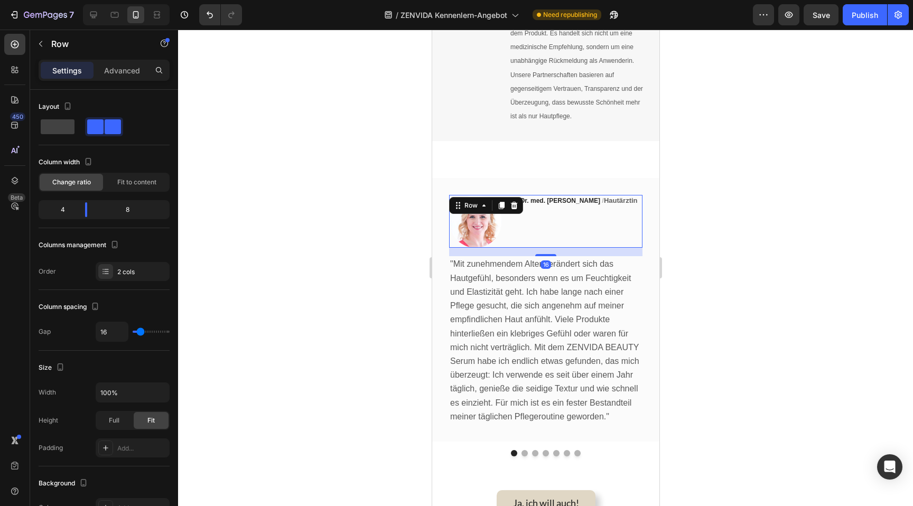
click at [545, 221] on div "Dr. med. [PERSON_NAME] / Hautärztin Text block" at bounding box center [580, 221] width 123 height 53
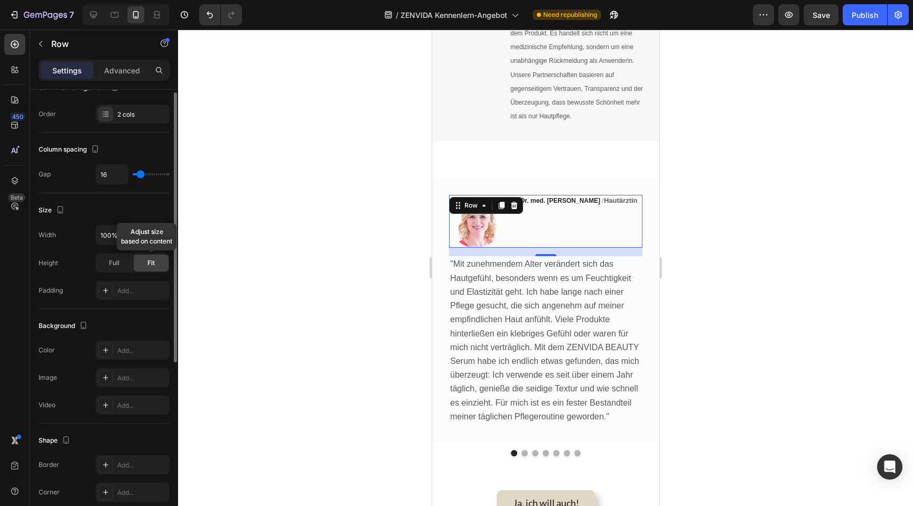
scroll to position [0, 0]
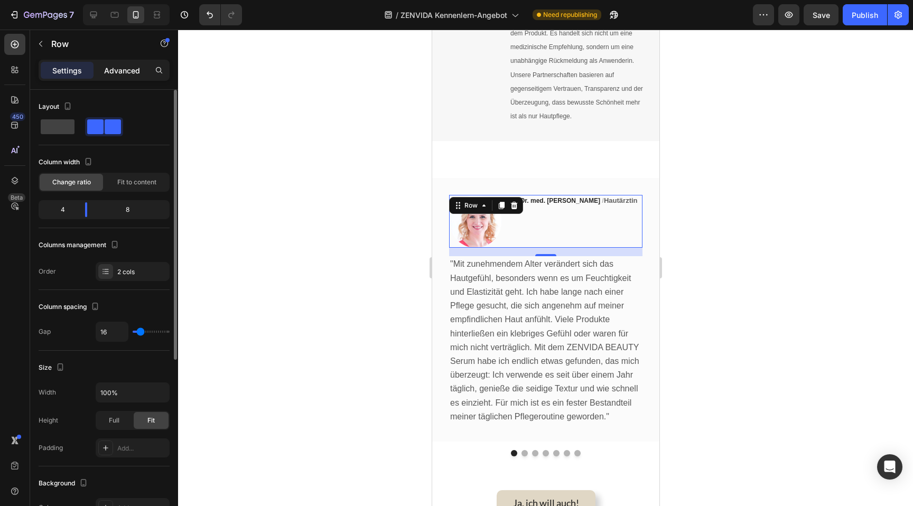
click at [106, 69] on p "Advanced" at bounding box center [122, 70] width 36 height 11
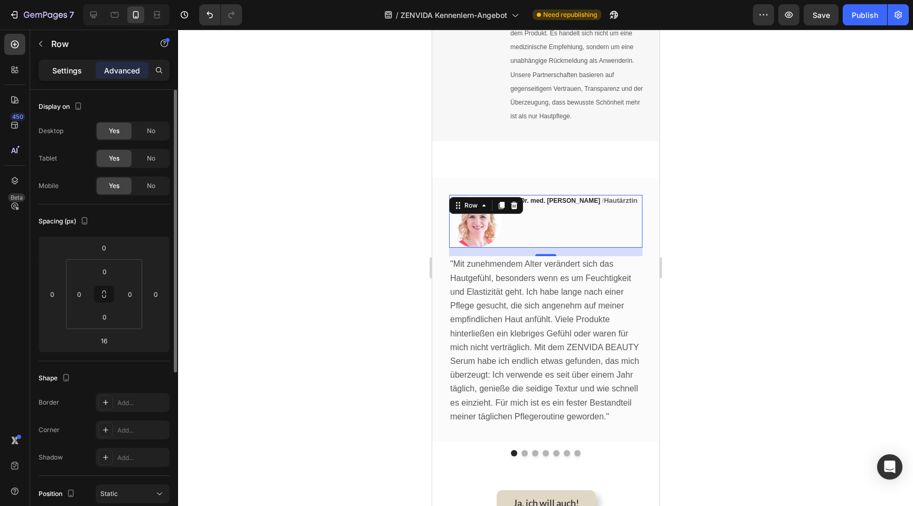
click at [69, 67] on p "Settings" at bounding box center [67, 70] width 30 height 11
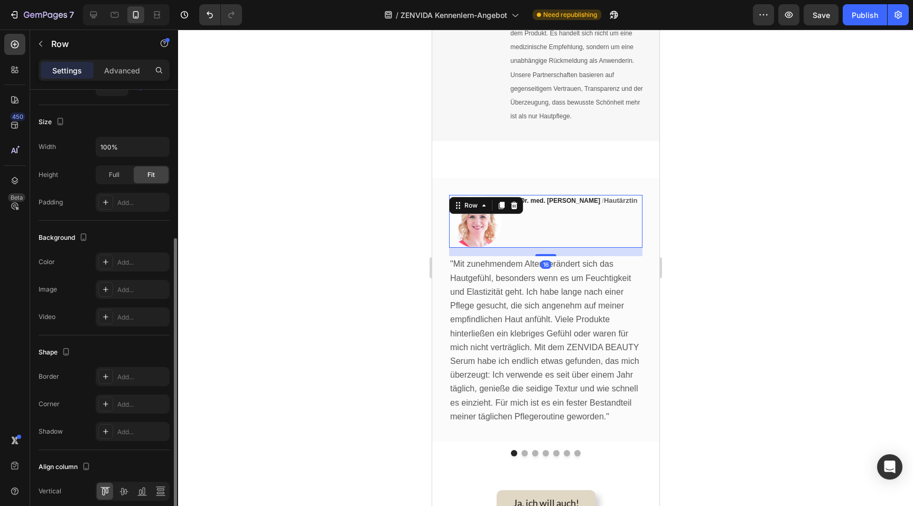
scroll to position [291, 0]
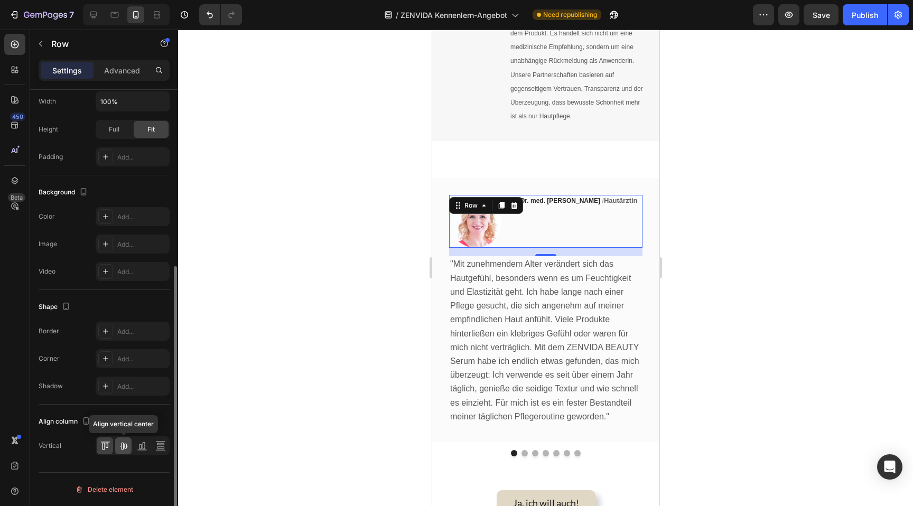
click at [126, 446] on icon at bounding box center [123, 446] width 8 height 7
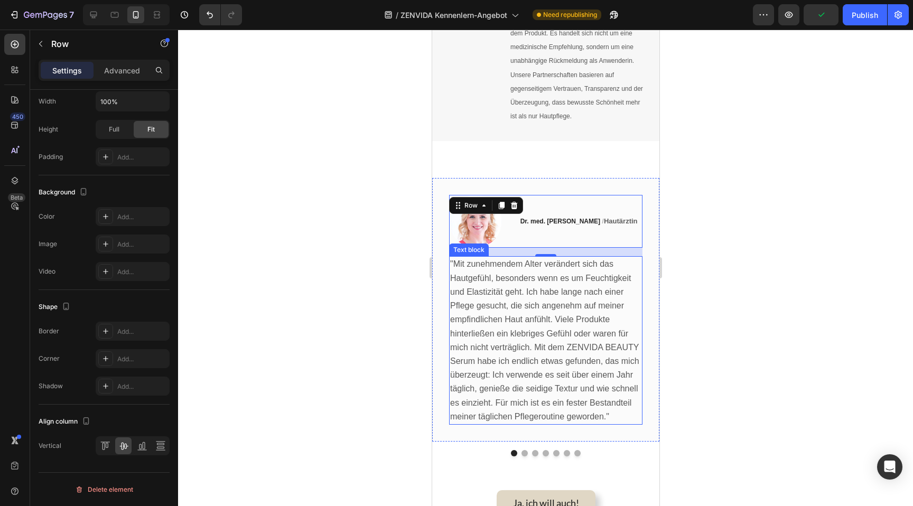
click at [518, 301] on span ""Mit zunehmendem Alter verändert sich das Hautgefühl, besonders wenn es um Feuc…" at bounding box center [543, 339] width 189 height 161
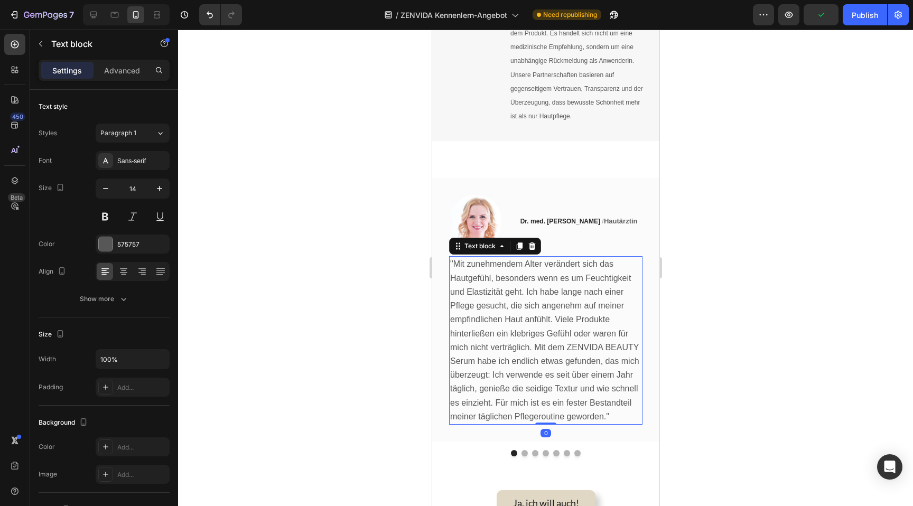
scroll to position [1353, 0]
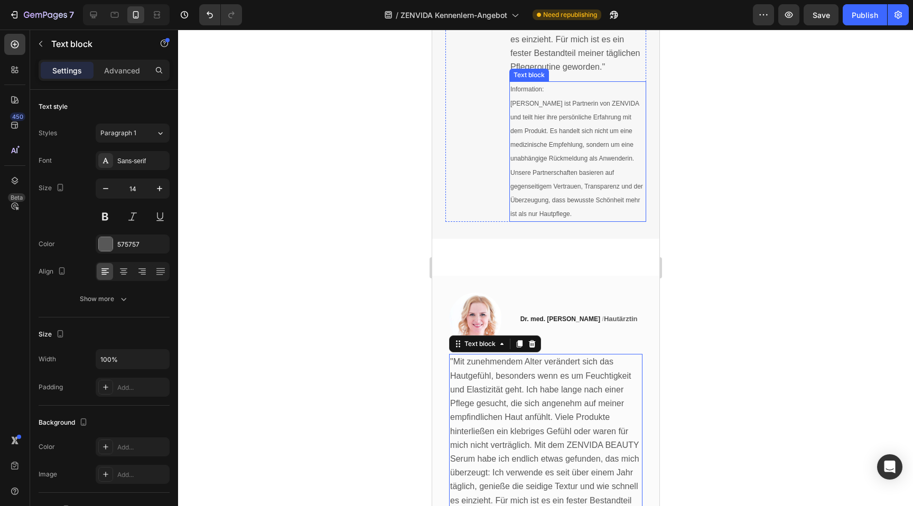
click at [561, 142] on span "[PERSON_NAME] ist Partnerin von ZENVIDA und teilt hier ihre persönliche Erfahru…" at bounding box center [576, 159] width 133 height 118
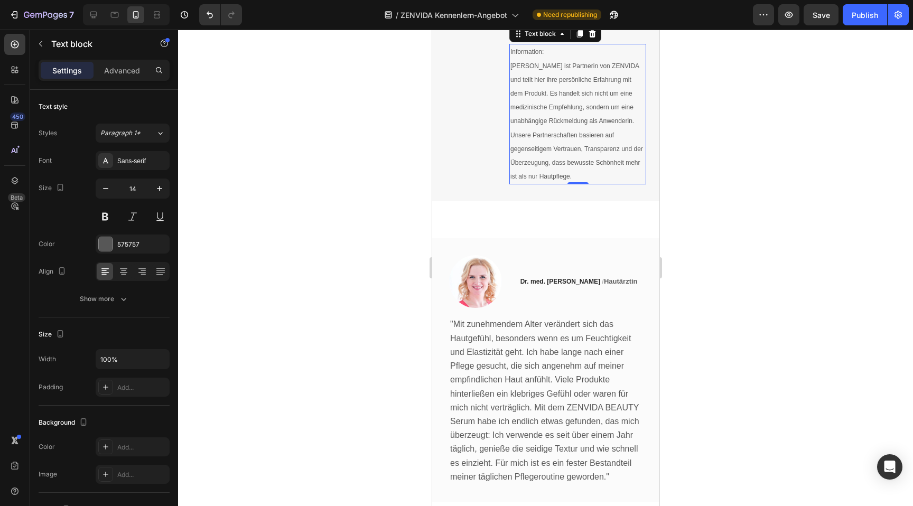
scroll to position [1383, 0]
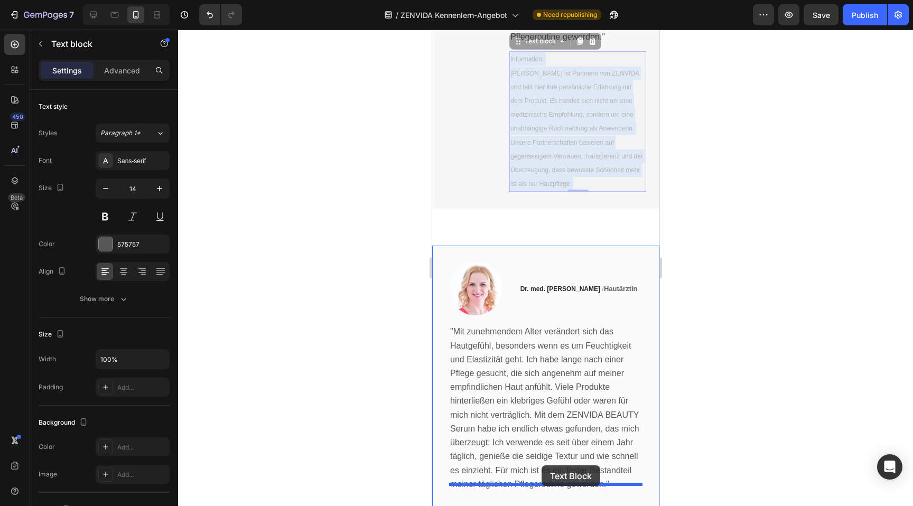
drag, startPoint x: 557, startPoint y: 124, endPoint x: 541, endPoint y: 466, distance: 342.1
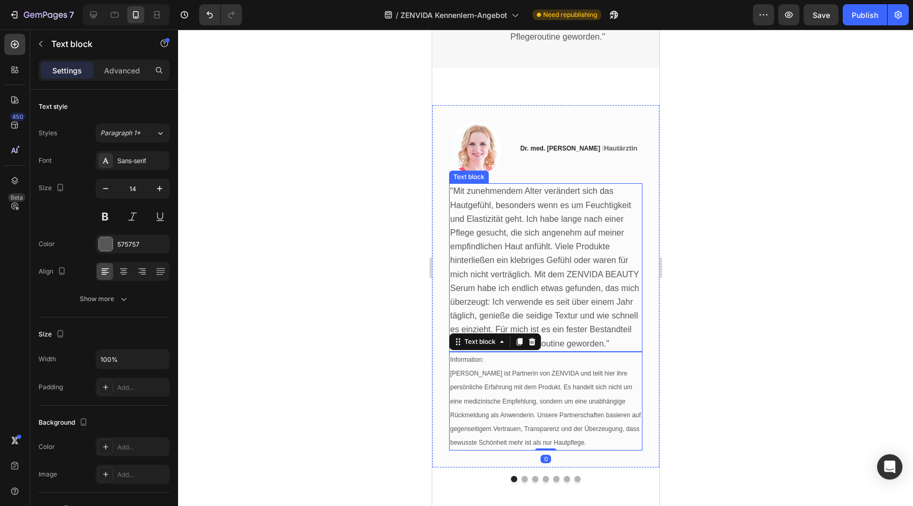
click at [554, 284] on span ""Mit zunehmendem Alter verändert sich das Hautgefühl, besonders wenn es um Feuc…" at bounding box center [543, 266] width 189 height 161
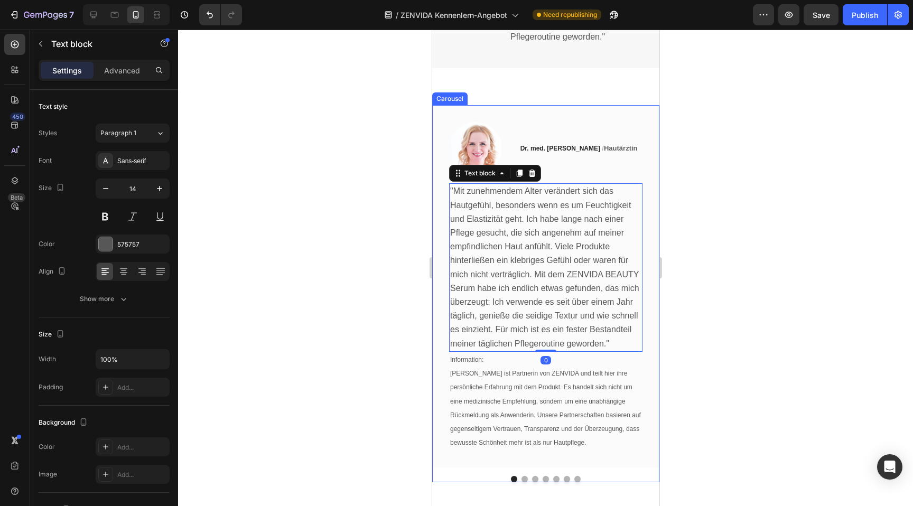
click at [523, 476] on button "Dot" at bounding box center [524, 479] width 6 height 6
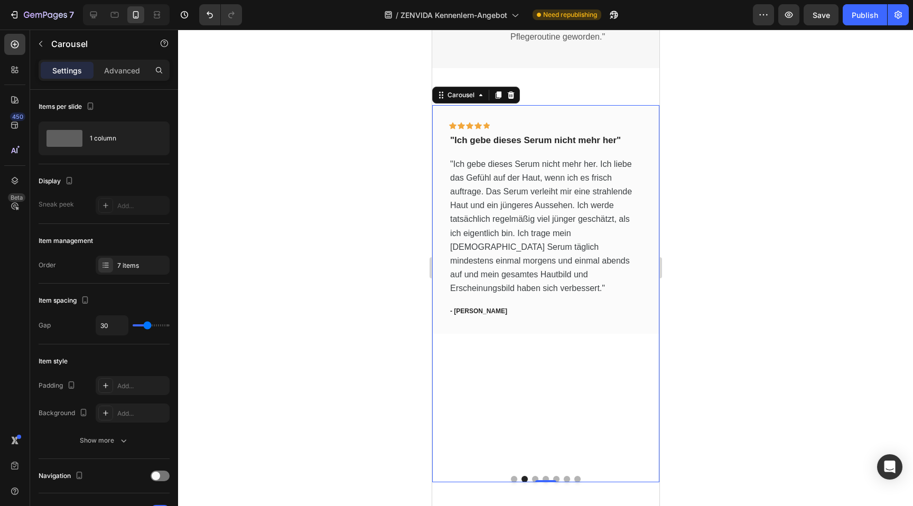
click at [515, 476] on button "Dot" at bounding box center [513, 479] width 6 height 6
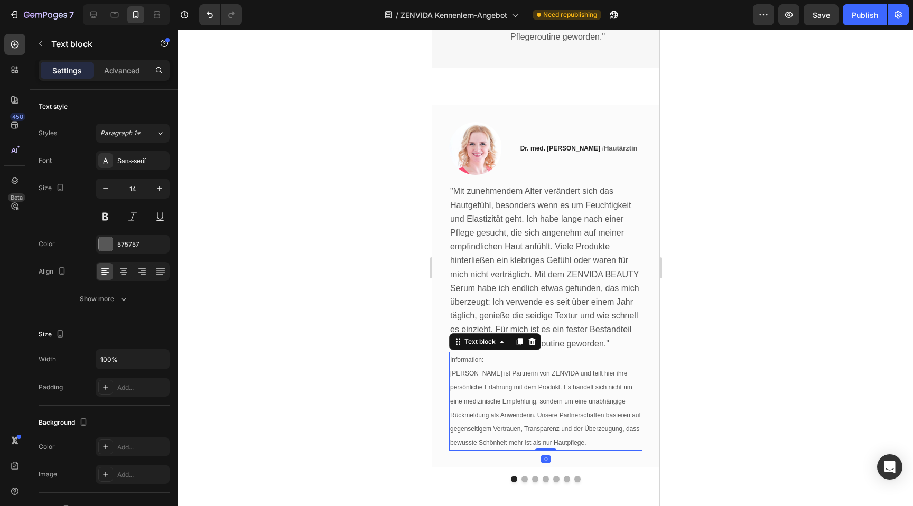
click at [533, 359] on p "Information: [PERSON_NAME] ist Partnerin von ZENVIDA und teilt hier ihre persön…" at bounding box center [544, 401] width 191 height 97
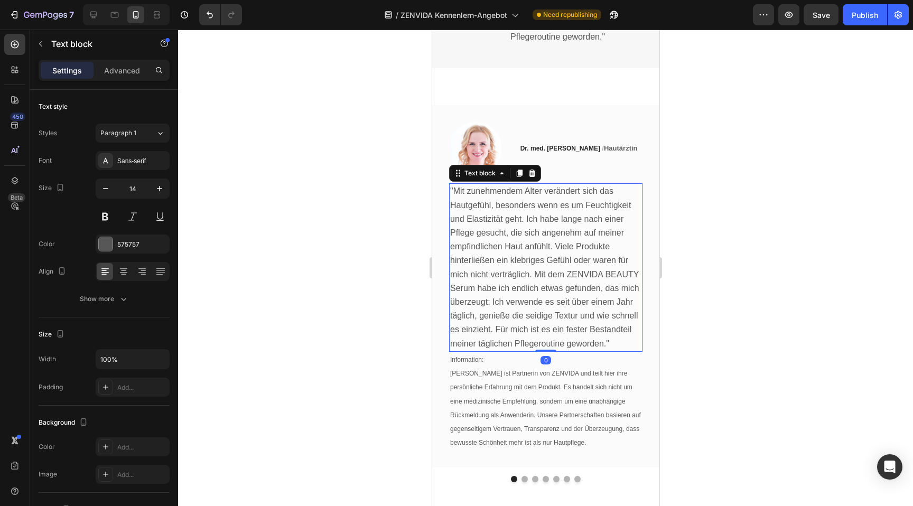
click at [519, 251] on span ""Mit zunehmendem Alter verändert sich das Hautgefühl, besonders wenn es um Feuc…" at bounding box center [543, 266] width 189 height 161
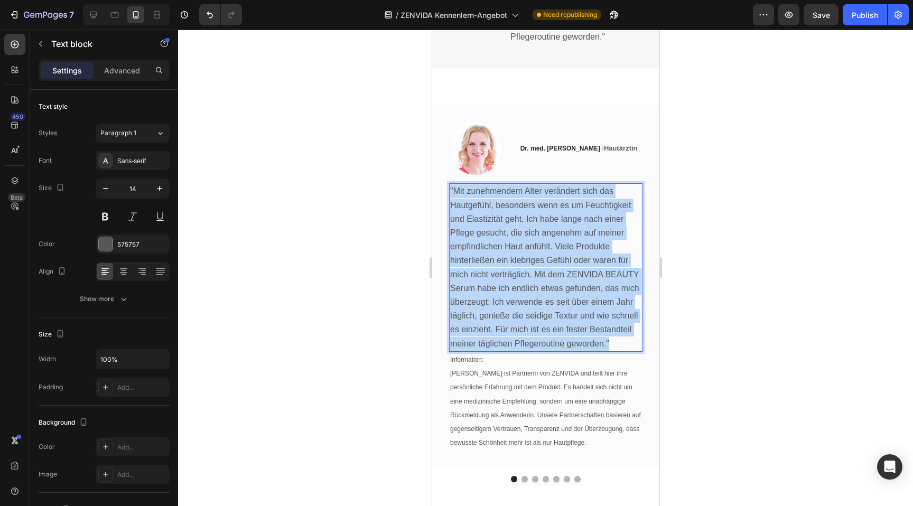
click at [519, 251] on span ""Mit zunehmendem Alter verändert sich das Hautgefühl, besonders wenn es um Feuc…" at bounding box center [543, 266] width 189 height 161
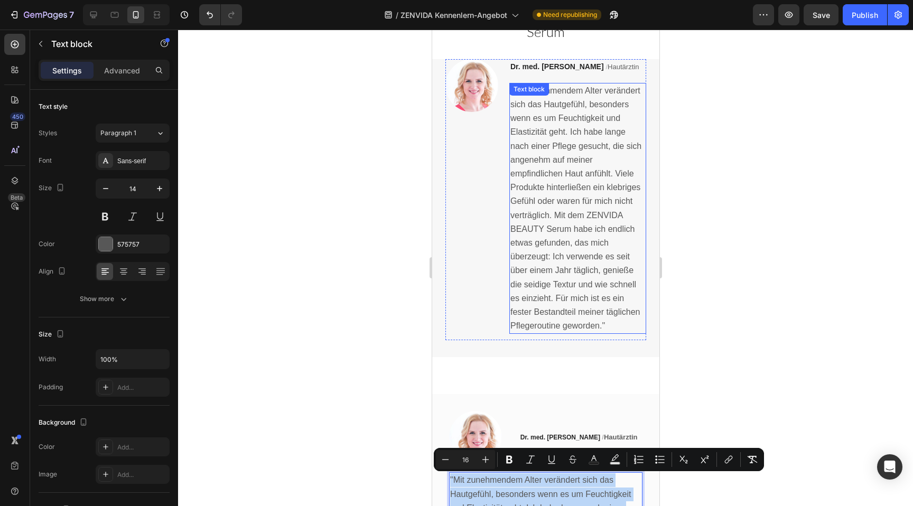
scroll to position [1033, 0]
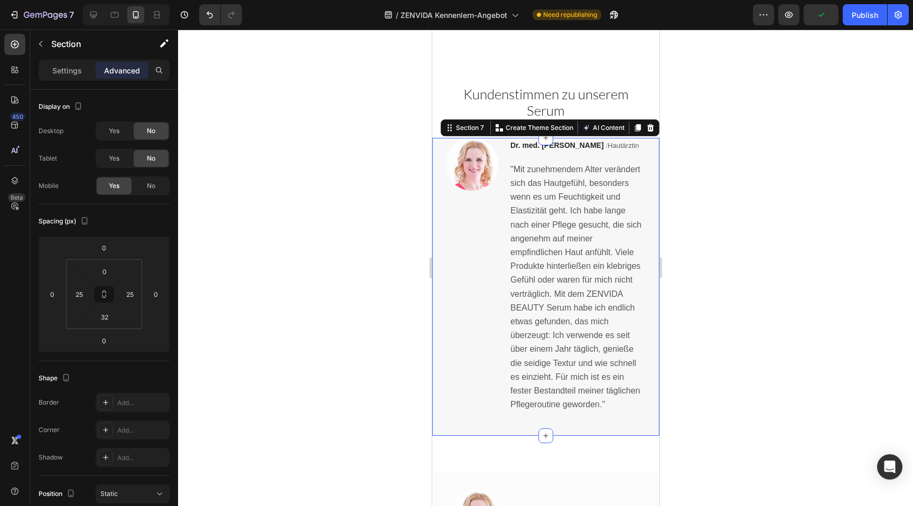
click at [437, 138] on div "Image Dr. med. [PERSON_NAME] / Hautärztin Text block "Mit zunehmendem Alter ver…" at bounding box center [544, 287] width 227 height 298
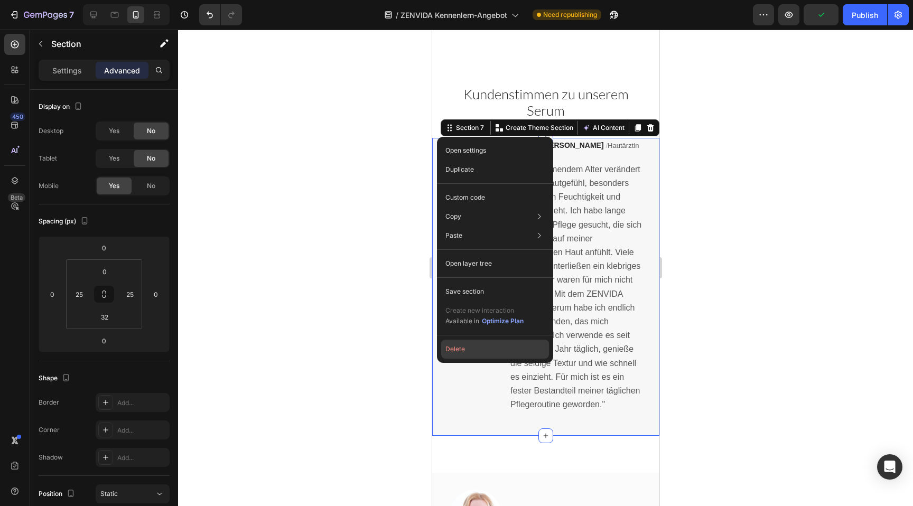
click at [473, 349] on button "Delete" at bounding box center [495, 349] width 108 height 19
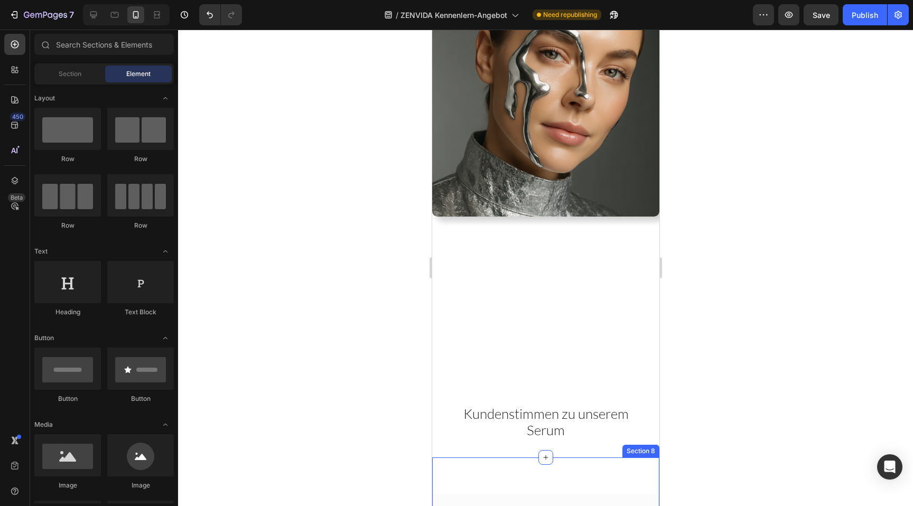
scroll to position [716, 0]
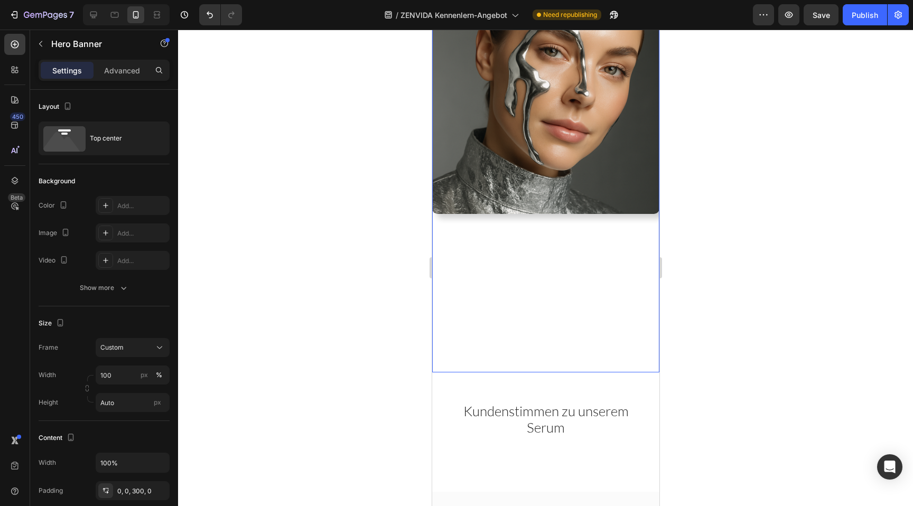
click at [514, 283] on div "Weil deine Haut eine klare Antwort verdient: Heading Image Sichtbar glattere Ha…" at bounding box center [544, 35] width 227 height 674
click at [115, 74] on p "Advanced" at bounding box center [122, 70] width 36 height 11
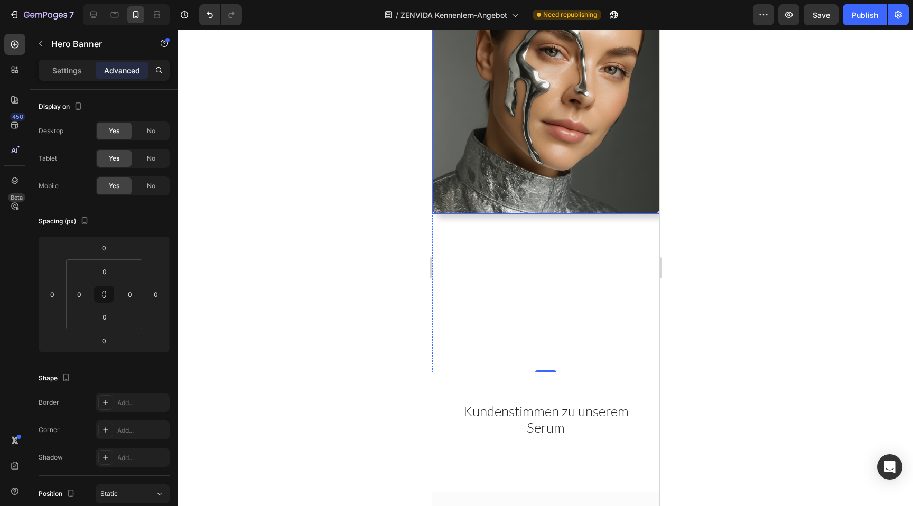
click at [486, 118] on img at bounding box center [544, 100] width 227 height 227
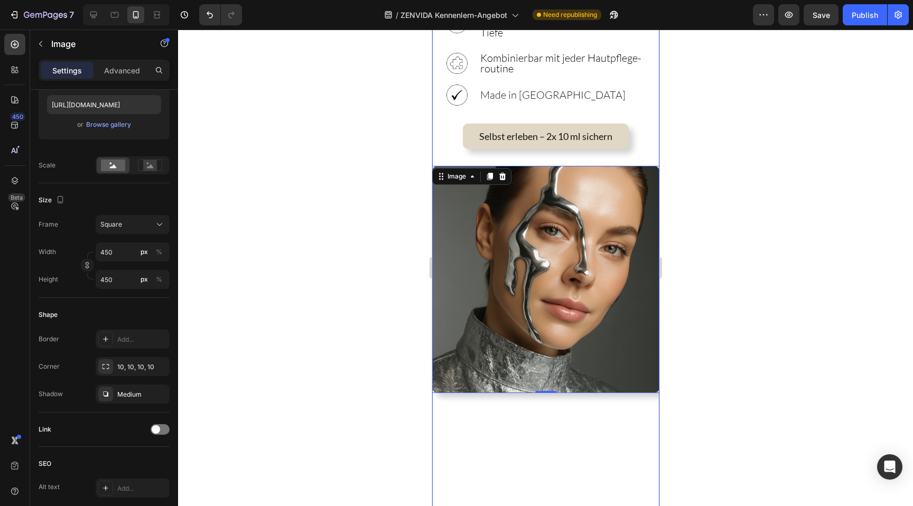
scroll to position [509, 0]
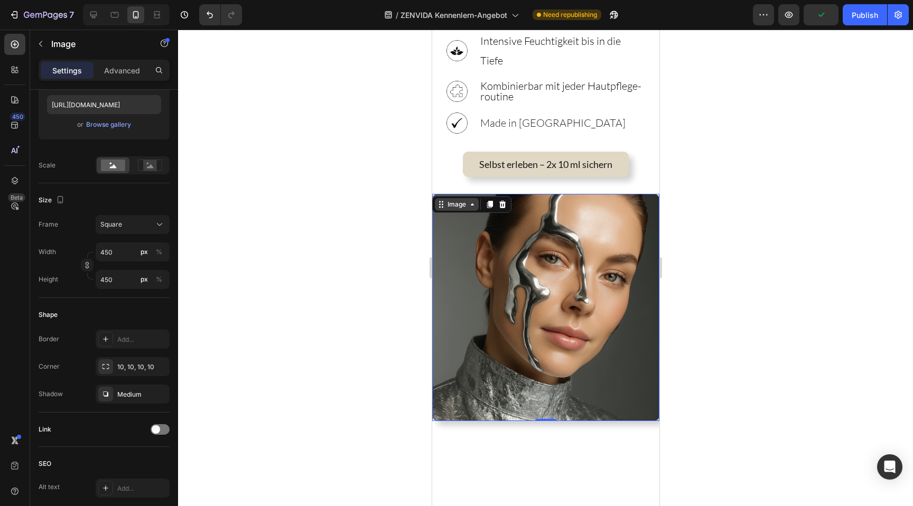
click at [461, 200] on div "Image" at bounding box center [456, 205] width 23 height 10
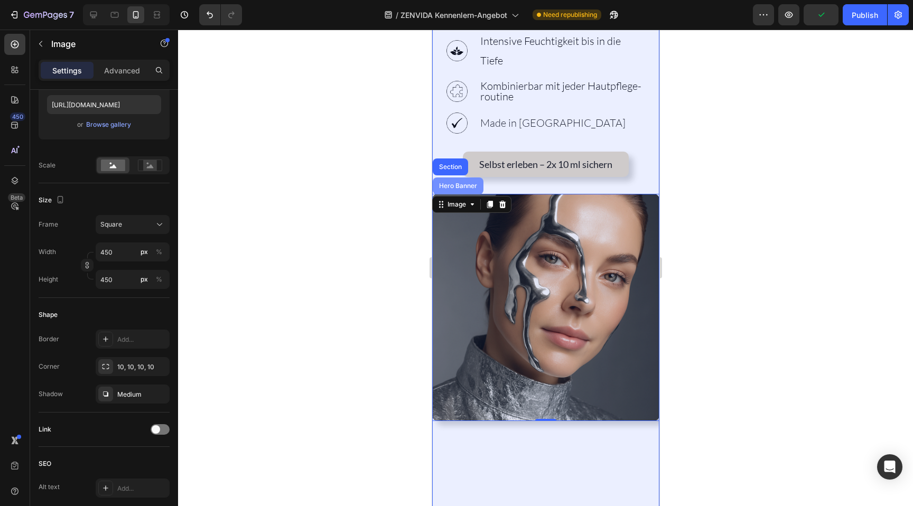
click at [458, 183] on div "Hero Banner" at bounding box center [457, 186] width 42 height 6
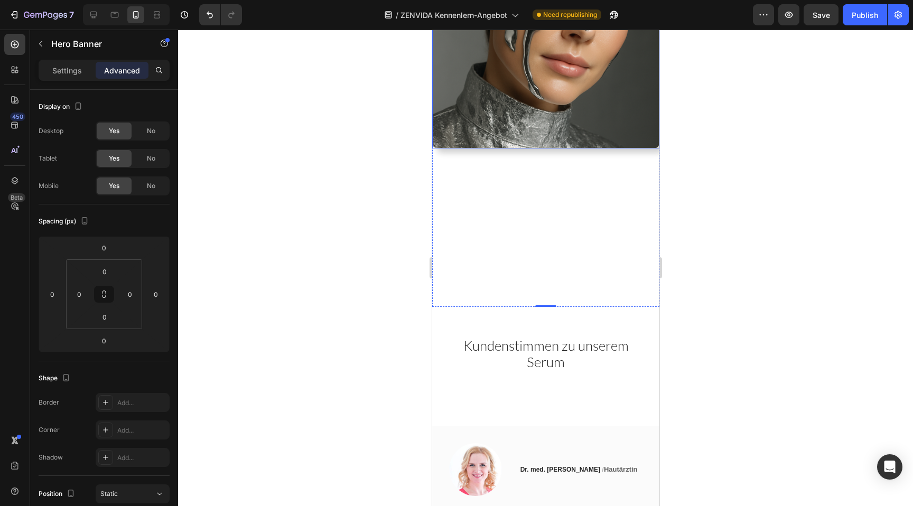
scroll to position [785, 0]
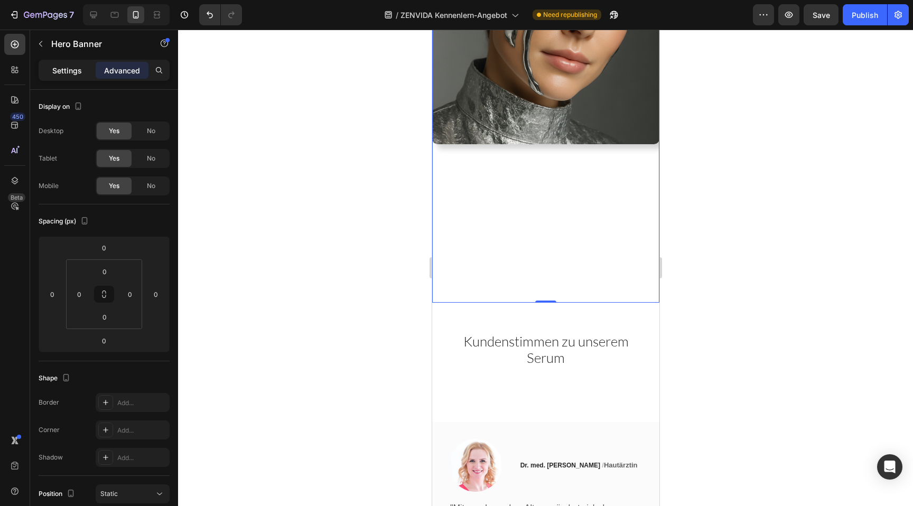
click at [81, 78] on div "Settings" at bounding box center [67, 70] width 53 height 17
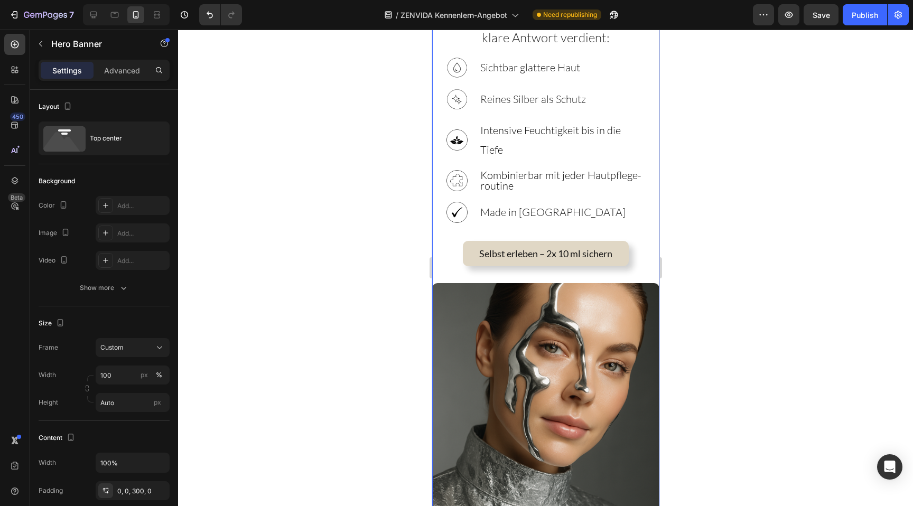
scroll to position [443, 0]
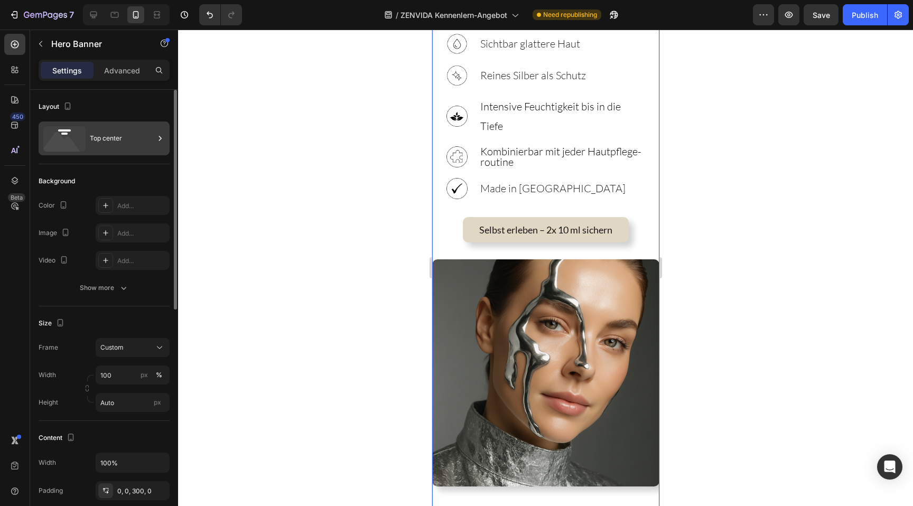
click at [117, 144] on div "Top center" at bounding box center [122, 138] width 64 height 24
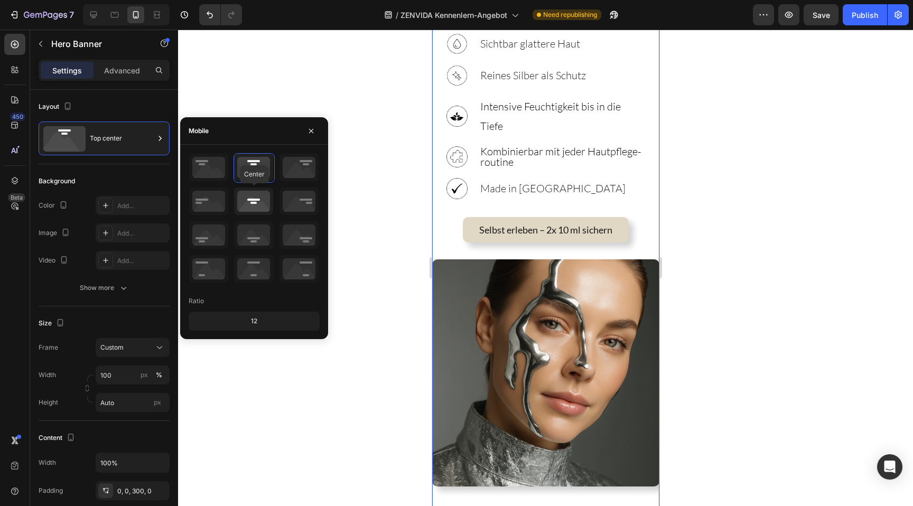
click at [247, 208] on icon at bounding box center [253, 200] width 39 height 27
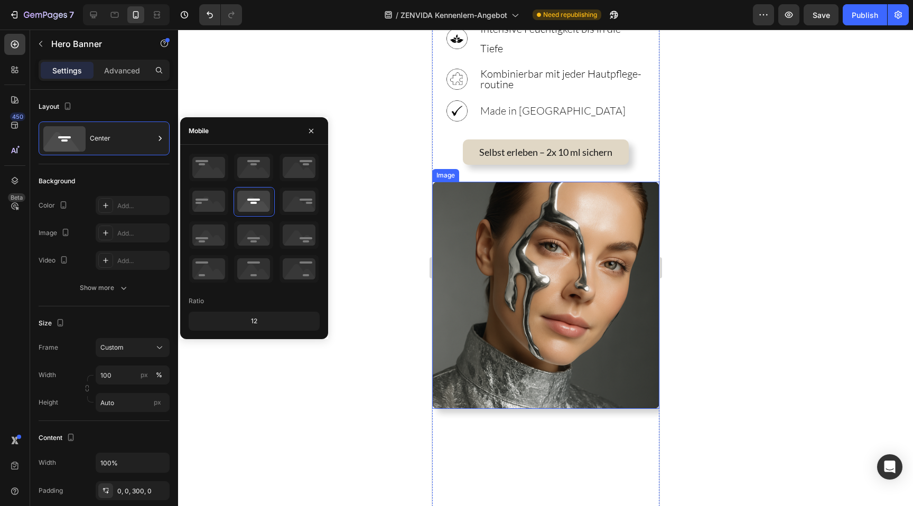
scroll to position [458, 0]
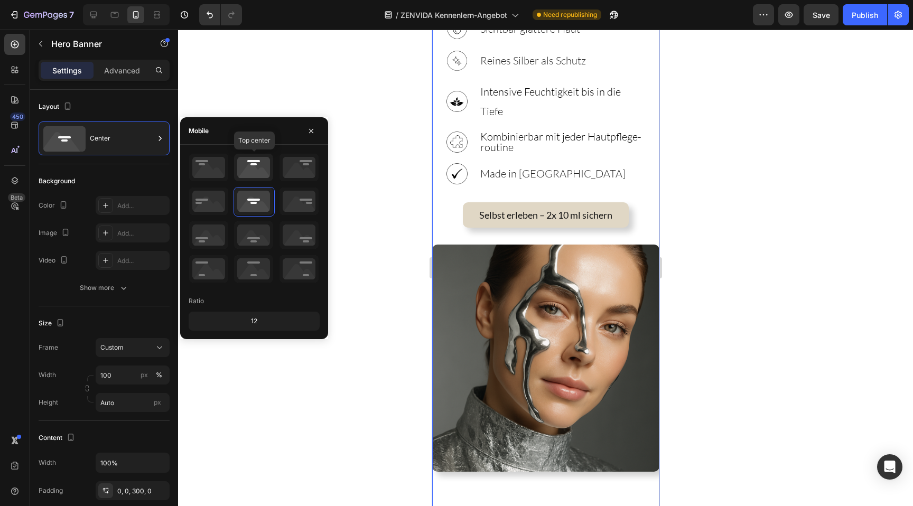
click at [253, 169] on icon at bounding box center [253, 167] width 39 height 27
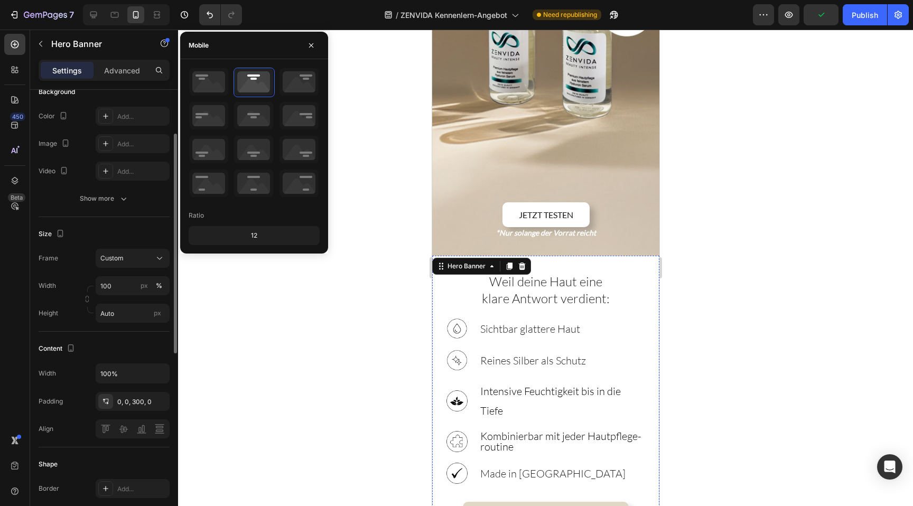
scroll to position [228, 0]
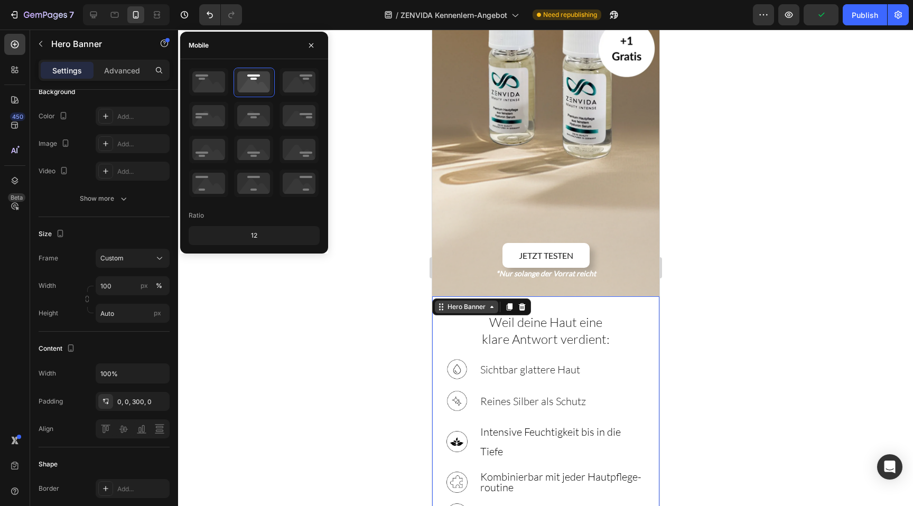
click at [475, 302] on div "Hero Banner" at bounding box center [466, 307] width 42 height 10
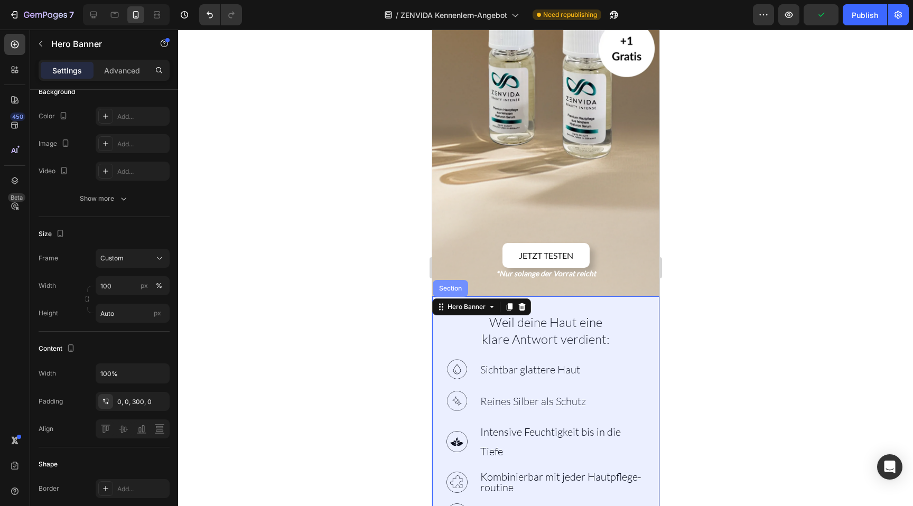
click at [455, 285] on div "Section" at bounding box center [449, 288] width 27 height 6
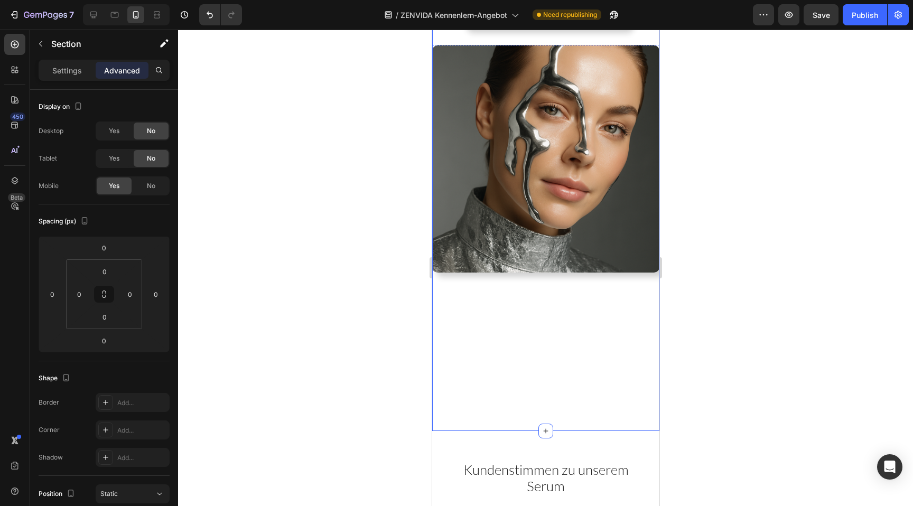
scroll to position [634, 0]
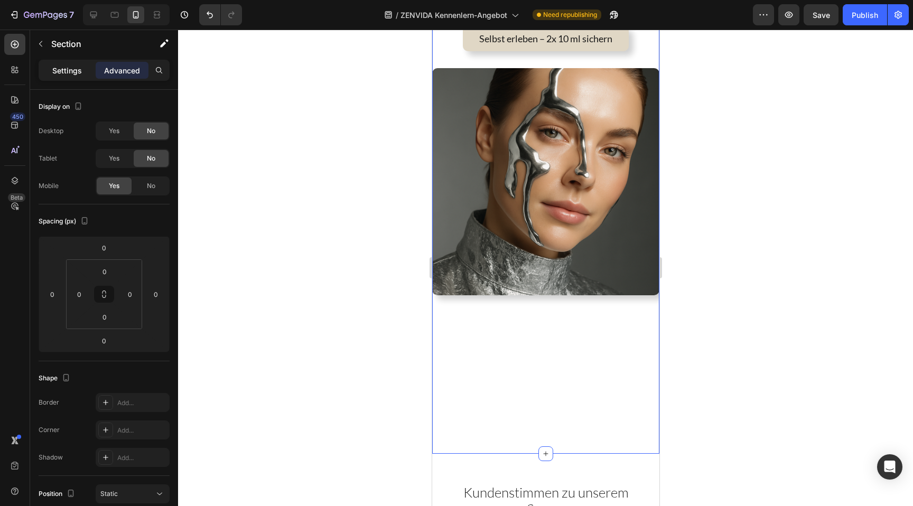
click at [85, 77] on div "Settings" at bounding box center [67, 70] width 53 height 17
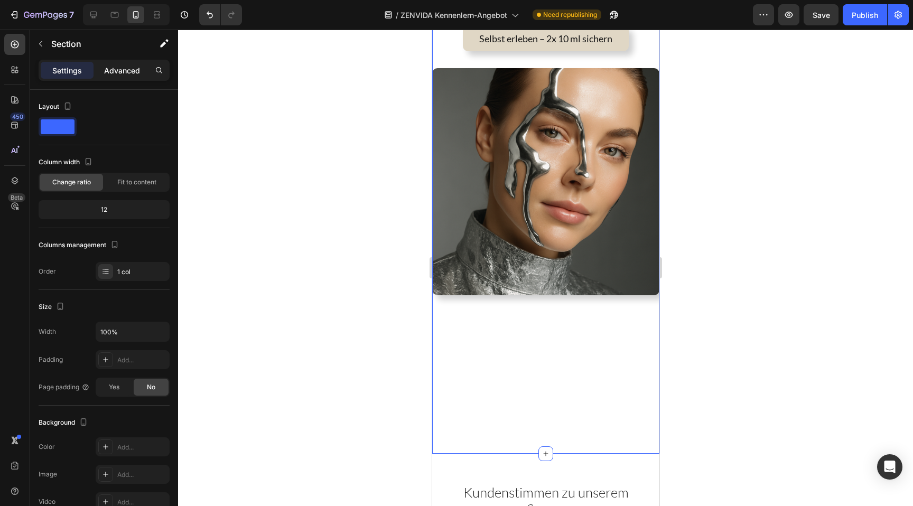
click at [115, 68] on p "Advanced" at bounding box center [122, 70] width 36 height 11
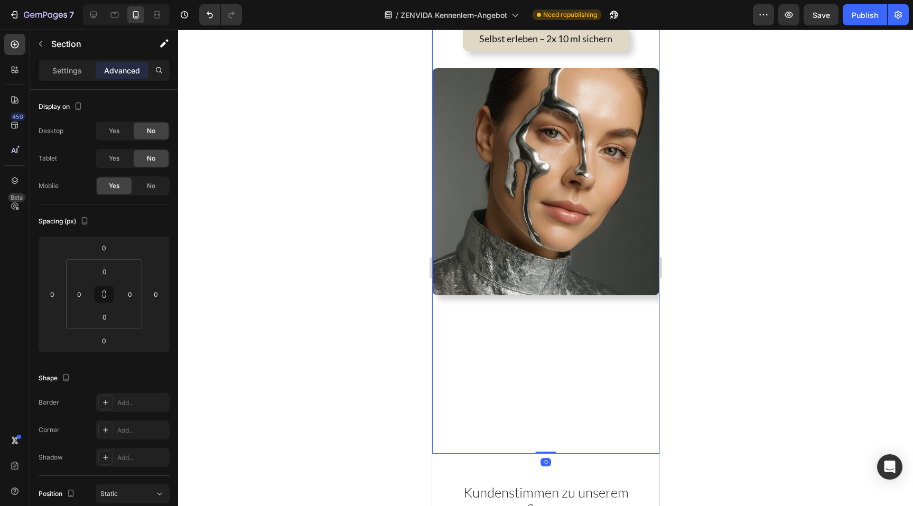
click at [549, 332] on div "Weil deine Haut eine klare Antwort verdient: Heading Image Sichtbar glattere Ha…" at bounding box center [544, 117] width 227 height 674
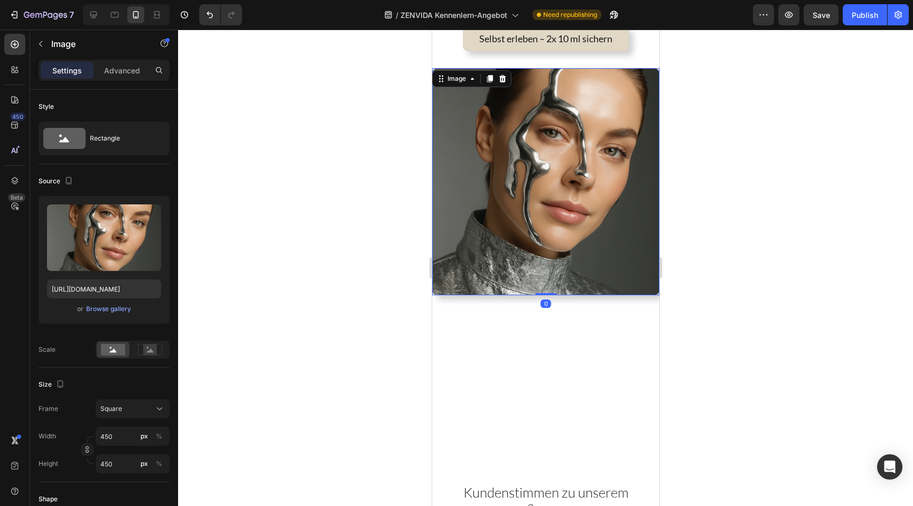
click at [507, 200] on img at bounding box center [544, 181] width 227 height 227
click at [506, 327] on div "Weil deine Haut eine klare Antwort verdient: Heading Image Sichtbar glattere Ha…" at bounding box center [544, 117] width 227 height 674
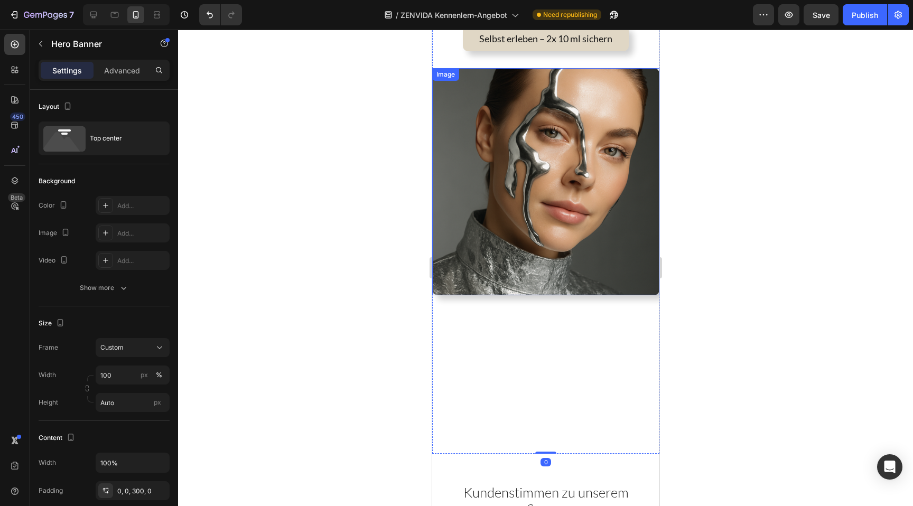
click at [483, 187] on img at bounding box center [544, 181] width 227 height 227
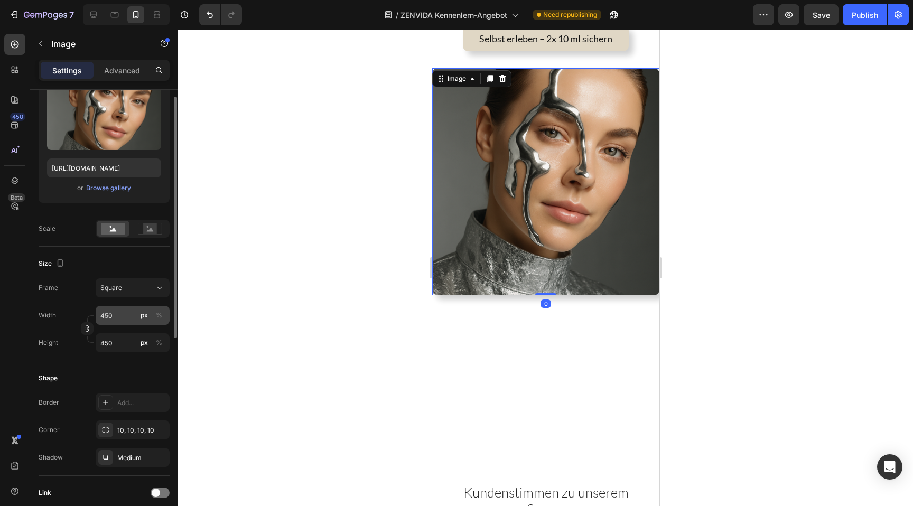
scroll to position [127, 0]
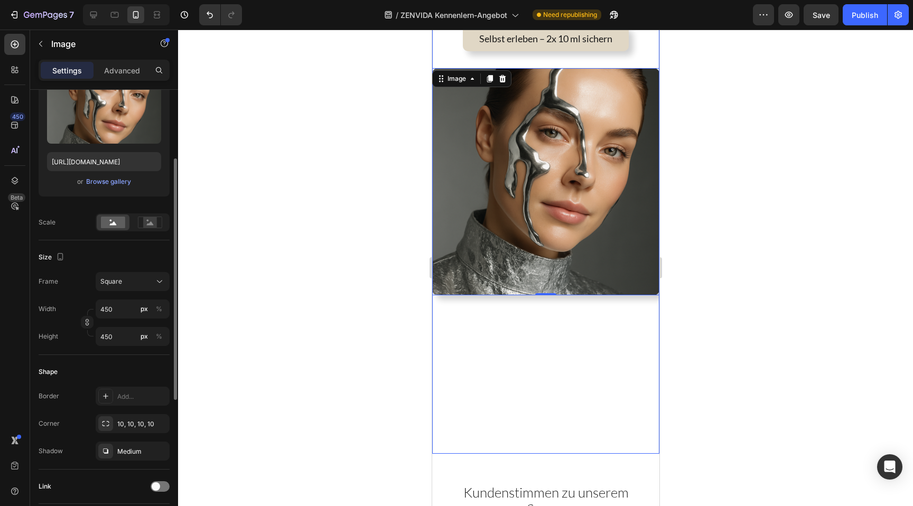
click at [592, 334] on div "Weil deine Haut eine klare Antwort verdient: Heading Image Sichtbar glattere Ha…" at bounding box center [544, 117] width 227 height 674
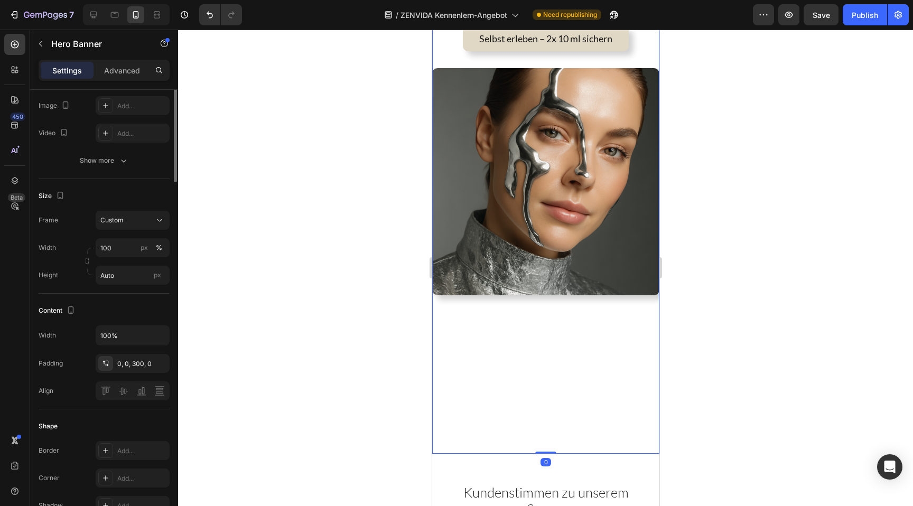
scroll to position [0, 0]
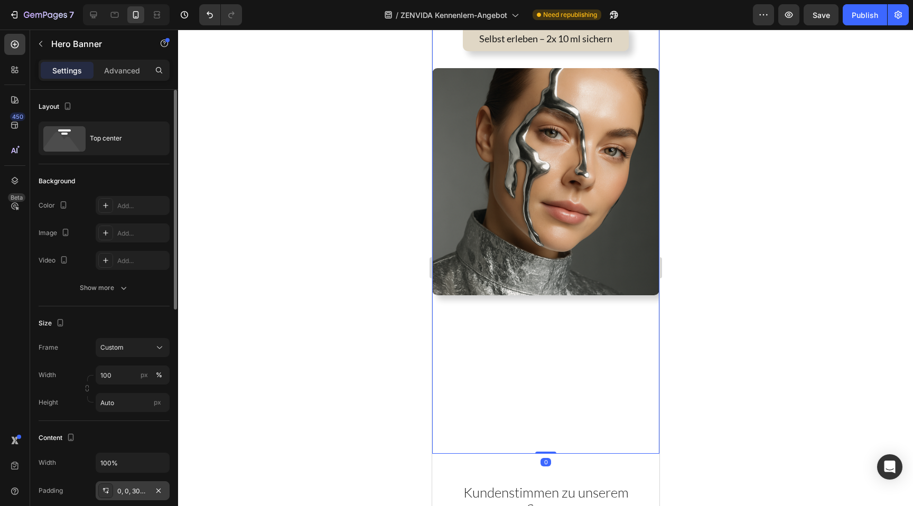
click at [127, 496] on div "0, 0, 300, 0" at bounding box center [133, 490] width 74 height 19
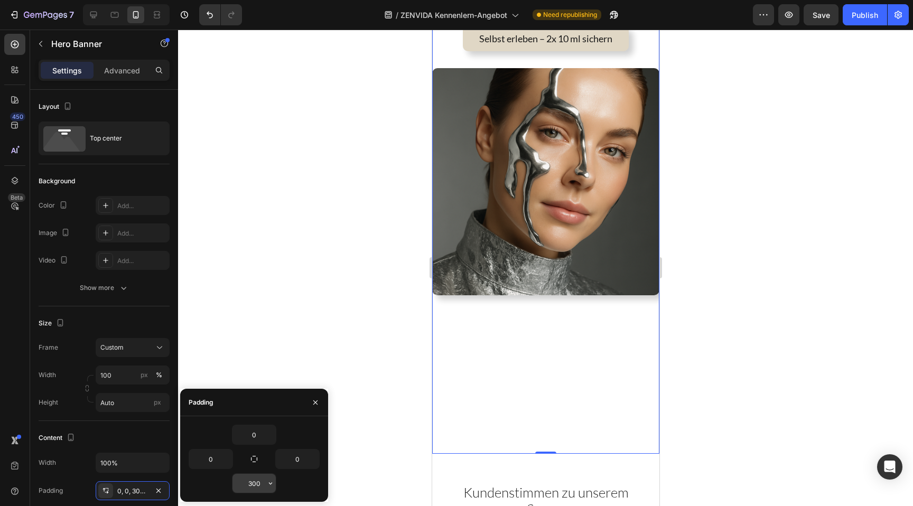
click at [260, 484] on input "300" at bounding box center [253, 483] width 43 height 19
type input "0"
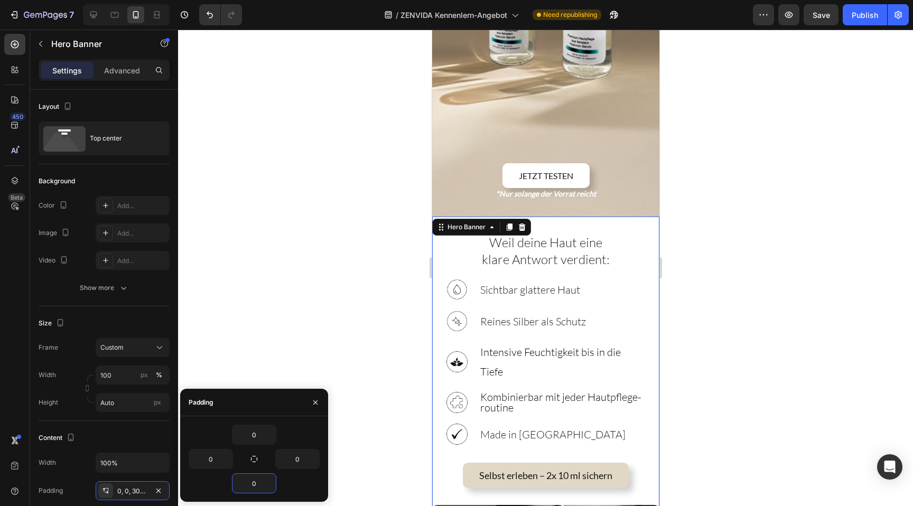
scroll to position [306, 0]
click at [99, 20] on div at bounding box center [93, 14] width 17 height 17
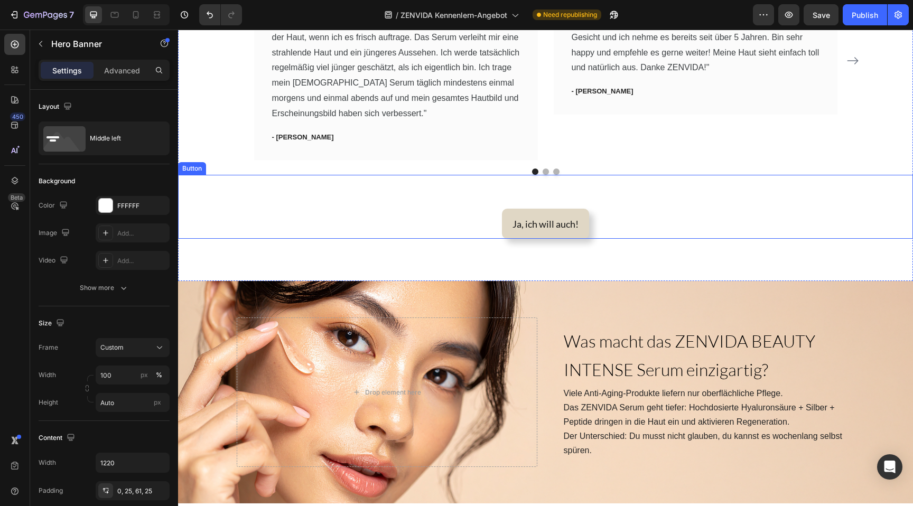
scroll to position [1261, 0]
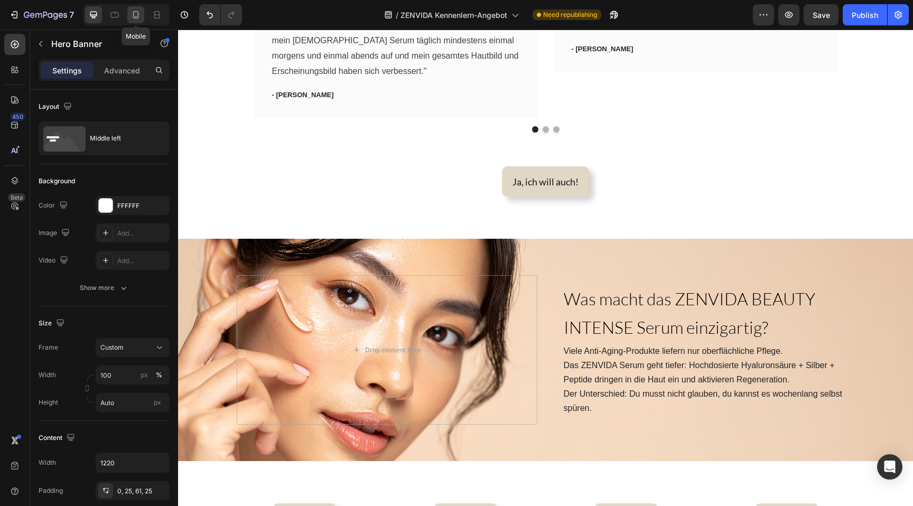
click at [136, 15] on icon at bounding box center [135, 15] width 11 height 11
type input "100%"
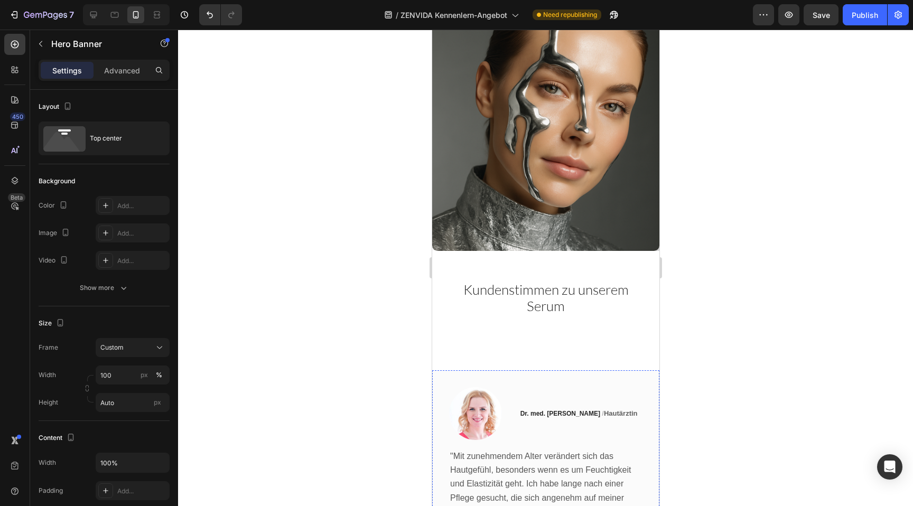
scroll to position [1011, 0]
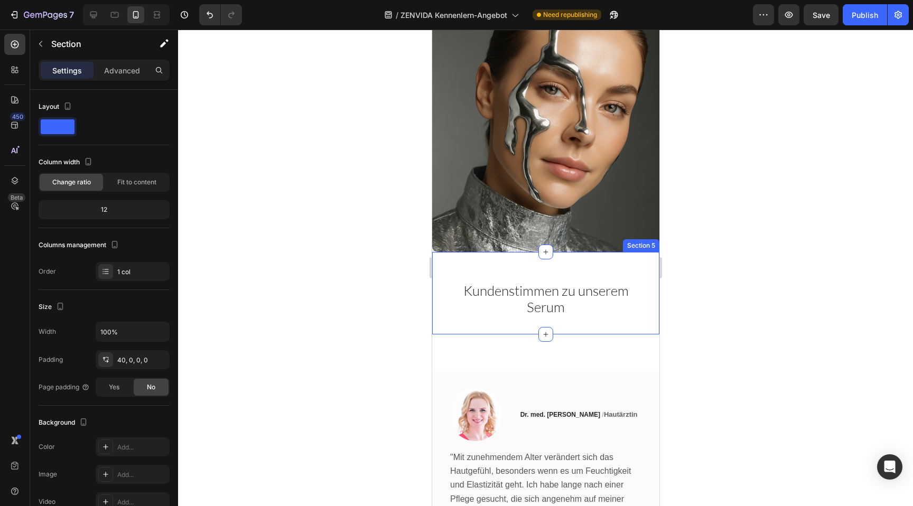
click at [527, 312] on div "Kundenstimmen zu unserem Serum Heading" at bounding box center [544, 303] width 227 height 61
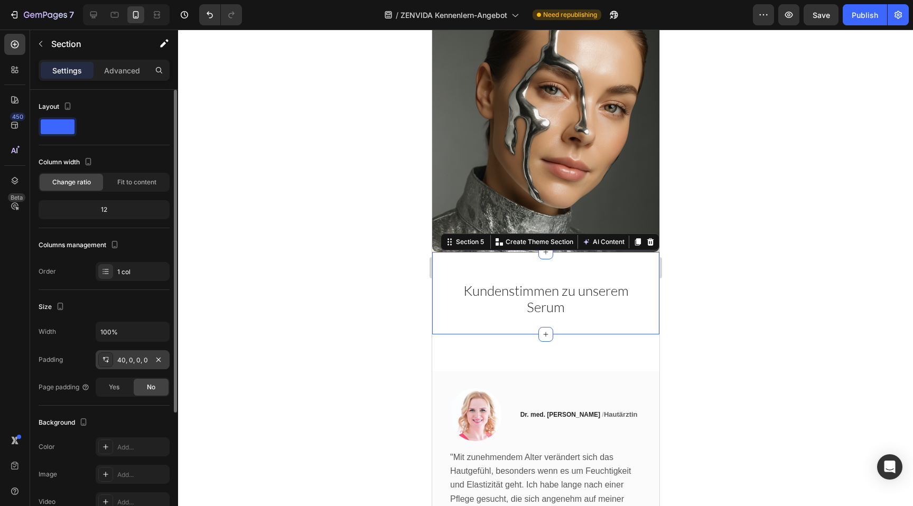
click at [130, 359] on div "40, 0, 0, 0" at bounding box center [132, 360] width 31 height 10
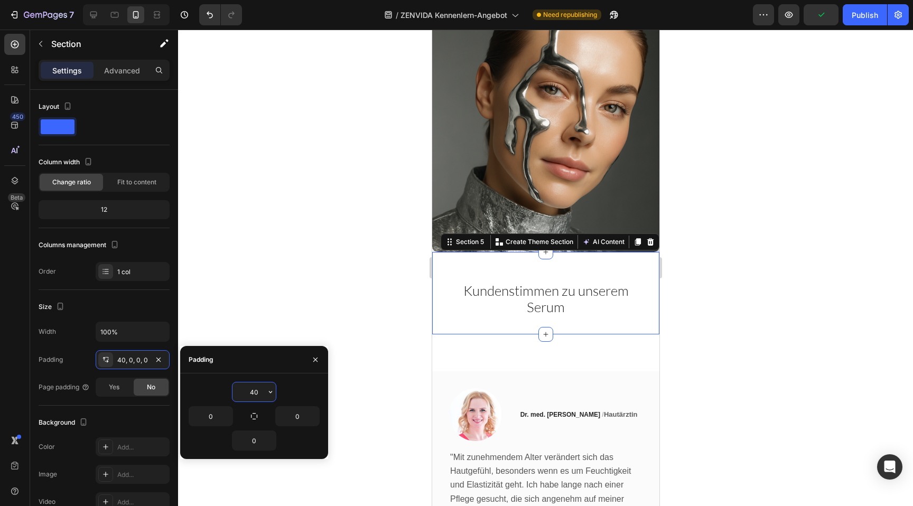
click at [254, 388] on input "40" at bounding box center [253, 391] width 43 height 19
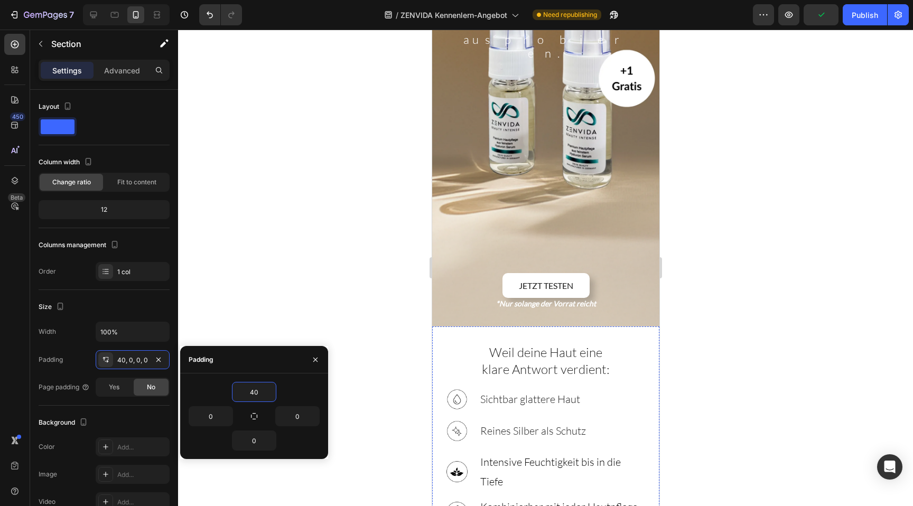
scroll to position [444, 0]
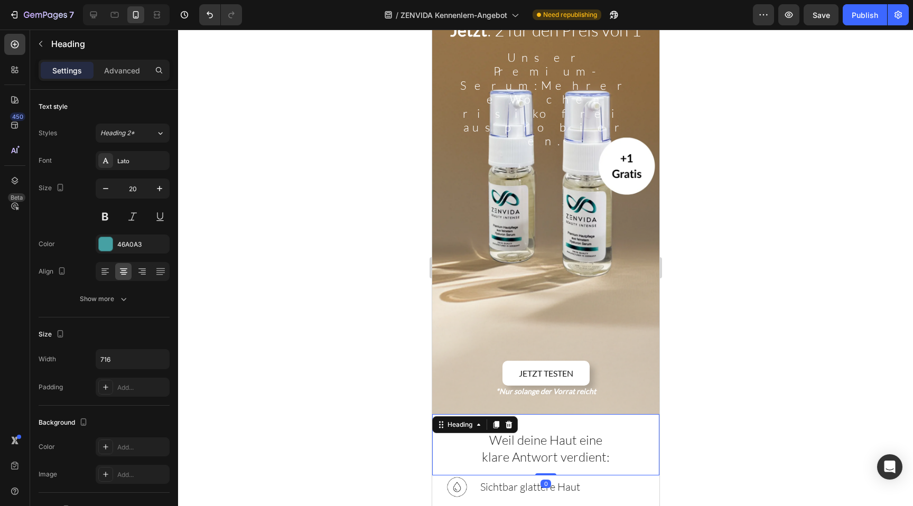
click at [607, 431] on h2 "Weil deine Haut eine klare Antwort verdient:" at bounding box center [545, 449] width 201 height 36
click at [635, 475] on div "Image Sichtbar glattere Haut Heading Row" at bounding box center [545, 491] width 201 height 32
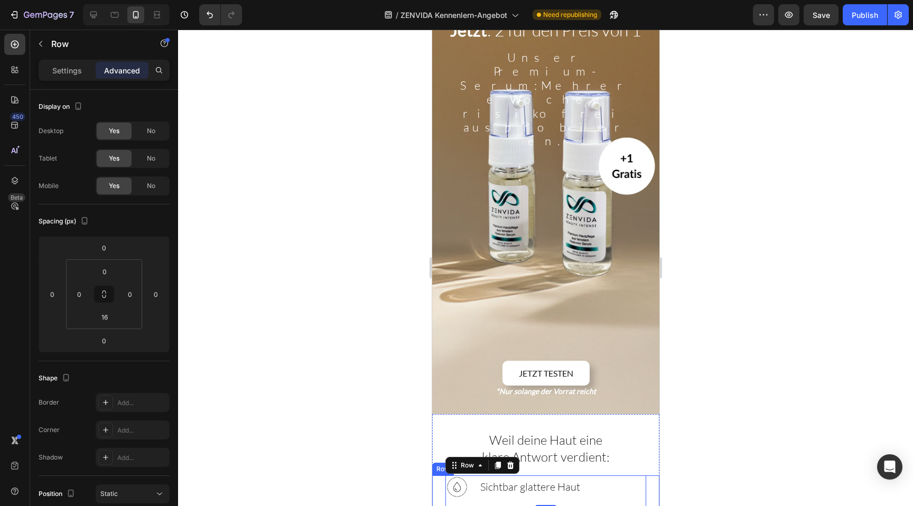
click at [649, 414] on div "Weil deine Haut eine klare Antwort verdient: Heading" at bounding box center [544, 444] width 227 height 61
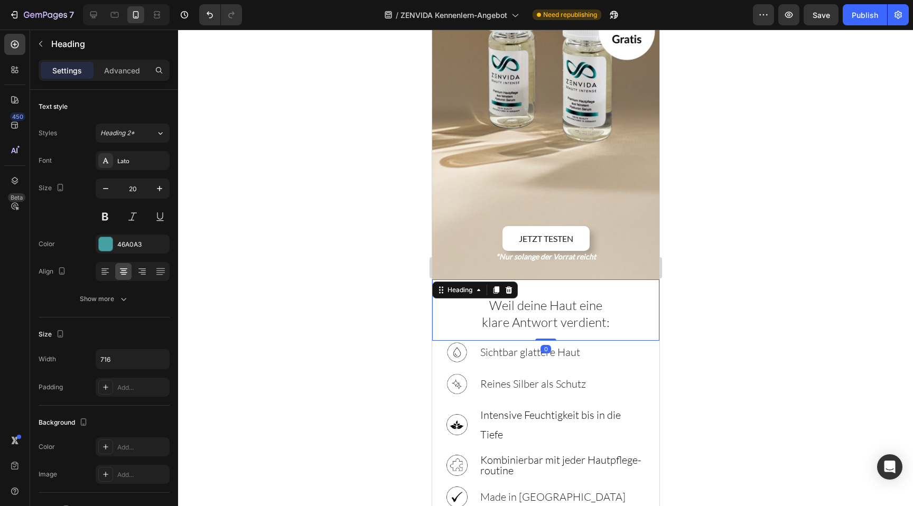
scroll to position [670, 0]
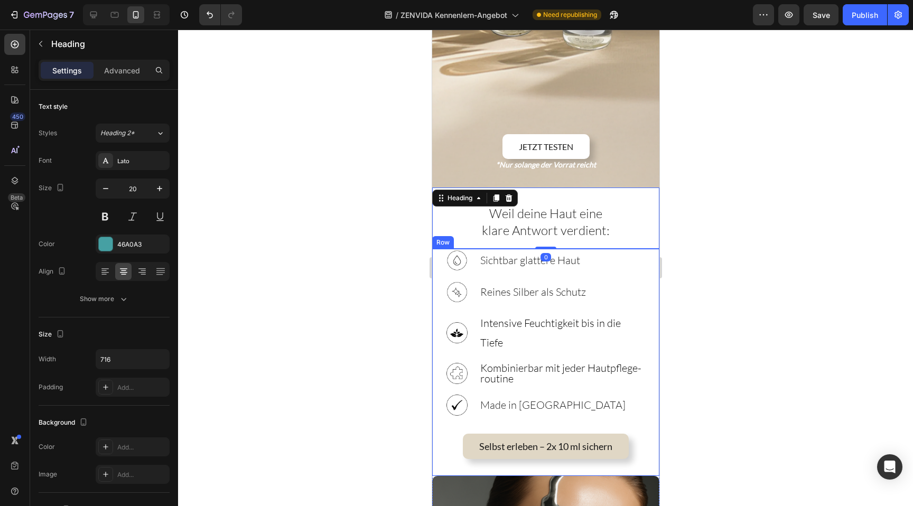
click at [647, 340] on div "Image Sichtbar glattere Haut Heading Row Image Reines Silber als Schutz Heading…" at bounding box center [544, 362] width 227 height 227
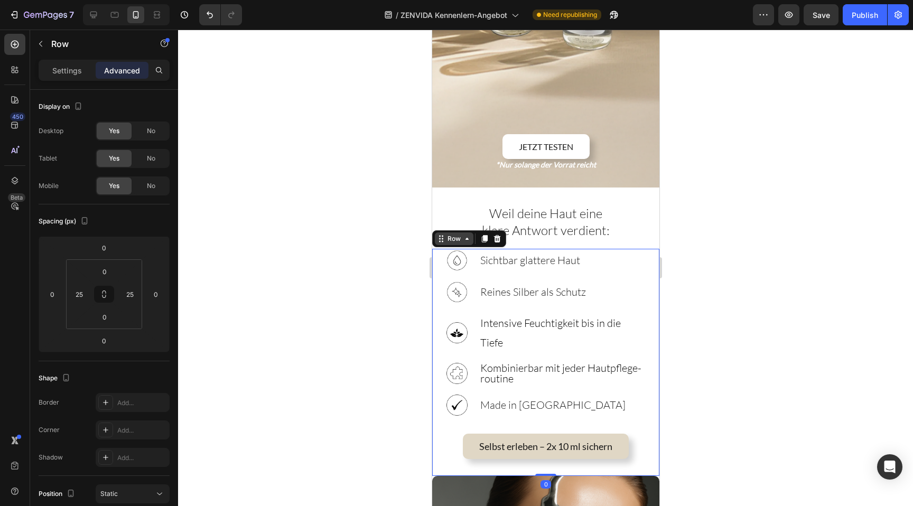
click at [448, 232] on div "Row" at bounding box center [453, 238] width 39 height 13
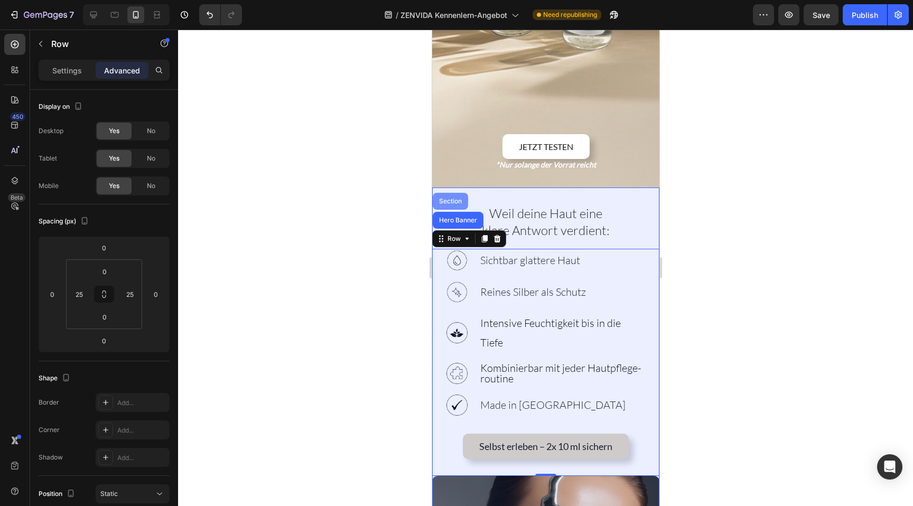
click at [448, 198] on div "Section" at bounding box center [449, 201] width 27 height 6
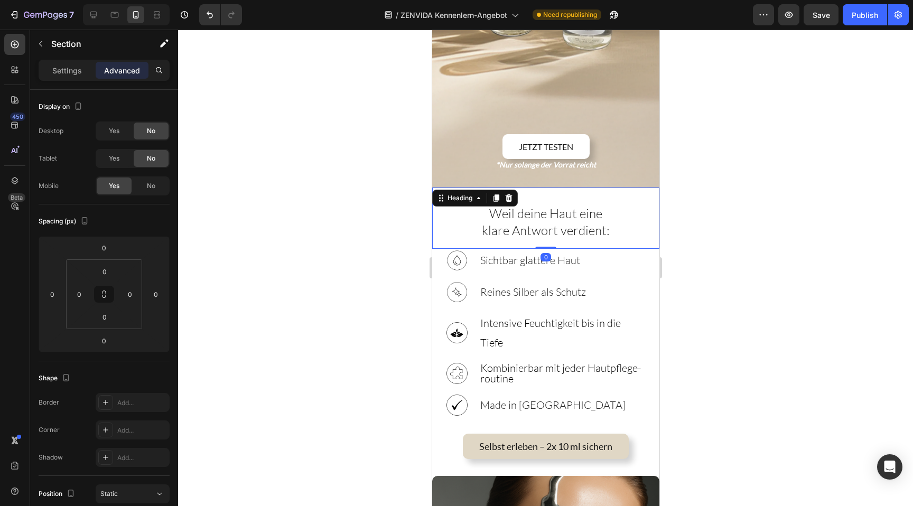
click at [457, 187] on div "Weil deine Haut eine klare Antwort verdient: Heading 0" at bounding box center [544, 217] width 227 height 61
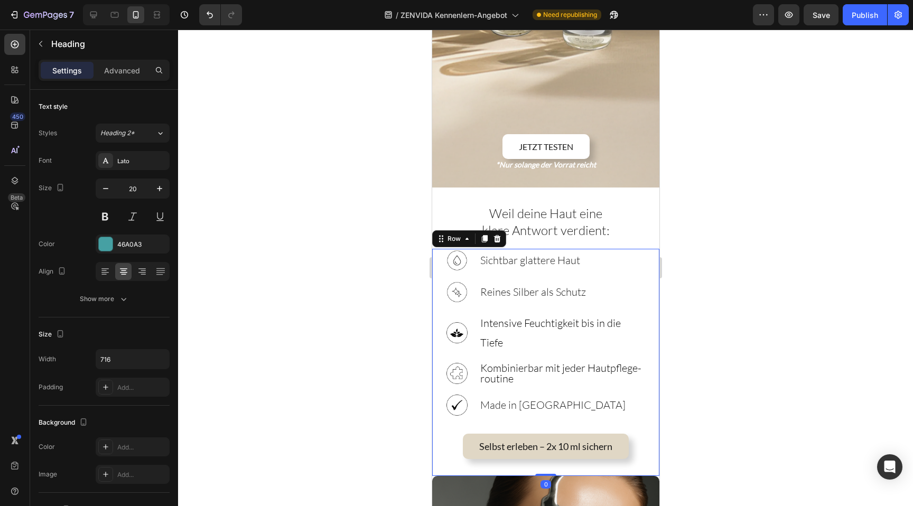
click at [447, 425] on div "Selbst erleben – 2x 10 ml sichern Button" at bounding box center [545, 450] width 201 height 51
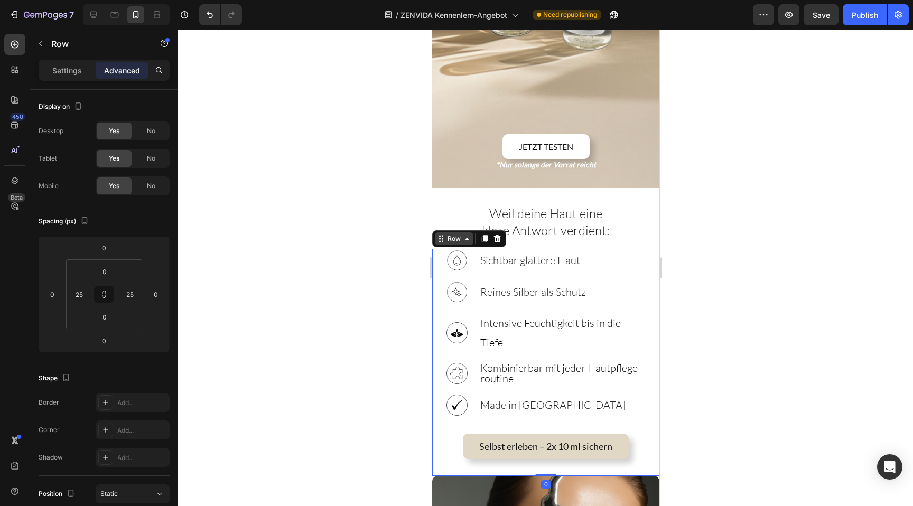
click at [457, 234] on div "Row" at bounding box center [453, 239] width 17 height 10
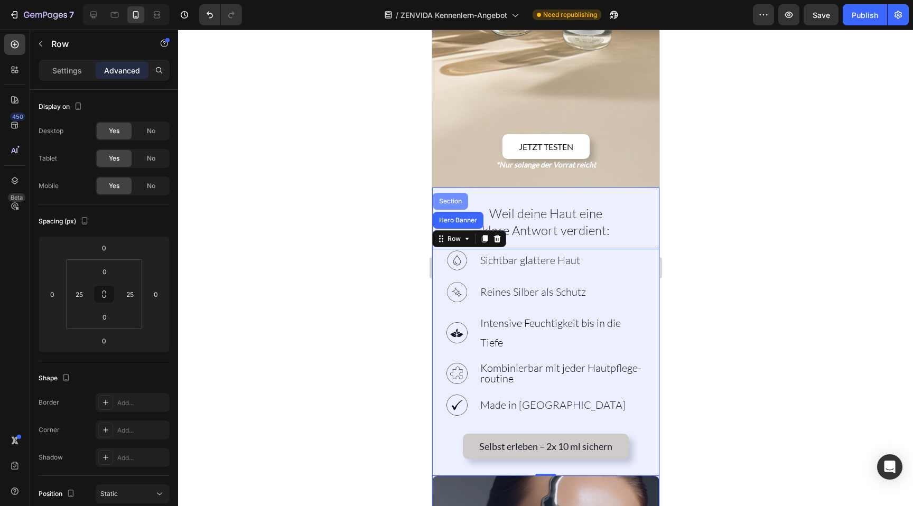
click at [447, 193] on div "Section" at bounding box center [449, 201] width 35 height 17
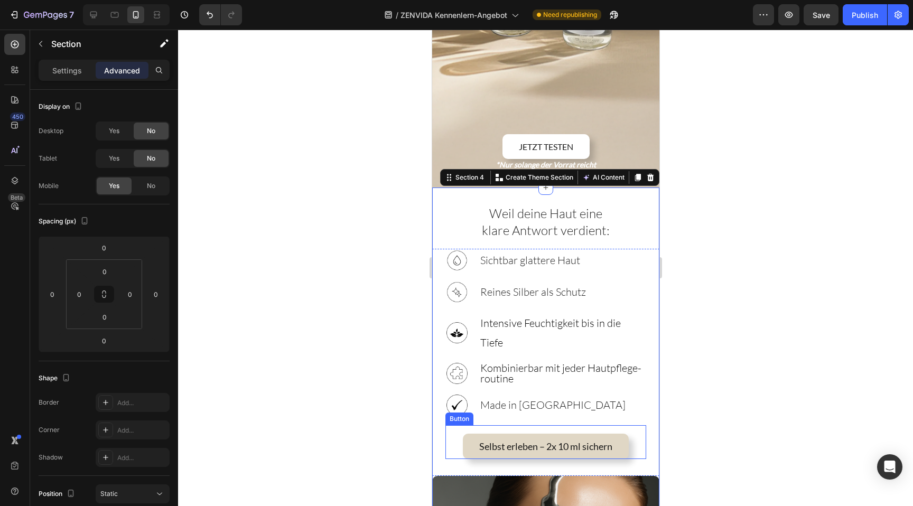
click at [446, 425] on div "Selbst erleben – 2x 10 ml sichern Button" at bounding box center [545, 442] width 201 height 34
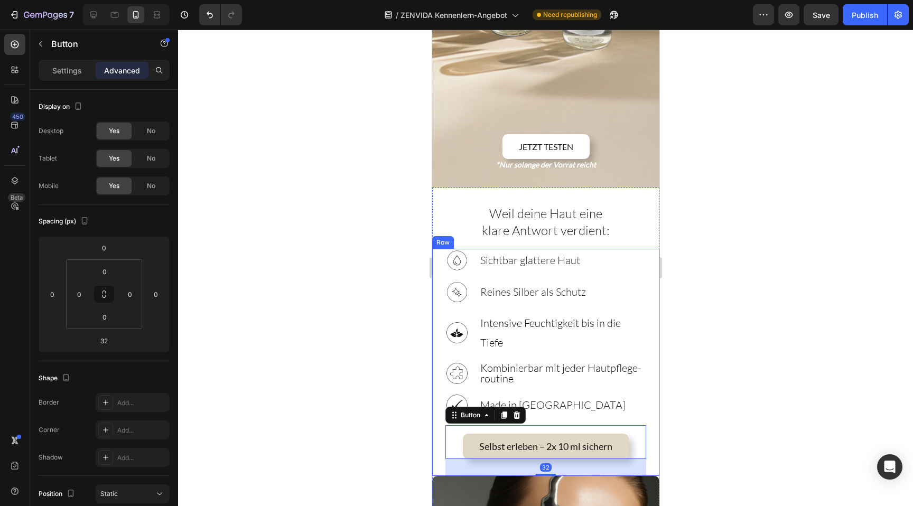
click at [440, 327] on div "Image Sichtbar glattere Haut Heading Row Image Reines Silber als Schutz Heading…" at bounding box center [544, 362] width 227 height 227
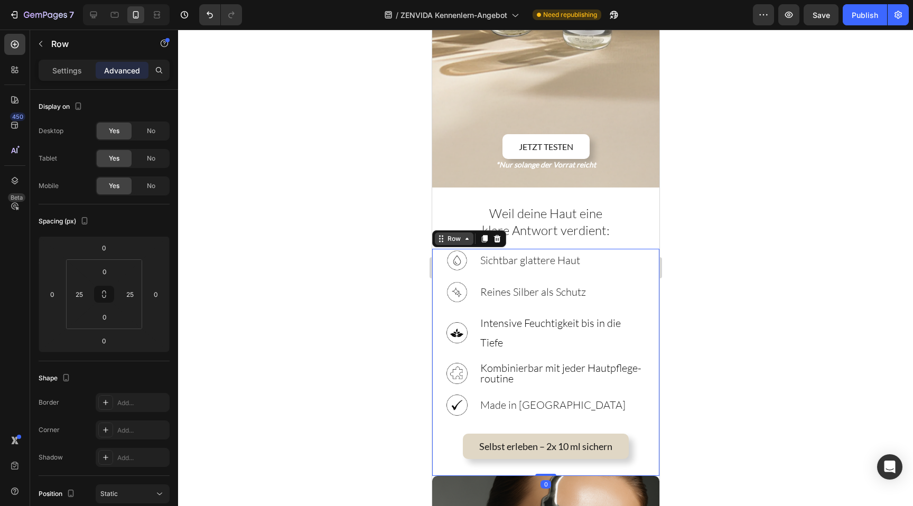
click at [457, 234] on div "Row" at bounding box center [453, 239] width 17 height 10
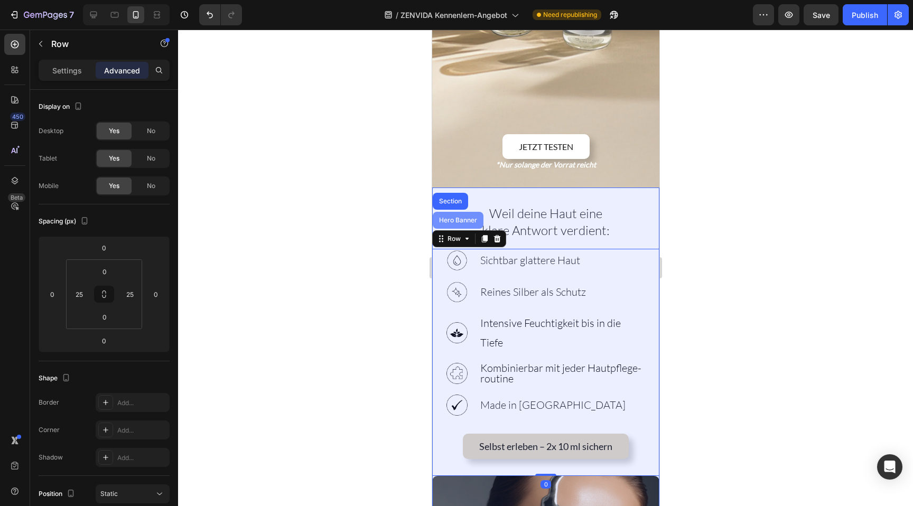
click at [451, 217] on div "Hero Banner" at bounding box center [457, 220] width 42 height 6
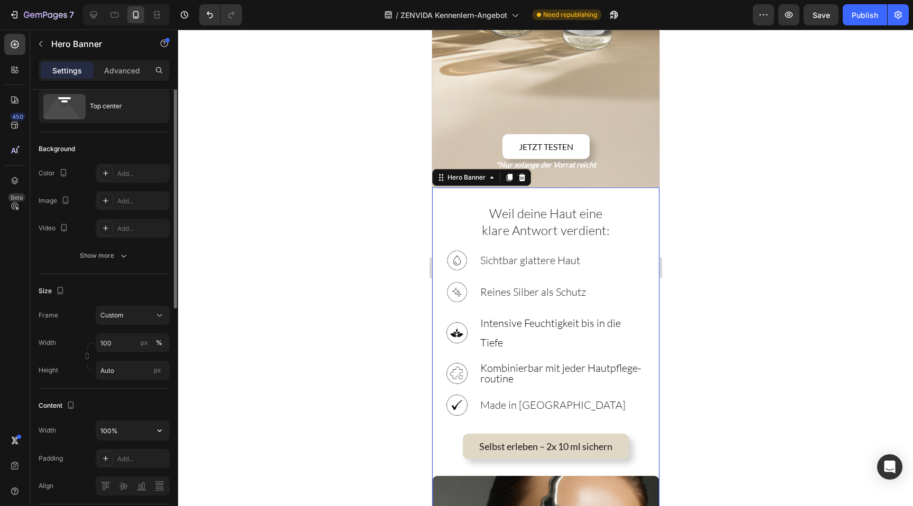
scroll to position [0, 0]
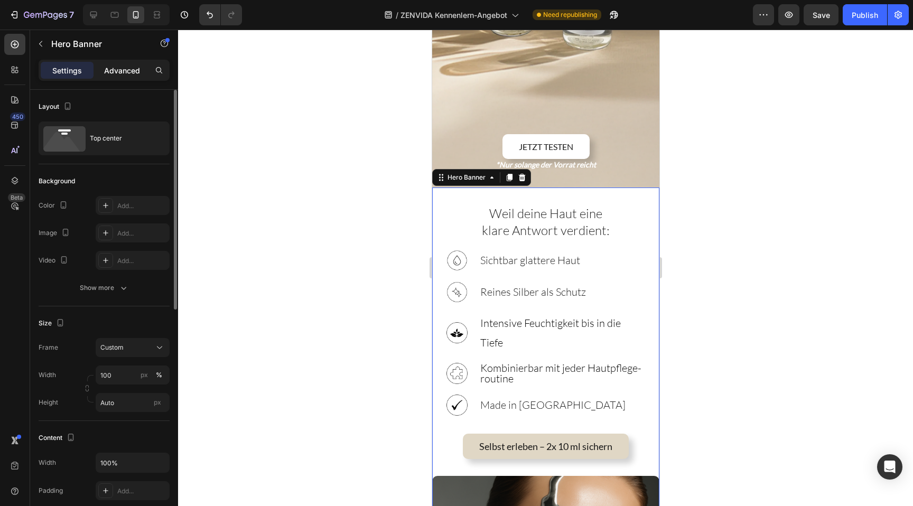
click at [112, 69] on p "Advanced" at bounding box center [122, 70] width 36 height 11
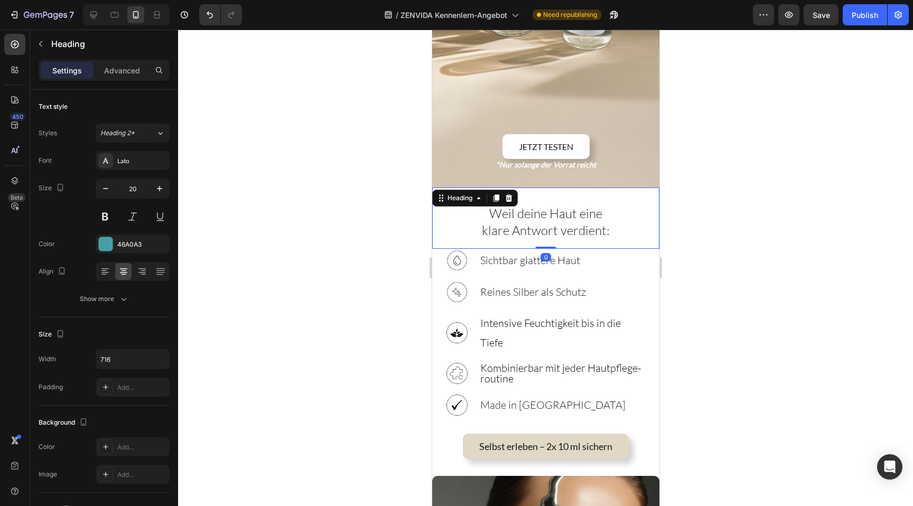
click at [468, 187] on div "Weil deine Haut eine klare Antwort verdient: Heading 0" at bounding box center [544, 217] width 227 height 61
click at [129, 68] on p "Advanced" at bounding box center [122, 70] width 36 height 11
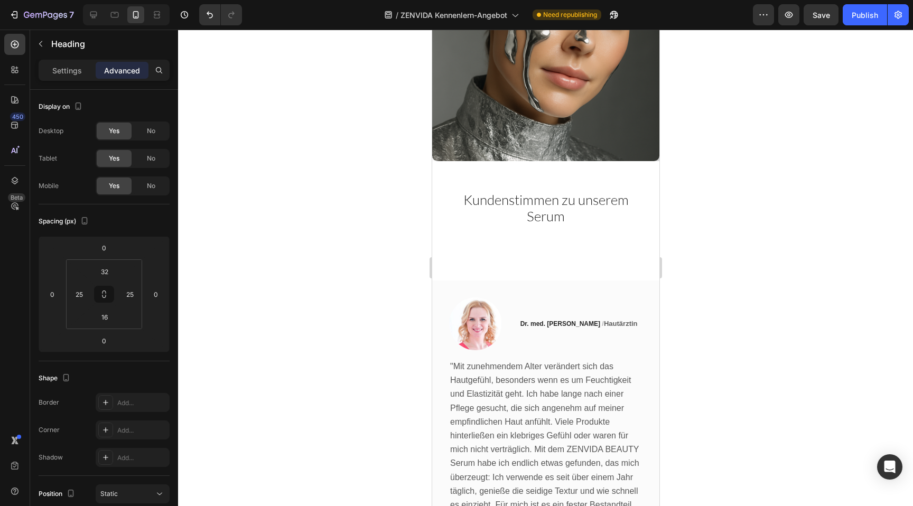
scroll to position [1071, 0]
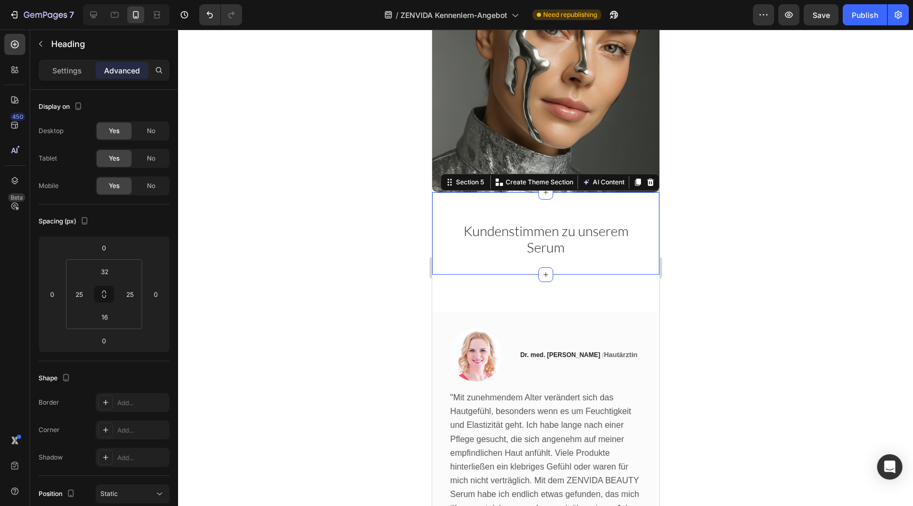
click at [538, 193] on div "Kundenstimmen zu unserem Serum Heading Section 5 Create Theme Section AI Conten…" at bounding box center [544, 233] width 227 height 82
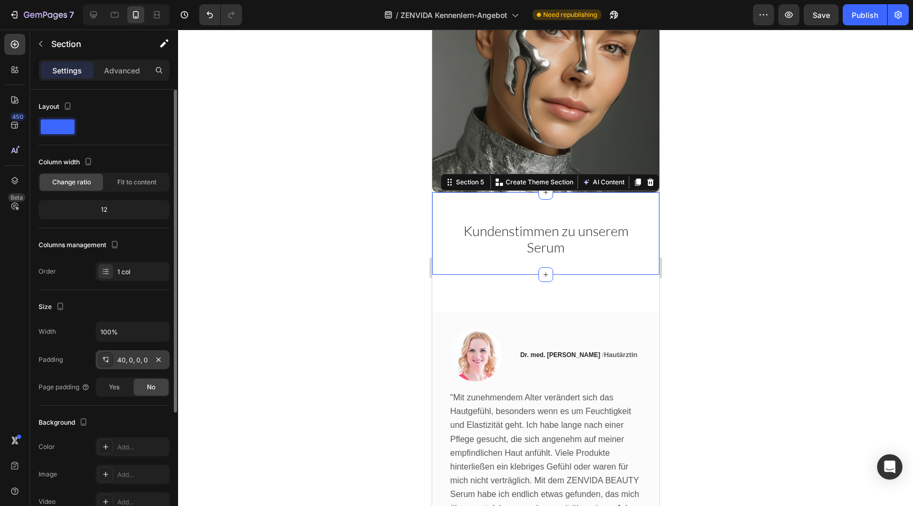
click at [125, 360] on div "40, 0, 0, 0" at bounding box center [132, 360] width 31 height 10
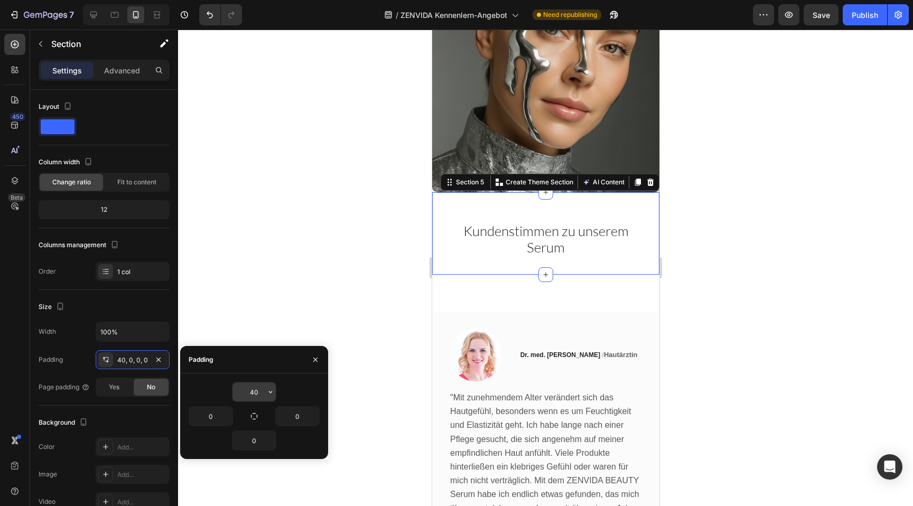
click at [264, 394] on input "40" at bounding box center [253, 391] width 43 height 19
type input "32"
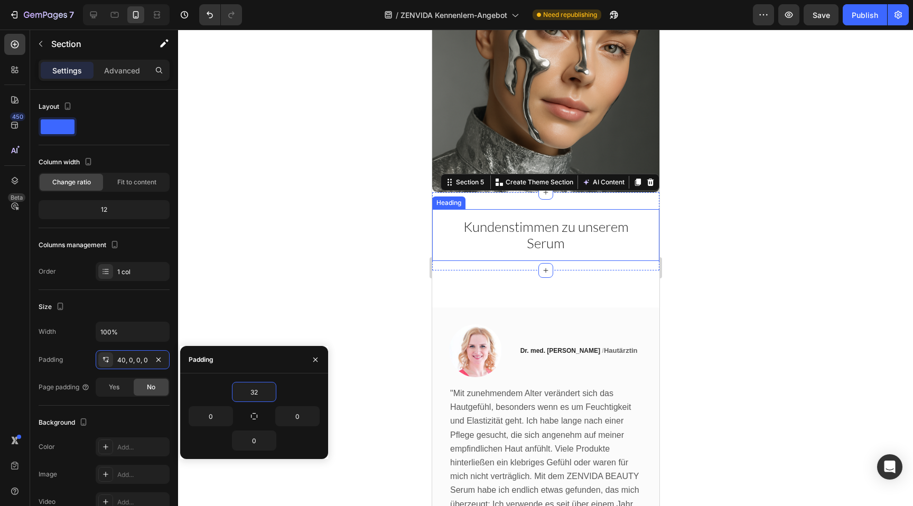
click at [503, 231] on h2 "Kundenstimmen zu unserem Serum" at bounding box center [545, 235] width 201 height 35
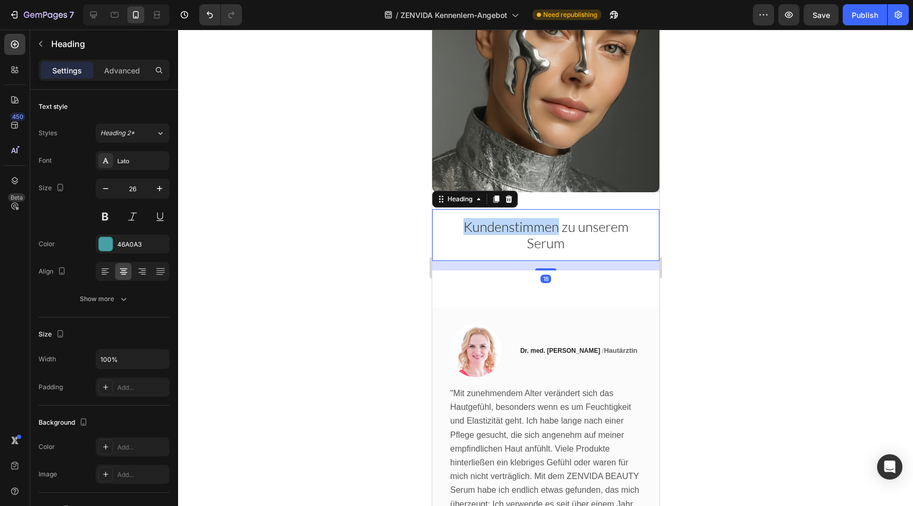
click at [499, 218] on span "Kundenstimmen zu unserem Serum" at bounding box center [545, 234] width 165 height 33
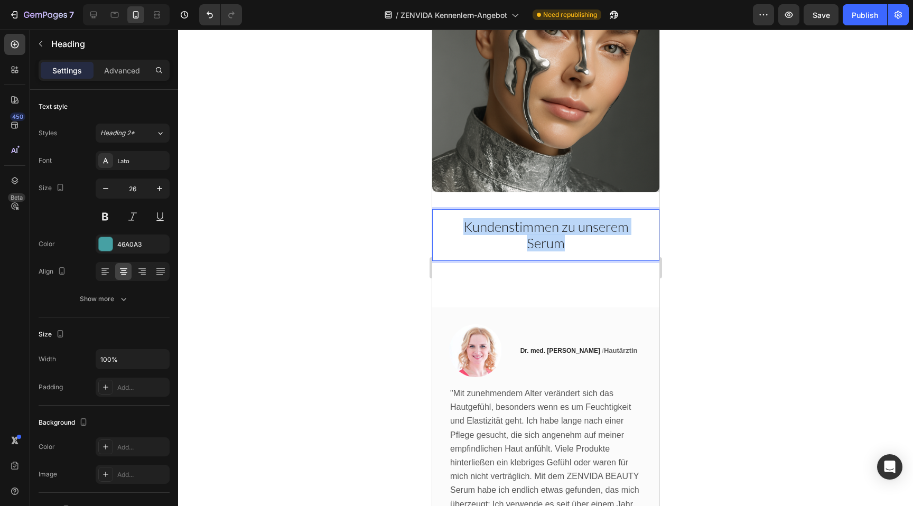
click at [499, 218] on span "Kundenstimmen zu unserem Serum" at bounding box center [545, 234] width 165 height 33
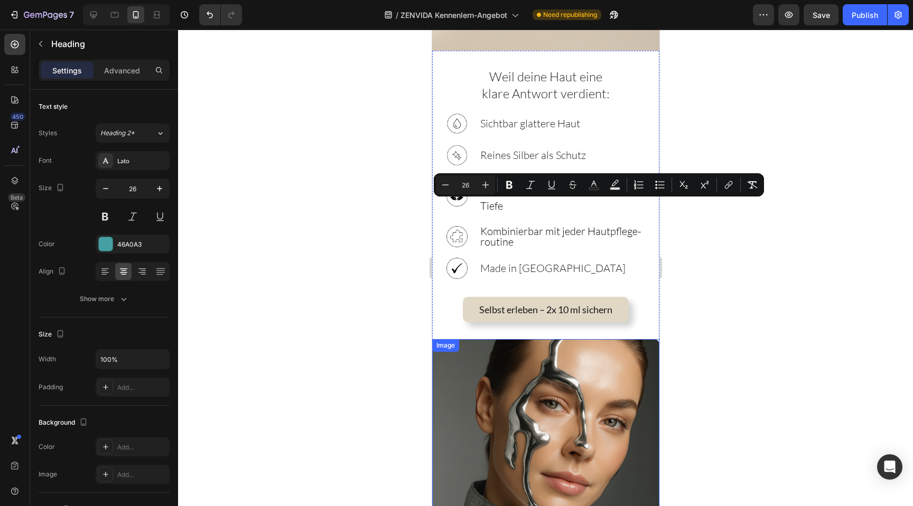
type input "16"
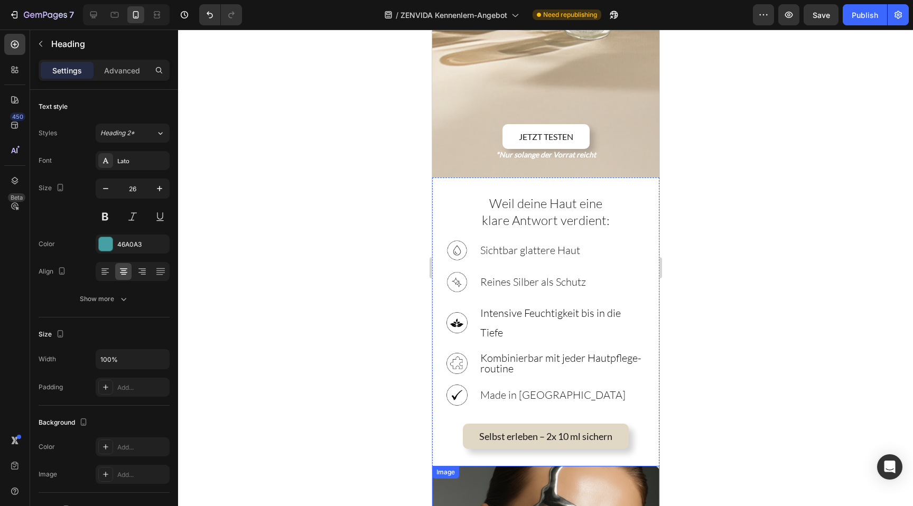
scroll to position [625, 0]
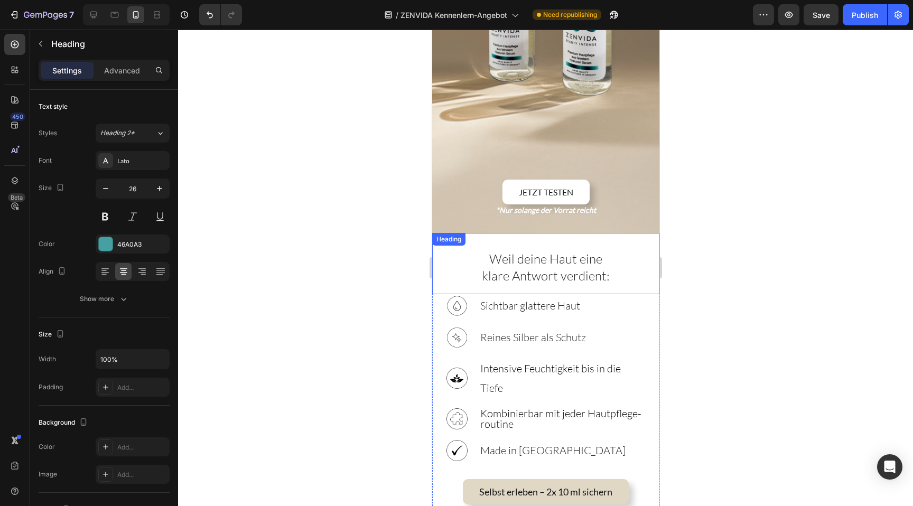
click at [527, 251] on span "Weil deine Haut eine" at bounding box center [545, 259] width 113 height 16
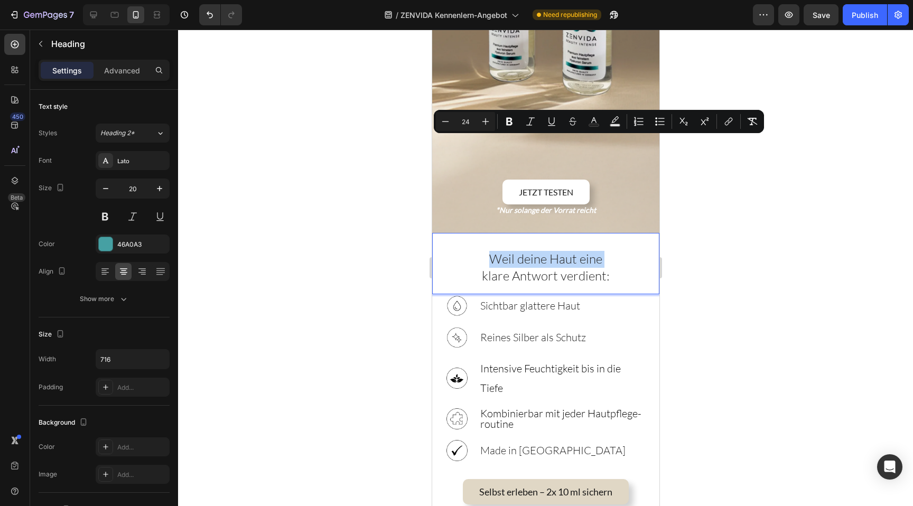
scroll to position [1102, 0]
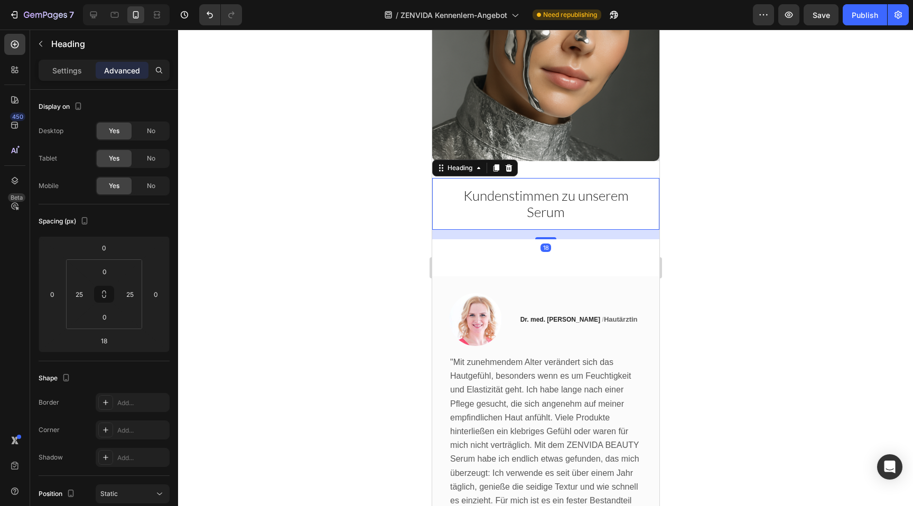
click at [514, 202] on h2 "Kundenstimmen zu unserem Serum" at bounding box center [545, 203] width 201 height 35
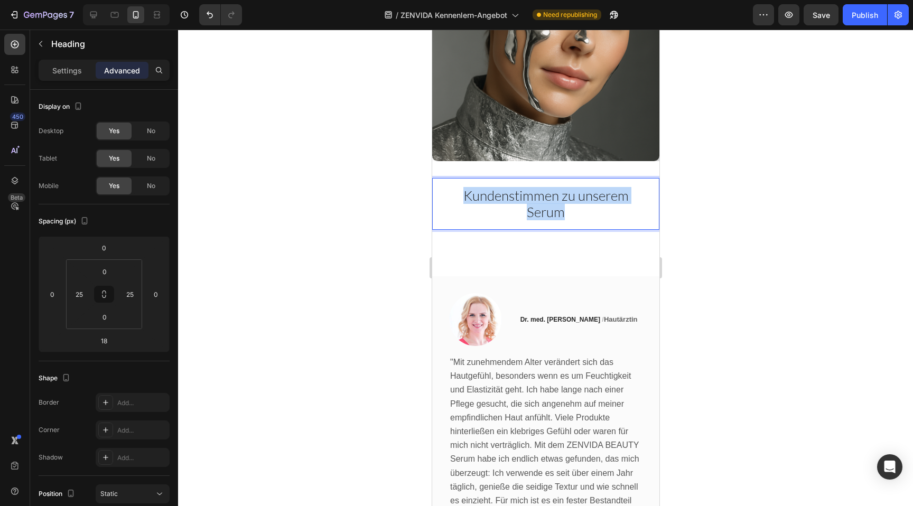
click at [514, 202] on p "Kundenstimmen zu unserem Serum" at bounding box center [545, 203] width 199 height 33
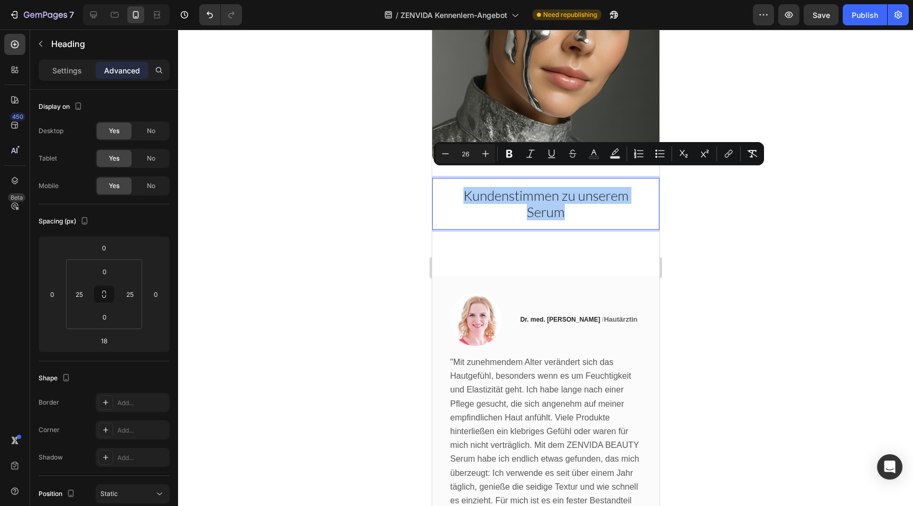
click at [462, 153] on input "26" at bounding box center [465, 153] width 21 height 13
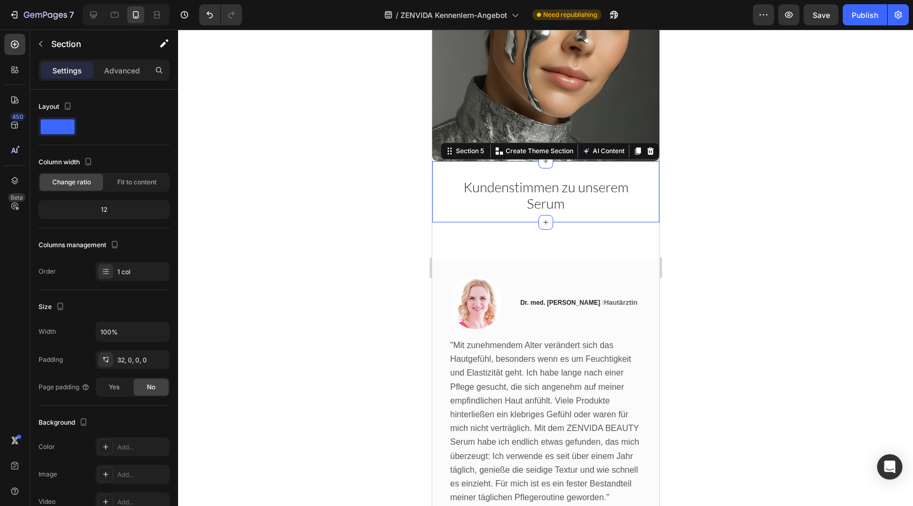
click at [447, 161] on div "⁠⁠⁠⁠⁠⁠⁠ Kundenstimmen zu unserem Serum Heading Section 5 Create Theme Section A…" at bounding box center [544, 191] width 227 height 61
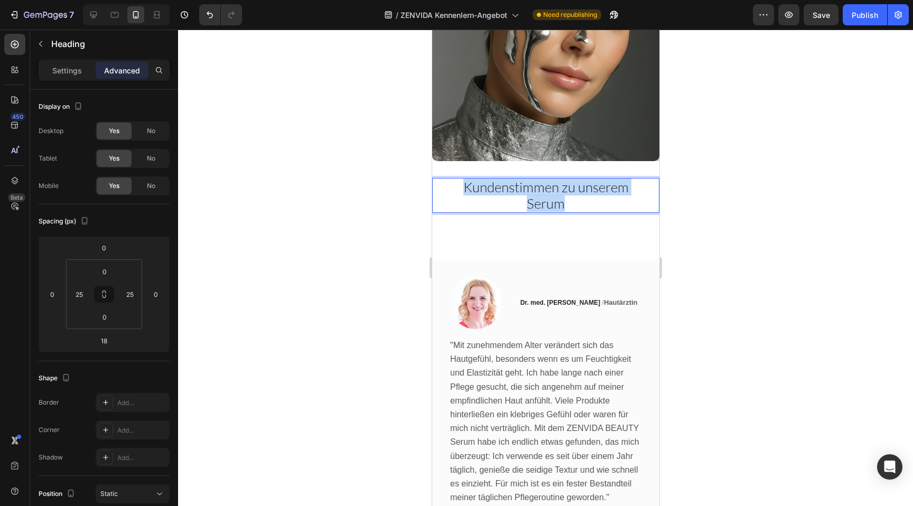
click at [471, 179] on span "Kundenstimmen zu unserem Serum" at bounding box center [545, 195] width 165 height 33
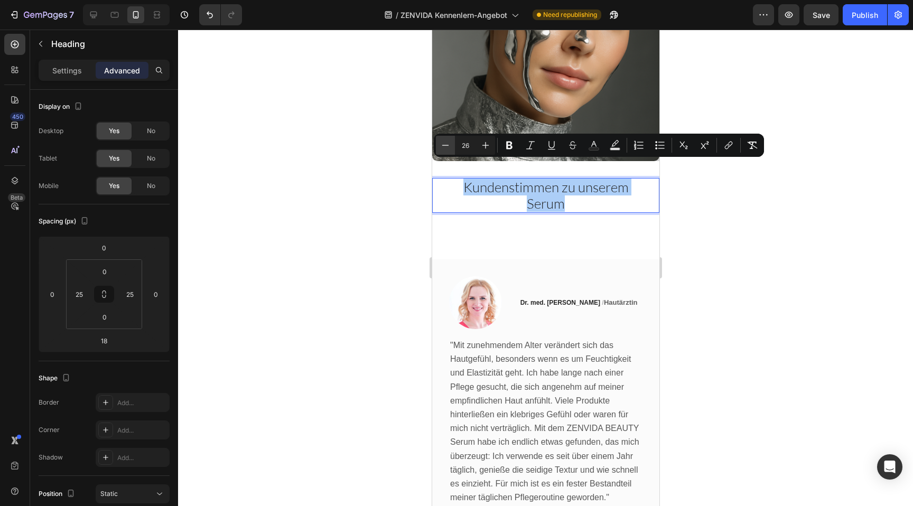
click at [447, 146] on icon "Editor contextual toolbar" at bounding box center [445, 145] width 11 height 11
type input "24"
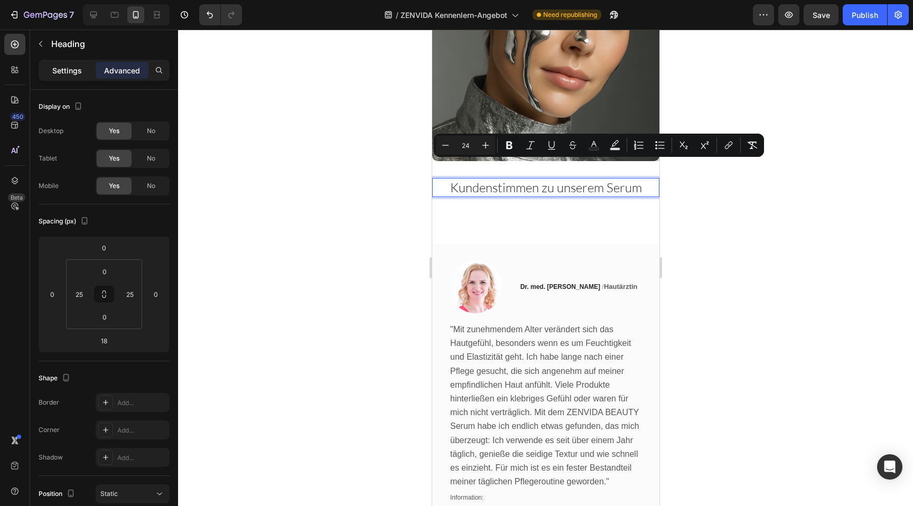
click at [71, 72] on p "Settings" at bounding box center [67, 70] width 30 height 11
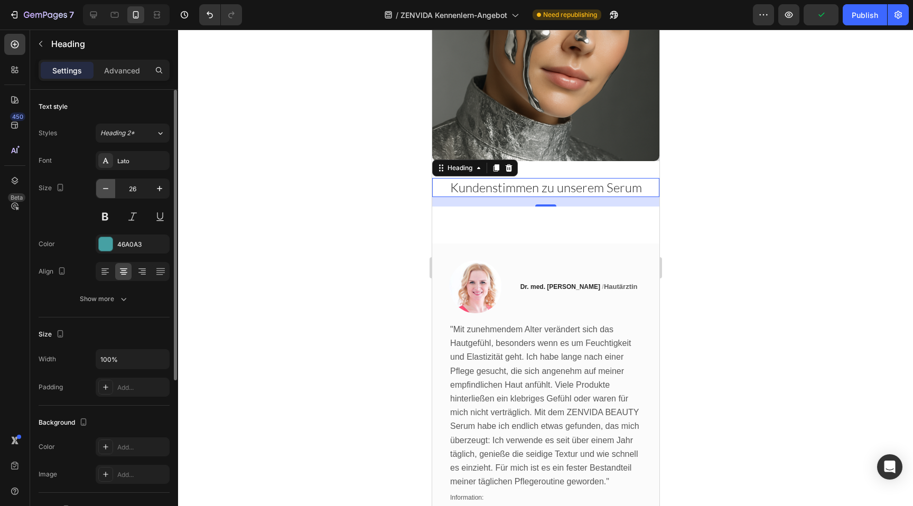
click at [104, 186] on icon "button" at bounding box center [105, 188] width 11 height 11
type input "24"
click at [531, 218] on div "Image Dr. med. [PERSON_NAME] / Hautärztin Text block Row "Mit zunehmendem Alter…" at bounding box center [544, 461] width 227 height 510
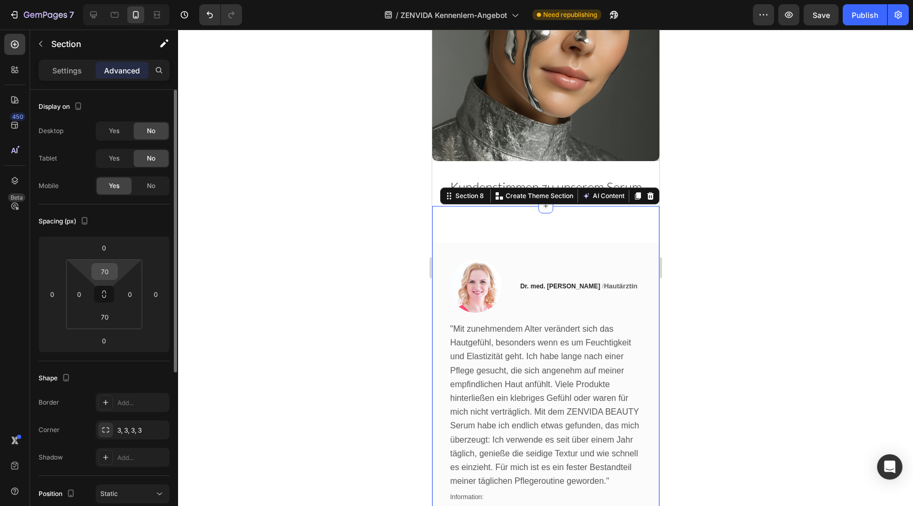
click at [95, 269] on input "70" at bounding box center [104, 272] width 21 height 16
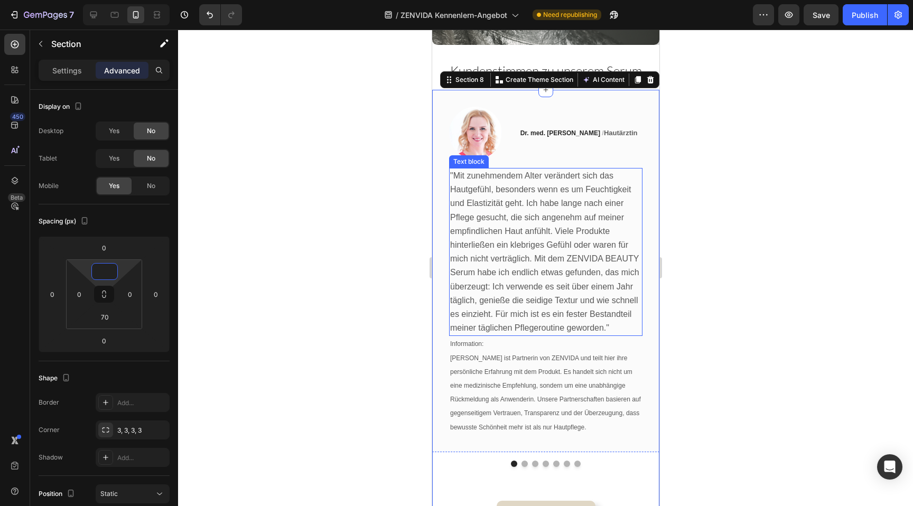
scroll to position [1231, 0]
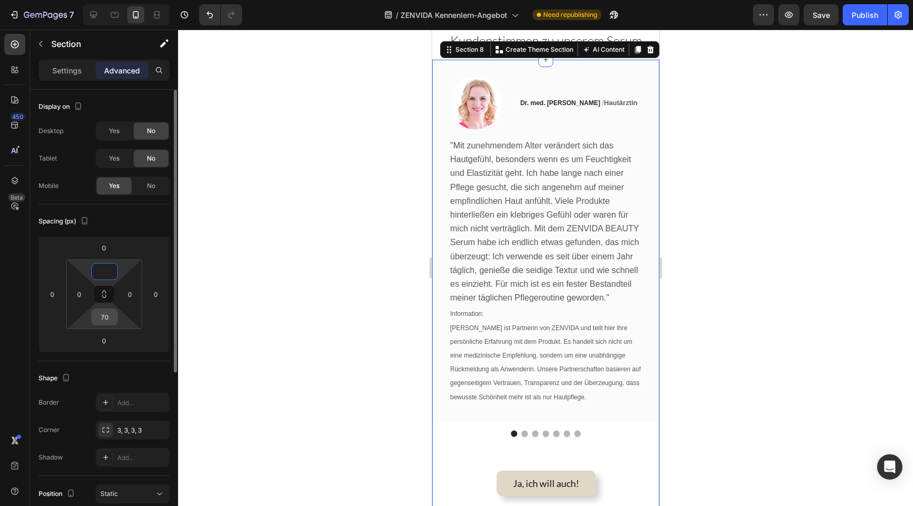
type input "0"
click at [102, 320] on input "70" at bounding box center [104, 317] width 21 height 16
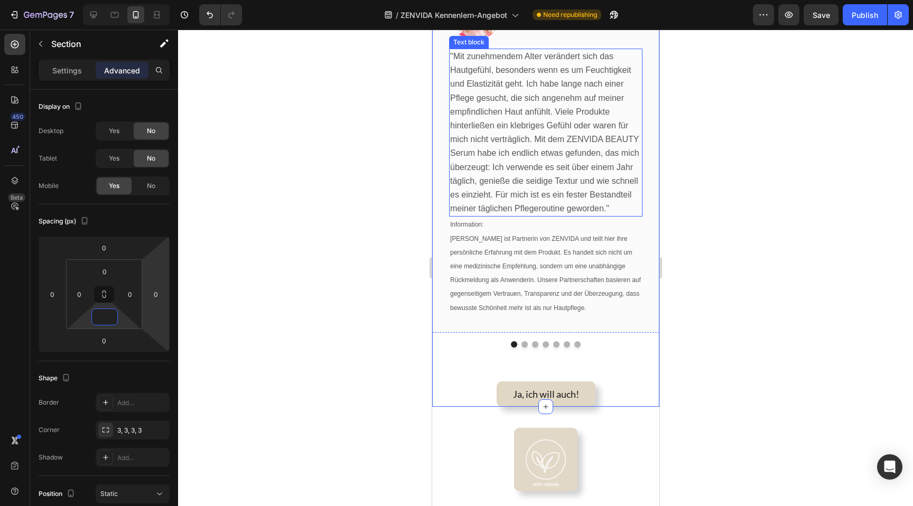
scroll to position [1314, 0]
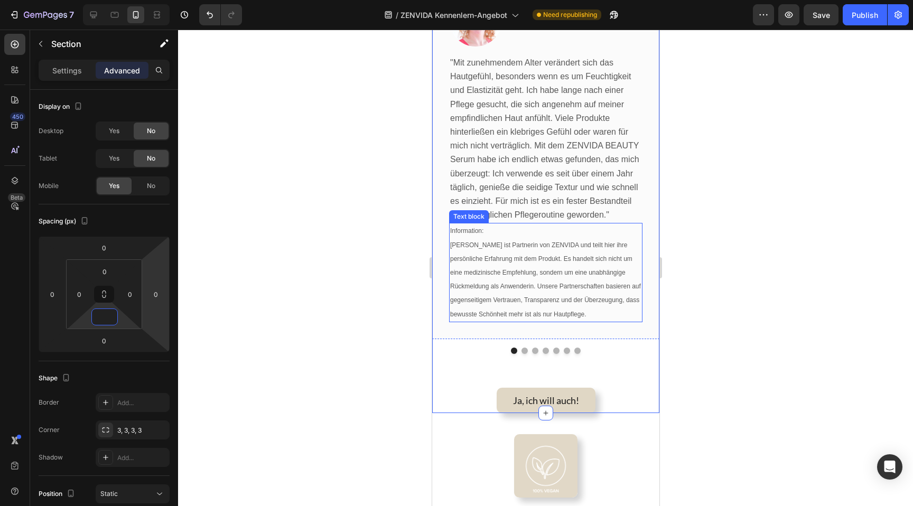
click at [492, 248] on p "Information: [PERSON_NAME] ist Partnerin von ZENVIDA und teilt hier ihre persön…" at bounding box center [544, 272] width 191 height 97
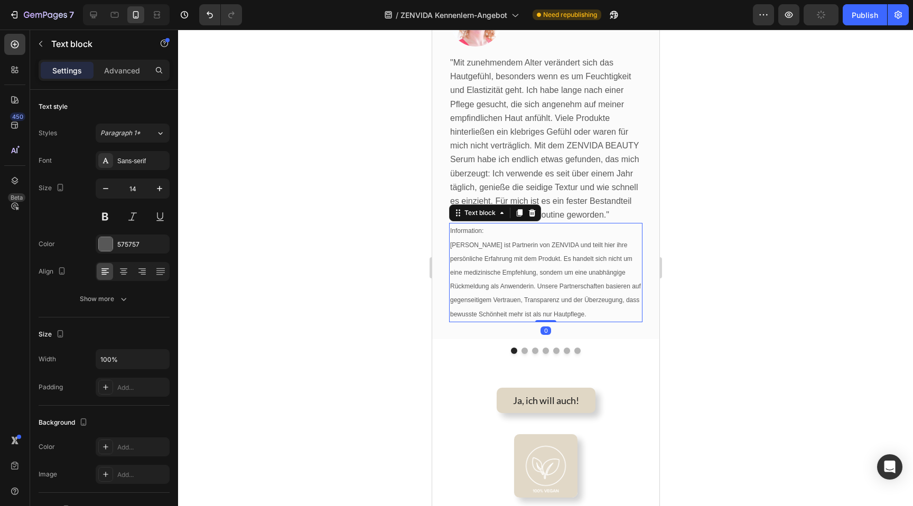
click at [492, 248] on p "Information: [PERSON_NAME] ist Partnerin von ZENVIDA und teilt hier ihre persön…" at bounding box center [544, 272] width 191 height 97
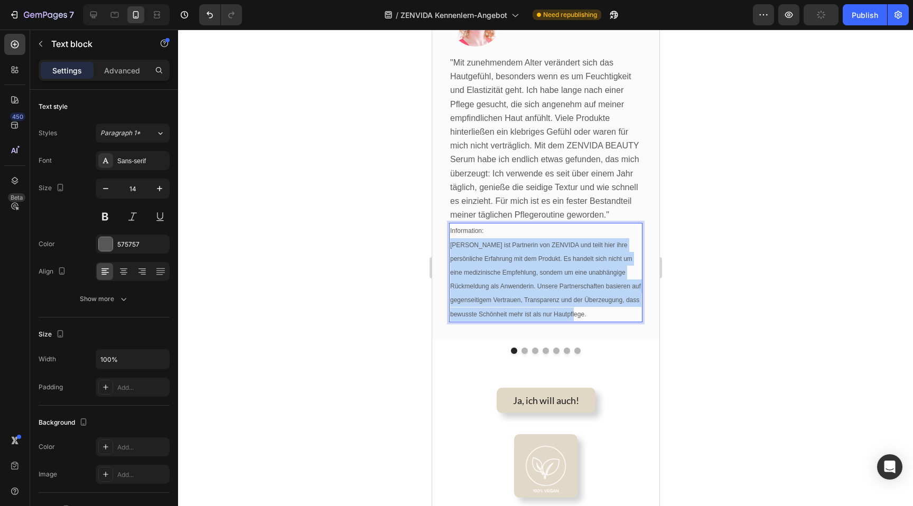
click at [492, 248] on p "Information: [PERSON_NAME] ist Partnerin von ZENVIDA und teilt hier ihre persön…" at bounding box center [544, 272] width 191 height 97
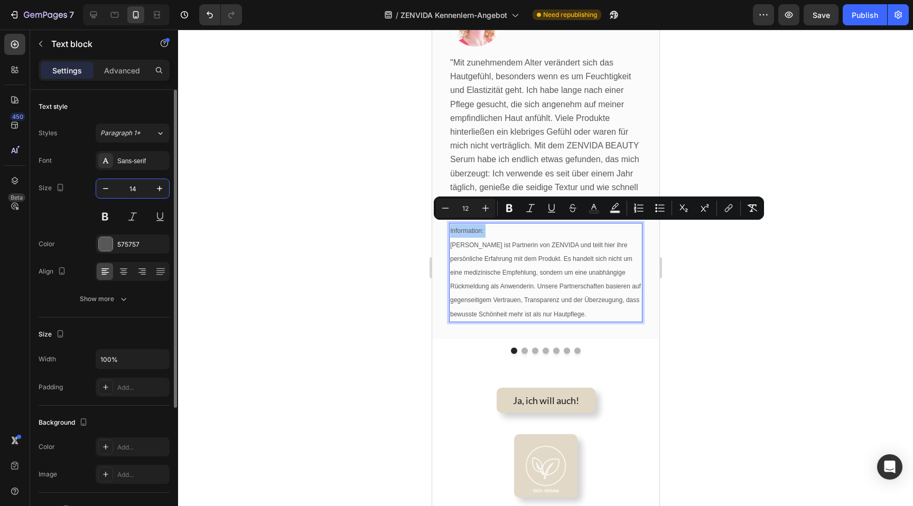
click at [132, 190] on input "14" at bounding box center [132, 188] width 35 height 19
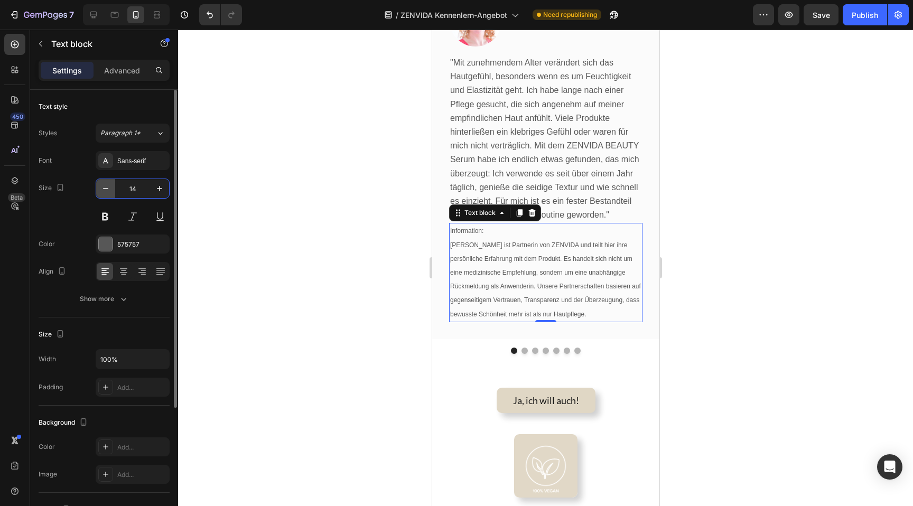
click at [105, 188] on icon "button" at bounding box center [105, 188] width 11 height 11
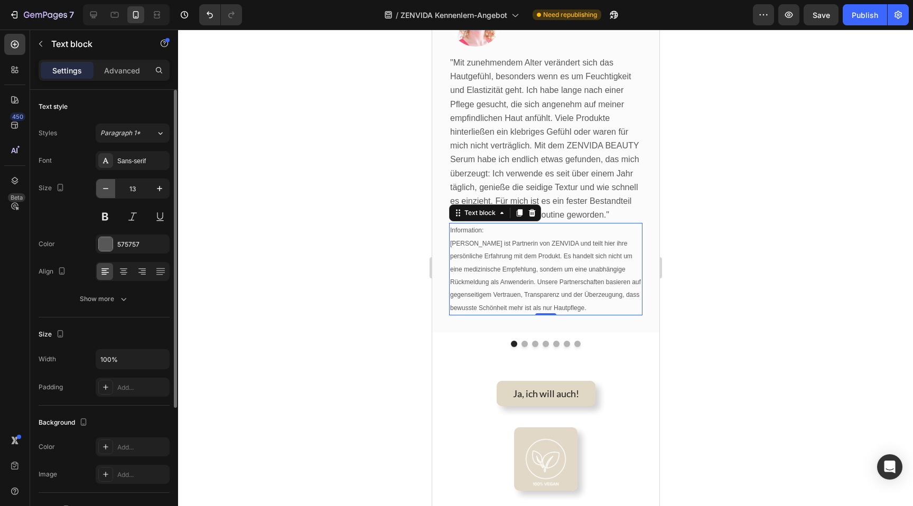
type input "12"
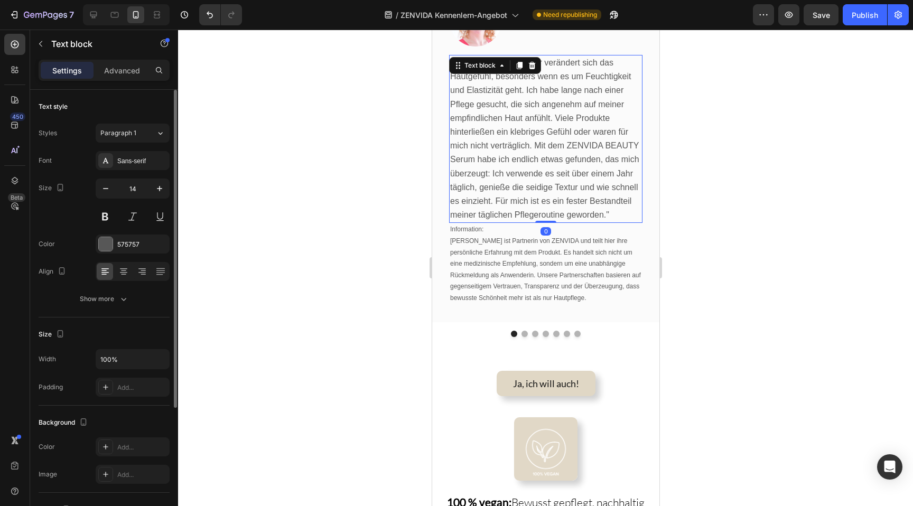
click at [548, 138] on p ""Mit zunehmendem Alter verändert sich das Hautgefühl, besonders wenn es um Feuc…" at bounding box center [544, 139] width 191 height 166
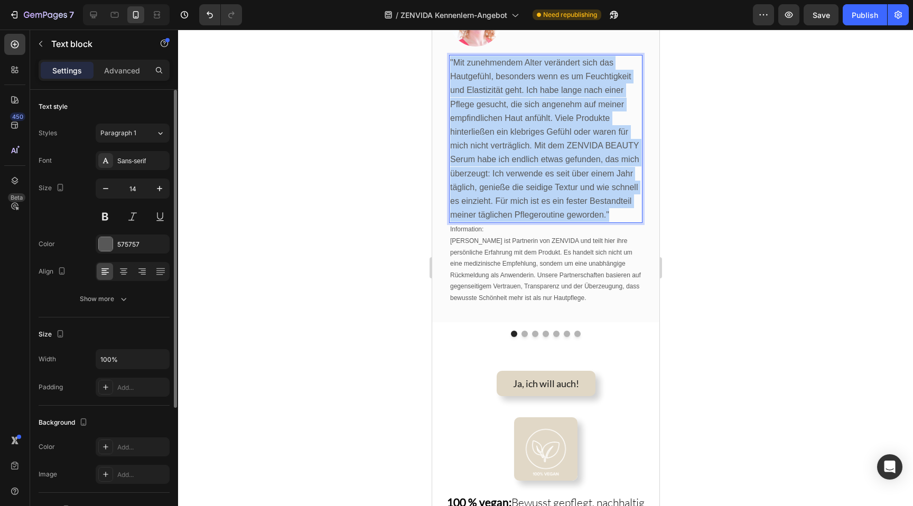
click at [548, 138] on p ""Mit zunehmendem Alter verändert sich das Hautgefühl, besonders wenn es um Feuc…" at bounding box center [544, 139] width 191 height 166
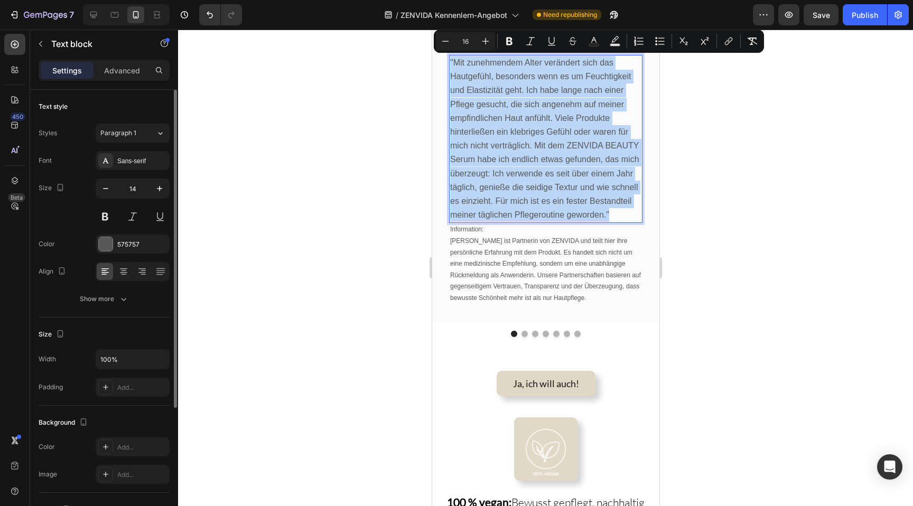
scroll to position [1170, 0]
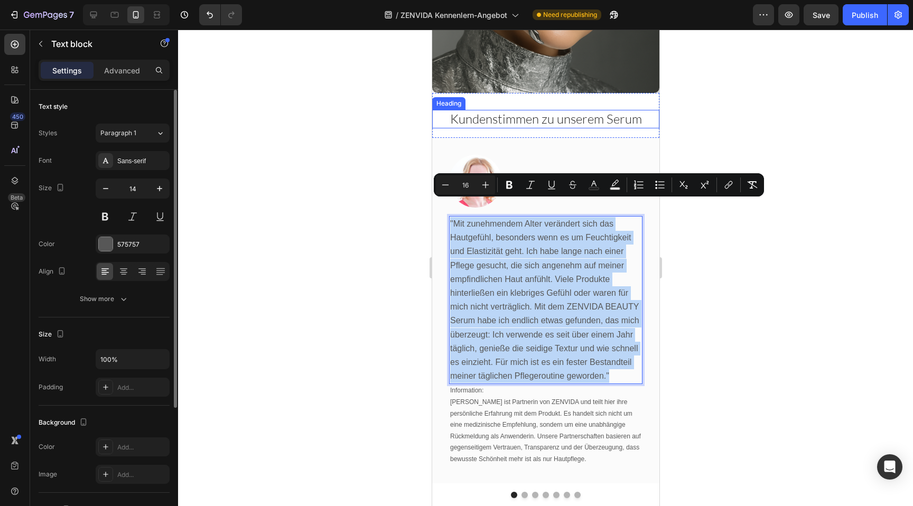
click at [491, 111] on span "Kundenstimmen zu unserem Serum" at bounding box center [545, 119] width 192 height 16
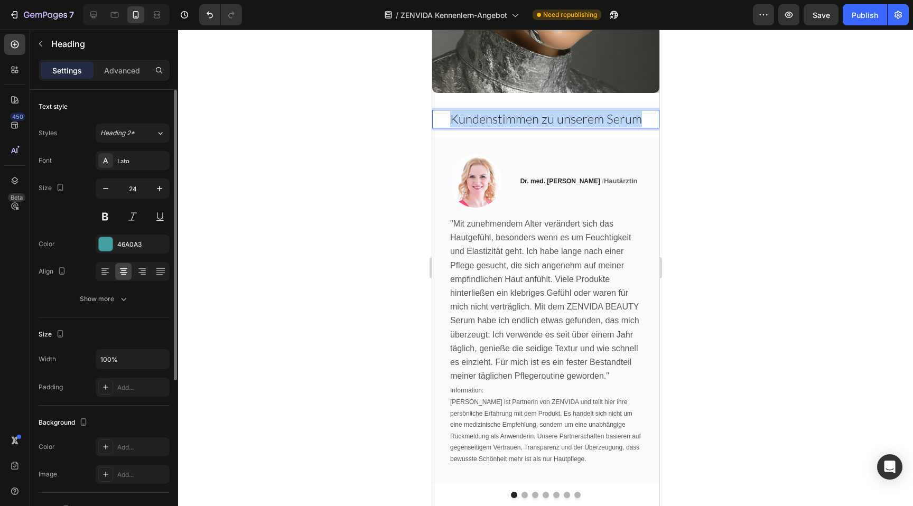
click at [491, 111] on span "Kundenstimmen zu unserem Serum" at bounding box center [545, 119] width 192 height 16
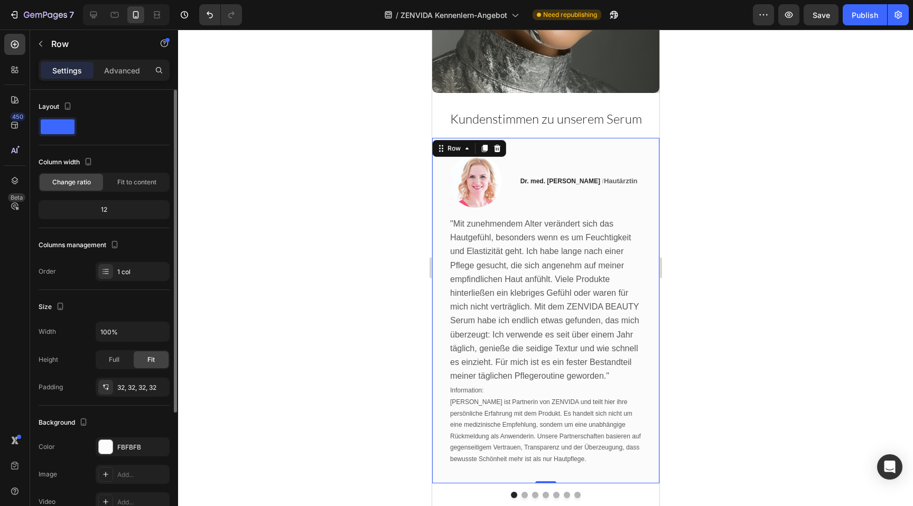
click at [526, 138] on div "Image Dr. med. [PERSON_NAME] / Hautärztin Text block Row "Mit zunehmendem Alter…" at bounding box center [544, 310] width 227 height 345
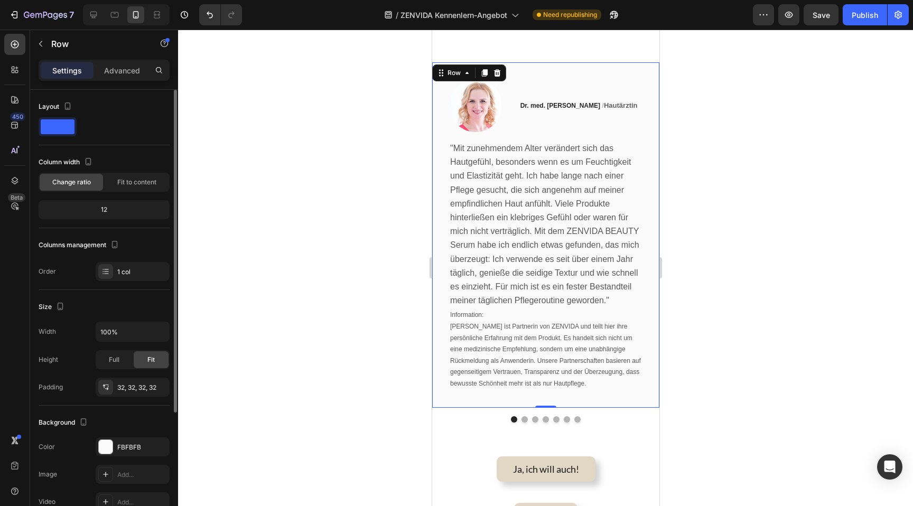
scroll to position [943, 0]
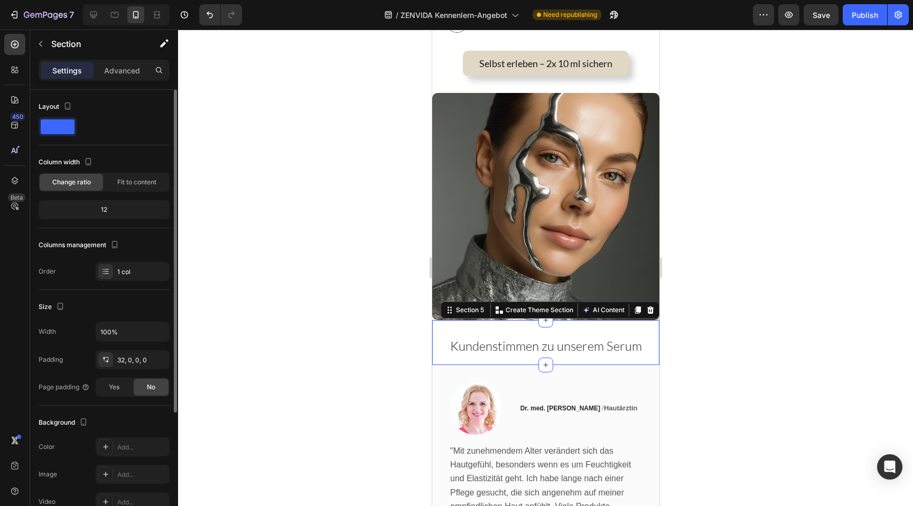
click at [530, 320] on div "Kundenstimmen zu unserem Serum Heading Section 5 Create Theme Section AI Conten…" at bounding box center [544, 342] width 227 height 45
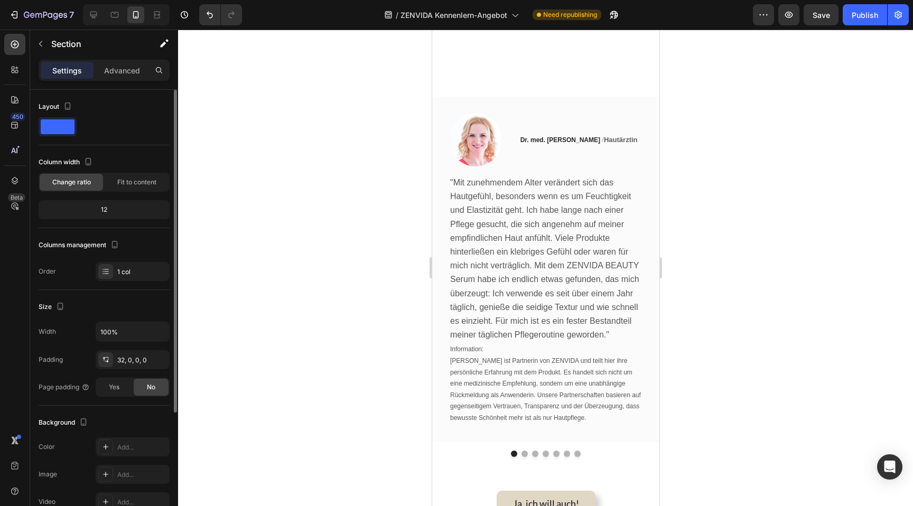
scroll to position [1123, 0]
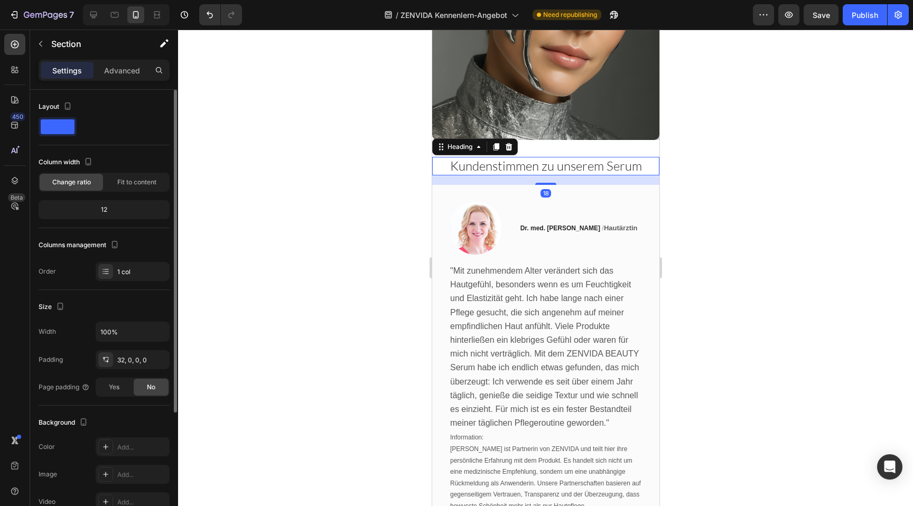
click at [450, 158] on span "Kundenstimmen zu unserem Serum" at bounding box center [545, 166] width 192 height 16
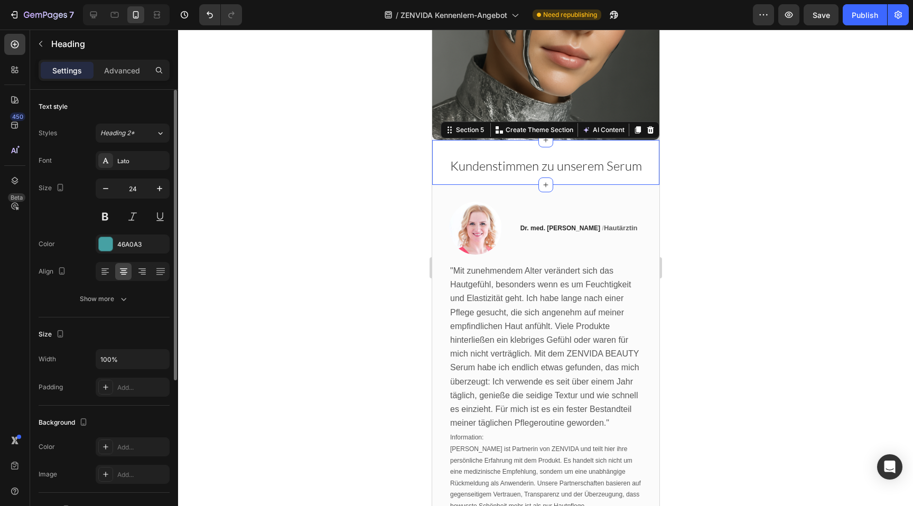
click at [561, 140] on div "Kundenstimmen zu unserem Serum Heading Section 5 Create Theme Section AI Conten…" at bounding box center [544, 162] width 227 height 45
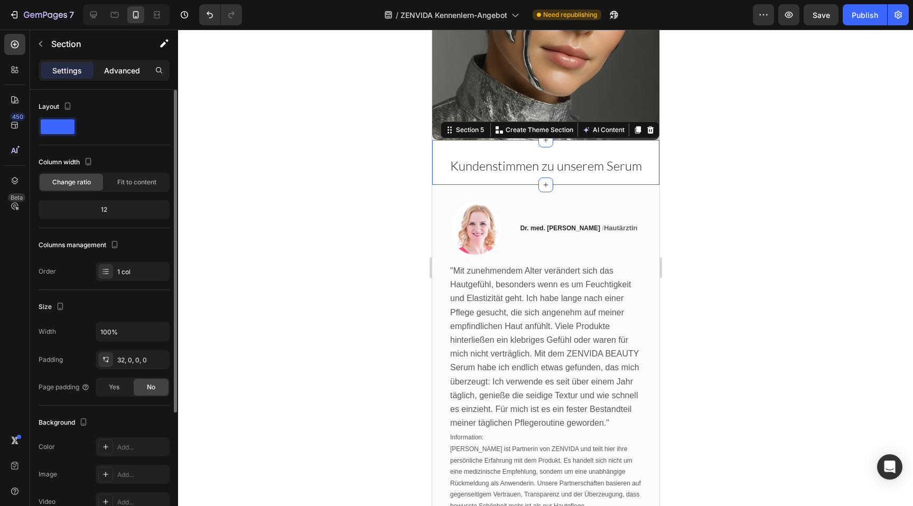
click at [107, 73] on p "Advanced" at bounding box center [122, 70] width 36 height 11
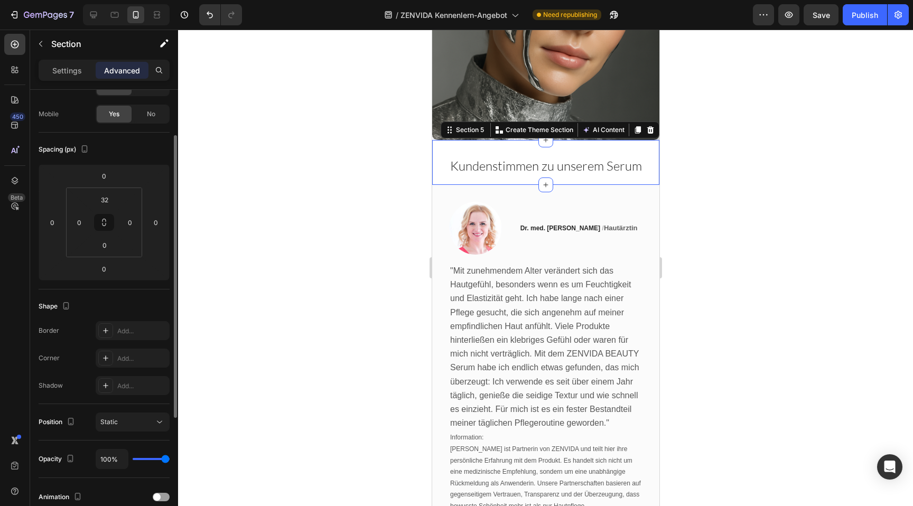
scroll to position [0, 0]
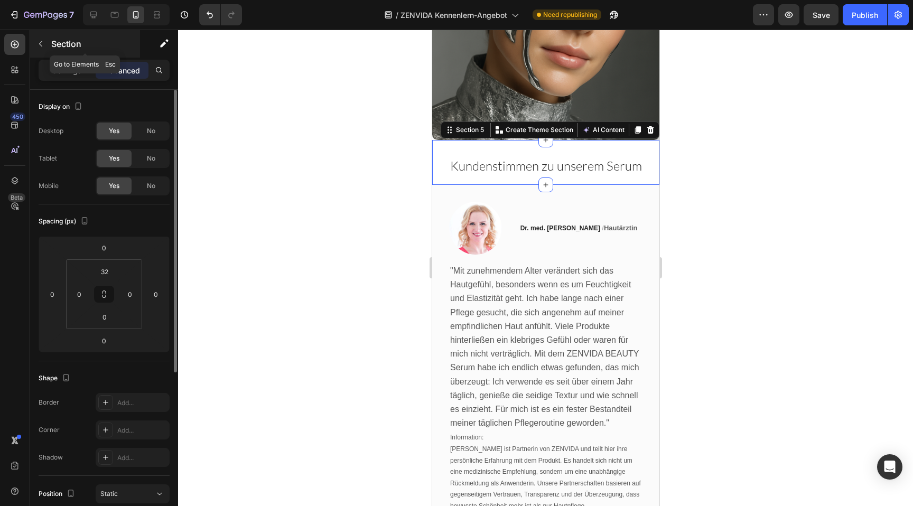
click at [63, 54] on div "Section" at bounding box center [85, 43] width 110 height 27
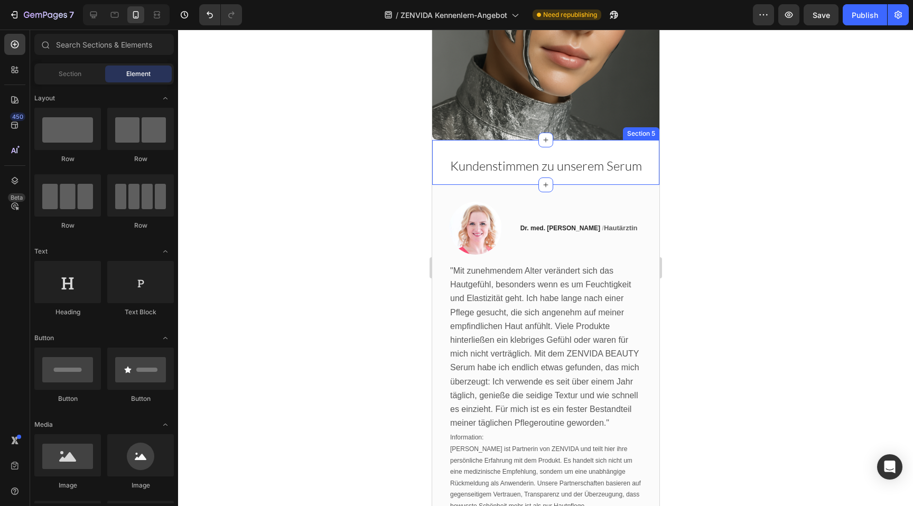
click at [580, 140] on div "Kundenstimmen zu unserem Serum Heading Section 5" at bounding box center [544, 162] width 227 height 45
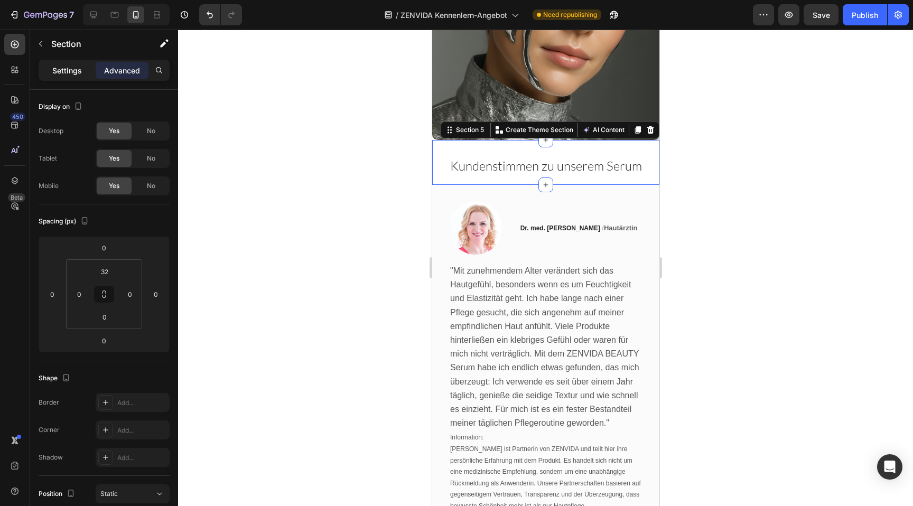
click at [63, 70] on p "Settings" at bounding box center [67, 70] width 30 height 11
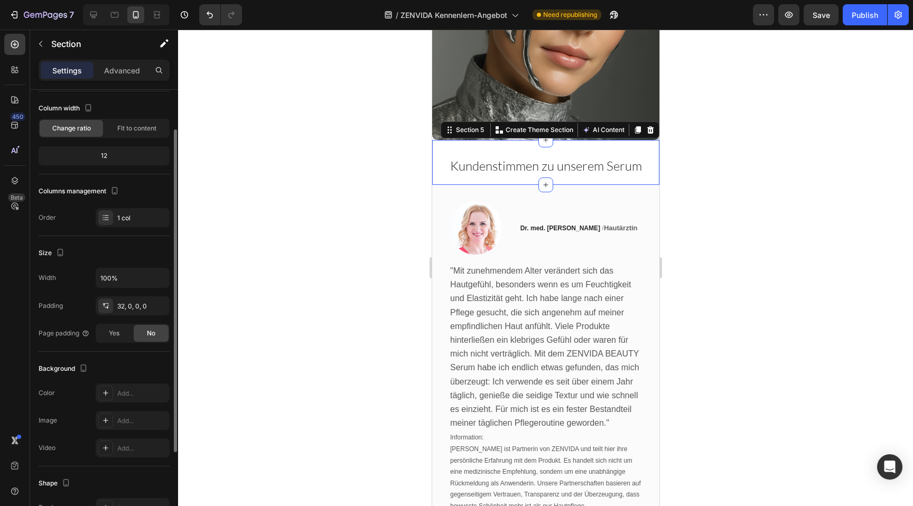
scroll to position [57, 0]
click at [131, 388] on div "Add..." at bounding box center [142, 391] width 50 height 10
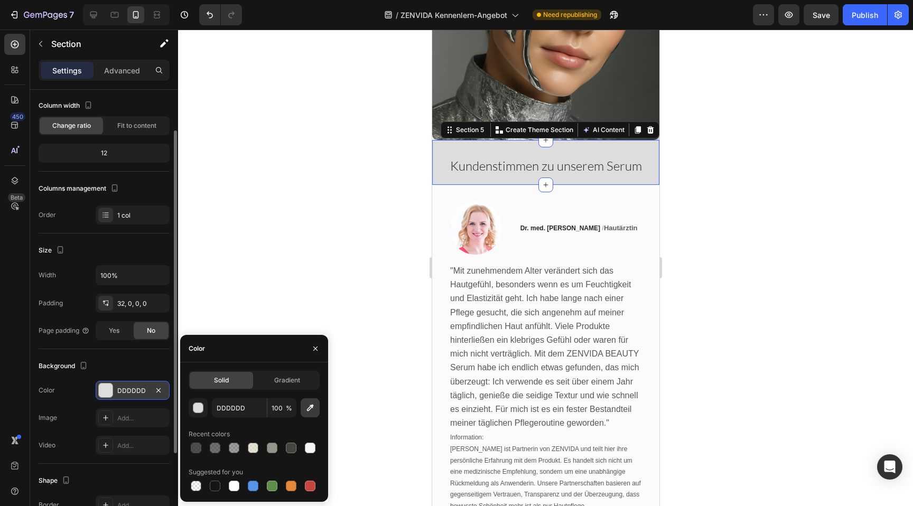
click at [310, 411] on icon "button" at bounding box center [310, 407] width 11 height 11
type input "FBFBFB"
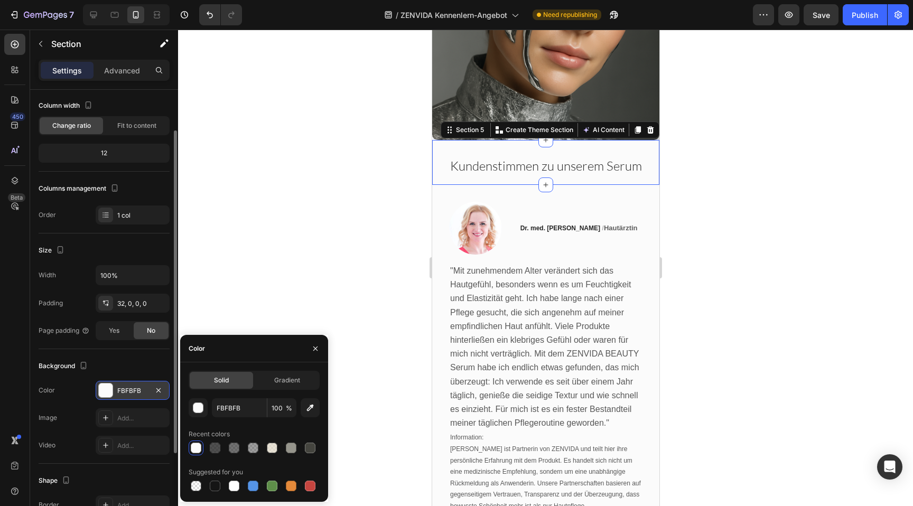
click at [315, 196] on div at bounding box center [545, 268] width 735 height 476
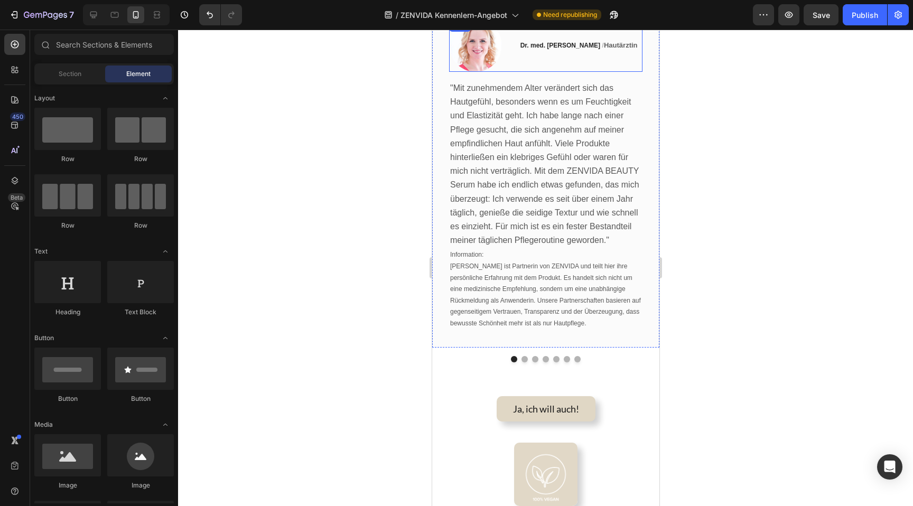
scroll to position [1289, 0]
click at [534, 376] on div "Ja, ich will auch! Button" at bounding box center [544, 391] width 227 height 59
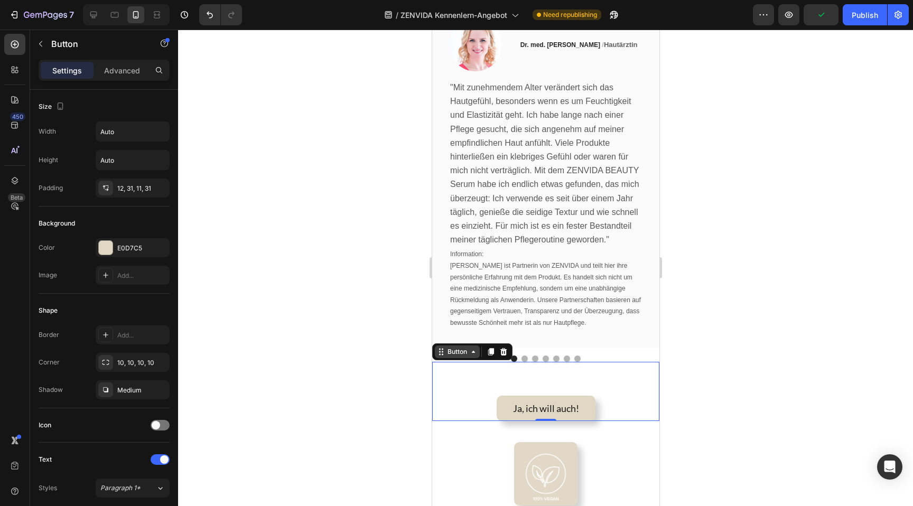
click at [462, 352] on div "Button" at bounding box center [457, 352] width 24 height 10
click at [462, 377] on div "Ja, ich will auch! Button Section 0" at bounding box center [544, 391] width 227 height 59
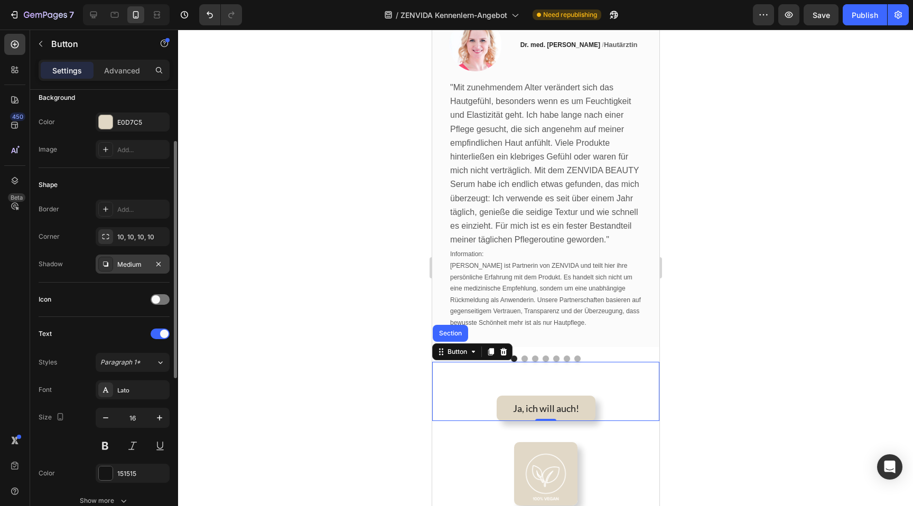
scroll to position [0, 0]
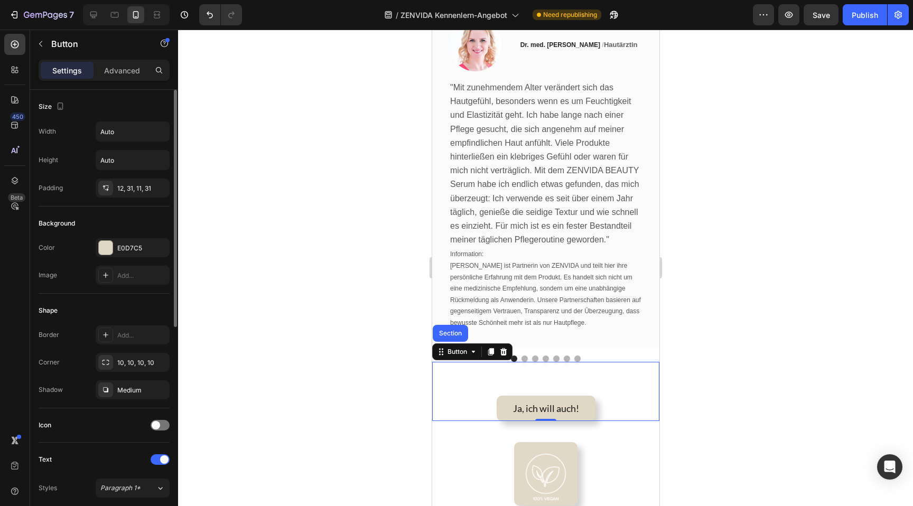
click at [118, 61] on div "Settings Advanced" at bounding box center [104, 70] width 131 height 21
click at [116, 71] on p "Advanced" at bounding box center [122, 70] width 36 height 11
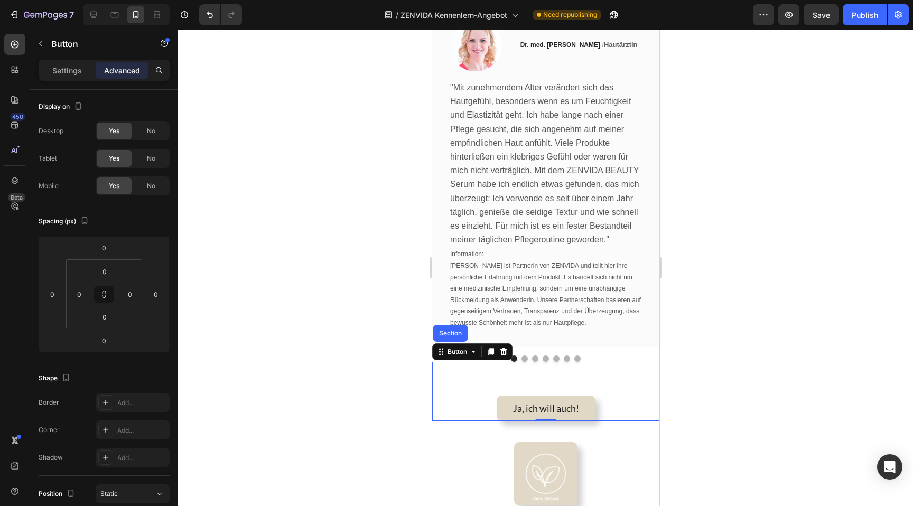
click at [559, 362] on div "Ja, ich will auch! Button Section 0" at bounding box center [544, 391] width 227 height 59
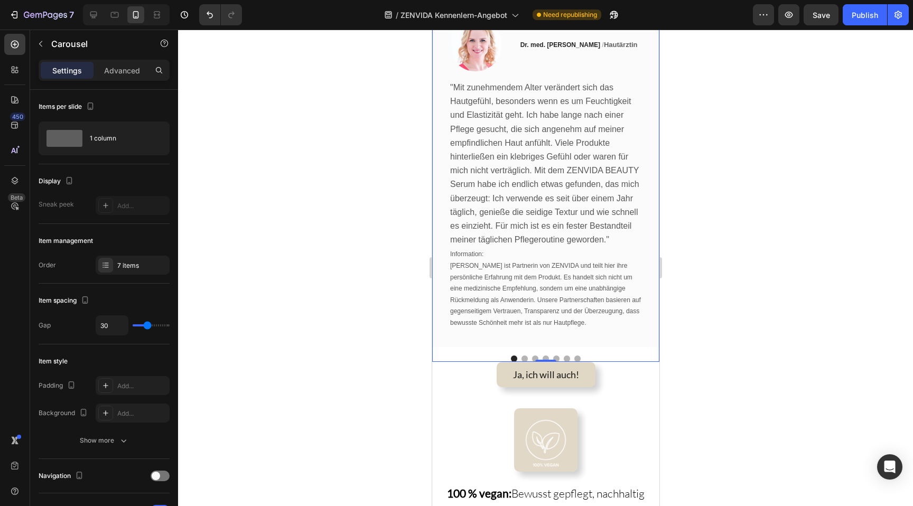
click at [627, 345] on div "Image Dr. med. [PERSON_NAME] / Hautärztin Text block Row "Mit zunehmendem Alter…" at bounding box center [544, 182] width 227 height 360
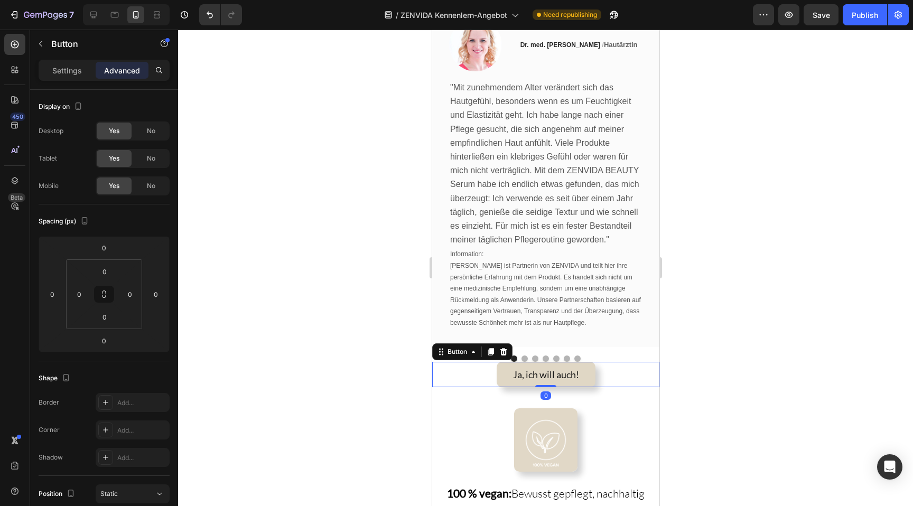
click at [618, 365] on div "Ja, ich will auch! Button 0" at bounding box center [544, 374] width 227 height 25
click at [108, 268] on input "0" at bounding box center [104, 272] width 21 height 16
type input "32"
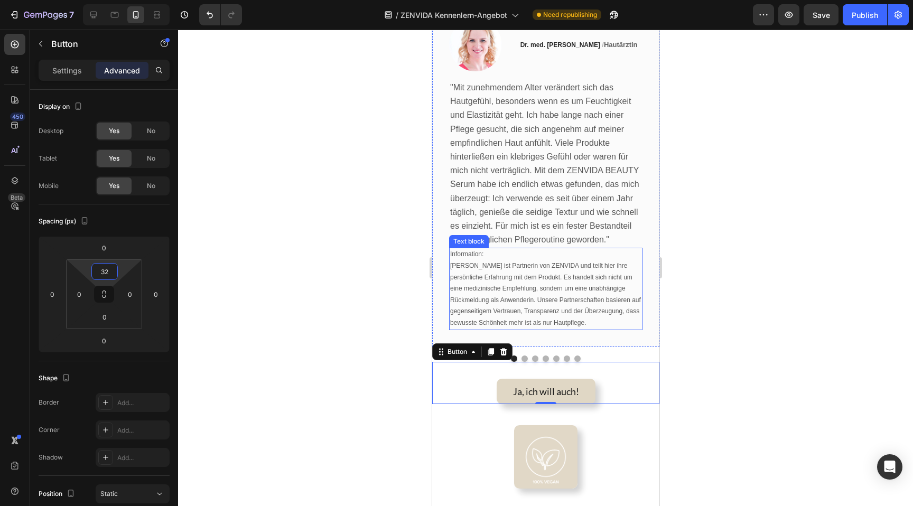
click at [567, 311] on span "[PERSON_NAME] ist Partnerin von ZENVIDA und teilt hier ihre persönliche Erfahru…" at bounding box center [544, 294] width 191 height 64
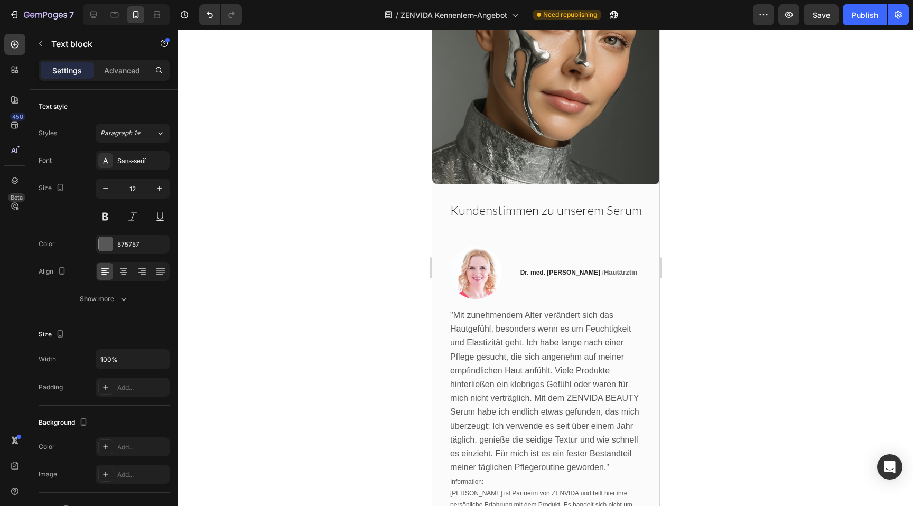
scroll to position [1126, 0]
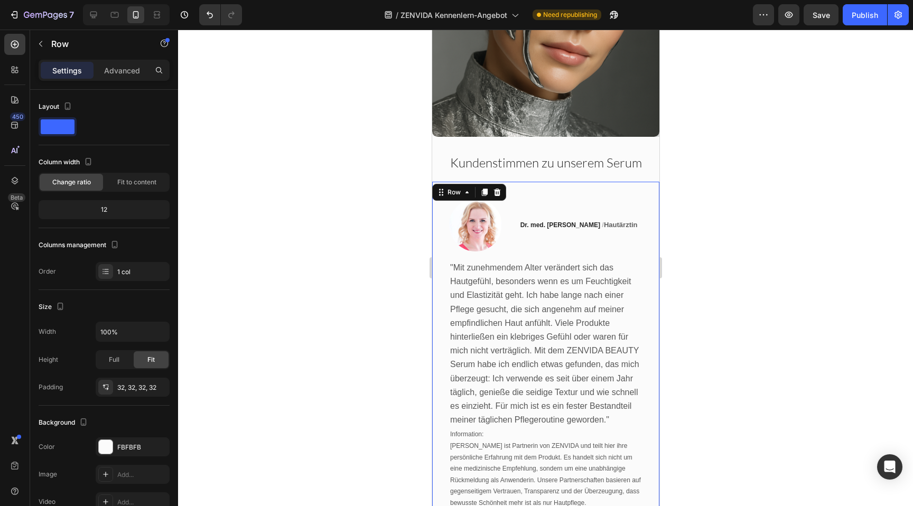
click at [651, 182] on div "Image Dr. med. [PERSON_NAME] / Hautärztin Text block Row "Mit zunehmendem Alter…" at bounding box center [544, 354] width 227 height 345
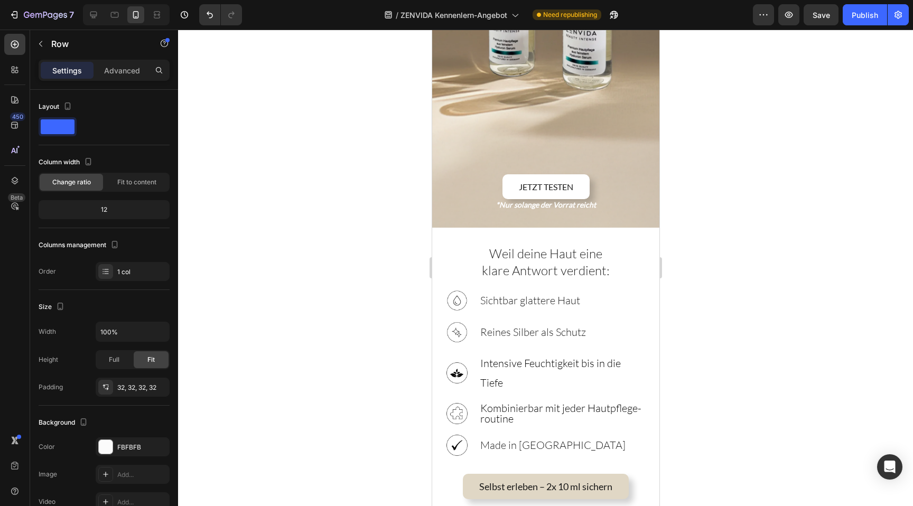
scroll to position [623, 0]
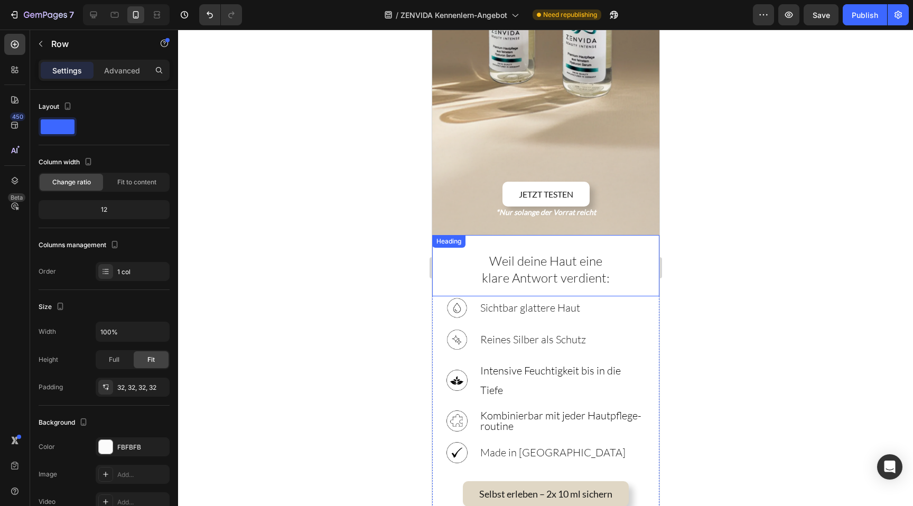
click at [594, 253] on span "Weil deine Haut eine" at bounding box center [545, 261] width 113 height 16
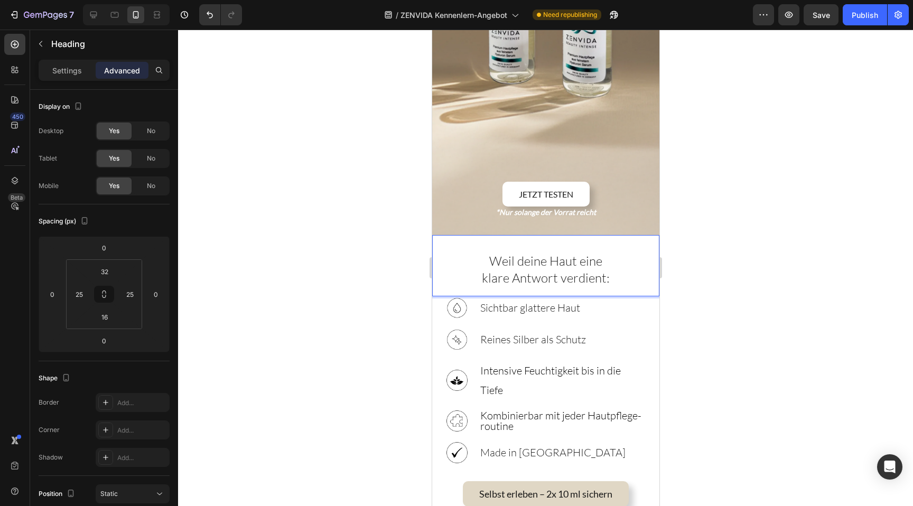
click at [594, 253] on span "Weil deine Haut eine" at bounding box center [545, 261] width 113 height 16
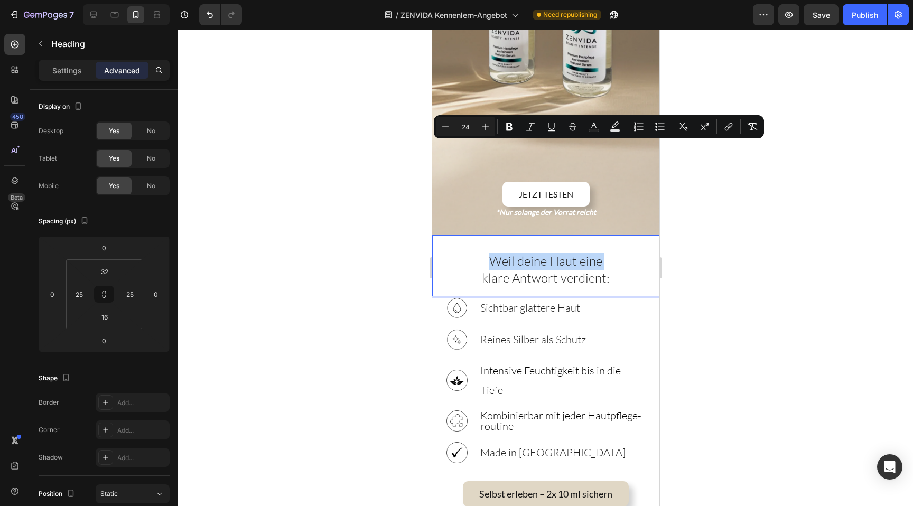
click at [594, 253] on span "Weil deine Haut eine" at bounding box center [545, 261] width 113 height 16
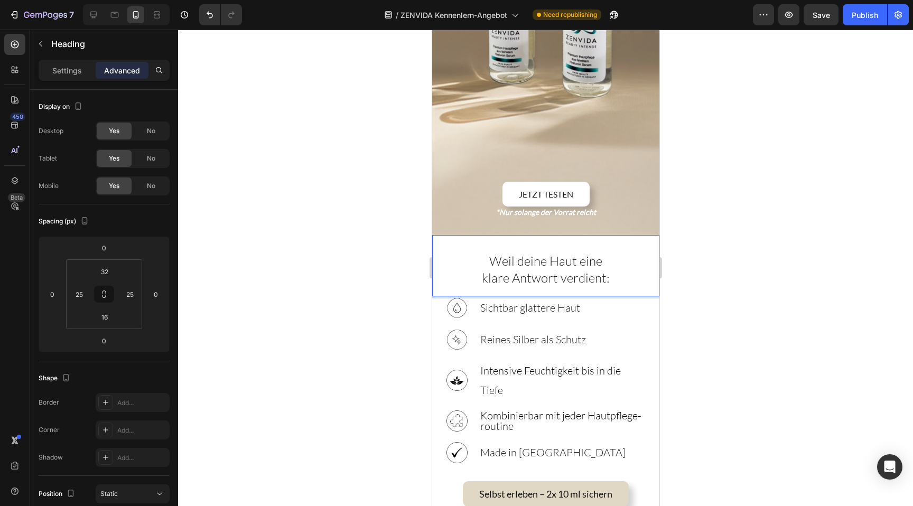
click at [607, 253] on p "Weil deine Haut eine klare Antwort verdient:" at bounding box center [545, 270] width 199 height 34
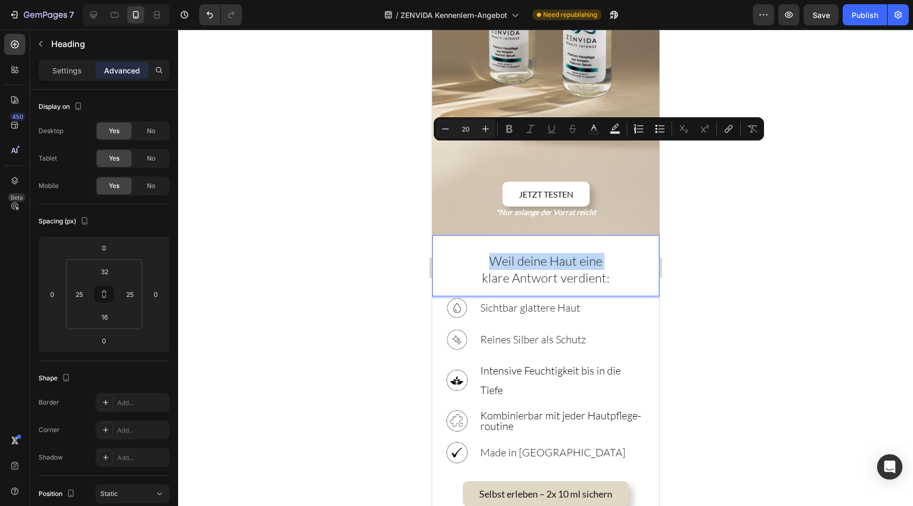
click at [607, 253] on p "Weil deine Haut eine klare Antwort verdient:" at bounding box center [545, 270] width 199 height 34
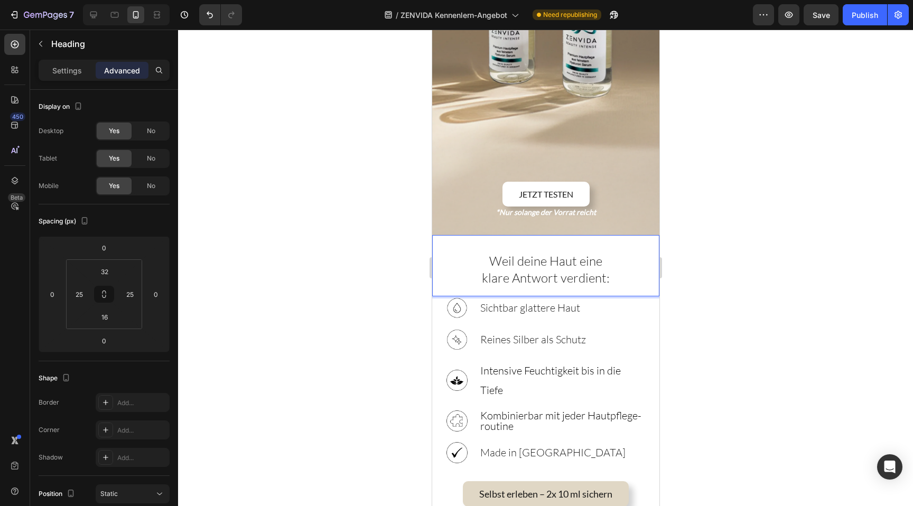
click at [377, 172] on div at bounding box center [545, 268] width 735 height 476
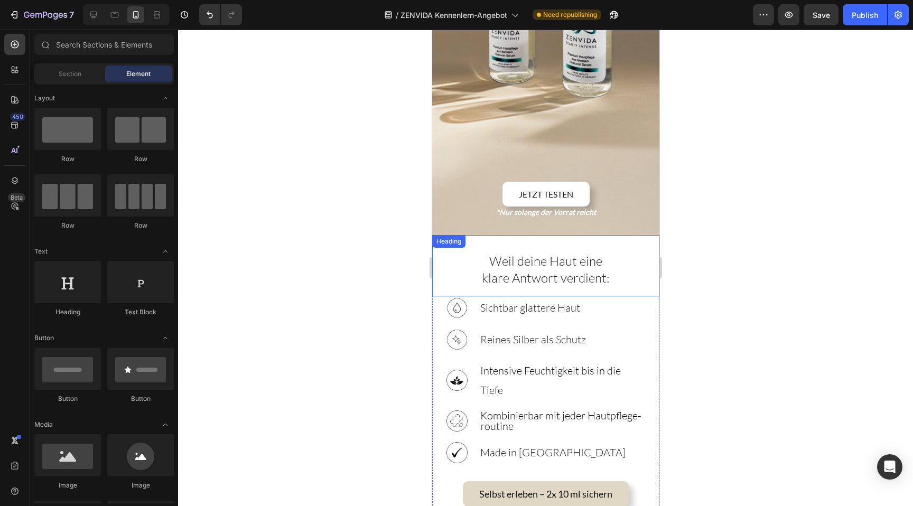
click at [495, 253] on span "Weil deine Haut eine" at bounding box center [545, 261] width 113 height 16
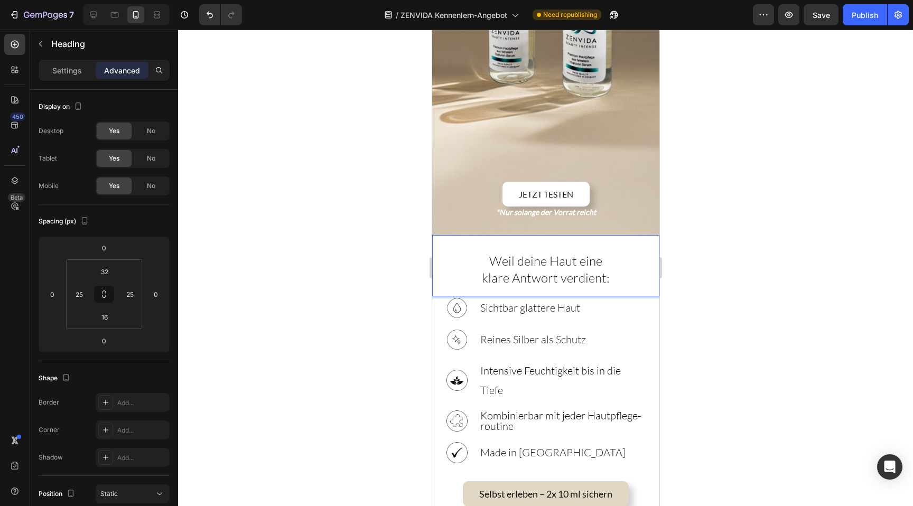
click at [495, 253] on span "Weil deine Haut eine" at bounding box center [545, 261] width 113 height 16
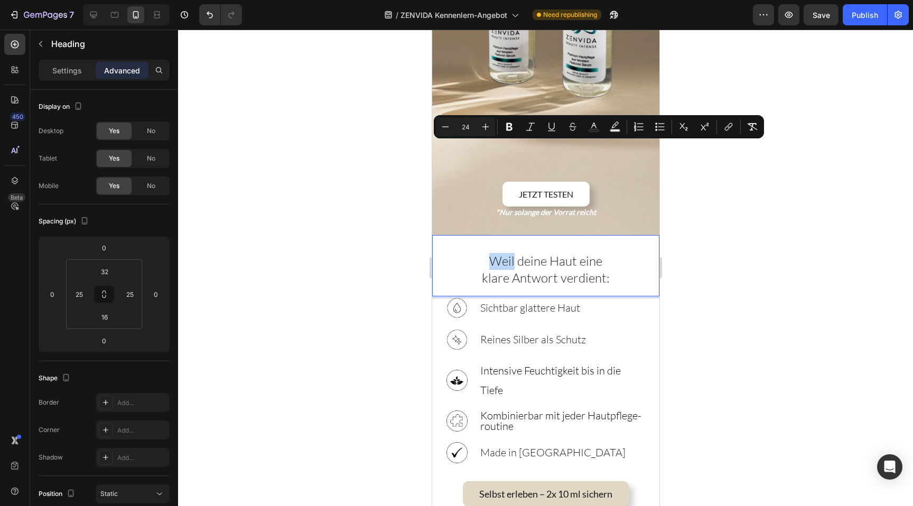
click at [545, 253] on span "Weil deine Haut eine" at bounding box center [545, 261] width 113 height 16
click at [554, 253] on span "Weil deine Haut eine" at bounding box center [545, 261] width 113 height 16
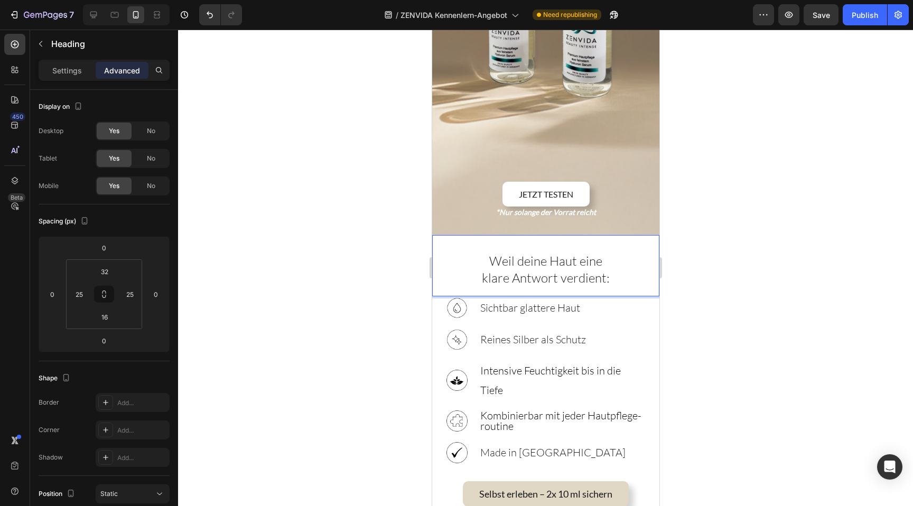
click at [554, 253] on span "Weil deine Haut eine" at bounding box center [545, 261] width 113 height 16
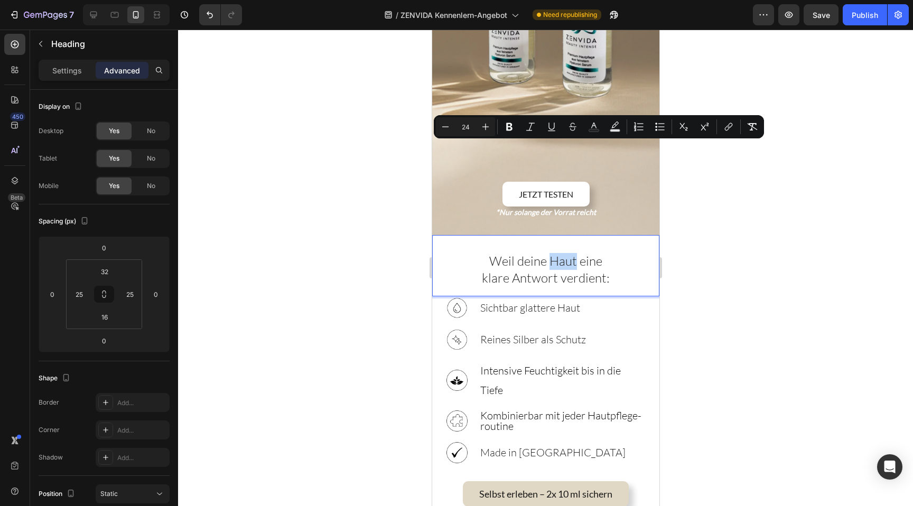
click at [578, 253] on span "Weil deine Haut eine" at bounding box center [545, 261] width 113 height 16
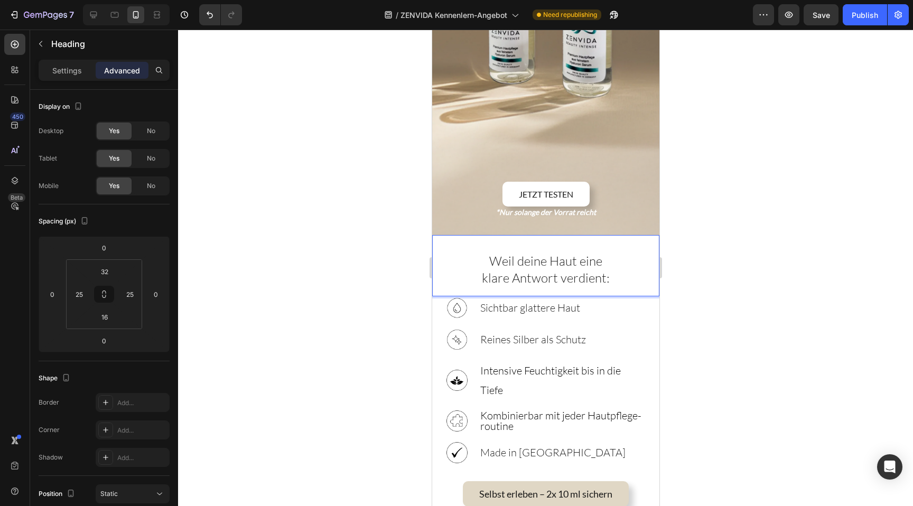
click at [578, 253] on span "Weil deine Haut eine" at bounding box center [545, 261] width 113 height 16
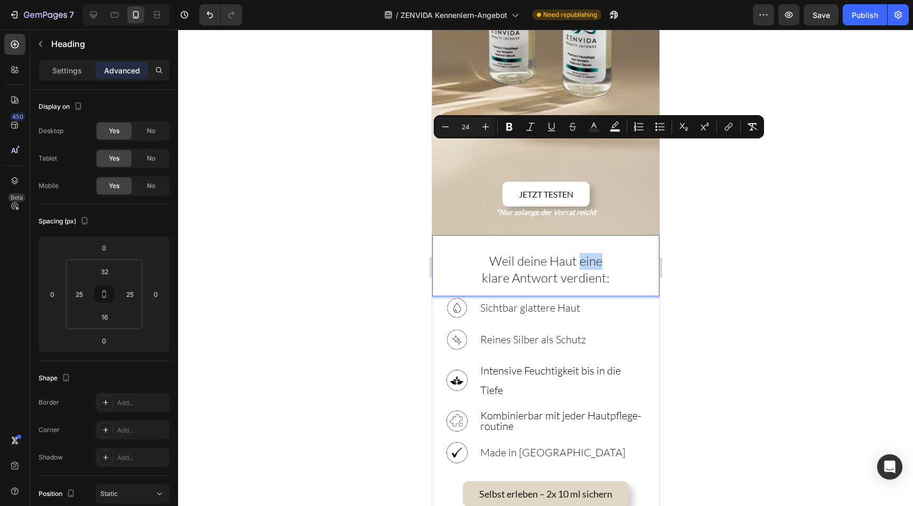
click at [578, 270] on span "klare Antwort verdient:" at bounding box center [545, 278] width 128 height 16
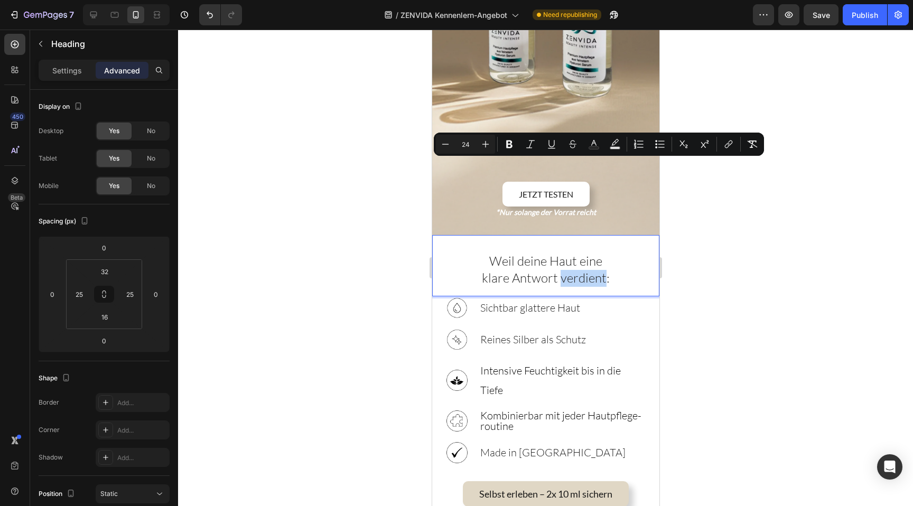
click at [533, 270] on span "klare Antwort verdient:" at bounding box center [545, 278] width 128 height 16
click at [504, 270] on span "klare Antwort verdient:" at bounding box center [545, 278] width 128 height 16
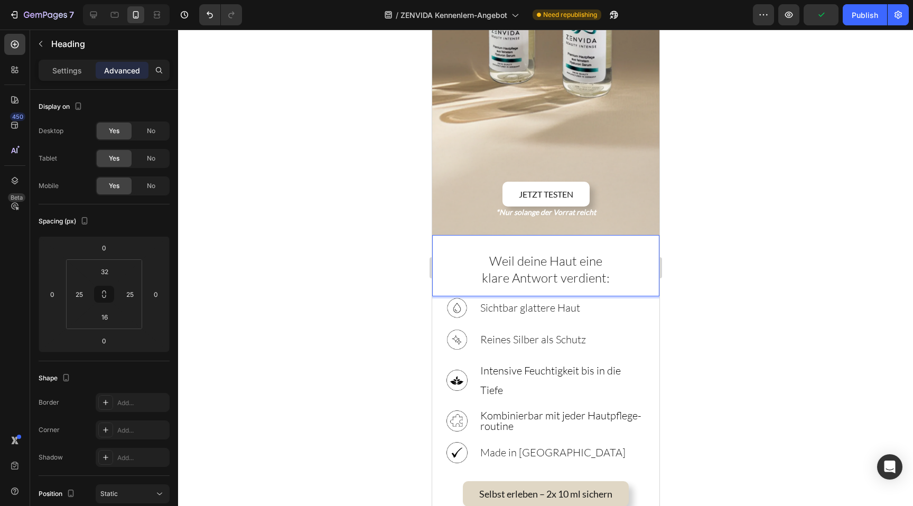
click at [504, 270] on span "klare Antwort verdient:" at bounding box center [545, 278] width 128 height 16
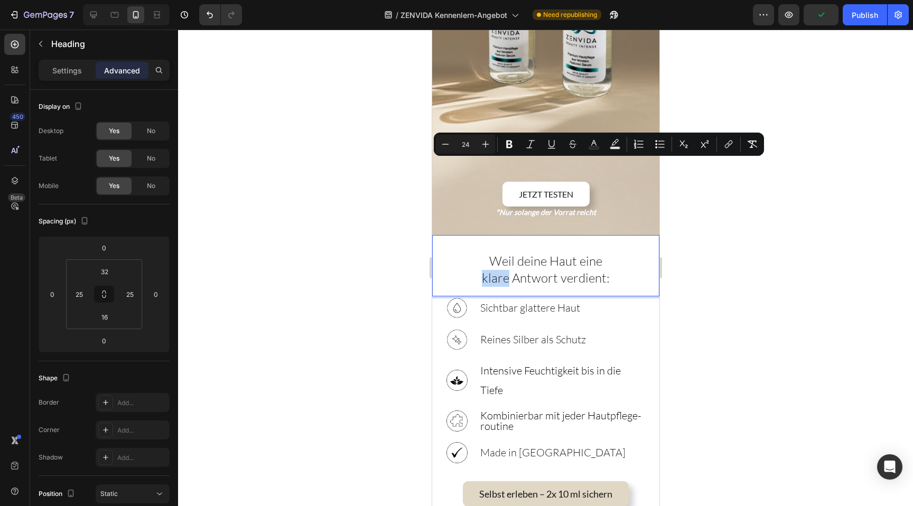
click at [504, 270] on span "klare Antwort verdient:" at bounding box center [545, 278] width 128 height 16
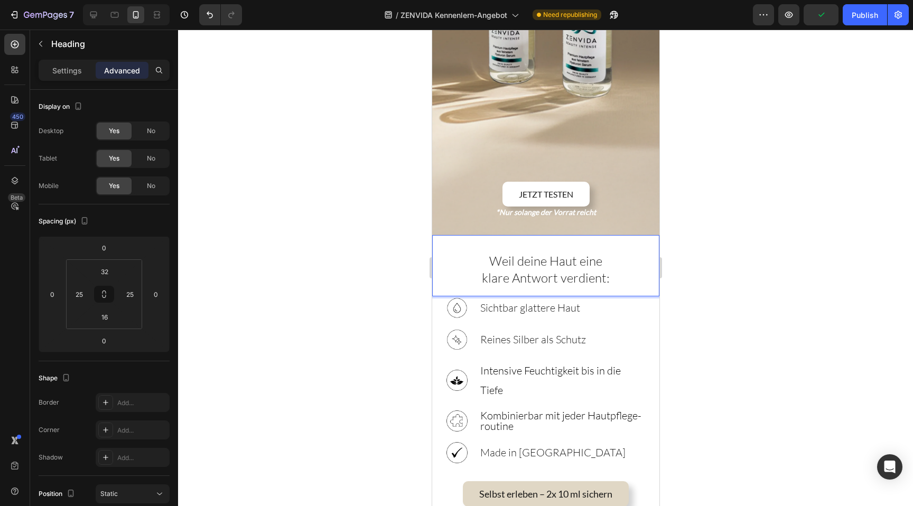
click at [504, 270] on span "klare Antwort verdient:" at bounding box center [545, 278] width 128 height 16
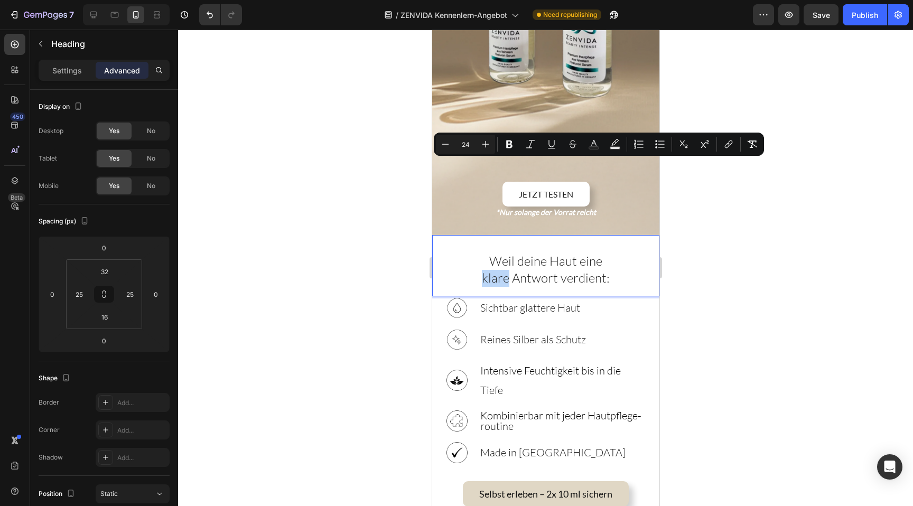
click at [504, 270] on span "klare Antwort verdient:" at bounding box center [545, 278] width 128 height 16
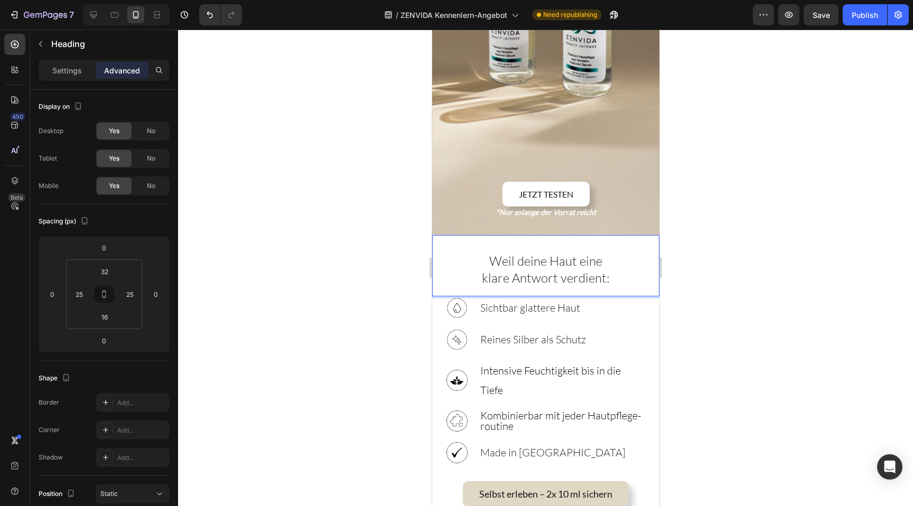
click at [504, 270] on span "klare Antwort verdient:" at bounding box center [545, 278] width 128 height 16
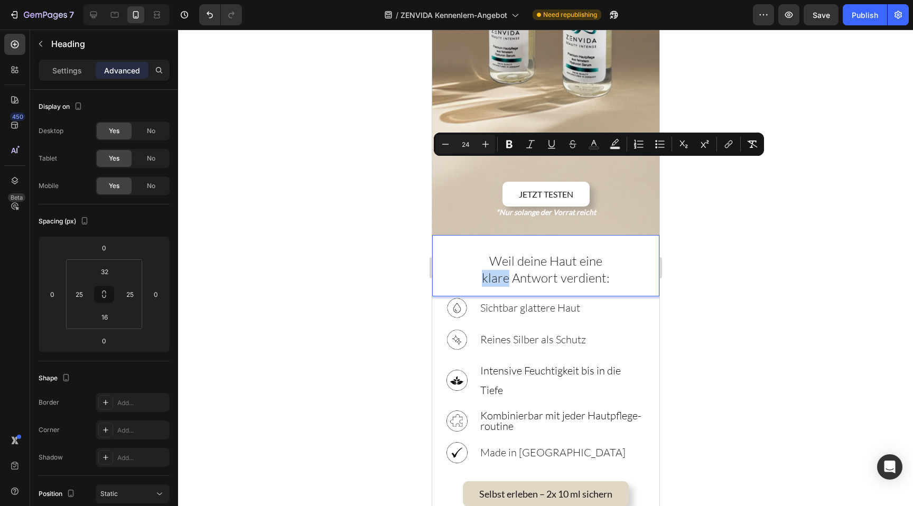
click at [504, 270] on span "klare Antwort verdient:" at bounding box center [545, 278] width 128 height 16
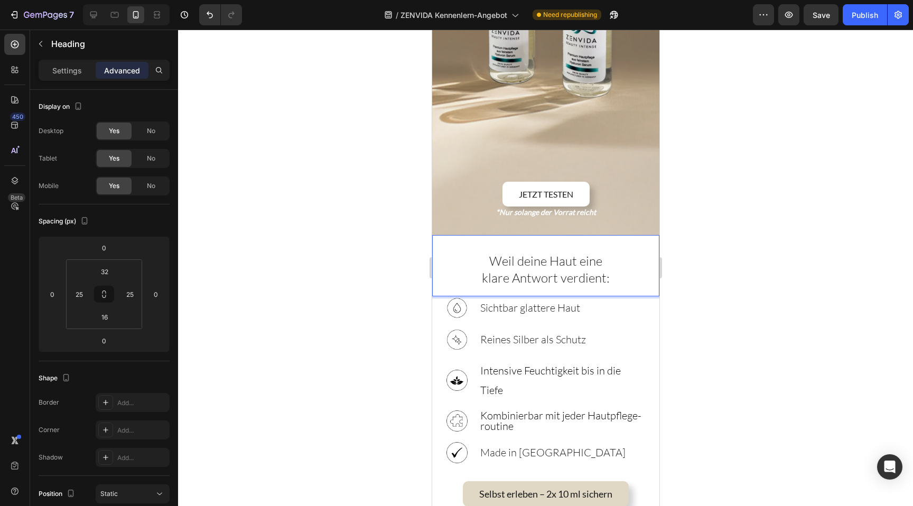
click at [504, 270] on span "klare Antwort verdient:" at bounding box center [545, 278] width 128 height 16
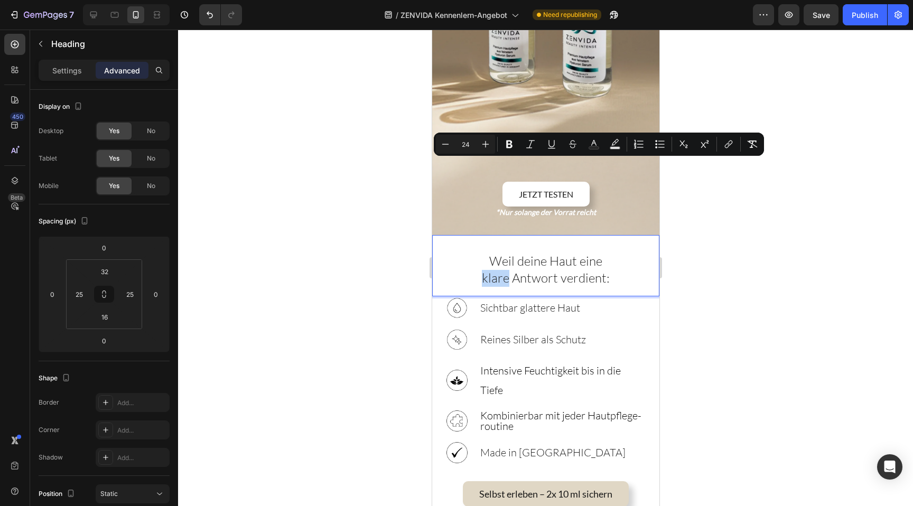
click at [518, 270] on span "klare Antwort verdient:" at bounding box center [545, 278] width 128 height 16
click at [505, 270] on span "klare Antwort verdient:" at bounding box center [545, 278] width 128 height 16
click at [397, 180] on div at bounding box center [545, 268] width 735 height 476
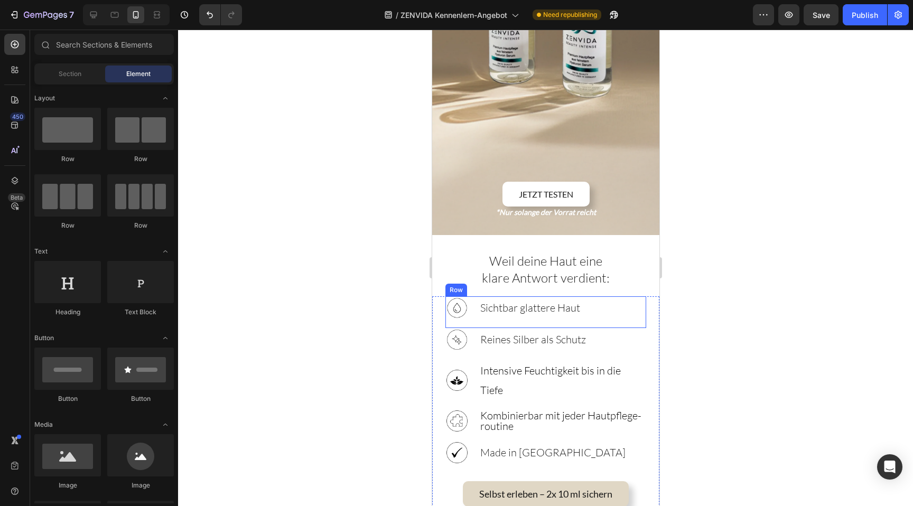
click at [517, 296] on div "Image Sichtbar glattere Haut Heading Row" at bounding box center [545, 312] width 201 height 32
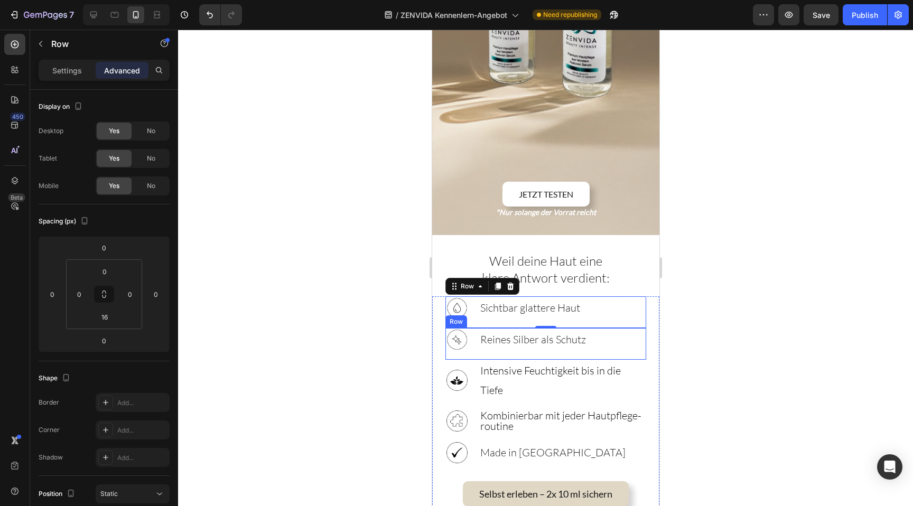
click at [512, 328] on div "Reines Silber als Schutz Heading" at bounding box center [533, 339] width 108 height 23
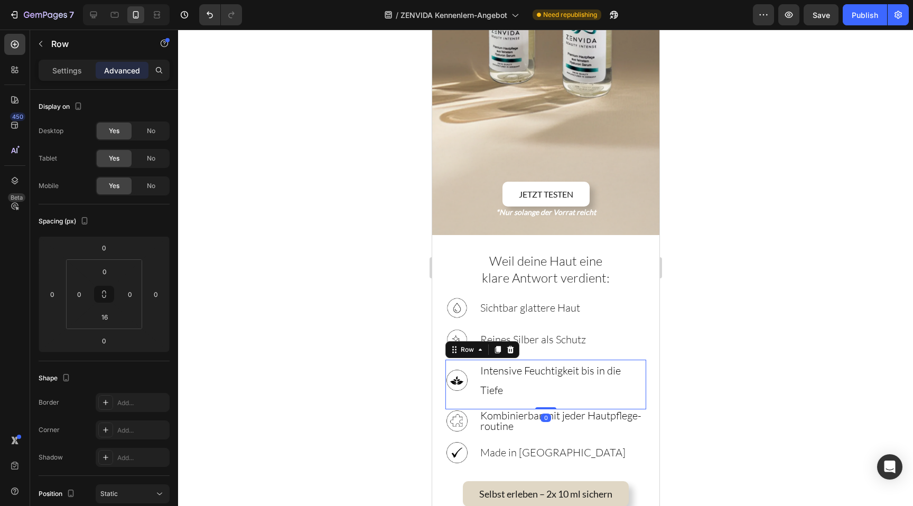
click at [513, 360] on div "Image Intensive Feuchtigkeit bis in die Tiefe Heading Row 0" at bounding box center [545, 385] width 201 height 50
click at [511, 409] on span "Kombinierbar mit jeder Hautpflege-routine" at bounding box center [560, 421] width 161 height 24
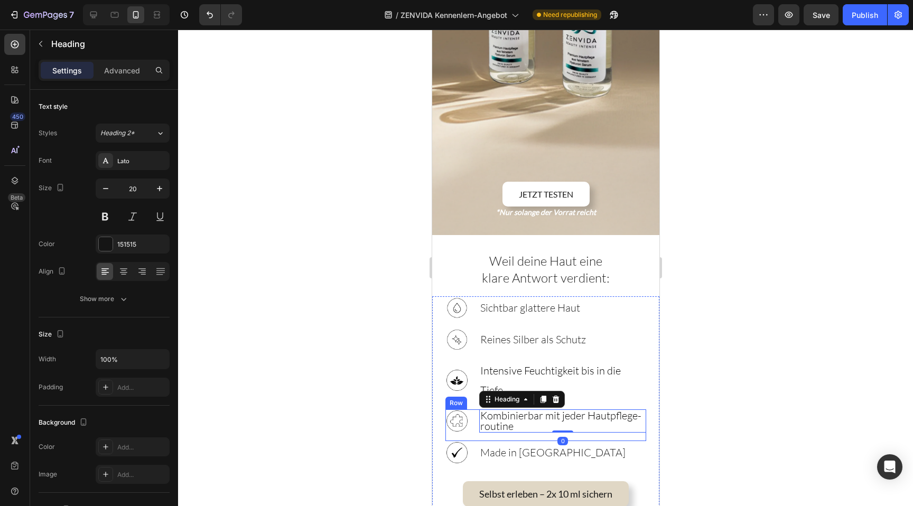
click at [511, 409] on div "Image Kombinierbar mit jeder Hautpflege-routine Heading 0 Row" at bounding box center [545, 425] width 201 height 32
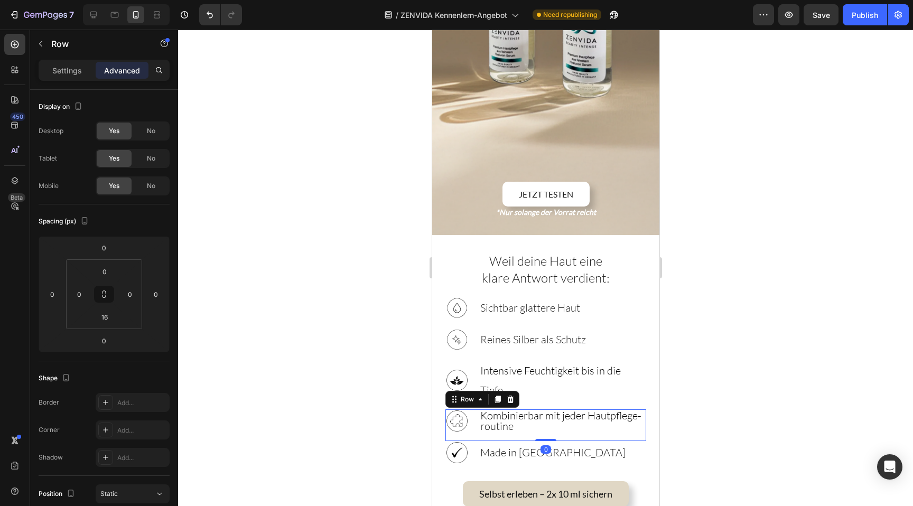
click at [380, 314] on div at bounding box center [545, 268] width 735 height 476
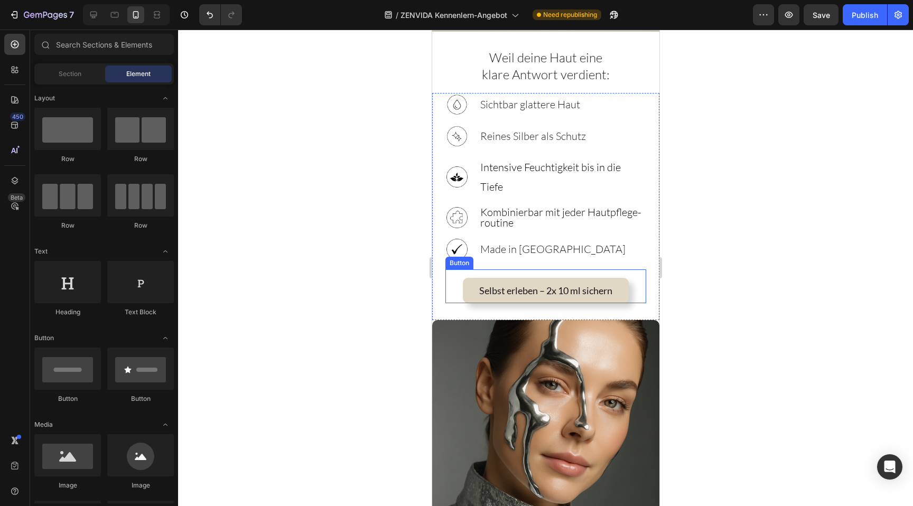
scroll to position [804, 0]
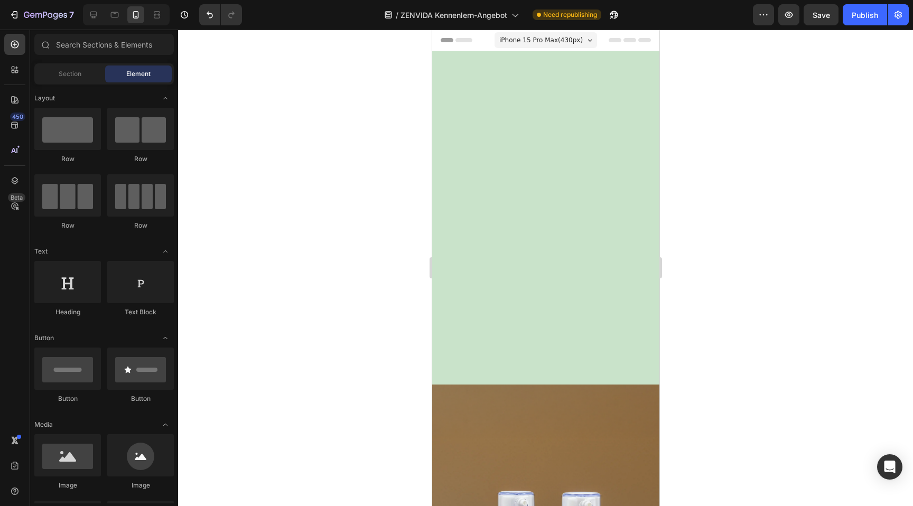
scroll to position [804, 0]
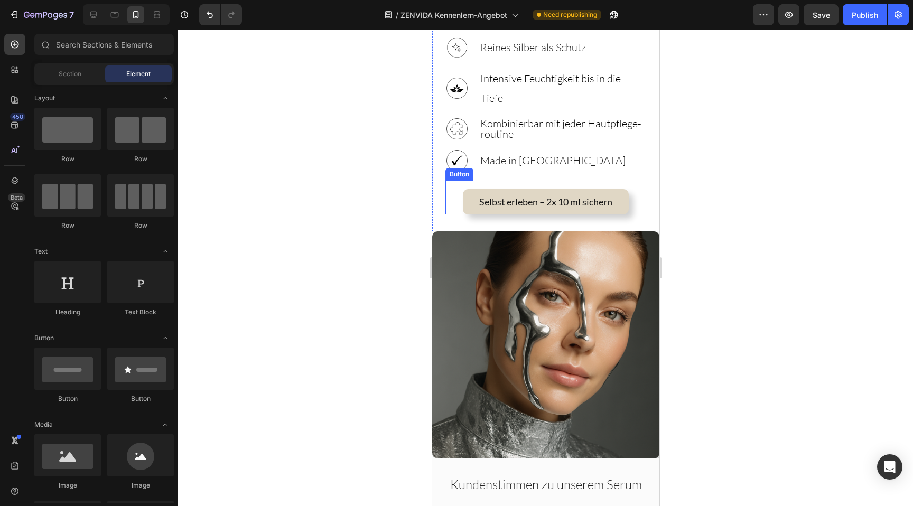
click at [578, 196] on span "Selbst erleben – 2x 10 ml sichern" at bounding box center [545, 202] width 133 height 12
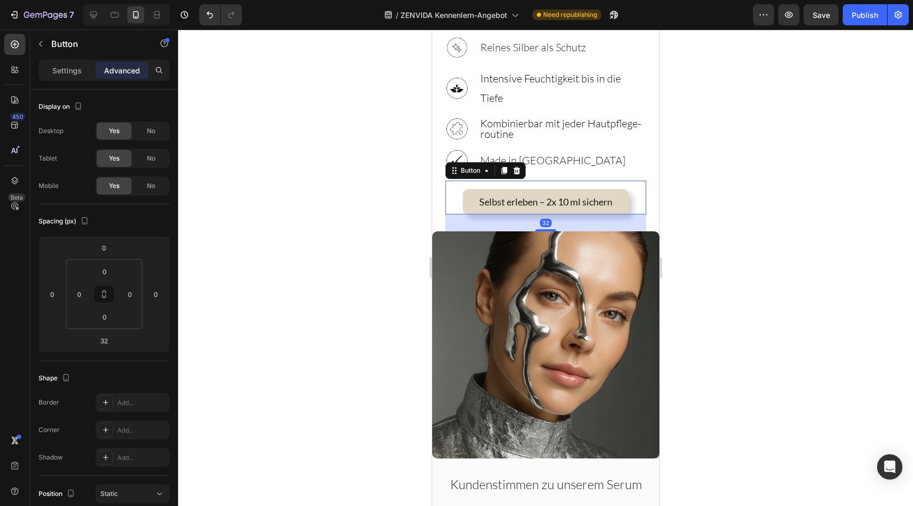
click at [578, 196] on span "Selbst erleben – 2x 10 ml sichern" at bounding box center [545, 202] width 133 height 12
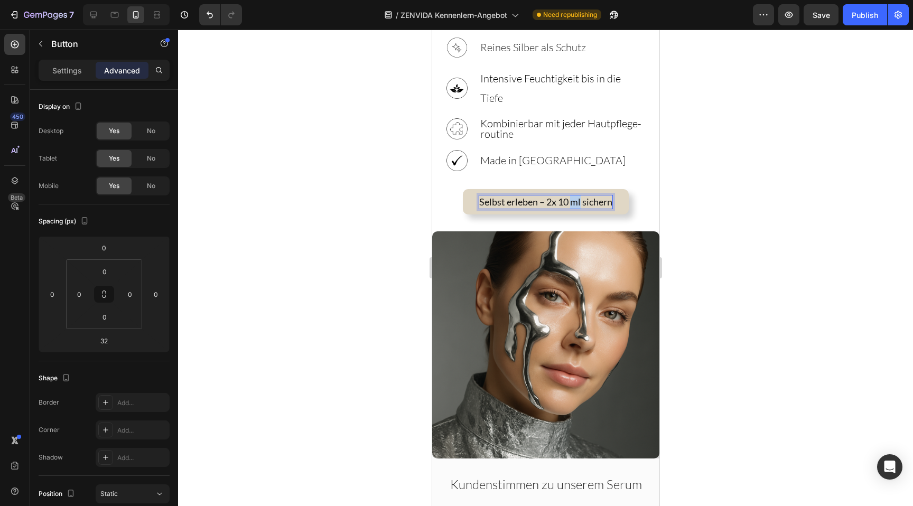
click at [578, 196] on span "Selbst erleben – 2x 10 ml sichern" at bounding box center [545, 202] width 133 height 12
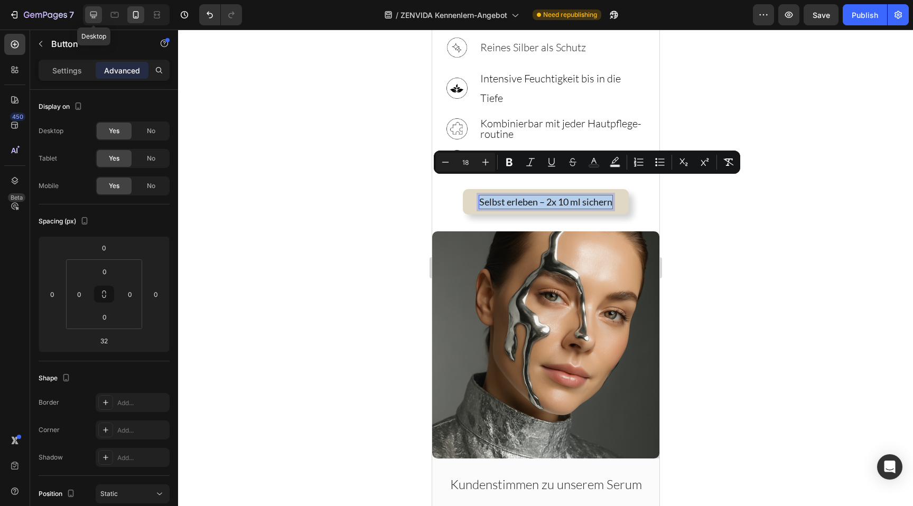
click at [100, 17] on div at bounding box center [93, 14] width 17 height 17
type input "0"
type input "16"
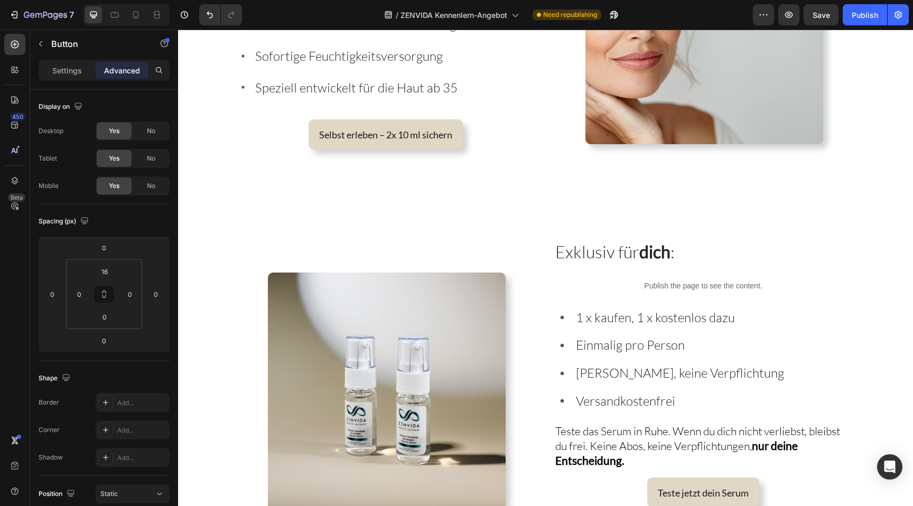
scroll to position [2098, 0]
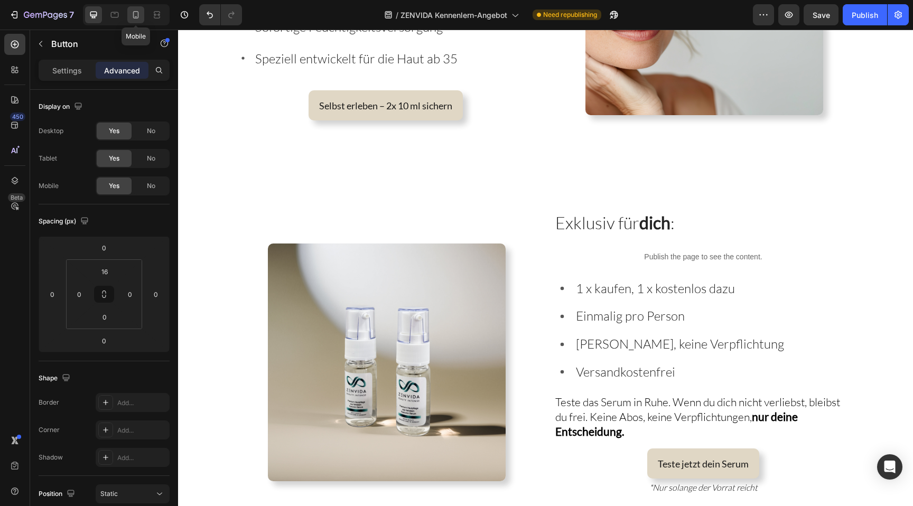
click at [130, 12] on icon at bounding box center [135, 15] width 11 height 11
type input "32"
type input "0"
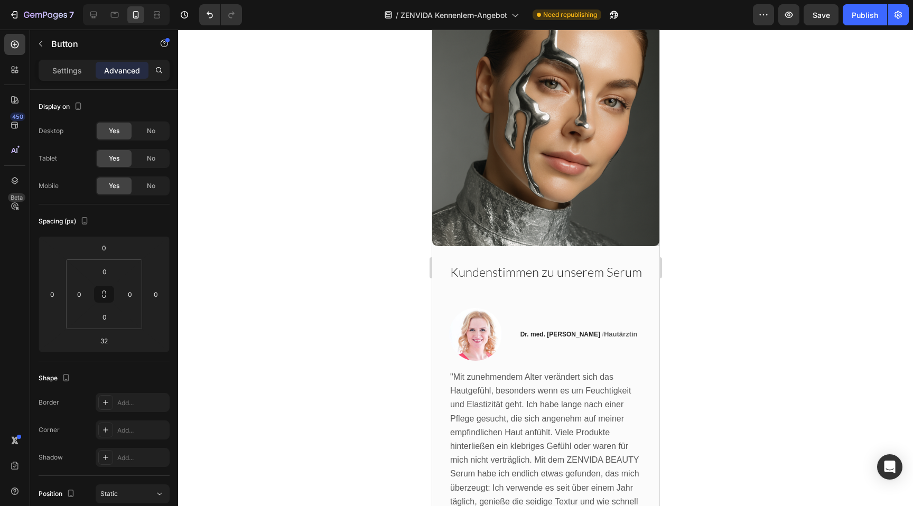
scroll to position [1240, 0]
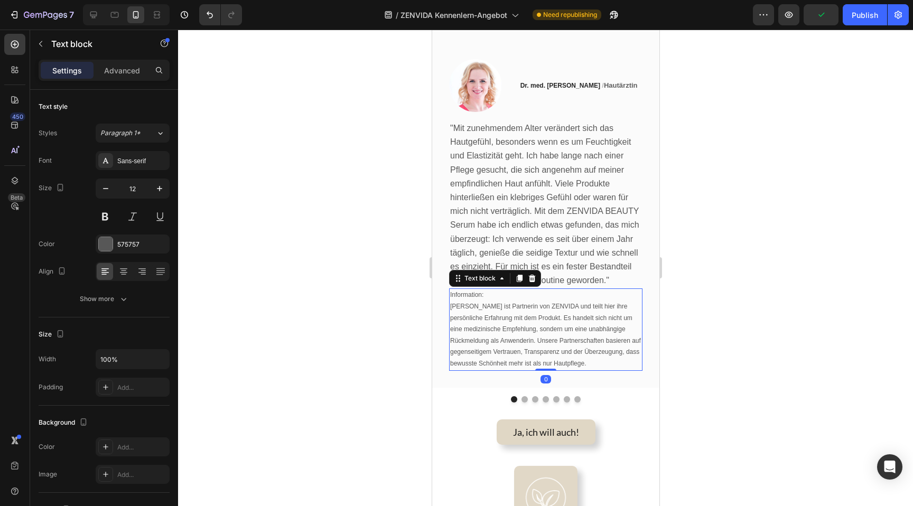
click at [501, 290] on p "Information: [PERSON_NAME] ist Partnerin von ZENVIDA und teilt hier ihre persön…" at bounding box center [544, 329] width 191 height 80
click at [118, 81] on div "Settings Advanced" at bounding box center [104, 75] width 148 height 30
click at [117, 78] on div "Settings Advanced" at bounding box center [104, 70] width 131 height 21
click at [117, 77] on div "Advanced" at bounding box center [122, 70] width 53 height 17
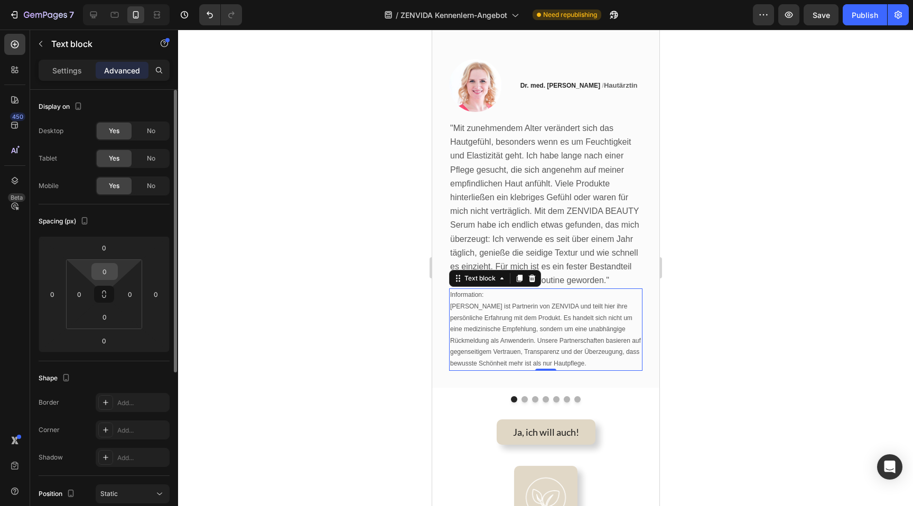
click at [102, 270] on input "0" at bounding box center [104, 272] width 21 height 16
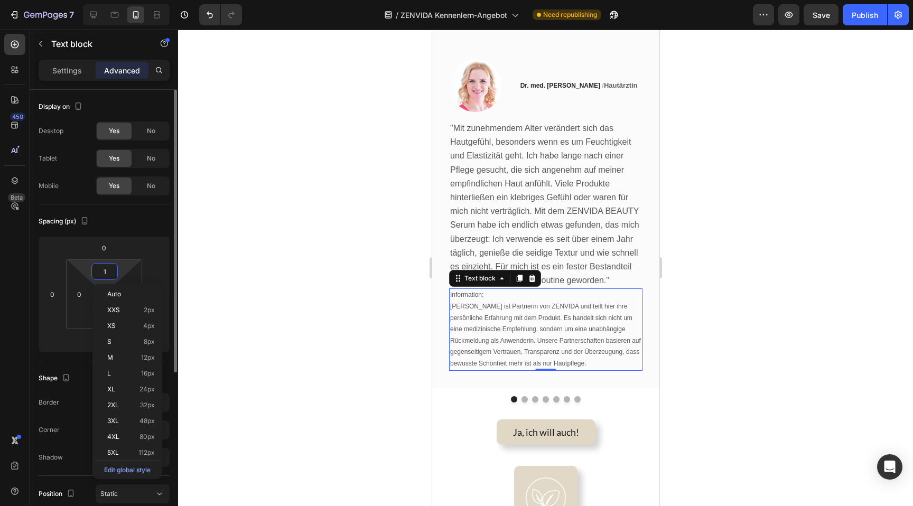
type input "10"
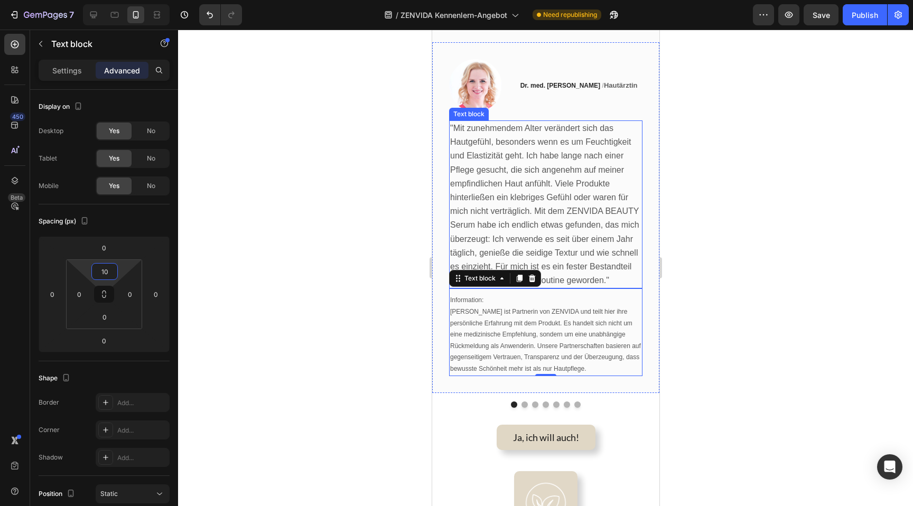
click at [506, 198] on span ""Mit zunehmendem Alter verändert sich das Hautgefühl, besonders wenn es um Feuc…" at bounding box center [543, 204] width 189 height 161
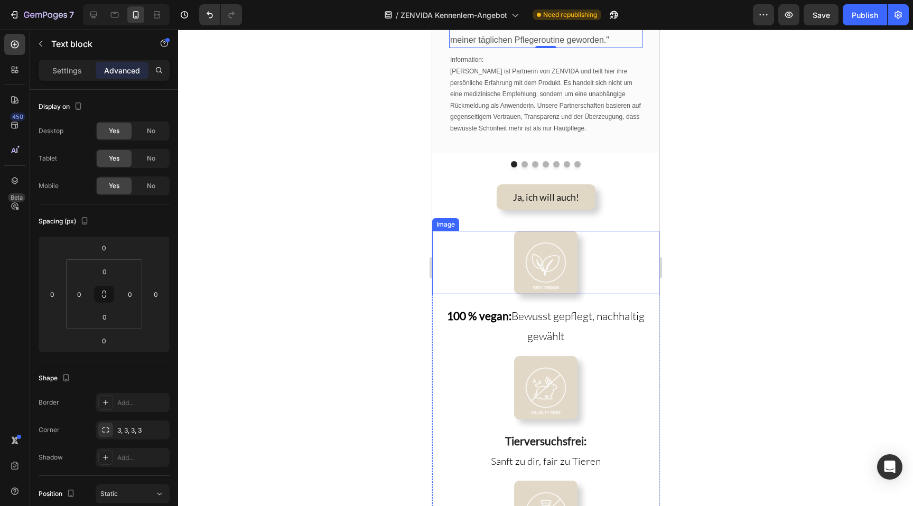
scroll to position [1478, 0]
click at [93, 14] on icon at bounding box center [93, 15] width 11 height 11
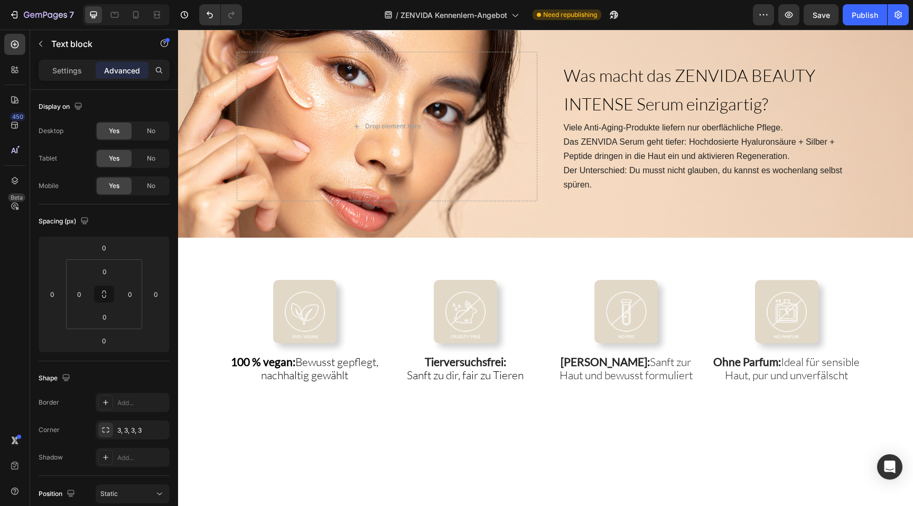
scroll to position [1341, 0]
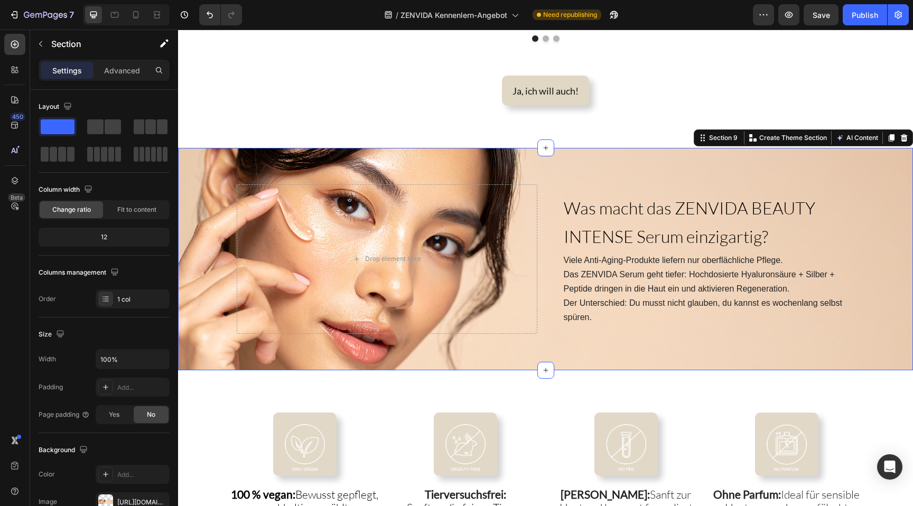
click at [201, 161] on div "Was macht das ZENVIDA BEAUTY INTENSE Serum einzigartig? Heading Viele Anti-Agin…" at bounding box center [545, 259] width 735 height 222
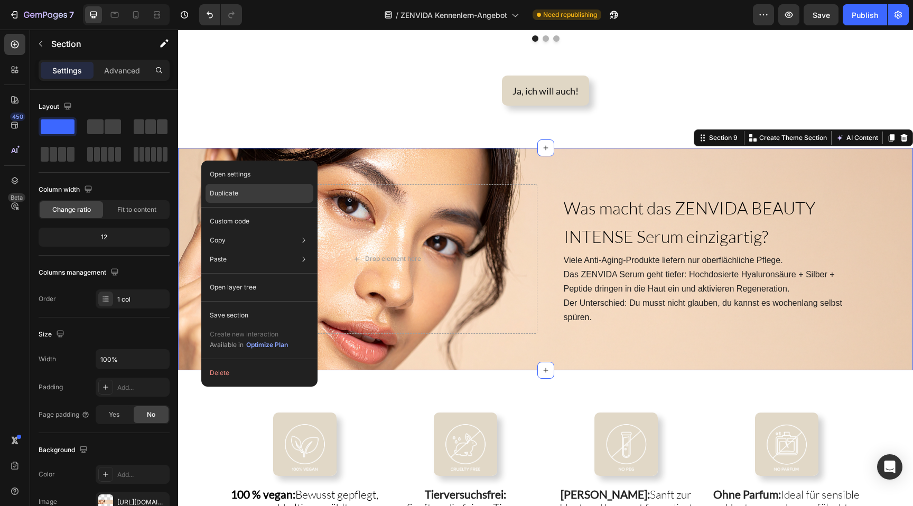
click at [229, 194] on p "Duplicate" at bounding box center [224, 194] width 29 height 10
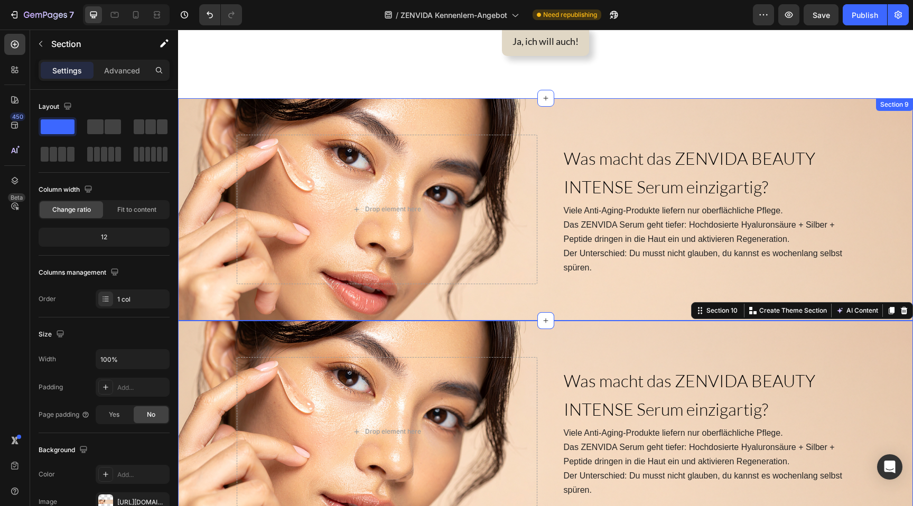
scroll to position [1351, 0]
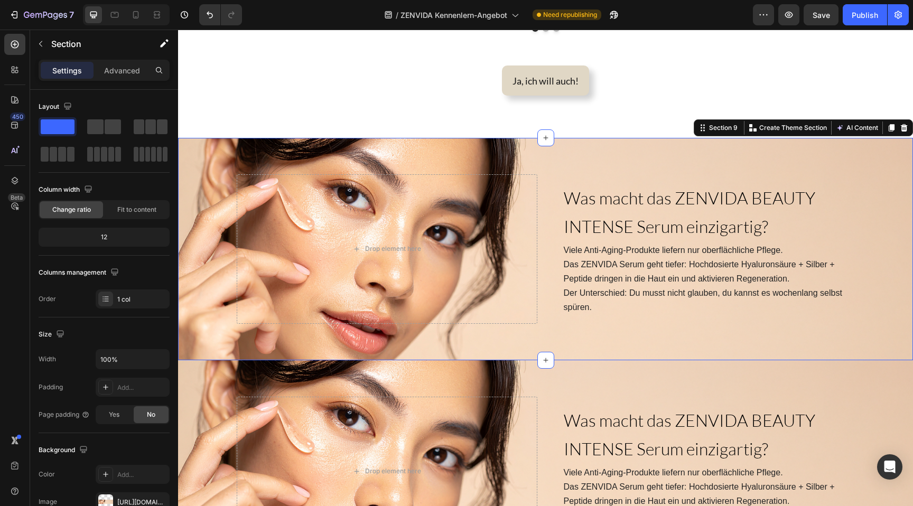
click at [220, 152] on div "Was macht das ZENVIDA BEAUTY INTENSE Serum einzigartig? Heading Viele Anti-Agin…" at bounding box center [545, 249] width 735 height 222
click at [111, 76] on p "Advanced" at bounding box center [122, 70] width 36 height 11
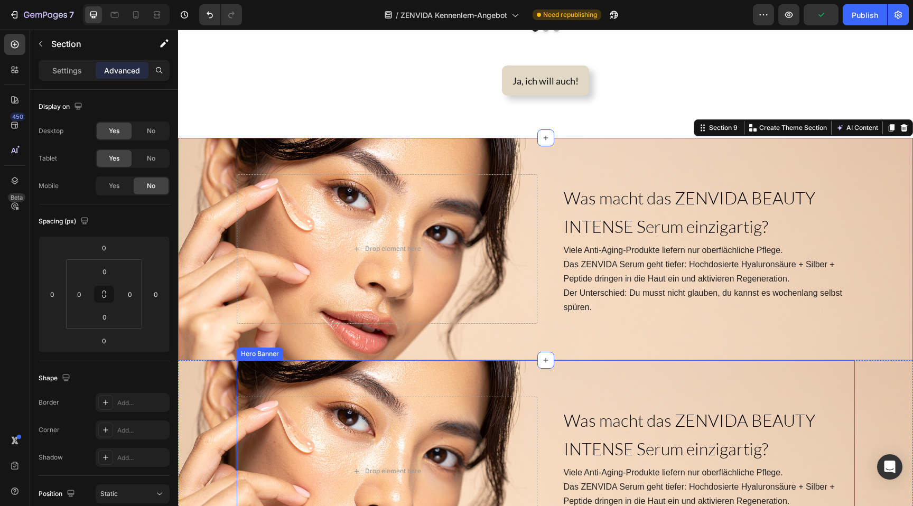
click at [600, 383] on div "Was macht das ZENVIDA BEAUTY INTENSE Serum einzigartig? Heading Viele Anti-Agin…" at bounding box center [546, 471] width 618 height 222
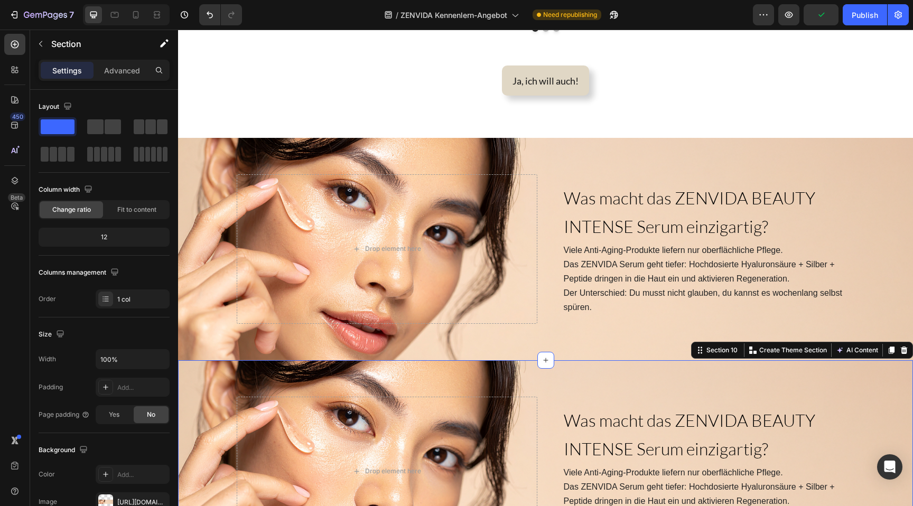
click at [217, 381] on div "Was macht das ZENVIDA BEAUTY INTENSE Serum einzigartig? Heading Viele Anti-Agin…" at bounding box center [545, 471] width 735 height 222
click at [105, 62] on div "Advanced" at bounding box center [122, 70] width 53 height 17
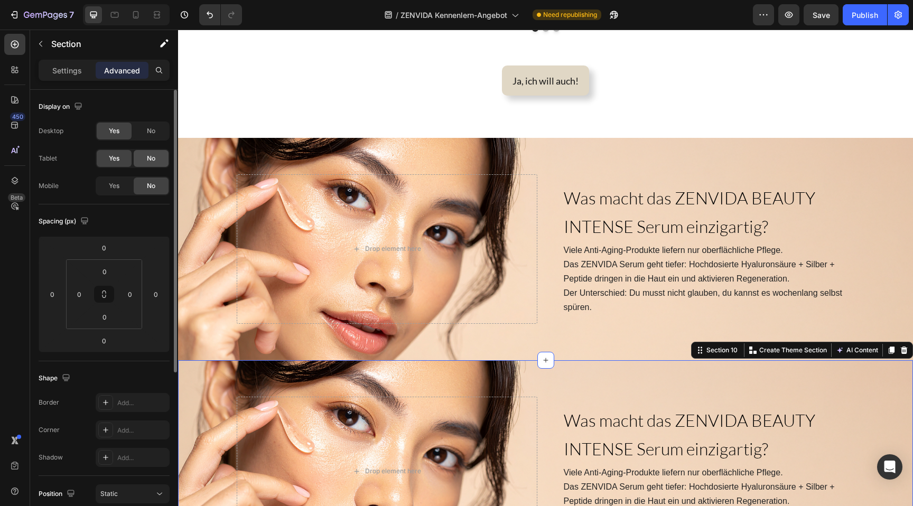
click at [151, 165] on div "No" at bounding box center [151, 158] width 35 height 17
click at [151, 136] on div "No" at bounding box center [151, 131] width 35 height 17
click at [123, 191] on div "Yes" at bounding box center [114, 185] width 35 height 17
click at [161, 124] on div "No" at bounding box center [151, 131] width 35 height 17
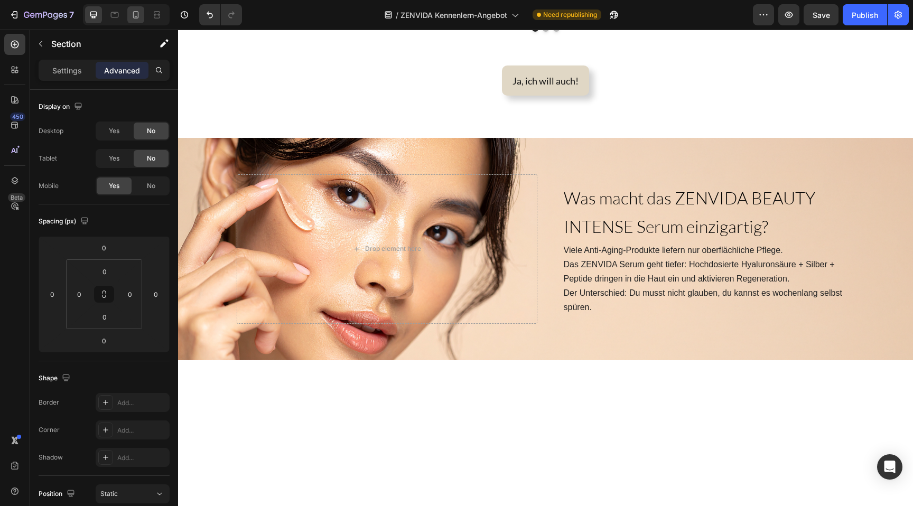
click at [135, 20] on icon at bounding box center [135, 15] width 11 height 11
type input "53"
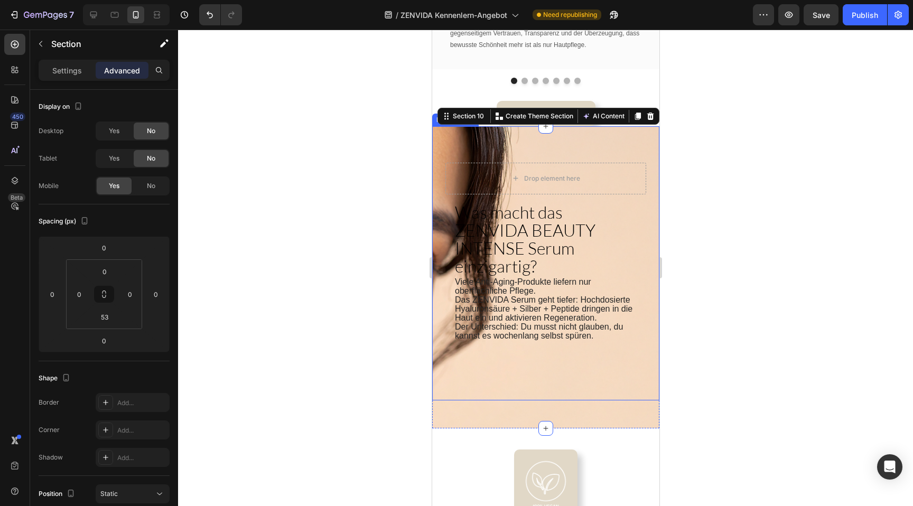
scroll to position [1621, 0]
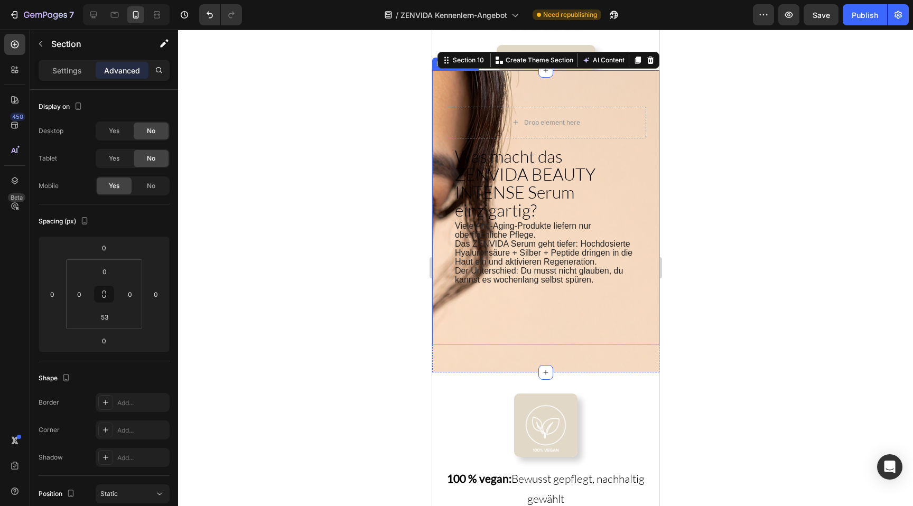
click at [559, 79] on div "Was macht das ZENVIDA BEAUTY INTENSE Serum einzigartig? Heading Viele Anti-Agin…" at bounding box center [544, 207] width 227 height 274
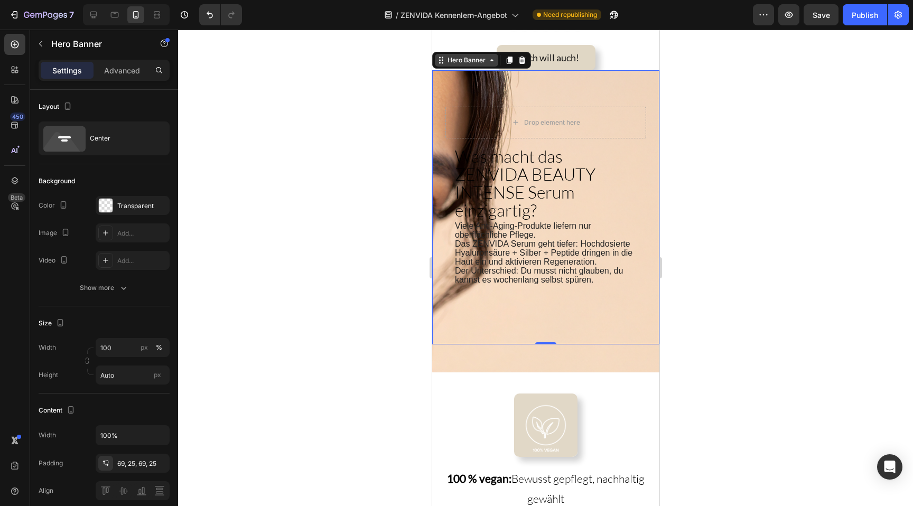
click at [464, 61] on div "Hero Banner" at bounding box center [465, 60] width 63 height 13
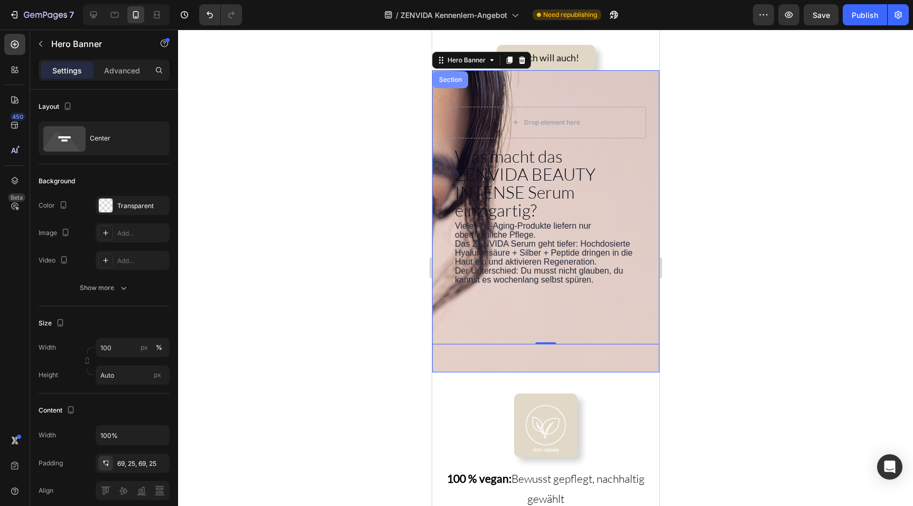
click at [459, 77] on div "Section" at bounding box center [449, 80] width 27 height 6
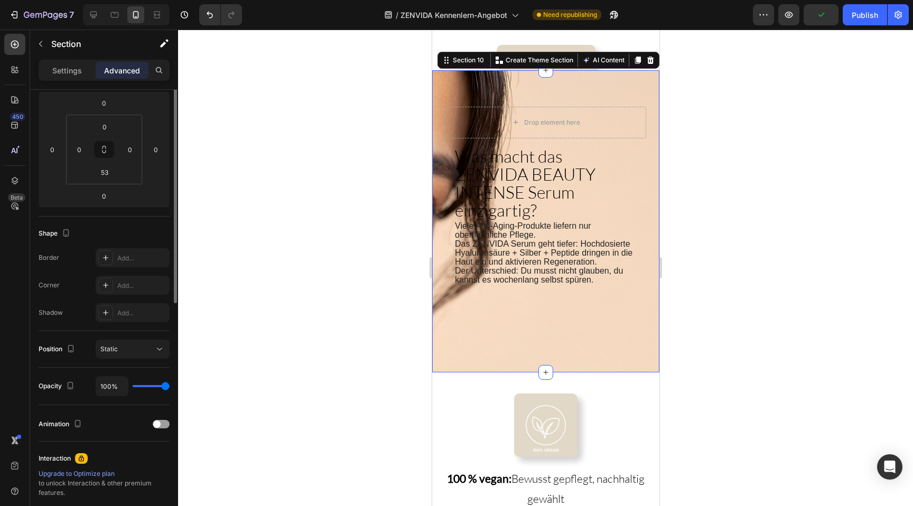
scroll to position [0, 0]
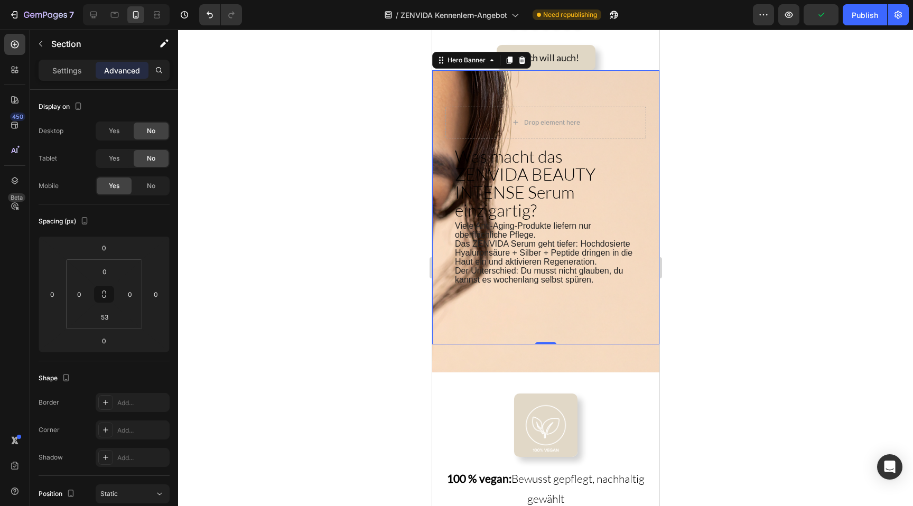
click at [456, 72] on div "Was macht das ZENVIDA BEAUTY INTENSE Serum einzigartig? Heading Viele Anti-Agin…" at bounding box center [544, 207] width 227 height 274
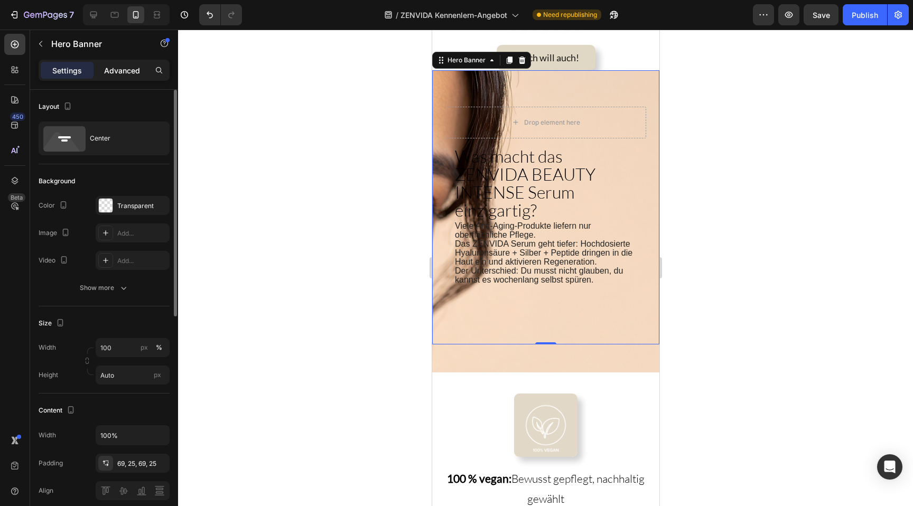
click at [110, 73] on p "Advanced" at bounding box center [122, 70] width 36 height 11
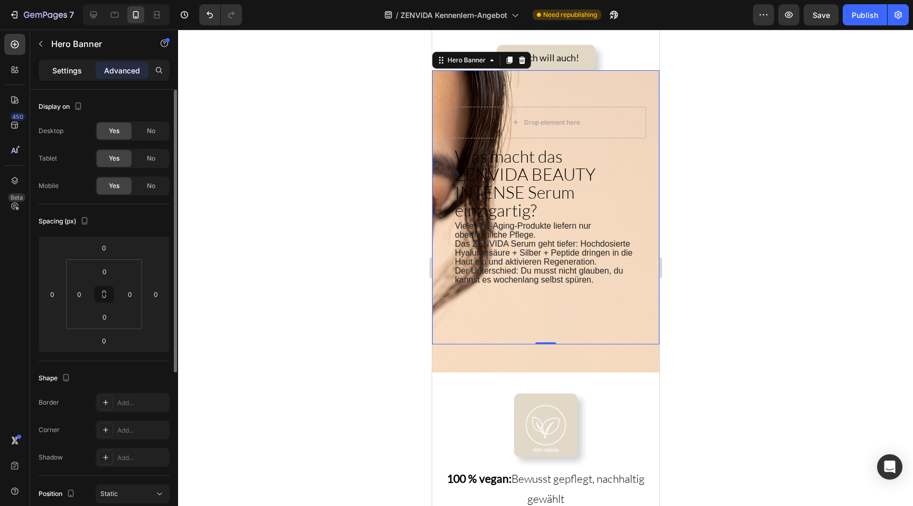
click at [74, 72] on p "Settings" at bounding box center [67, 70] width 30 height 11
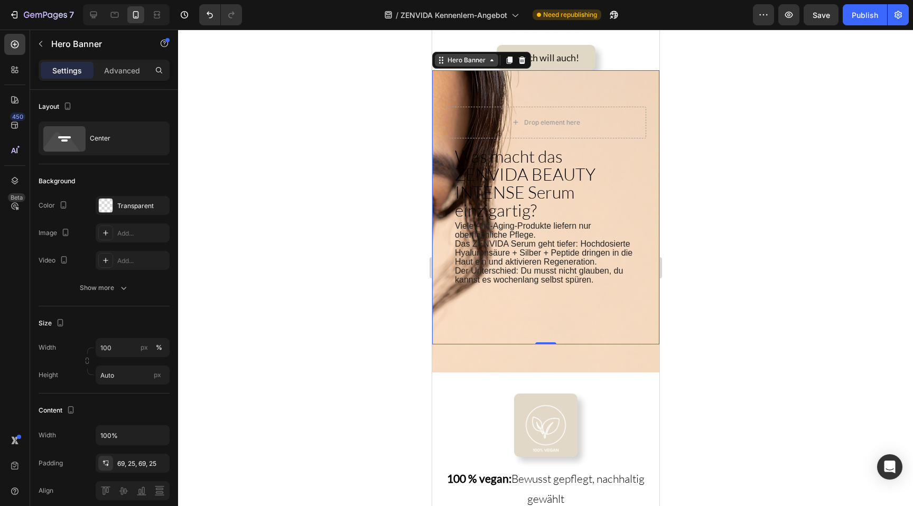
click at [477, 61] on div "Hero Banner" at bounding box center [466, 60] width 42 height 10
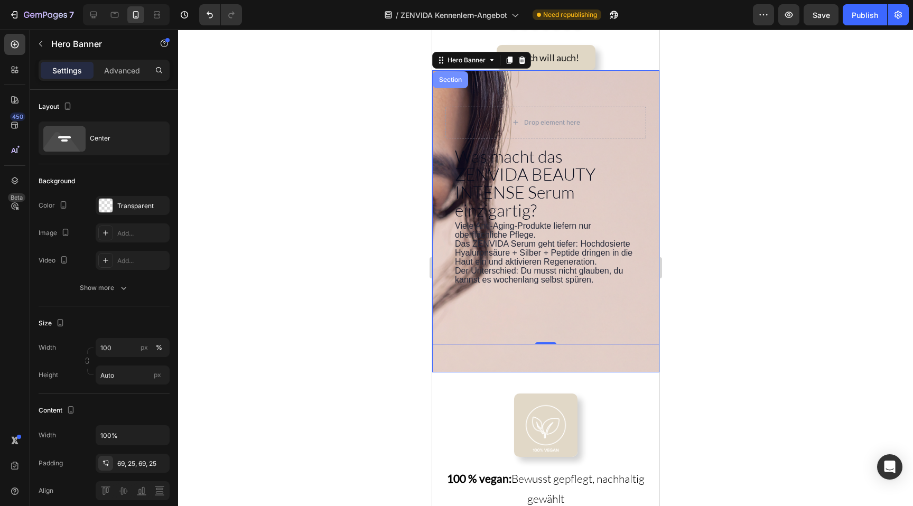
click at [458, 71] on div "Section" at bounding box center [449, 79] width 35 height 17
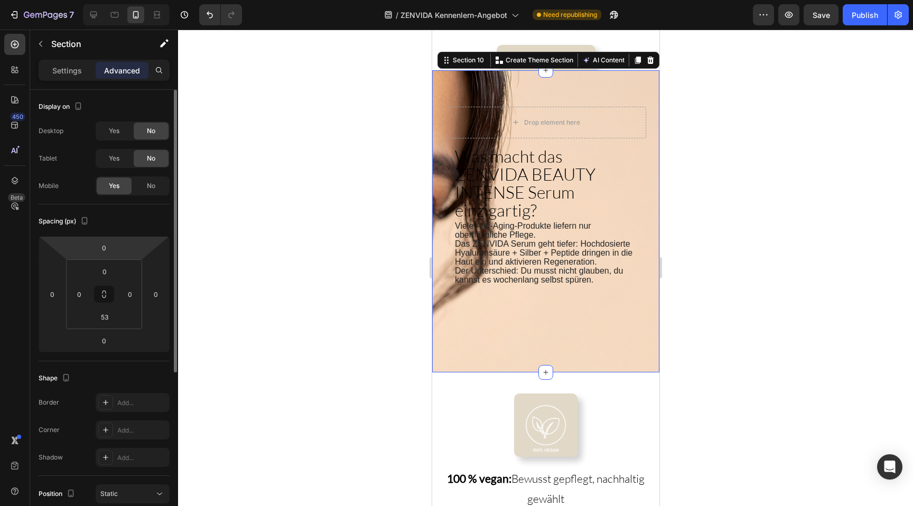
click at [72, 79] on div "Settings Advanced" at bounding box center [104, 70] width 131 height 21
click at [72, 75] on p "Settings" at bounding box center [67, 70] width 30 height 11
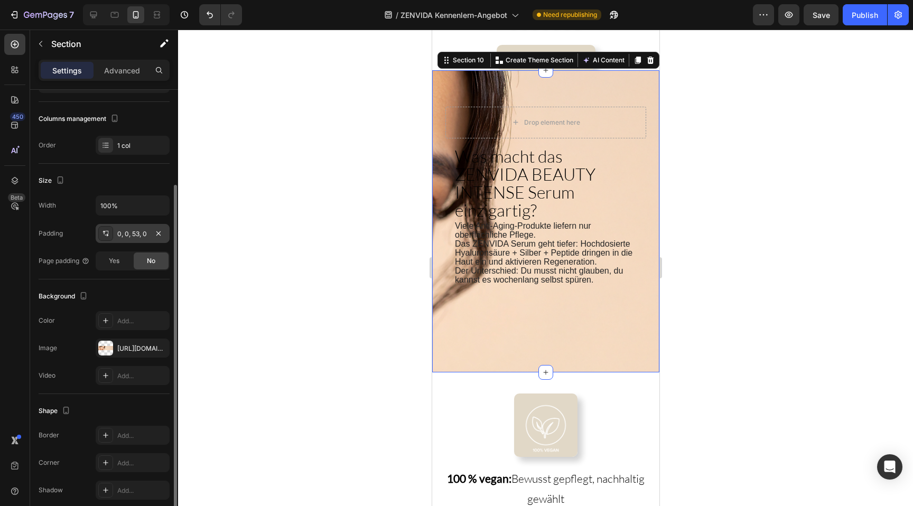
scroll to position [128, 0]
click at [129, 353] on div "https://cdn.shopify.com/s/files/1/0881/3137/1274/files/gempages_550046199009248…" at bounding box center [133, 345] width 74 height 19
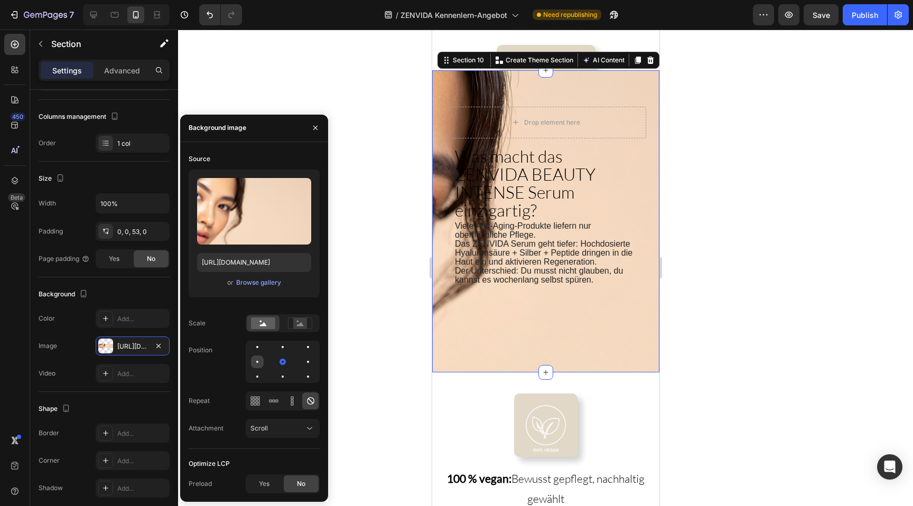
click at [276, 365] on div at bounding box center [282, 361] width 13 height 13
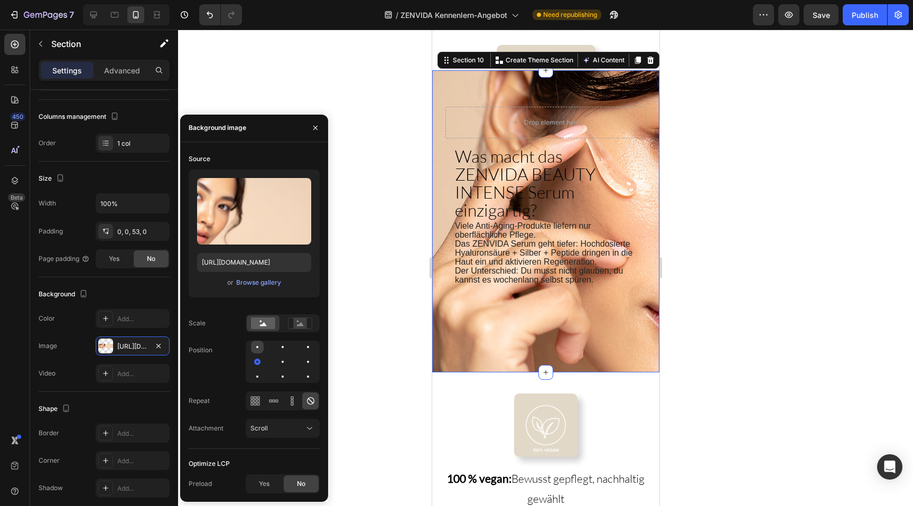
click at [276, 347] on div at bounding box center [282, 347] width 13 height 13
click at [302, 363] on div at bounding box center [308, 361] width 13 height 13
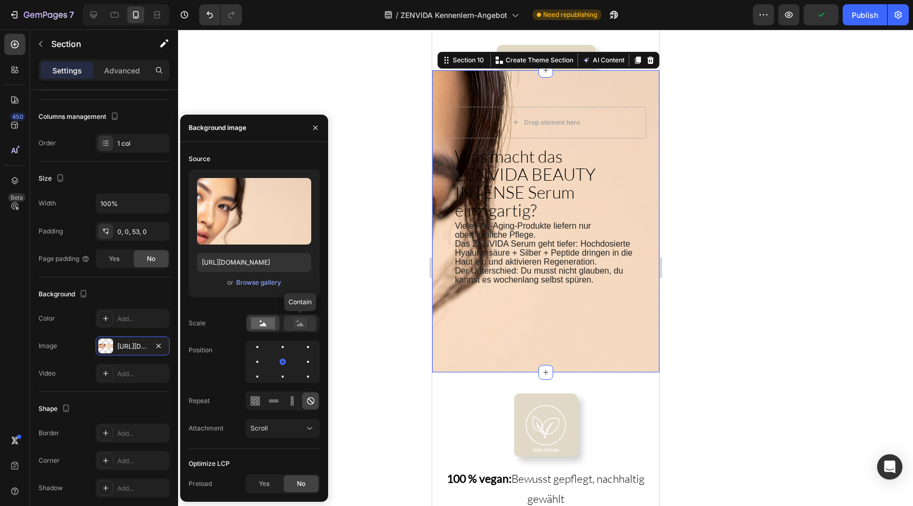
click at [289, 325] on icon at bounding box center [300, 323] width 24 height 12
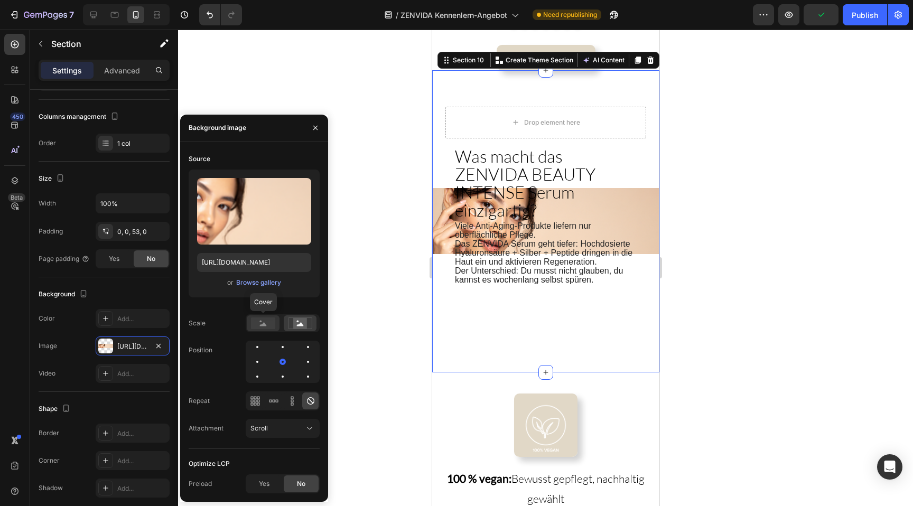
click at [257, 325] on rect at bounding box center [263, 323] width 24 height 12
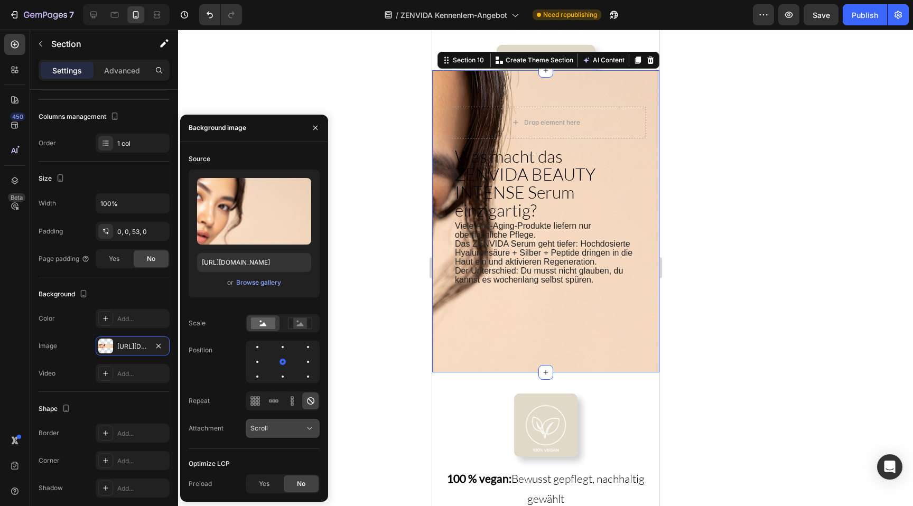
click at [274, 427] on div "Scroll" at bounding box center [277, 429] width 54 height 10
click at [264, 370] on div at bounding box center [257, 376] width 13 height 13
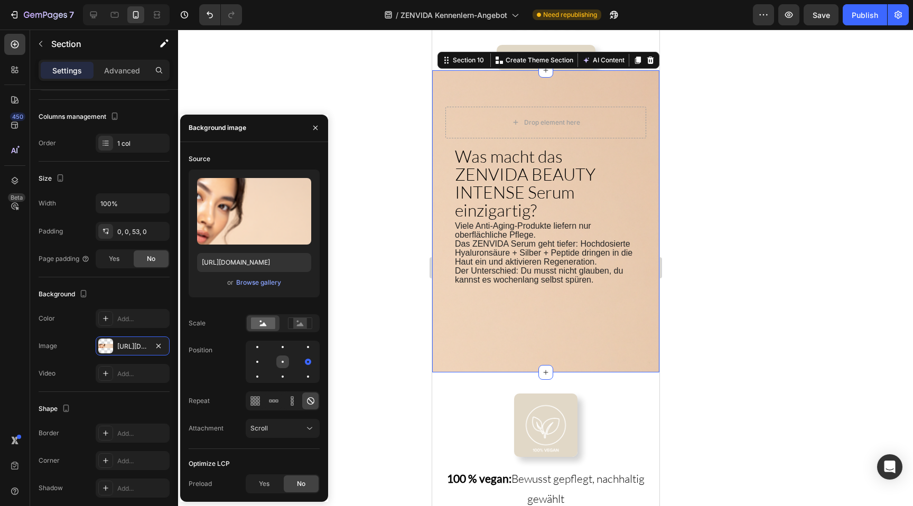
click at [302, 359] on div at bounding box center [308, 361] width 13 height 13
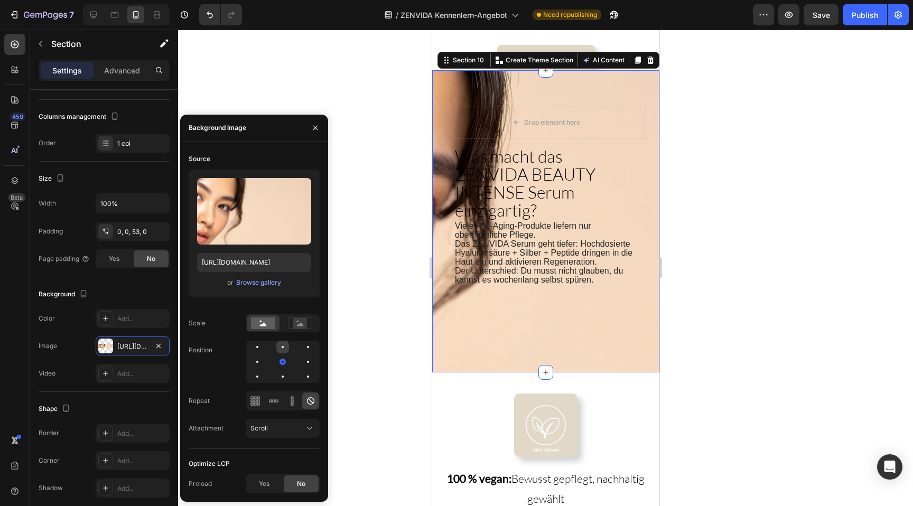
click at [302, 348] on div at bounding box center [308, 347] width 13 height 13
click at [302, 358] on div at bounding box center [308, 361] width 13 height 13
click at [270, 358] on div at bounding box center [283, 362] width 74 height 42
click at [276, 359] on div at bounding box center [282, 361] width 13 height 13
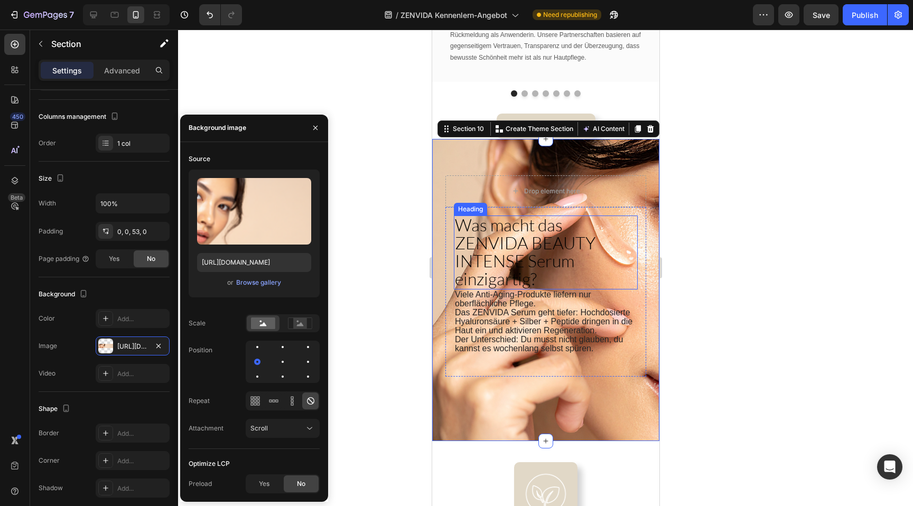
scroll to position [1556, 0]
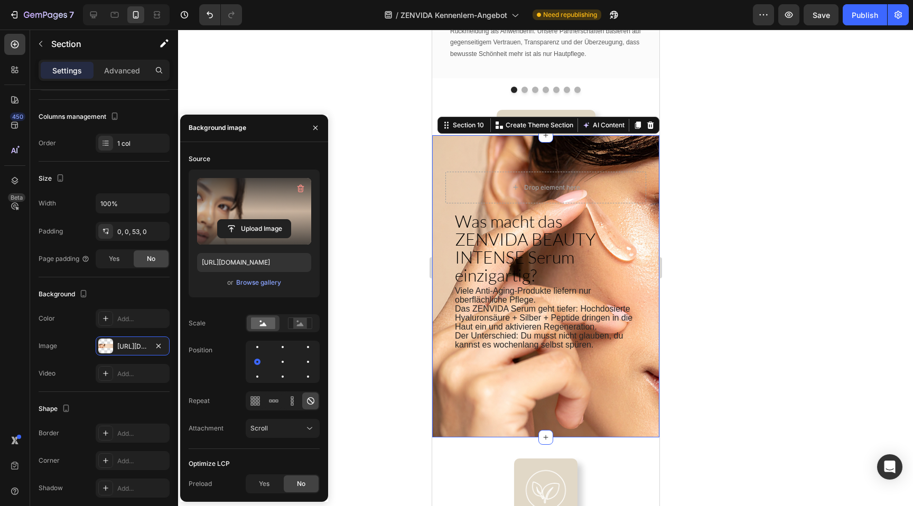
click at [267, 200] on label at bounding box center [254, 211] width 114 height 67
click at [267, 220] on input "file" at bounding box center [254, 229] width 73 height 18
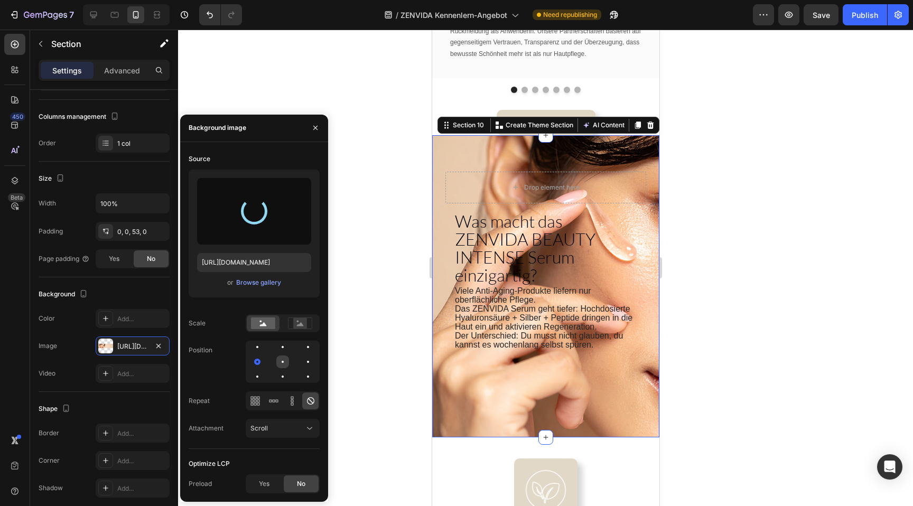
type input "https://cdn.shopify.com/s/files/1/0881/3137/1274/files/gempages_550046199009248…"
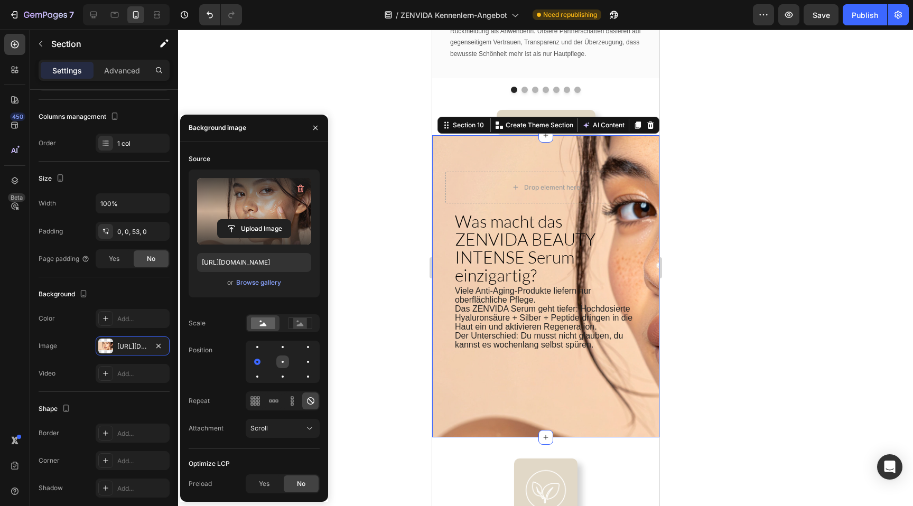
click at [302, 357] on div at bounding box center [308, 361] width 13 height 13
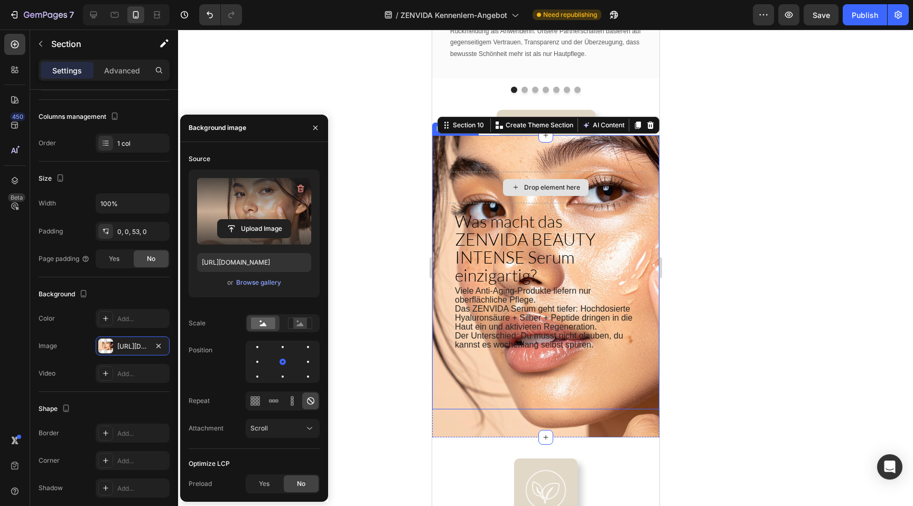
click at [471, 184] on div "Drop element here" at bounding box center [545, 188] width 201 height 32
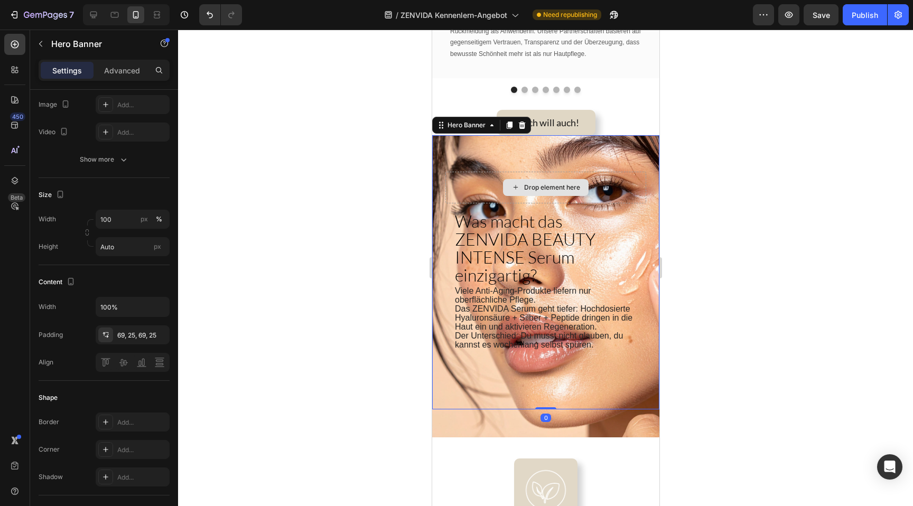
scroll to position [0, 0]
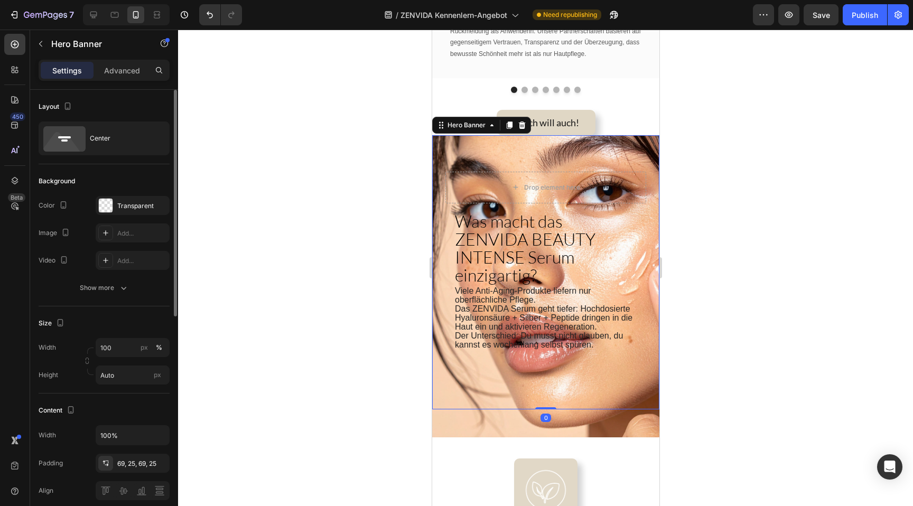
click at [468, 137] on div "Was macht das ZENVIDA BEAUTY INTENSE Serum einzigartig? Heading Viele Anti-Agin…" at bounding box center [544, 272] width 227 height 274
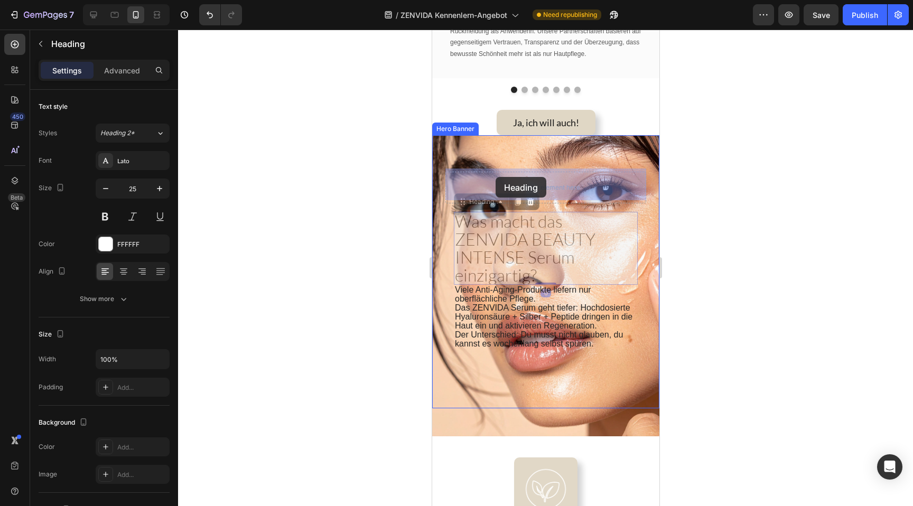
drag, startPoint x: 483, startPoint y: 231, endPoint x: 495, endPoint y: 177, distance: 55.7
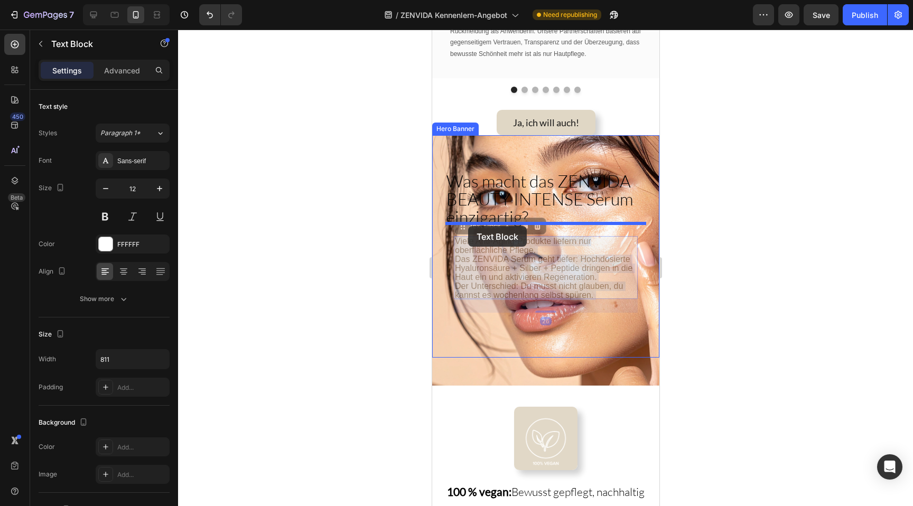
drag, startPoint x: 464, startPoint y: 255, endPoint x: 467, endPoint y: 226, distance: 28.7
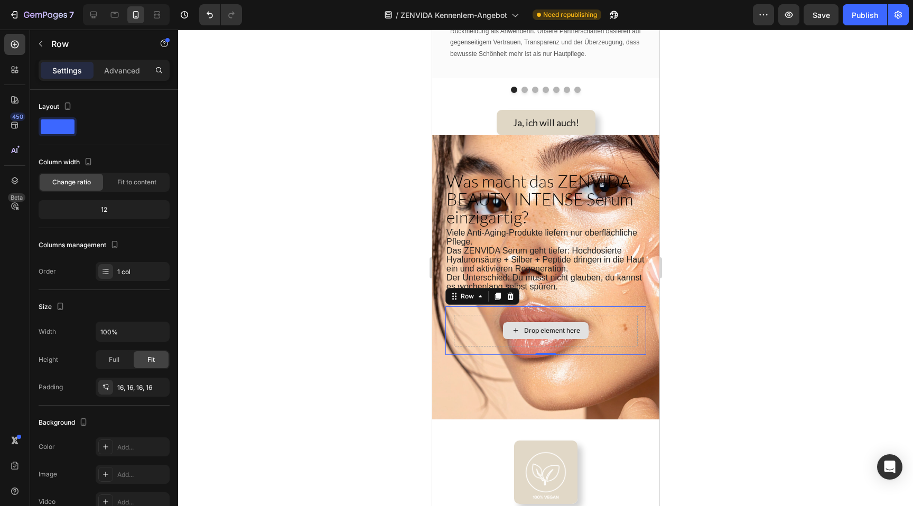
click at [495, 322] on div "Drop element here" at bounding box center [545, 331] width 184 height 32
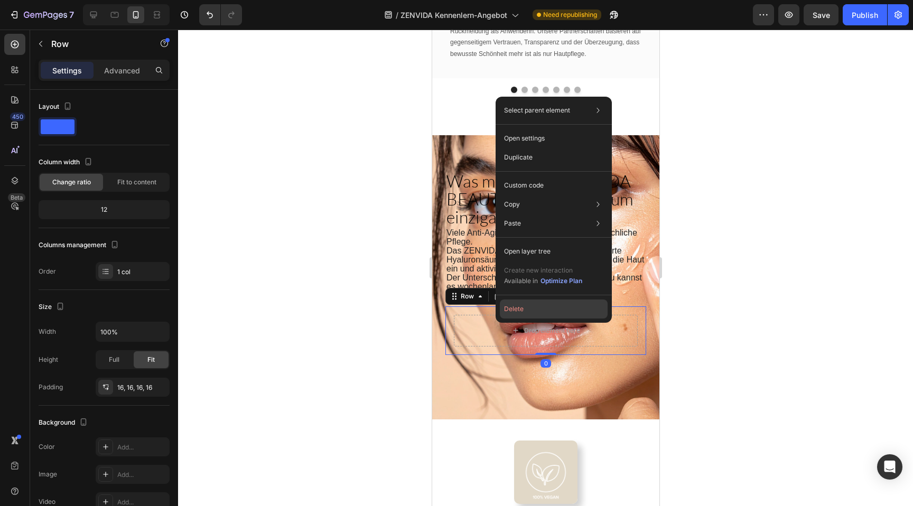
click at [515, 309] on button "Delete" at bounding box center [554, 308] width 108 height 19
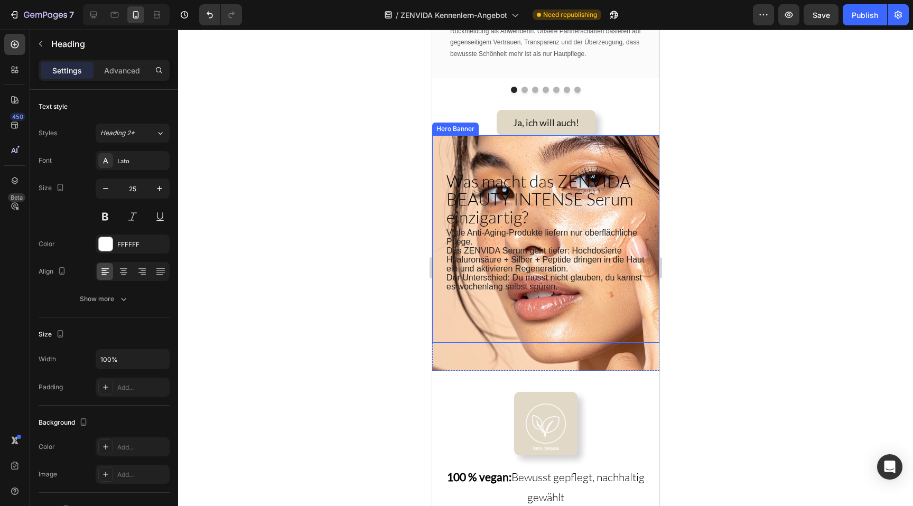
click at [490, 172] on span "Was macht das ZENVIDA BEAUTY INTENSE Serum einzigartig?" at bounding box center [539, 199] width 186 height 57
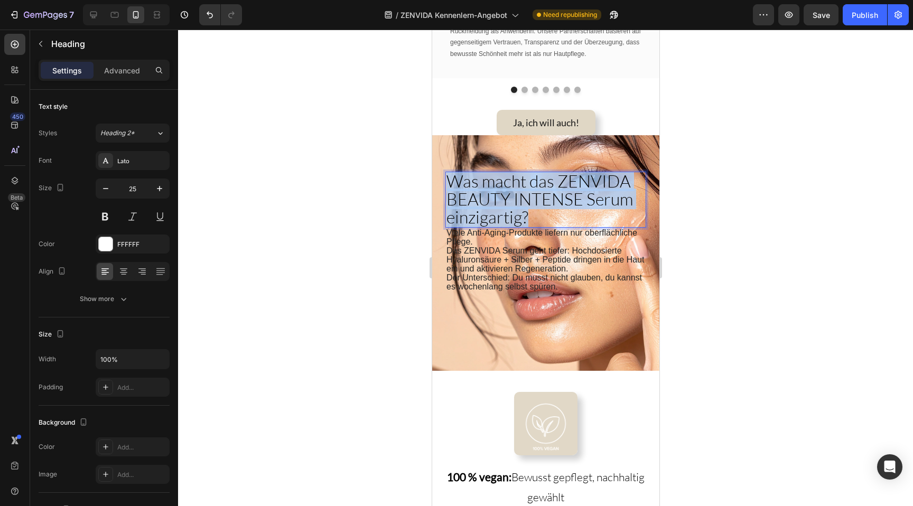
click at [490, 172] on span "Was macht das ZENVIDA BEAUTY INTENSE Serum einzigartig?" at bounding box center [539, 199] width 186 height 57
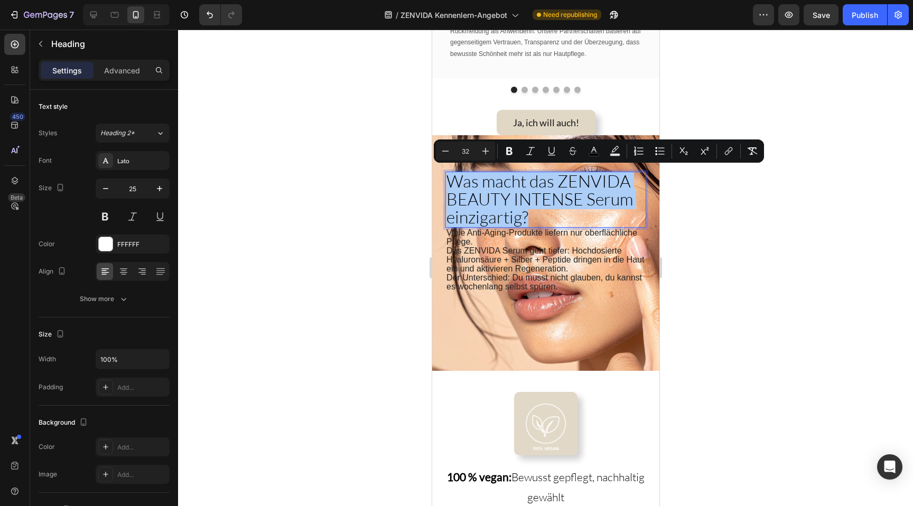
click at [382, 210] on div at bounding box center [545, 268] width 735 height 476
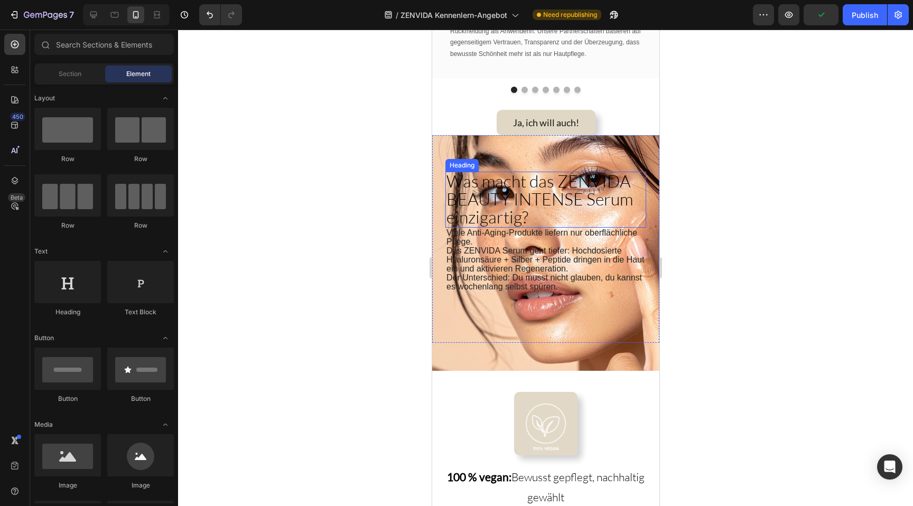
click at [477, 198] on span "Was macht das ZENVIDA BEAUTY INTENSE Serum einzigartig?" at bounding box center [539, 199] width 186 height 57
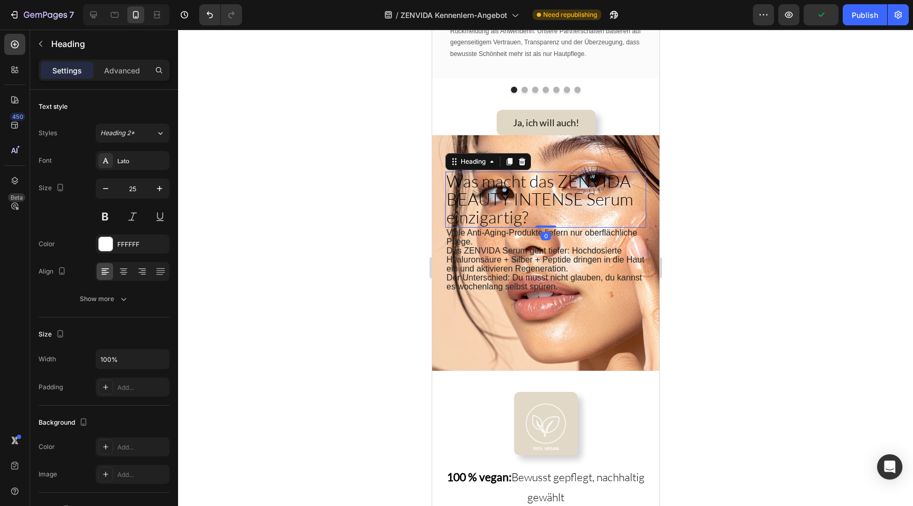
click at [477, 196] on span "Was macht das ZENVIDA BEAUTY INTENSE Serum einzigartig?" at bounding box center [539, 199] width 186 height 57
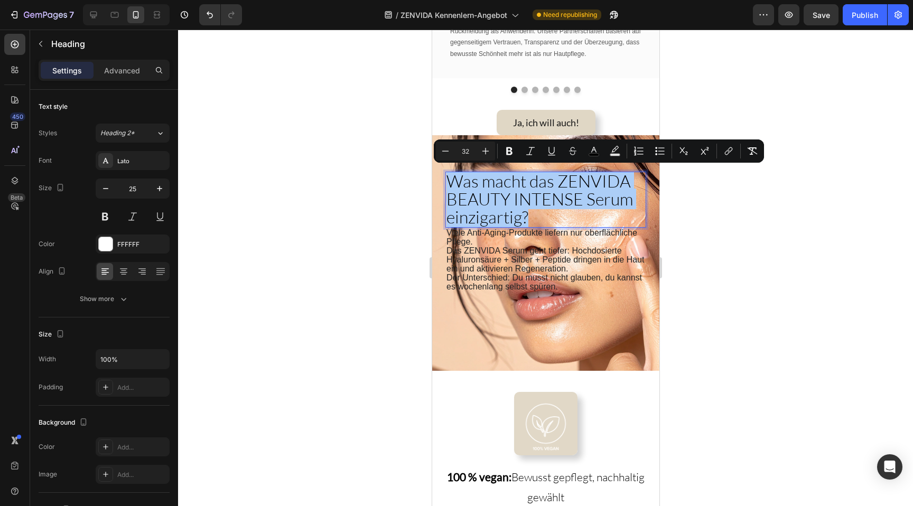
click at [393, 196] on div at bounding box center [545, 268] width 735 height 476
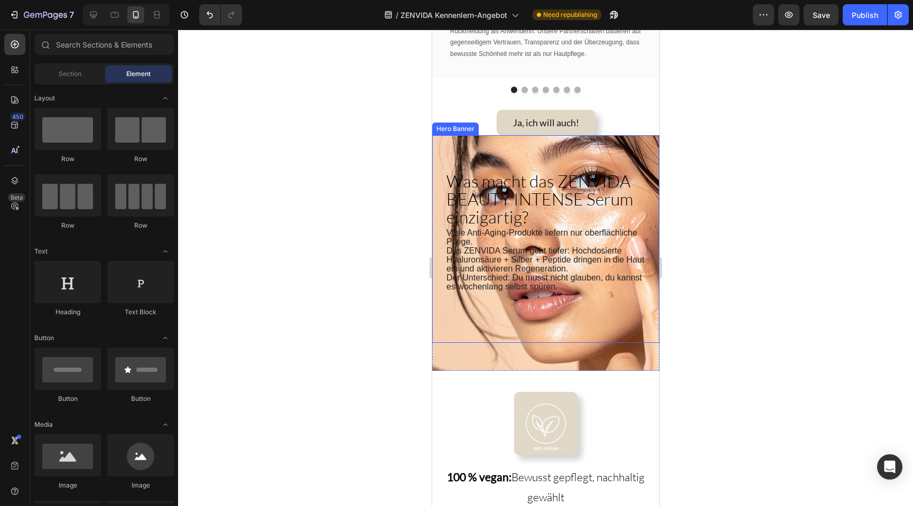
click at [461, 143] on div "Viele Anti-Aging-Produkte liefern nur oberflächliche Pflege. Das ZENVIDA Serum …" at bounding box center [544, 239] width 227 height 208
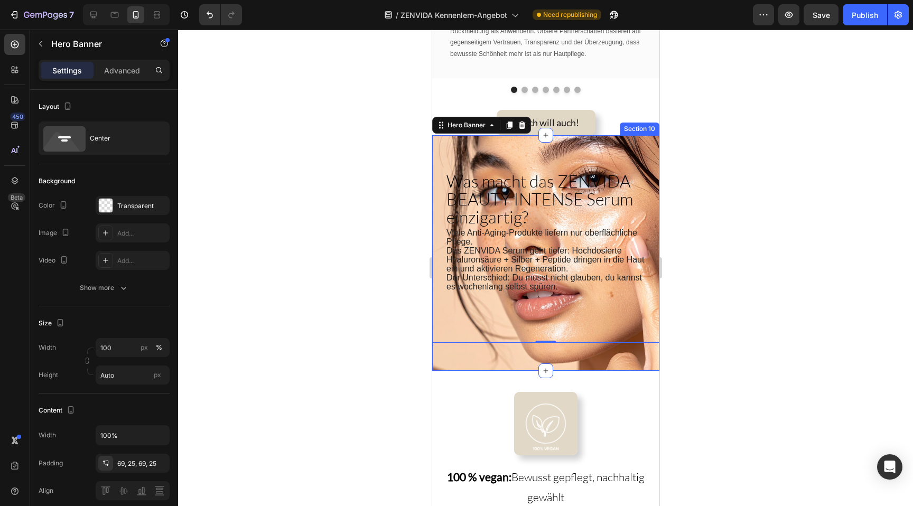
click at [543, 349] on div "0" at bounding box center [545, 351] width 11 height 8
click at [478, 351] on div "Viele Anti-Aging-Produkte liefern nur oberflächliche Pflege. Das ZENVIDA Serum …" at bounding box center [544, 253] width 227 height 236
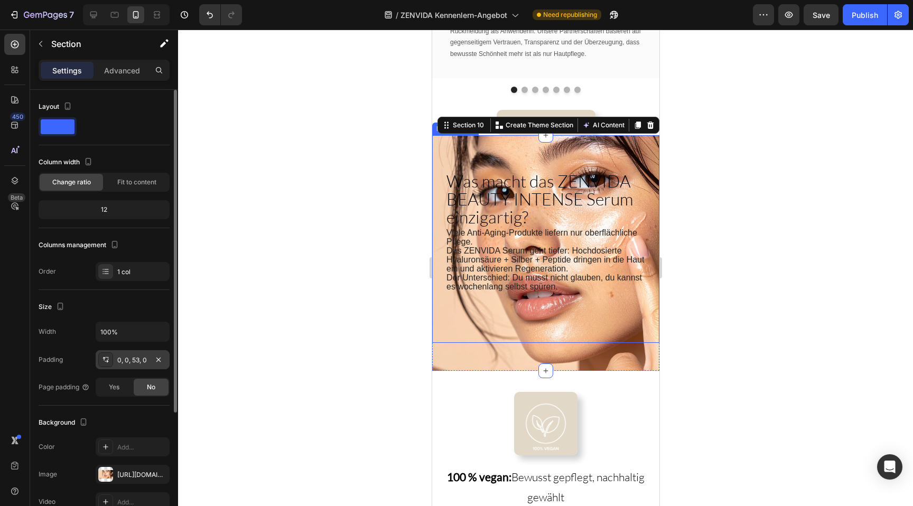
click at [134, 361] on div "0, 0, 53, 0" at bounding box center [132, 360] width 31 height 10
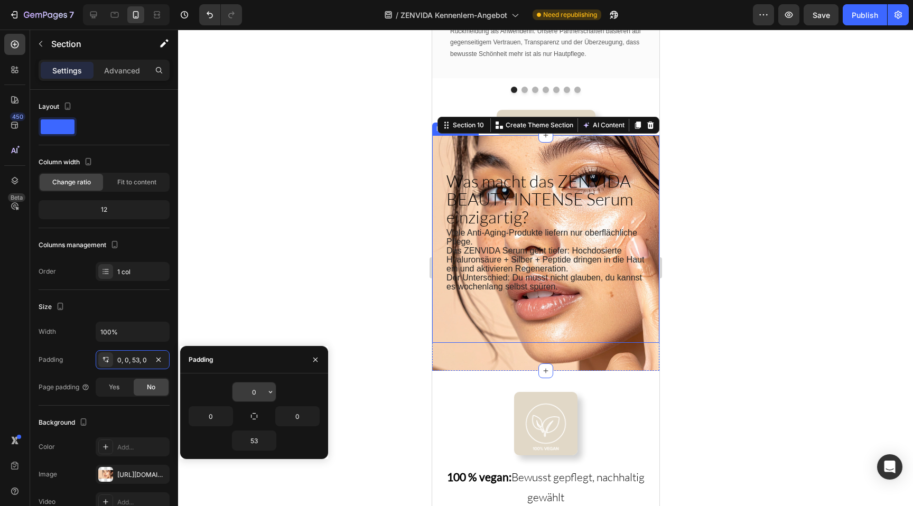
click at [251, 390] on input "0" at bounding box center [253, 391] width 43 height 19
type input "53"
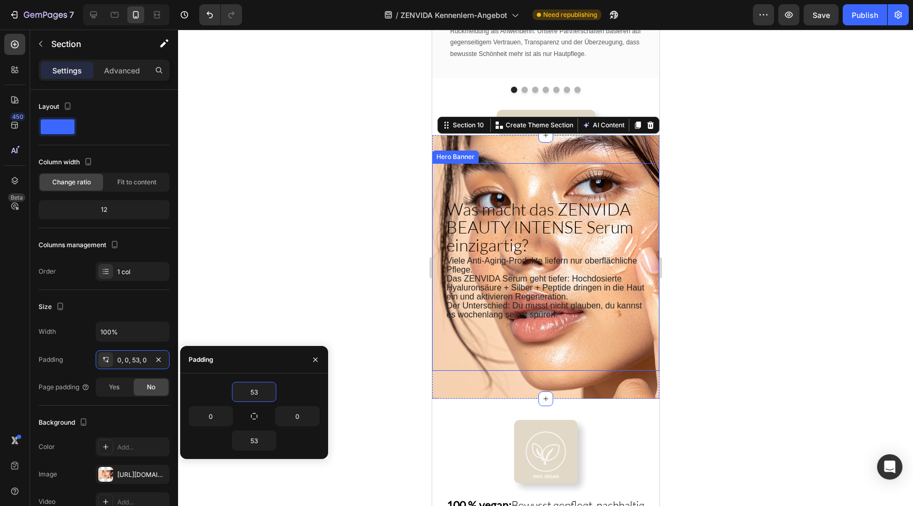
click at [314, 244] on div at bounding box center [545, 268] width 735 height 476
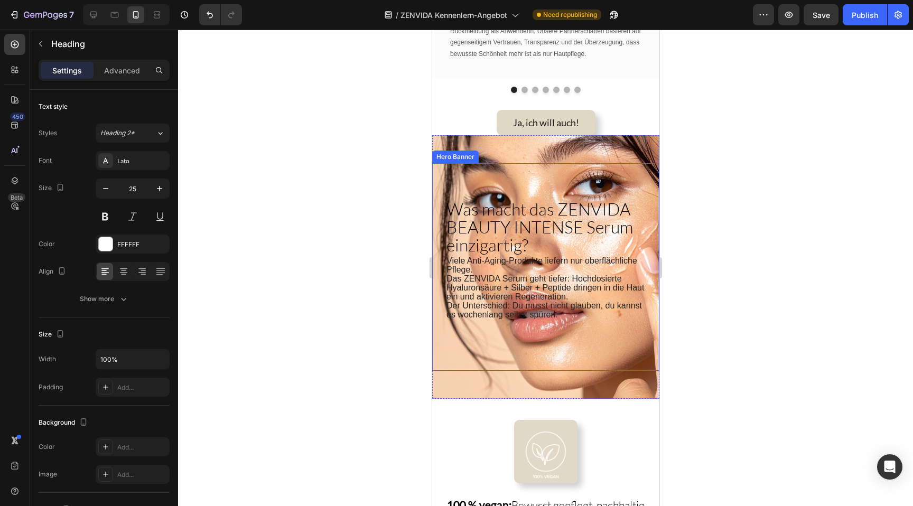
click at [489, 212] on span "Was macht das ZENVIDA BEAUTY INTENSE Serum einzigartig?" at bounding box center [539, 227] width 186 height 57
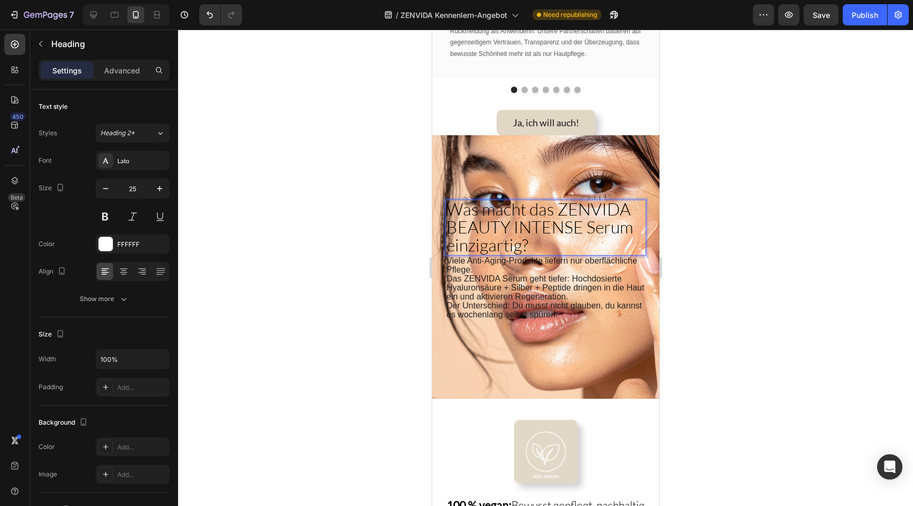
click at [489, 212] on span "Was macht das ZENVIDA BEAUTY INTENSE Serum einzigartig?" at bounding box center [539, 227] width 186 height 57
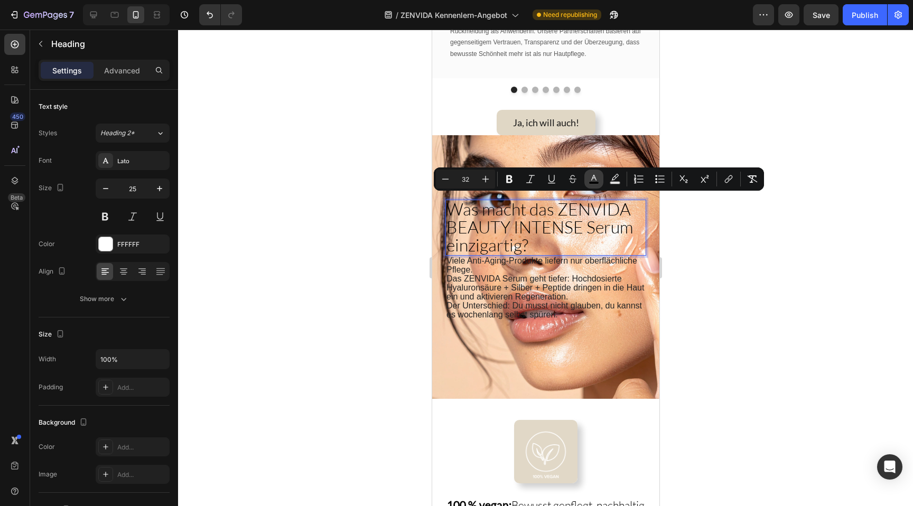
click at [597, 176] on icon "Editor contextual toolbar" at bounding box center [593, 179] width 11 height 11
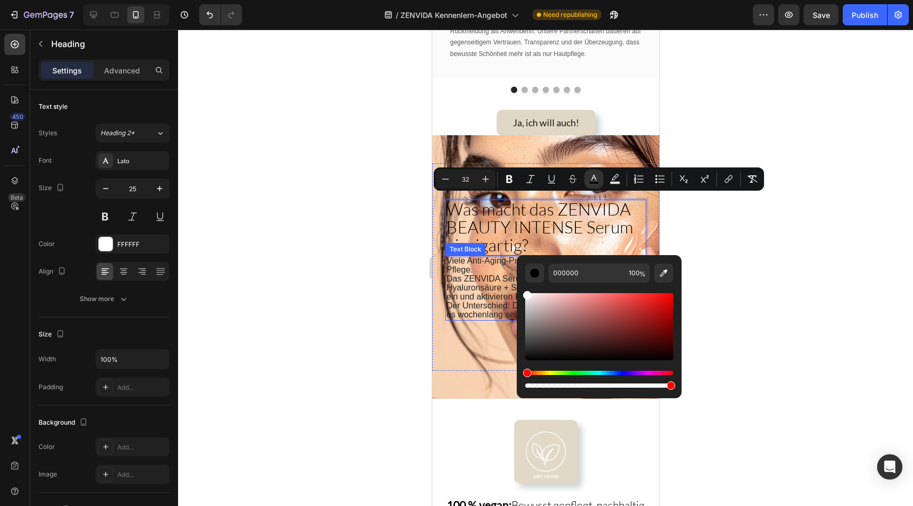
drag, startPoint x: 999, startPoint y: 362, endPoint x: 494, endPoint y: 274, distance: 512.0
type input "FFFFFF"
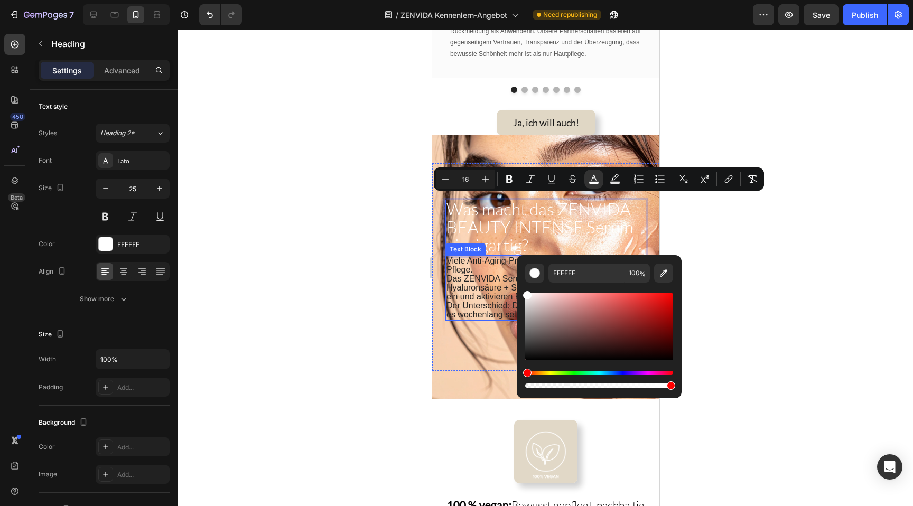
click at [489, 278] on span "Das ZENVIDA Serum geht tiefer: Hochdosierte Hyaluronsäure + Silber + Peptide dr…" at bounding box center [545, 287] width 198 height 27
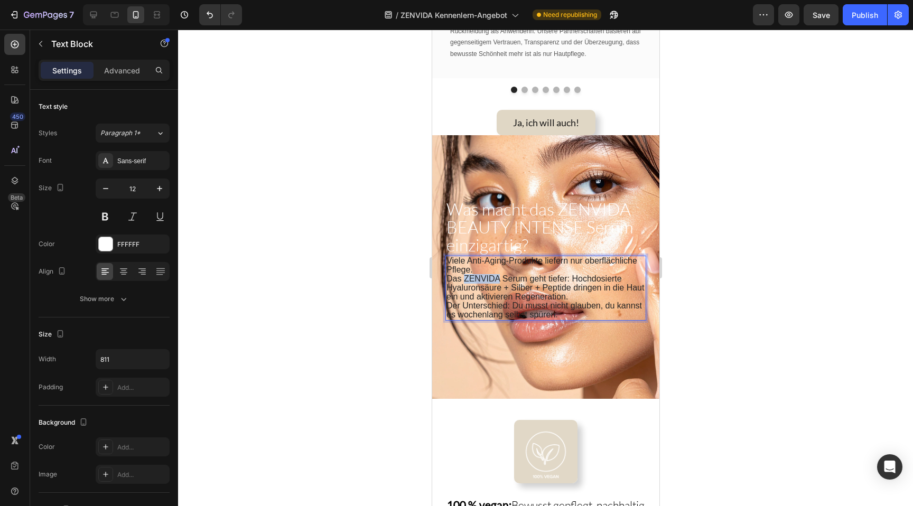
click at [489, 278] on span "Das ZENVIDA Serum geht tiefer: Hochdosierte Hyaluronsäure + Silber + Peptide dr…" at bounding box center [545, 287] width 198 height 27
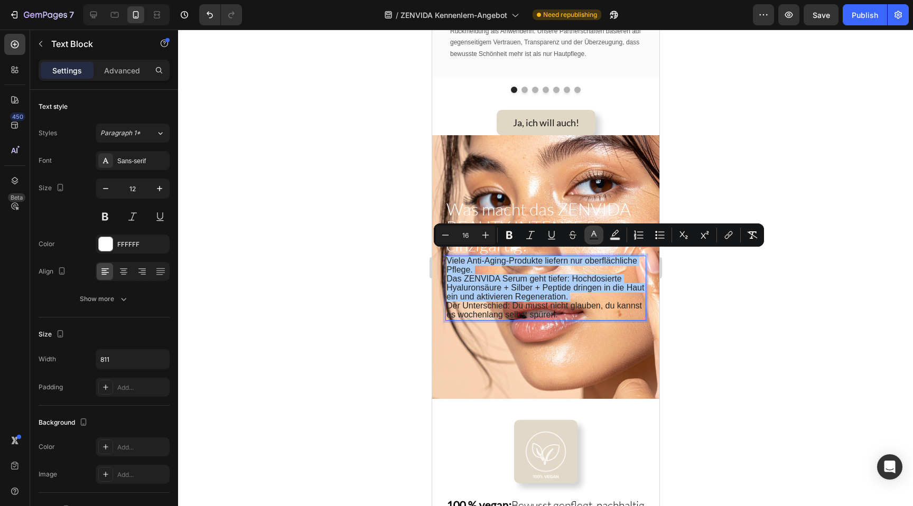
click at [596, 233] on icon "Editor contextual toolbar" at bounding box center [593, 235] width 11 height 11
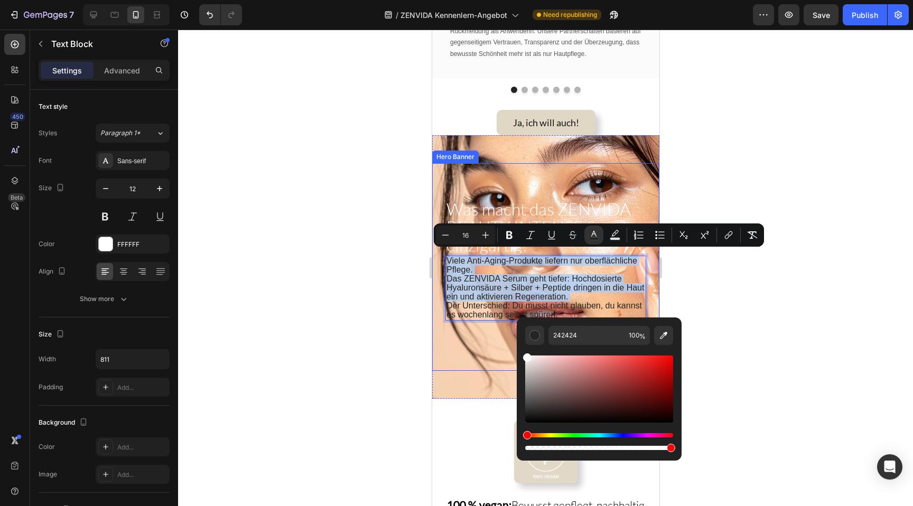
type input "FFFFFF"
drag, startPoint x: 1004, startPoint y: 402, endPoint x: 505, endPoint y: 349, distance: 501.4
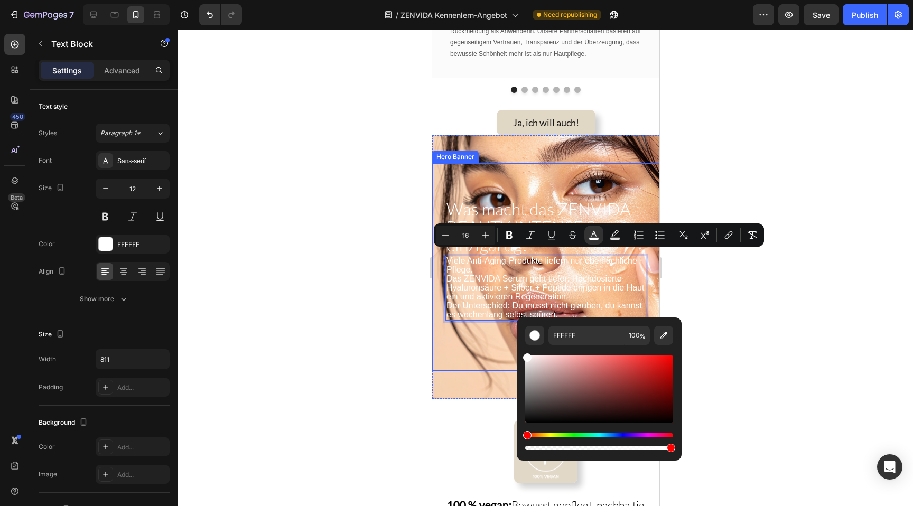
click at [354, 300] on div at bounding box center [545, 268] width 735 height 476
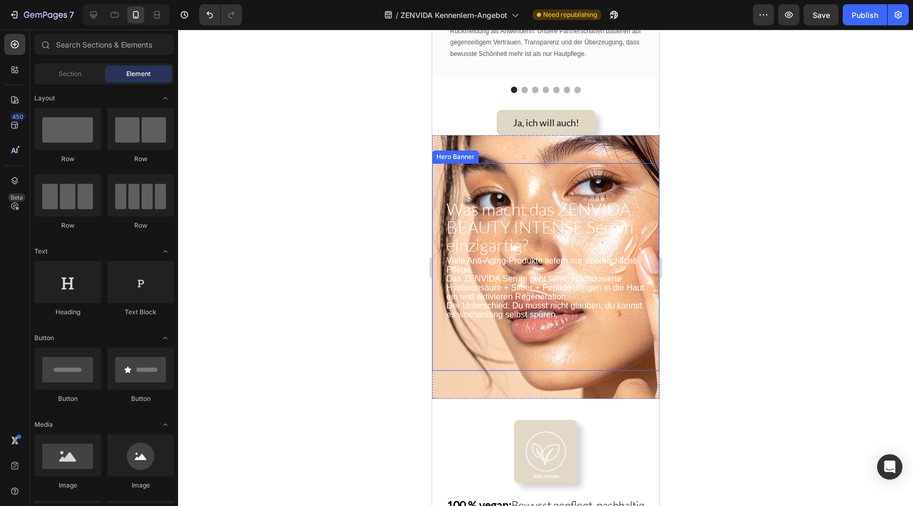
click at [354, 300] on div at bounding box center [545, 268] width 735 height 476
click at [455, 165] on div "Viele Anti-Aging-Produkte liefern nur oberflächliche Pflege. Das ZENVIDA Serum …" at bounding box center [544, 267] width 227 height 208
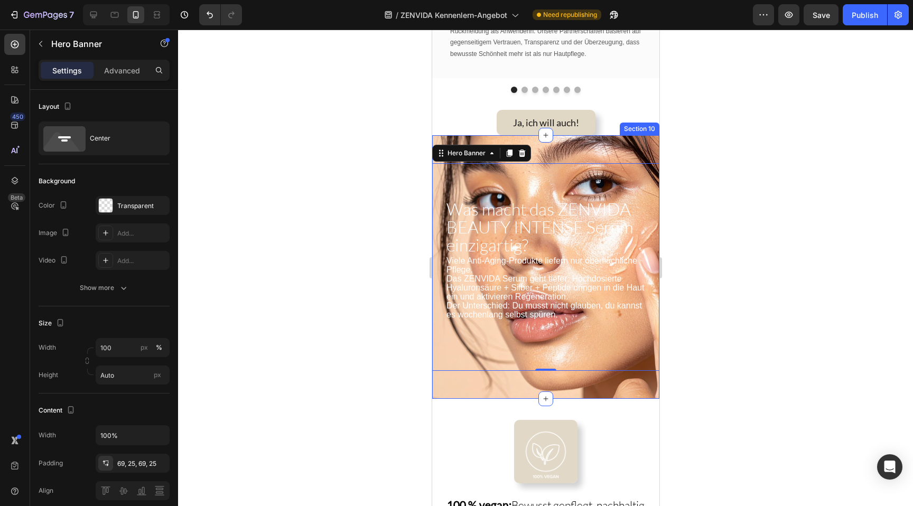
click at [571, 138] on div "Viele Anti-Aging-Produkte liefern nur oberflächliche Pflege. Das ZENVIDA Serum …" at bounding box center [544, 267] width 227 height 264
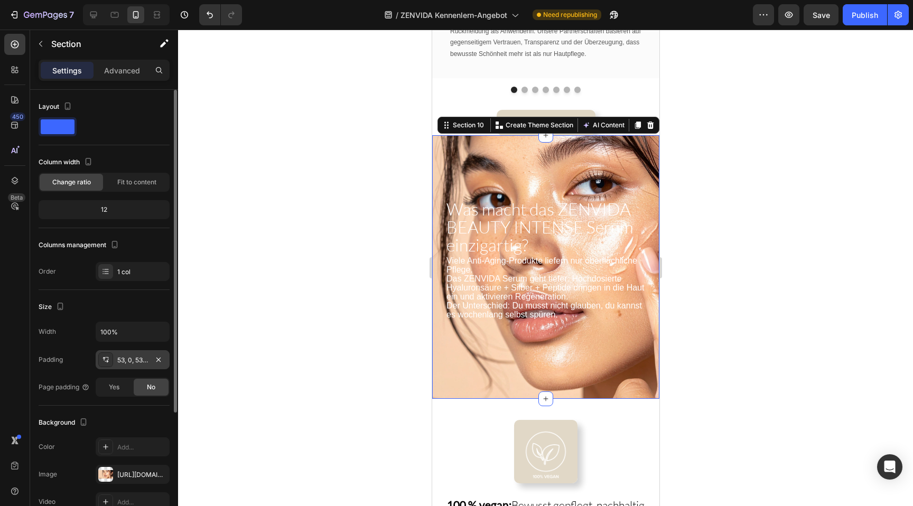
click at [132, 366] on div "53, 0, 53, 0" at bounding box center [133, 359] width 74 height 19
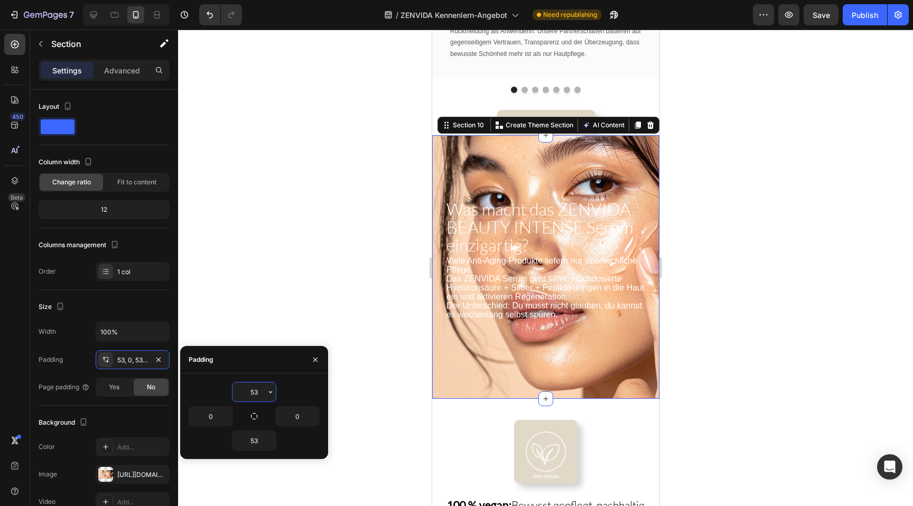
click at [238, 382] on input "53" at bounding box center [253, 391] width 43 height 19
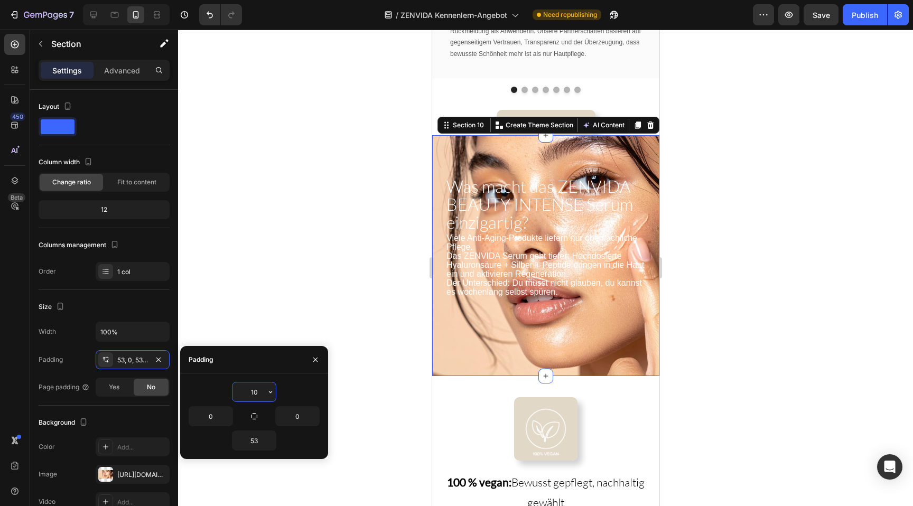
type input "106"
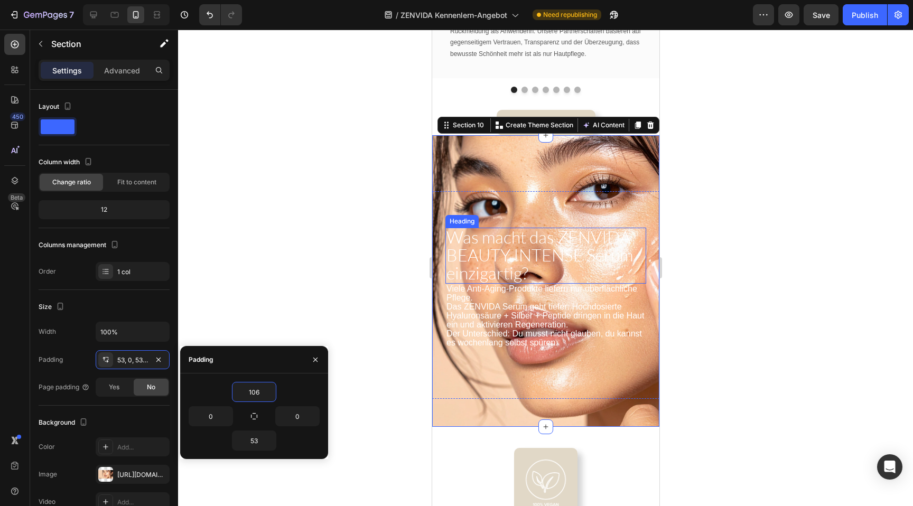
click at [501, 266] on span "Was macht das ZENVIDA BEAUTY INTENSE Serum einzigartig?" at bounding box center [539, 255] width 186 height 57
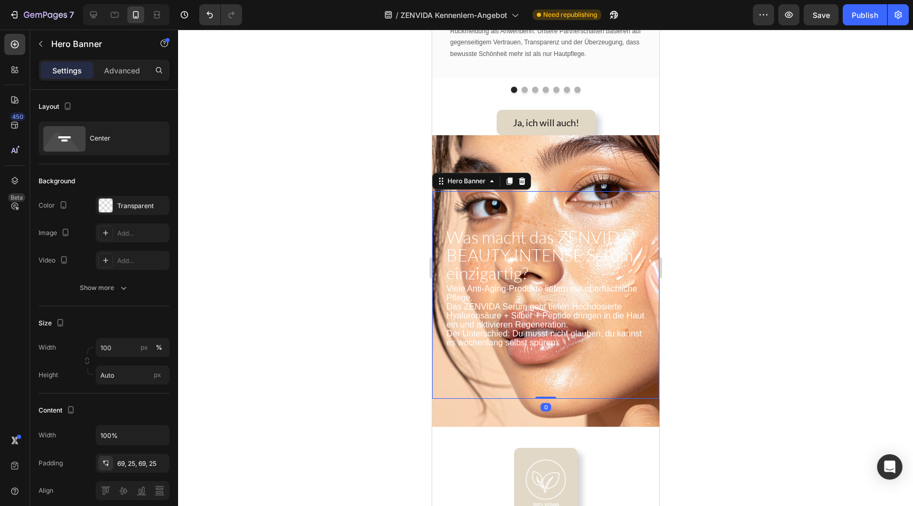
click at [565, 204] on div "Viele Anti-Aging-Produkte liefern nur oberflächliche Pflege. Das ZENVIDA Serum …" at bounding box center [544, 295] width 227 height 208
click at [17, 43] on icon at bounding box center [15, 44] width 11 height 11
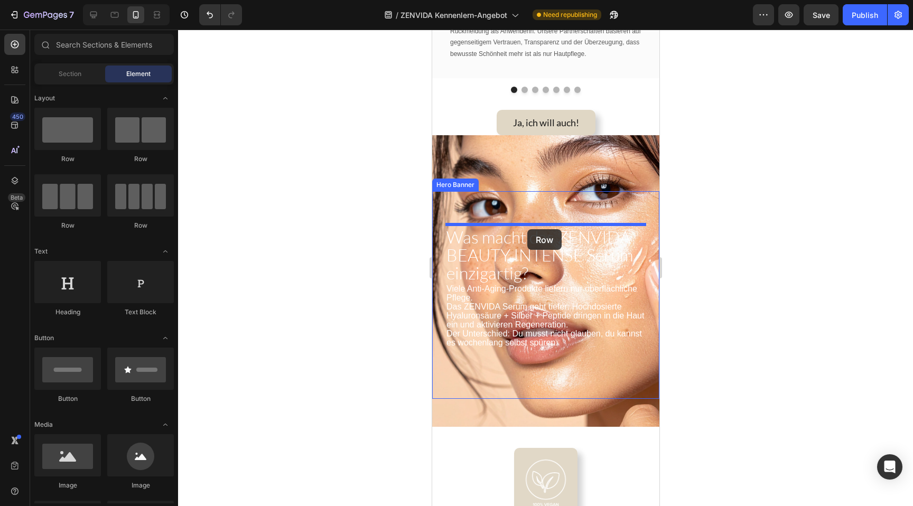
drag, startPoint x: 511, startPoint y: 159, endPoint x: 527, endPoint y: 229, distance: 72.0
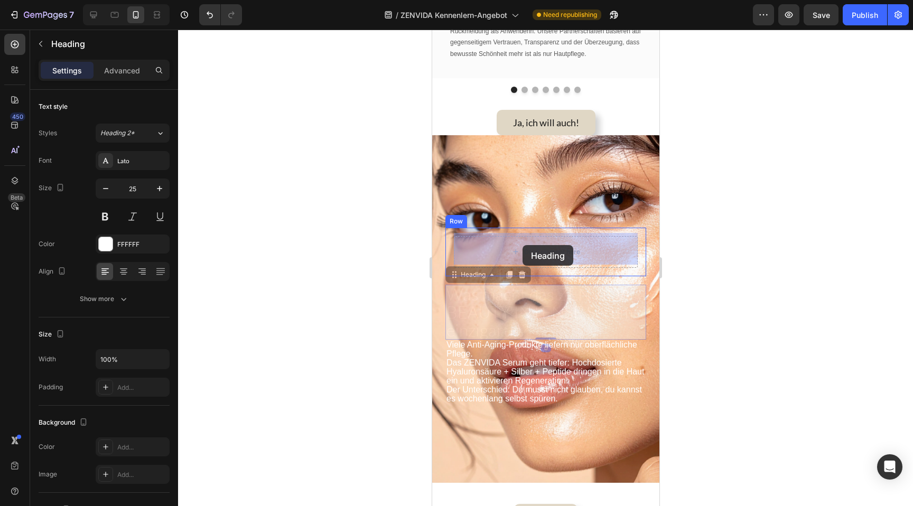
drag, startPoint x: 520, startPoint y: 296, endPoint x: 522, endPoint y: 245, distance: 50.7
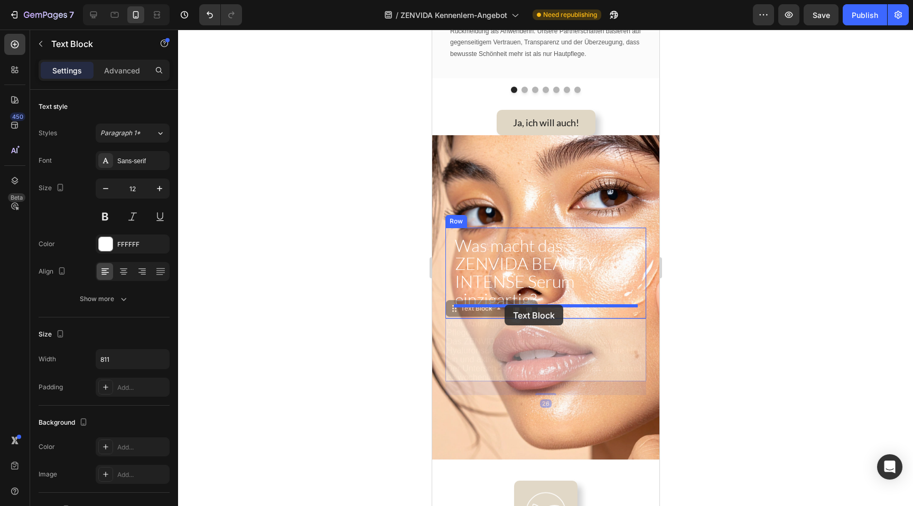
drag, startPoint x: 504, startPoint y: 343, endPoint x: 504, endPoint y: 305, distance: 38.6
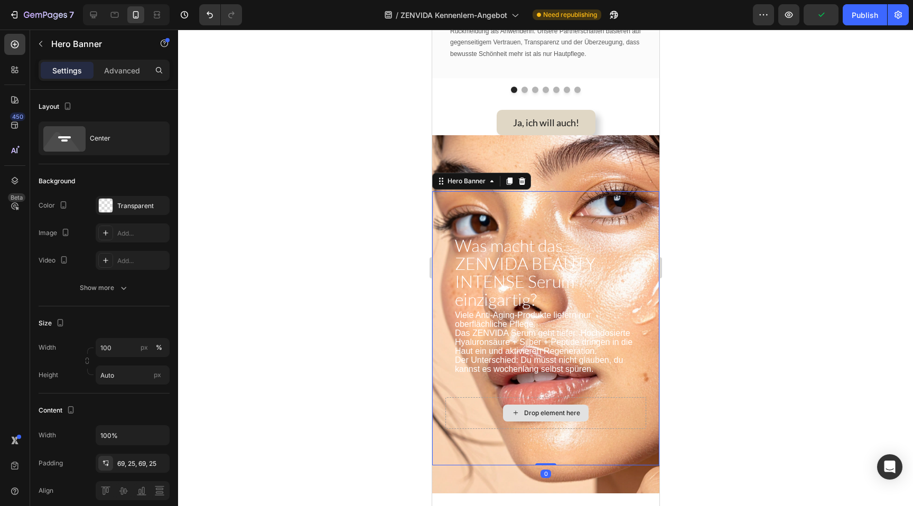
click at [495, 405] on div "Drop element here" at bounding box center [545, 413] width 201 height 32
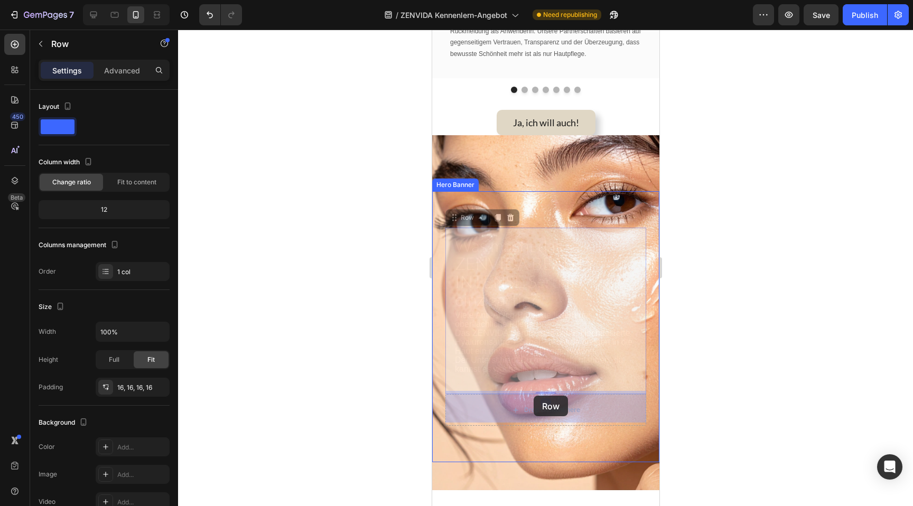
drag, startPoint x: 496, startPoint y: 230, endPoint x: 533, endPoint y: 396, distance: 169.4
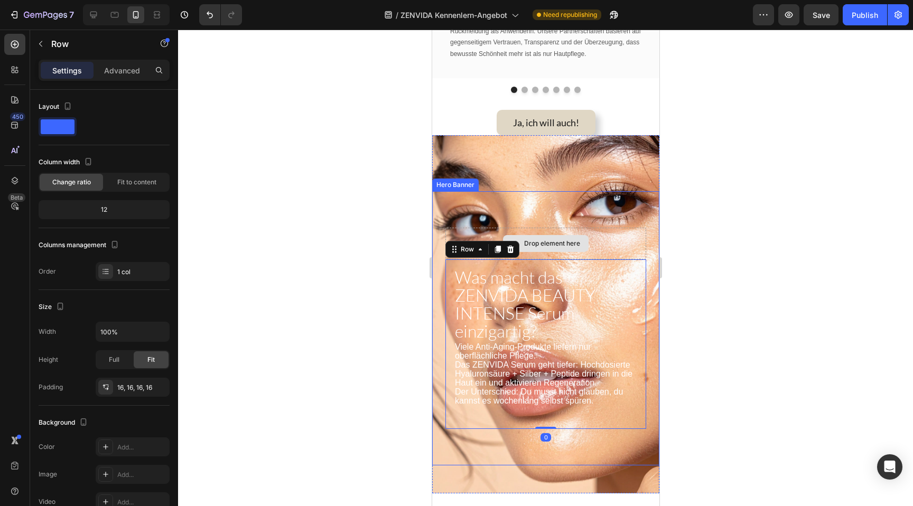
click at [550, 239] on div "Drop element here" at bounding box center [551, 243] width 56 height 8
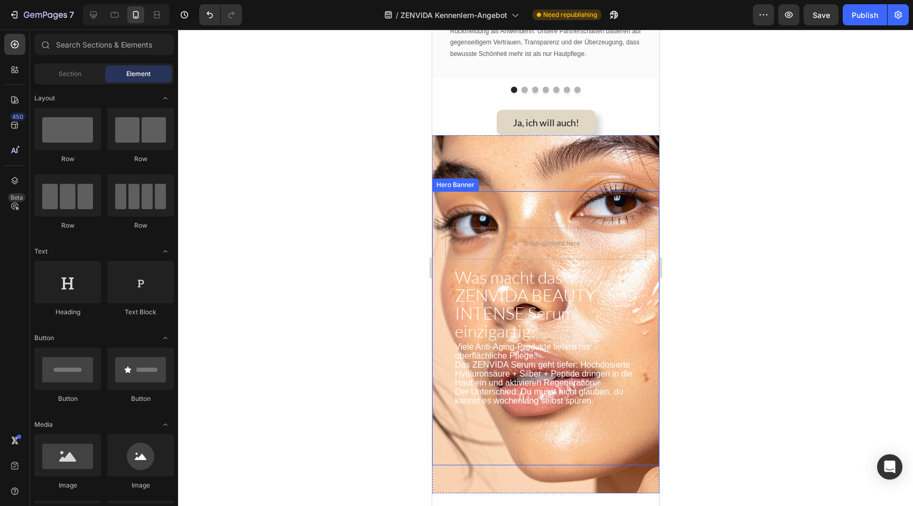
click at [530, 198] on div "Was macht das ZENVIDA BEAUTY INTENSE Serum einzigartig? Heading Viele Anti-Agin…" at bounding box center [544, 328] width 227 height 274
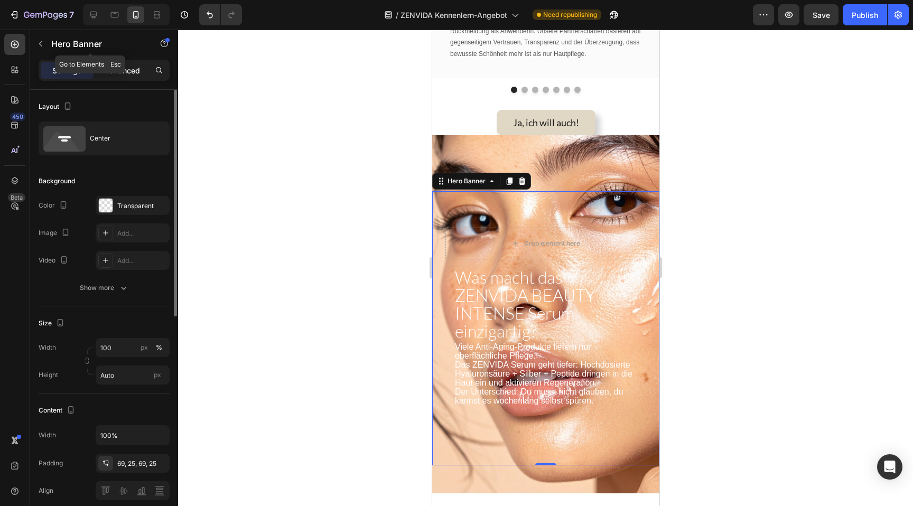
click at [122, 71] on p "Advanced" at bounding box center [122, 70] width 36 height 11
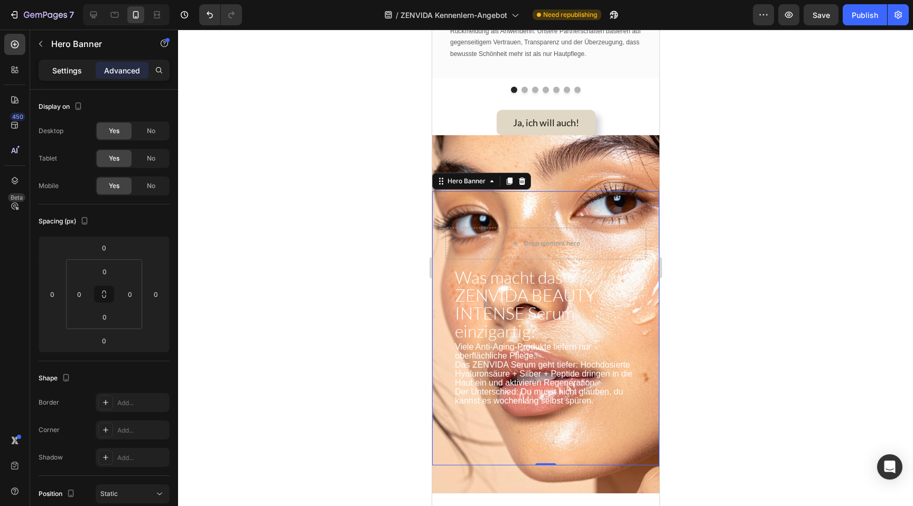
click at [62, 70] on p "Settings" at bounding box center [67, 70] width 30 height 11
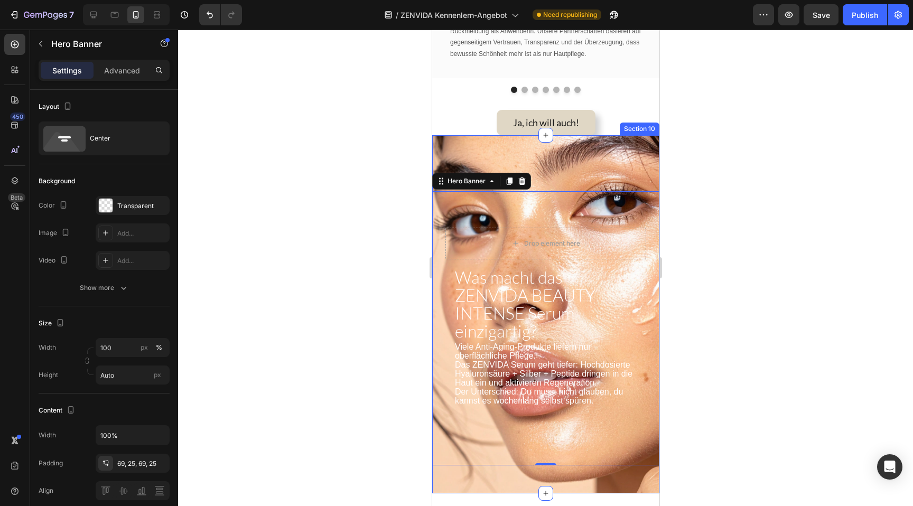
click at [528, 137] on div "Was macht das ZENVIDA BEAUTY INTENSE Serum einzigartig? Heading Viele Anti-Agin…" at bounding box center [544, 314] width 227 height 358
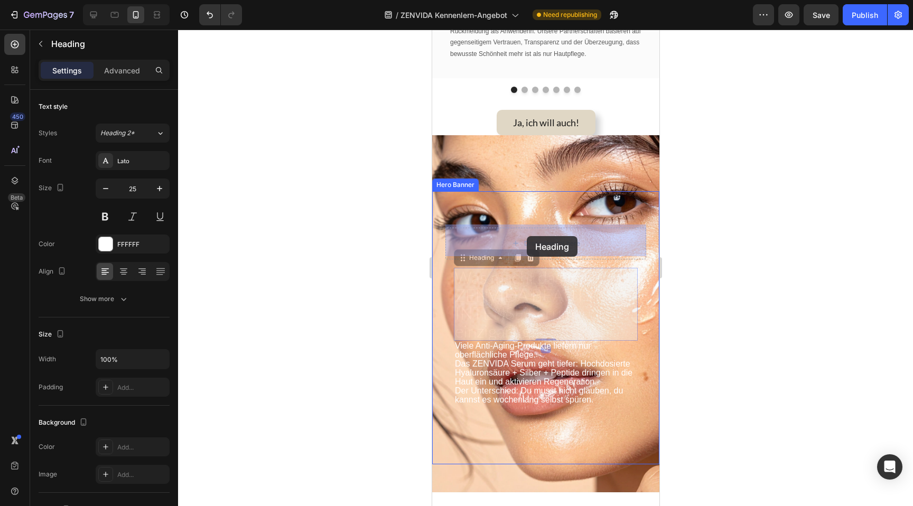
drag, startPoint x: 528, startPoint y: 290, endPoint x: 526, endPoint y: 236, distance: 53.9
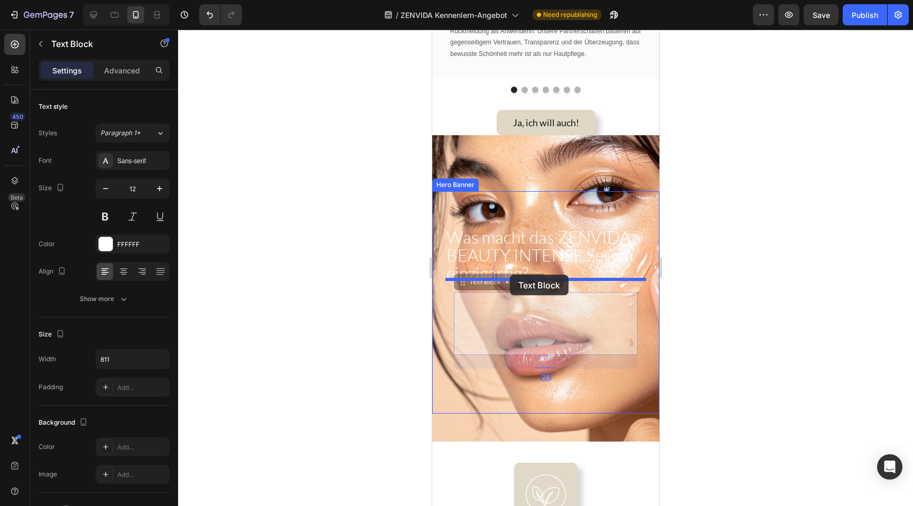
drag, startPoint x: 511, startPoint y: 330, endPoint x: 509, endPoint y: 275, distance: 55.0
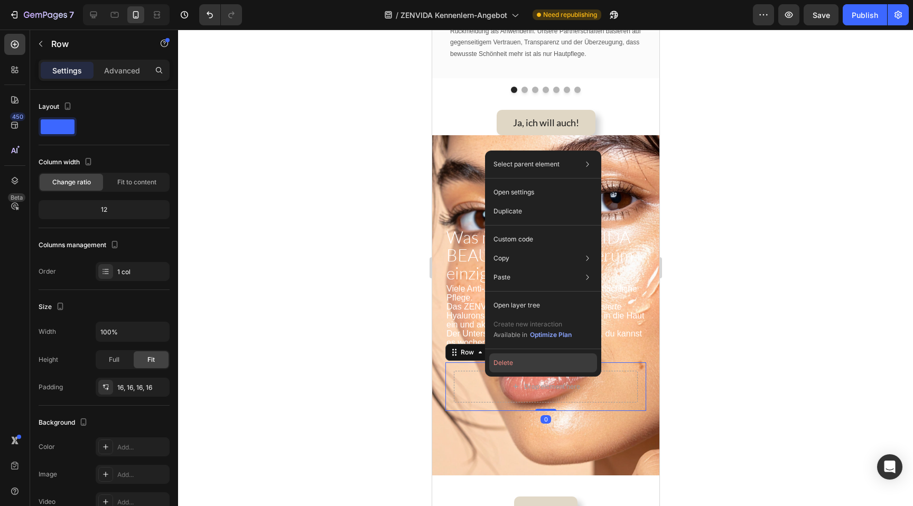
click at [500, 368] on button "Delete" at bounding box center [543, 362] width 108 height 19
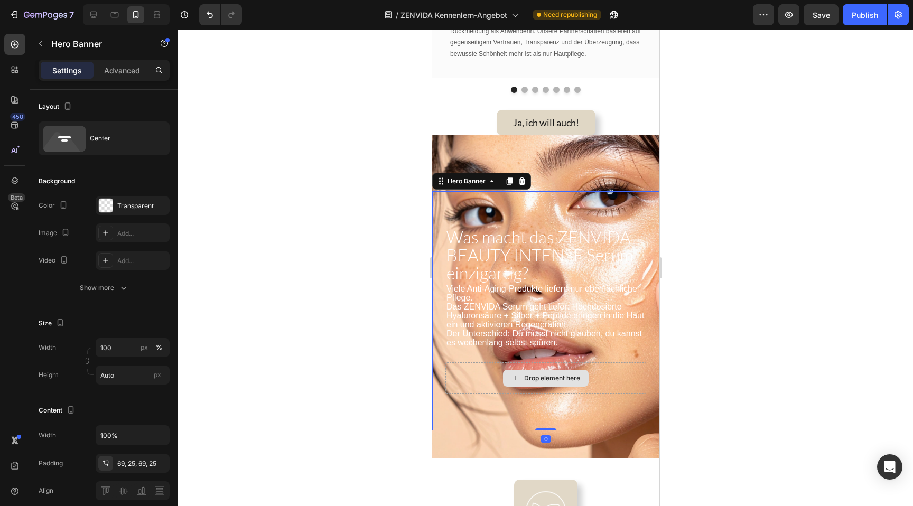
click at [481, 362] on div "Drop element here" at bounding box center [545, 378] width 201 height 32
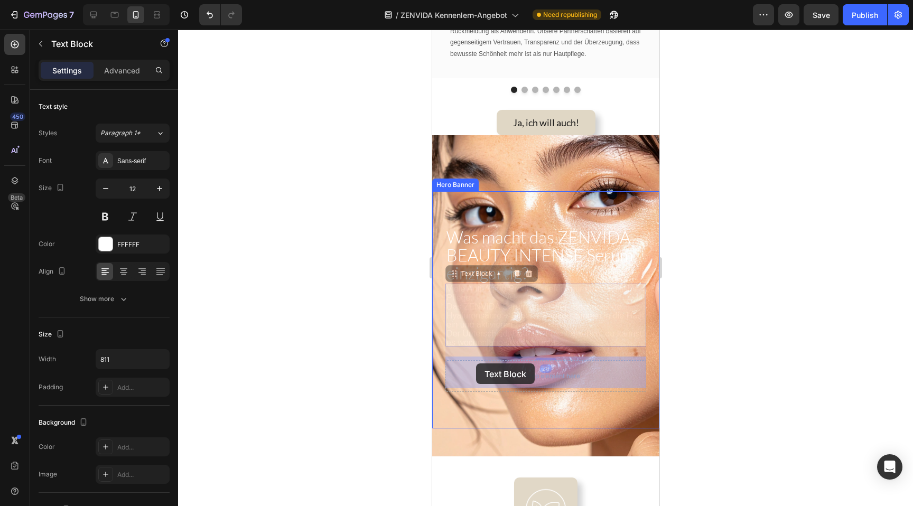
drag, startPoint x: 475, startPoint y: 292, endPoint x: 475, endPoint y: 363, distance: 71.8
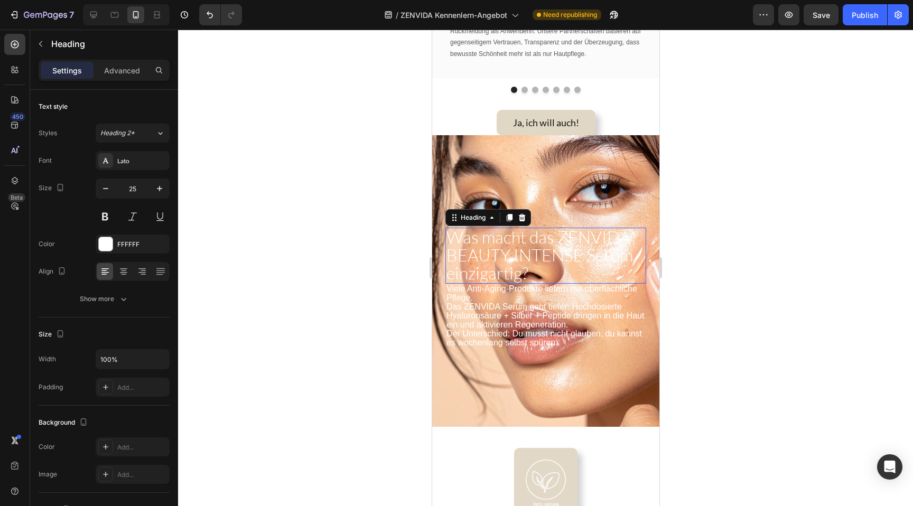
click at [512, 230] on span "Was macht das ZENVIDA BEAUTY INTENSE Serum einzigartig?" at bounding box center [539, 255] width 186 height 57
click at [370, 243] on div at bounding box center [545, 268] width 735 height 476
click at [512, 233] on span "Was macht das ZENVIDA BEAUTY INTENSE Serum einzigartig?" at bounding box center [539, 255] width 186 height 57
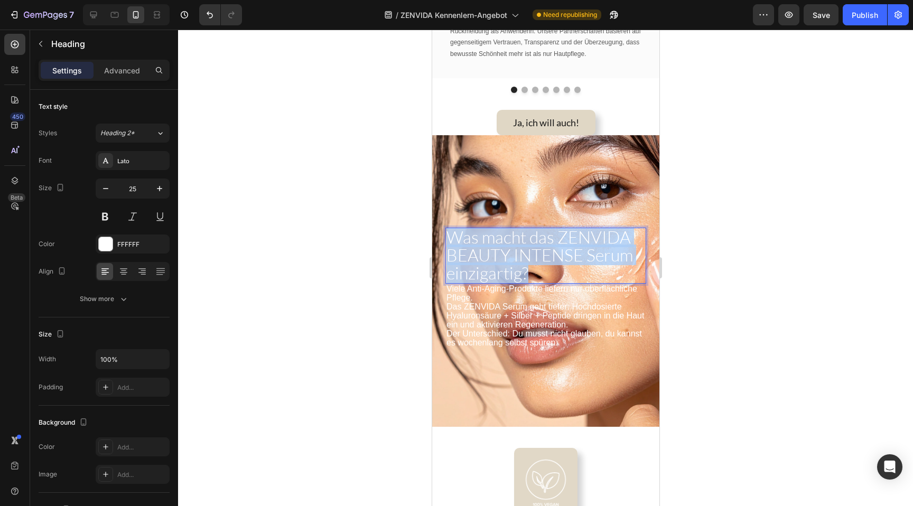
click at [512, 233] on span "Was macht das ZENVIDA BEAUTY INTENSE Serum einzigartig?" at bounding box center [539, 255] width 186 height 57
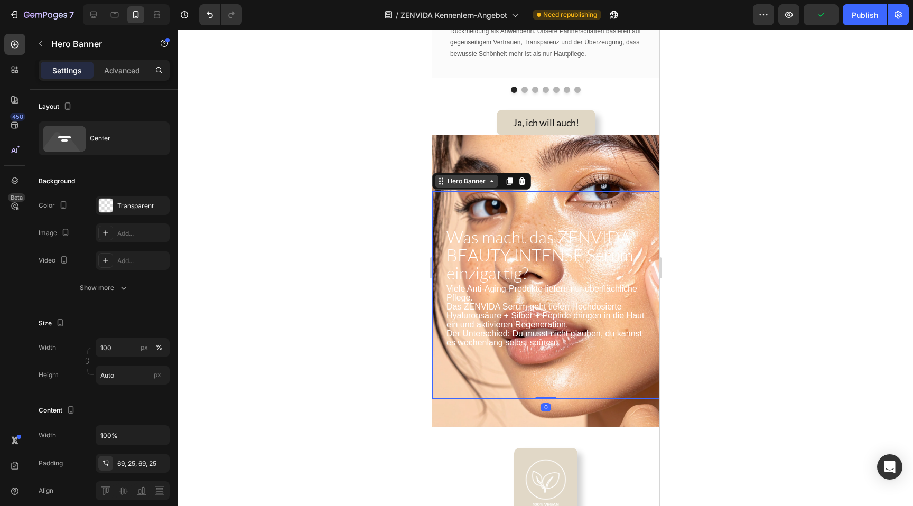
click at [465, 183] on div "Hero Banner" at bounding box center [465, 181] width 63 height 13
click at [464, 200] on div "Viele Anti-Aging-Produkte liefern nur oberflächliche Pflege. Das ZENVIDA Serum …" at bounding box center [544, 295] width 227 height 208
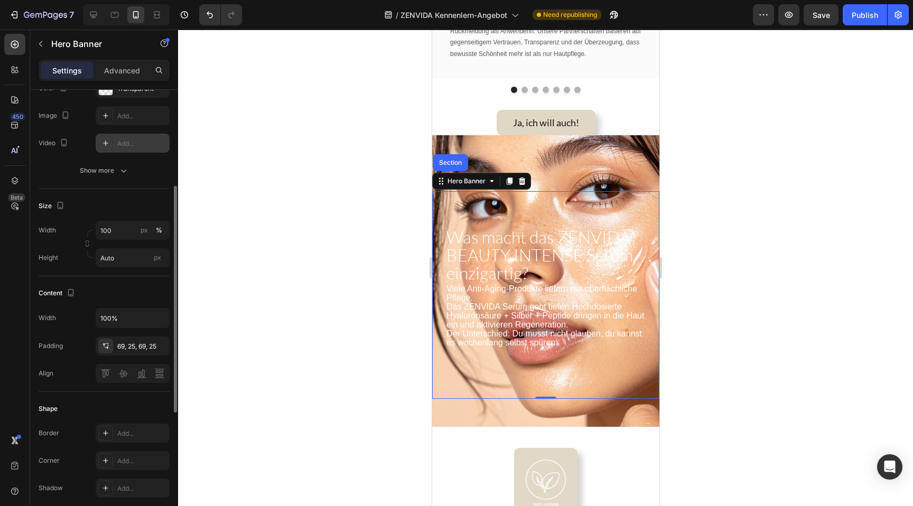
scroll to position [220, 0]
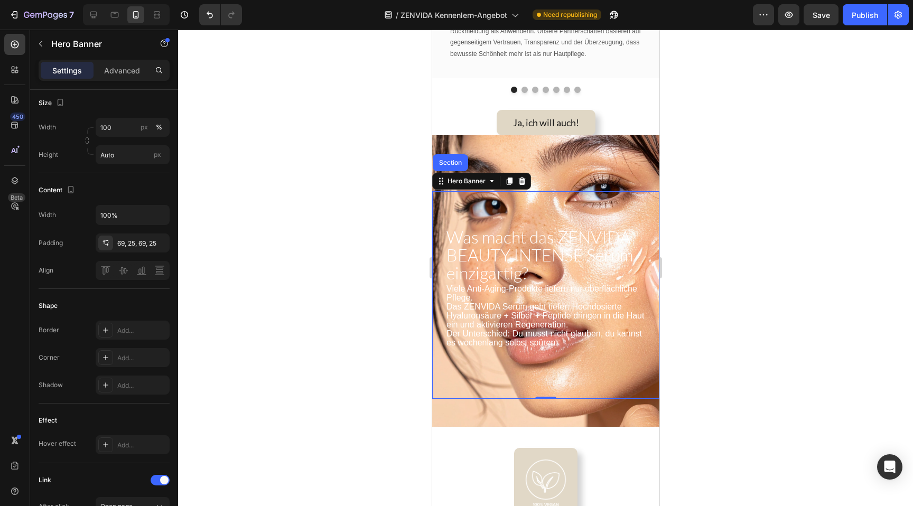
click at [118, 80] on div "Settings Advanced" at bounding box center [104, 70] width 131 height 21
click at [116, 75] on p "Advanced" at bounding box center [122, 70] width 36 height 11
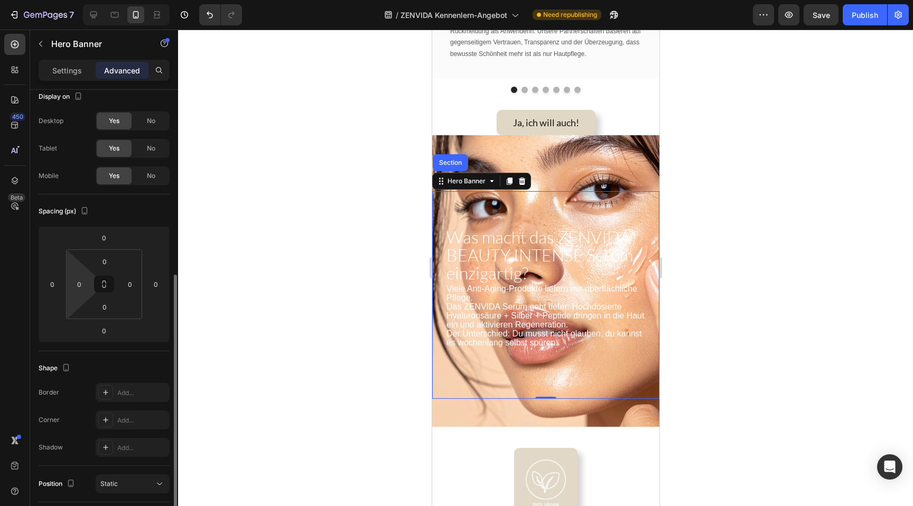
scroll to position [0, 0]
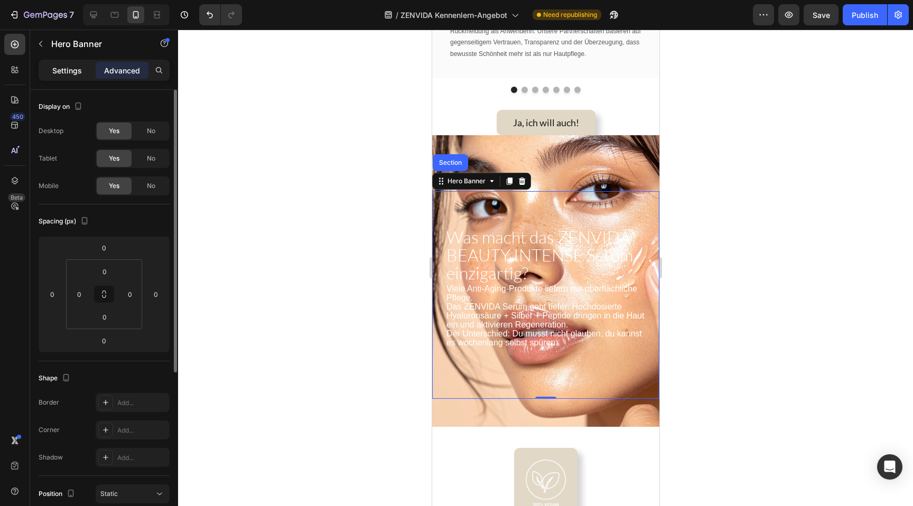
click at [67, 74] on p "Settings" at bounding box center [67, 70] width 30 height 11
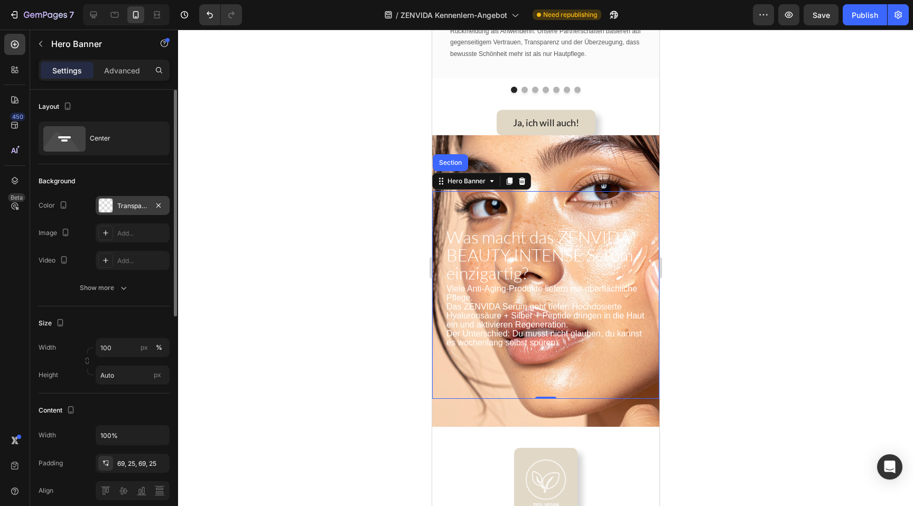
click at [132, 206] on div "Transparent" at bounding box center [132, 206] width 31 height 10
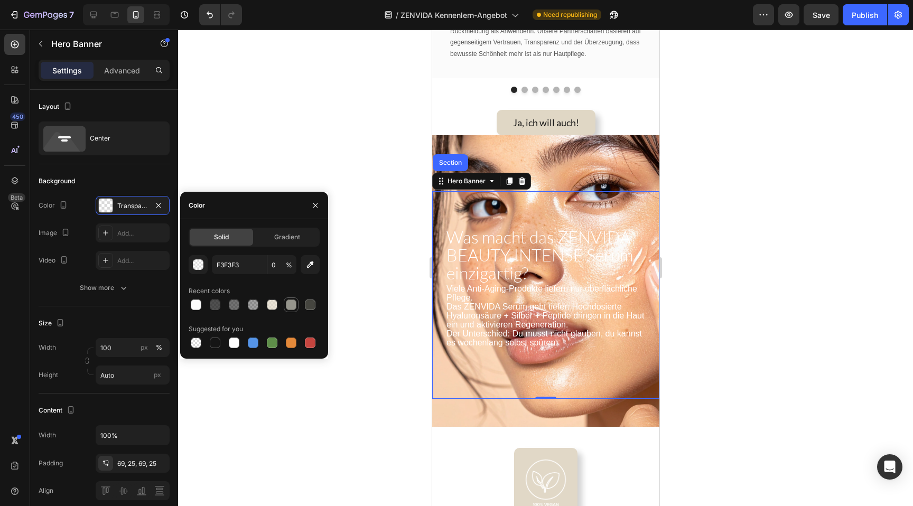
click at [291, 309] on div at bounding box center [291, 304] width 11 height 11
type input "96958C"
type input "100"
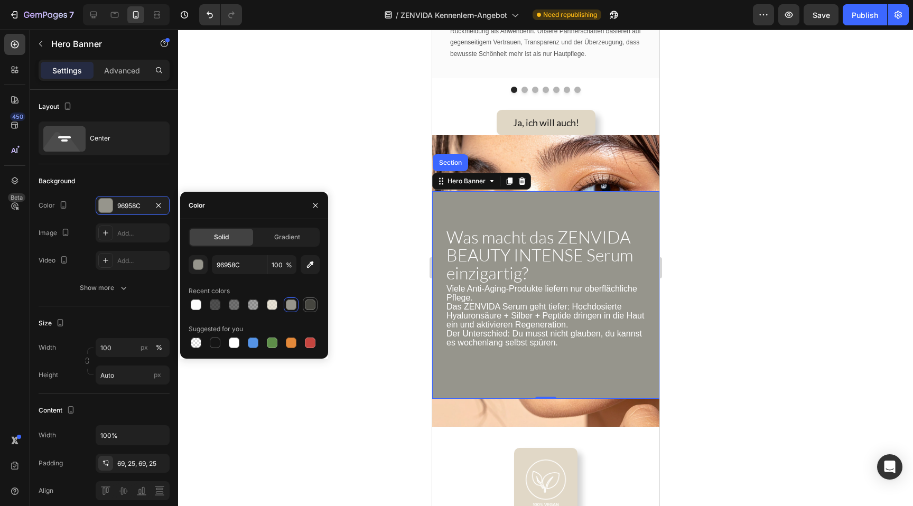
click at [309, 299] on div at bounding box center [310, 304] width 11 height 11
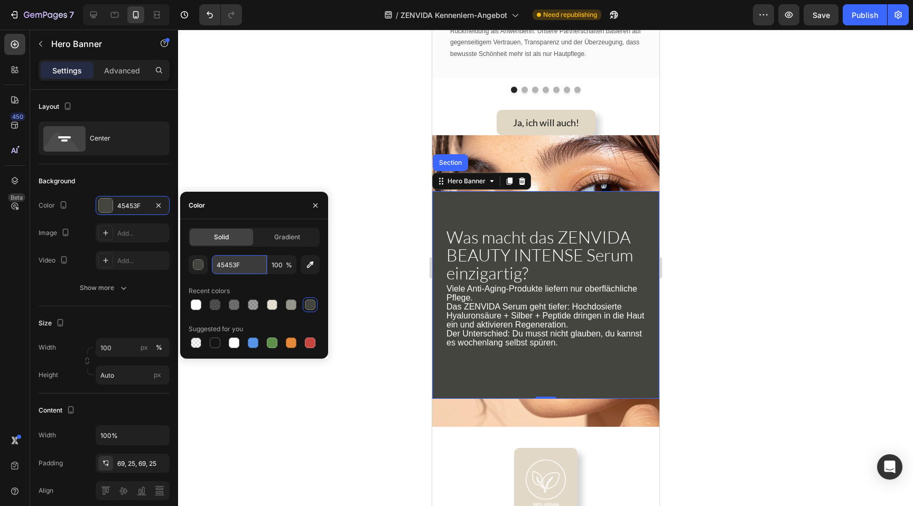
click at [237, 266] on input "45453F" at bounding box center [239, 264] width 55 height 19
paste input "#e0d7c5"
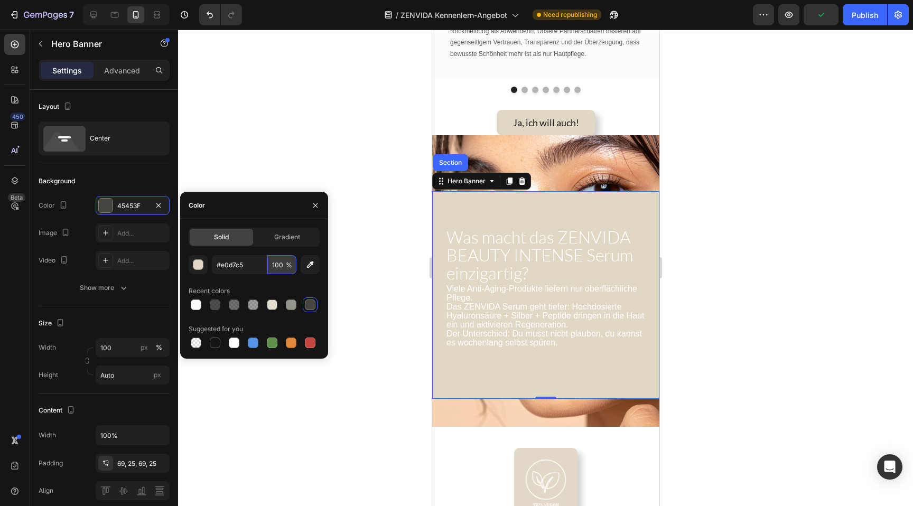
click at [275, 263] on input "100" at bounding box center [281, 264] width 29 height 19
type input "E0D7C5"
click at [275, 263] on input "100" at bounding box center [281, 264] width 29 height 19
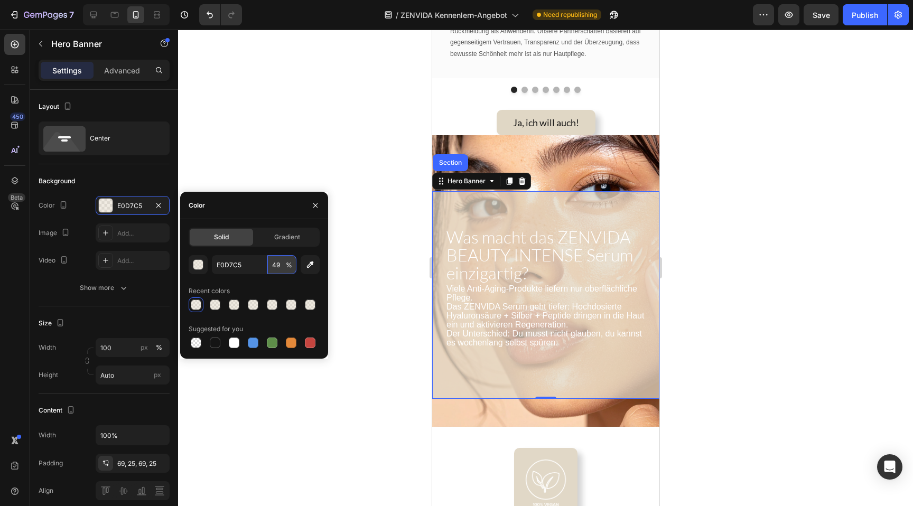
type input "50"
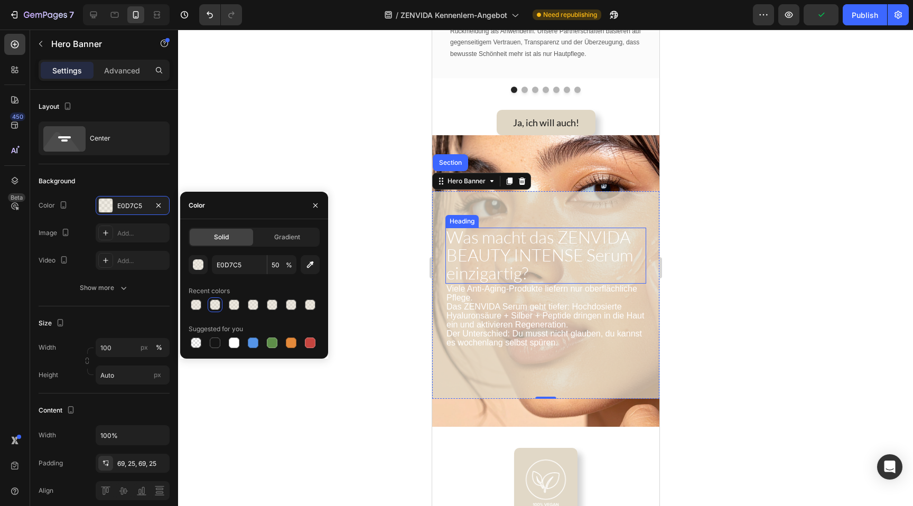
click at [531, 264] on p "⁠⁠⁠⁠⁠⁠⁠ Was macht das ZENVIDA BEAUTY INTENSE Serum einzigartig?" at bounding box center [545, 256] width 199 height 54
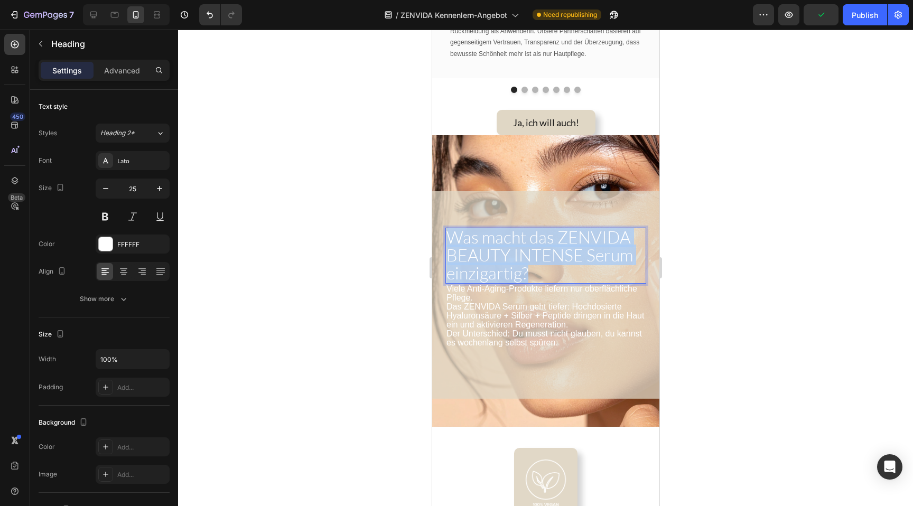
click at [531, 264] on p "Was macht das ZENVIDA BEAUTY INTENSE Serum einzigartig?" at bounding box center [545, 256] width 199 height 54
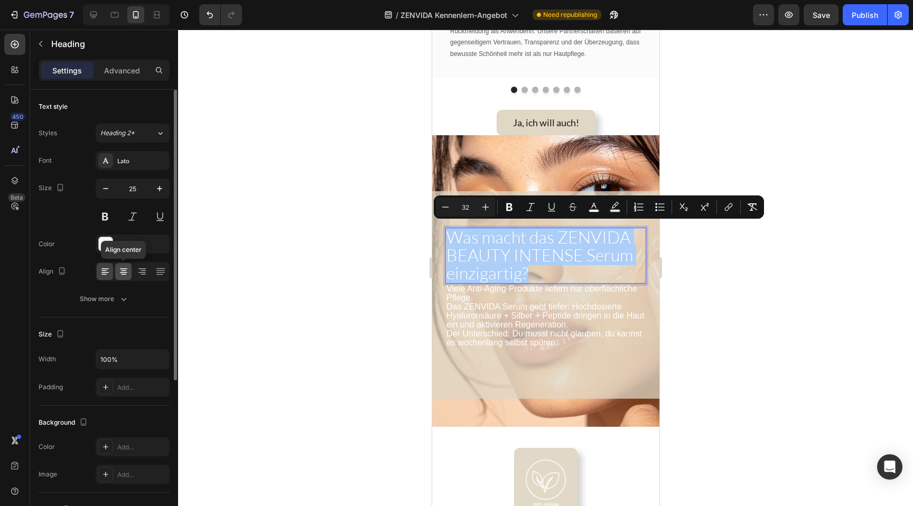
click at [125, 271] on icon at bounding box center [123, 271] width 11 height 11
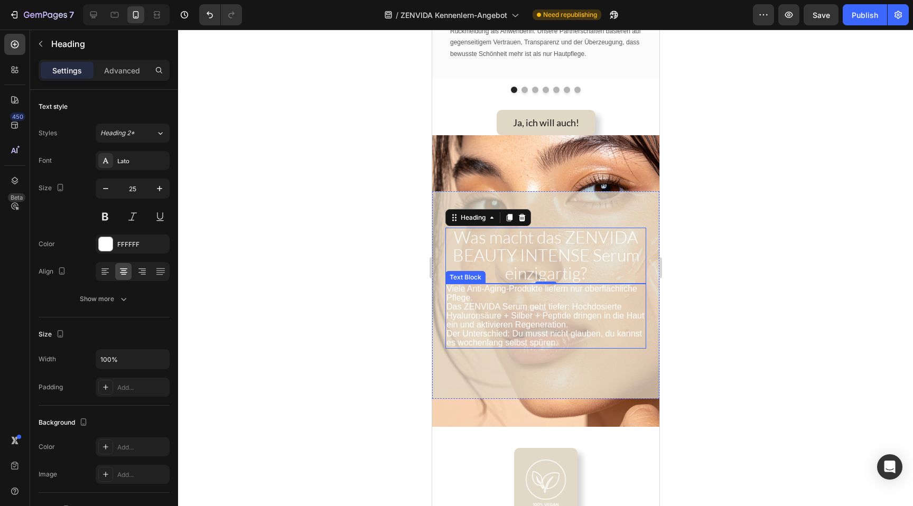
click at [532, 318] on span "Das ZENVIDA Serum geht tiefer: Hochdosierte Hyaluronsäure + Silber + Peptide dr…" at bounding box center [545, 315] width 198 height 27
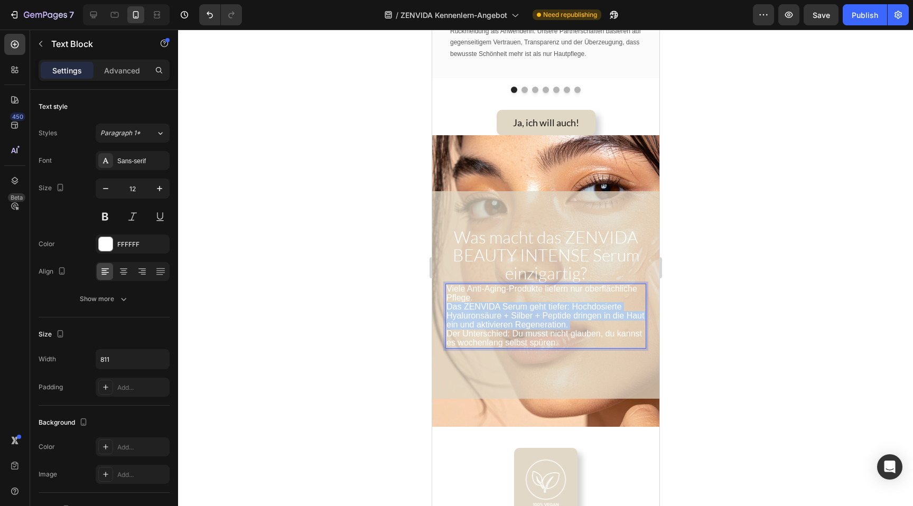
click at [532, 318] on span "Das ZENVIDA Serum geht tiefer: Hochdosierte Hyaluronsäure + Silber + Peptide dr…" at bounding box center [545, 315] width 198 height 27
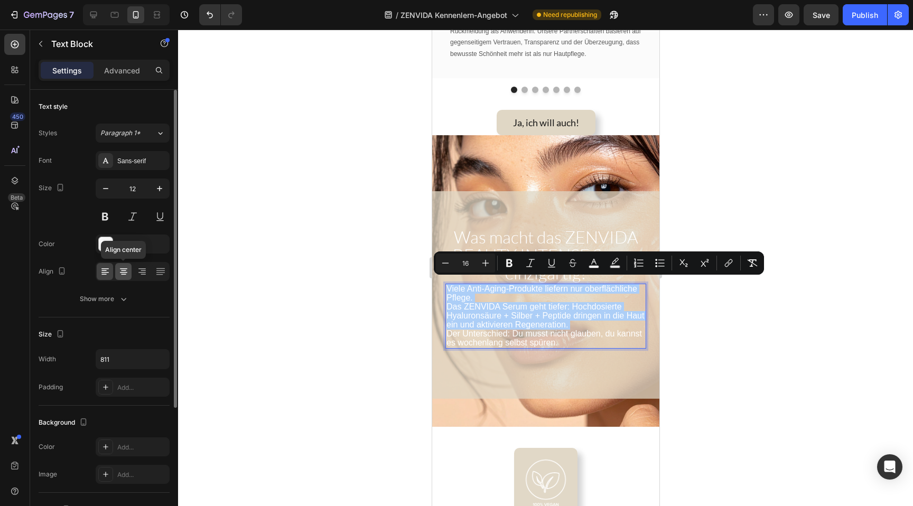
click at [127, 273] on icon at bounding box center [123, 271] width 11 height 11
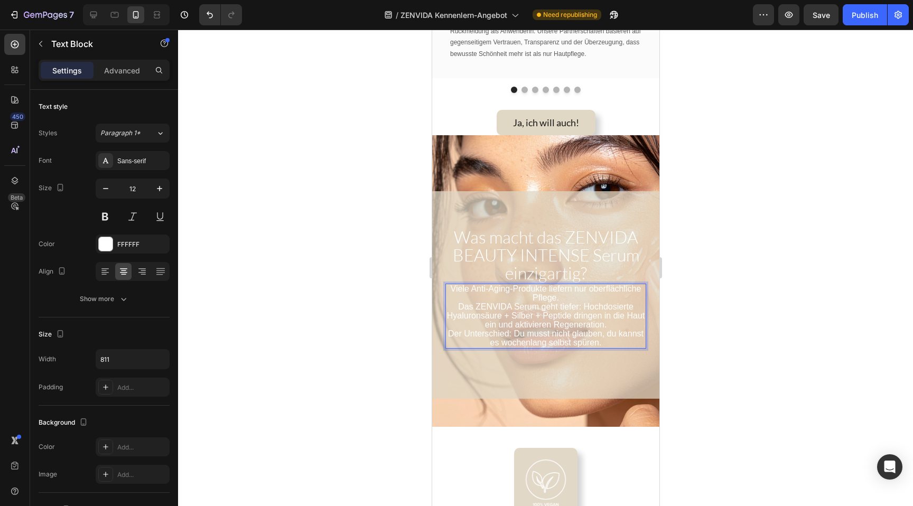
click at [453, 303] on p "Das ZENVIDA Serum geht tiefer: Hochdosierte Hyaluronsäure + Silber + Peptide dr…" at bounding box center [545, 325] width 199 height 45
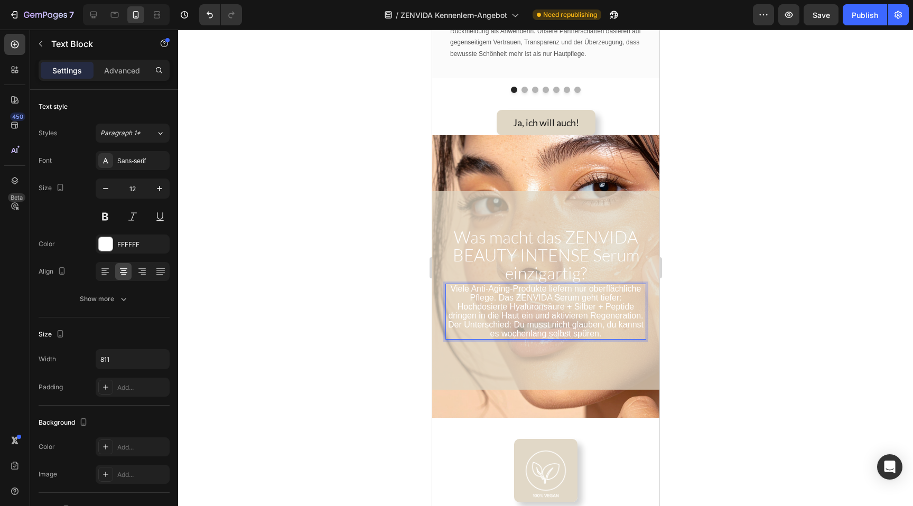
click at [481, 327] on p "Viele Anti-Aging-Produkte liefern nur oberflächliche Pflege. Das ZENVIDA Serum …" at bounding box center [545, 312] width 199 height 54
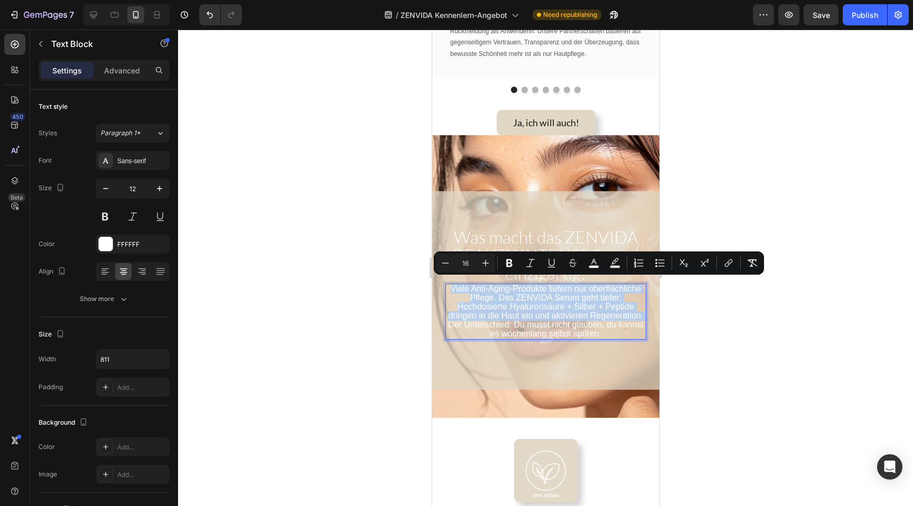
click at [466, 293] on p "Viele Anti-Aging-Produkte liefern nur oberflächliche Pflege. Das ZENVIDA Serum …" at bounding box center [545, 312] width 199 height 54
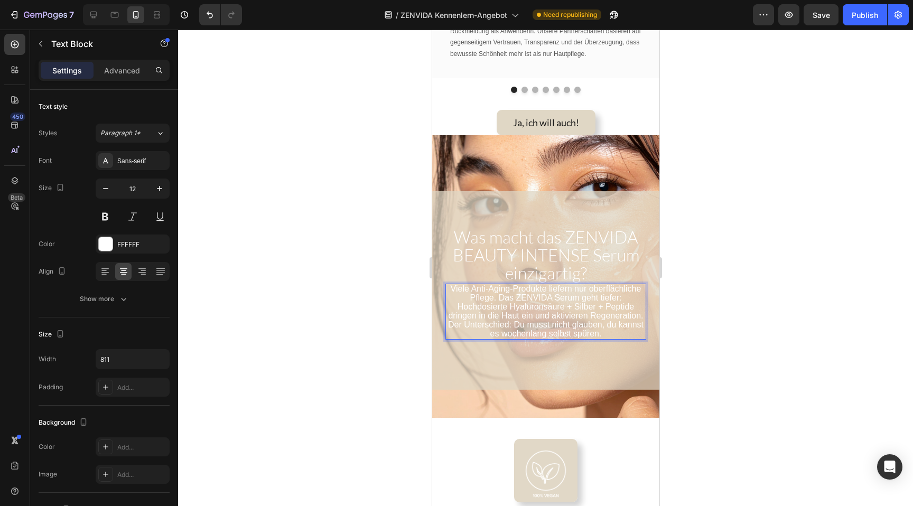
click at [570, 284] on span "Viele Anti-Aging-Produkte liefern nur oberflächliche Pflege. Das ZENVIDA Serum …" at bounding box center [544, 302] width 195 height 36
click at [562, 253] on span "Was macht das ZENVIDA BEAUTY INTENSE Serum einzigartig?" at bounding box center [545, 255] width 186 height 57
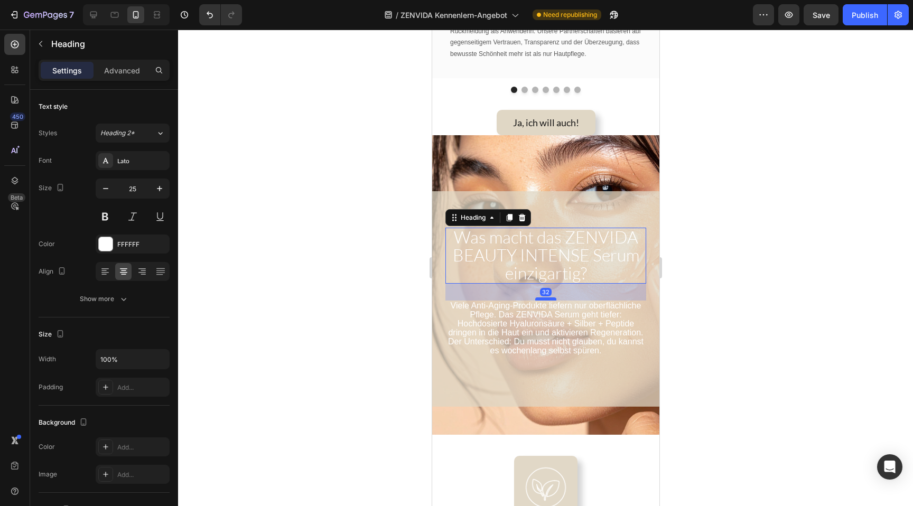
drag, startPoint x: 551, startPoint y: 277, endPoint x: 550, endPoint y: 294, distance: 16.9
click at [550, 297] on div at bounding box center [544, 298] width 21 height 3
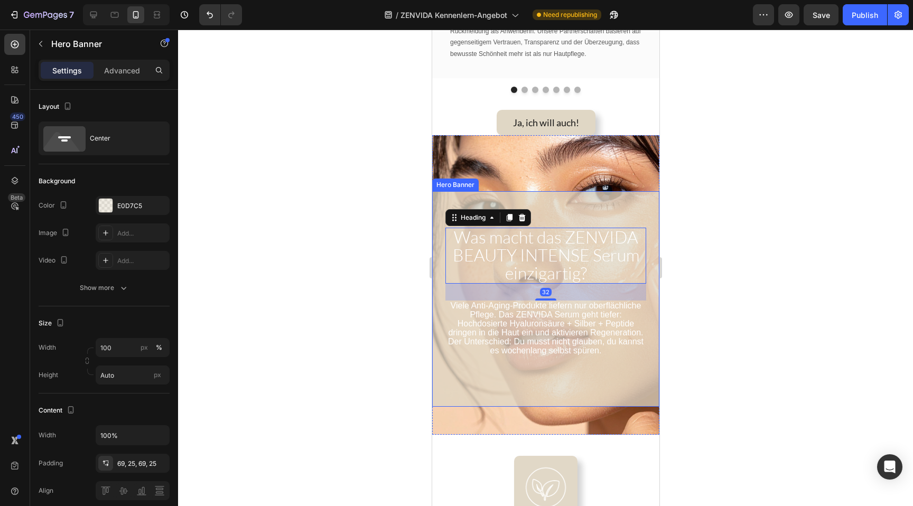
click at [564, 212] on div "Viele Anti-Aging-Produkte liefern nur oberflächliche Pflege. Das ZENVIDA Serum …" at bounding box center [544, 298] width 227 height 215
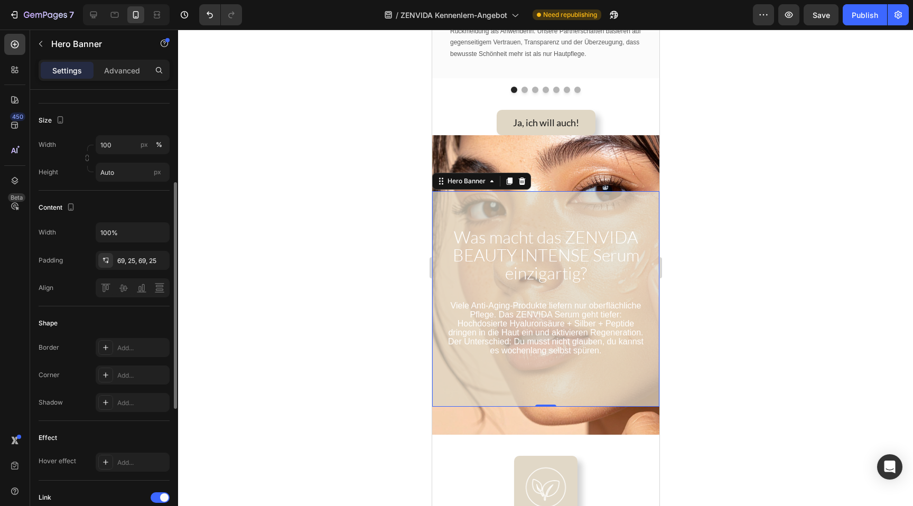
scroll to position [224, 0]
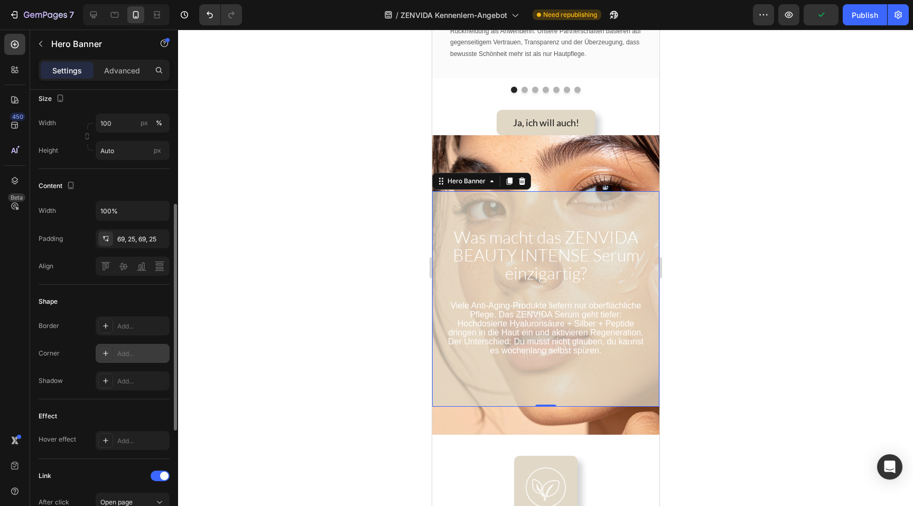
click at [132, 353] on div "Add..." at bounding box center [142, 354] width 50 height 10
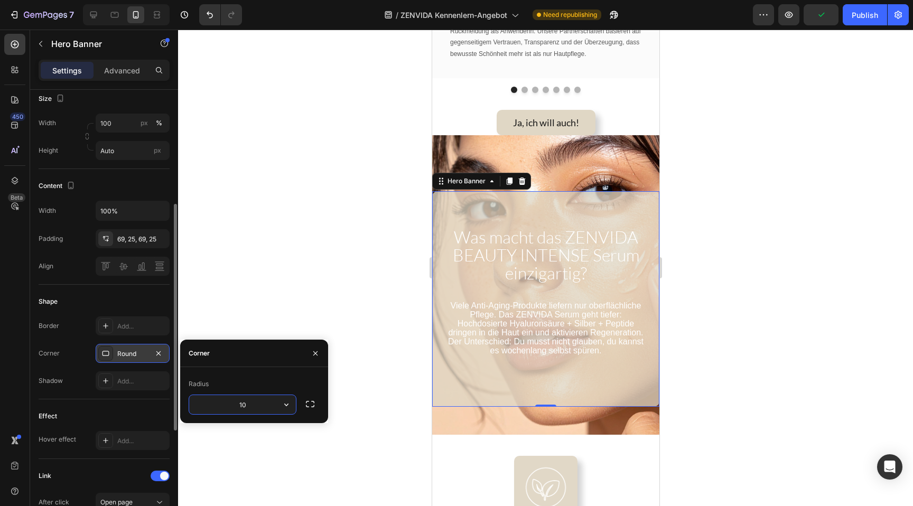
type input "10"
click at [143, 378] on div "Add..." at bounding box center [142, 382] width 50 height 10
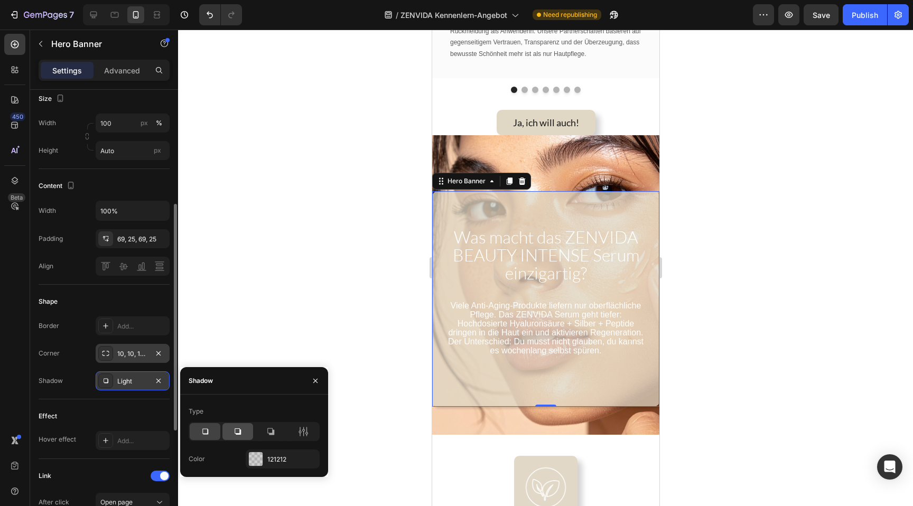
click at [238, 435] on icon at bounding box center [237, 431] width 11 height 11
click at [290, 311] on div at bounding box center [545, 268] width 735 height 476
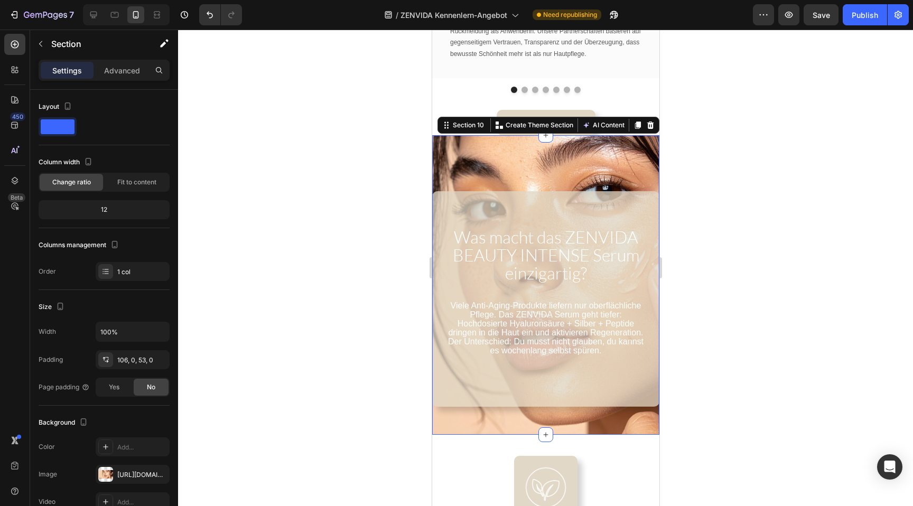
click at [481, 170] on div "Viele Anti-Aging-Produkte liefern nur oberflächliche Pflege. Das ZENVIDA Serum …" at bounding box center [544, 284] width 227 height 299
click at [128, 364] on p "Page padding controls the space between the browser edge and sections. Adjust i…" at bounding box center [85, 355] width 88 height 38
click at [136, 364] on div "106, 0, 53, 0" at bounding box center [132, 360] width 31 height 10
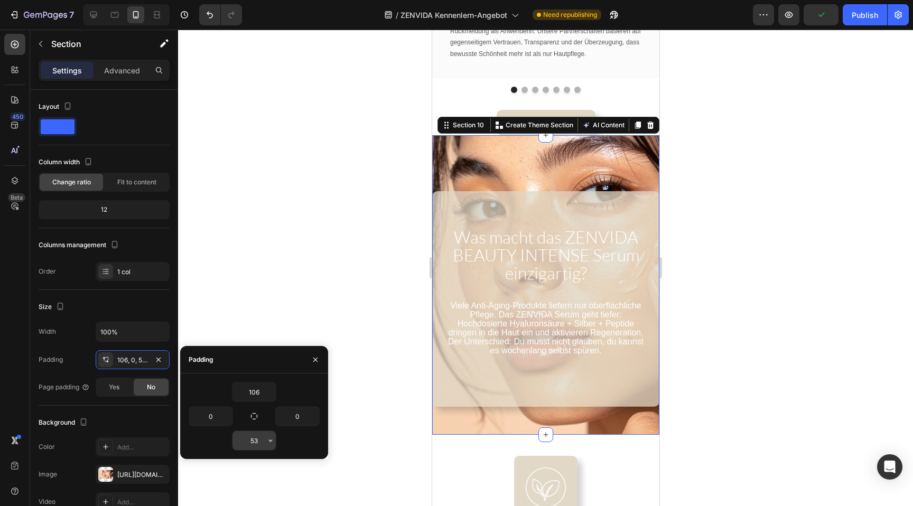
click at [258, 439] on input "53" at bounding box center [253, 440] width 43 height 19
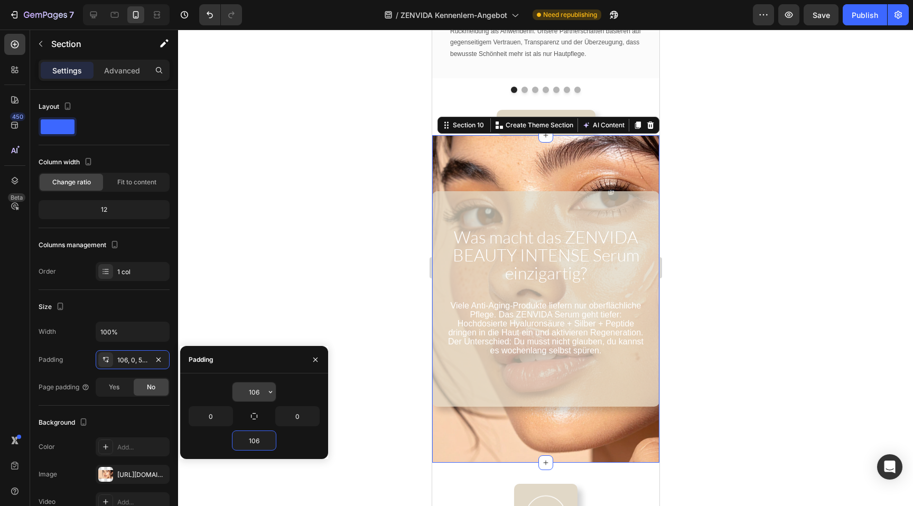
type input "106"
click at [257, 393] on input "106" at bounding box center [253, 391] width 43 height 19
click at [301, 259] on div at bounding box center [545, 268] width 735 height 476
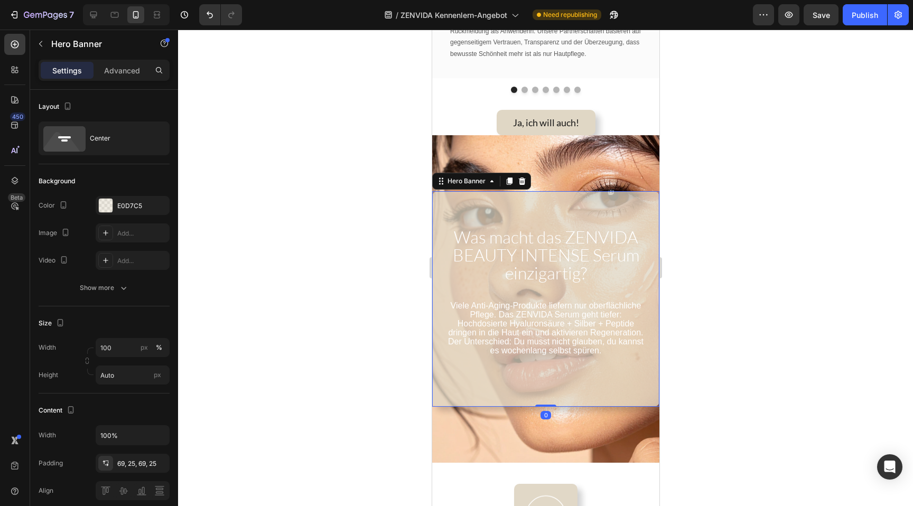
click at [447, 202] on div "Viele Anti-Aging-Produkte liefern nur oberflächliche Pflege. Das ZENVIDA Serum …" at bounding box center [544, 298] width 227 height 215
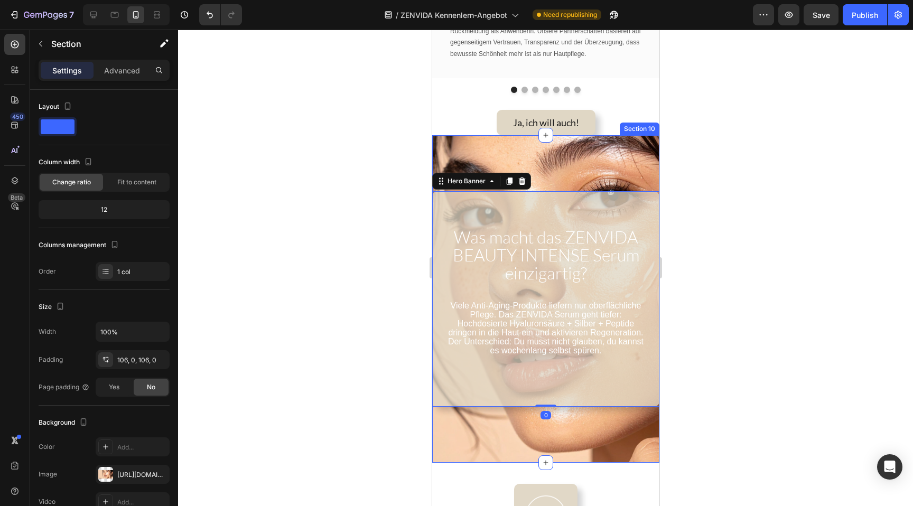
click at [457, 145] on div "Viele Anti-Aging-Produkte liefern nur oberflächliche Pflege. Das ZENVIDA Serum …" at bounding box center [544, 298] width 227 height 327
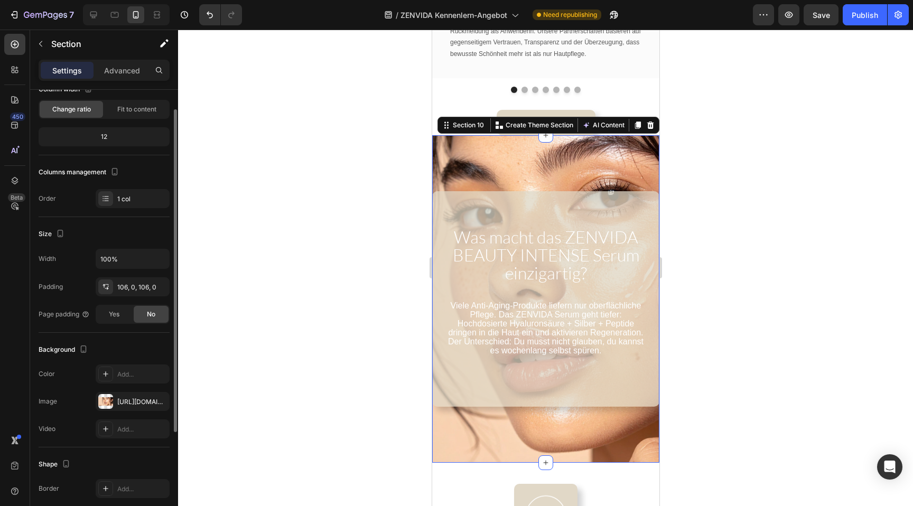
scroll to position [0, 0]
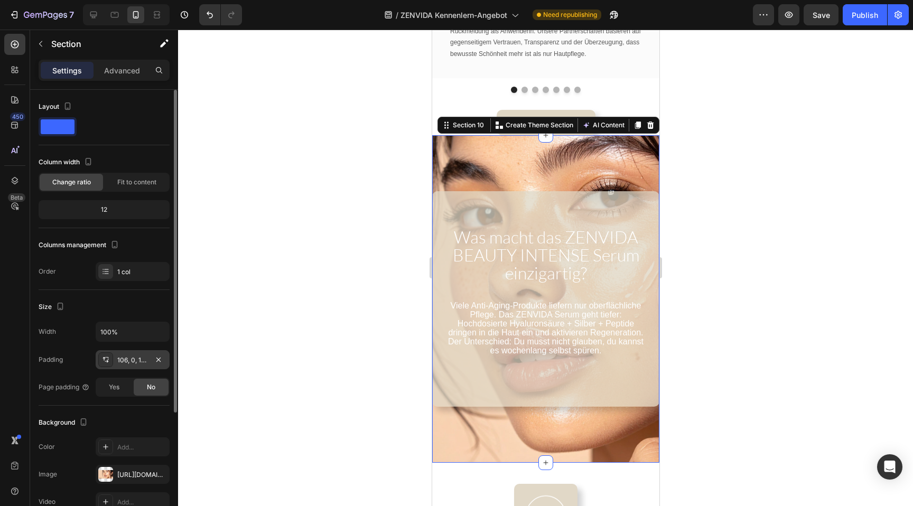
click at [126, 358] on div "106, 0, 106, 0" at bounding box center [132, 360] width 31 height 10
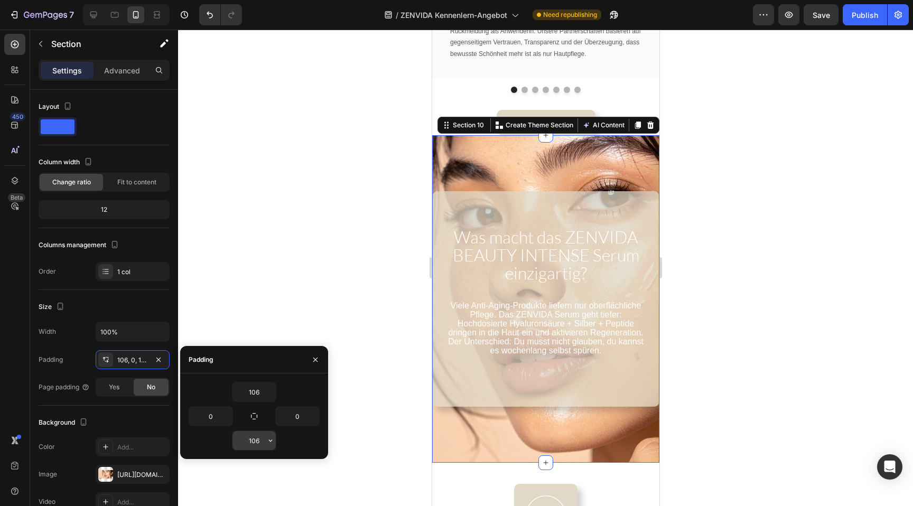
click at [254, 435] on input "106" at bounding box center [253, 440] width 43 height 19
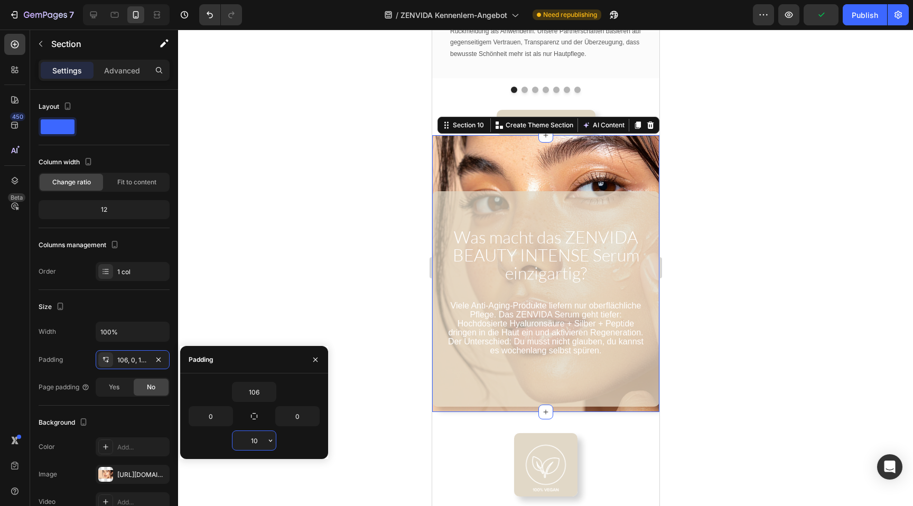
type input "1"
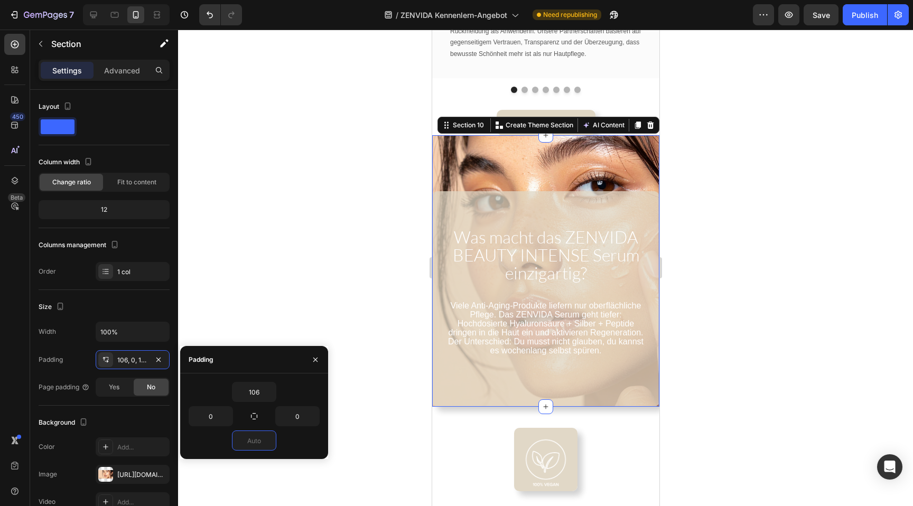
click at [321, 227] on div at bounding box center [545, 268] width 735 height 476
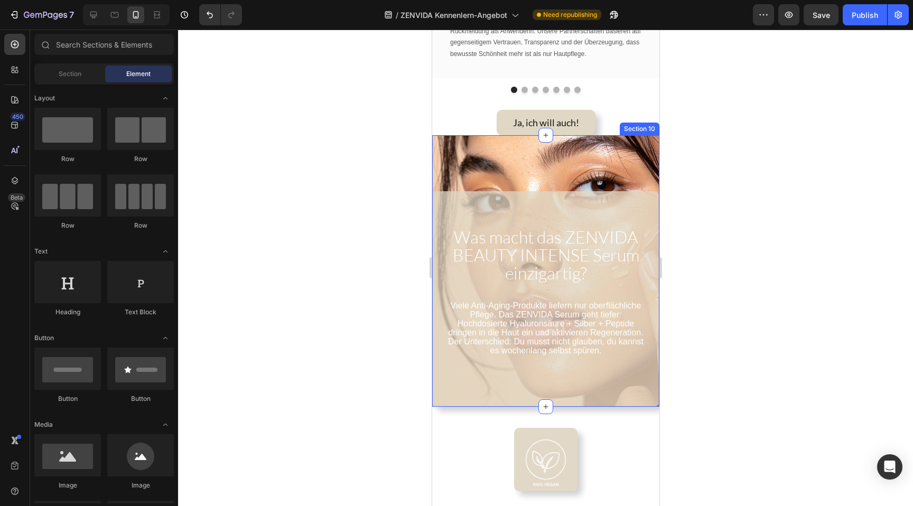
click at [478, 163] on div "Viele Anti-Aging-Produkte liefern nur oberflächliche Pflege. Das ZENVIDA Serum …" at bounding box center [544, 270] width 227 height 271
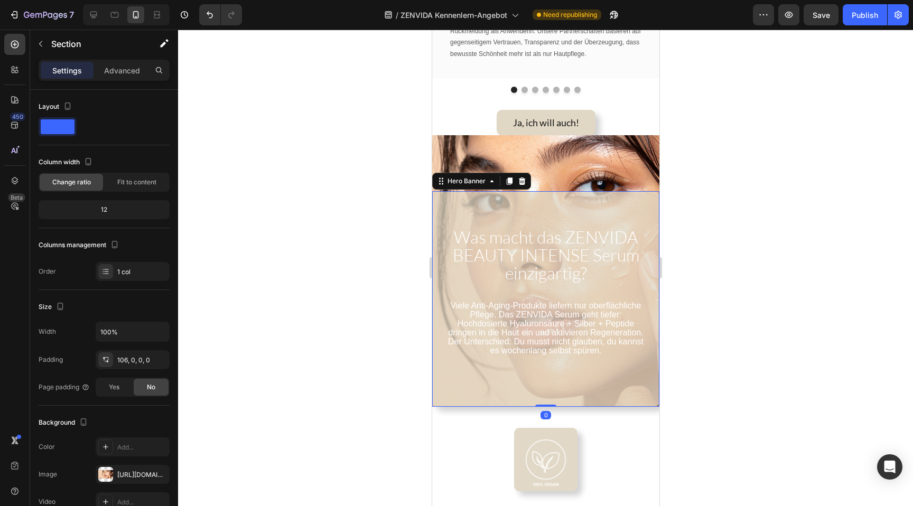
click at [470, 198] on div "Viele Anti-Aging-Produkte liefern nur oberflächliche Pflege. Das ZENVIDA Serum …" at bounding box center [544, 298] width 227 height 215
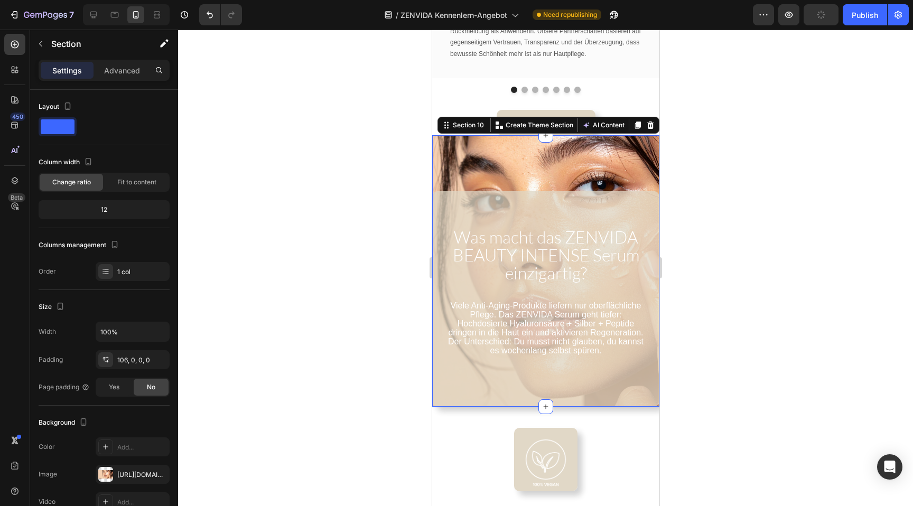
click at [456, 135] on div "Viele Anti-Aging-Produkte liefern nur oberflächliche Pflege. Das ZENVIDA Serum …" at bounding box center [544, 270] width 227 height 271
click at [128, 357] on div "106, 0, 0, 0" at bounding box center [132, 360] width 31 height 10
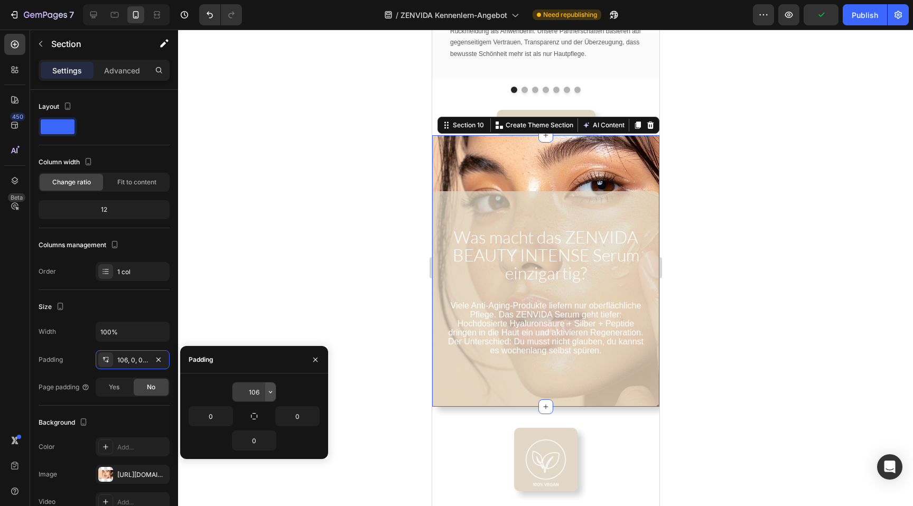
click at [267, 391] on icon "button" at bounding box center [270, 392] width 8 height 8
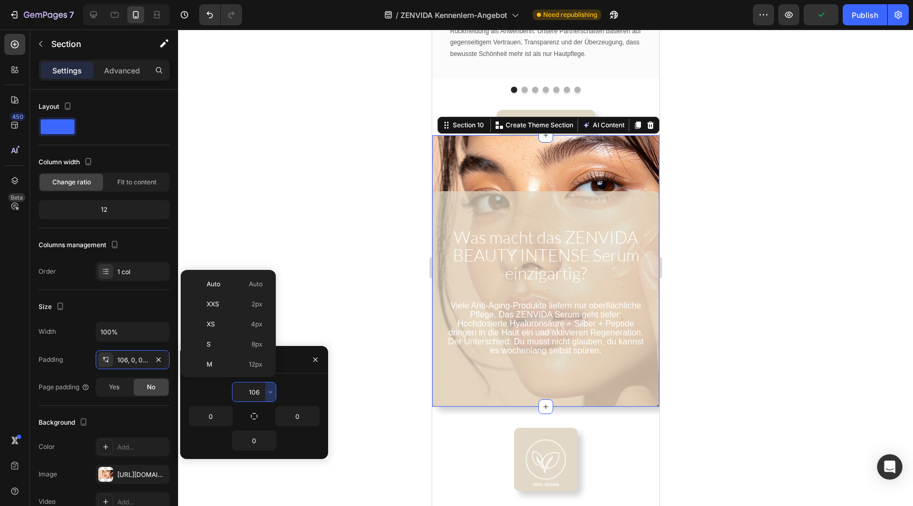
click at [248, 392] on input "106" at bounding box center [253, 391] width 43 height 19
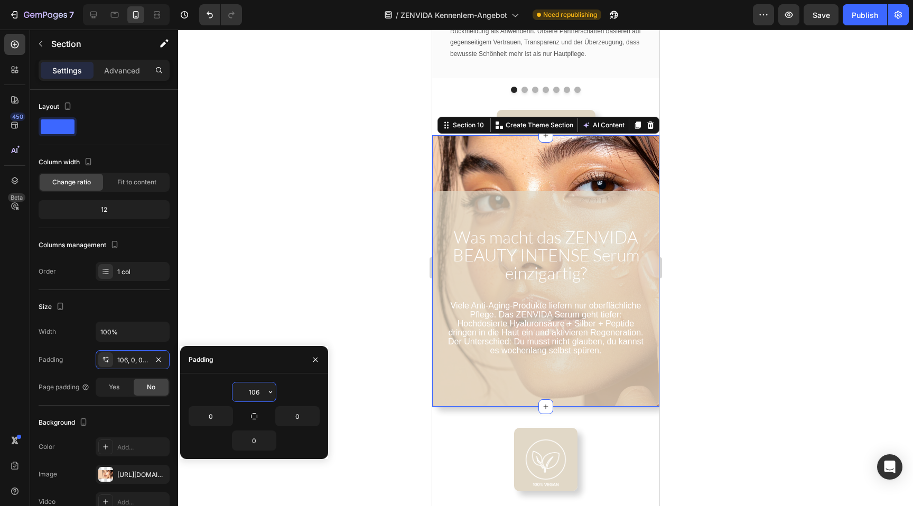
click at [248, 392] on input "106" at bounding box center [253, 391] width 43 height 19
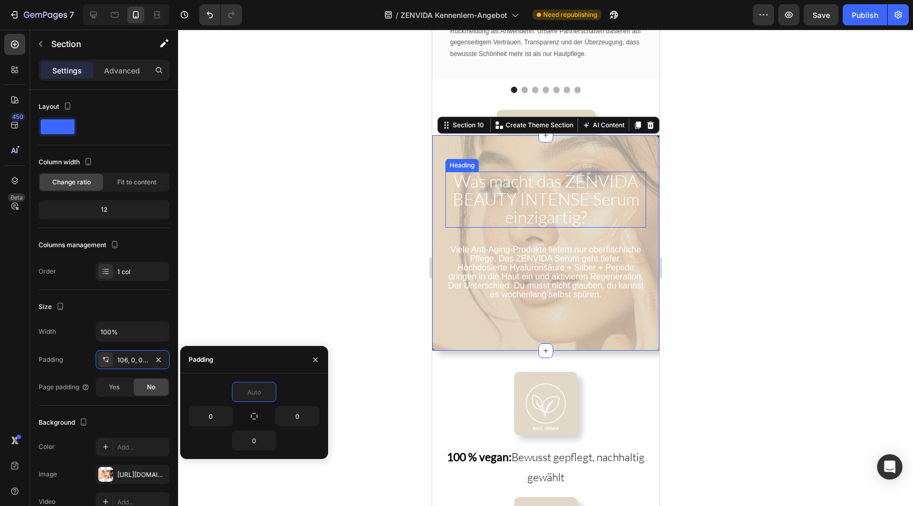
click at [564, 177] on span "Was macht das ZENVIDA BEAUTY INTENSE Serum einzigartig?" at bounding box center [545, 199] width 186 height 57
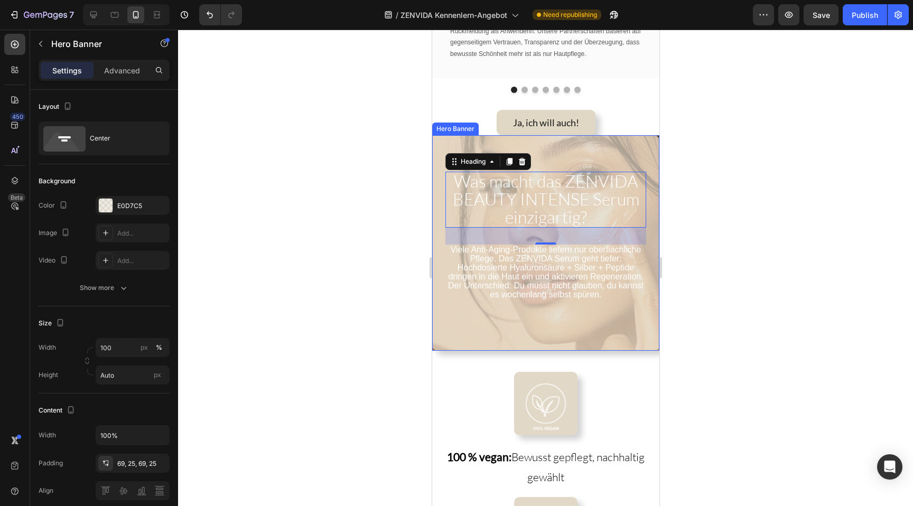
click at [551, 161] on div "Viele Anti-Aging-Produkte liefern nur oberflächliche Pflege. Das ZENVIDA Serum …" at bounding box center [544, 242] width 227 height 215
click at [522, 192] on span "Was macht das ZENVIDA BEAUTY INTENSE Serum einzigartig?" at bounding box center [545, 199] width 186 height 57
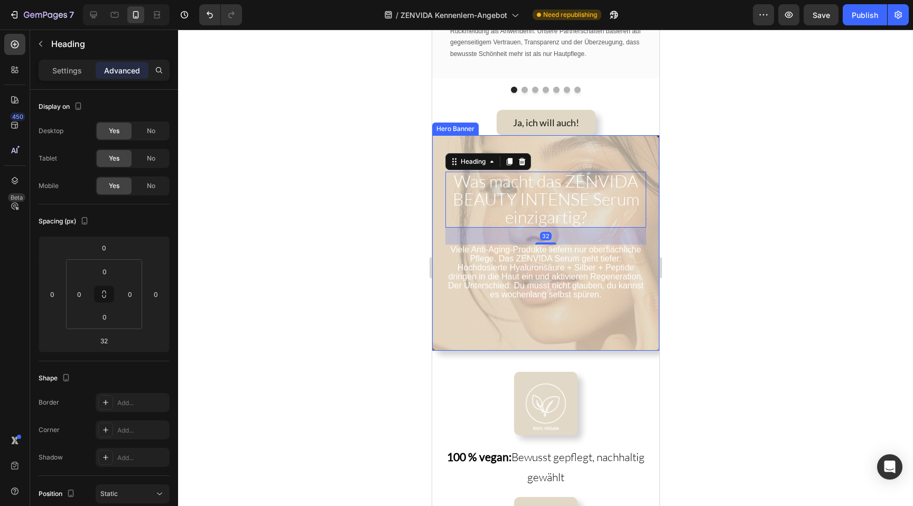
click at [436, 137] on div "Viele Anti-Aging-Produkte liefern nur oberflächliche Pflege. Das ZENVIDA Serum …" at bounding box center [544, 242] width 227 height 215
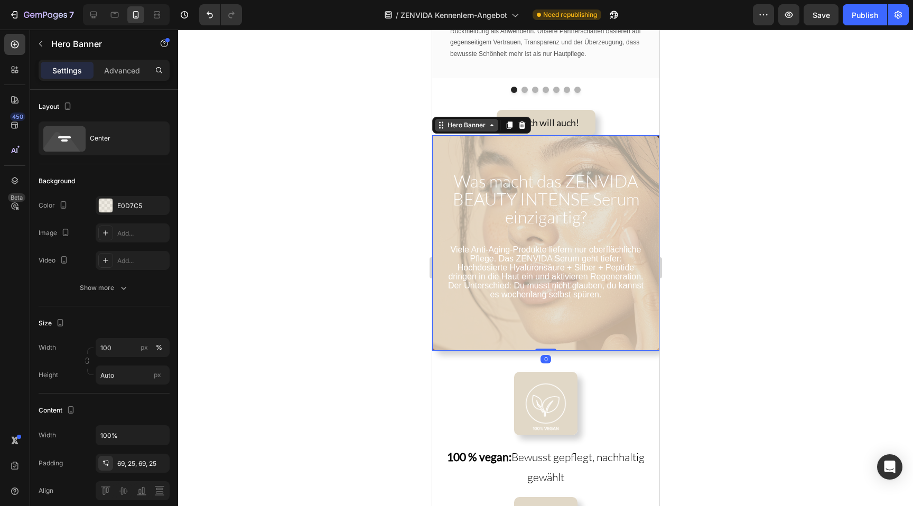
click at [456, 127] on div "Hero Banner" at bounding box center [465, 125] width 63 height 13
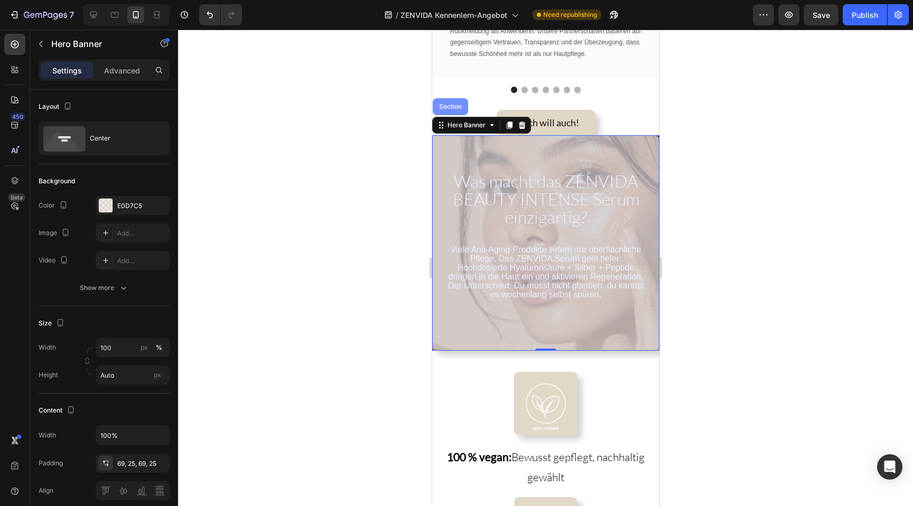
click at [447, 110] on div "Section" at bounding box center [449, 106] width 35 height 17
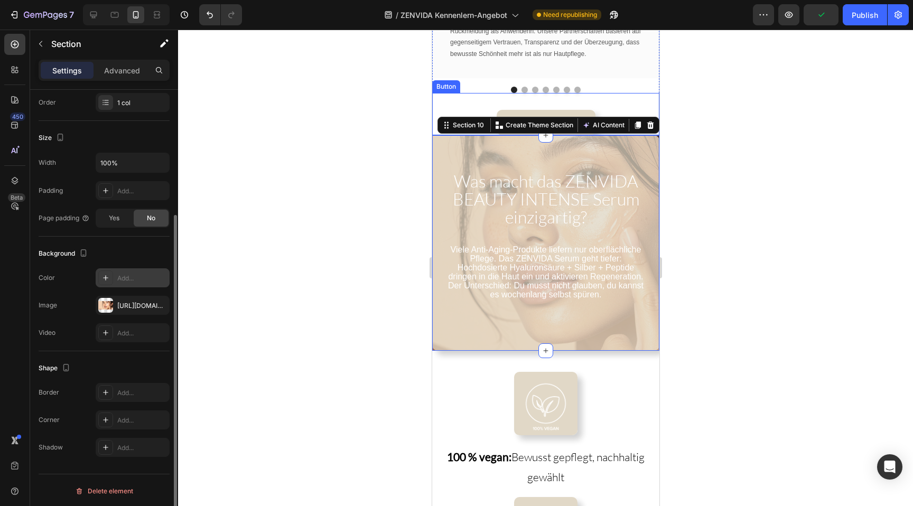
scroll to position [171, 0]
click at [125, 433] on div "Border Add... Corner Add... Shadow Add..." at bounding box center [104, 418] width 131 height 74
click at [125, 437] on div "Add..." at bounding box center [133, 445] width 74 height 19
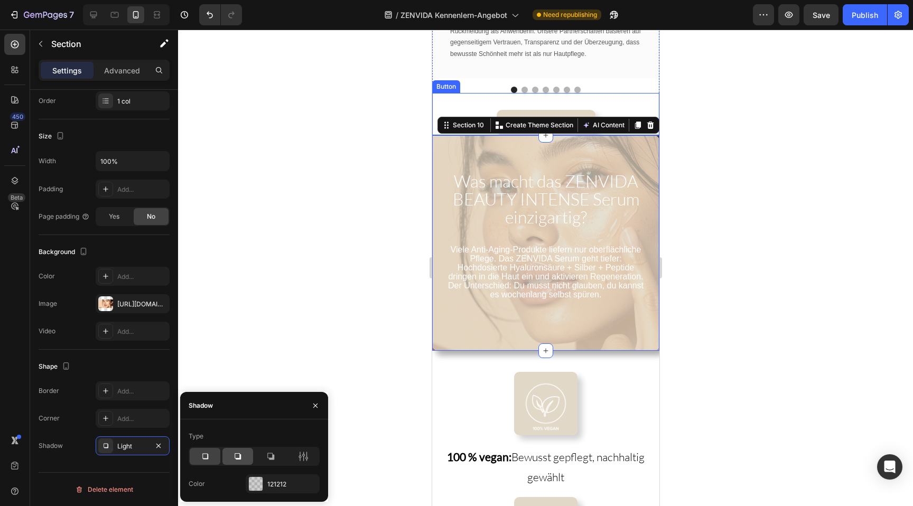
click at [238, 454] on icon at bounding box center [237, 456] width 11 height 11
click at [463, 308] on div "Viele Anti-Aging-Produkte liefern nur oberflächliche Pflege. Das ZENVIDA Serum …" at bounding box center [544, 242] width 227 height 215
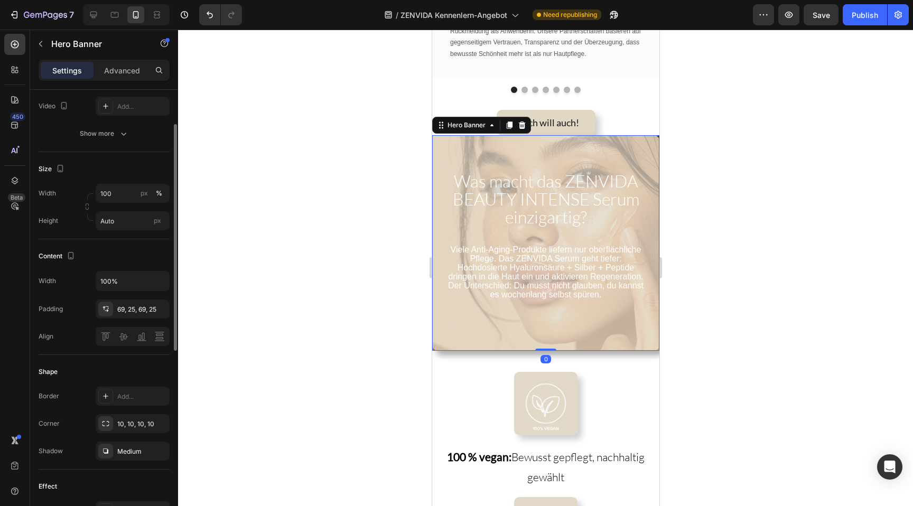
scroll to position [155, 0]
click at [164, 449] on button "button" at bounding box center [158, 450] width 13 height 13
click at [340, 290] on div at bounding box center [545, 268] width 735 height 476
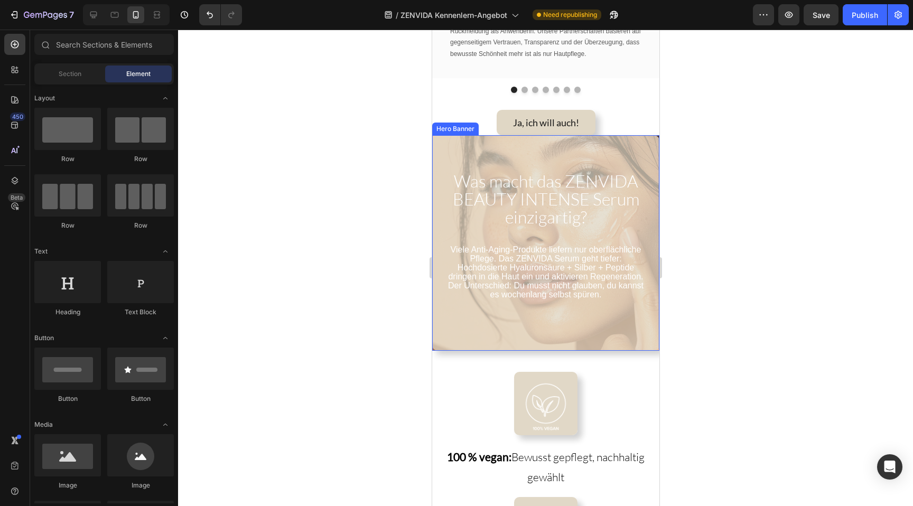
click at [441, 340] on div "Viele Anti-Aging-Produkte liefern nur oberflächliche Pflege. Das ZENVIDA Serum …" at bounding box center [544, 242] width 227 height 215
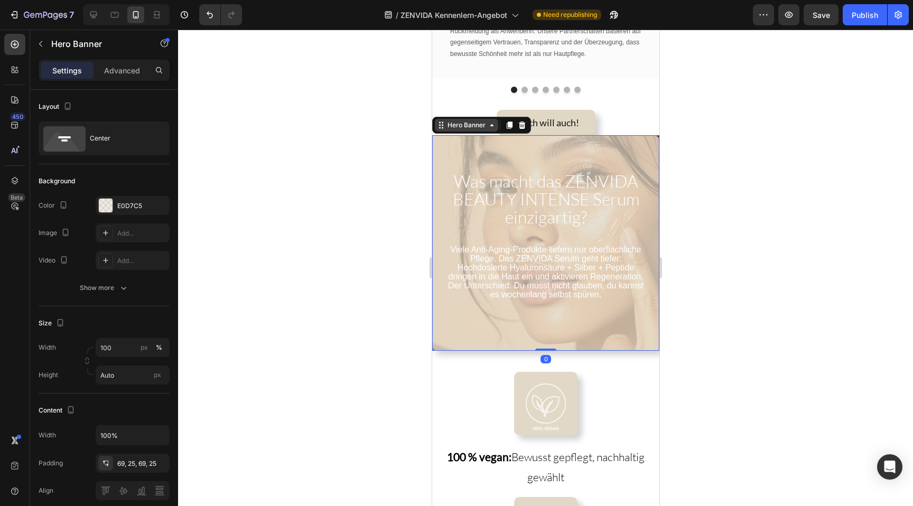
click at [469, 123] on div "Hero Banner" at bounding box center [466, 125] width 42 height 10
click at [455, 128] on div "Hero Banner Section" at bounding box center [480, 125] width 99 height 17
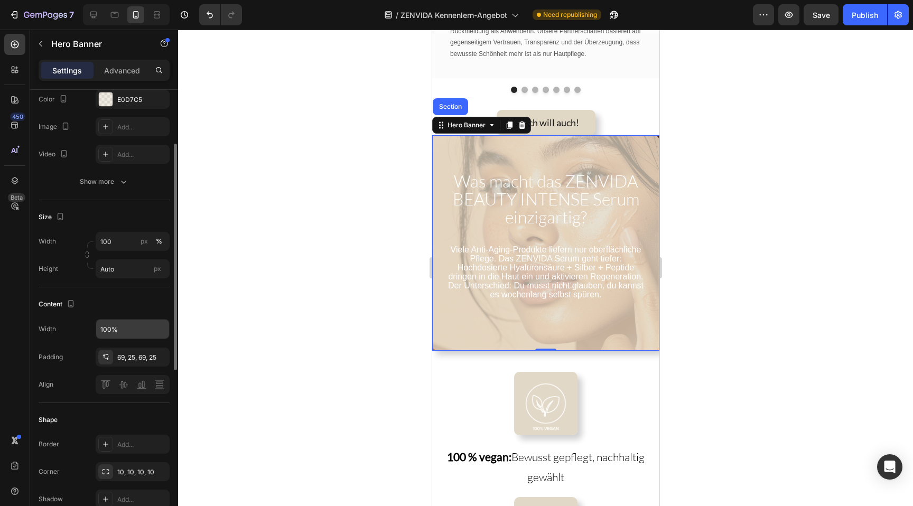
scroll to position [113, 0]
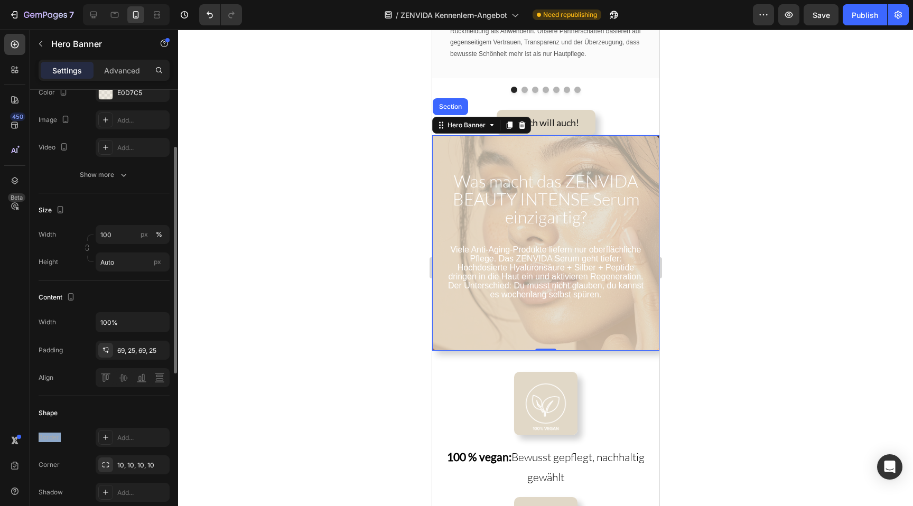
drag, startPoint x: 124, startPoint y: 431, endPoint x: 97, endPoint y: 409, distance: 34.5
click at [97, 409] on div "Shape Border Add... Corner 10, 10, 10, 10 Shadow Add..." at bounding box center [104, 453] width 131 height 115
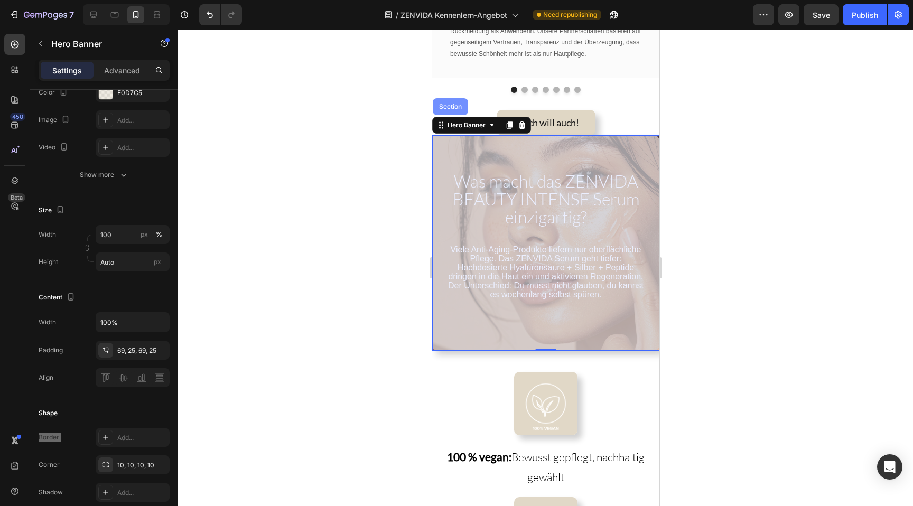
click at [454, 104] on div "Section" at bounding box center [449, 107] width 27 height 6
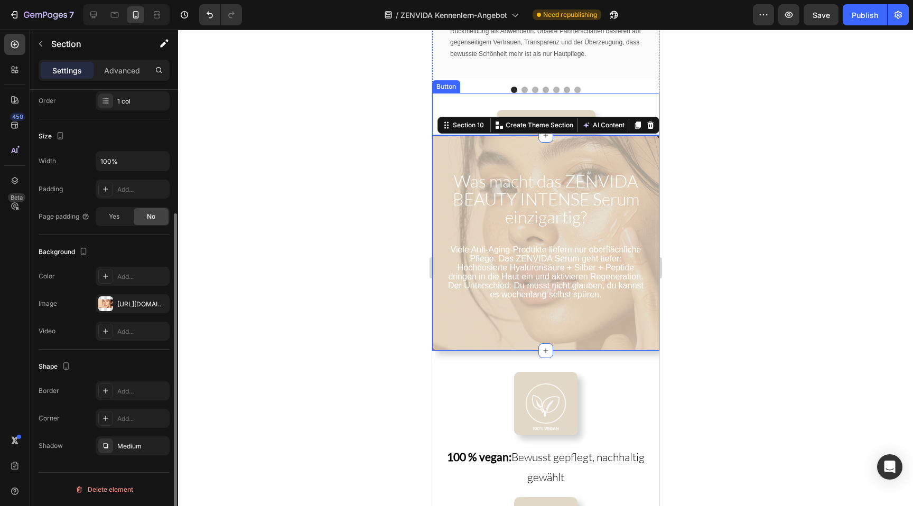
scroll to position [170, 0]
click at [112, 421] on div at bounding box center [105, 419] width 15 height 15
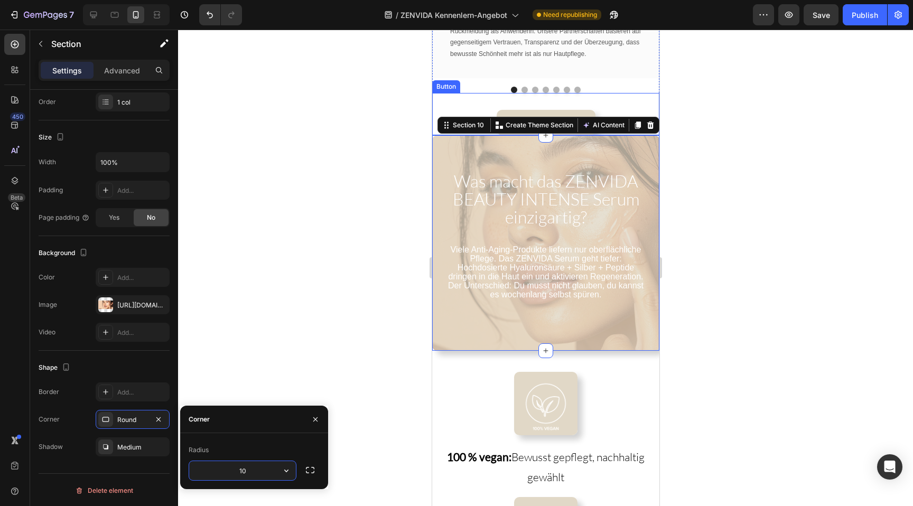
type input "10"
click at [320, 318] on div at bounding box center [545, 268] width 735 height 476
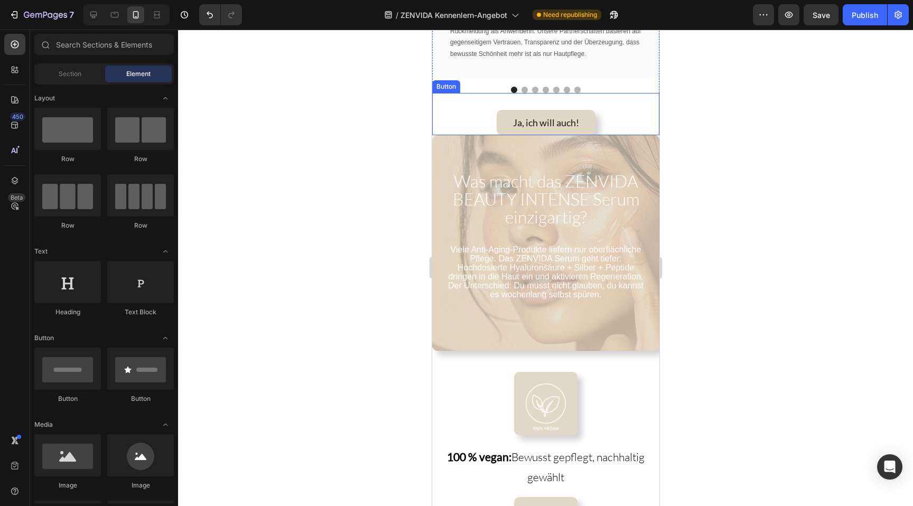
click at [330, 306] on div at bounding box center [545, 268] width 735 height 476
click at [550, 152] on div "Viele Anti-Aging-Produkte liefern nur oberflächliche Pflege. Das ZENVIDA Serum …" at bounding box center [544, 242] width 227 height 215
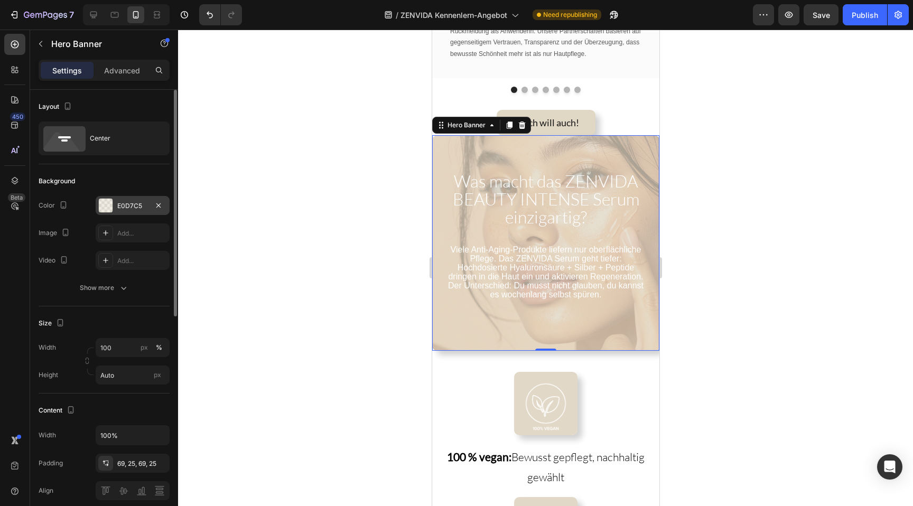
click at [128, 209] on div "E0D7C5" at bounding box center [132, 206] width 31 height 10
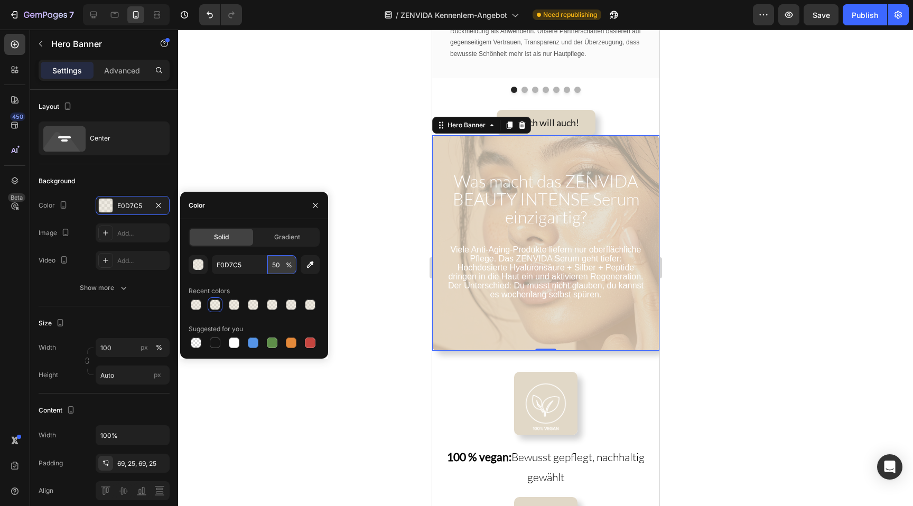
click at [277, 262] on input "50" at bounding box center [281, 264] width 29 height 19
type input "45"
click at [351, 161] on div at bounding box center [545, 268] width 735 height 476
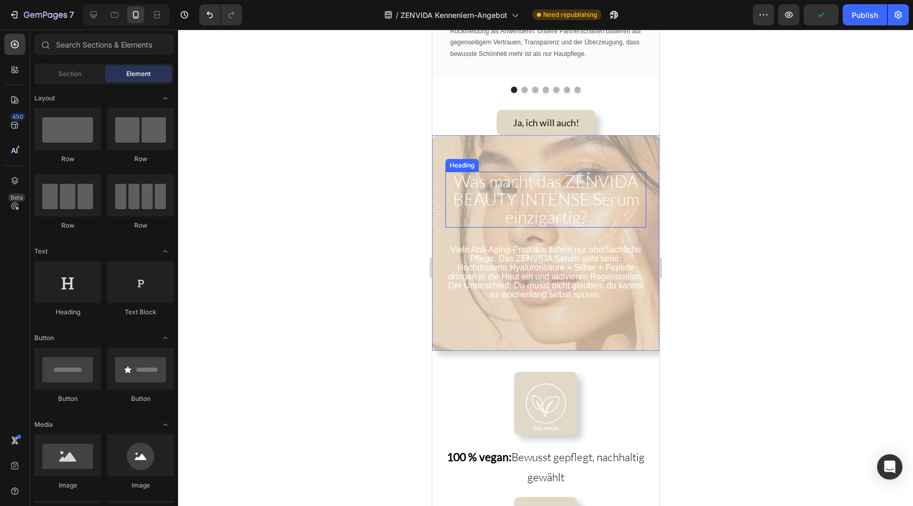
click at [547, 185] on span "Was macht das ZENVIDA BEAUTY INTENSE Serum einzigartig?" at bounding box center [545, 199] width 186 height 57
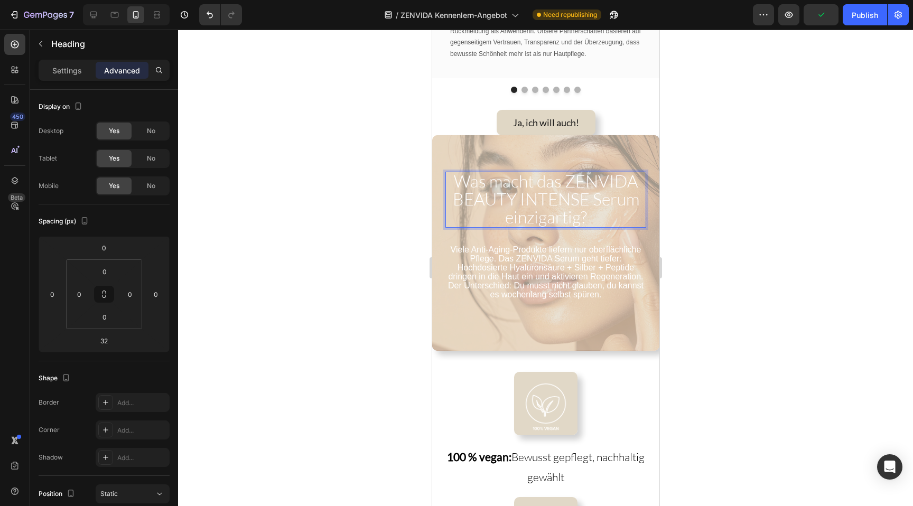
click at [547, 185] on span "Was macht das ZENVIDA BEAUTY INTENSE Serum einzigartig?" at bounding box center [545, 199] width 186 height 57
click at [405, 222] on div at bounding box center [545, 268] width 735 height 476
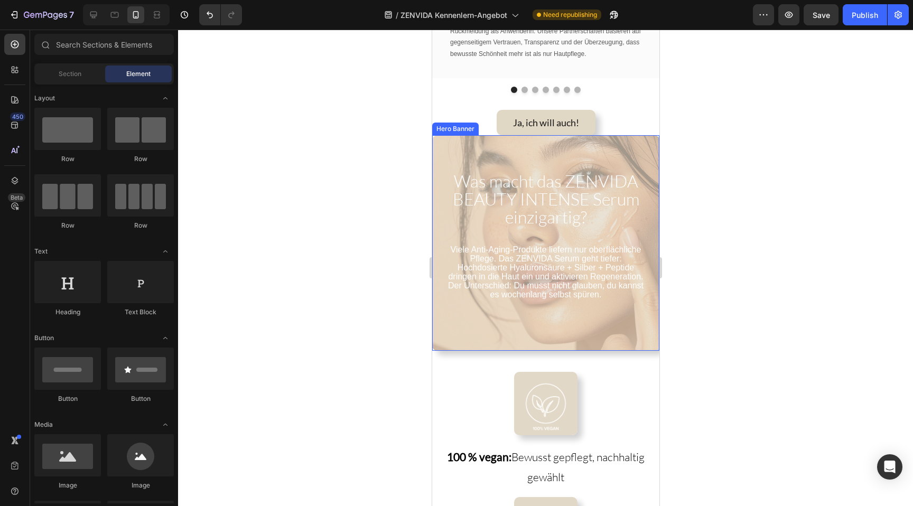
click at [460, 155] on div "Viele Anti-Aging-Produkte liefern nur oberflächliche Pflege. Das ZENVIDA Serum …" at bounding box center [544, 242] width 227 height 215
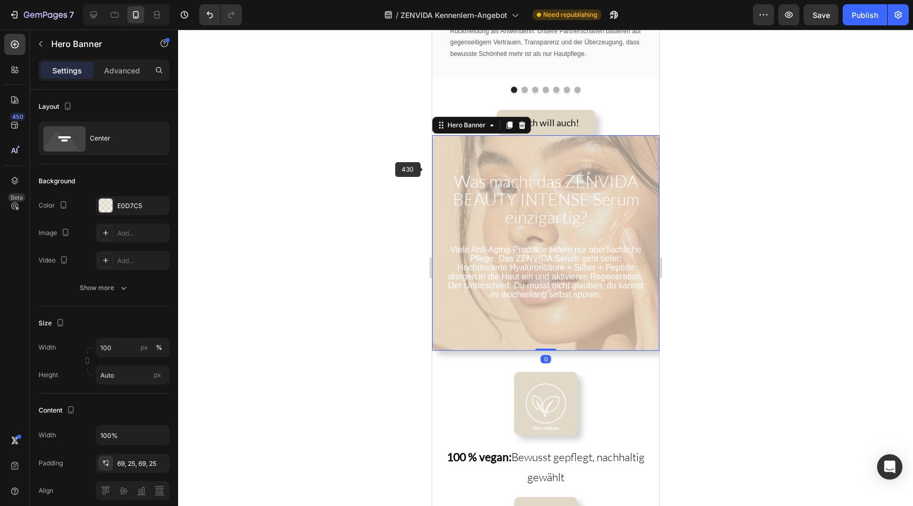
click at [318, 220] on div at bounding box center [545, 268] width 735 height 476
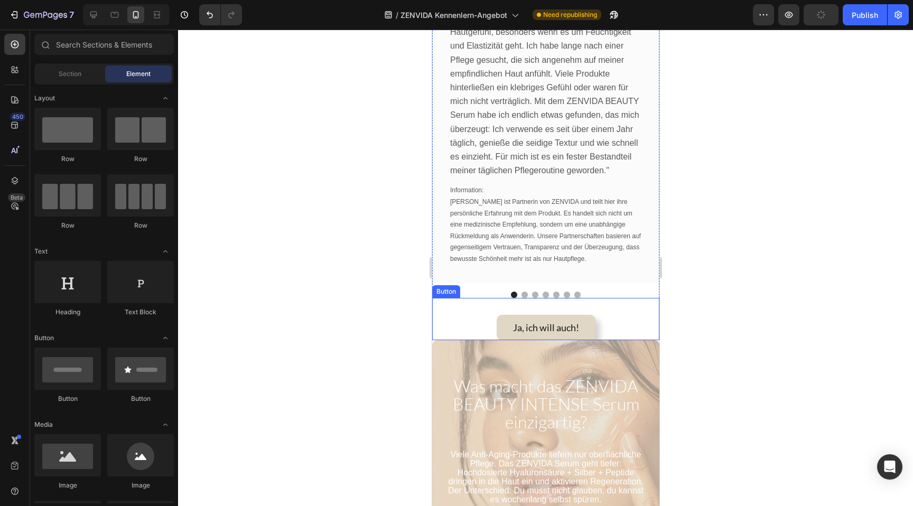
scroll to position [1469, 0]
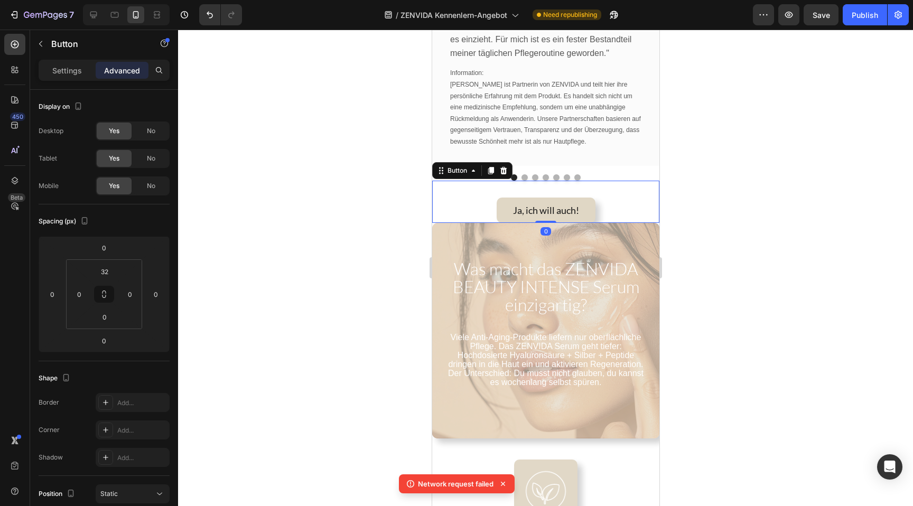
click at [565, 185] on div "Ja, ich will auch! Button 0" at bounding box center [544, 202] width 227 height 42
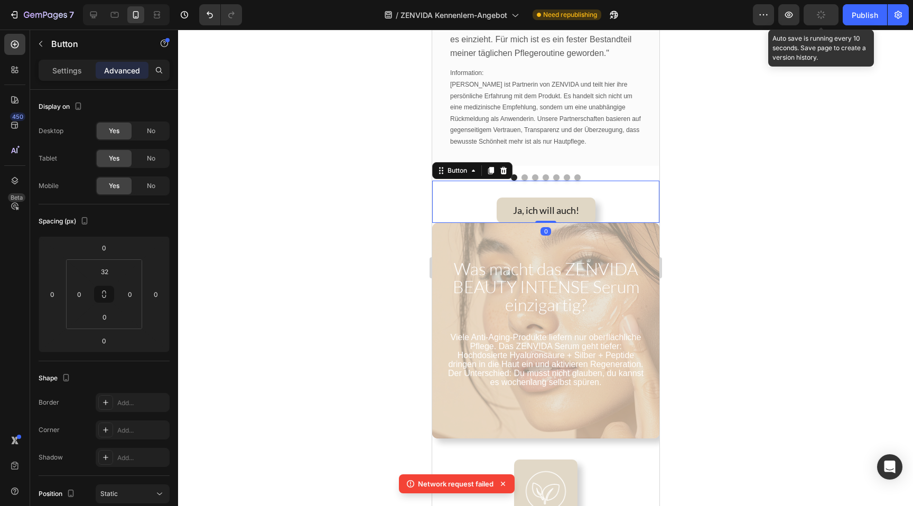
click at [829, 16] on button "button" at bounding box center [820, 14] width 35 height 21
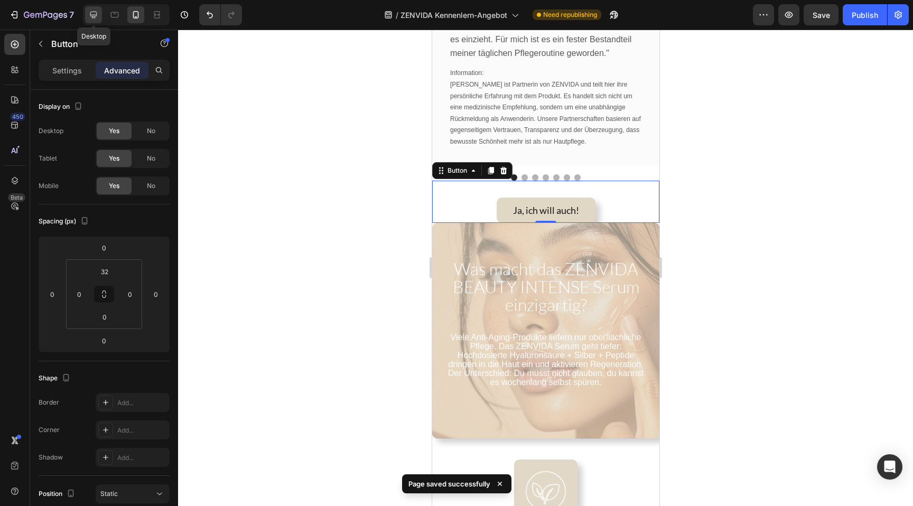
click at [95, 19] on icon at bounding box center [93, 15] width 11 height 11
type input "64"
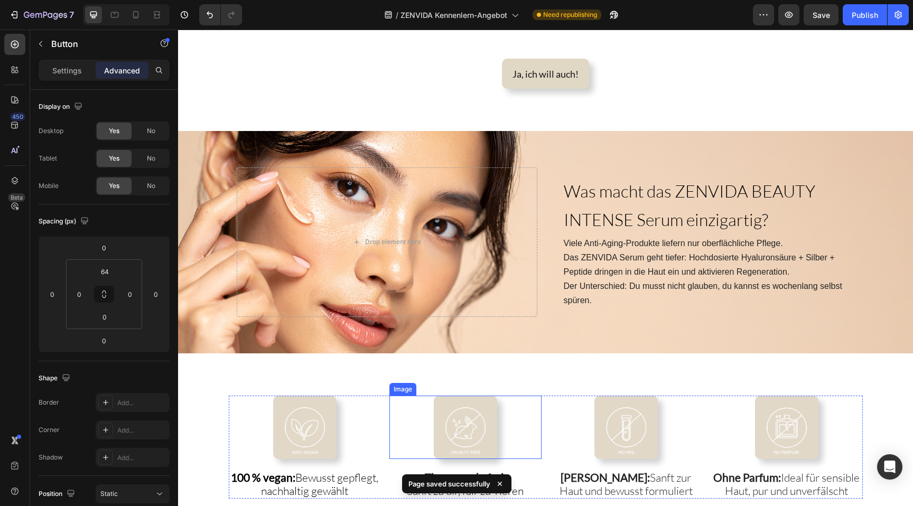
scroll to position [1631, 0]
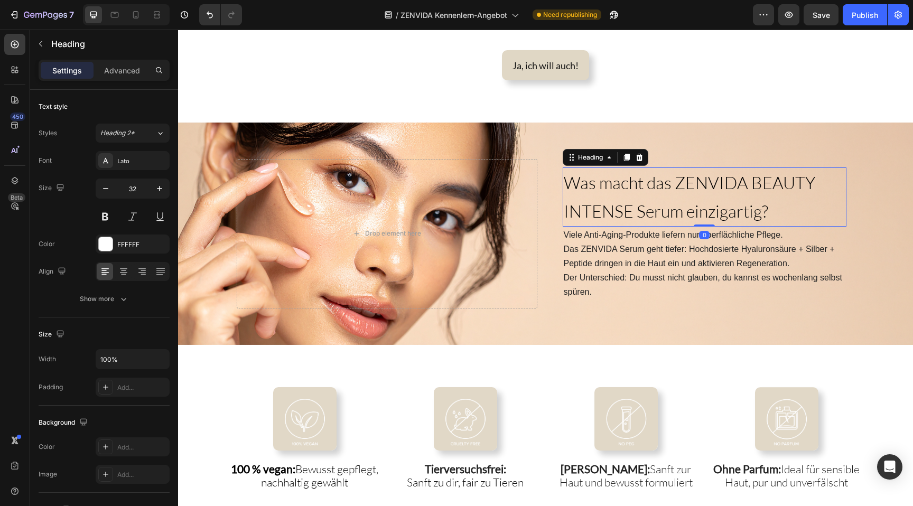
click at [669, 185] on span "Was macht das ZENVIDA BEAUTY INTENSE Serum einzigartig?" at bounding box center [689, 196] width 251 height 49
click at [112, 302] on div "Show more" at bounding box center [104, 299] width 49 height 11
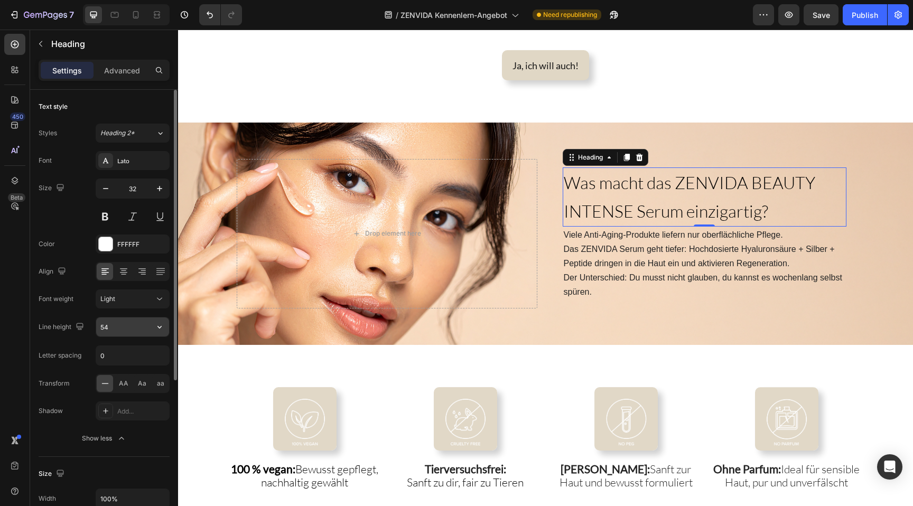
click at [130, 326] on input "54" at bounding box center [132, 326] width 73 height 19
click at [163, 323] on icon "button" at bounding box center [159, 327] width 11 height 11
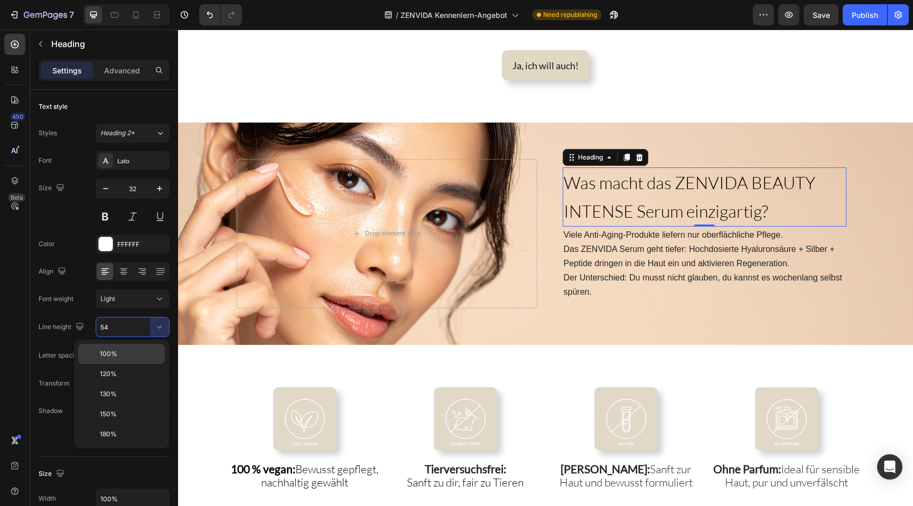
click at [134, 353] on p "100%" at bounding box center [130, 354] width 60 height 10
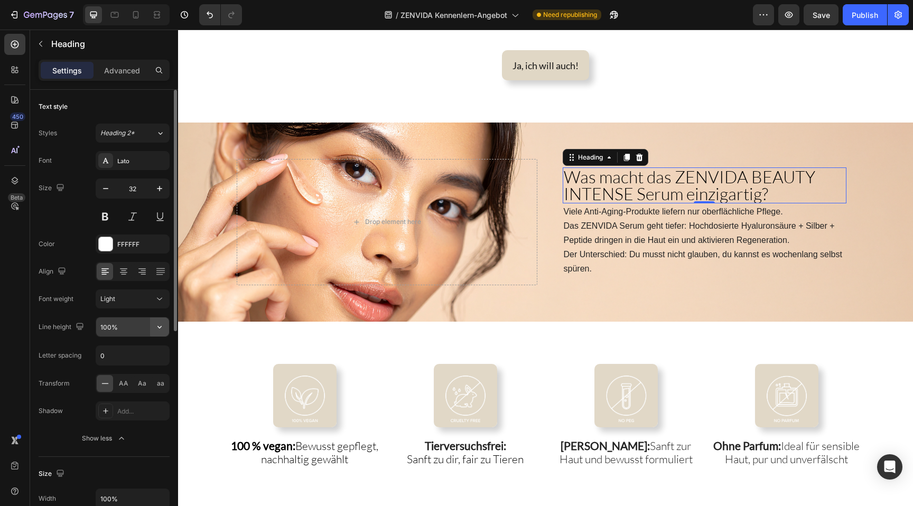
click at [163, 333] on button "button" at bounding box center [159, 326] width 19 height 19
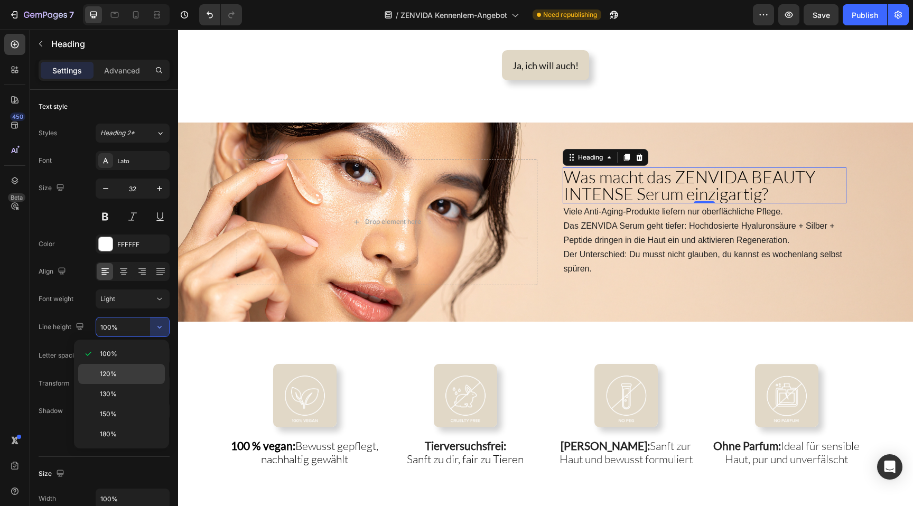
click at [144, 376] on p "120%" at bounding box center [130, 374] width 60 height 10
type input "120%"
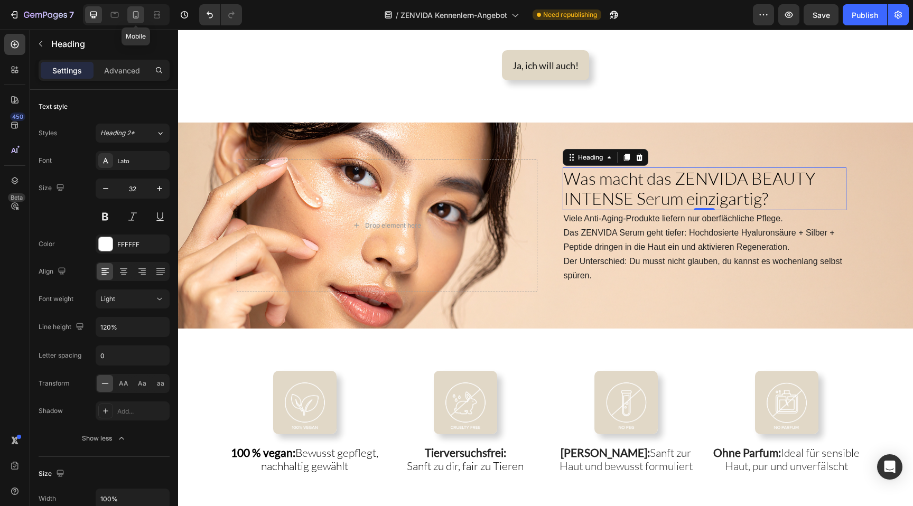
click at [131, 14] on icon at bounding box center [135, 15] width 11 height 11
type input "25"
type input "31"
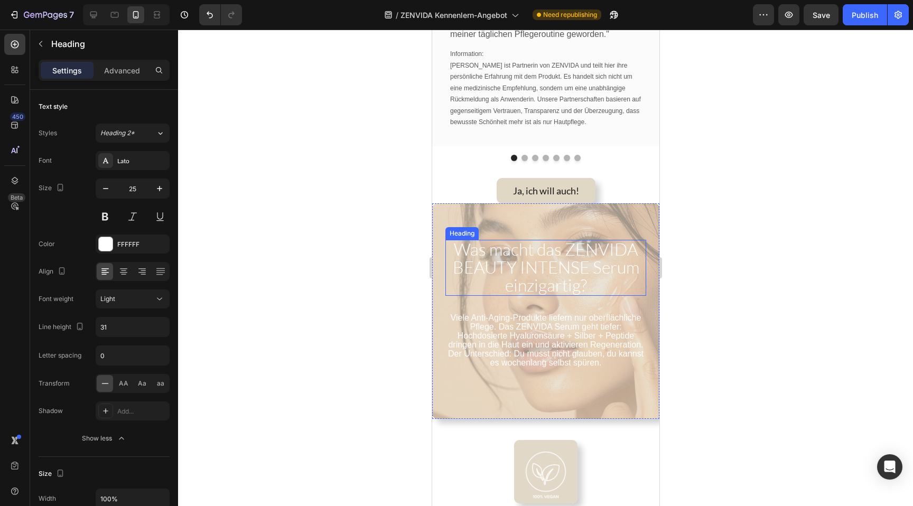
scroll to position [1486, 0]
click at [555, 254] on span "Was macht das ZENVIDA BEAUTY INTENSE Serum einzigartig?" at bounding box center [545, 269] width 186 height 57
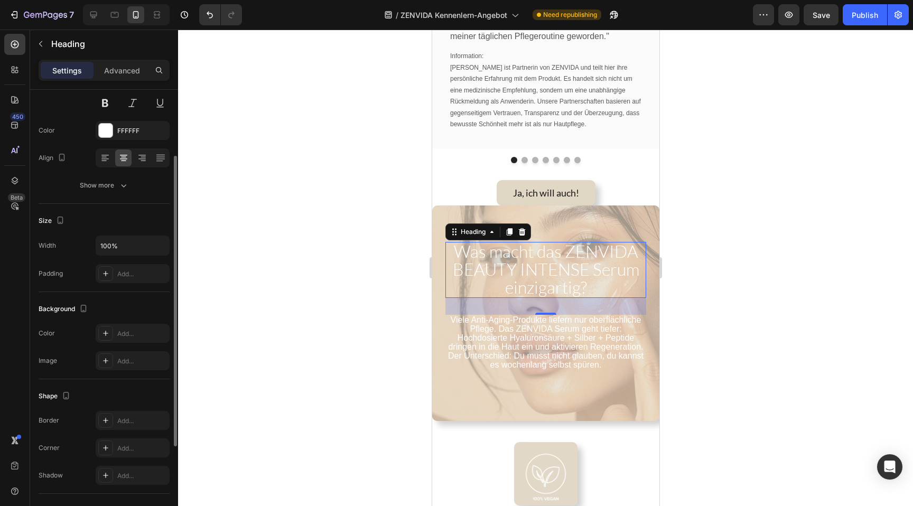
scroll to position [109, 0]
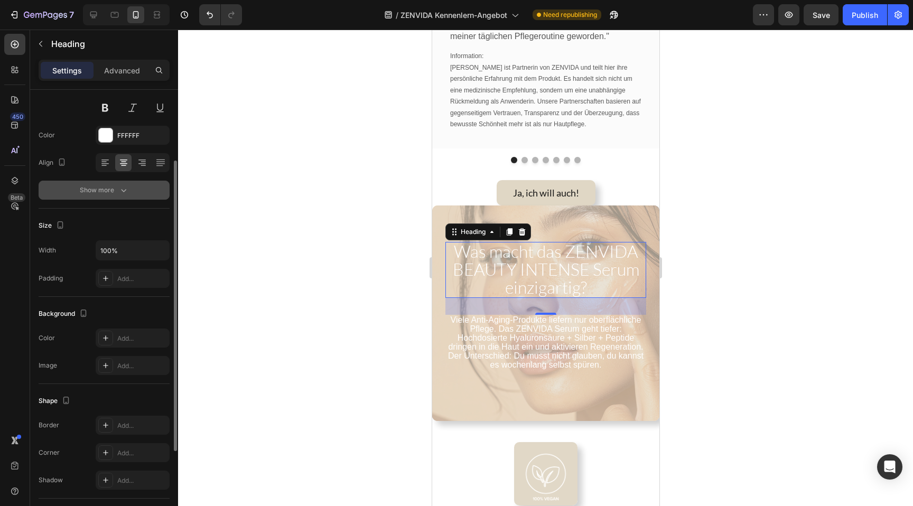
click at [100, 193] on div "Show more" at bounding box center [104, 190] width 49 height 11
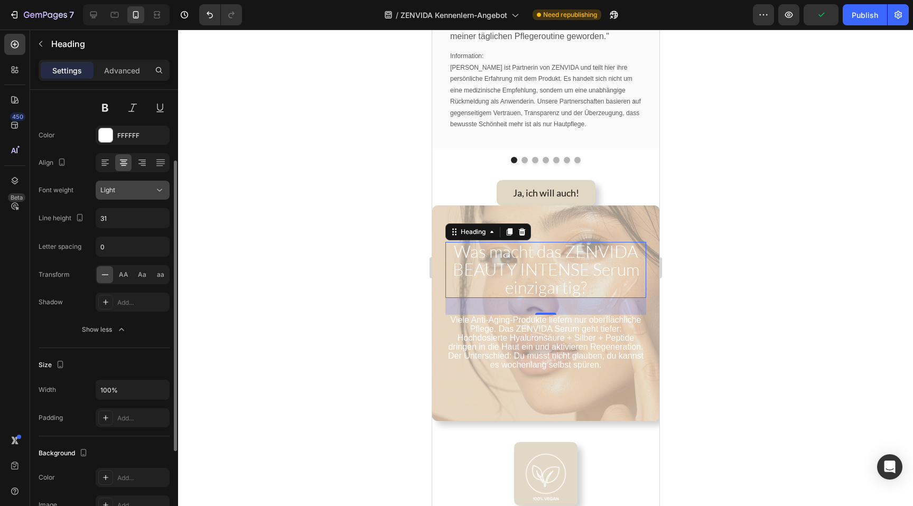
click at [140, 186] on div "Light" at bounding box center [127, 190] width 54 height 10
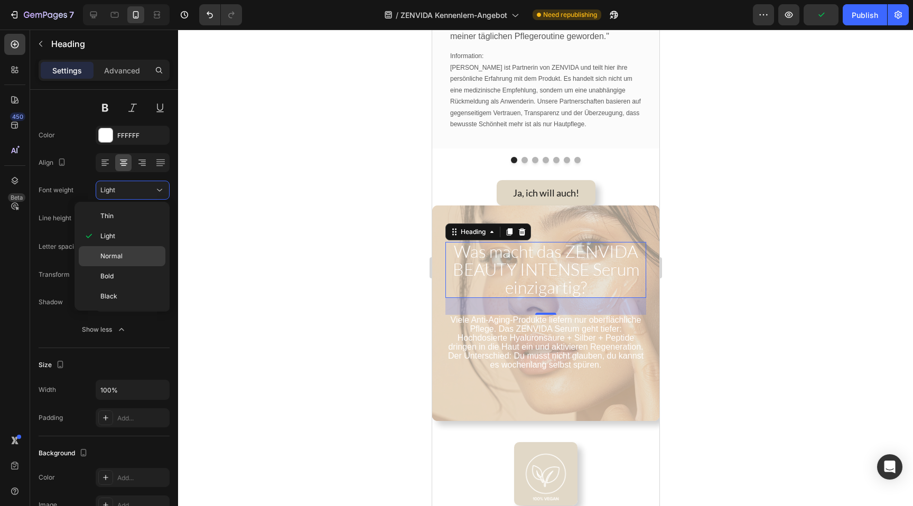
click at [119, 255] on span "Normal" at bounding box center [111, 256] width 22 height 10
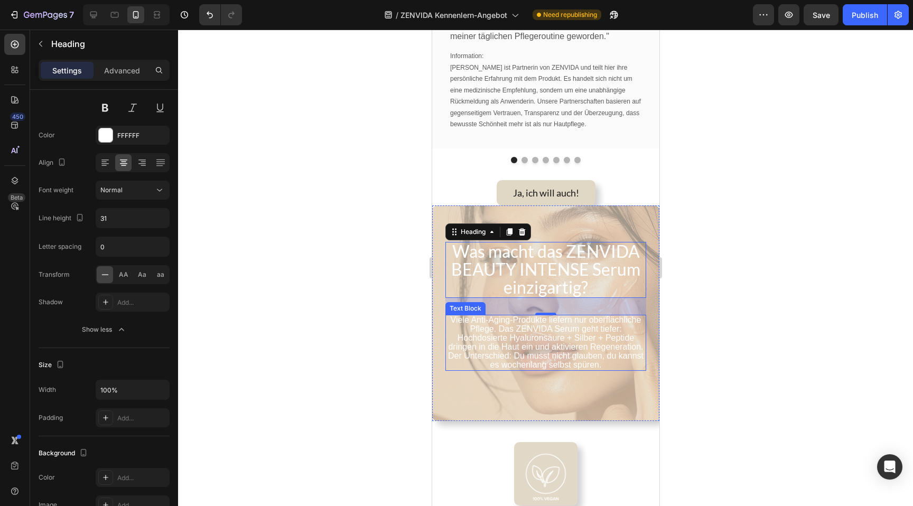
click at [490, 315] on span "Viele Anti-Aging-Produkte liefern nur oberflächliche Pflege. Das ZENVIDA Serum …" at bounding box center [544, 333] width 195 height 36
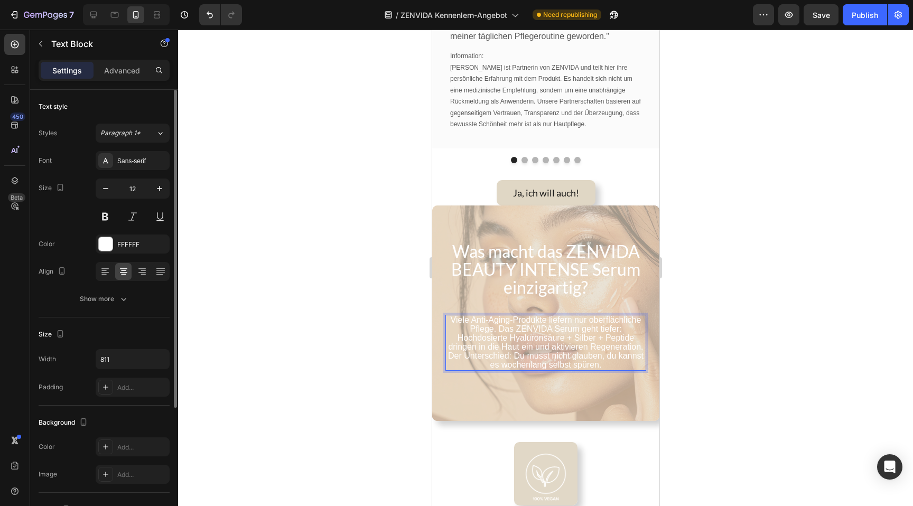
click at [490, 315] on span "Viele Anti-Aging-Produkte liefern nur oberflächliche Pflege. Das ZENVIDA Serum …" at bounding box center [544, 333] width 195 height 36
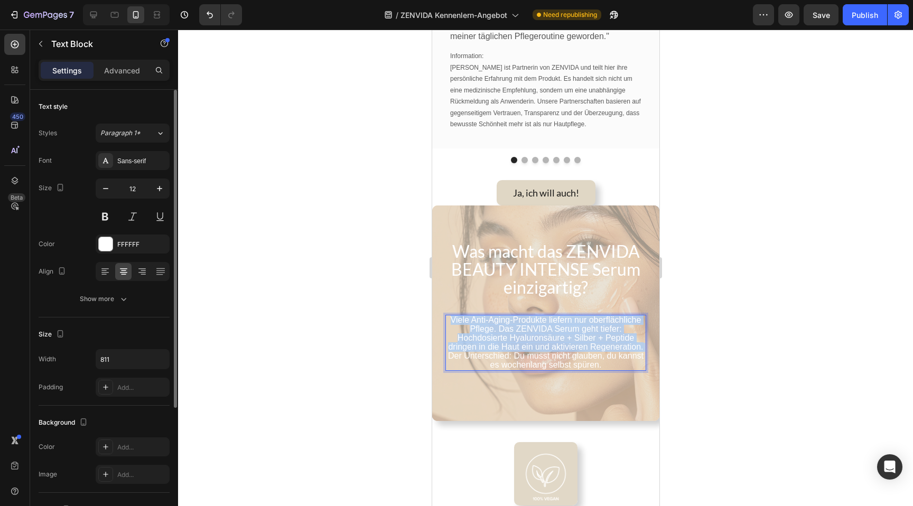
click at [490, 315] on span "Viele Anti-Aging-Produkte liefern nur oberflächliche Pflege. Das ZENVIDA Serum …" at bounding box center [544, 333] width 195 height 36
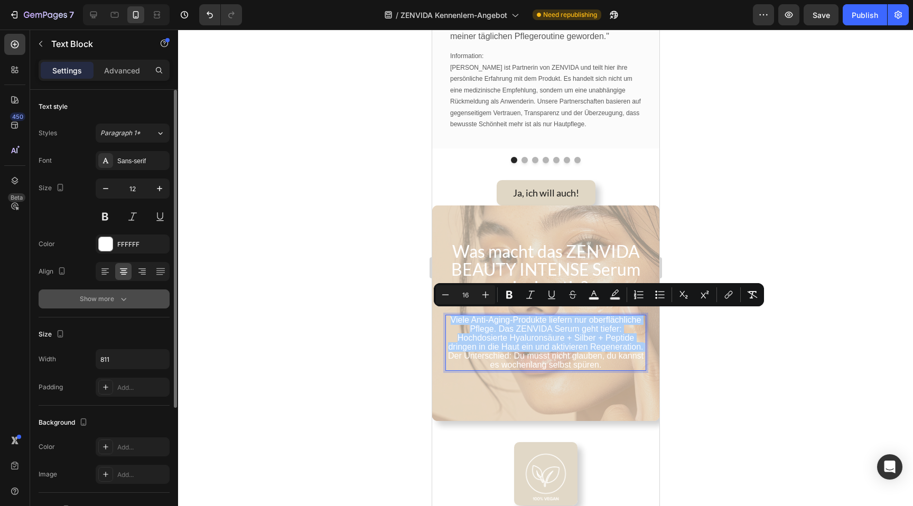
click at [127, 294] on icon "button" at bounding box center [123, 299] width 11 height 11
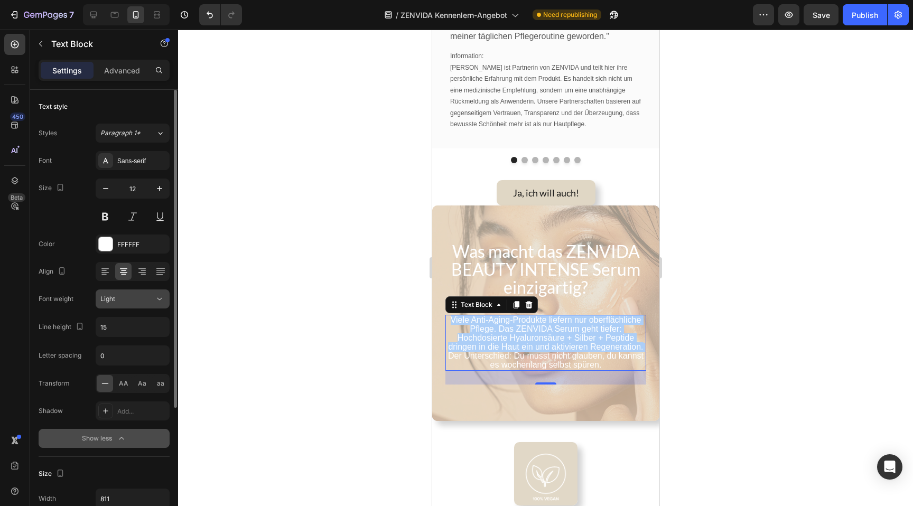
click at [131, 301] on div "Light" at bounding box center [127, 299] width 54 height 10
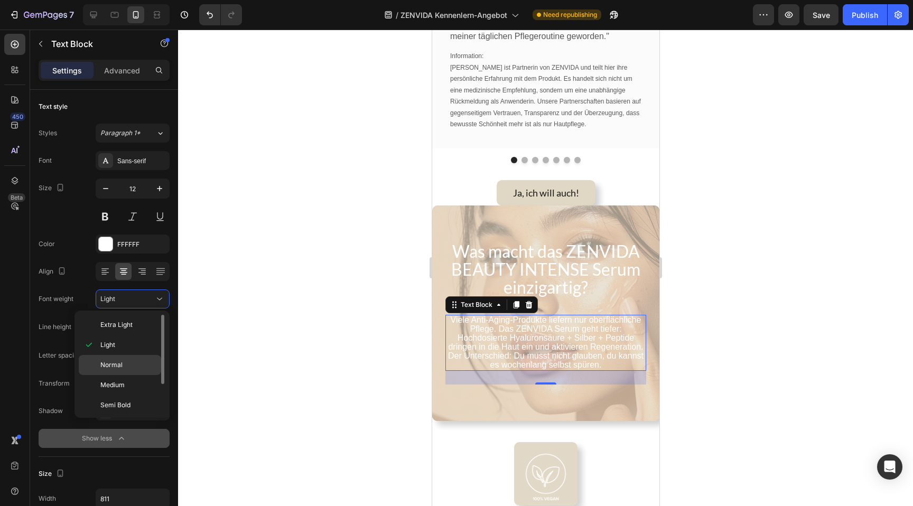
click at [126, 375] on div "Normal" at bounding box center [120, 385] width 82 height 20
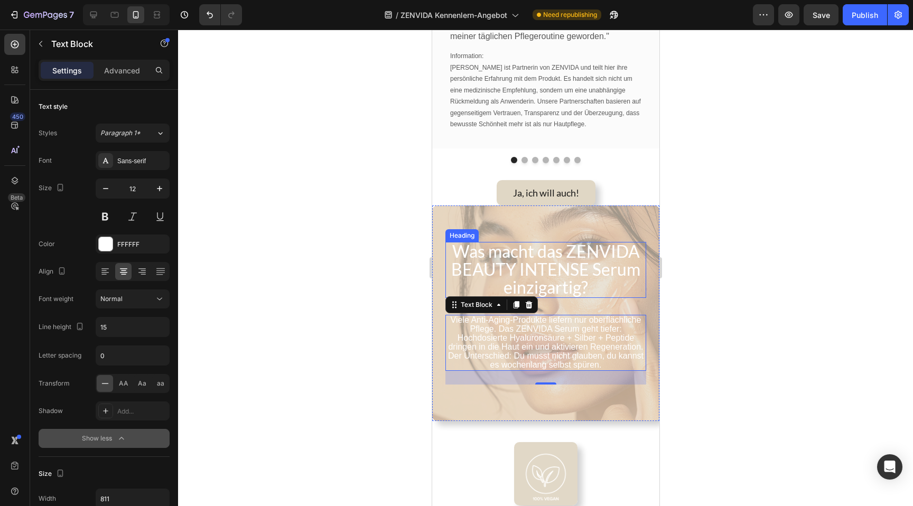
click at [571, 272] on span "Was macht das ZENVIDA BEAUTY INTENSE Serum einzigartig?" at bounding box center [545, 269] width 189 height 57
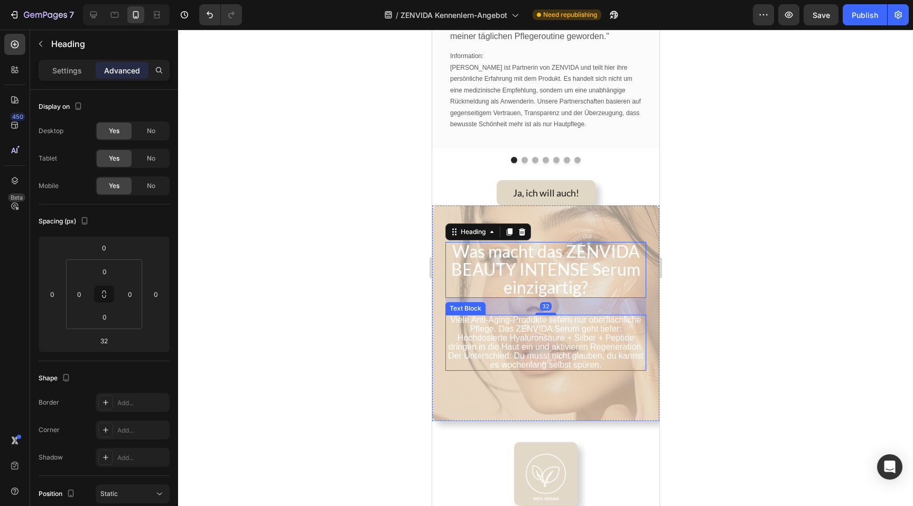
click at [539, 341] on span "Viele Anti-Aging-Produkte liefern nur oberflächliche Pflege. Das ZENVIDA Serum …" at bounding box center [544, 333] width 195 height 36
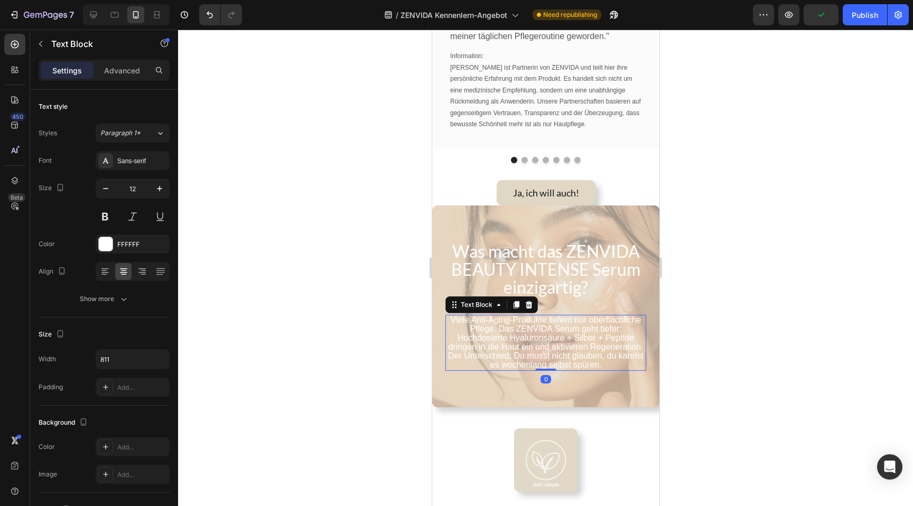
drag, startPoint x: 548, startPoint y: 378, endPoint x: 548, endPoint y: 329, distance: 49.1
click at [548, 329] on div "Viele Anti-Aging-Produkte liefern nur oberflächliche Pflege. Das ZENVIDA Serum …" at bounding box center [545, 343] width 201 height 56
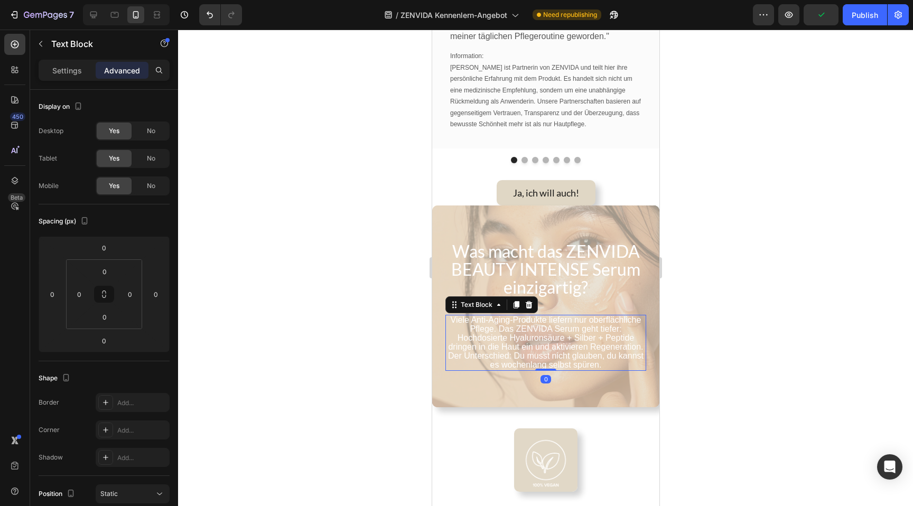
click at [347, 294] on div at bounding box center [545, 268] width 735 height 476
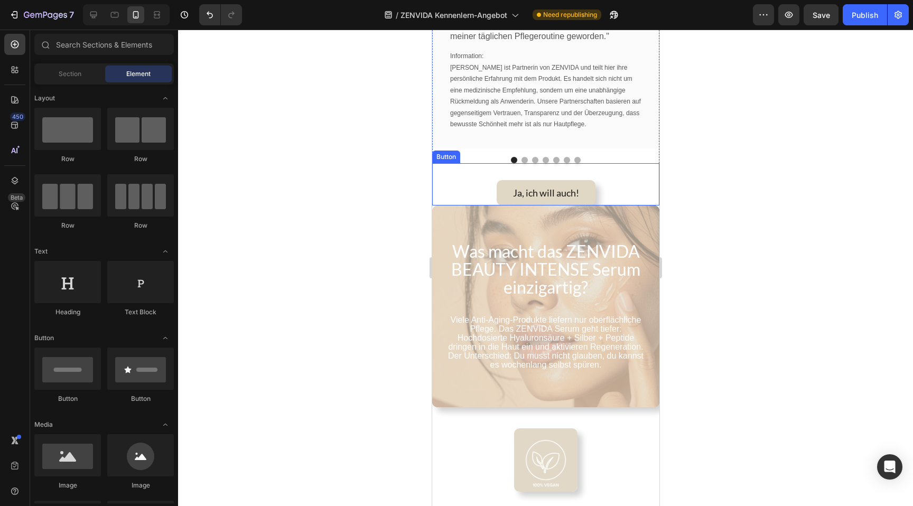
click at [610, 176] on div "Ja, ich will auch! Button" at bounding box center [544, 184] width 227 height 42
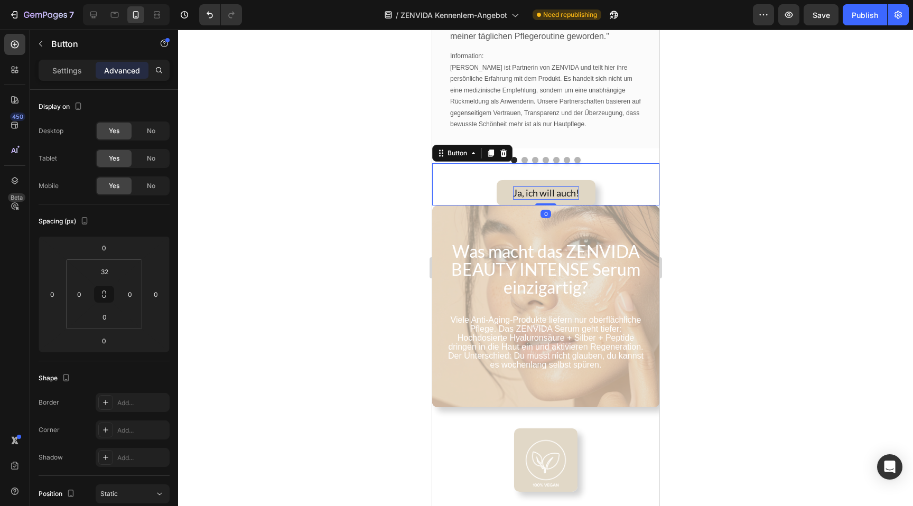
drag, startPoint x: 542, startPoint y: 199, endPoint x: 551, endPoint y: 192, distance: 11.6
click at [551, 192] on div "Ja, ich will auch! Button 0" at bounding box center [544, 184] width 227 height 42
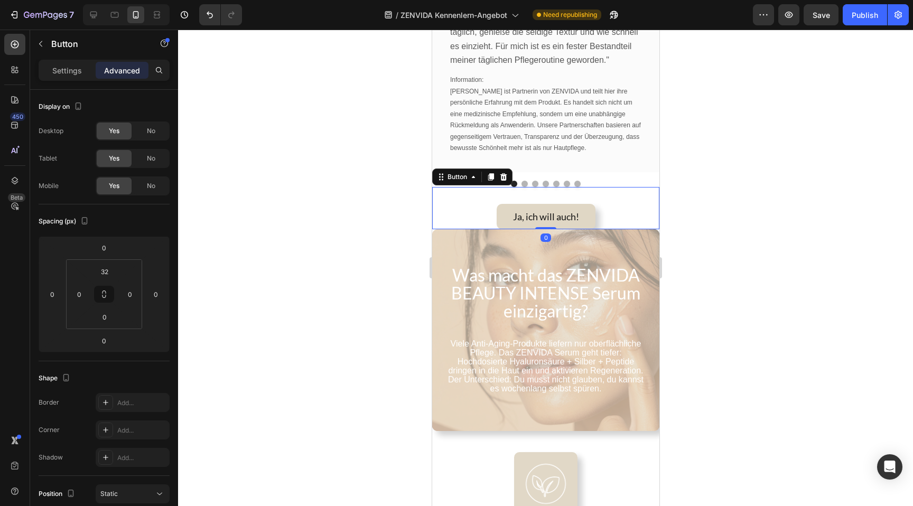
scroll to position [1440, 0]
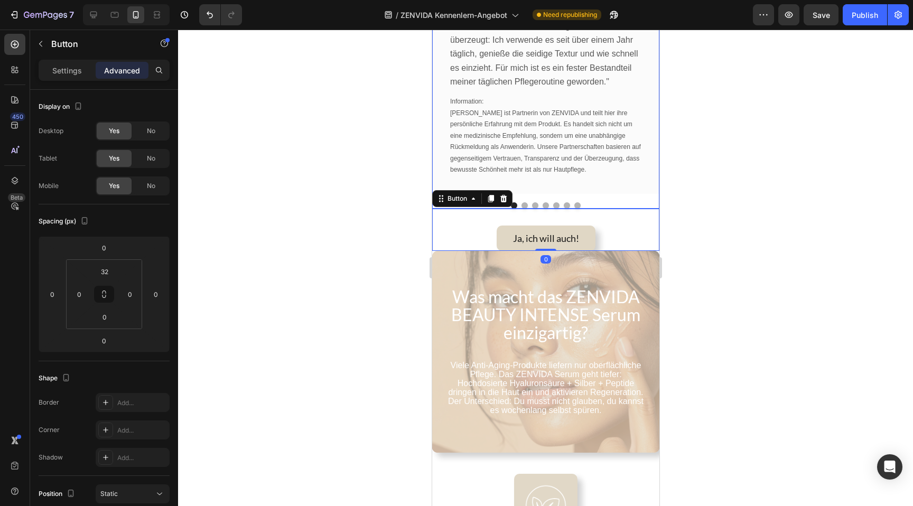
click at [625, 194] on div "Image Dr. med. [PERSON_NAME] / Hautärztin Text block Row "Mit zunehmendem Alter…" at bounding box center [544, 25] width 227 height 365
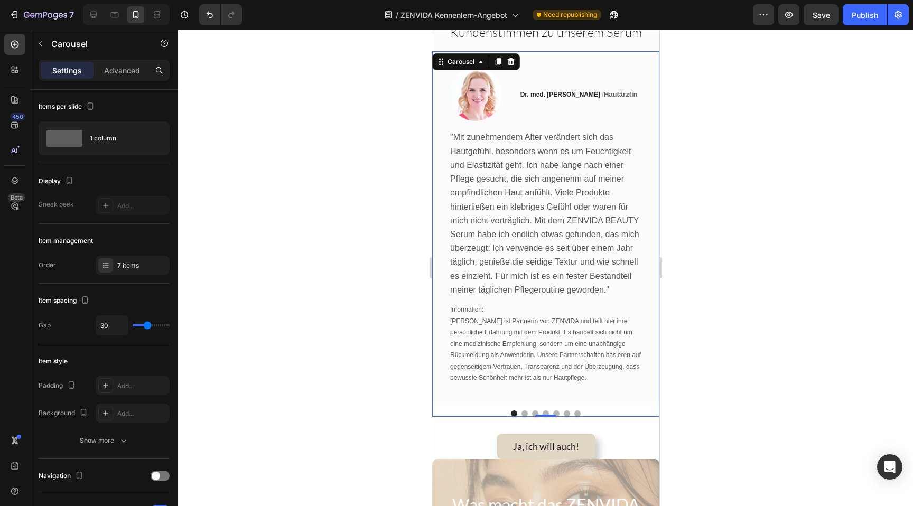
scroll to position [1215, 0]
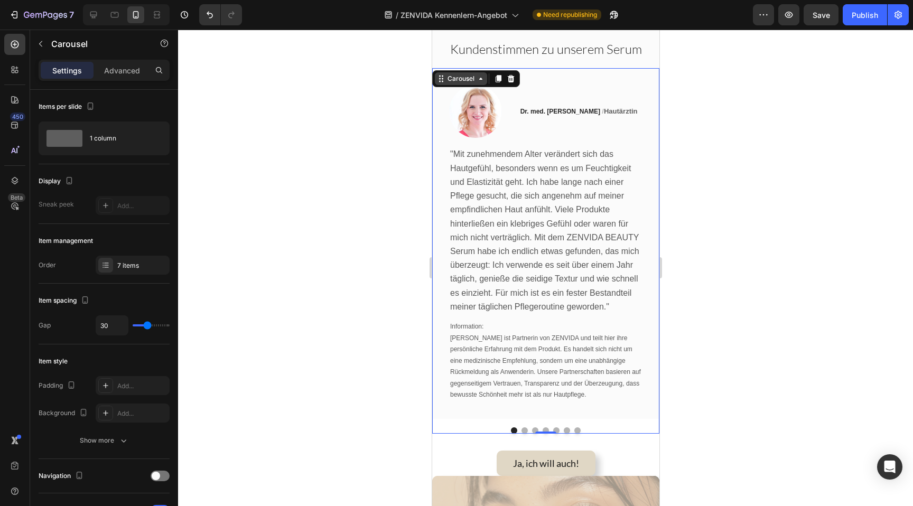
click at [456, 83] on div "Carousel" at bounding box center [460, 79] width 31 height 10
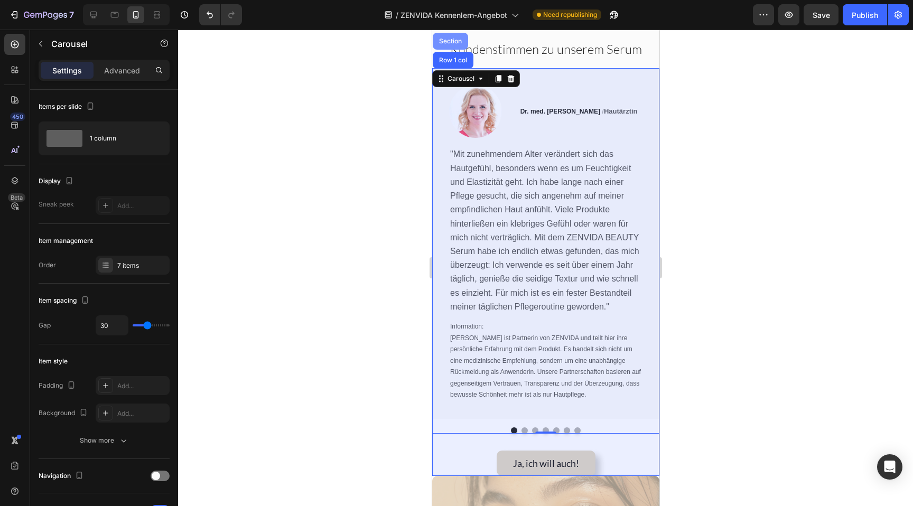
click at [452, 36] on div "Section" at bounding box center [449, 41] width 35 height 17
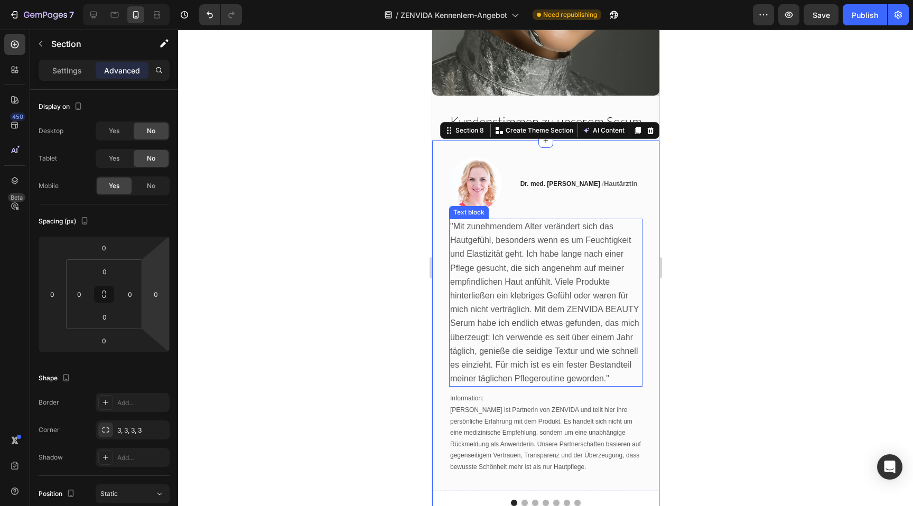
scroll to position [1160, 0]
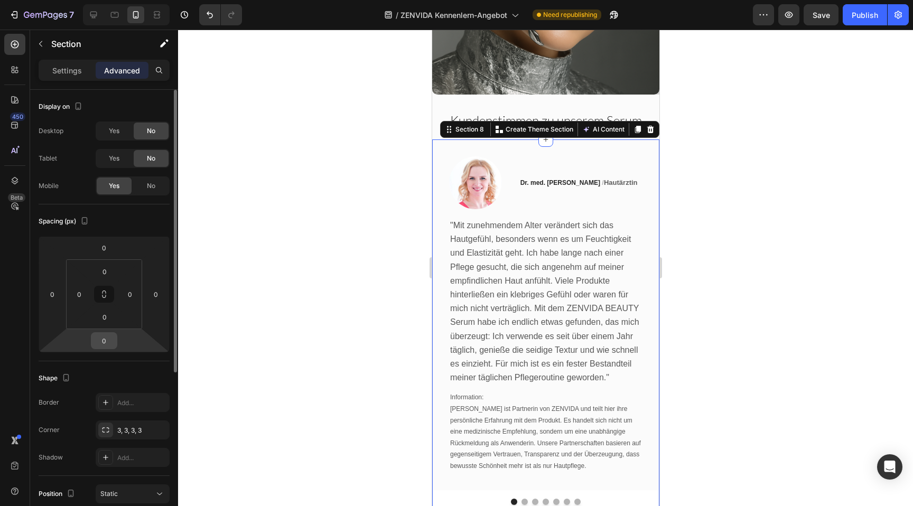
click at [111, 340] on input "0" at bounding box center [103, 341] width 21 height 16
type input "64"
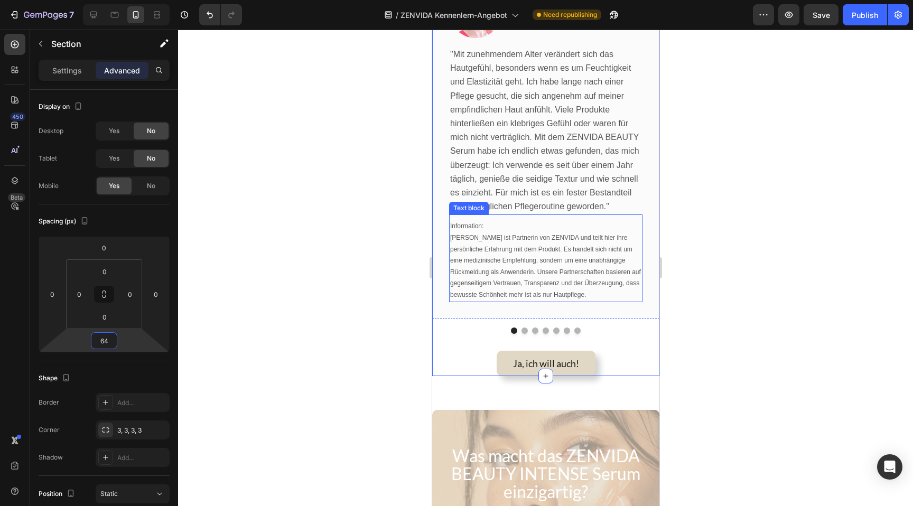
scroll to position [1314, 0]
click at [411, 388] on div at bounding box center [545, 268] width 735 height 476
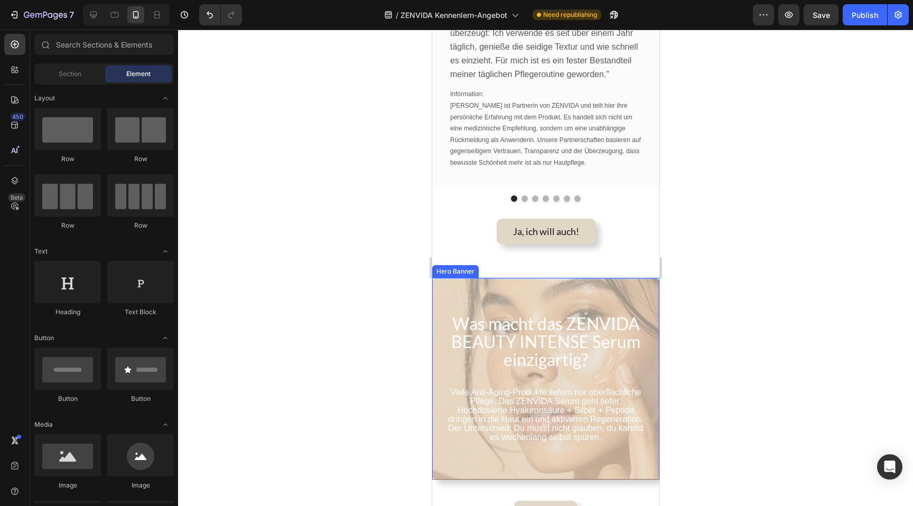
scroll to position [1463, 0]
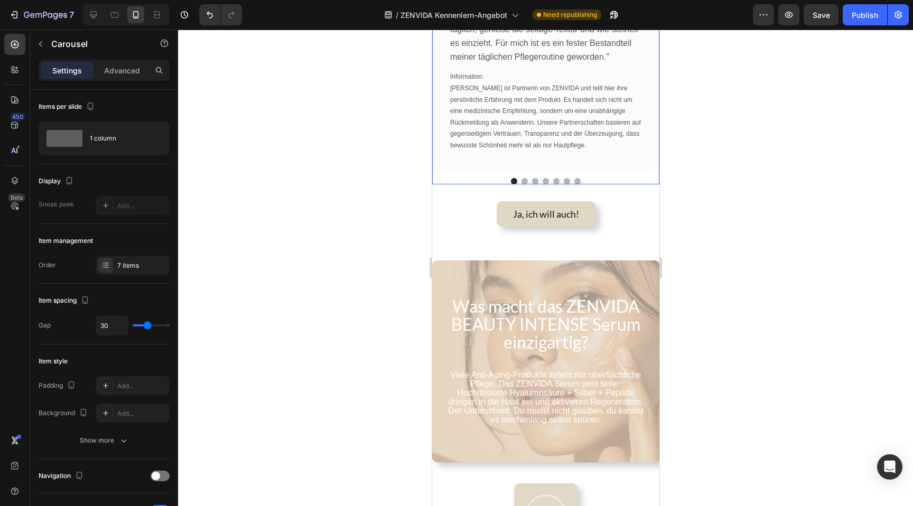
click at [524, 178] on button "Dot" at bounding box center [524, 181] width 6 height 6
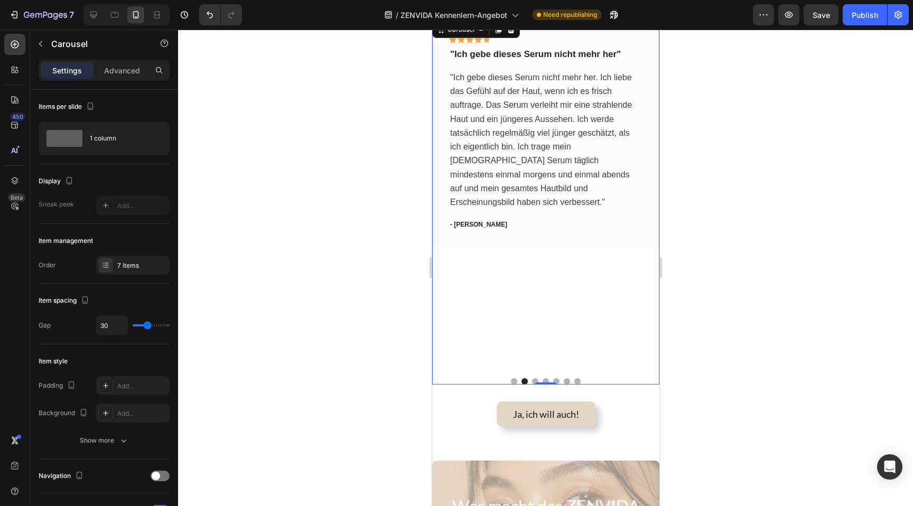
scroll to position [1228, 0]
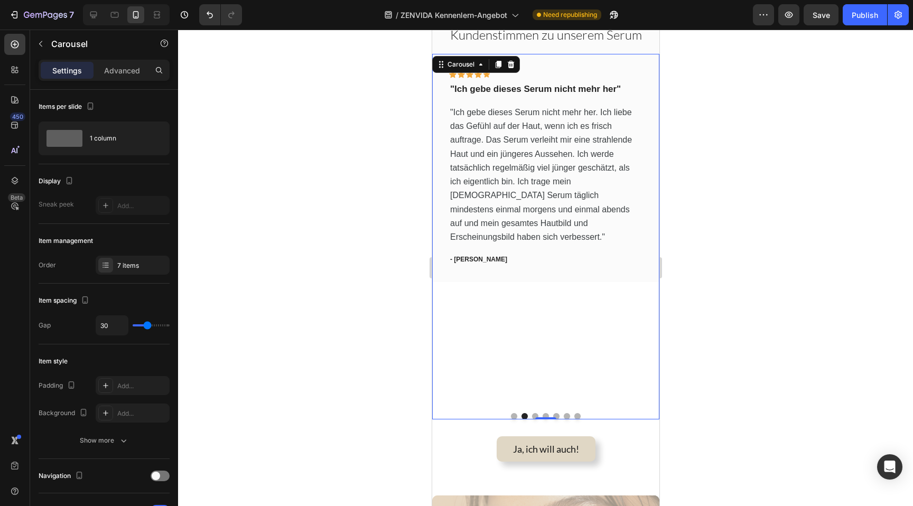
click at [514, 413] on button "Dot" at bounding box center [513, 416] width 6 height 6
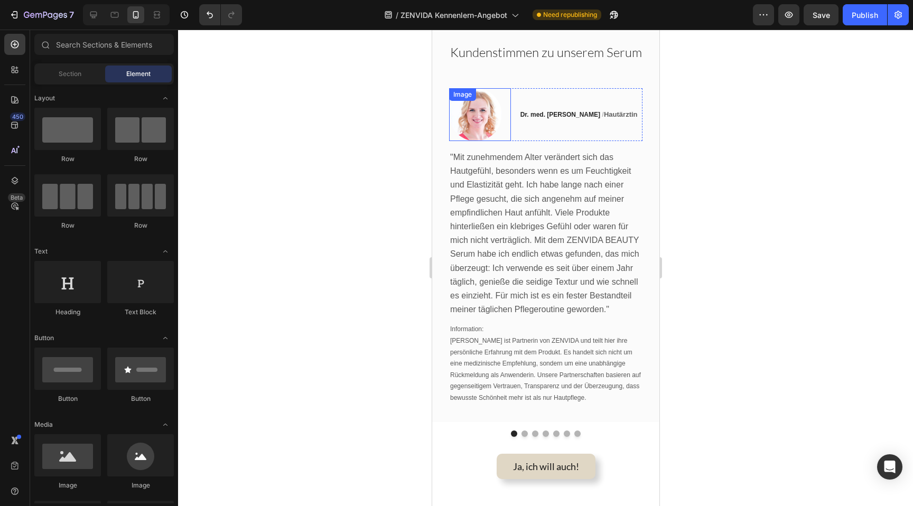
scroll to position [1143, 0]
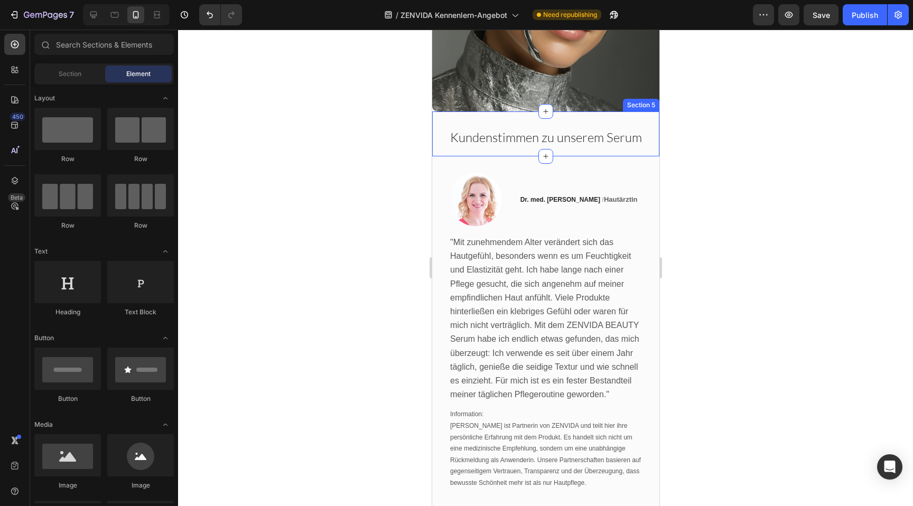
click at [451, 111] on div "Kundenstimmen zu unserem Serum Heading Section 5" at bounding box center [544, 133] width 227 height 45
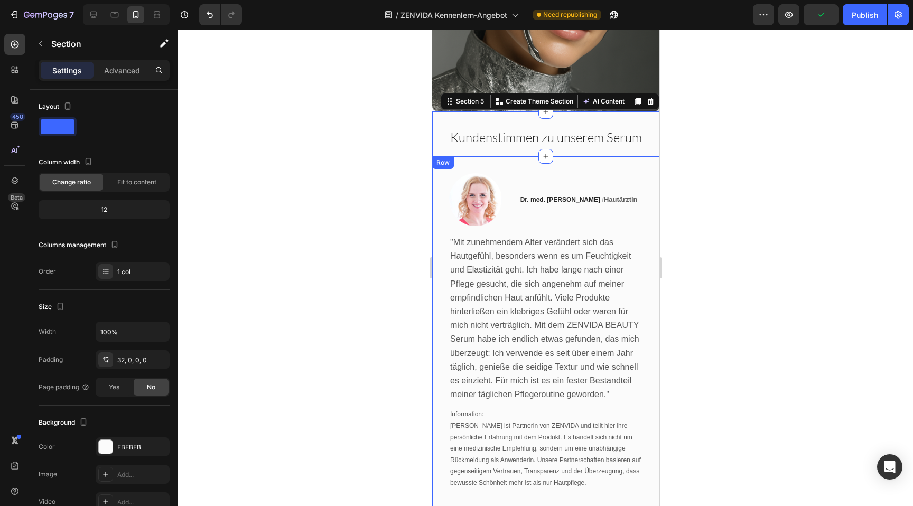
click at [444, 156] on div "Image Dr. med. [PERSON_NAME] / Hautärztin Text block Row "Mit zunehmendem Alter…" at bounding box center [544, 331] width 227 height 351
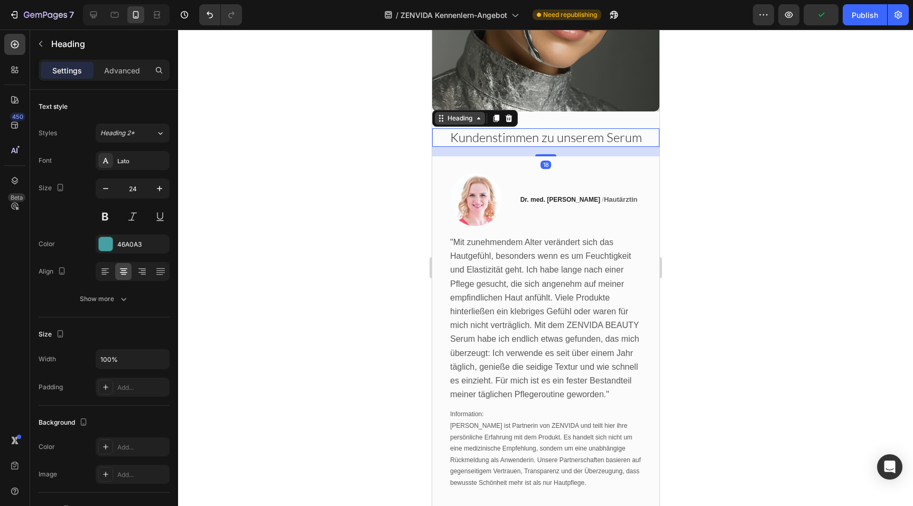
click at [442, 112] on div "Heading" at bounding box center [459, 118] width 50 height 13
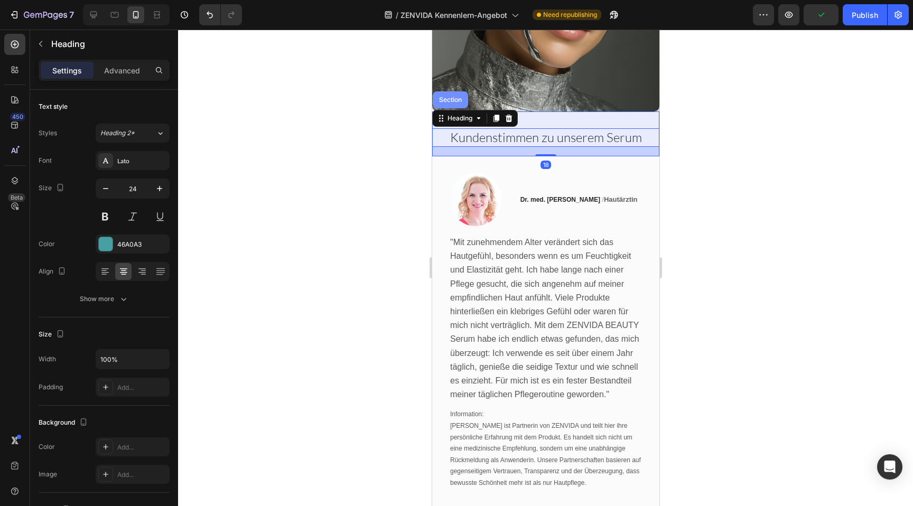
click at [453, 91] on div "Section" at bounding box center [449, 99] width 35 height 17
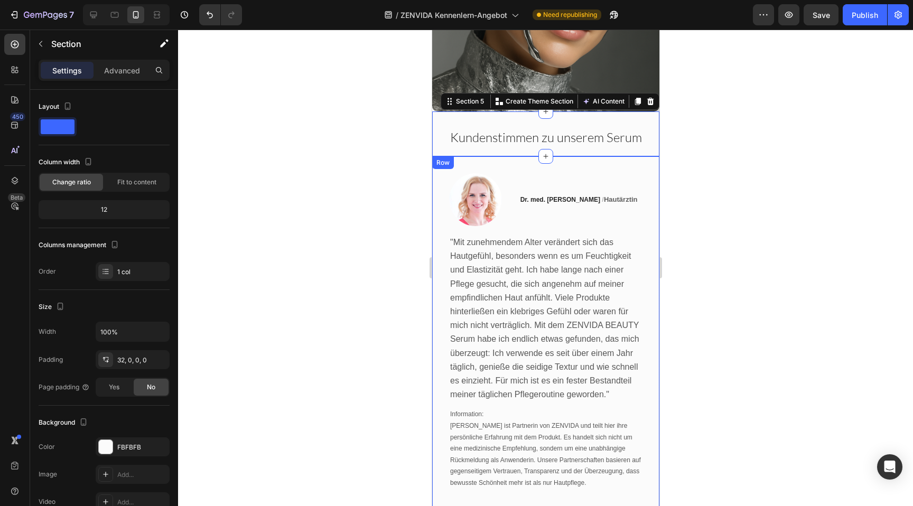
click at [438, 169] on div "Image Dr. med. [PERSON_NAME] / Hautärztin Text block Row "Mit zunehmendem Alter…" at bounding box center [544, 331] width 227 height 351
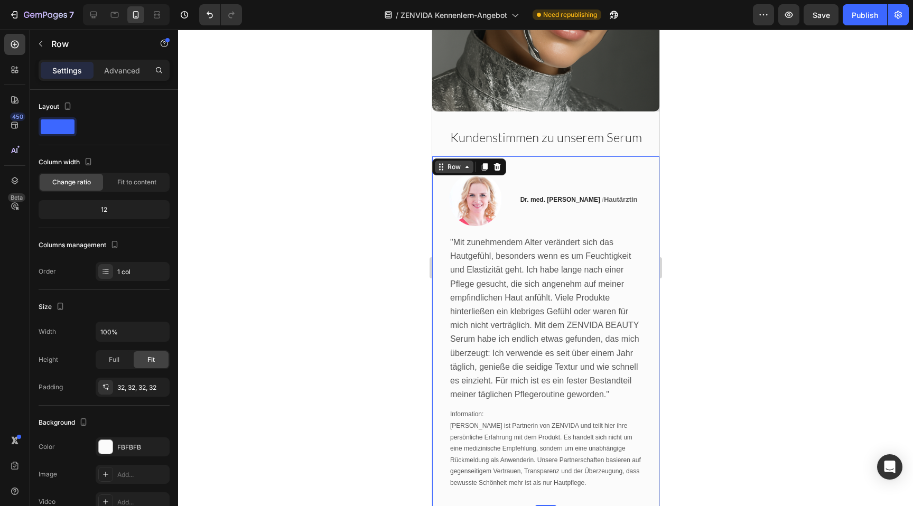
click at [448, 162] on div "Row" at bounding box center [453, 167] width 17 height 10
click at [98, 14] on icon at bounding box center [93, 15] width 11 height 11
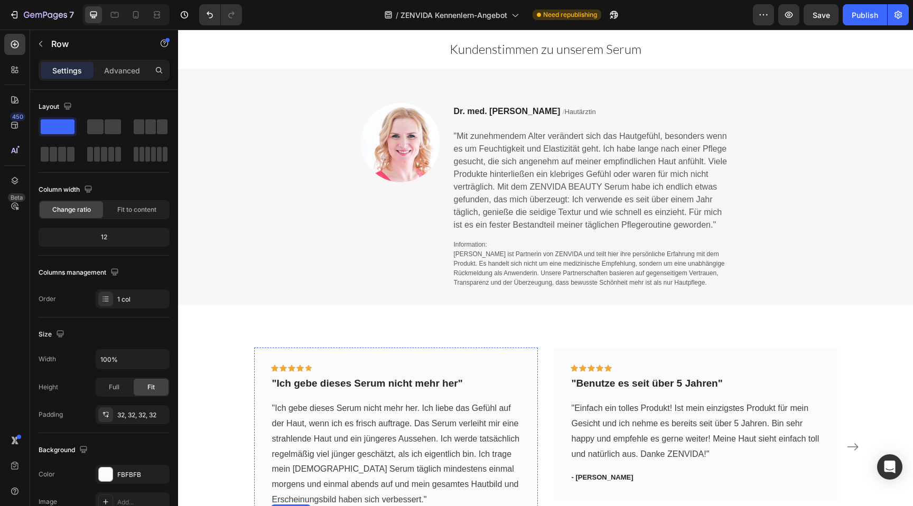
scroll to position [718, 0]
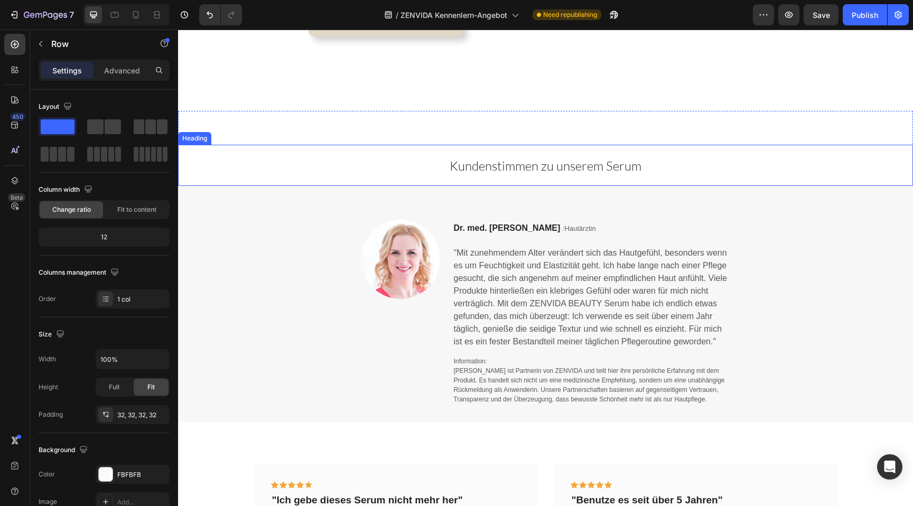
click at [477, 161] on span "Kundenstimmen zu unserem Serum" at bounding box center [545, 166] width 192 height 16
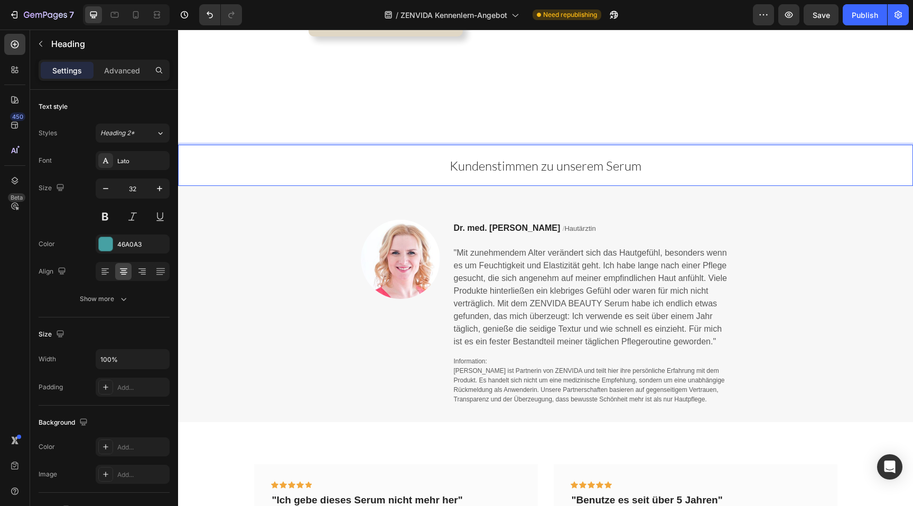
click at [477, 161] on span "Kundenstimmen zu unserem Serum" at bounding box center [545, 166] width 192 height 16
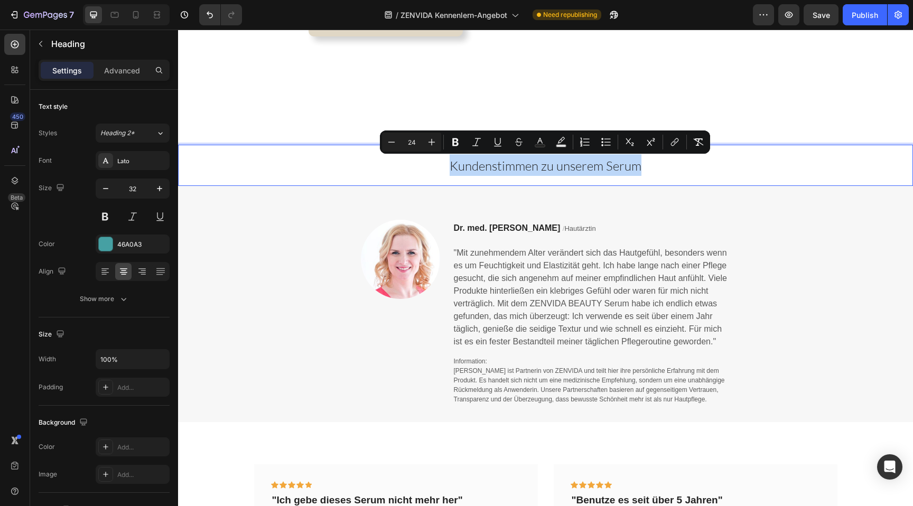
click at [395, 172] on p "Kundenstimmen zu unserem Serum" at bounding box center [545, 165] width 733 height 22
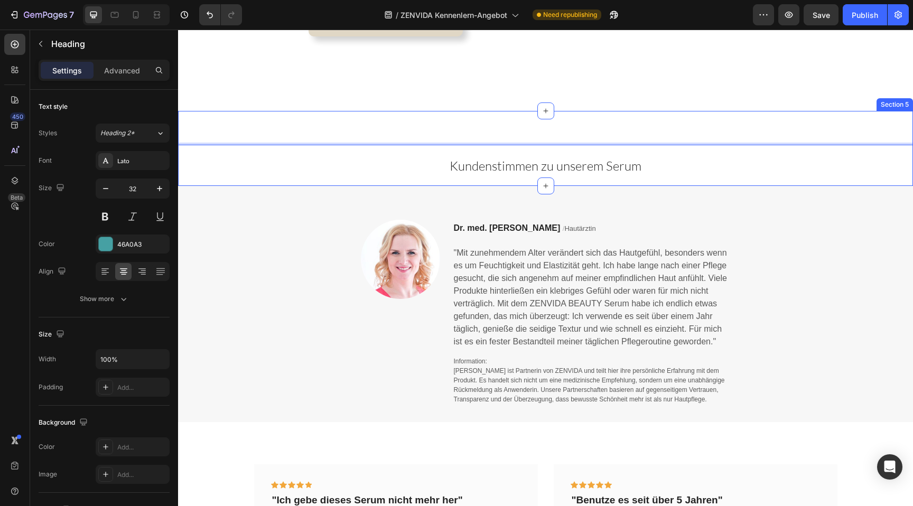
click at [381, 119] on div "Kundenstimmen zu unserem Serum Heading 0 Section 5" at bounding box center [545, 148] width 735 height 74
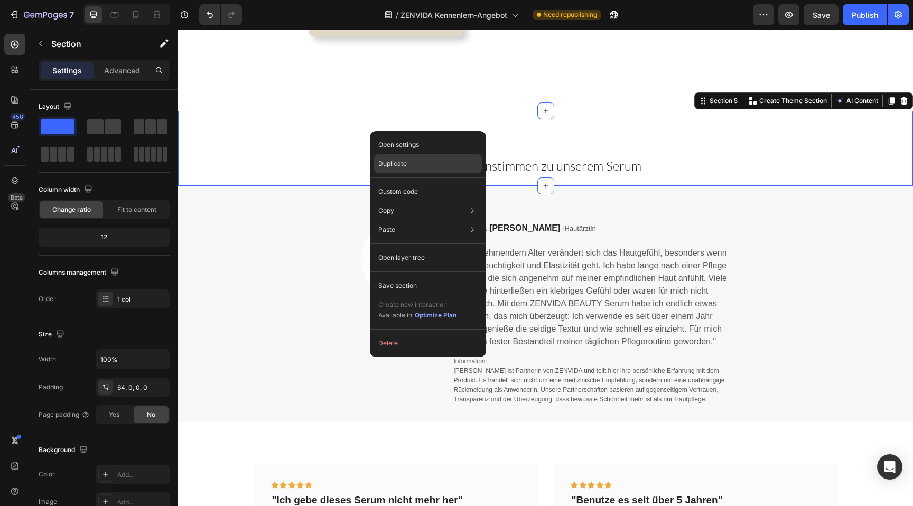
click at [396, 163] on p "Duplicate" at bounding box center [392, 164] width 29 height 10
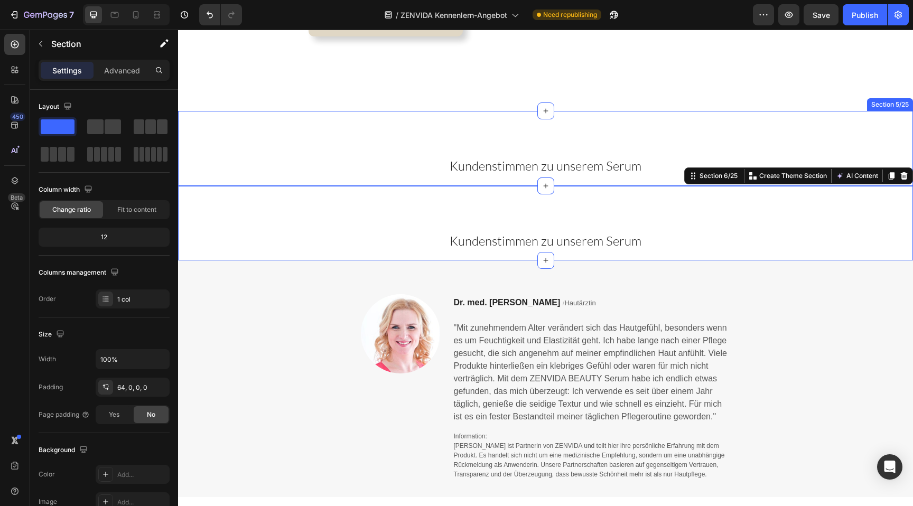
click at [377, 118] on div "⁠⁠⁠⁠⁠⁠⁠ Kundenstimmen zu unserem Serum Heading Section 5/25" at bounding box center [545, 148] width 735 height 74
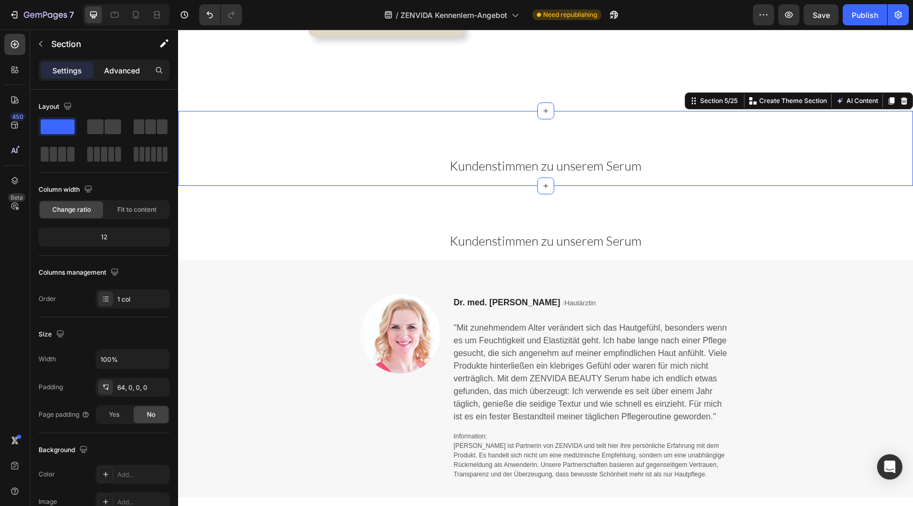
click at [126, 69] on p "Advanced" at bounding box center [122, 70] width 36 height 11
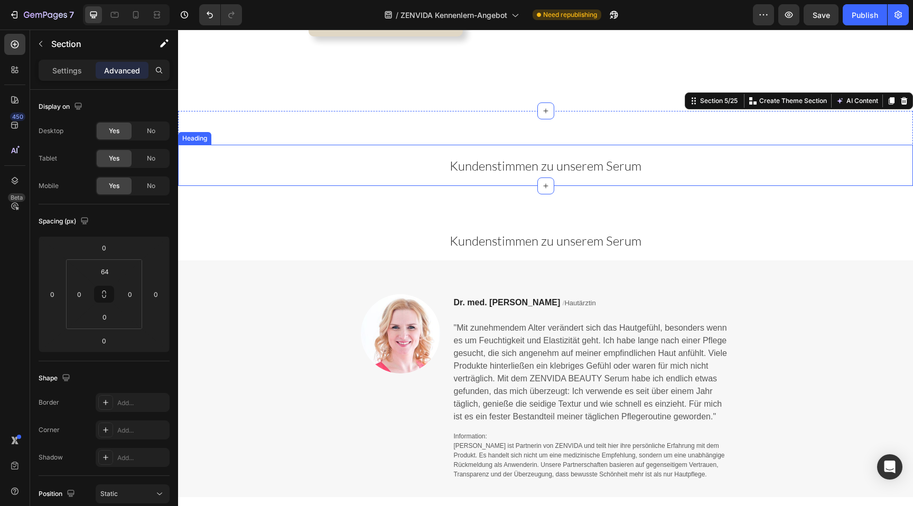
scroll to position [752, 0]
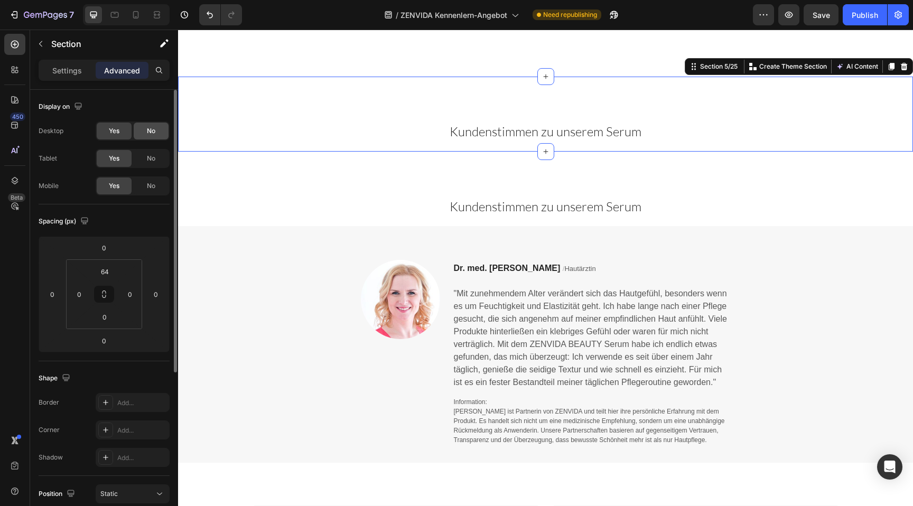
click at [161, 134] on div "No" at bounding box center [151, 131] width 35 height 17
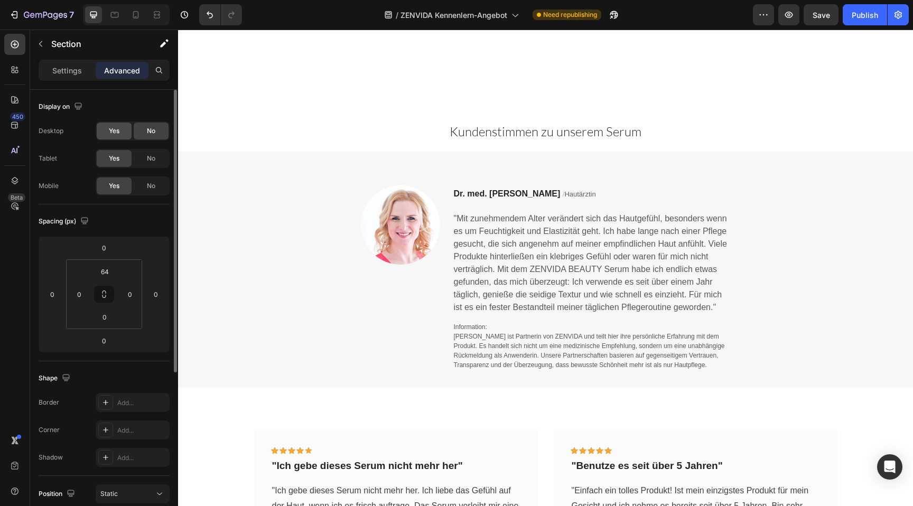
click at [107, 134] on div "Yes" at bounding box center [114, 131] width 35 height 17
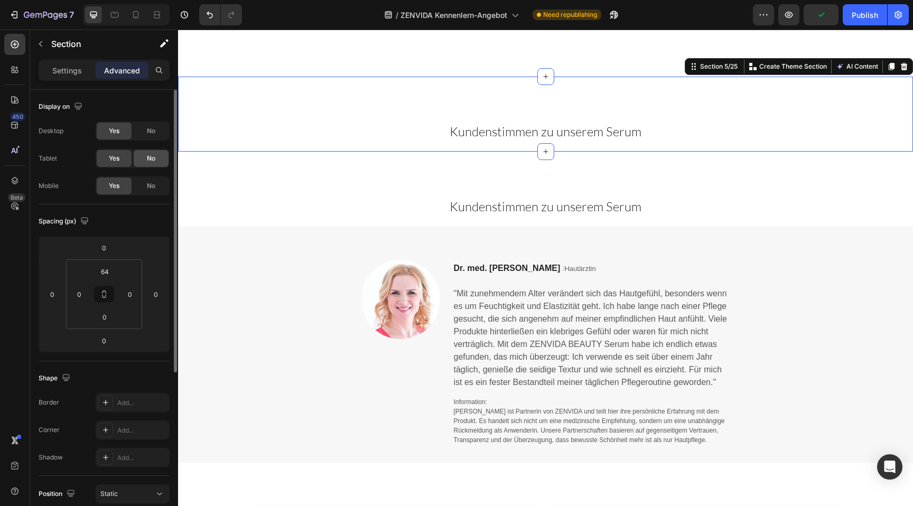
click at [154, 165] on div "No" at bounding box center [151, 158] width 35 height 17
click at [154, 191] on div "No" at bounding box center [151, 185] width 35 height 17
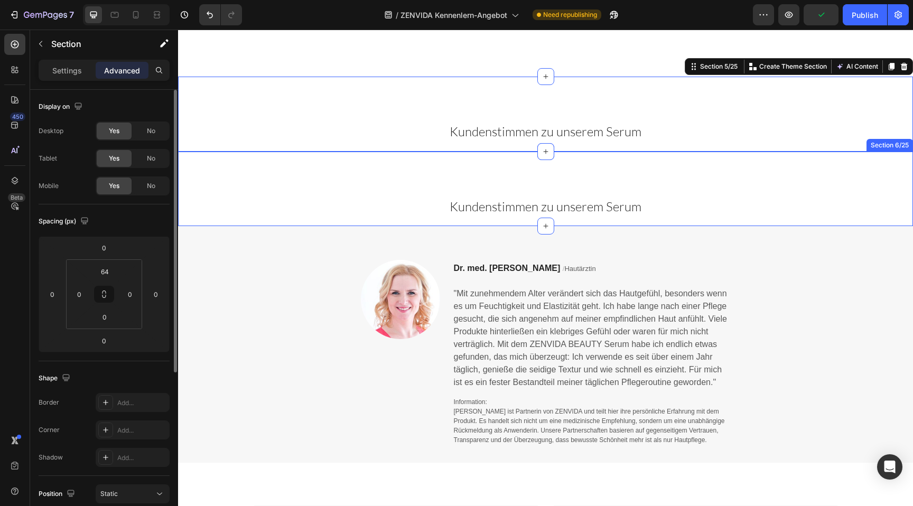
click at [274, 164] on div "Kundenstimmen zu unserem Serum Heading Section 6/25" at bounding box center [545, 189] width 735 height 74
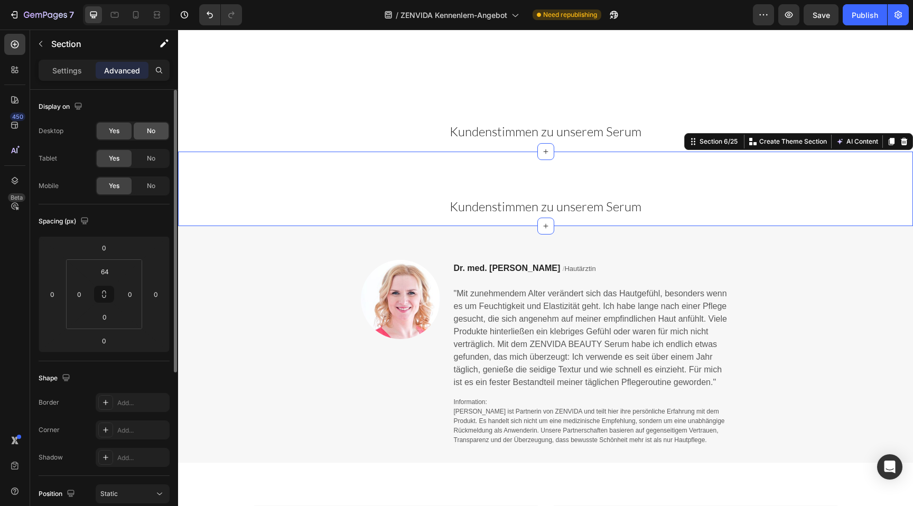
click at [147, 134] on span "No" at bounding box center [151, 131] width 8 height 10
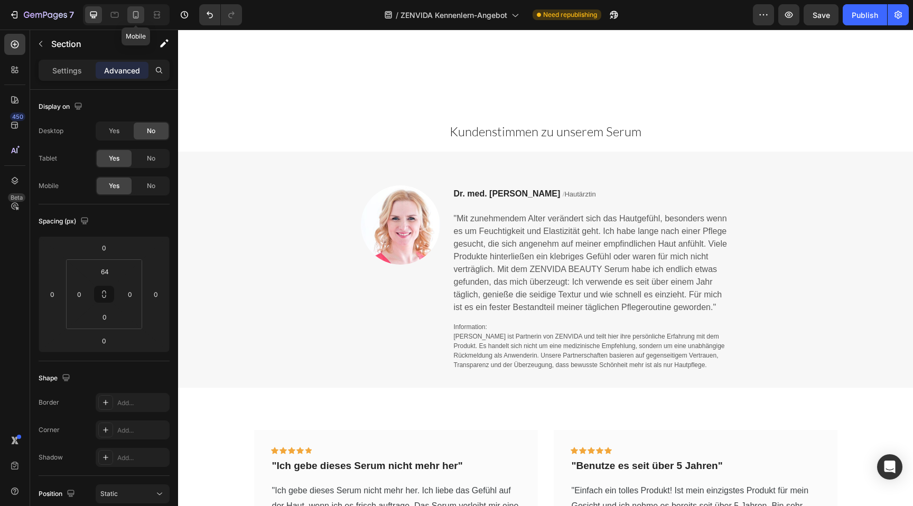
click at [135, 13] on icon at bounding box center [135, 15] width 11 height 11
type input "32"
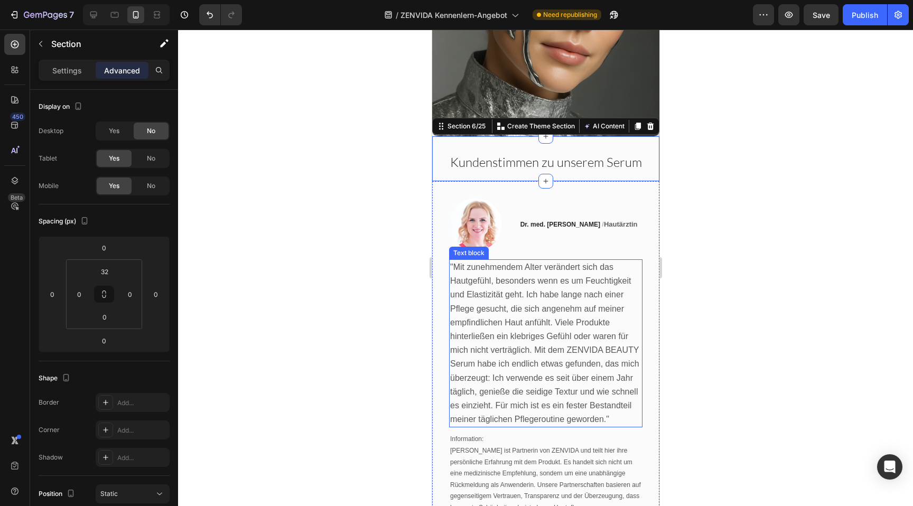
scroll to position [1115, 0]
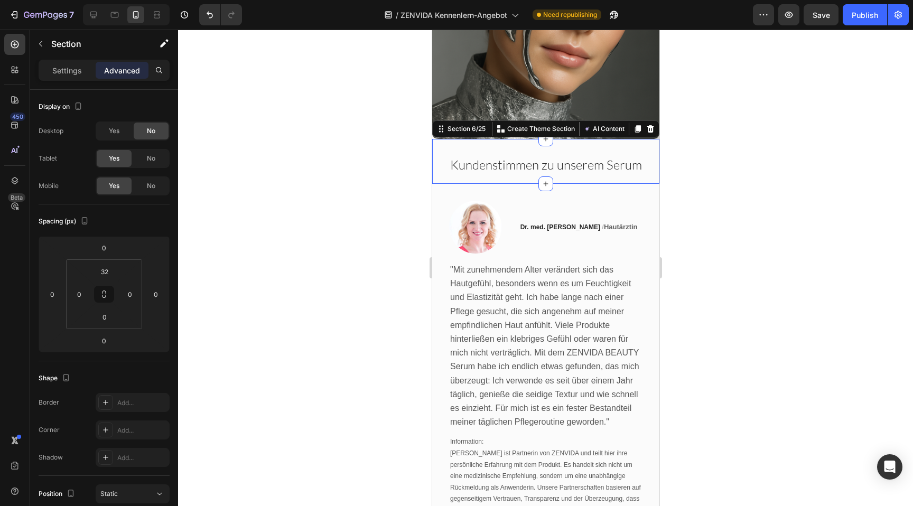
click at [769, 147] on div at bounding box center [545, 268] width 735 height 476
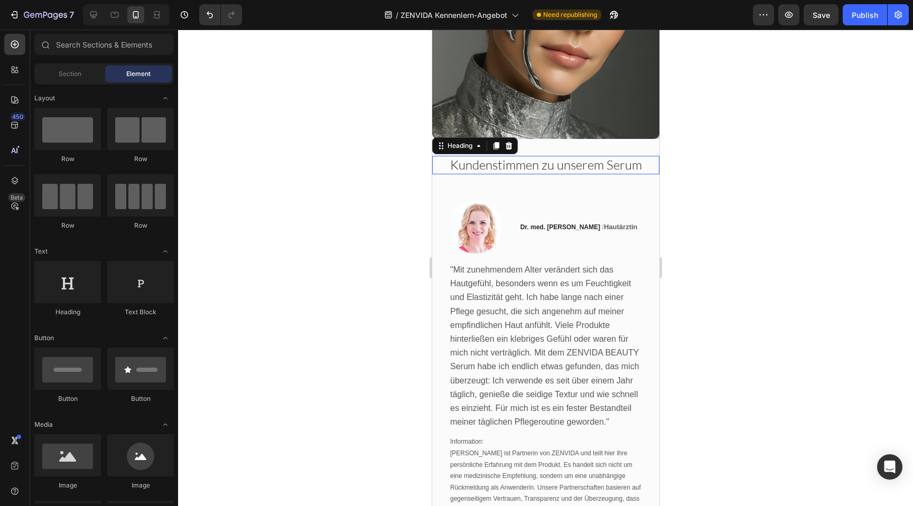
click at [463, 157] on span "Kundenstimmen zu unserem Serum" at bounding box center [545, 165] width 192 height 16
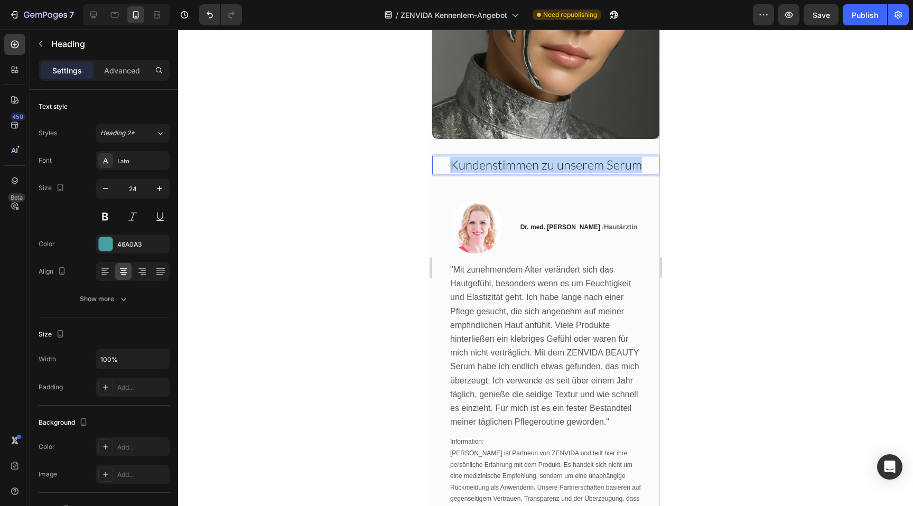
click at [463, 157] on span "Kundenstimmen zu unserem Serum" at bounding box center [545, 165] width 192 height 16
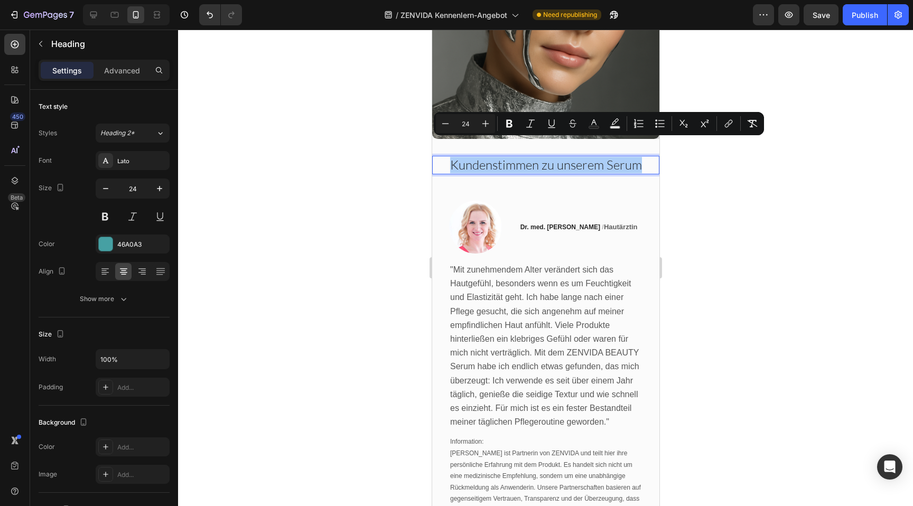
click at [411, 149] on div at bounding box center [545, 268] width 735 height 476
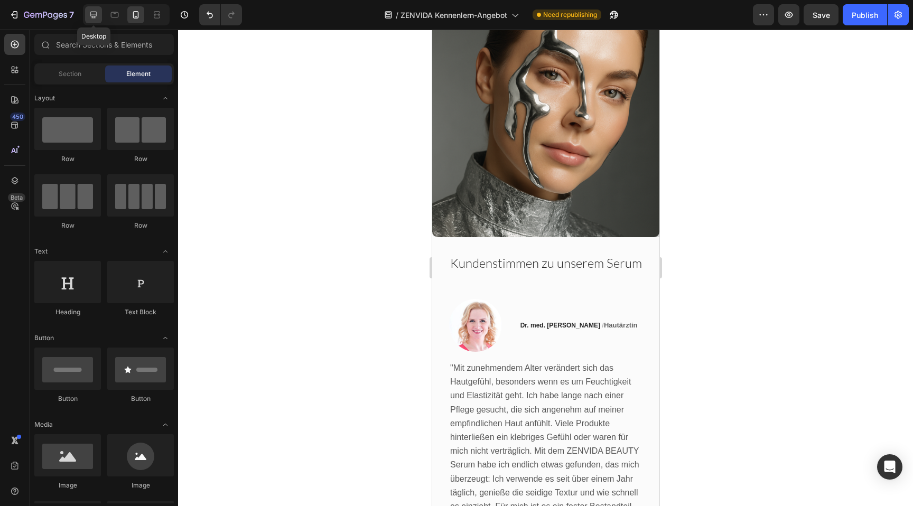
click at [97, 14] on icon at bounding box center [93, 15] width 11 height 11
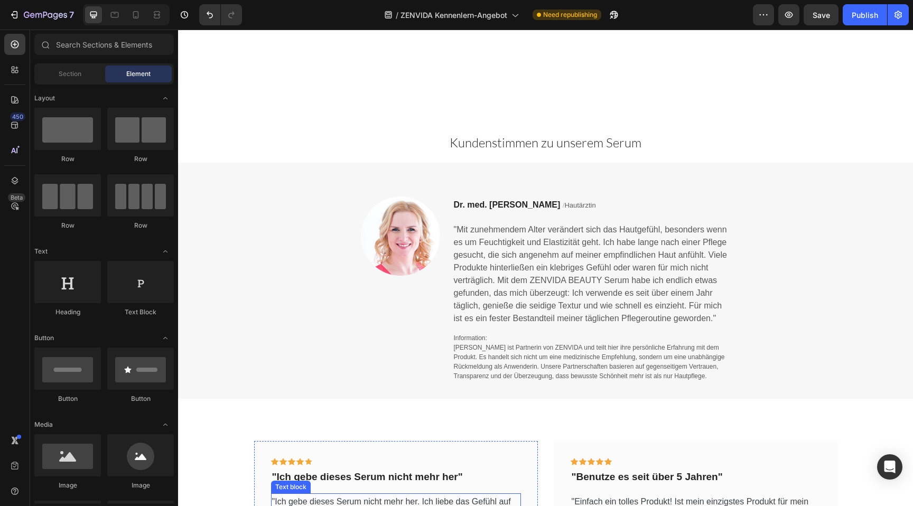
scroll to position [713, 0]
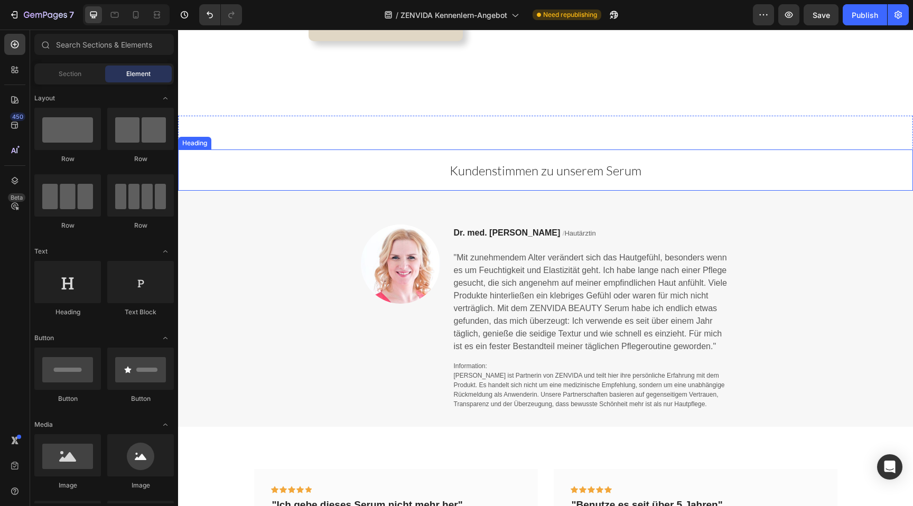
click at [484, 172] on span "Kundenstimmen zu unserem Serum" at bounding box center [545, 171] width 192 height 16
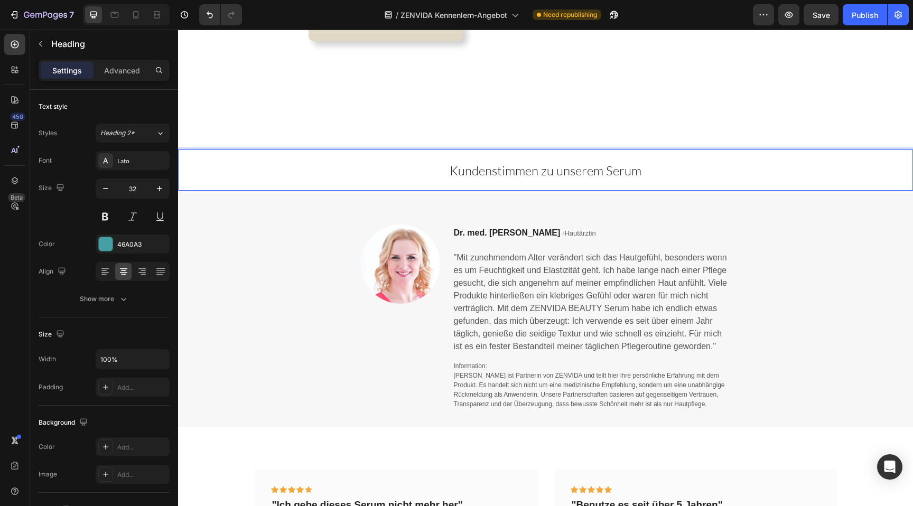
click at [484, 172] on span "Kundenstimmen zu unserem Serum" at bounding box center [545, 171] width 192 height 16
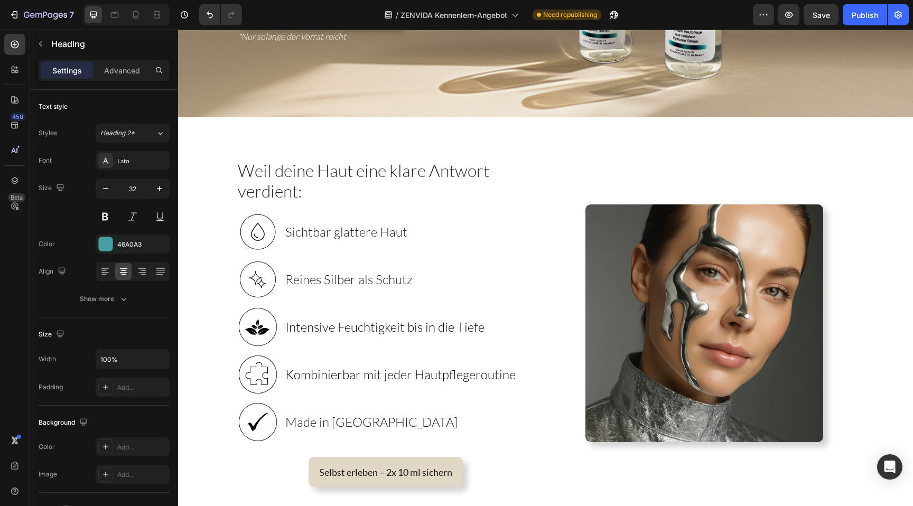
scroll to position [224, 0]
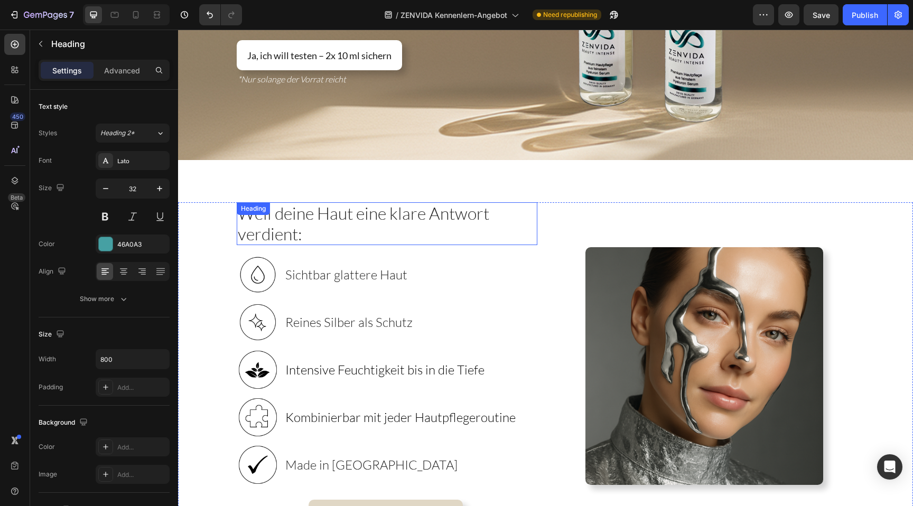
click at [427, 208] on span "Weil deine Haut eine klare Antwort verdient:" at bounding box center [363, 223] width 251 height 41
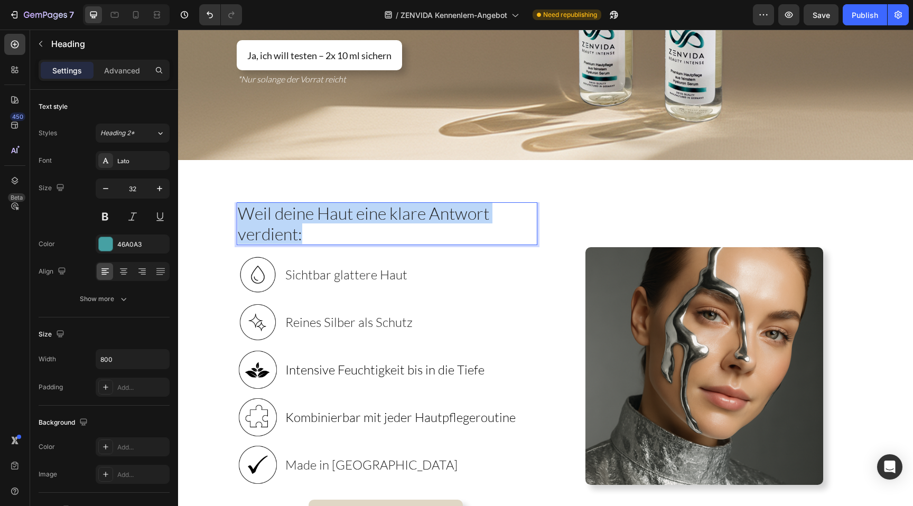
click at [427, 208] on span "Weil deine Haut eine klare Antwort verdient:" at bounding box center [363, 223] width 251 height 41
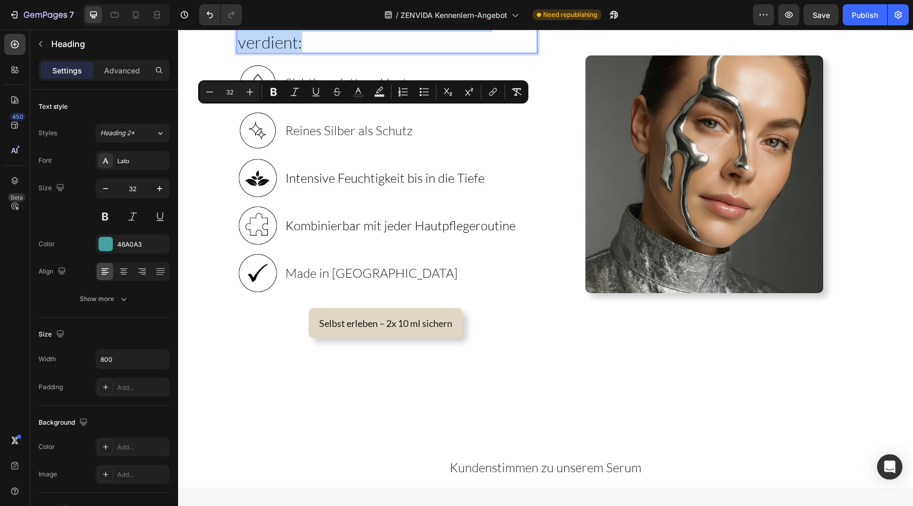
scroll to position [557, 0]
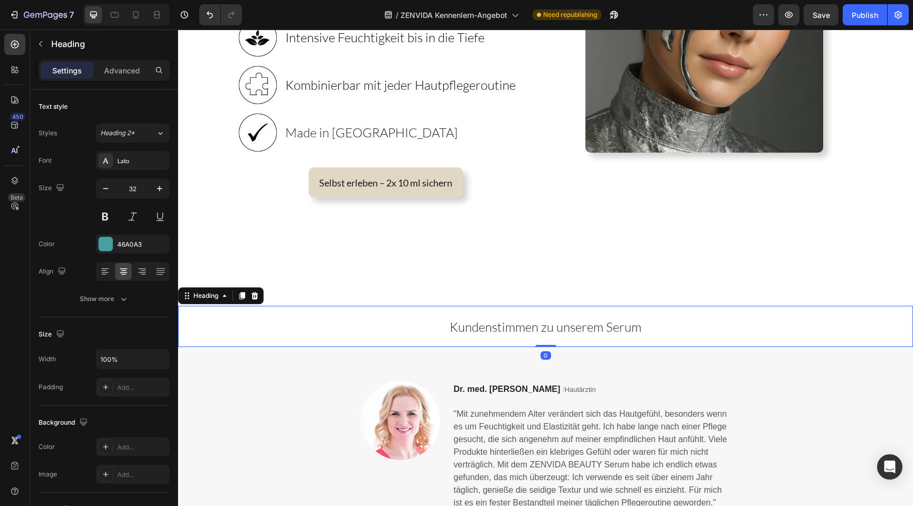
click at [517, 322] on span "Kundenstimmen zu unserem Serum" at bounding box center [545, 327] width 192 height 16
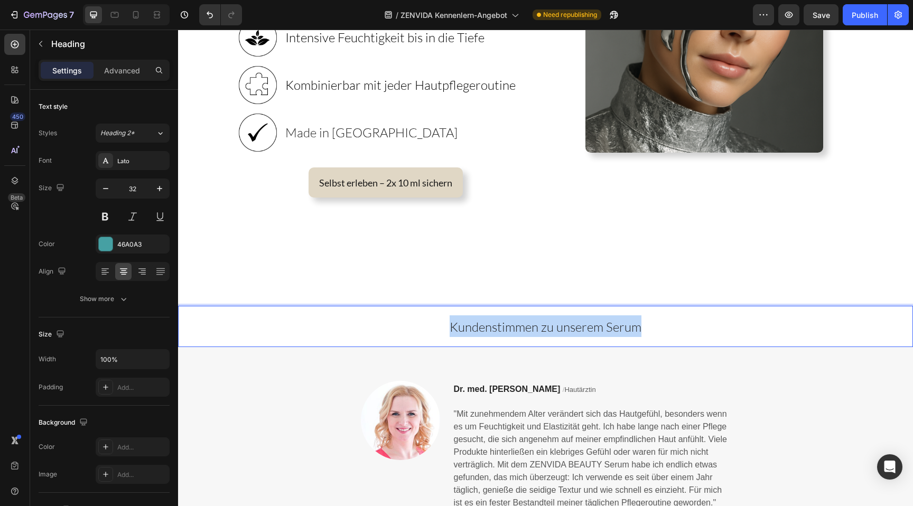
click at [517, 322] on span "Kundenstimmen zu unserem Serum" at bounding box center [545, 327] width 192 height 16
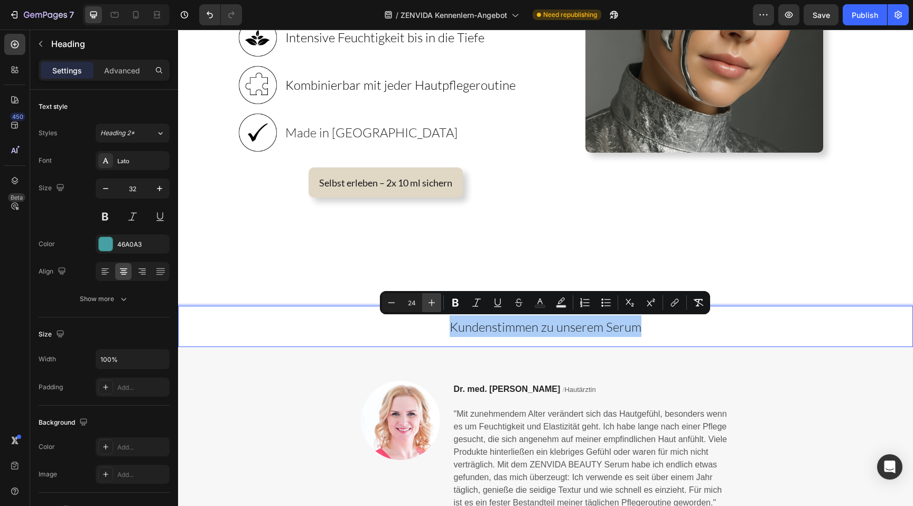
click at [423, 304] on button "Plus" at bounding box center [431, 302] width 19 height 19
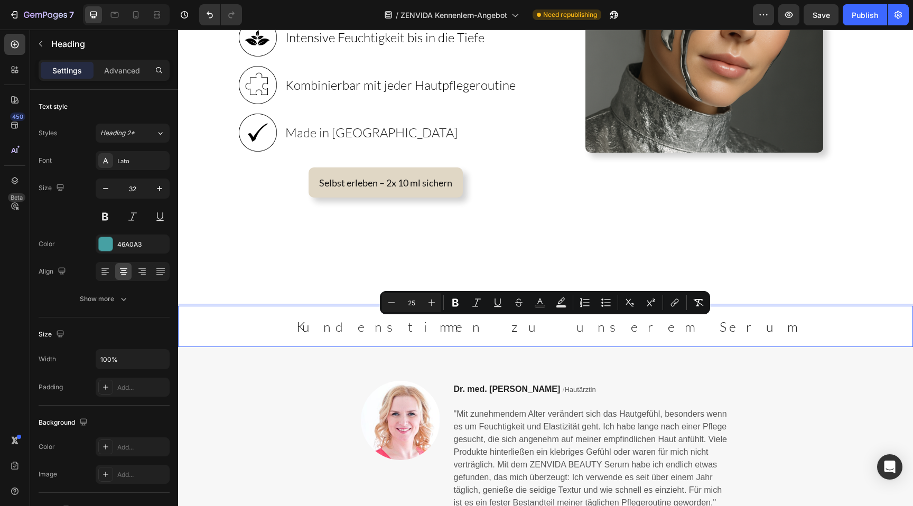
click at [418, 304] on input "25" at bounding box center [411, 302] width 21 height 13
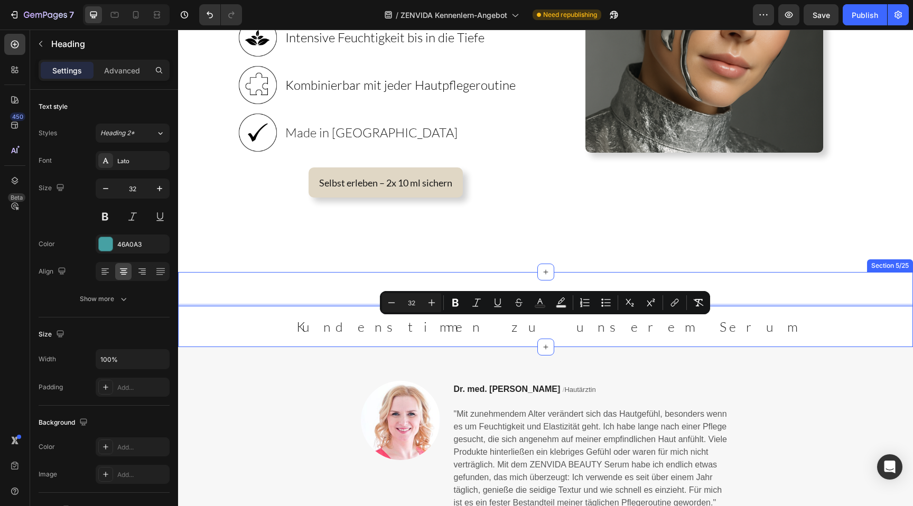
type input "32"
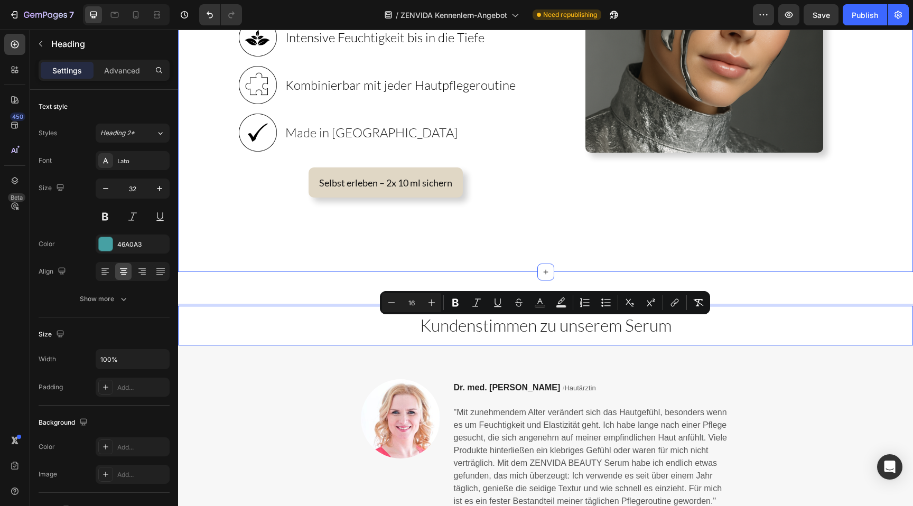
click at [224, 254] on div "⁠⁠⁠⁠⁠⁠⁠ Weil deine Haut eine klare Antwort verdient: Heading Image Sichtbar gla…" at bounding box center [545, 50] width 735 height 444
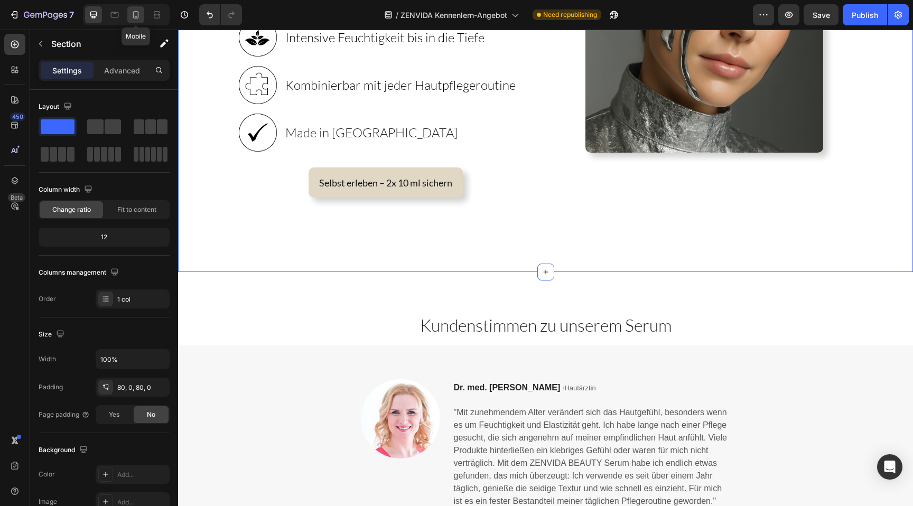
click at [138, 6] on div at bounding box center [135, 14] width 17 height 17
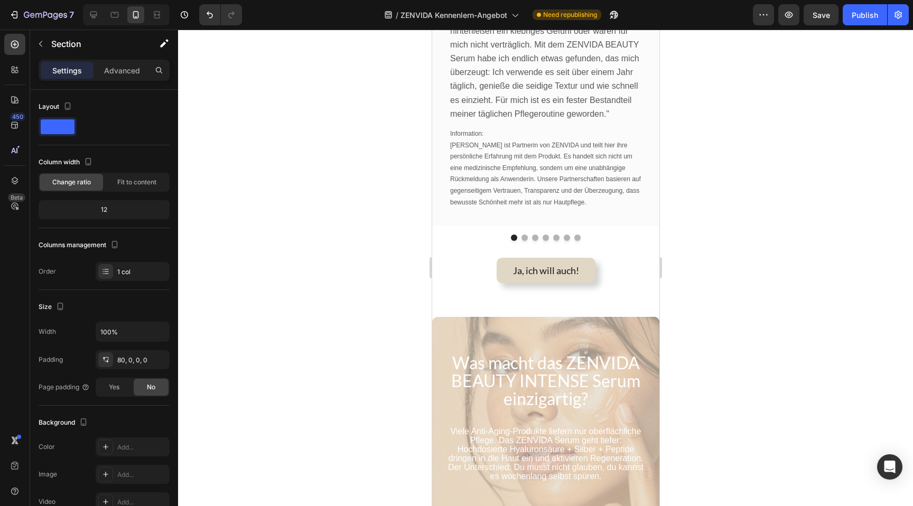
scroll to position [1118, 0]
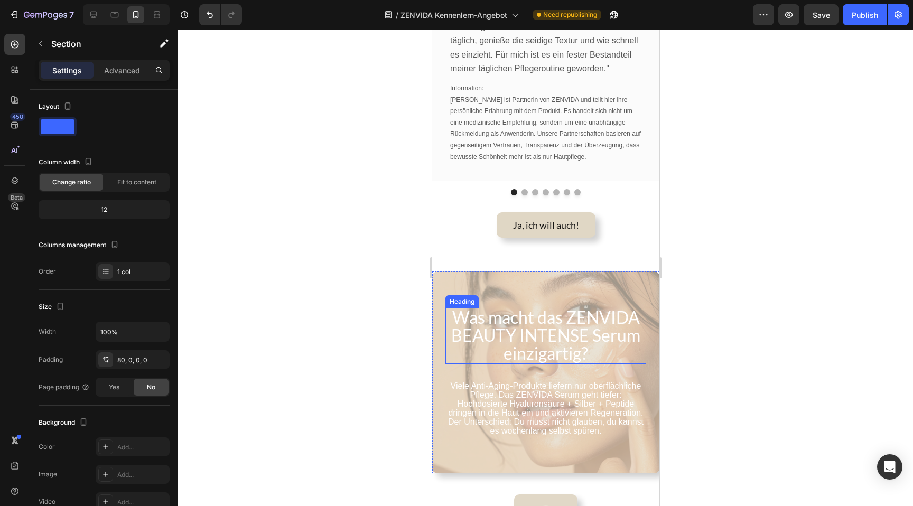
click at [598, 320] on span "Was macht das ZENVIDA BEAUTY INTENSE Serum einzigartig?" at bounding box center [545, 335] width 189 height 57
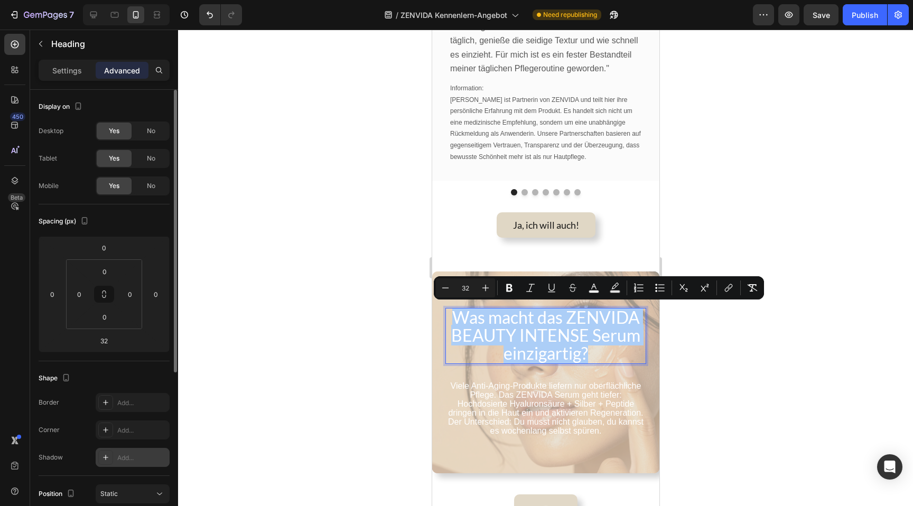
click at [123, 450] on div "Add..." at bounding box center [133, 457] width 74 height 19
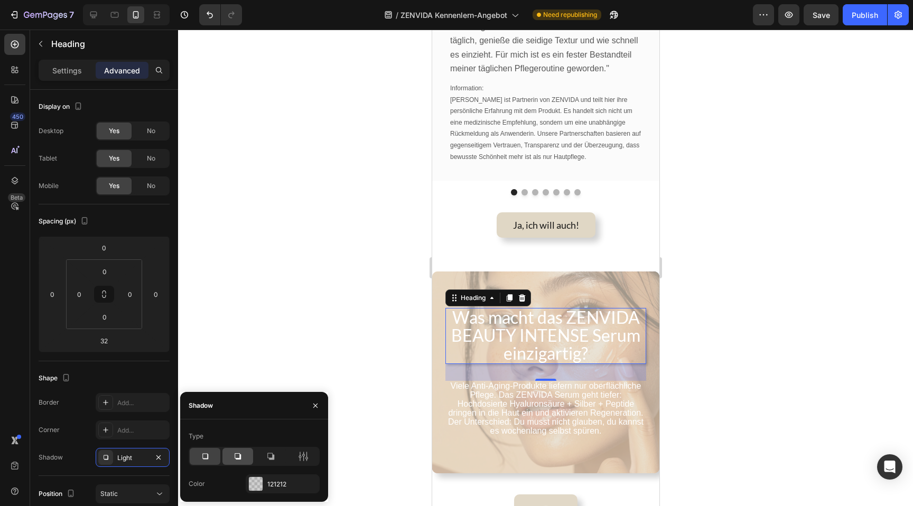
click at [227, 456] on div at bounding box center [237, 456] width 31 height 17
click at [210, 455] on icon at bounding box center [205, 456] width 11 height 11
click at [473, 398] on span "Viele Anti-Aging-Produkte liefern nur oberflächliche Pflege. Das ZENVIDA Serum …" at bounding box center [544, 399] width 195 height 36
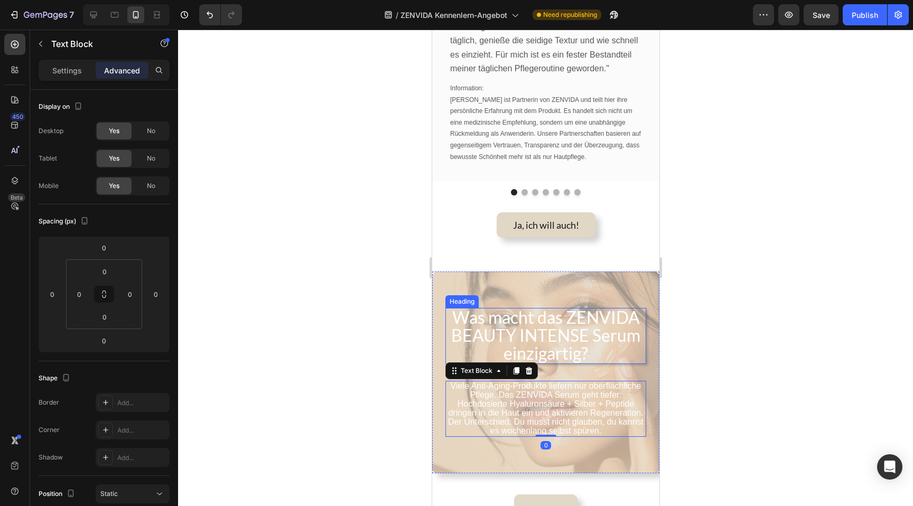
click at [517, 329] on span "Was macht das ZENVIDA BEAUTY INTENSE Serum einzigartig?" at bounding box center [545, 335] width 189 height 57
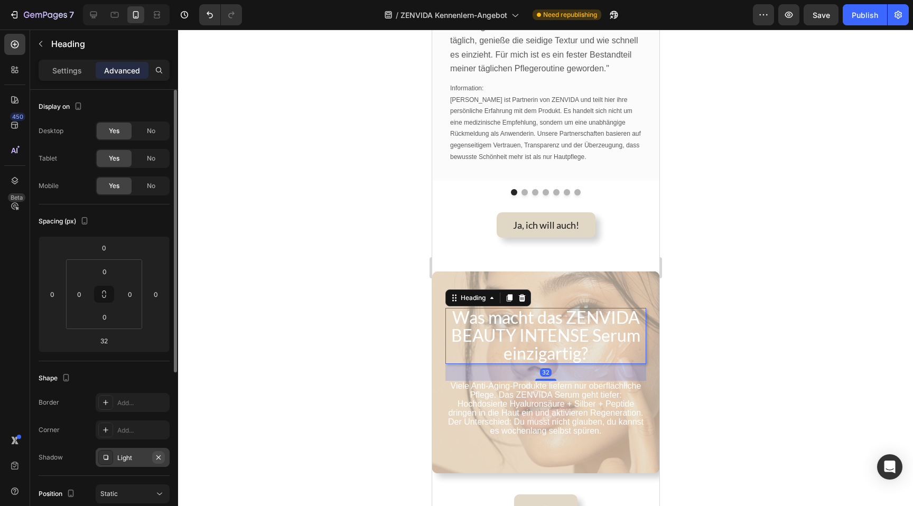
click at [159, 457] on icon "button" at bounding box center [158, 457] width 4 height 4
click at [373, 389] on div at bounding box center [545, 268] width 735 height 476
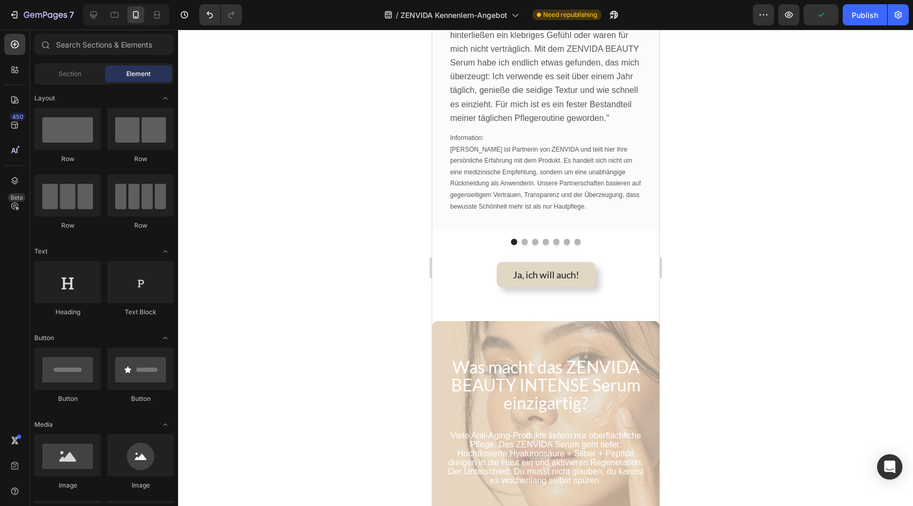
scroll to position [1123, 0]
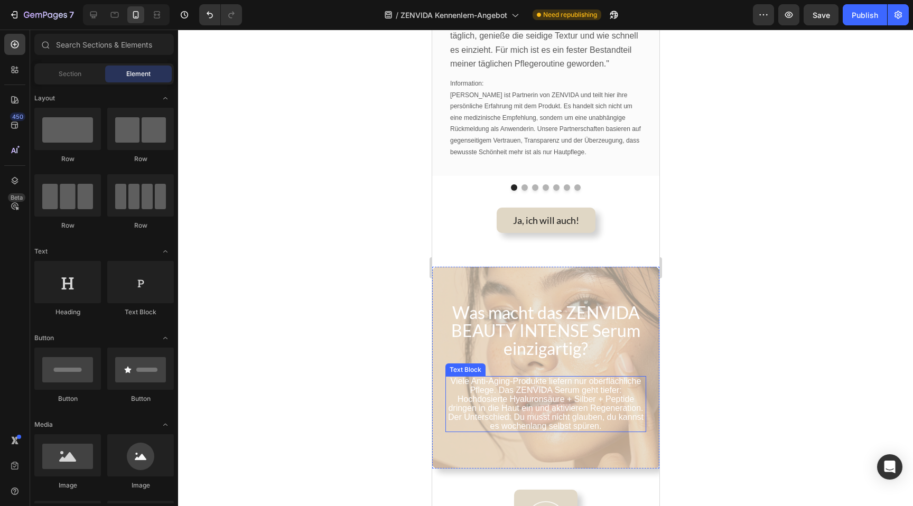
click at [482, 377] on span "Viele Anti-Aging-Produkte liefern nur oberflächliche Pflege. Das ZENVIDA Serum …" at bounding box center [544, 395] width 195 height 36
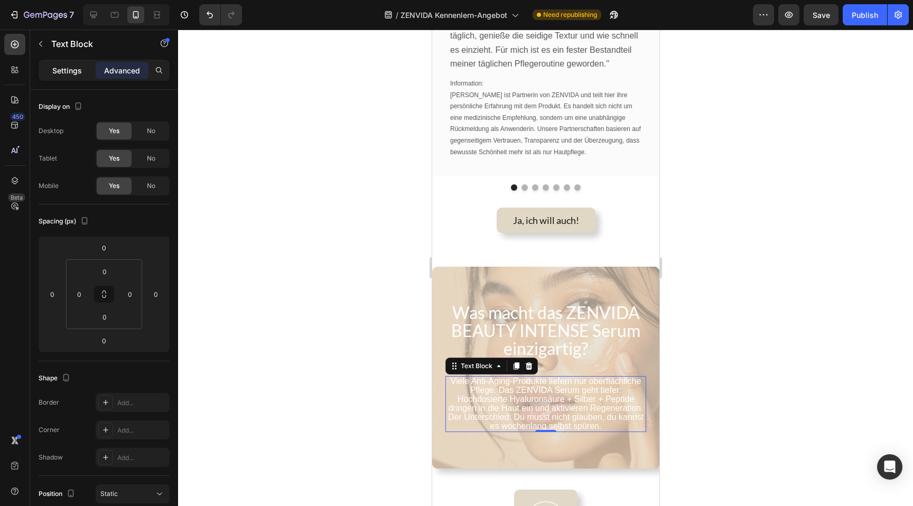
click at [67, 65] on p "Settings" at bounding box center [67, 70] width 30 height 11
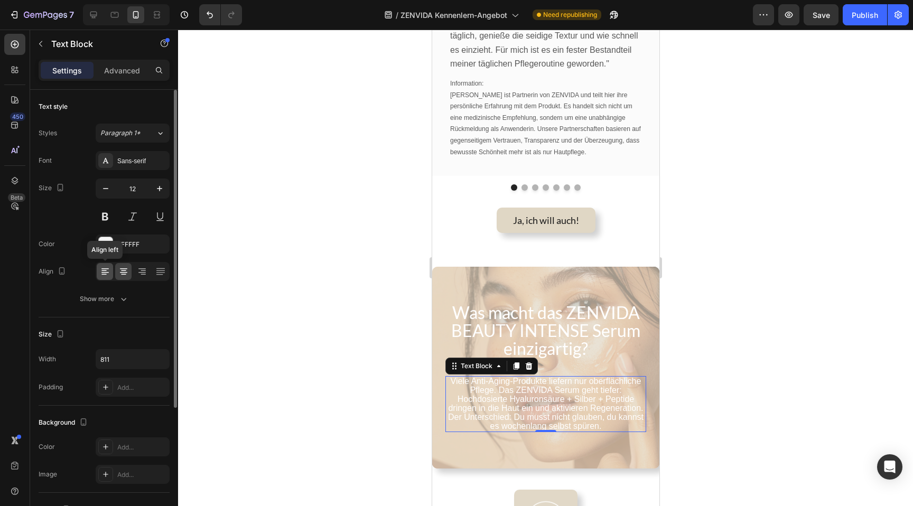
click at [108, 278] on div at bounding box center [105, 271] width 16 height 17
click at [348, 371] on div at bounding box center [545, 268] width 735 height 476
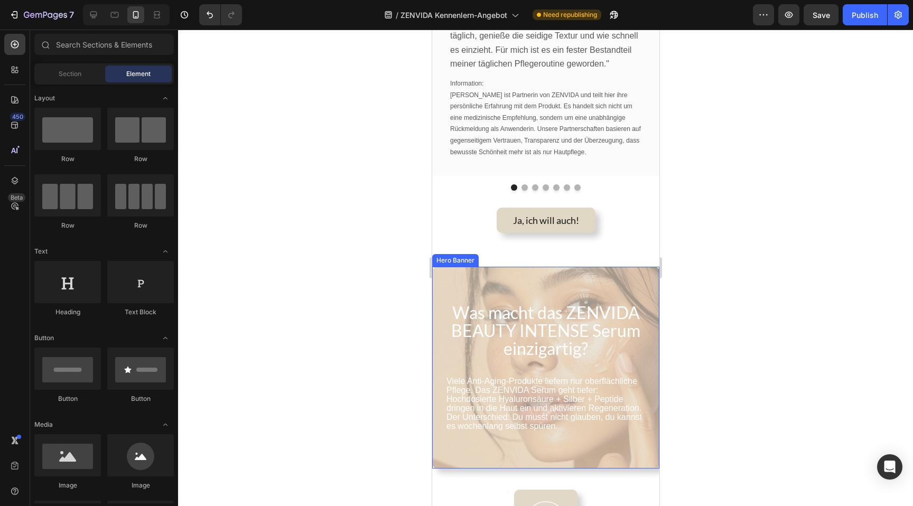
click at [498, 442] on div "Viele Anti-Aging-Produkte liefern nur oberflächliche Pflege. Das ZENVIDA Serum …" at bounding box center [544, 368] width 227 height 202
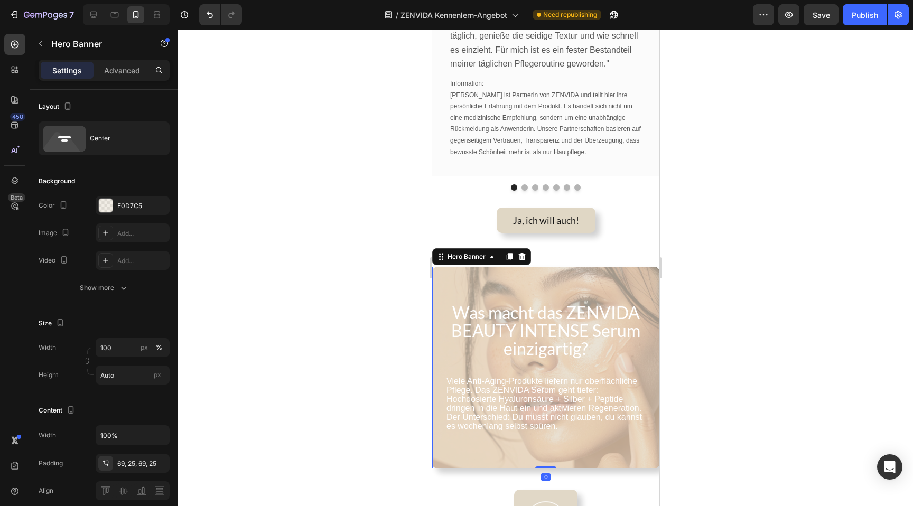
click at [391, 448] on div at bounding box center [545, 268] width 735 height 476
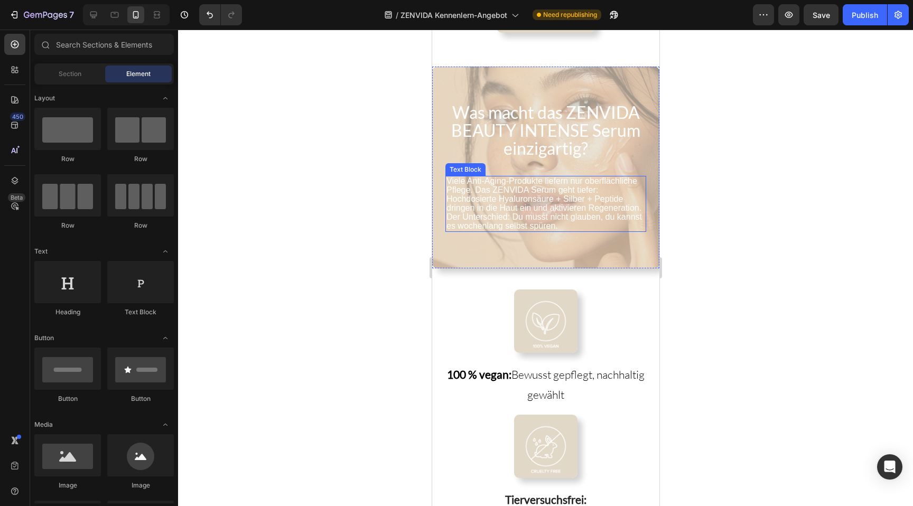
scroll to position [1339, 0]
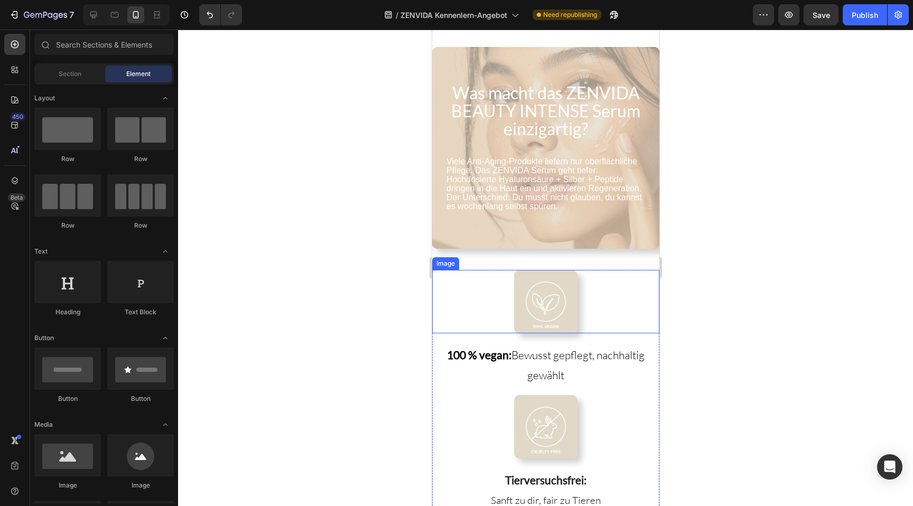
click at [481, 305] on div at bounding box center [544, 301] width 227 height 63
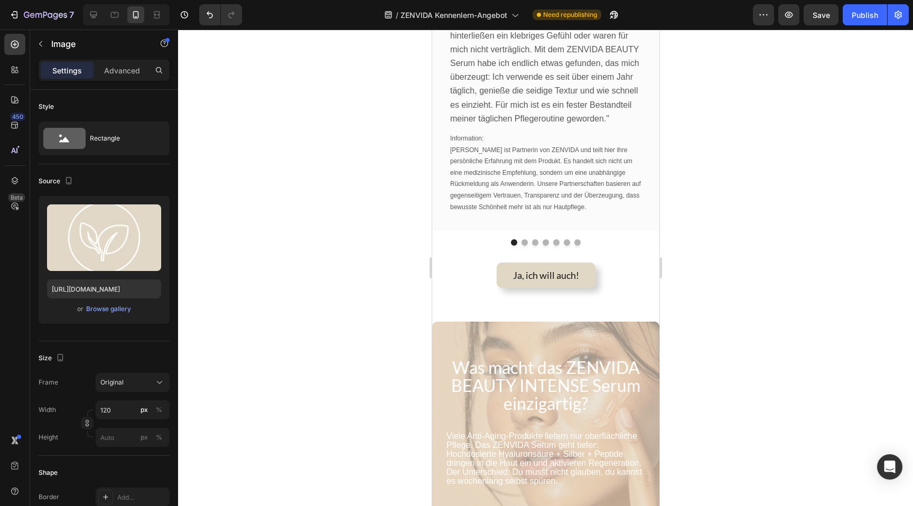
scroll to position [1085, 0]
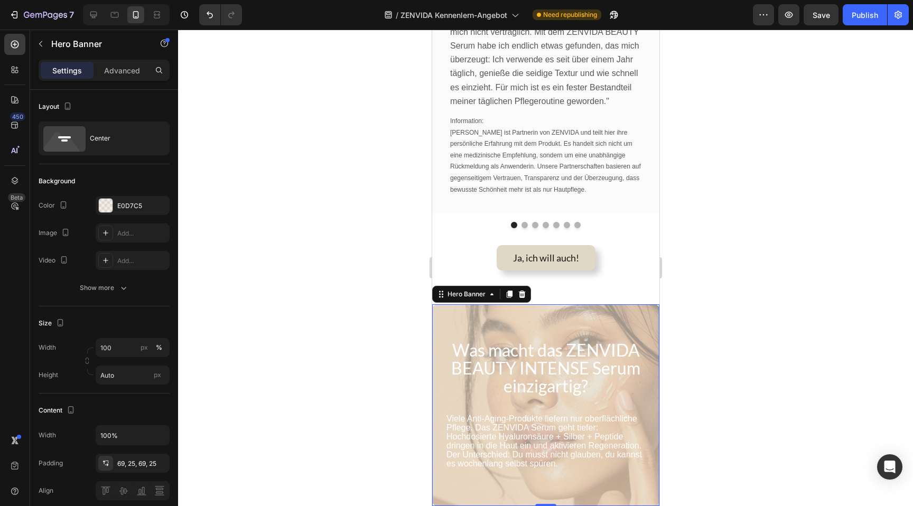
click at [448, 313] on div "Viele Anti-Aging-Produkte liefern nur oberflächliche Pflege. Das ZENVIDA Serum …" at bounding box center [544, 405] width 227 height 202
click at [132, 207] on div "E0D7C5" at bounding box center [132, 206] width 31 height 10
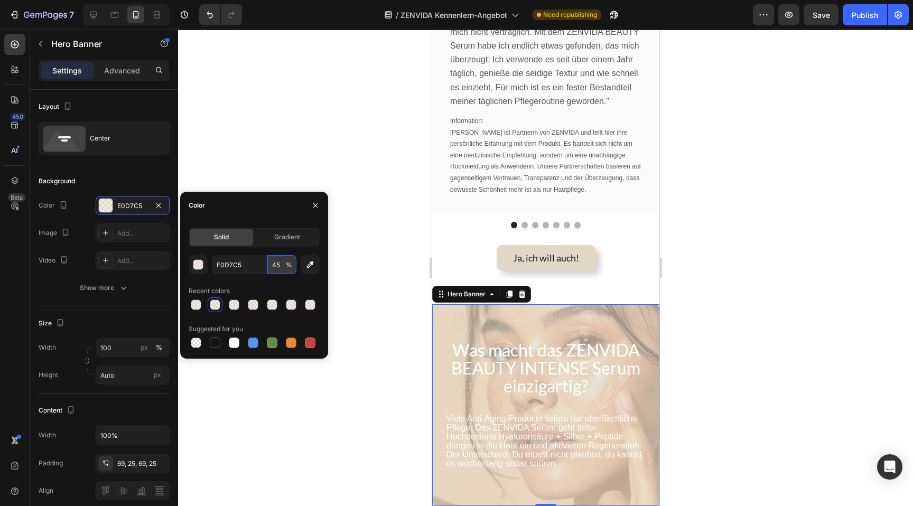
click at [279, 265] on input "45" at bounding box center [281, 264] width 29 height 19
type input "55"
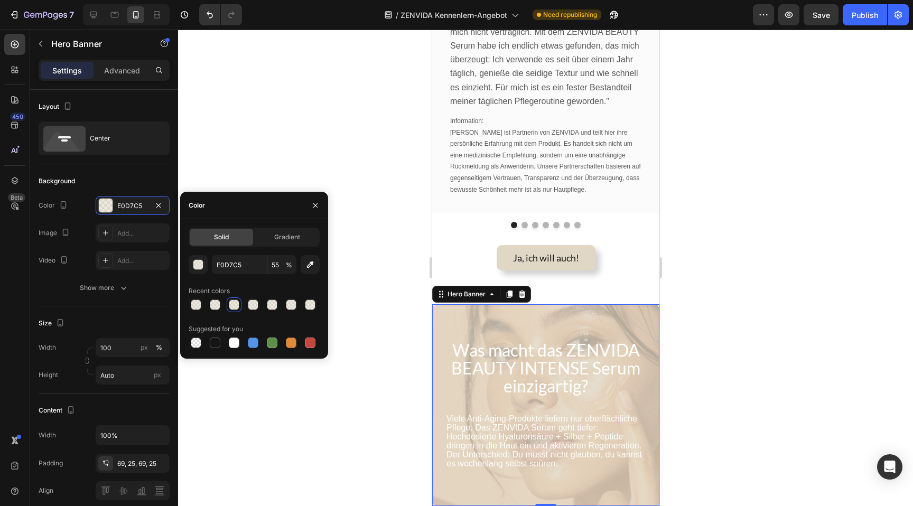
click at [799, 311] on div at bounding box center [545, 268] width 735 height 476
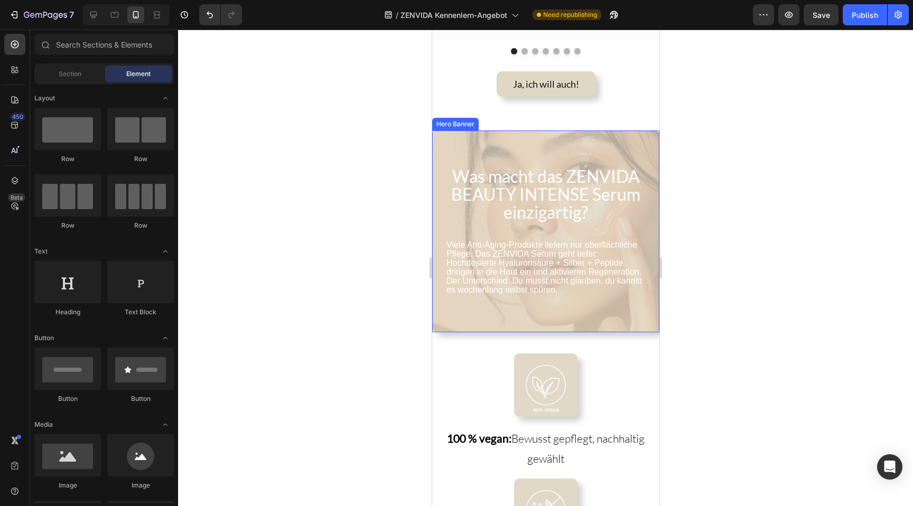
scroll to position [1262, 0]
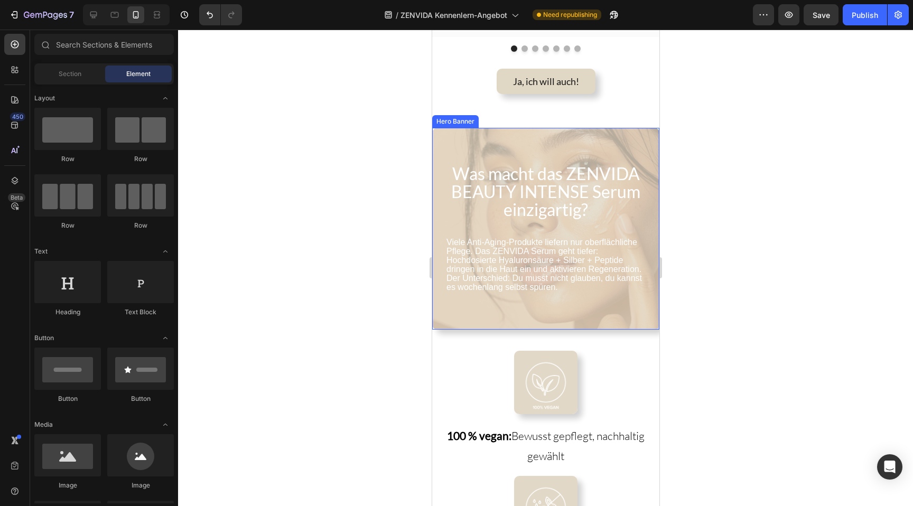
click at [464, 143] on div "Viele Anti-Aging-Produkte liefern nur oberflächliche Pflege. Das ZENVIDA Serum …" at bounding box center [544, 229] width 227 height 202
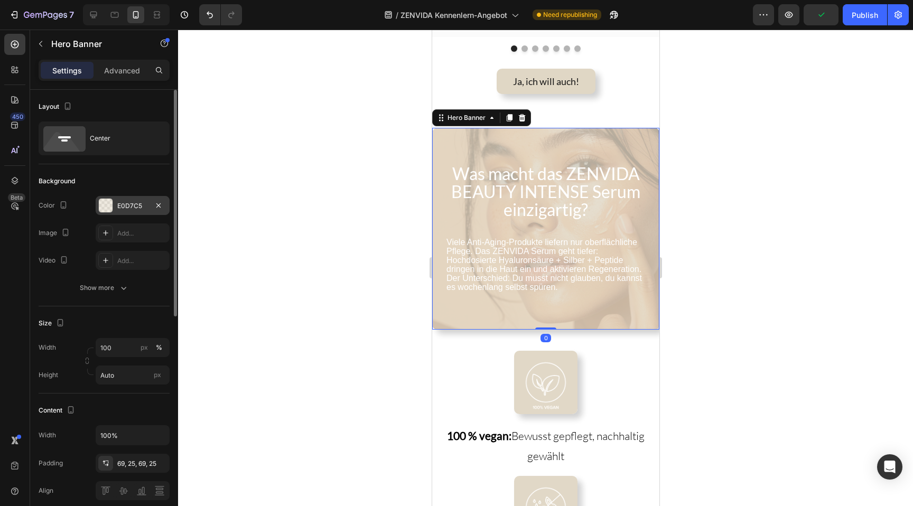
click at [134, 205] on div "E0D7C5" at bounding box center [132, 206] width 31 height 10
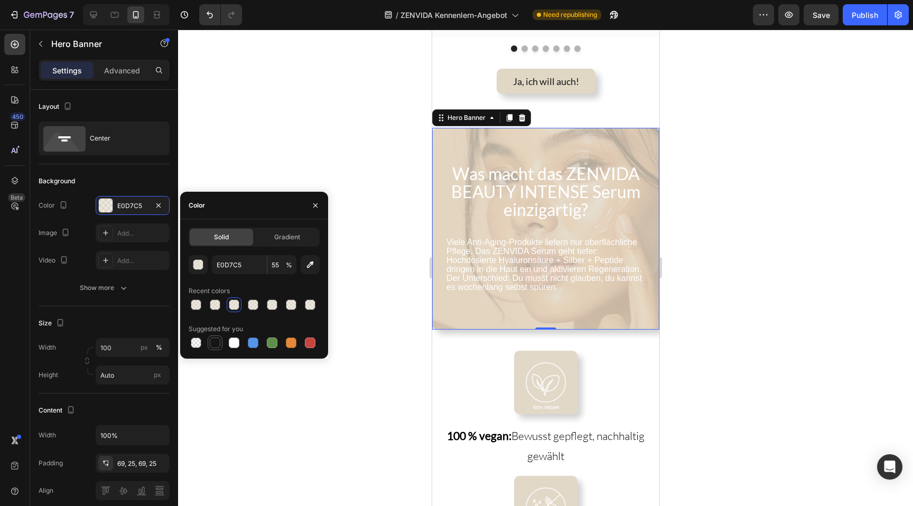
click at [217, 344] on div at bounding box center [215, 342] width 11 height 11
type input "151515"
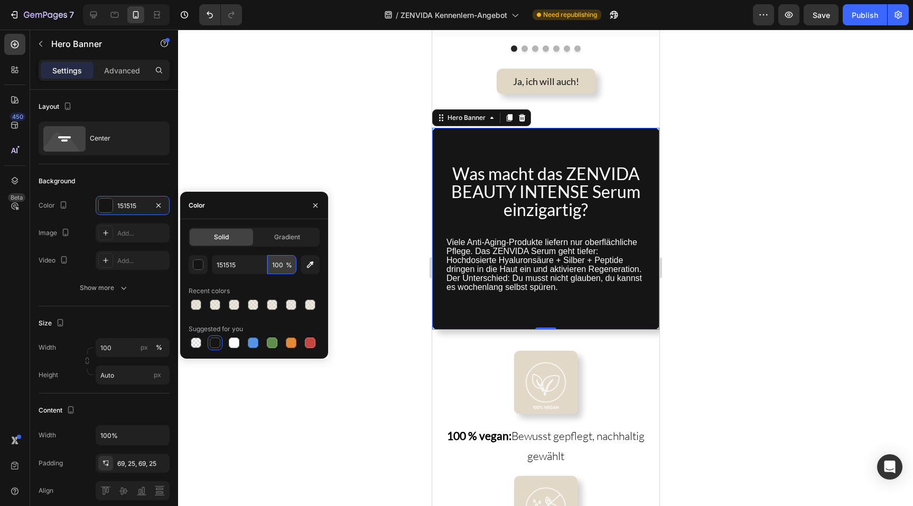
click at [284, 264] on input "100" at bounding box center [281, 264] width 29 height 19
click at [283, 264] on input "100" at bounding box center [281, 264] width 29 height 19
type input "1"
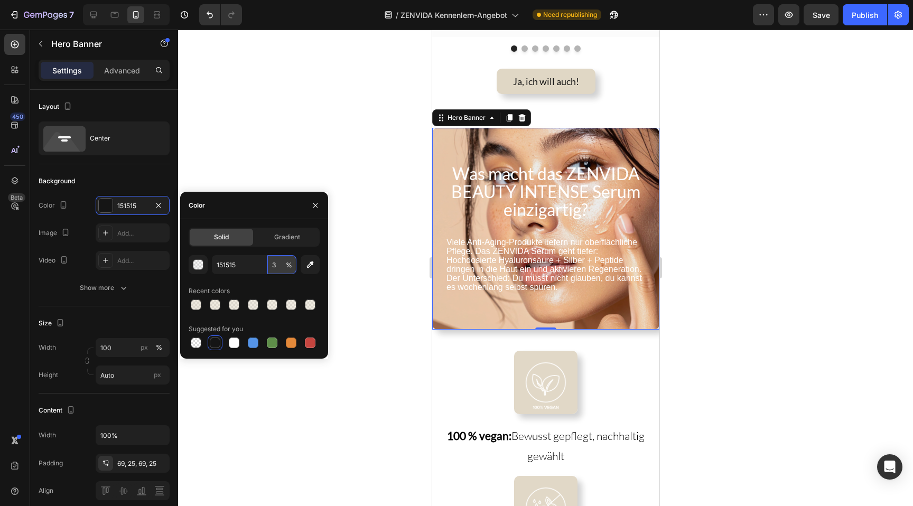
type input "30"
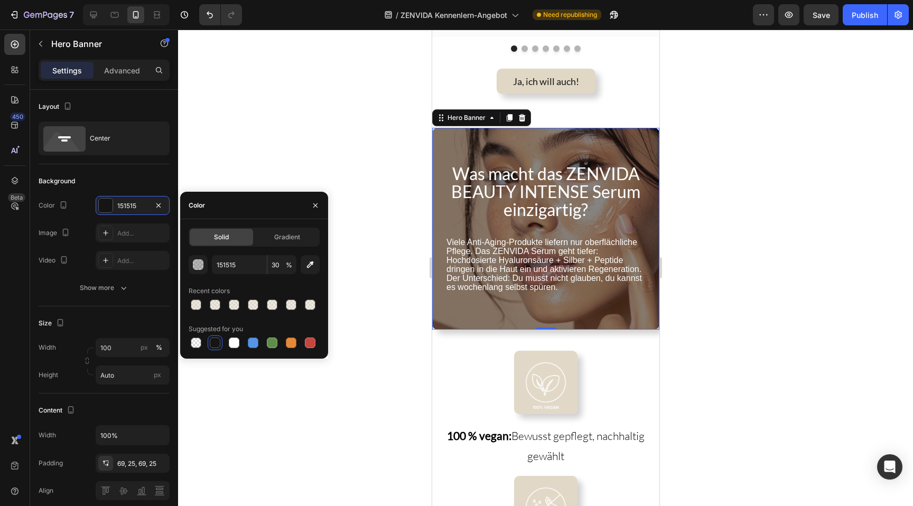
click at [369, 156] on div at bounding box center [545, 268] width 735 height 476
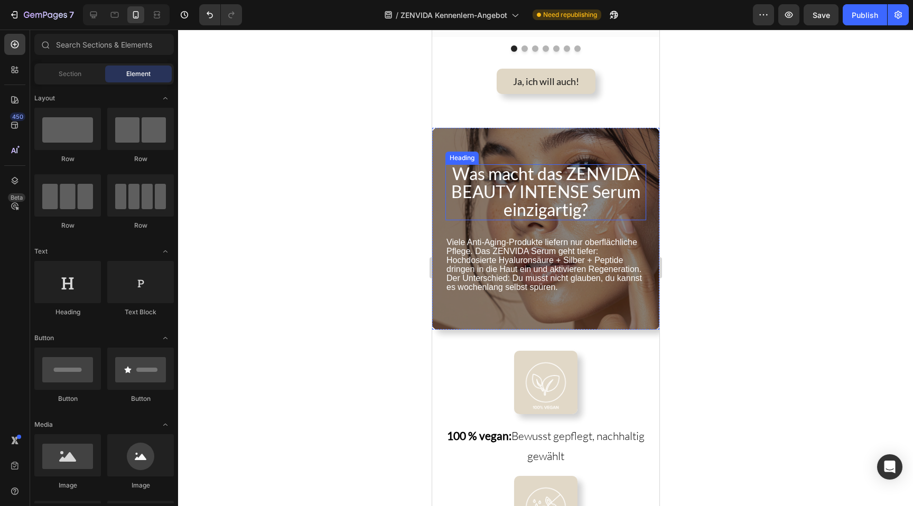
click at [501, 189] on span "Was macht das ZENVIDA BEAUTY INTENSE Serum einzigartig?" at bounding box center [545, 191] width 189 height 57
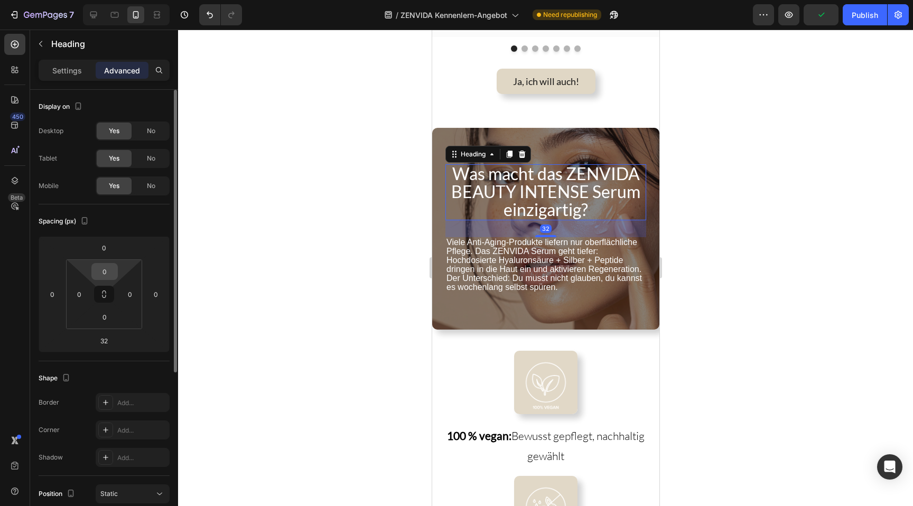
click at [99, 268] on input "0" at bounding box center [104, 272] width 21 height 16
type input "20"
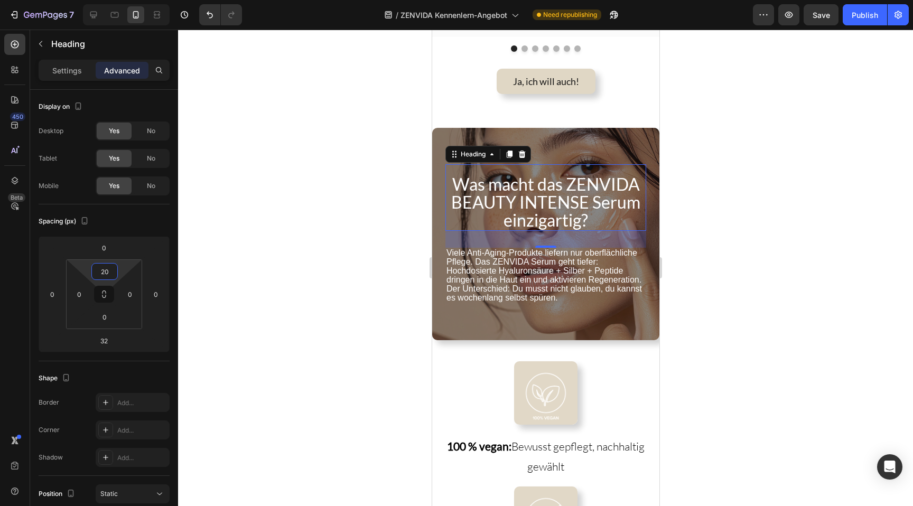
click at [322, 285] on div at bounding box center [545, 268] width 735 height 476
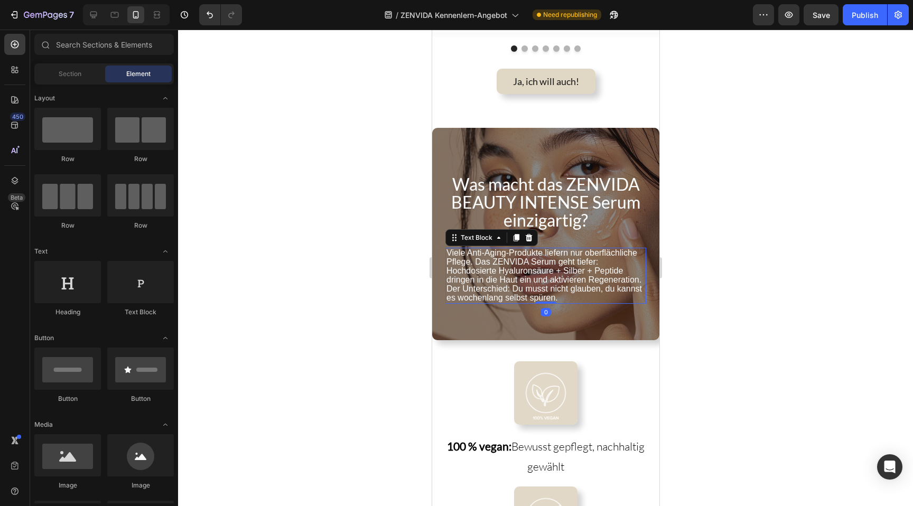
click at [456, 284] on span "Der Unterschied: Du musst nicht glauben, du kannst es wochenlang selbst spüren." at bounding box center [543, 293] width 195 height 18
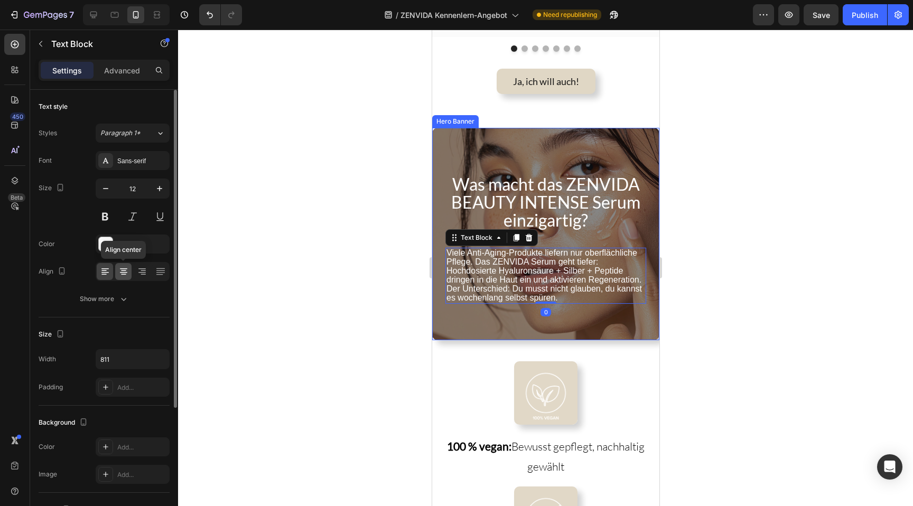
click at [118, 271] on icon at bounding box center [123, 271] width 11 height 11
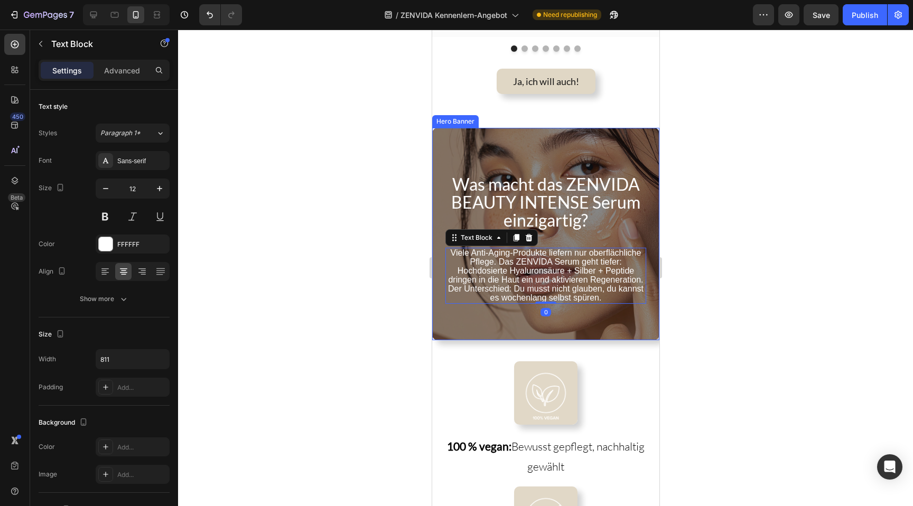
click at [297, 286] on div at bounding box center [545, 268] width 735 height 476
click at [501, 257] on span "Viele Anti-Aging-Produkte liefern nur oberflächliche Pflege. Das ZENVIDA Serum …" at bounding box center [544, 266] width 195 height 36
click at [500, 257] on span "Viele Anti-Aging-Produkte liefern nur oberflächliche Pflege. Das ZENVIDA Serum …" at bounding box center [544, 266] width 195 height 36
click at [590, 251] on span "Viele Anti-Aging-Produkte liefern nur oberflächliche Pflege. Das ZENVIDA Serum …" at bounding box center [544, 266] width 195 height 36
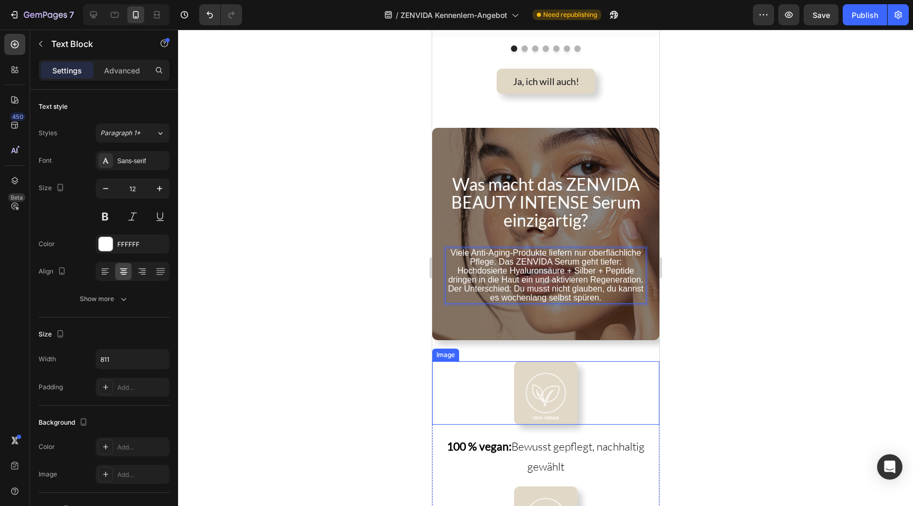
click at [307, 361] on div at bounding box center [545, 268] width 735 height 476
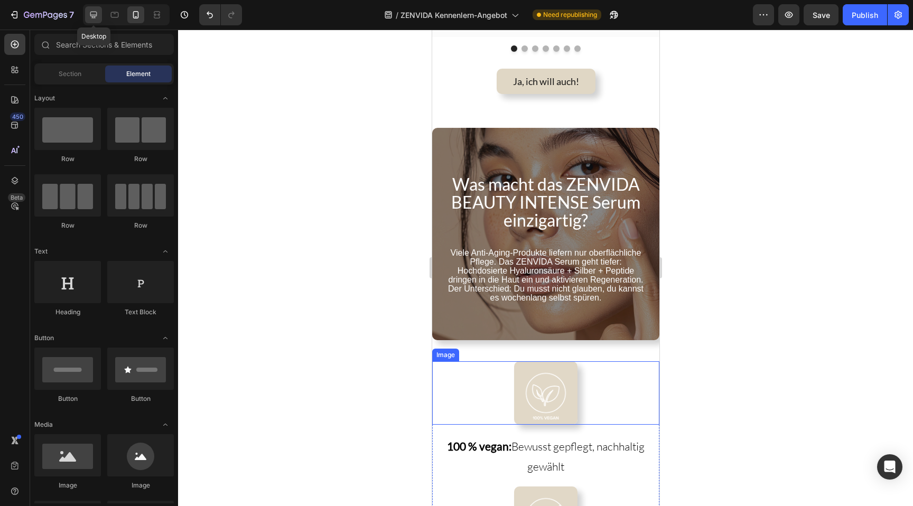
click at [90, 16] on icon at bounding box center [93, 15] width 11 height 11
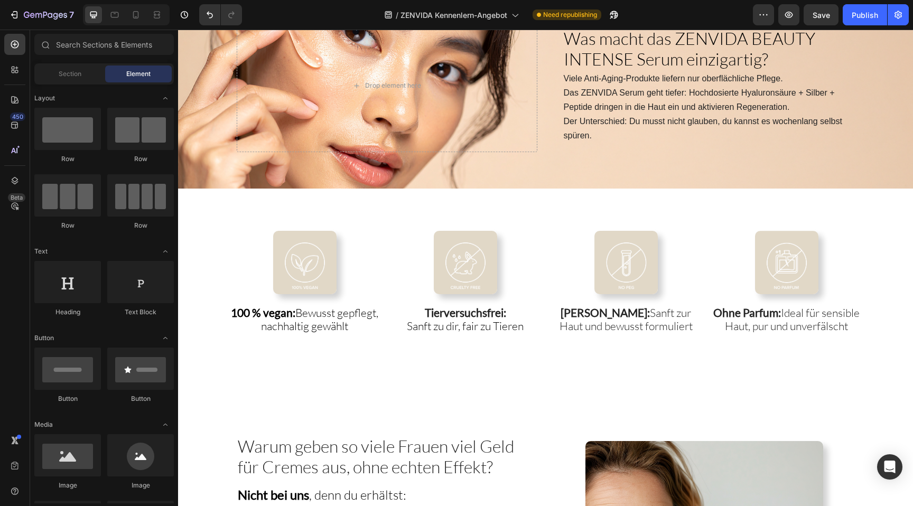
scroll to position [1226, 0]
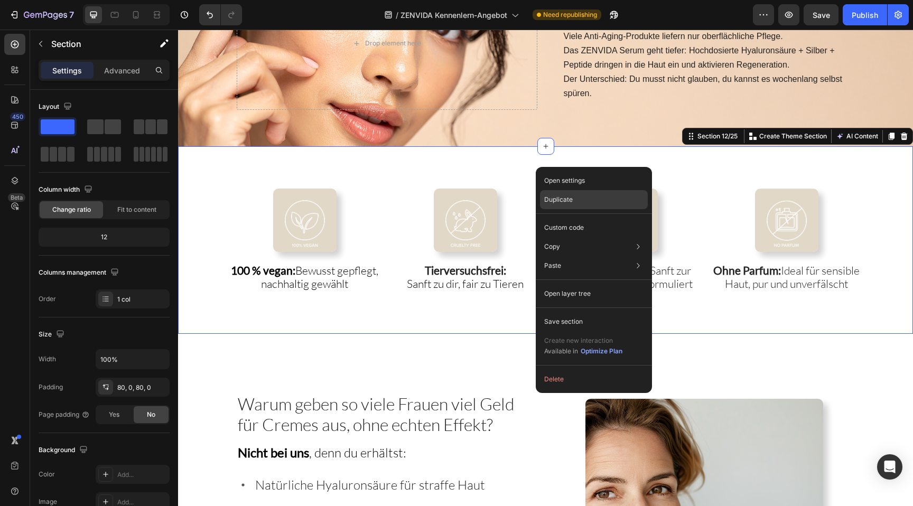
click at [551, 218] on div "Duplicate" at bounding box center [594, 227] width 108 height 19
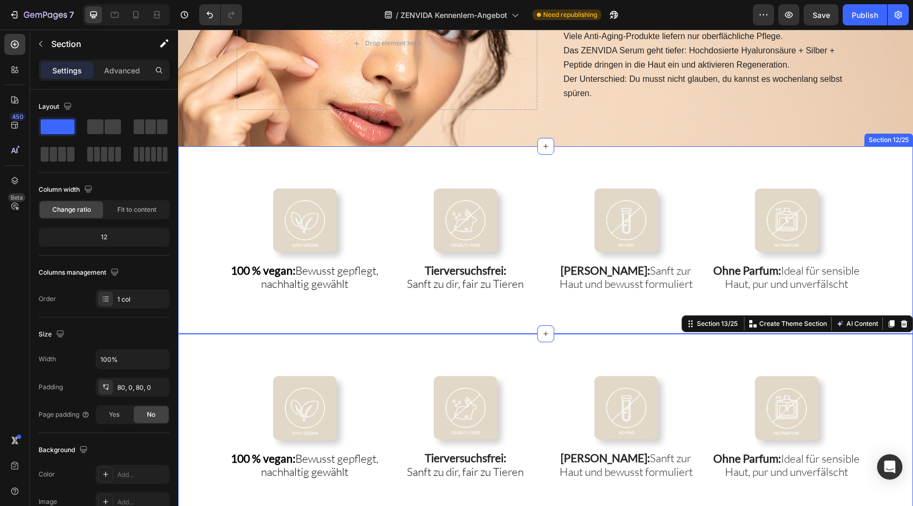
click at [462, 174] on div "Image 100 % vegan: Bewusst gepflegt, nachhaltig gewählt Heading Image Tierversu…" at bounding box center [545, 239] width 735 height 187
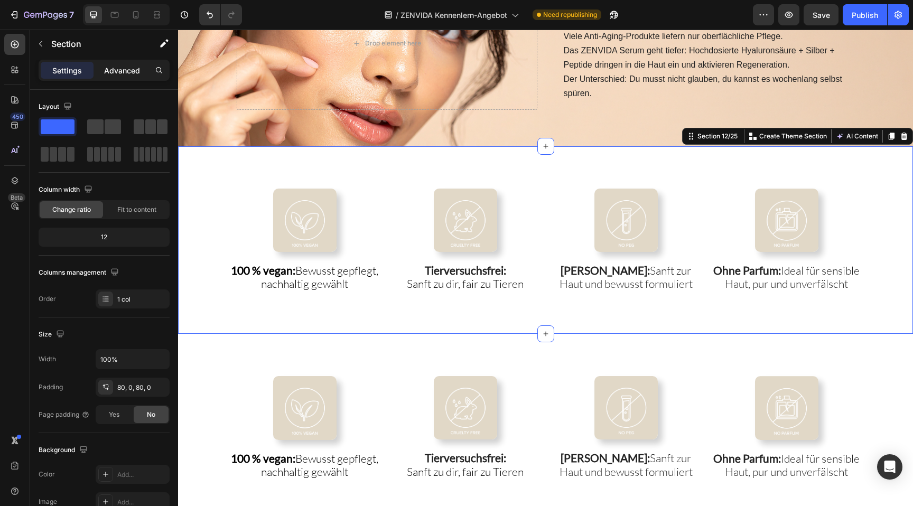
click at [106, 73] on p "Advanced" at bounding box center [122, 70] width 36 height 11
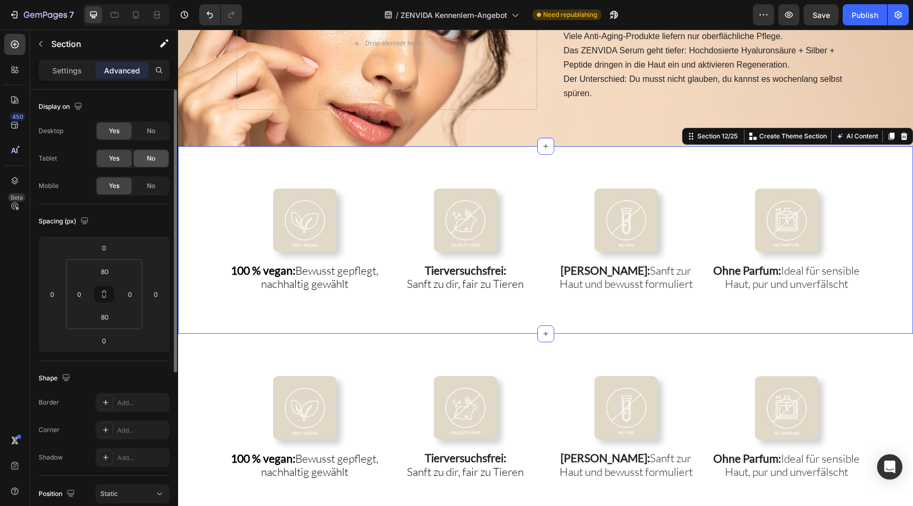
click at [150, 157] on span "No" at bounding box center [151, 159] width 8 height 10
click at [150, 180] on div "No" at bounding box center [151, 185] width 35 height 17
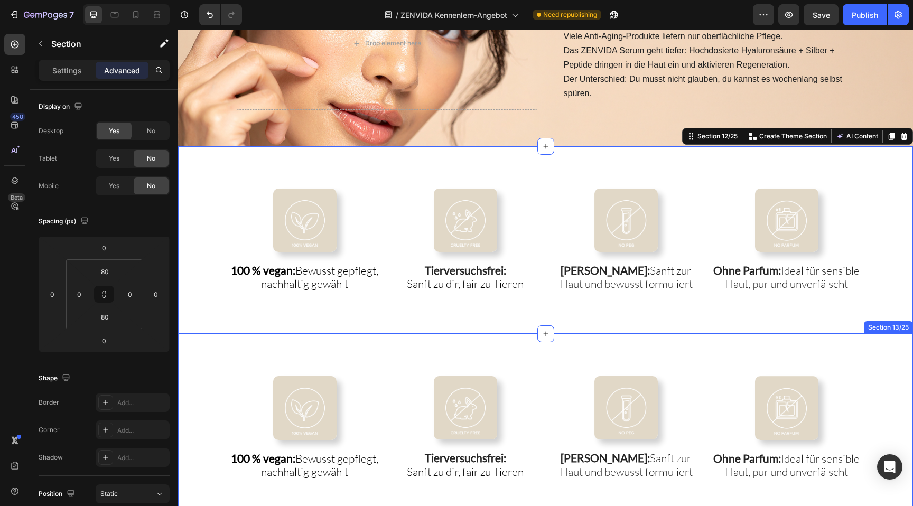
click at [319, 342] on div "Image 100 % vegan: Bewusst gepflegt, nachhaltig gewählt Heading Image Tierversu…" at bounding box center [545, 427] width 735 height 187
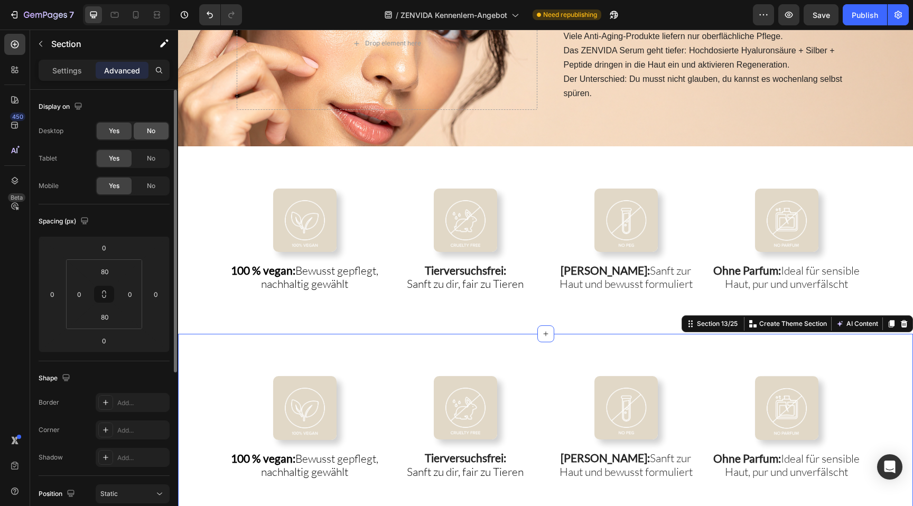
click at [150, 128] on span "No" at bounding box center [151, 131] width 8 height 10
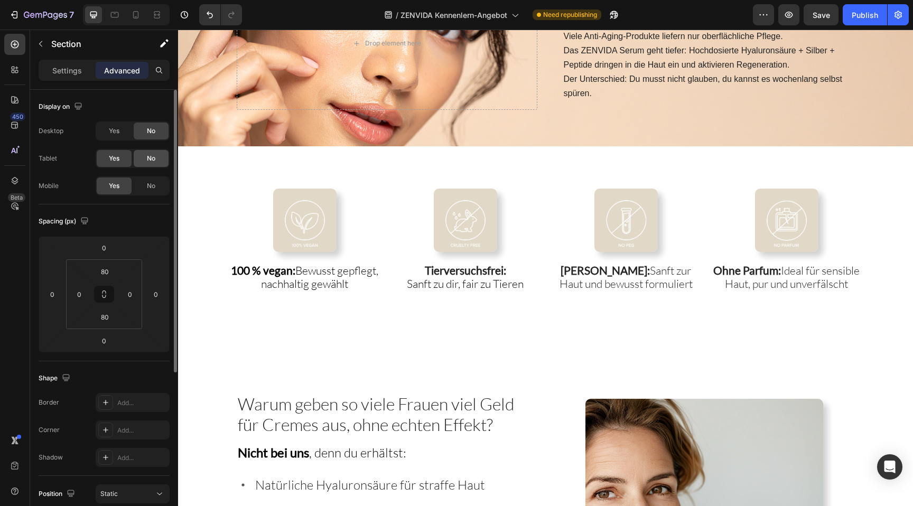
click at [150, 162] on span "No" at bounding box center [151, 159] width 8 height 10
click at [135, 17] on icon at bounding box center [136, 14] width 6 height 7
type input "40"
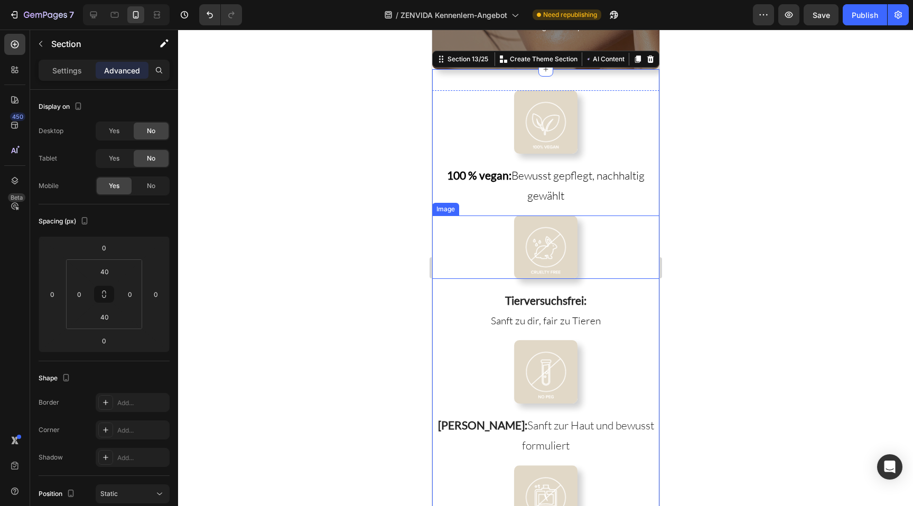
scroll to position [1468, 0]
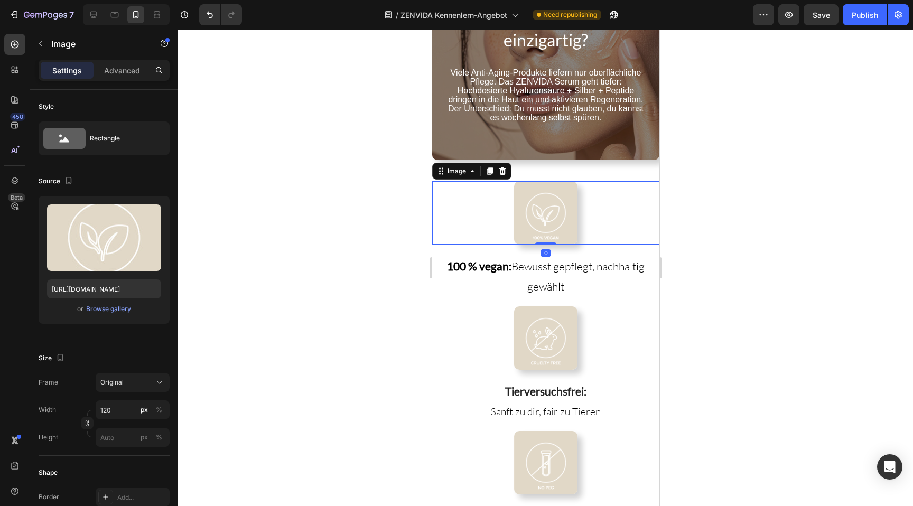
click at [476, 231] on div at bounding box center [544, 212] width 227 height 63
click at [112, 410] on input "120" at bounding box center [133, 409] width 74 height 19
type input "80"
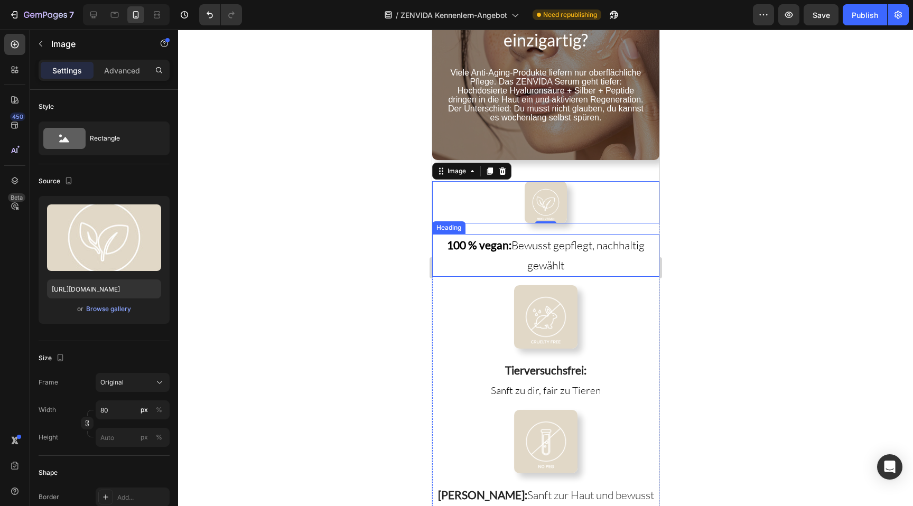
click at [495, 240] on strong "100 % vegan:" at bounding box center [478, 244] width 64 height 13
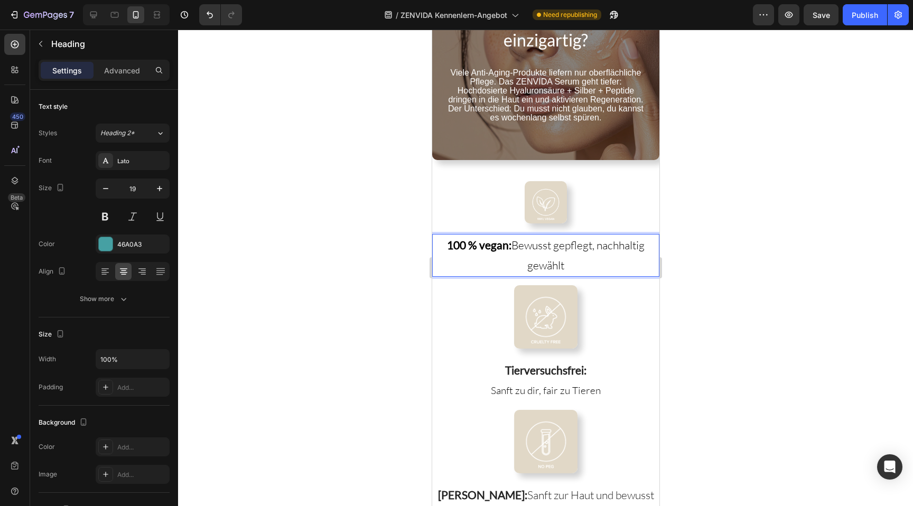
click at [495, 240] on strong "100 % vegan:" at bounding box center [478, 244] width 64 height 13
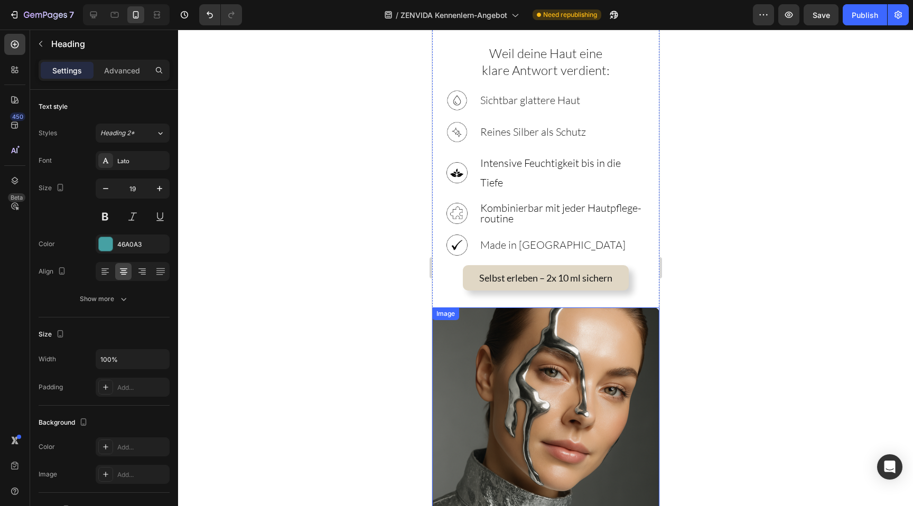
scroll to position [380, 0]
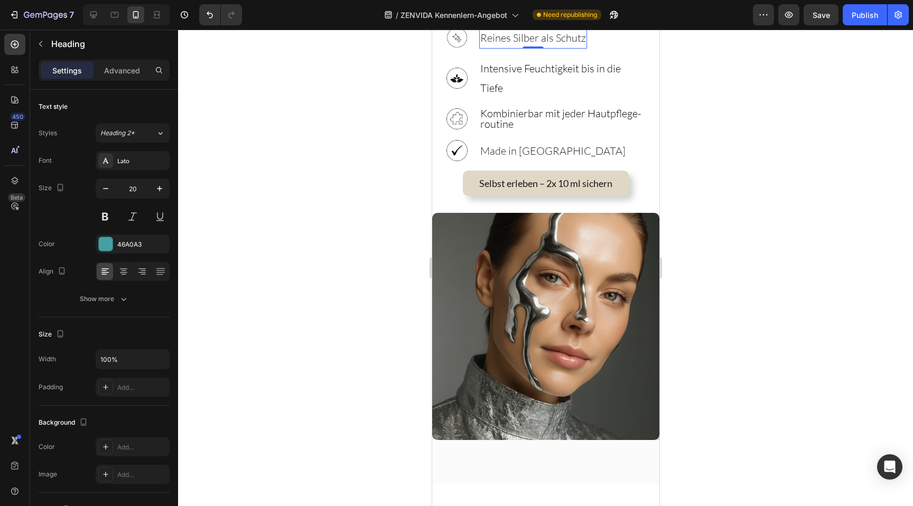
click at [501, 44] on span "Reines Silber als Schutz" at bounding box center [533, 37] width 106 height 13
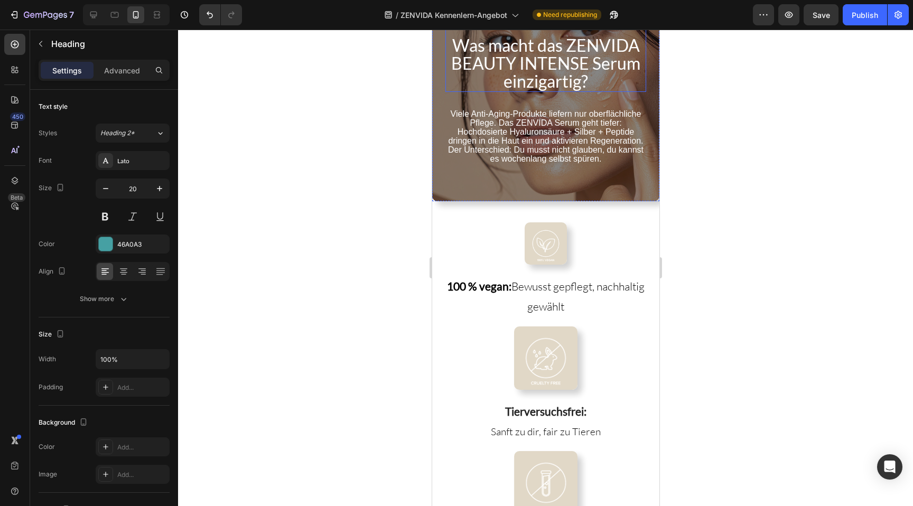
scroll to position [1417, 0]
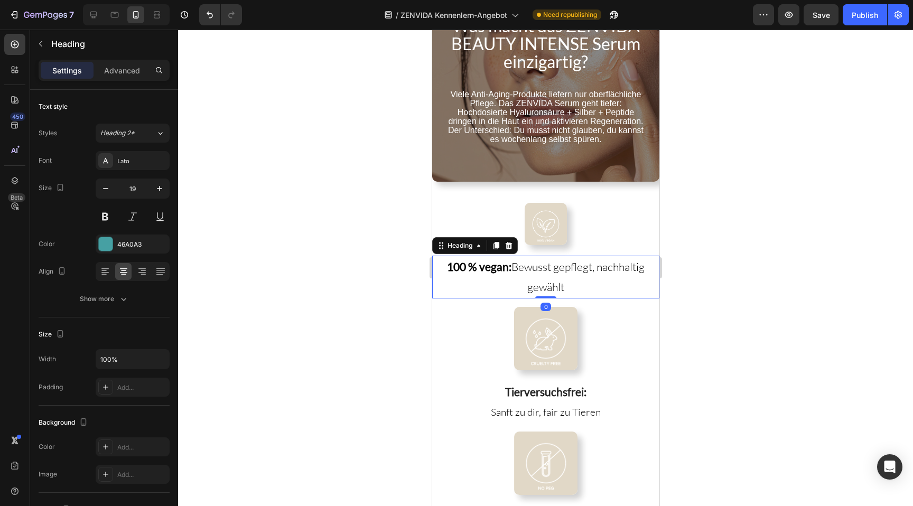
click at [516, 271] on h3 "100 % vegan: Bewusst gepflegt, nachhaltig gewählt" at bounding box center [544, 277] width 227 height 43
click at [516, 271] on p "100 % vegan: Bewusst gepflegt, nachhaltig gewählt" at bounding box center [545, 277] width 225 height 41
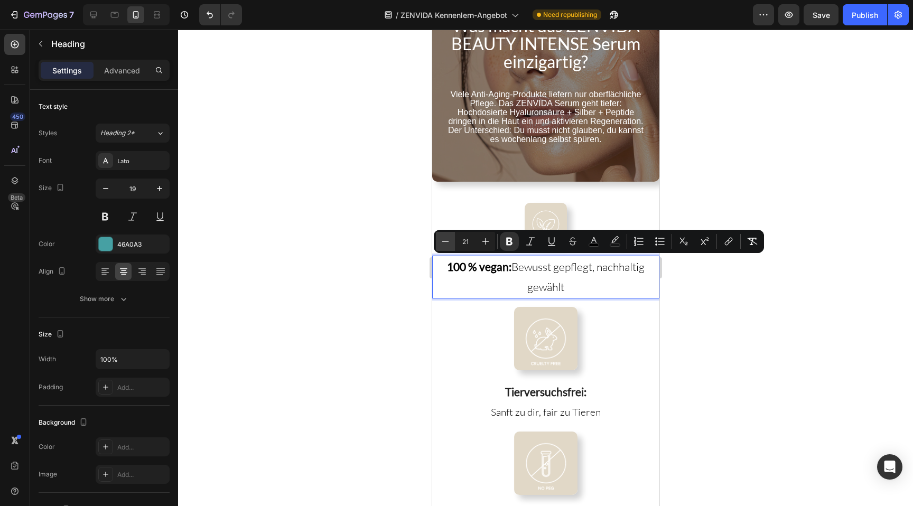
click at [453, 242] on button "Minus" at bounding box center [445, 241] width 19 height 19
type input "20"
click at [124, 189] on input "19" at bounding box center [132, 188] width 35 height 19
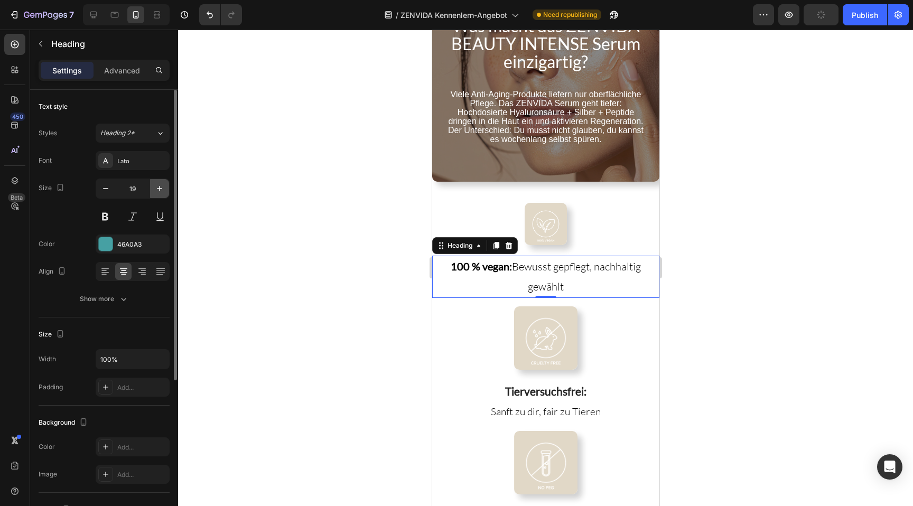
click at [165, 190] on button "button" at bounding box center [159, 188] width 19 height 19
type input "20"
click at [111, 301] on div "Show more" at bounding box center [104, 299] width 49 height 11
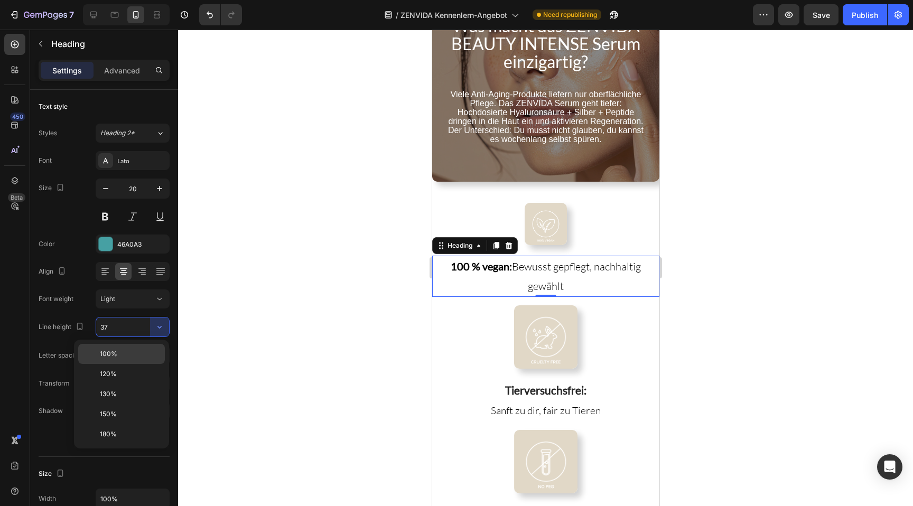
click at [127, 364] on div "100%" at bounding box center [121, 374] width 87 height 20
type input "100%"
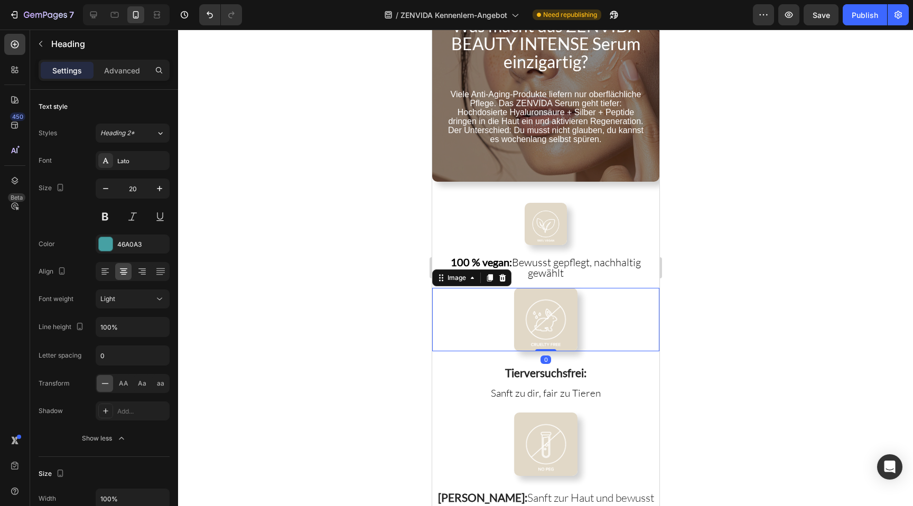
click at [525, 323] on img at bounding box center [544, 319] width 63 height 63
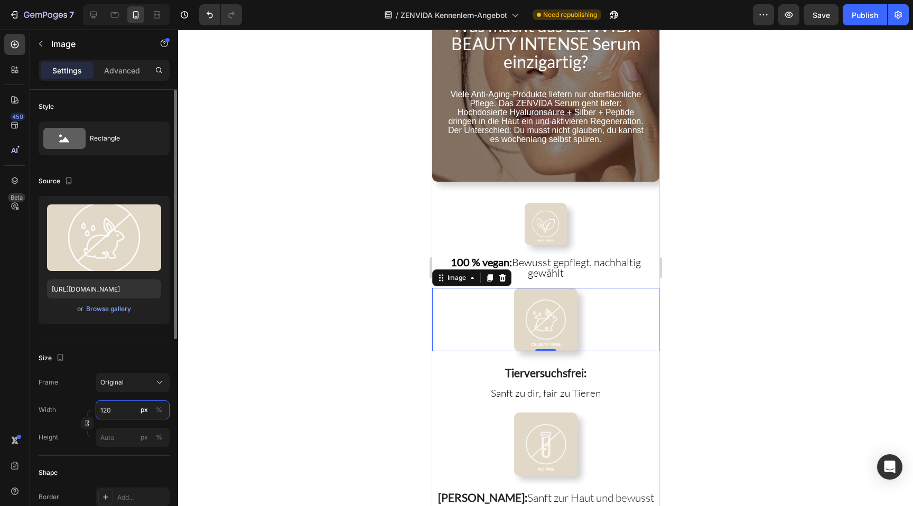
click at [111, 409] on input "120" at bounding box center [133, 409] width 74 height 19
type input "0"
type input "80"
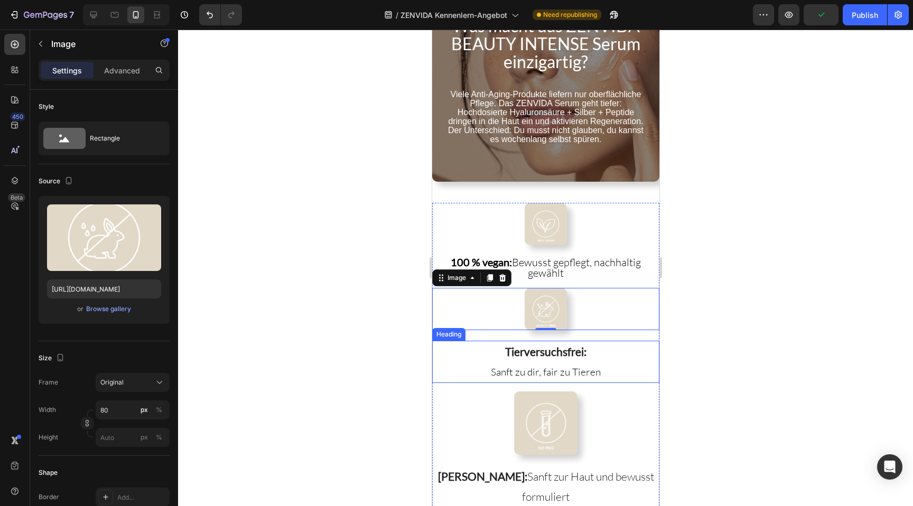
click at [525, 357] on h3 "Tierversuchsfrei: Sanft zu dir, fair zu Tieren" at bounding box center [544, 362] width 227 height 42
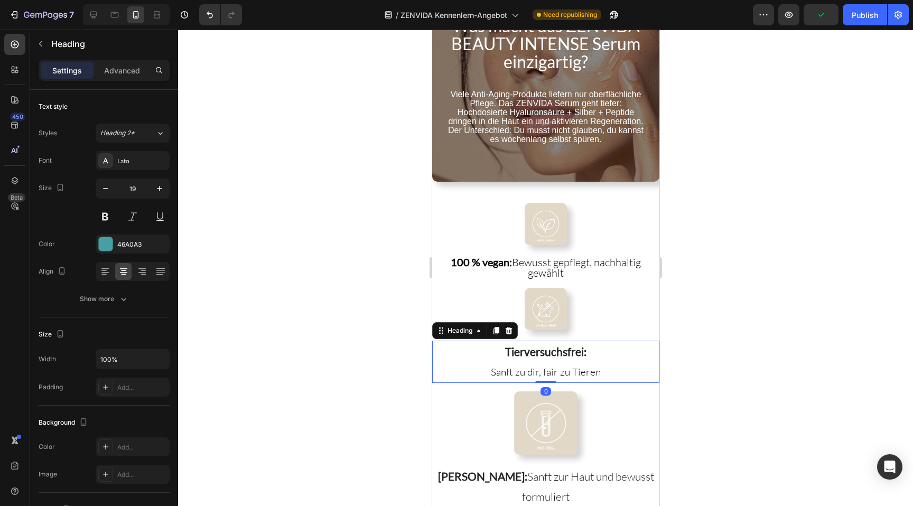
click at [525, 357] on h3 "Tierversuchsfrei: Sanft zu dir, fair zu Tieren" at bounding box center [544, 362] width 227 height 42
click at [525, 357] on p "Tierversuchsfrei: Sanft zu dir, fair zu Tieren" at bounding box center [545, 362] width 225 height 40
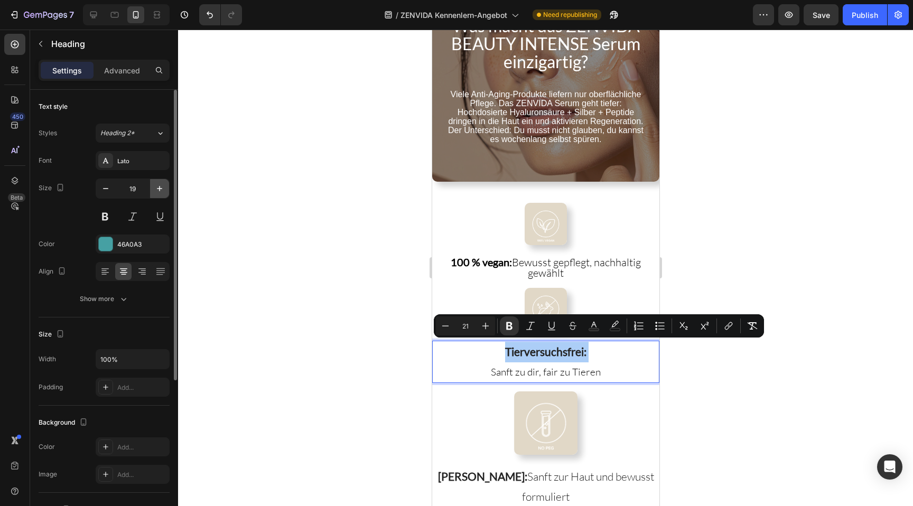
click at [153, 191] on button "button" at bounding box center [159, 188] width 19 height 19
type input "20"
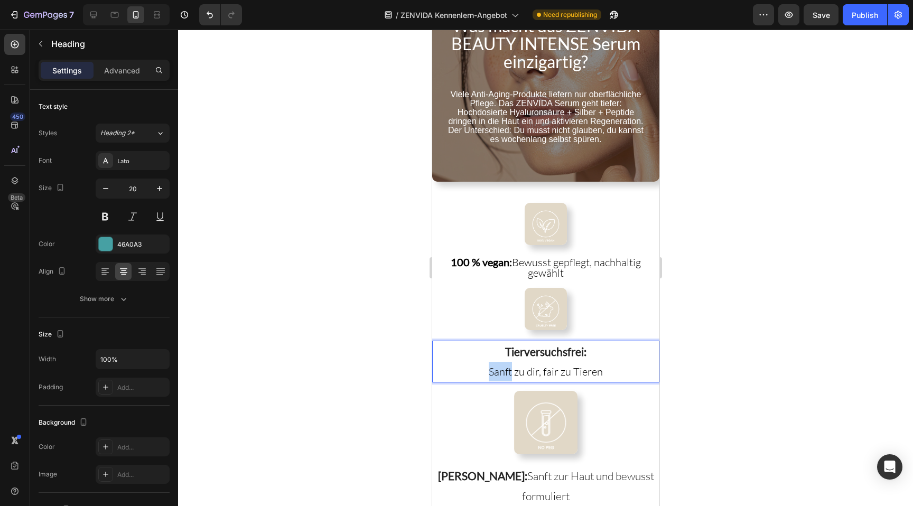
click at [508, 365] on span "Sanft zu dir, fair zu Tieren" at bounding box center [545, 371] width 114 height 13
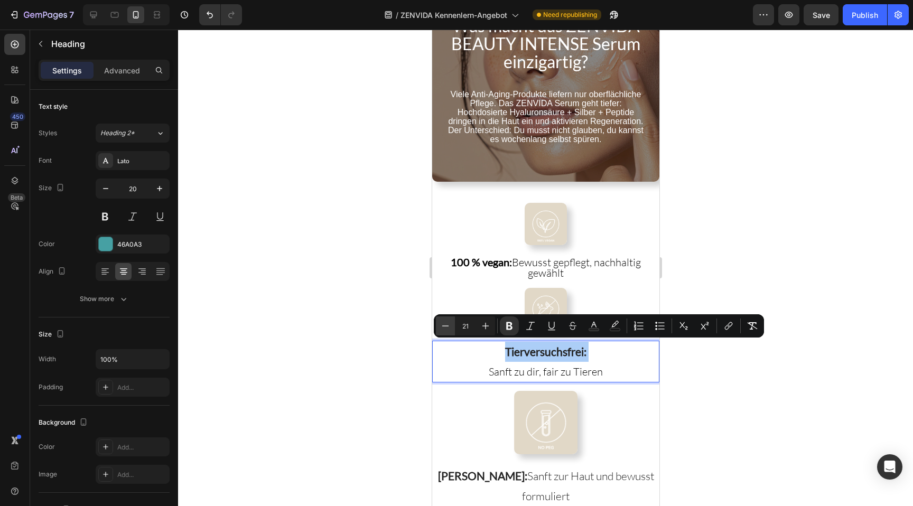
click at [454, 329] on button "Minus" at bounding box center [445, 325] width 19 height 19
type input "20"
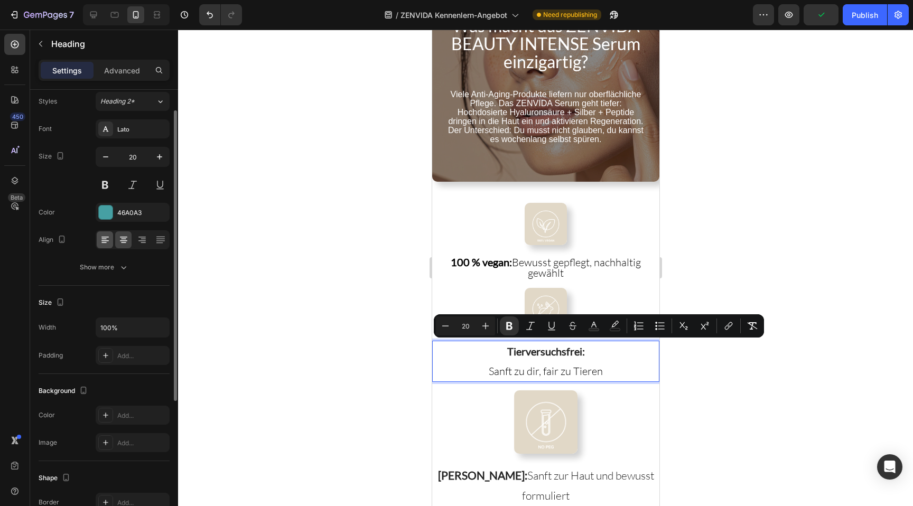
scroll to position [33, 0]
click at [110, 265] on div "Show more" at bounding box center [104, 266] width 49 height 11
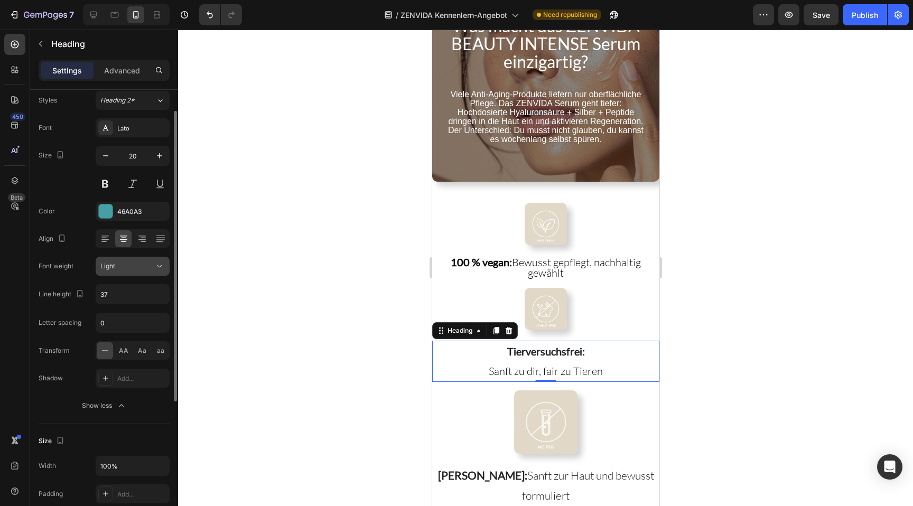
click at [127, 271] on div "Light" at bounding box center [132, 266] width 64 height 11
click at [127, 270] on div "Light" at bounding box center [127, 266] width 54 height 10
click at [129, 292] on input "37" at bounding box center [132, 294] width 73 height 19
click at [167, 301] on button "button" at bounding box center [159, 294] width 19 height 19
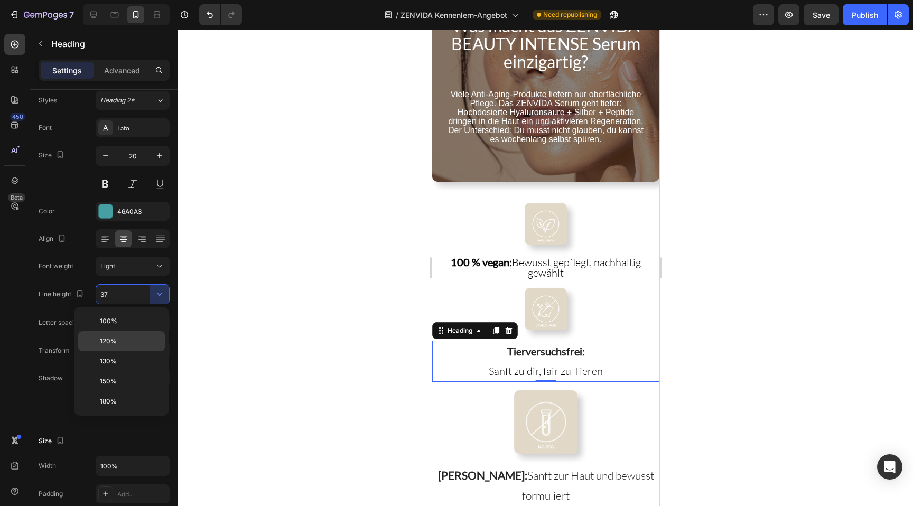
click at [142, 351] on div "120%" at bounding box center [121, 361] width 87 height 20
type input "120%"
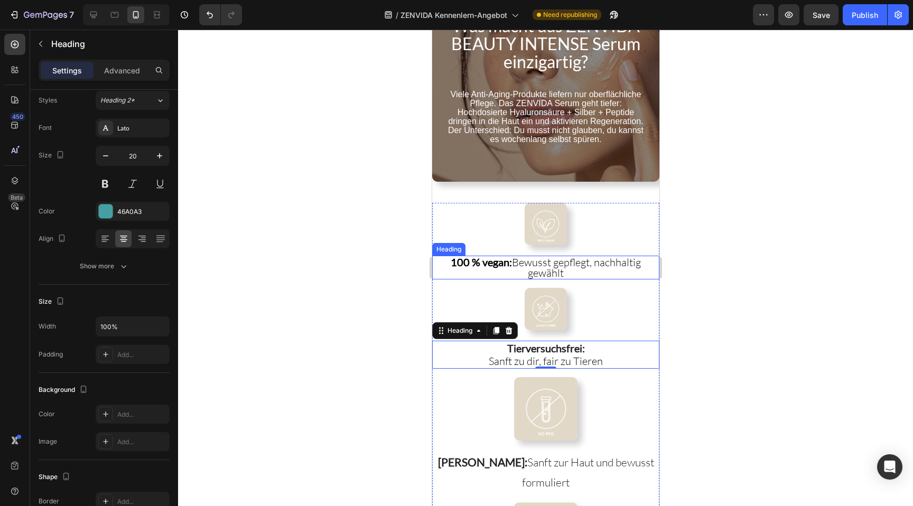
click at [514, 264] on span "100 % vegan: Bewusst gepflegt, nachhaltig gewählt" at bounding box center [545, 268] width 190 height 24
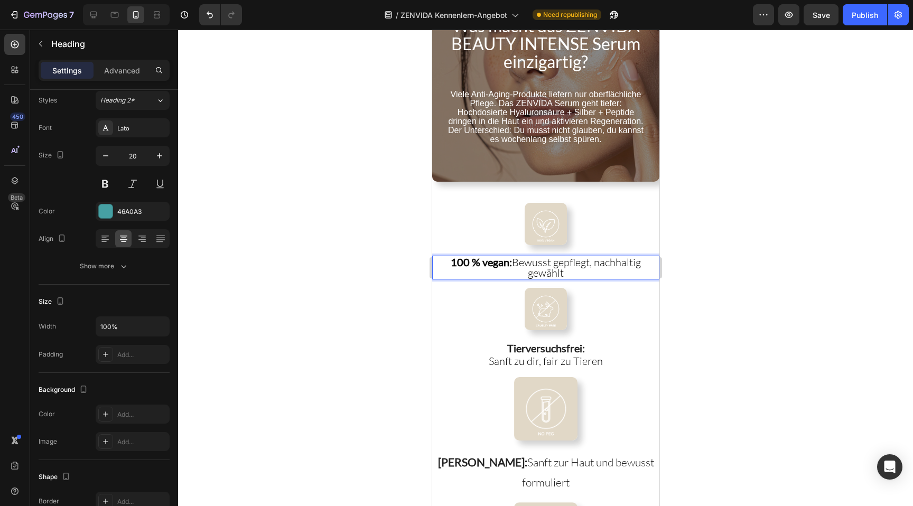
click at [514, 259] on span "100 % vegan: Bewusst gepflegt, nachhaltig gewählt" at bounding box center [545, 268] width 190 height 24
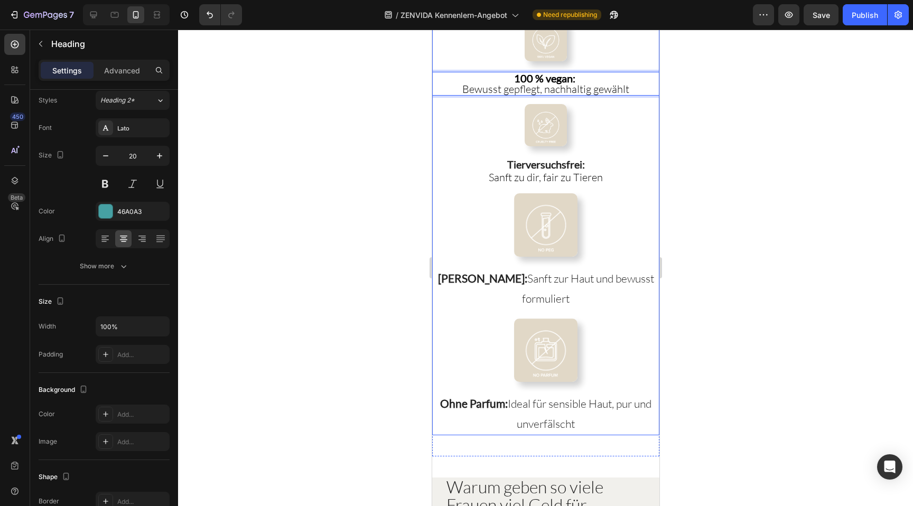
scroll to position [1603, 0]
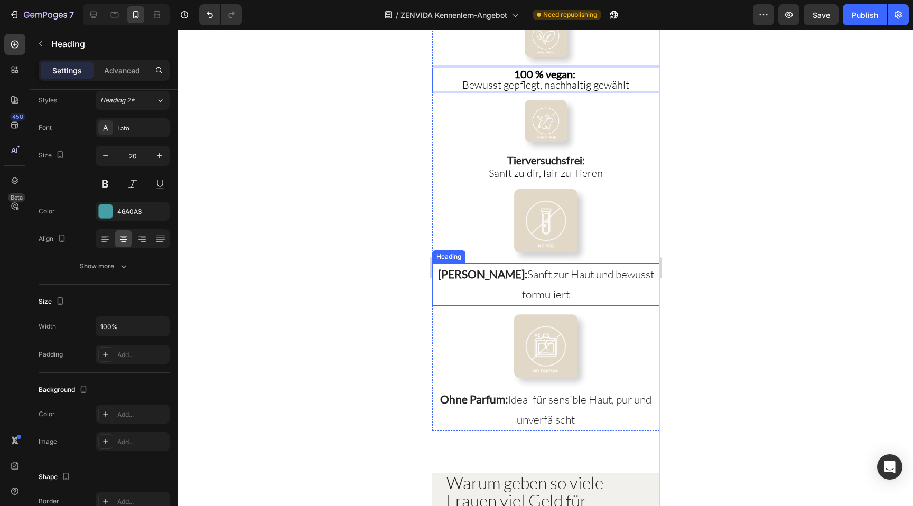
click at [515, 276] on span "Frei von PEG: Sanft zur Haut und bewusst formuliert" at bounding box center [545, 284] width 216 height 34
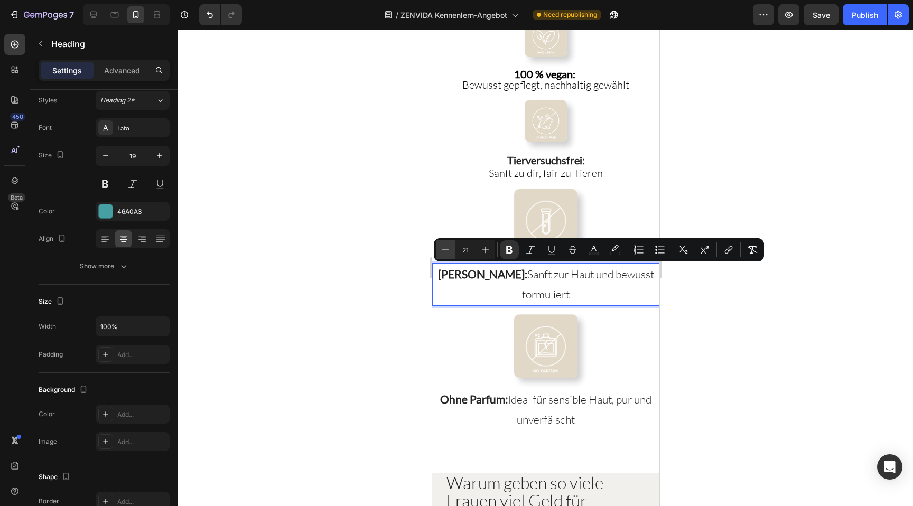
click at [443, 249] on icon "Editor contextual toolbar" at bounding box center [445, 249] width 7 height 1
type input "20"
click at [153, 155] on button "button" at bounding box center [159, 155] width 19 height 19
type input "20"
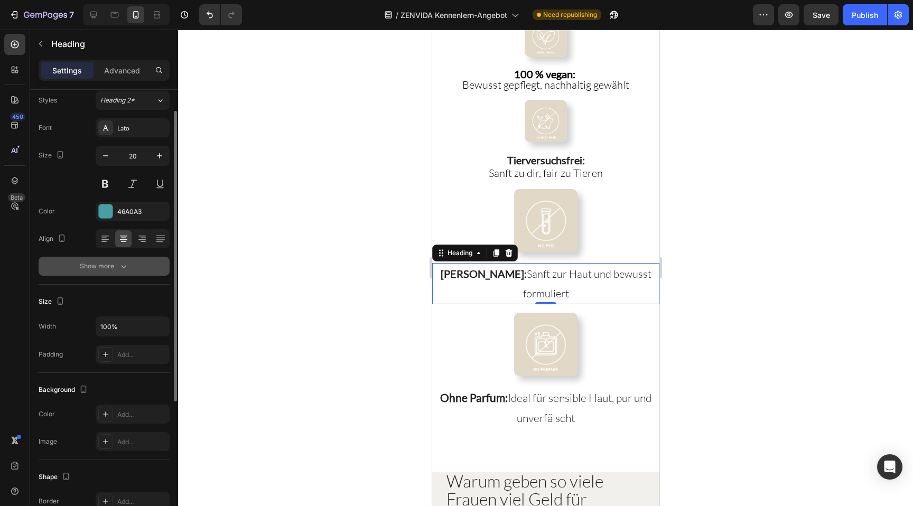
click at [123, 264] on icon "button" at bounding box center [123, 266] width 11 height 11
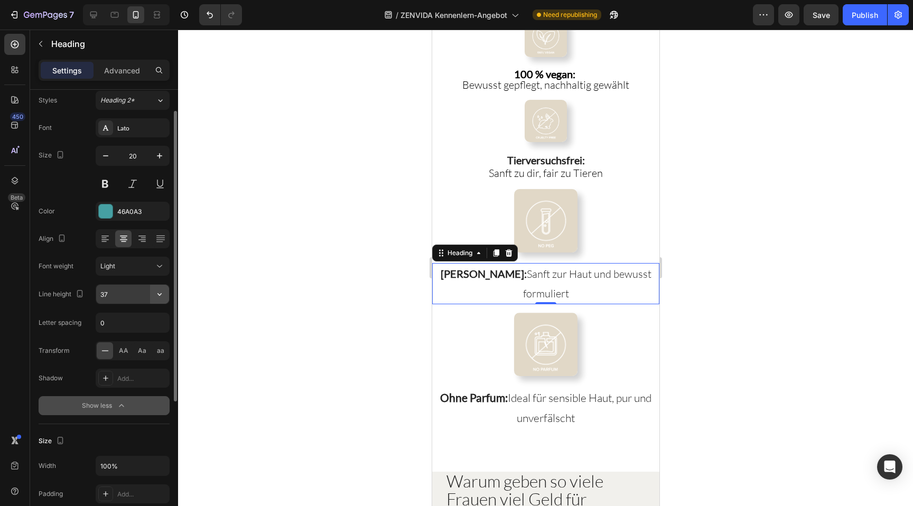
click at [163, 294] on icon "button" at bounding box center [159, 294] width 11 height 11
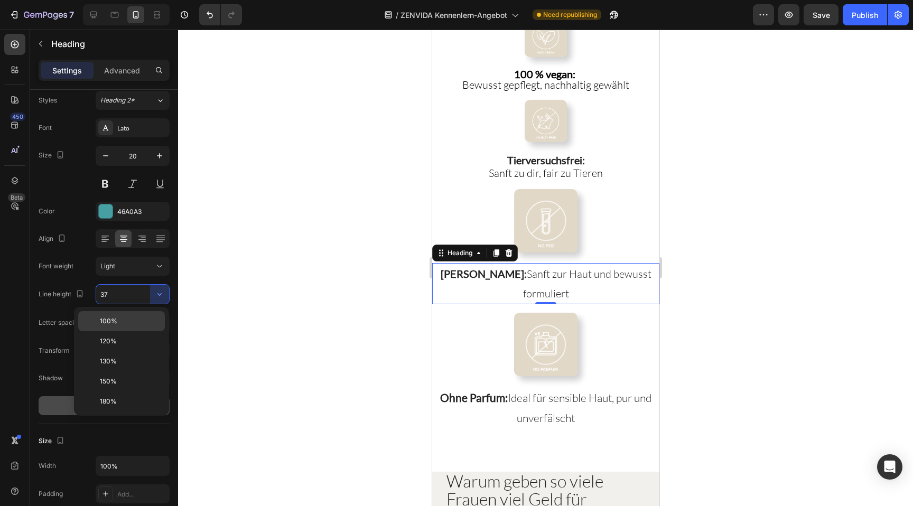
click at [135, 322] on p "100%" at bounding box center [130, 321] width 60 height 10
type input "100%"
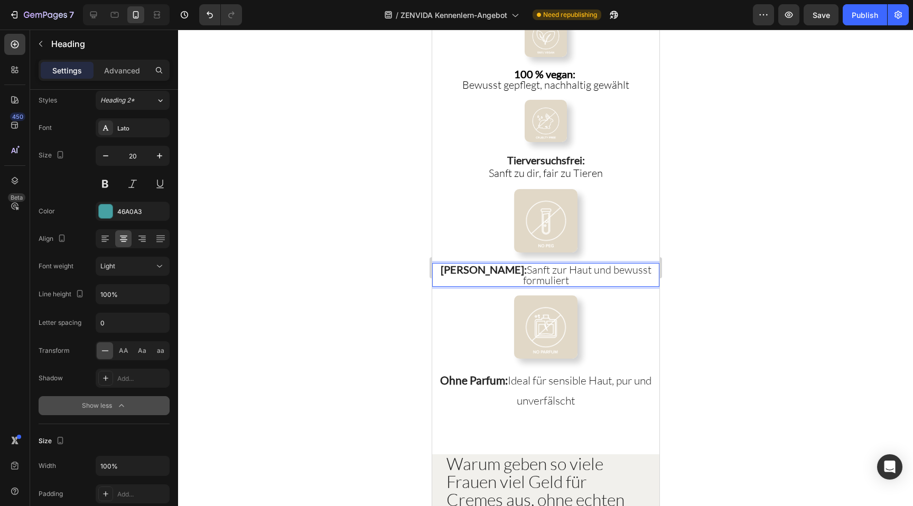
click at [518, 268] on span "Frei von PEG: Sanft zur Haut und bewusst formuliert" at bounding box center [545, 275] width 211 height 24
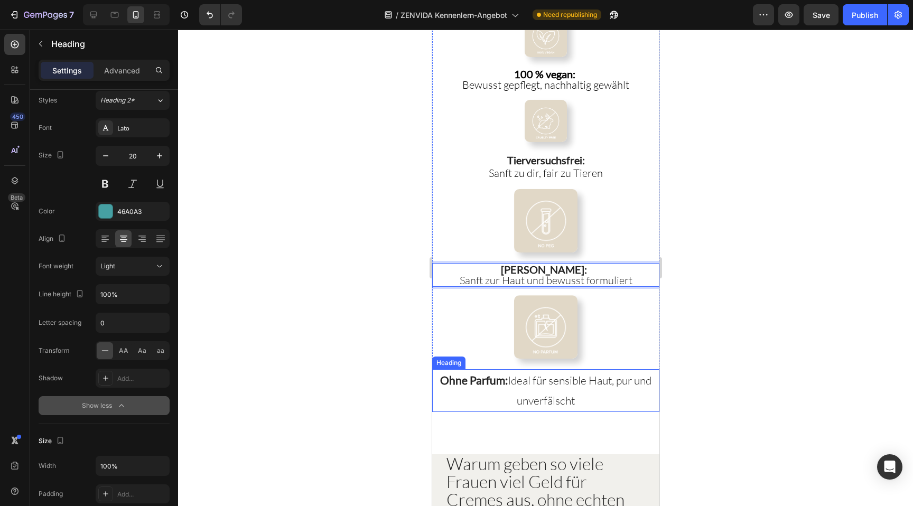
click at [526, 373] on span "Ohne Parfum: Ideal für sensible Haut, pur und unverfälscht" at bounding box center [544, 390] width 211 height 34
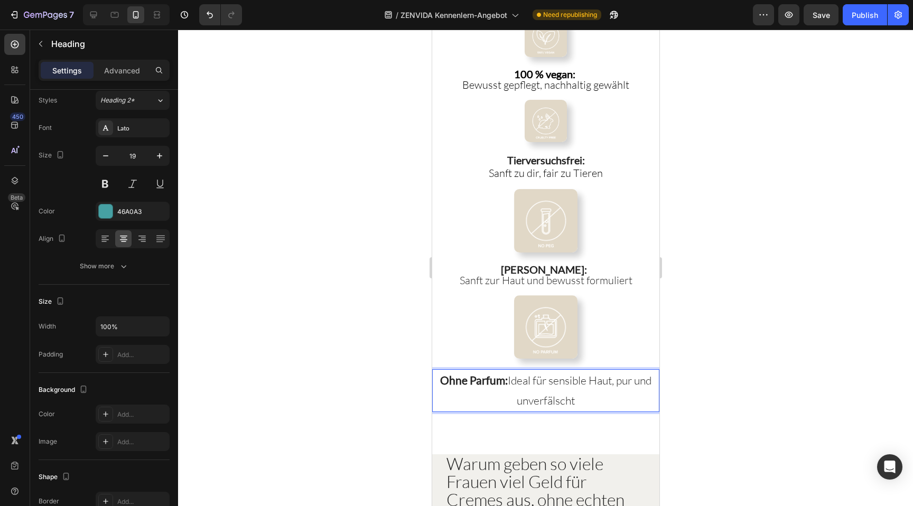
click at [526, 373] on span "Ohne Parfum: Ideal für sensible Haut, pur und unverfälscht" at bounding box center [544, 390] width 211 height 34
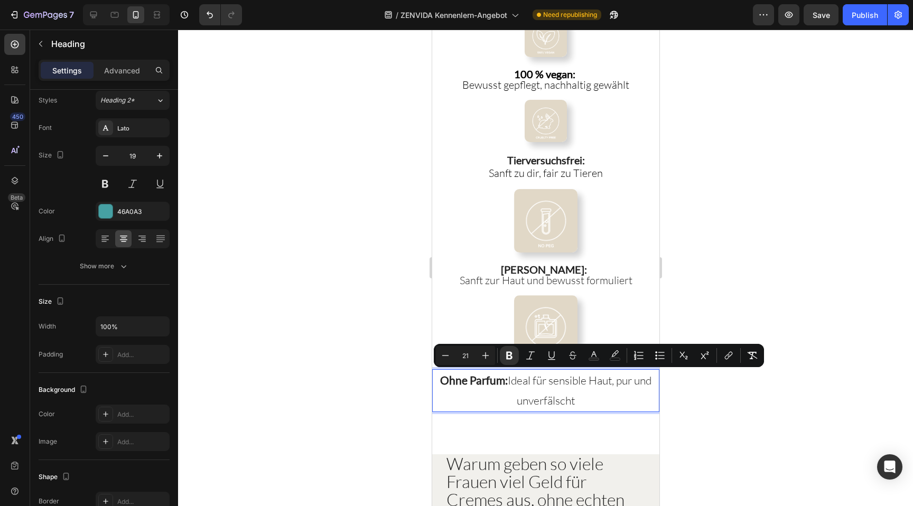
click at [456, 352] on input "21" at bounding box center [465, 355] width 21 height 13
click at [447, 352] on icon "Editor contextual toolbar" at bounding box center [445, 355] width 11 height 11
type input "20"
click at [155, 154] on icon "button" at bounding box center [159, 156] width 11 height 11
type input "20"
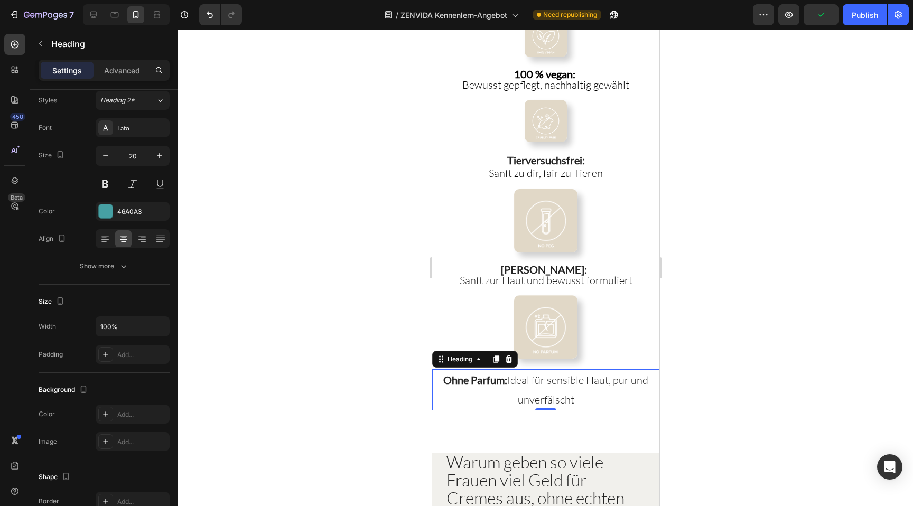
click at [448, 382] on strong "Ohne Parfum:" at bounding box center [475, 379] width 64 height 13
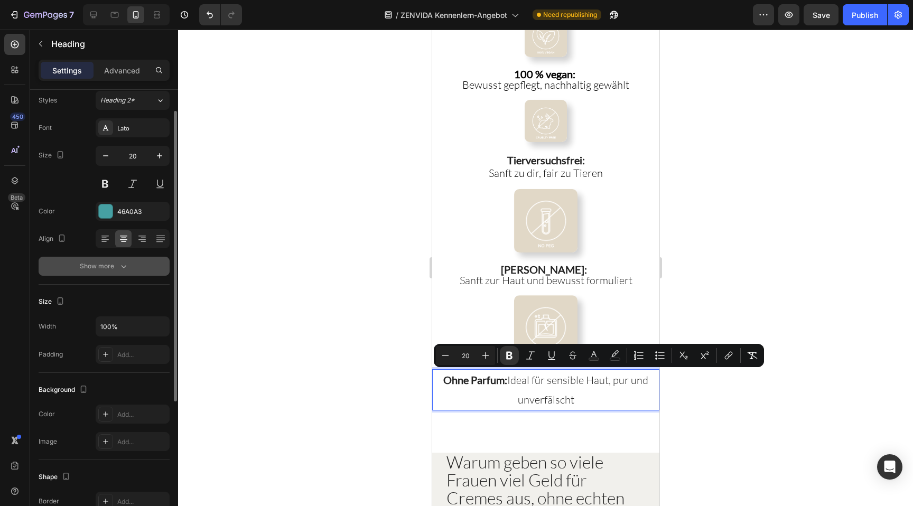
click at [112, 264] on div "Show more" at bounding box center [104, 266] width 49 height 11
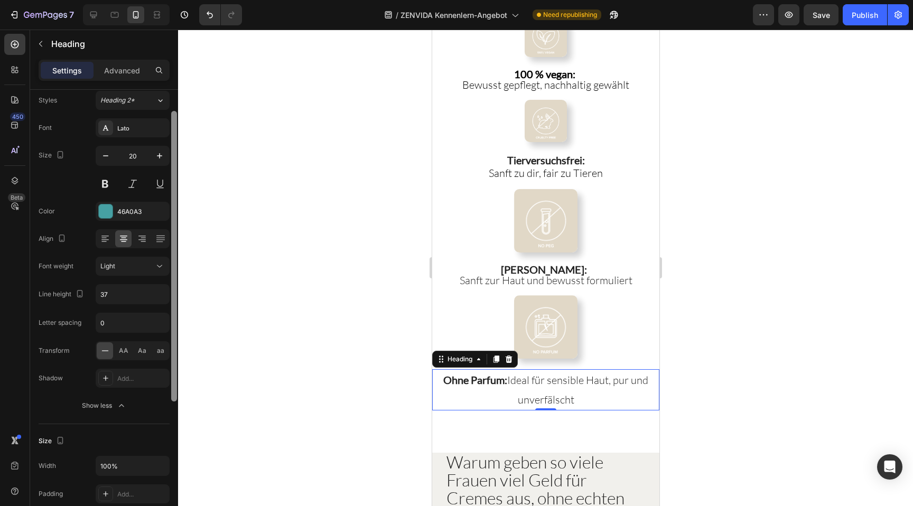
click at [171, 293] on div at bounding box center [174, 313] width 8 height 446
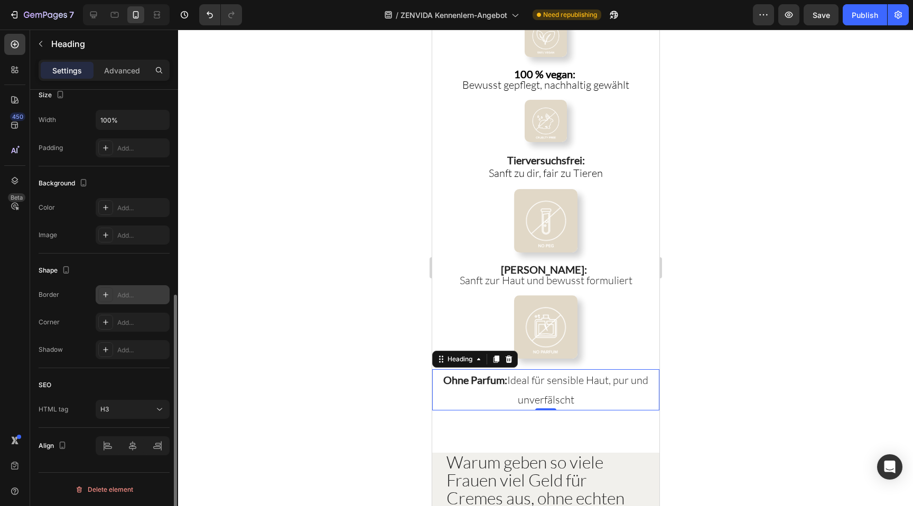
click at [162, 293] on div "Add..." at bounding box center [142, 295] width 50 height 10
click at [486, 406] on p "Ohne Parfum: Ideal für sensible Haut, pur und unverfälscht" at bounding box center [545, 390] width 224 height 39
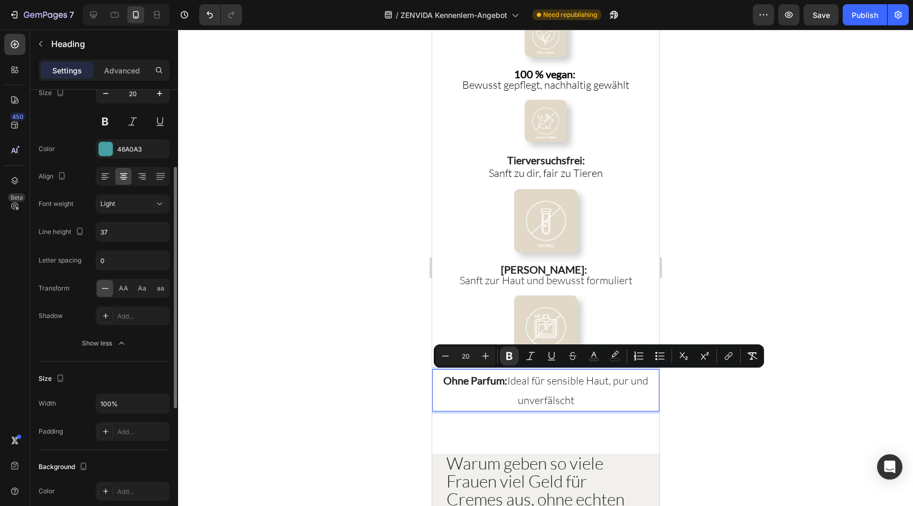
scroll to position [102, 0]
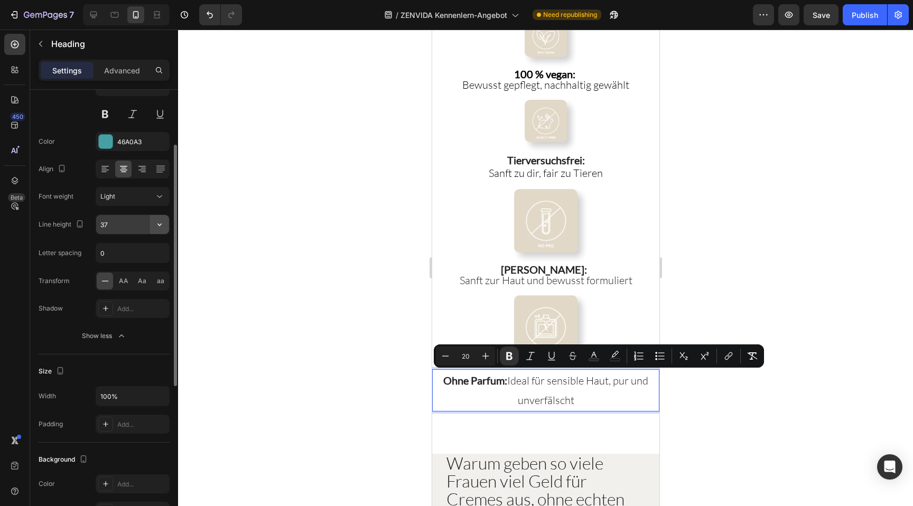
click at [160, 227] on icon "button" at bounding box center [159, 224] width 11 height 11
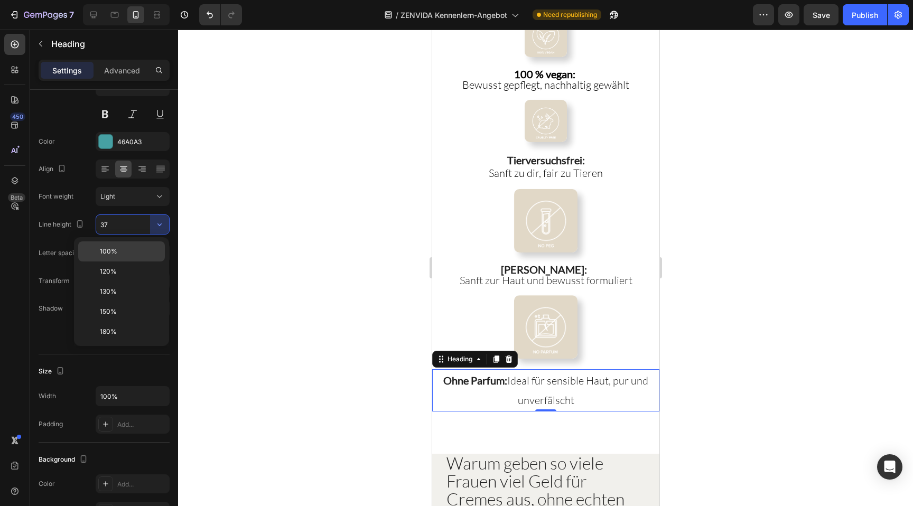
click at [143, 261] on div "100%" at bounding box center [121, 271] width 87 height 20
type input "100%"
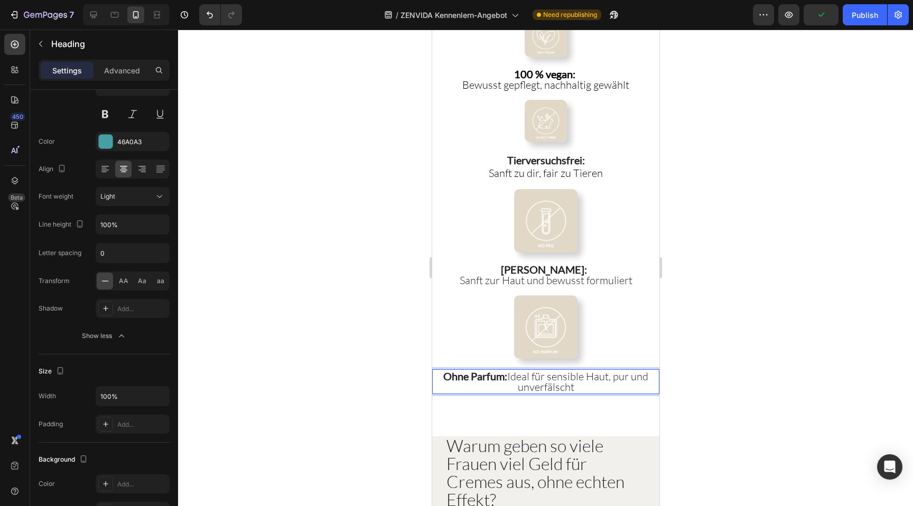
click at [509, 371] on span "Ohne Parfum: Ideal für sensible Haut, pur und unverfälscht" at bounding box center [545, 382] width 205 height 24
click at [415, 319] on div at bounding box center [545, 268] width 735 height 476
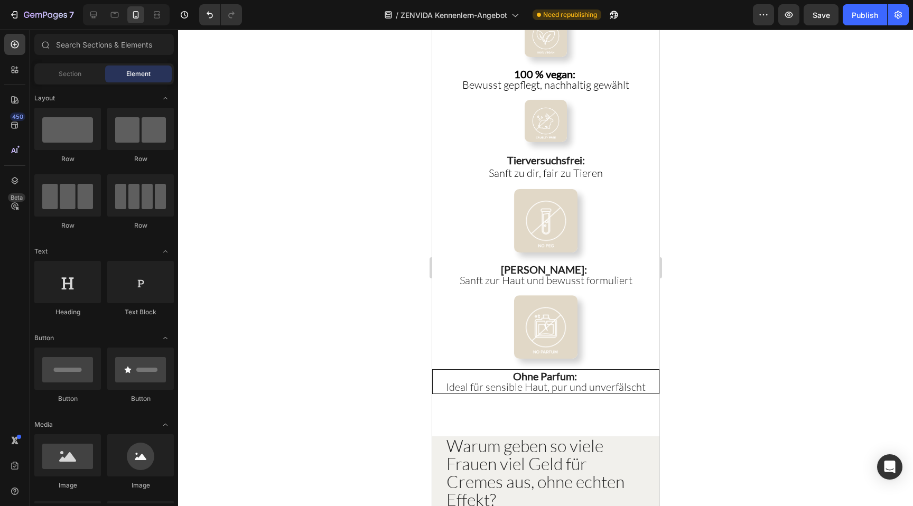
click at [358, 307] on div at bounding box center [545, 268] width 735 height 476
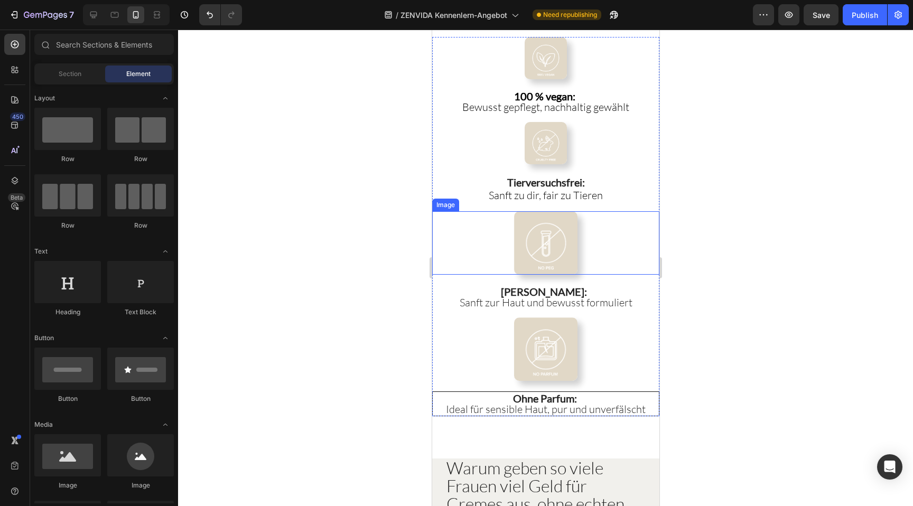
click at [532, 253] on img at bounding box center [544, 242] width 63 height 63
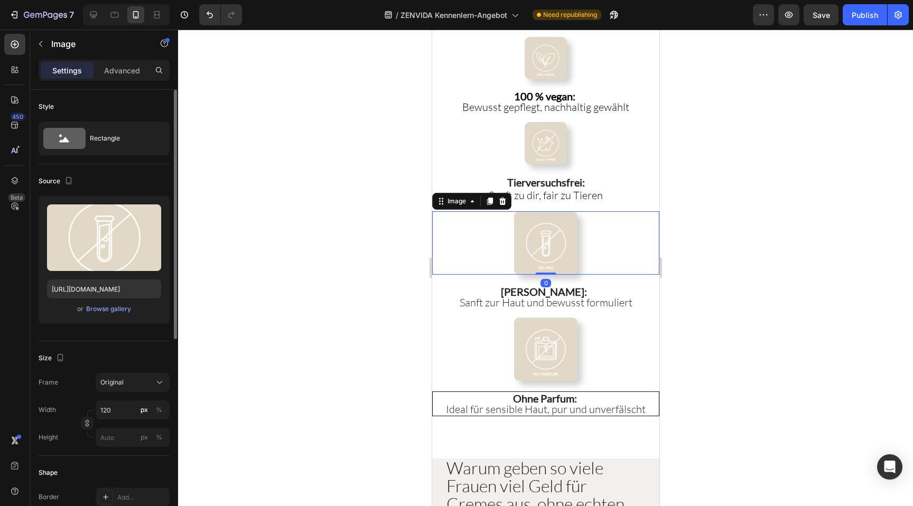
click at [110, 420] on div "Width 120 px % Height px %" at bounding box center [104, 423] width 131 height 46
click at [110, 415] on input "120" at bounding box center [133, 409] width 74 height 19
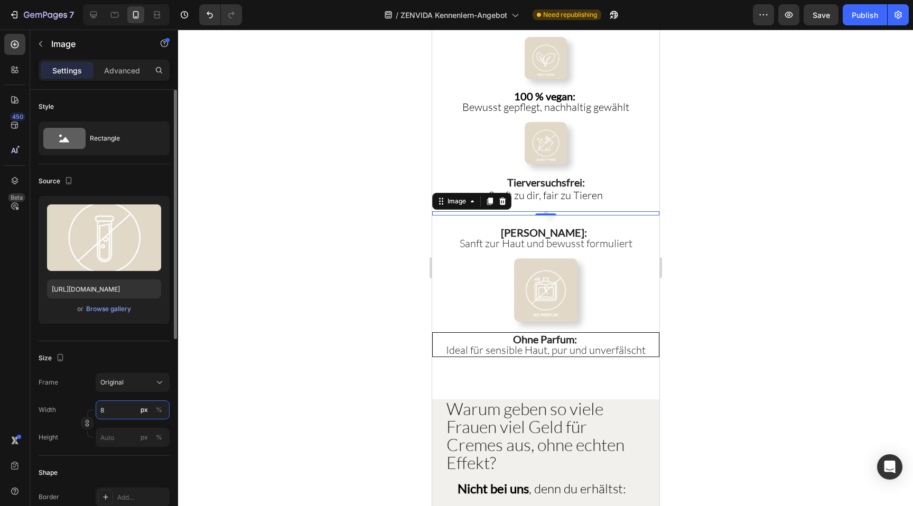
type input "80"
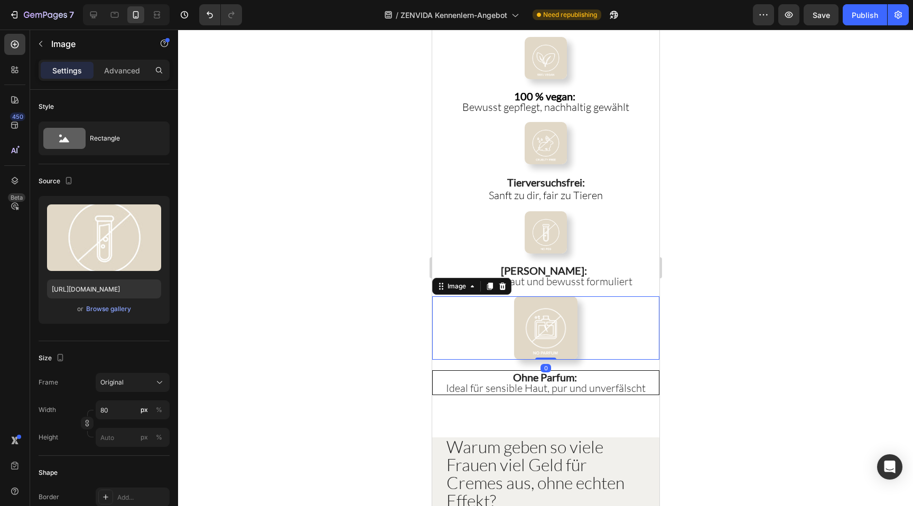
click at [536, 329] on img at bounding box center [544, 327] width 63 height 63
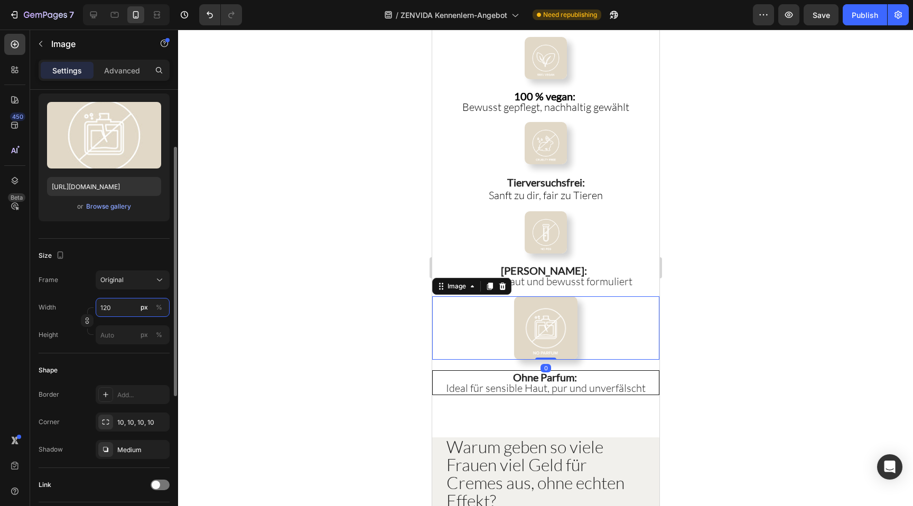
click at [111, 310] on input "120" at bounding box center [133, 307] width 74 height 19
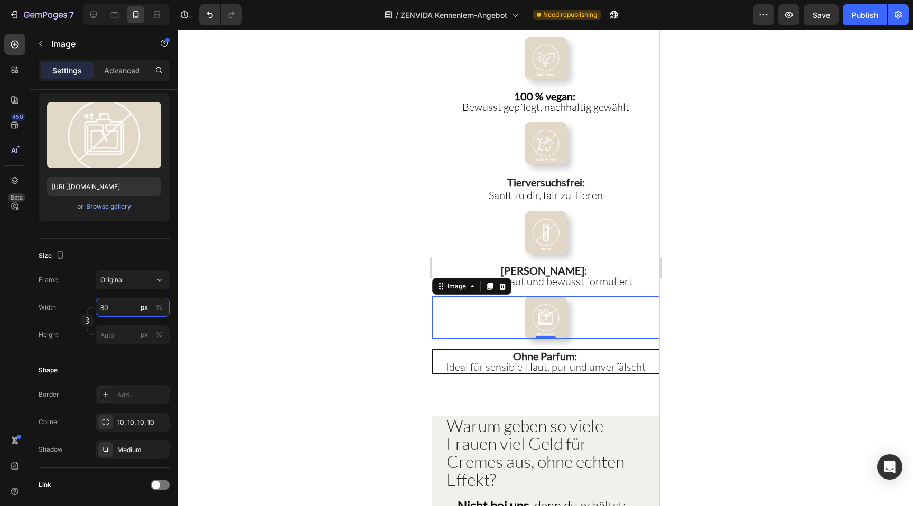
type input "80"
click at [342, 221] on div at bounding box center [545, 268] width 735 height 476
